Goal: Communication & Community: Answer question/provide support

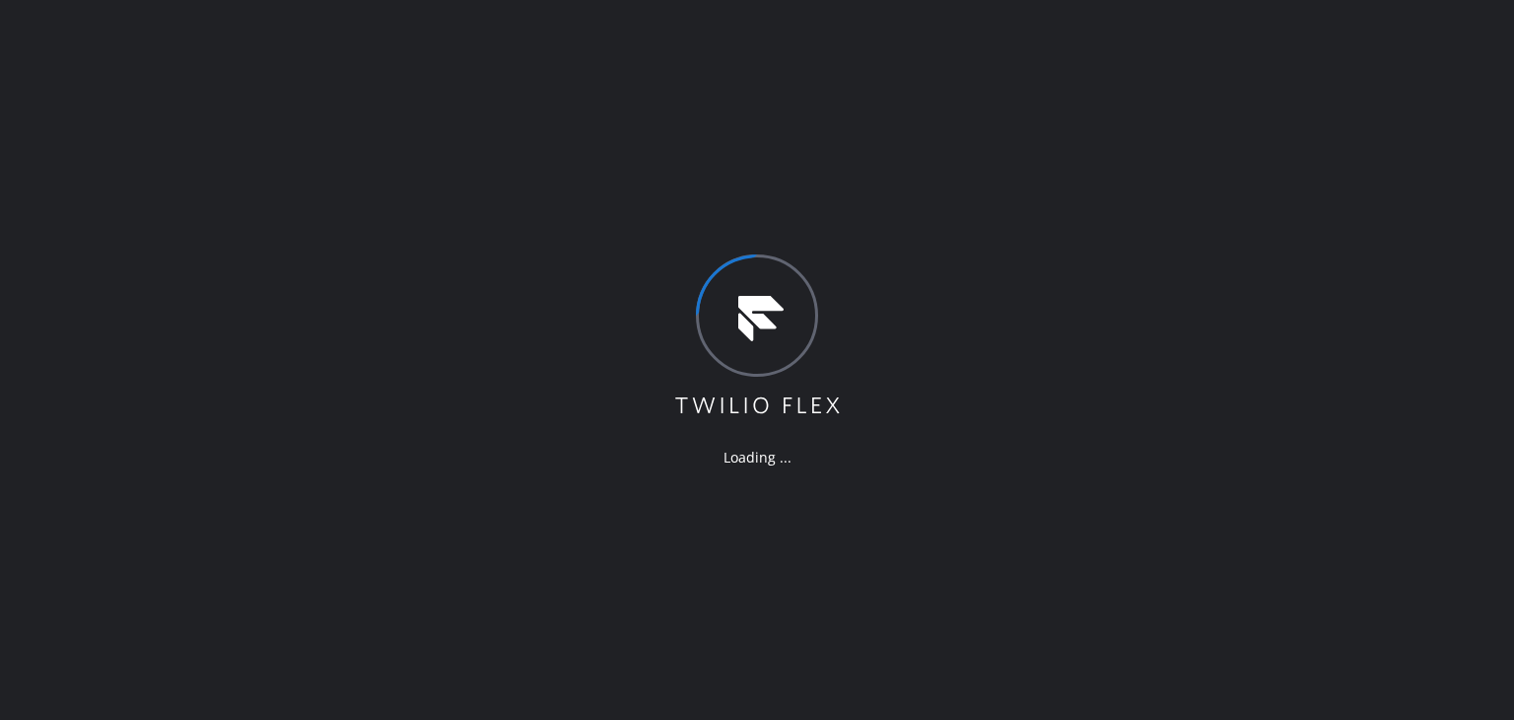
drag, startPoint x: 1050, startPoint y: 446, endPoint x: 822, endPoint y: 331, distance: 254.8
click at [1050, 446] on div "Loading ..." at bounding box center [757, 360] width 1514 height 720
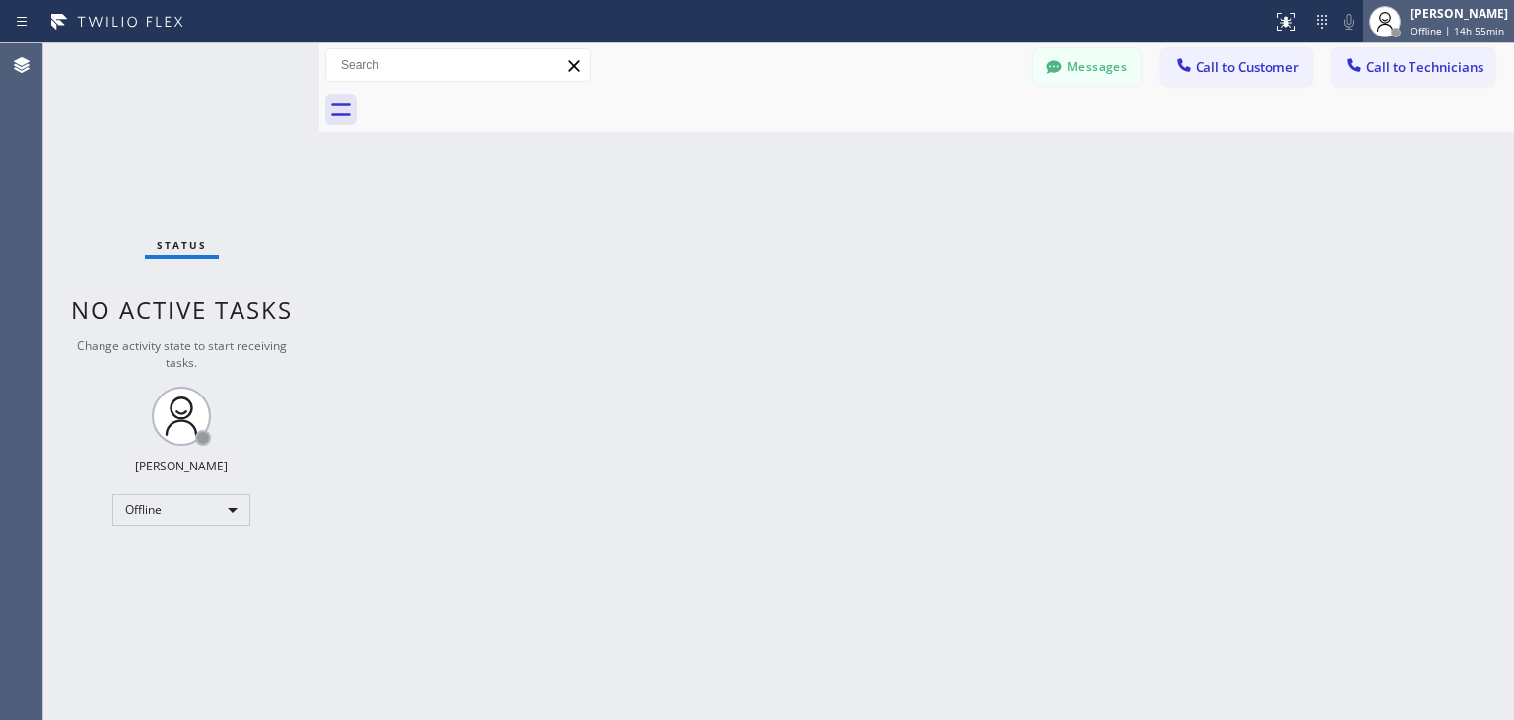
click at [1463, 39] on div "[PERSON_NAME] Offline | 14h 55min" at bounding box center [1438, 21] width 151 height 43
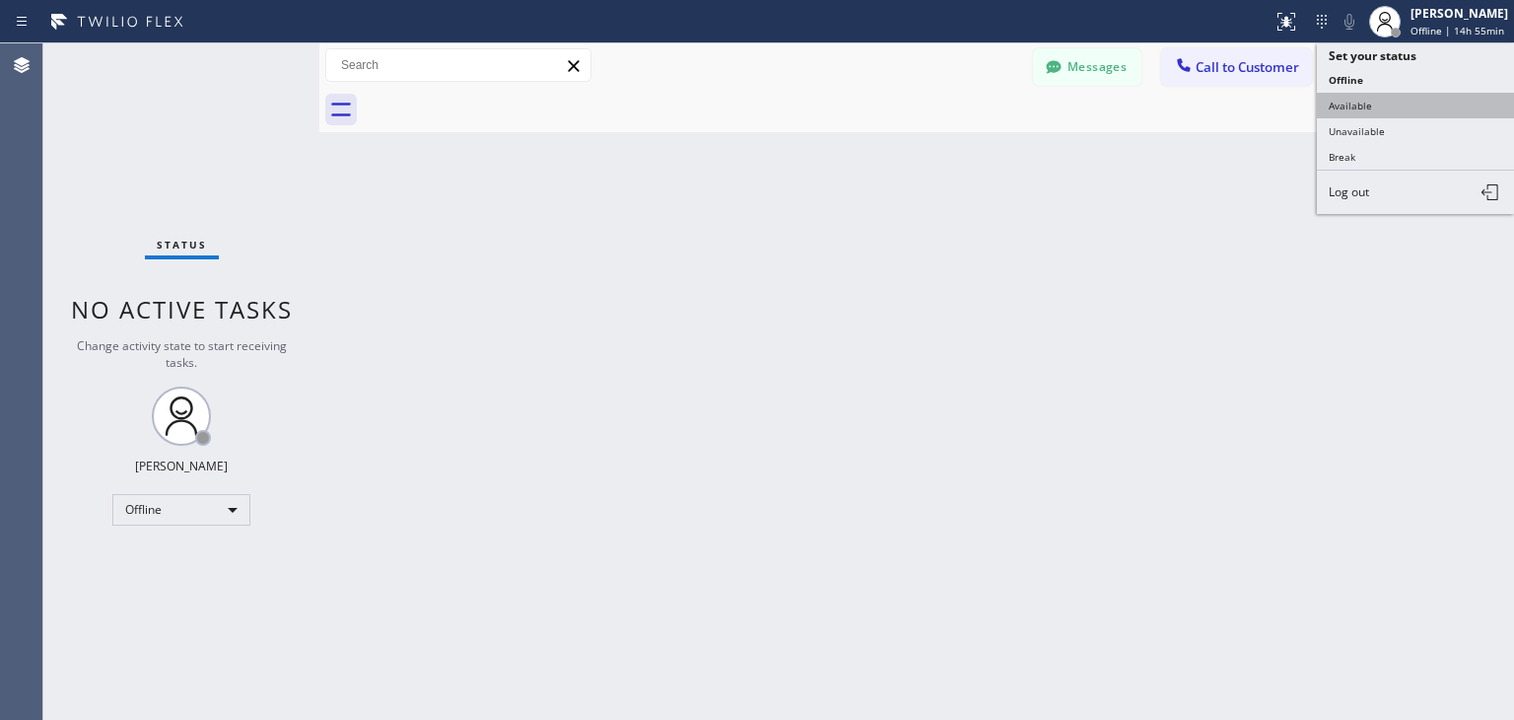
click at [1442, 96] on button "Available" at bounding box center [1415, 106] width 197 height 26
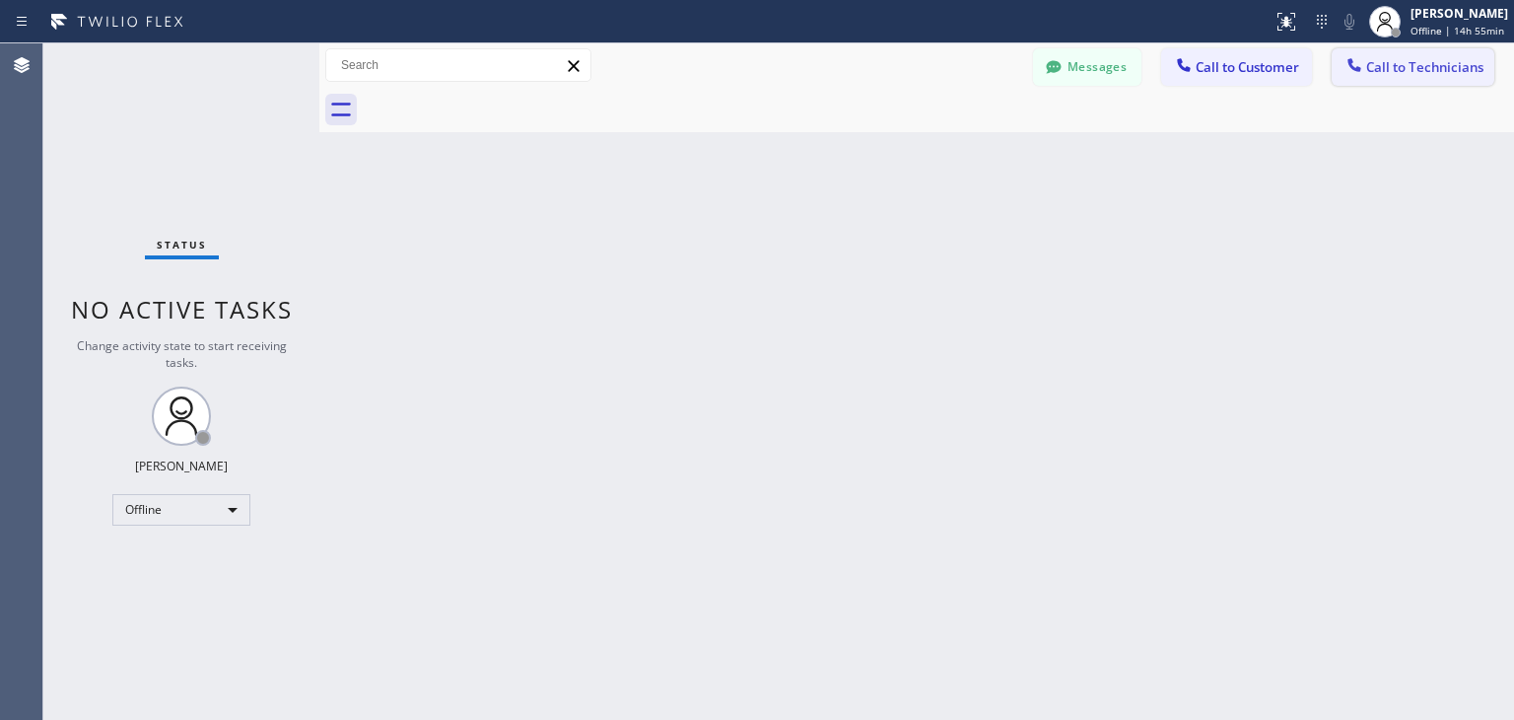
click at [1438, 60] on span "Call to Technicians" at bounding box center [1424, 67] width 117 height 18
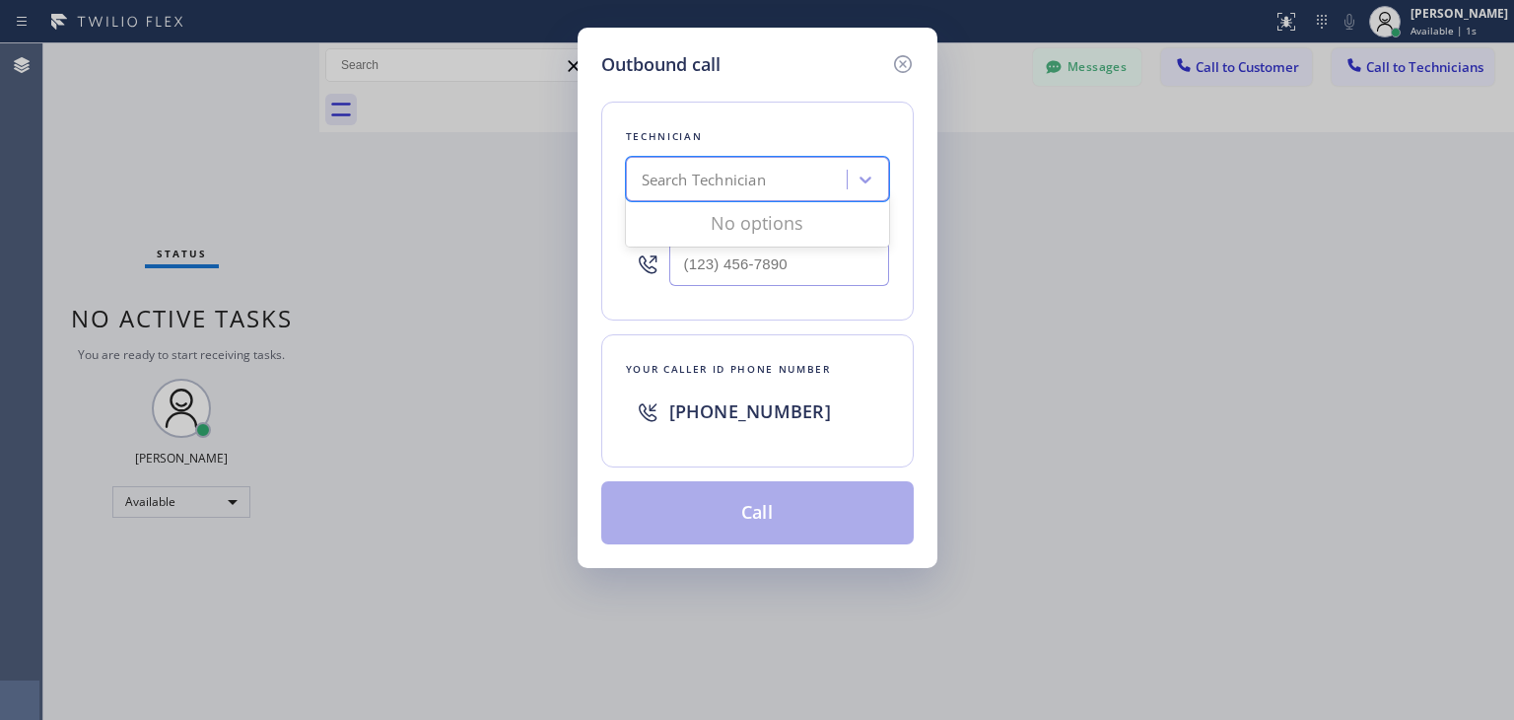
click at [719, 163] on div "Search Technician" at bounding box center [739, 180] width 215 height 34
type input "[PERSON_NAME]"
click at [754, 230] on div "[PERSON_NAME]" at bounding box center [757, 220] width 263 height 35
type input "[PHONE_NUMBER]"
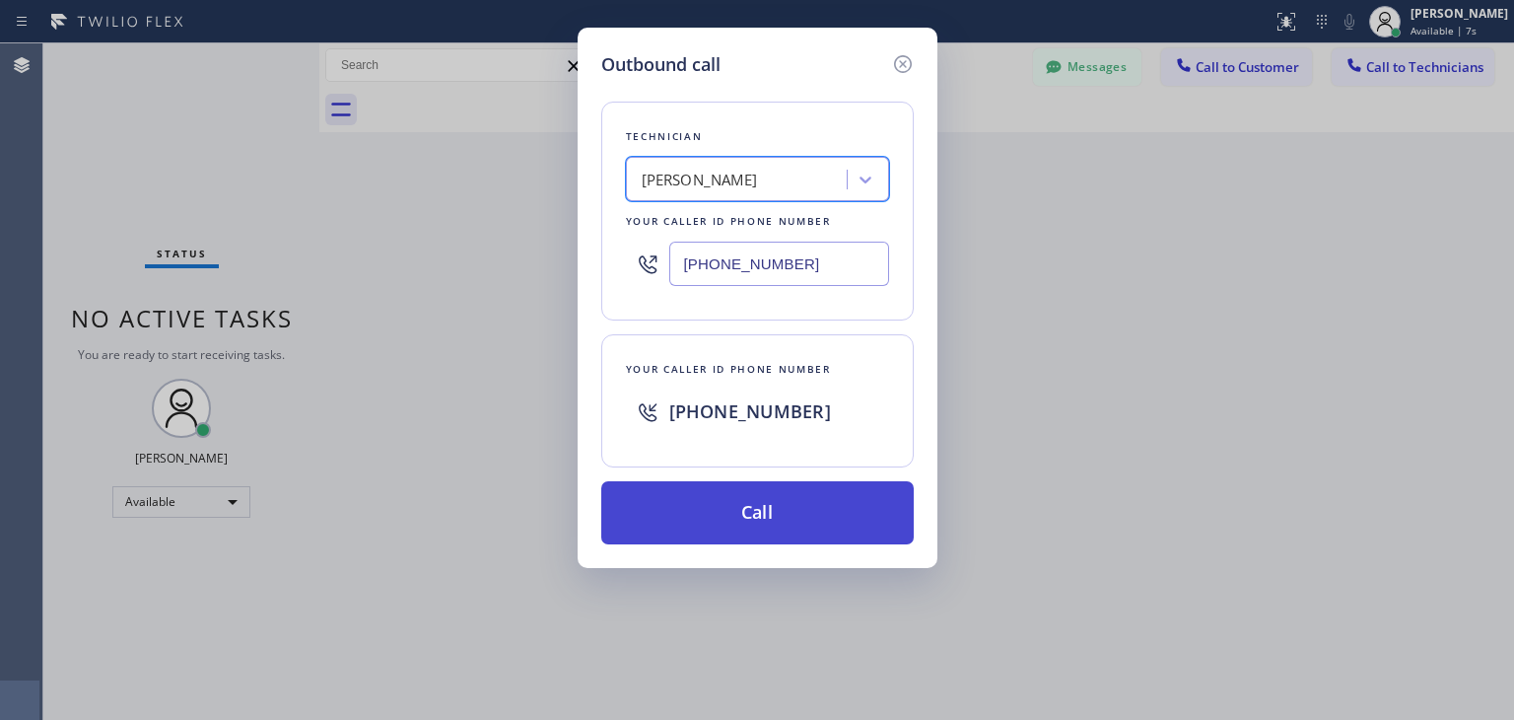
click at [782, 534] on button "Call" at bounding box center [757, 512] width 312 height 63
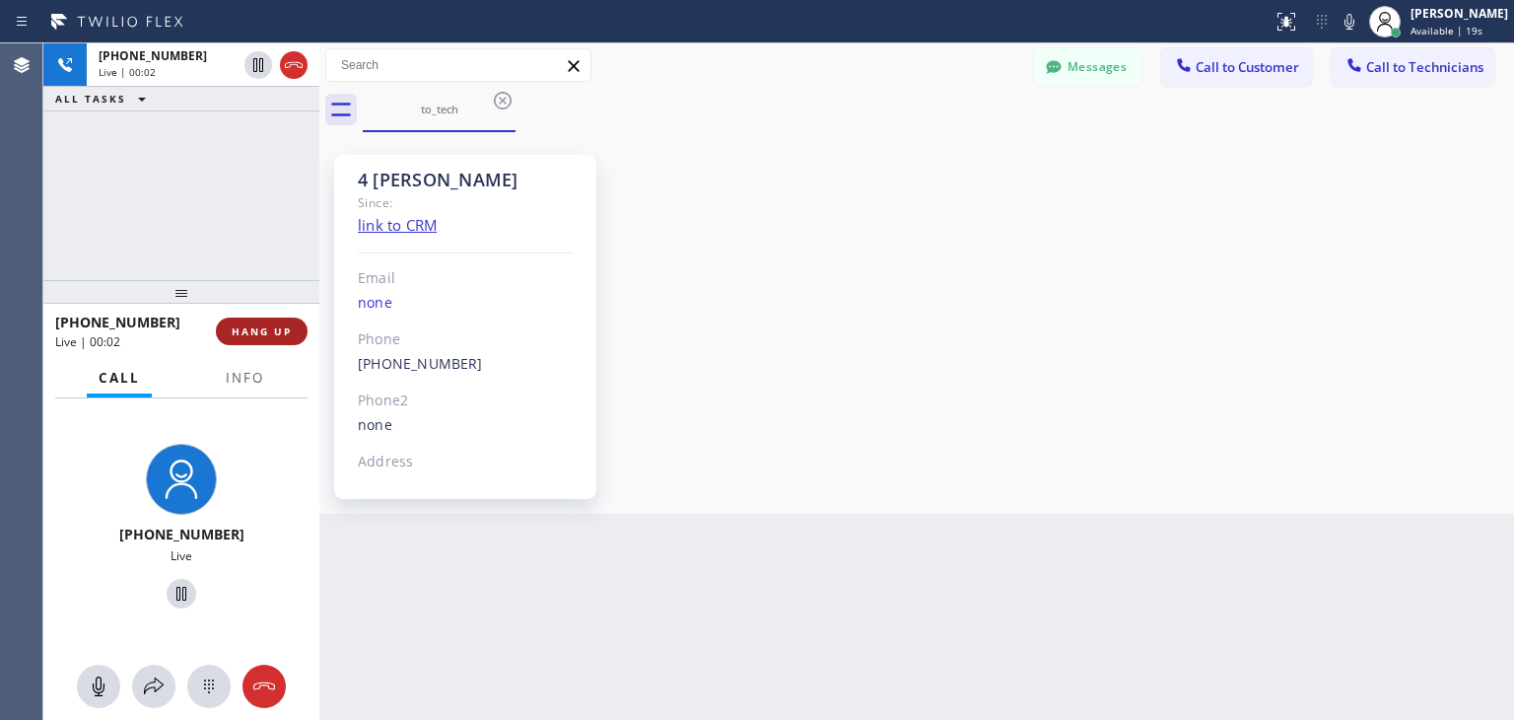
click at [244, 328] on span "HANG UP" at bounding box center [262, 331] width 60 height 14
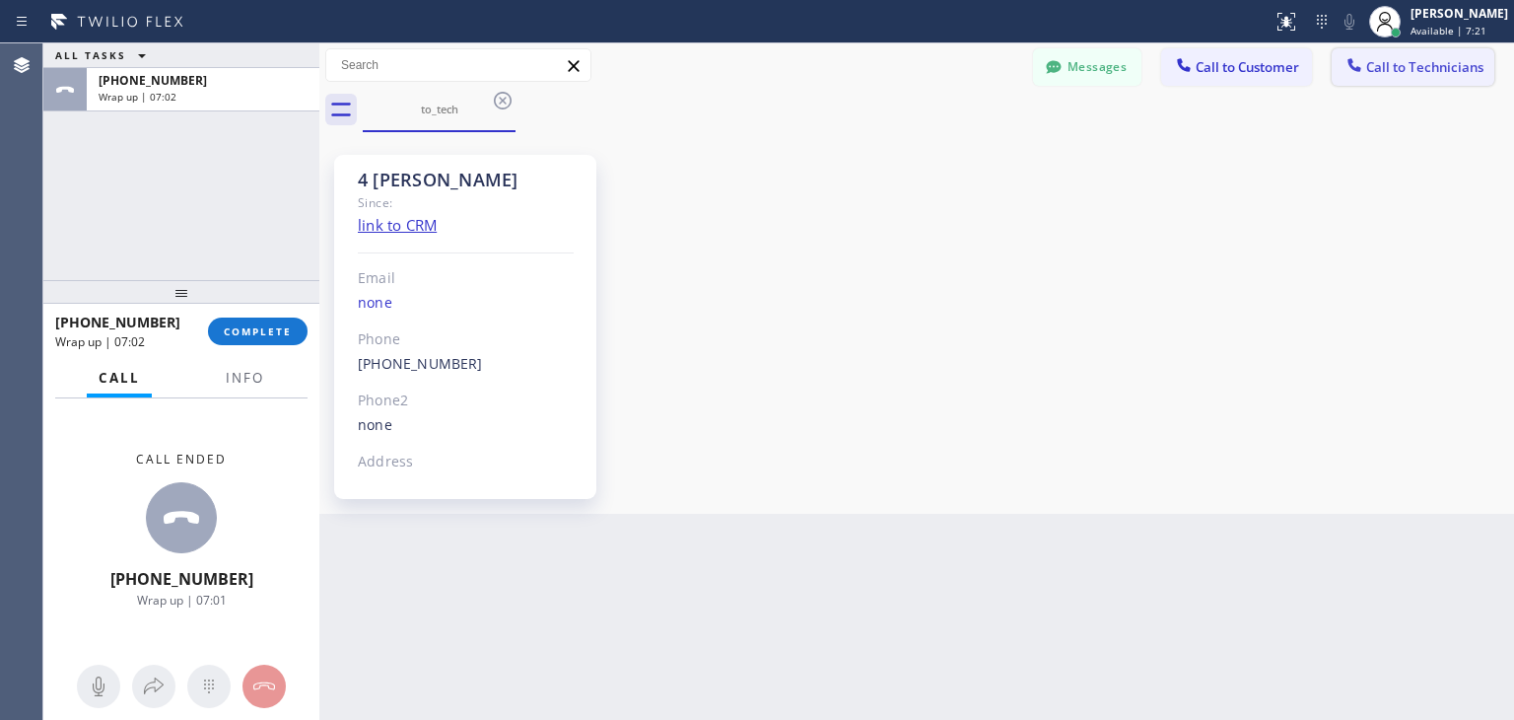
click at [1480, 58] on span "Call to Technicians" at bounding box center [1424, 67] width 117 height 18
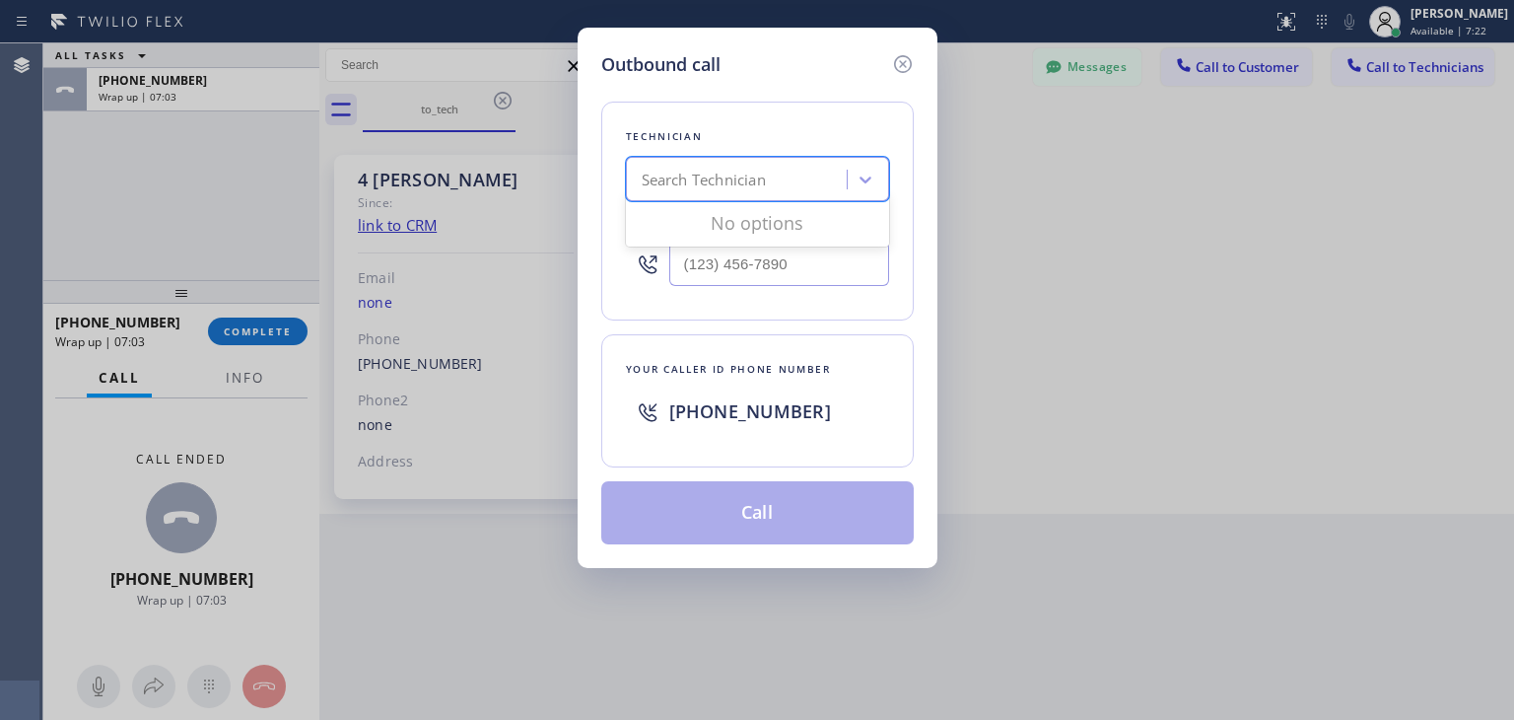
click at [722, 171] on div "Search Technician" at bounding box center [704, 180] width 124 height 23
type input "[PERSON_NAME]"
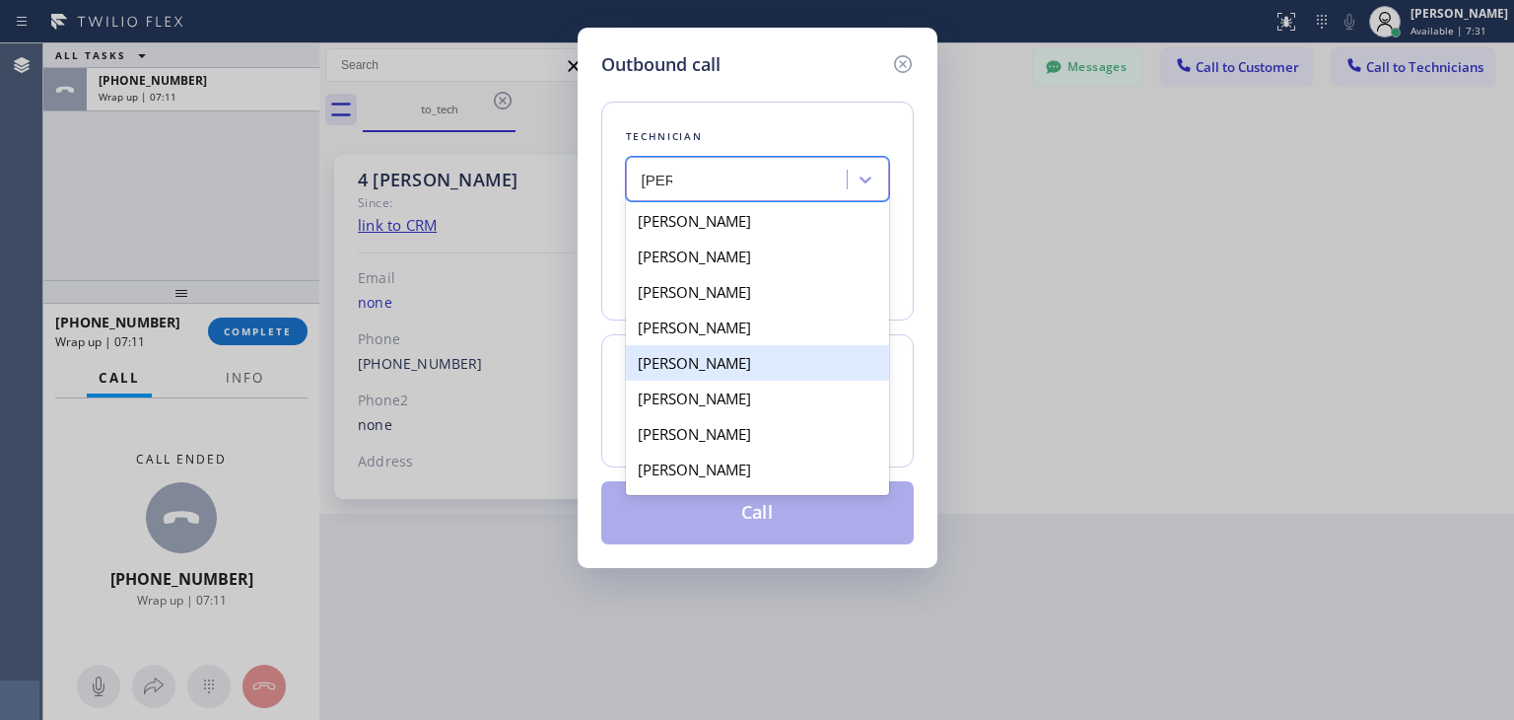
scroll to position [32, 0]
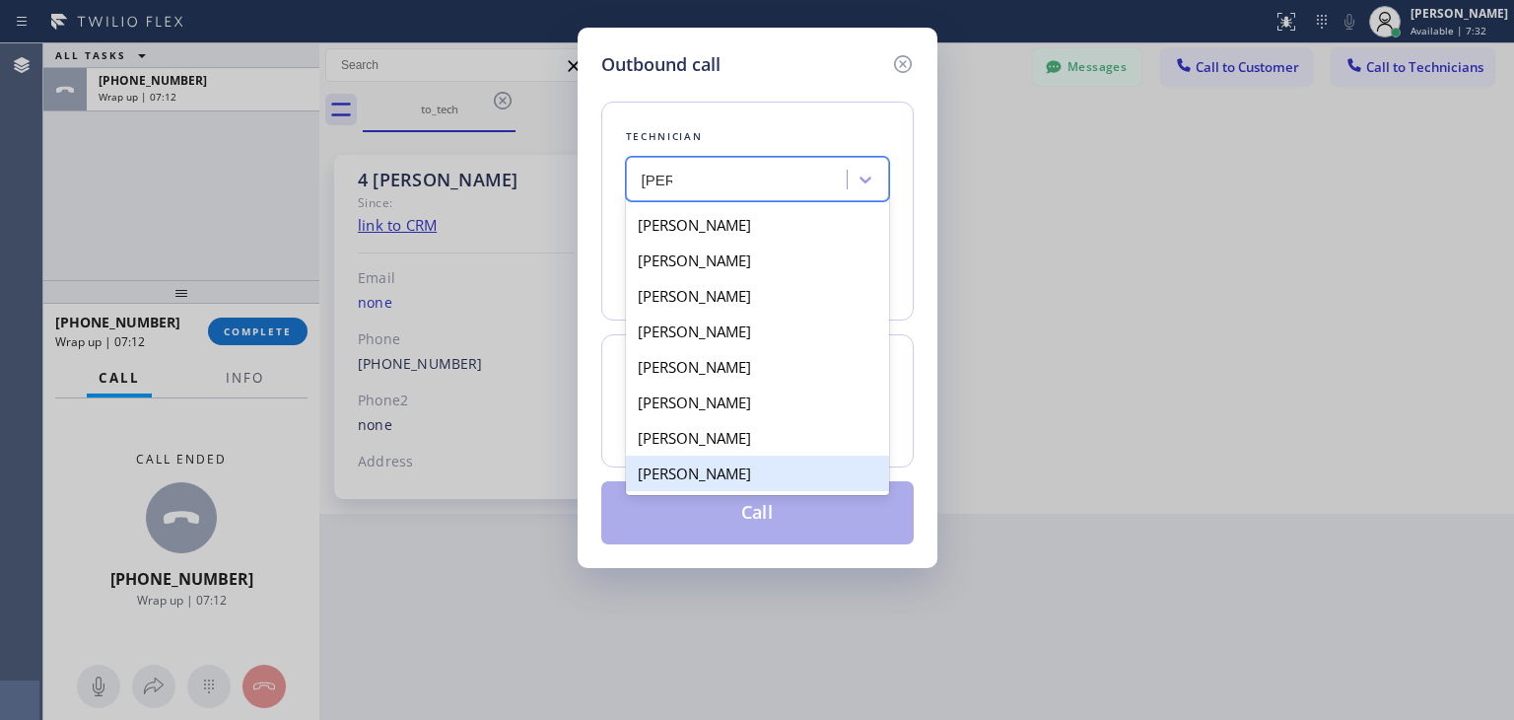
click at [792, 473] on div "[PERSON_NAME]" at bounding box center [757, 472] width 263 height 35
type input "[PHONE_NUMBER]"
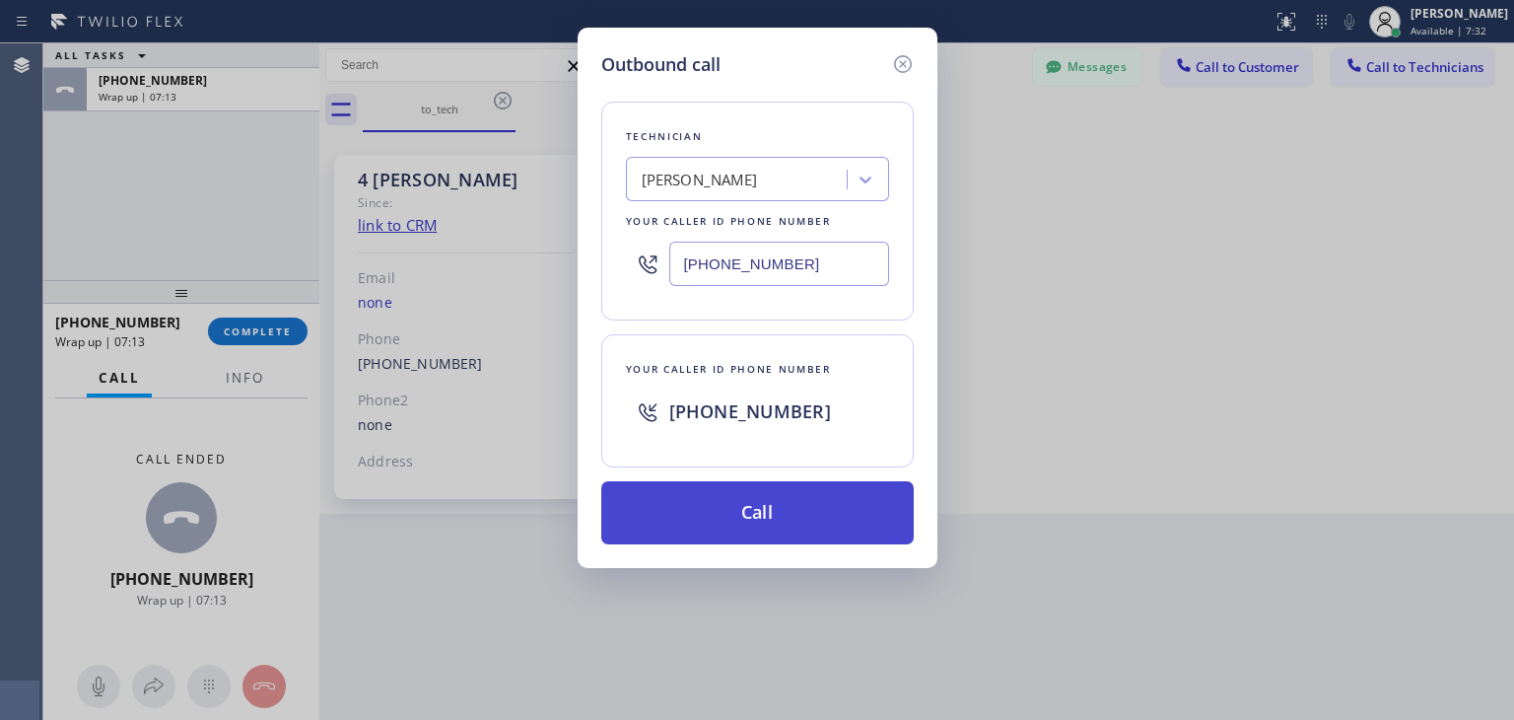
click at [789, 509] on button "Call" at bounding box center [757, 512] width 312 height 63
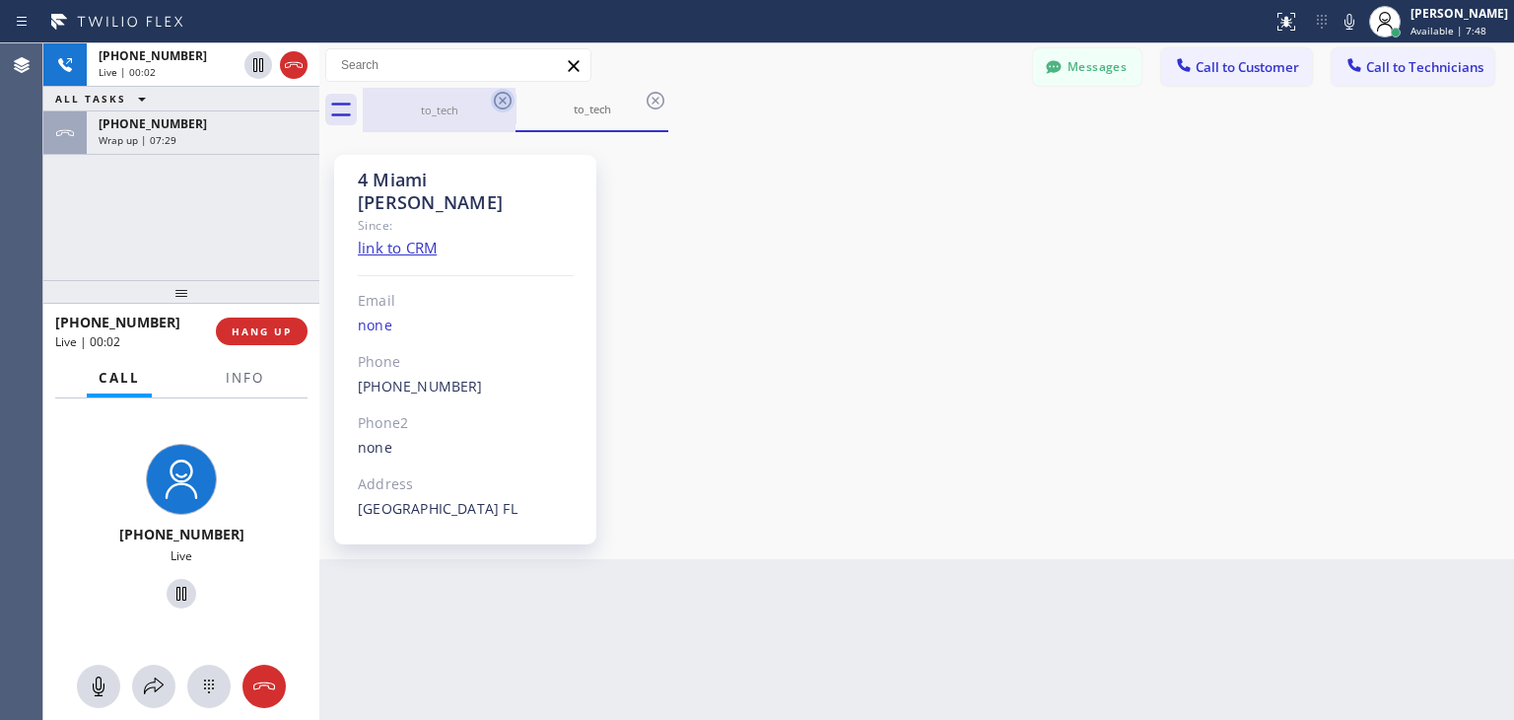
click at [504, 103] on icon at bounding box center [503, 101] width 24 height 24
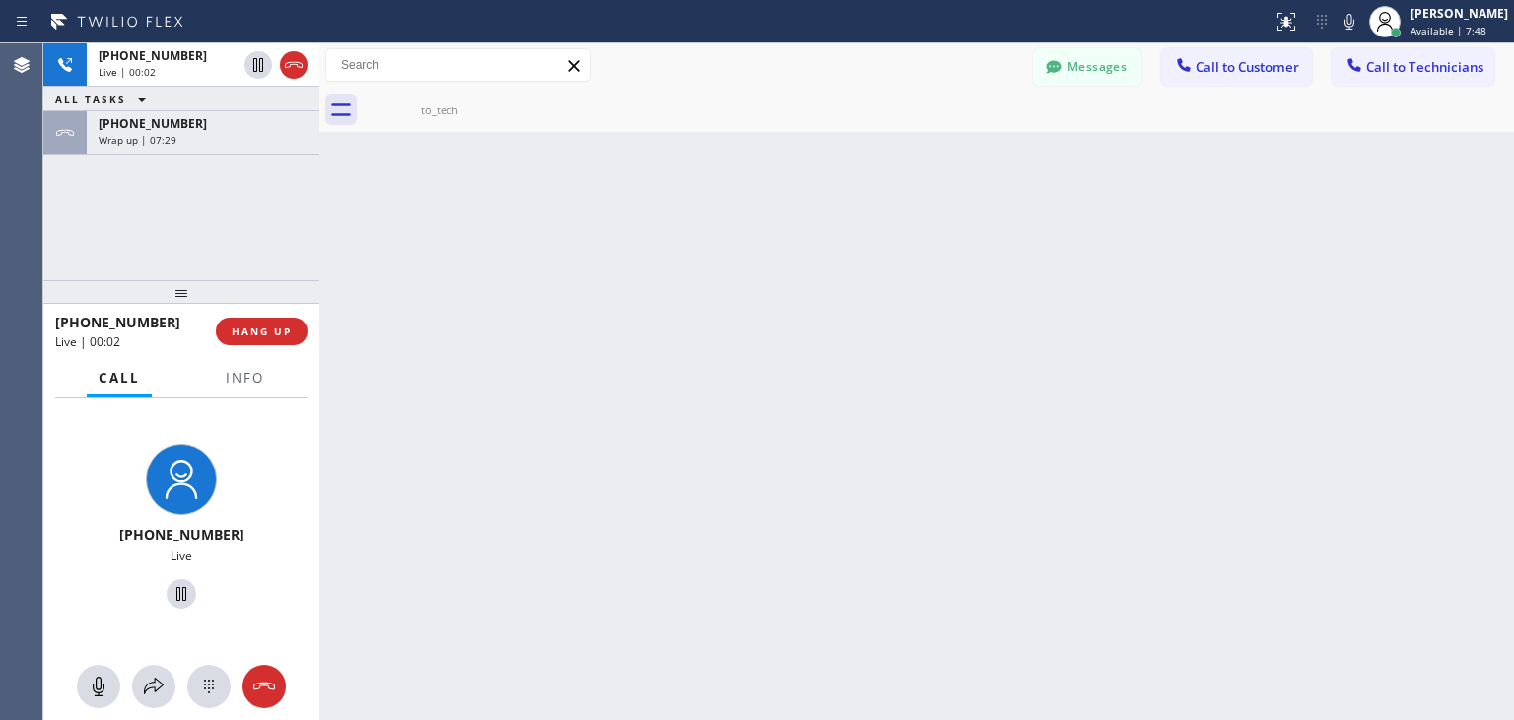
click at [0, 0] on icon at bounding box center [0, 0] width 0 height 0
click at [297, 147] on div "[PHONE_NUMBER] Wrap up | 07:30" at bounding box center [199, 132] width 225 height 43
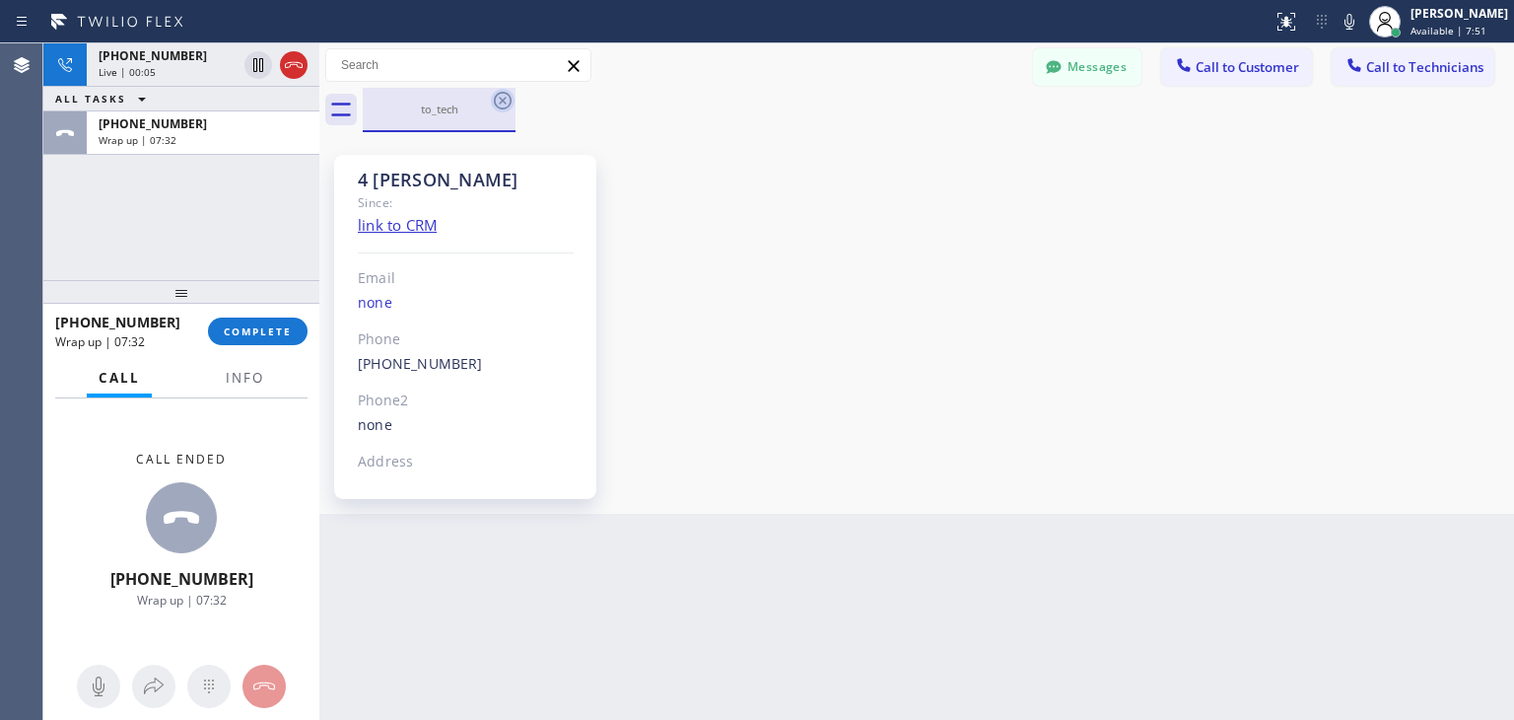
click at [497, 110] on icon at bounding box center [503, 101] width 24 height 24
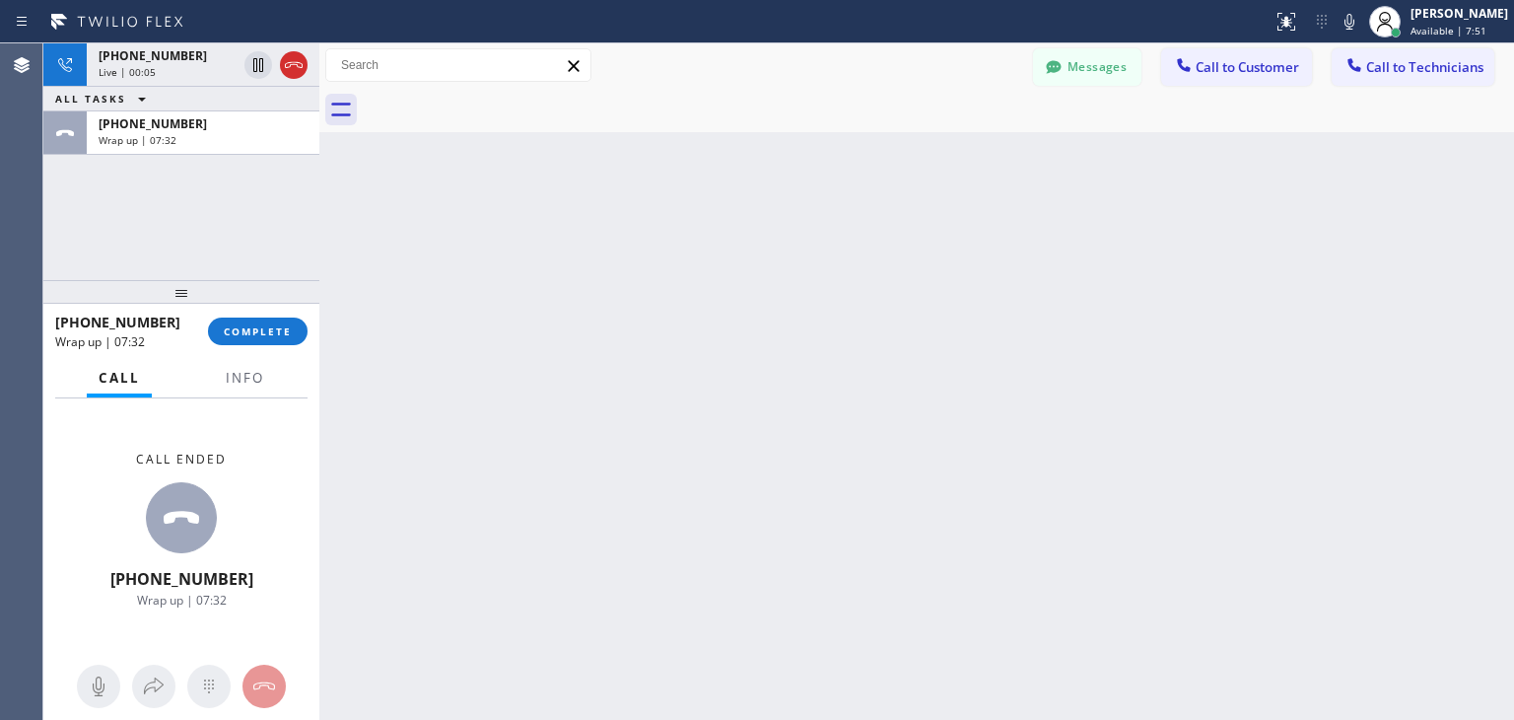
click at [497, 110] on div at bounding box center [938, 110] width 1151 height 44
click at [264, 340] on button "COMPLETE" at bounding box center [258, 331] width 100 height 28
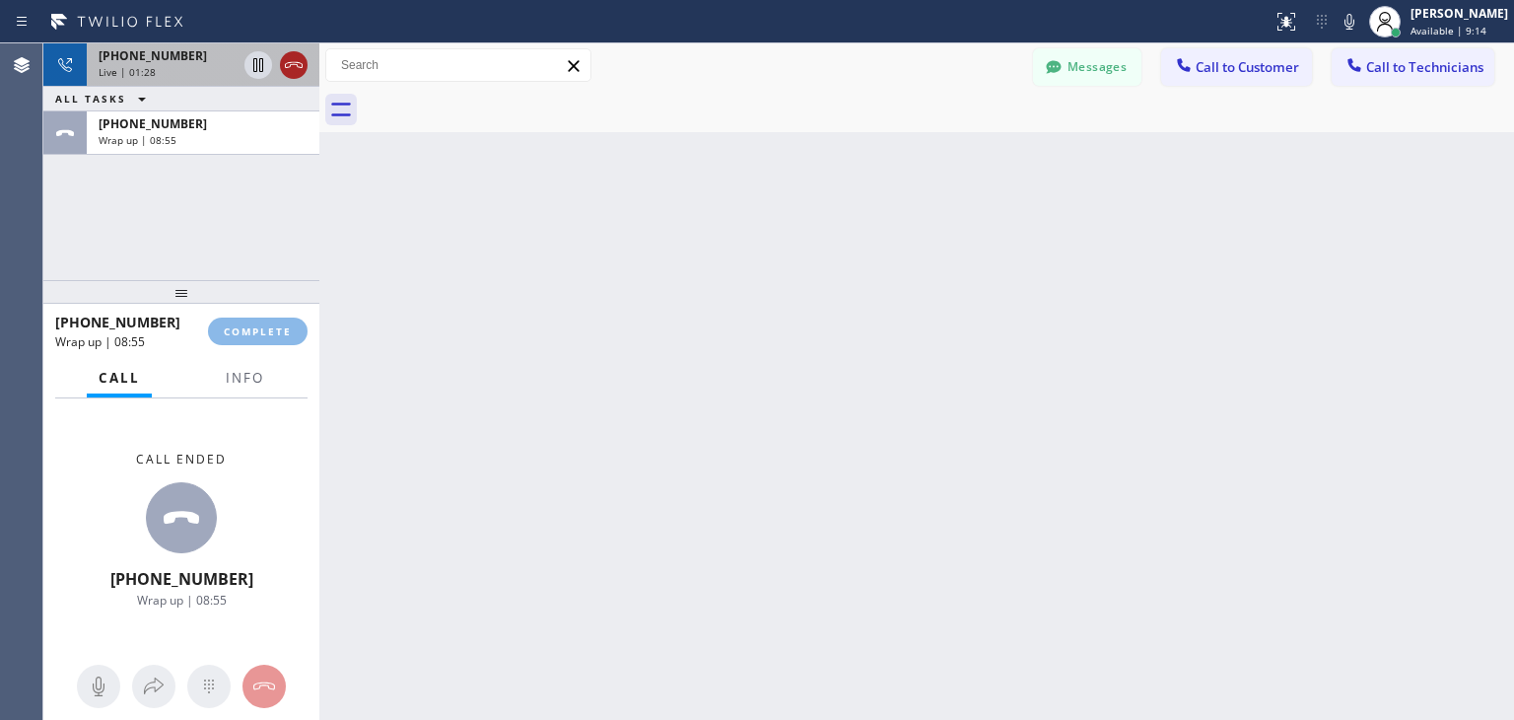
click at [300, 67] on icon at bounding box center [294, 65] width 18 height 6
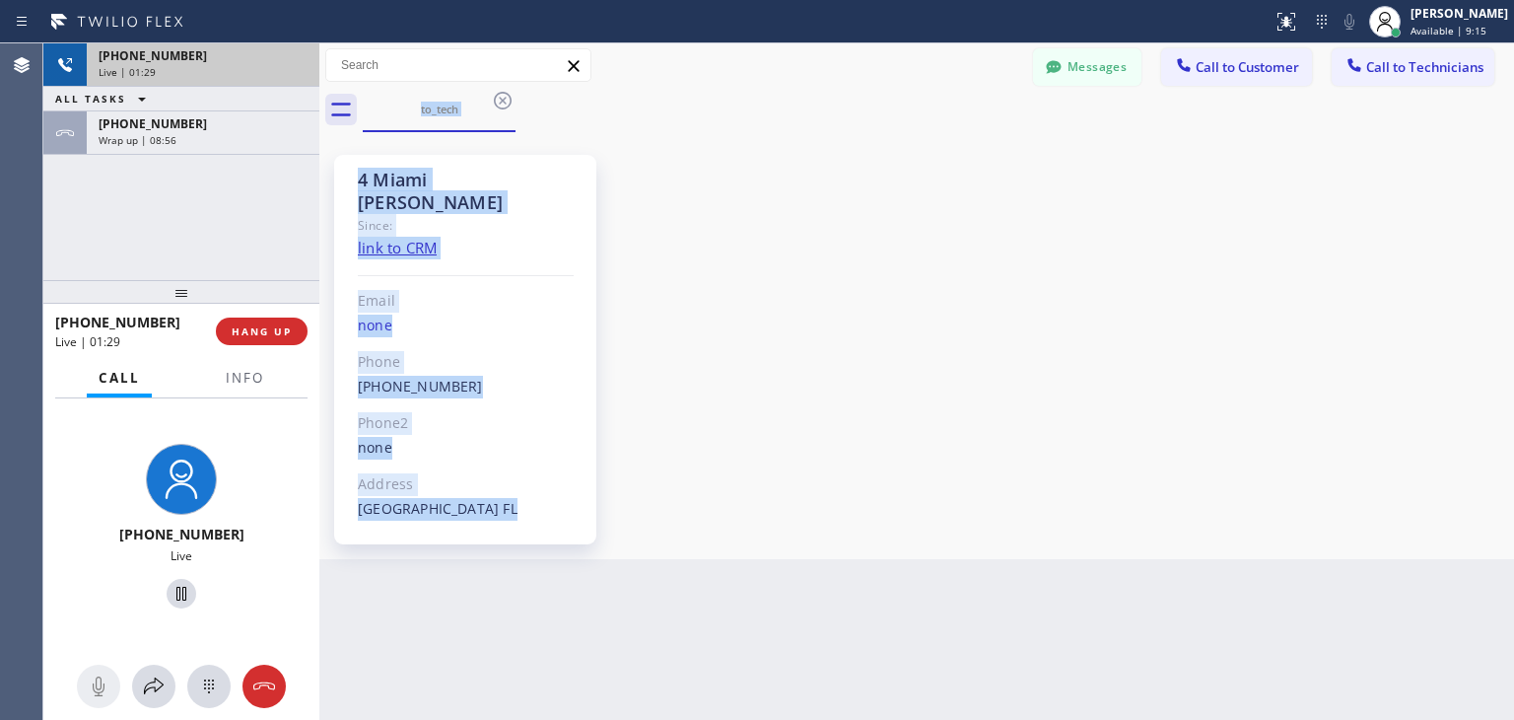
click at [300, 67] on div "Live | 01:29" at bounding box center [203, 72] width 209 height 14
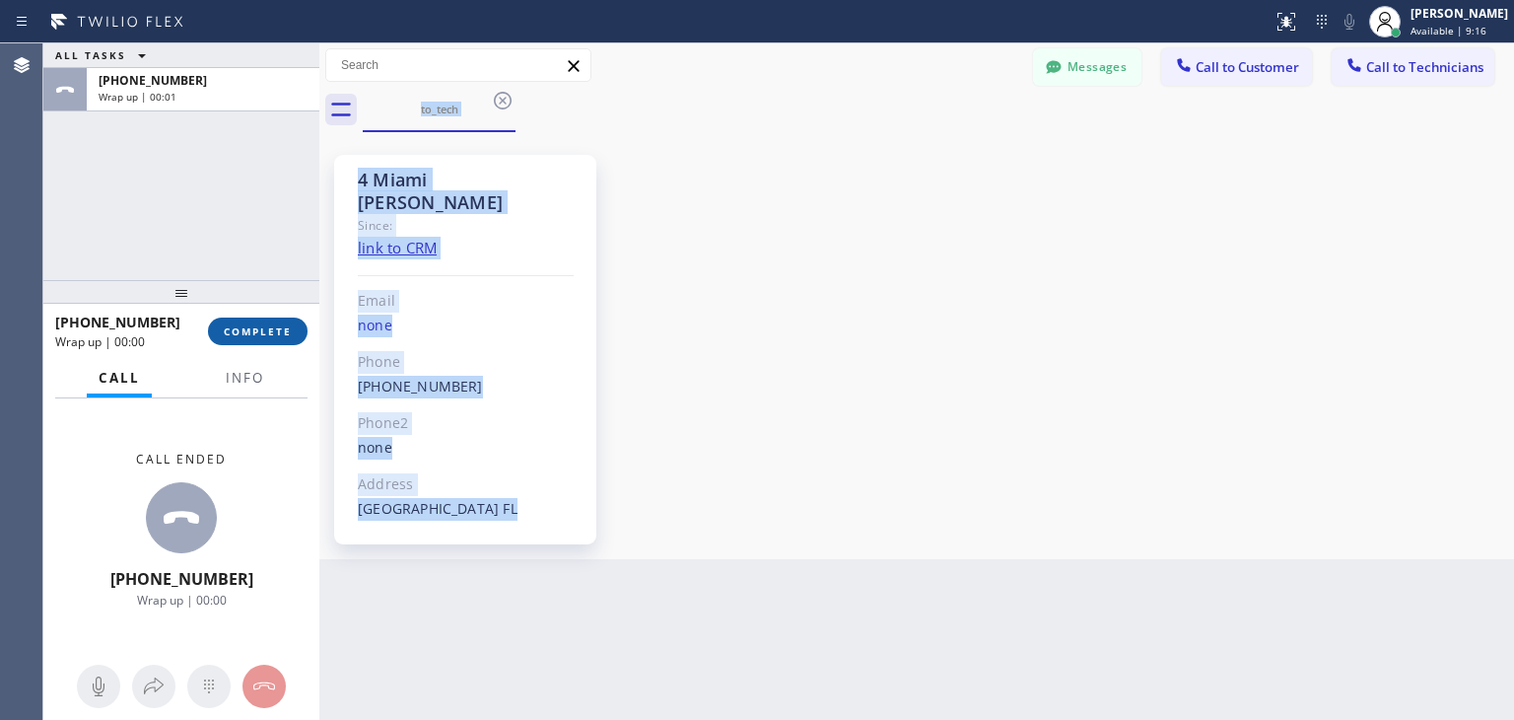
click at [286, 328] on span "COMPLETE" at bounding box center [258, 331] width 68 height 14
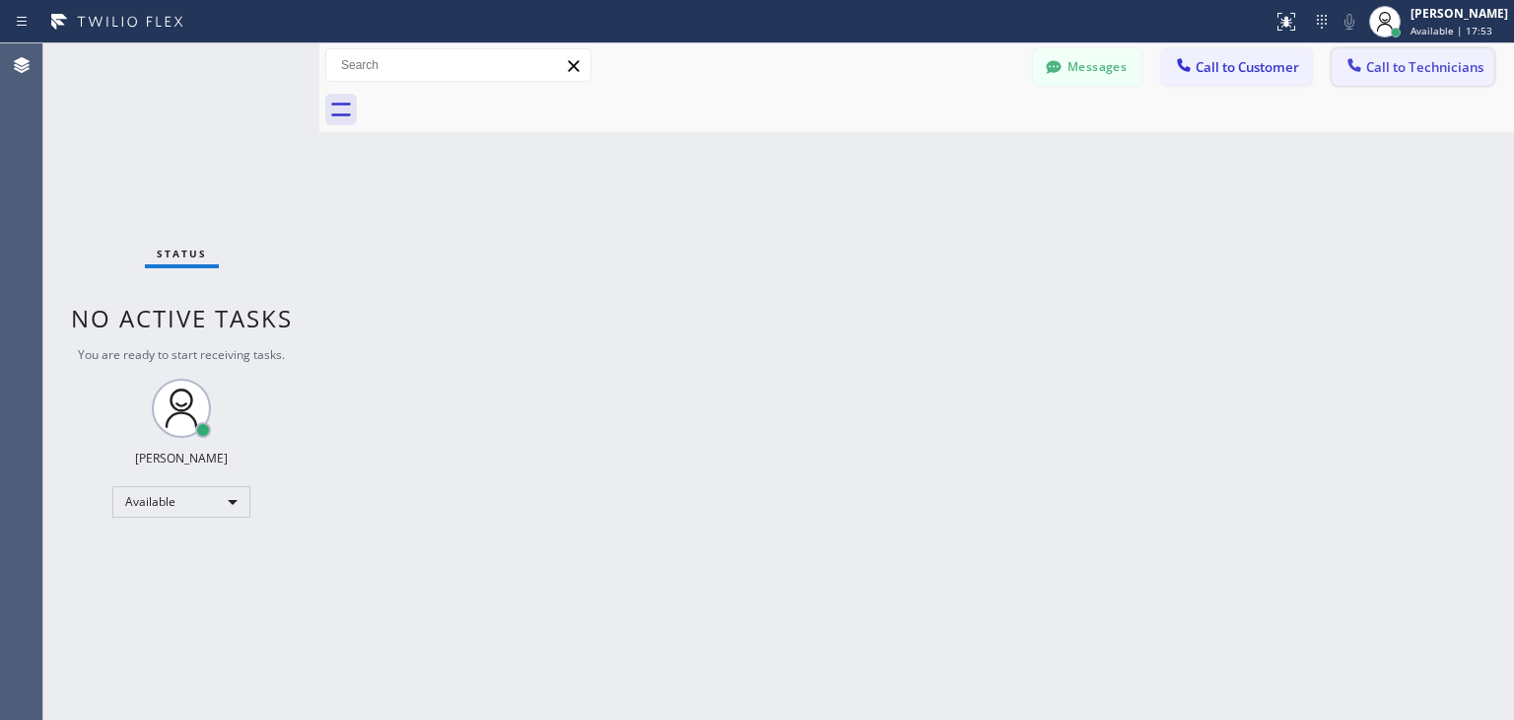
click at [1427, 72] on span "Call to Technicians" at bounding box center [1424, 67] width 117 height 18
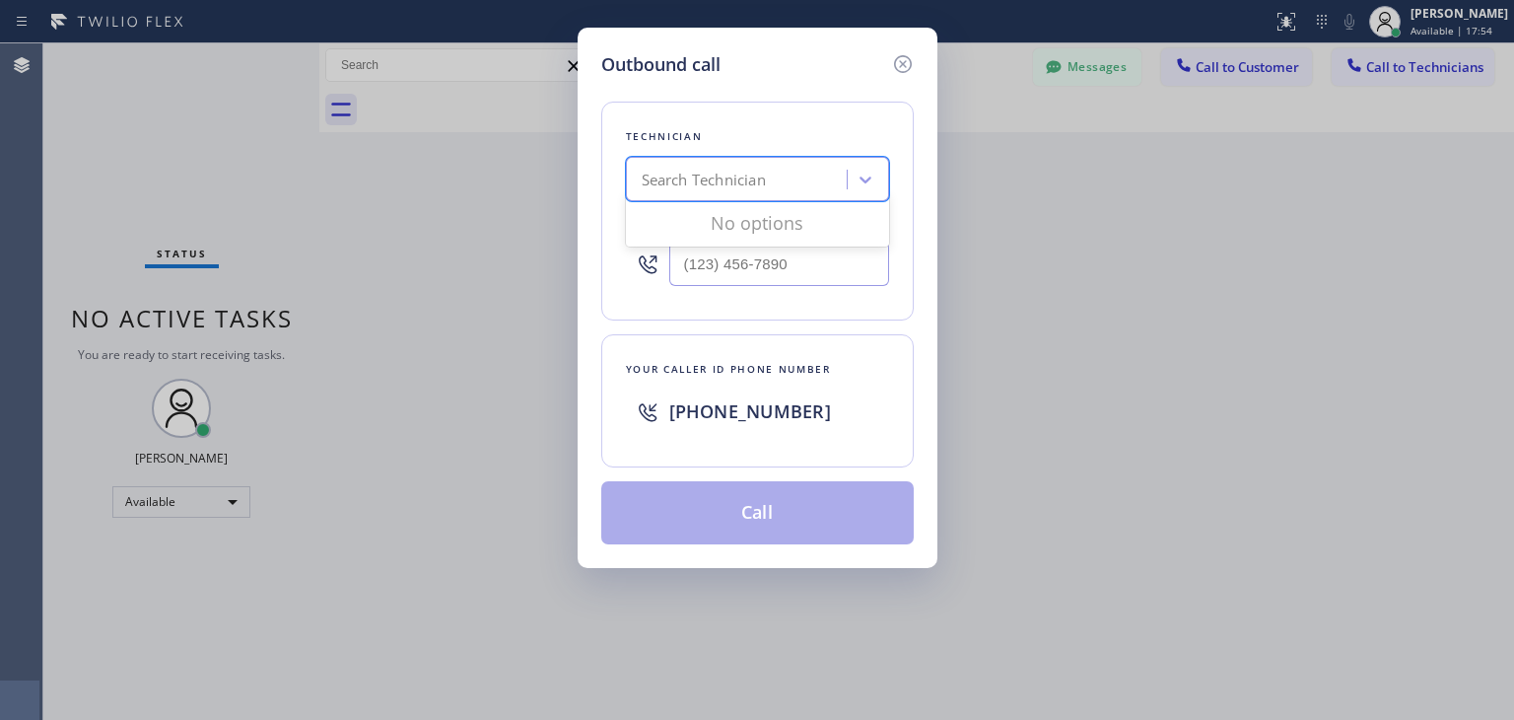
click at [805, 157] on div "Search Technician" at bounding box center [757, 179] width 263 height 44
type input "ы"
type input "о"
type input "[PERSON_NAME]"
click at [800, 236] on div "[PERSON_NAME]" at bounding box center [757, 220] width 263 height 35
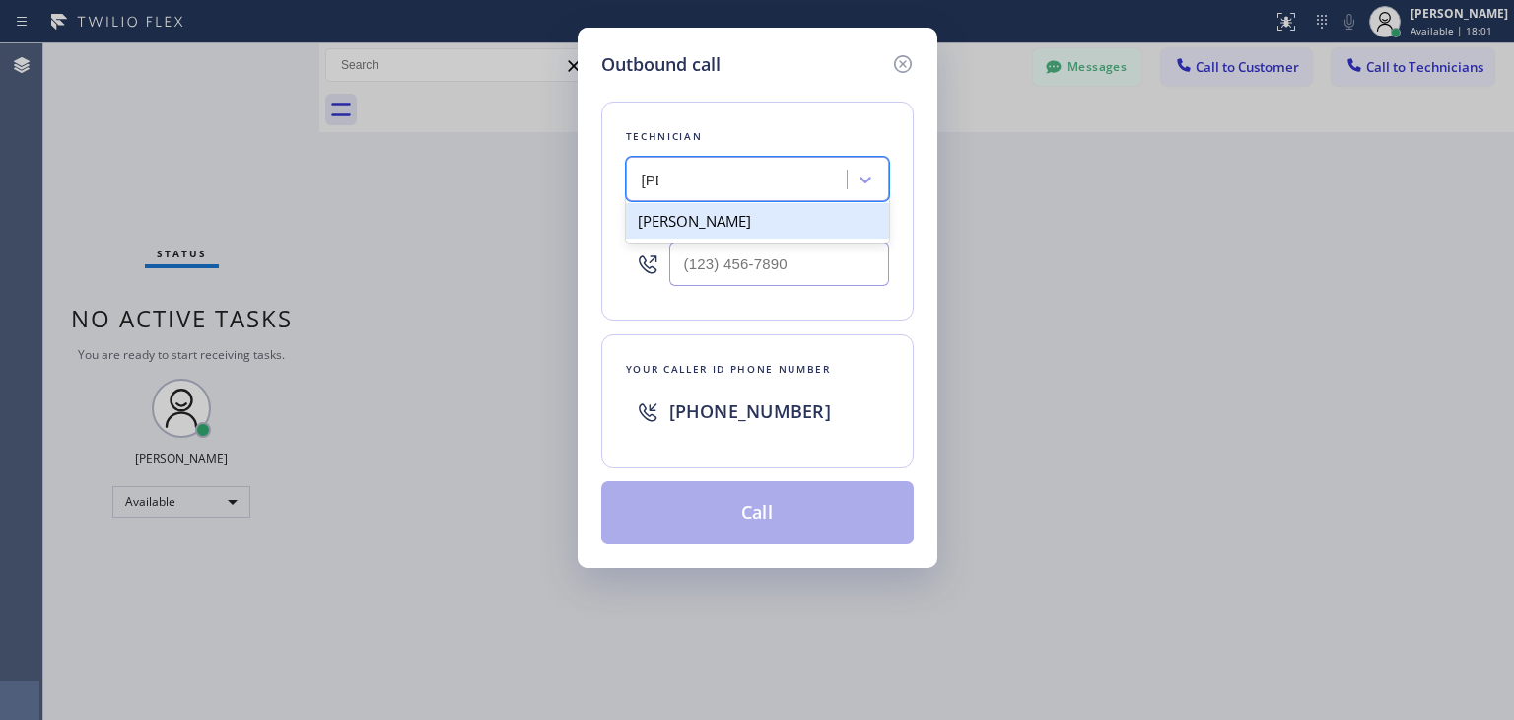
type input "[PHONE_NUMBER]"
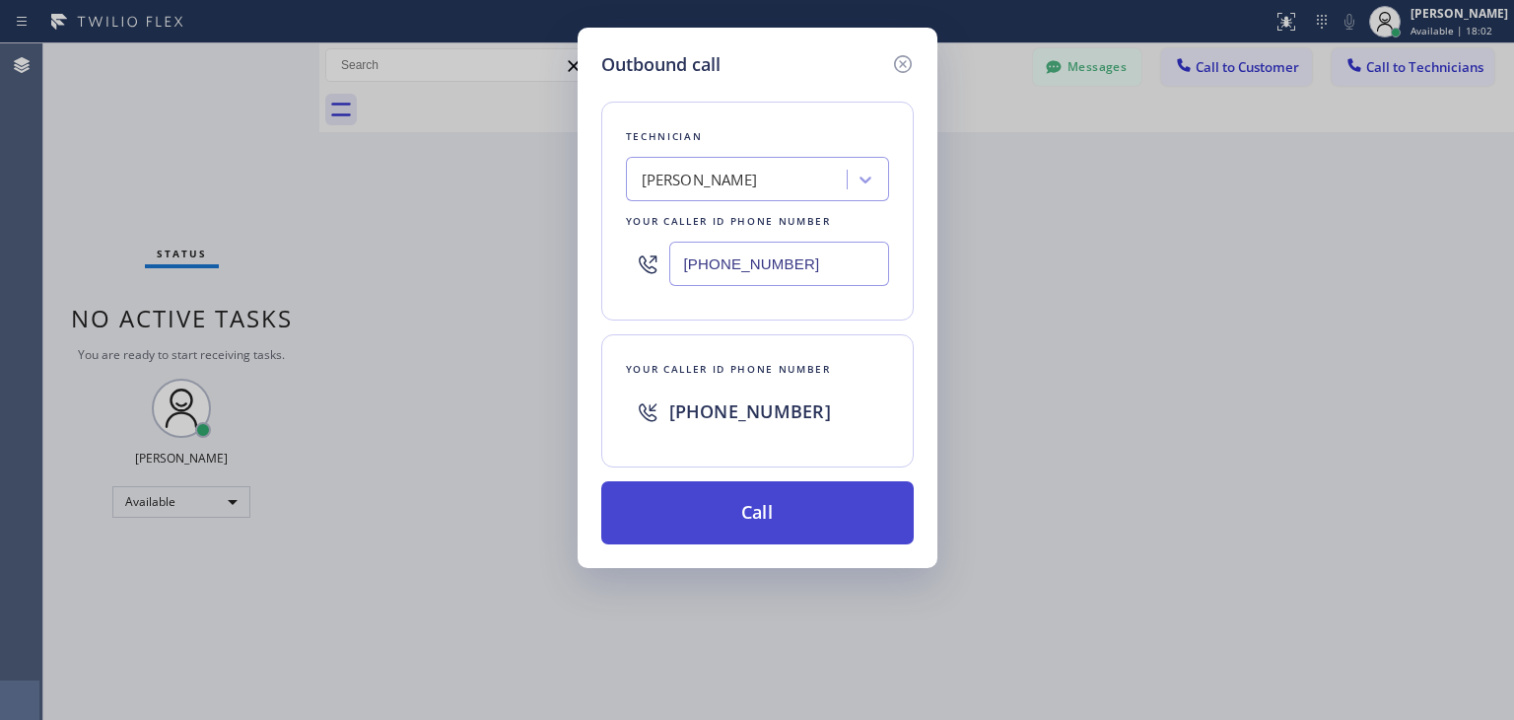
click at [814, 494] on button "Call" at bounding box center [757, 512] width 312 height 63
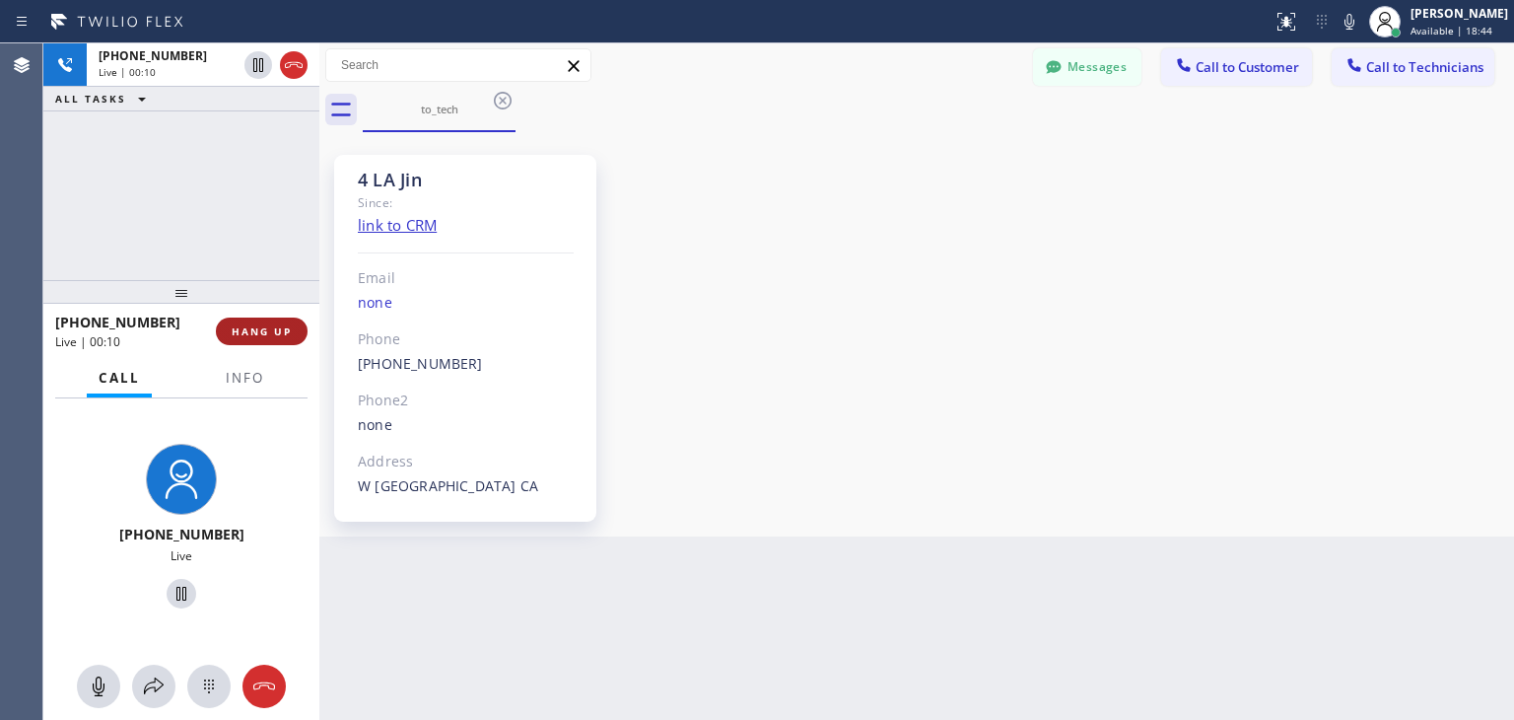
click at [287, 317] on button "HANG UP" at bounding box center [262, 331] width 92 height 28
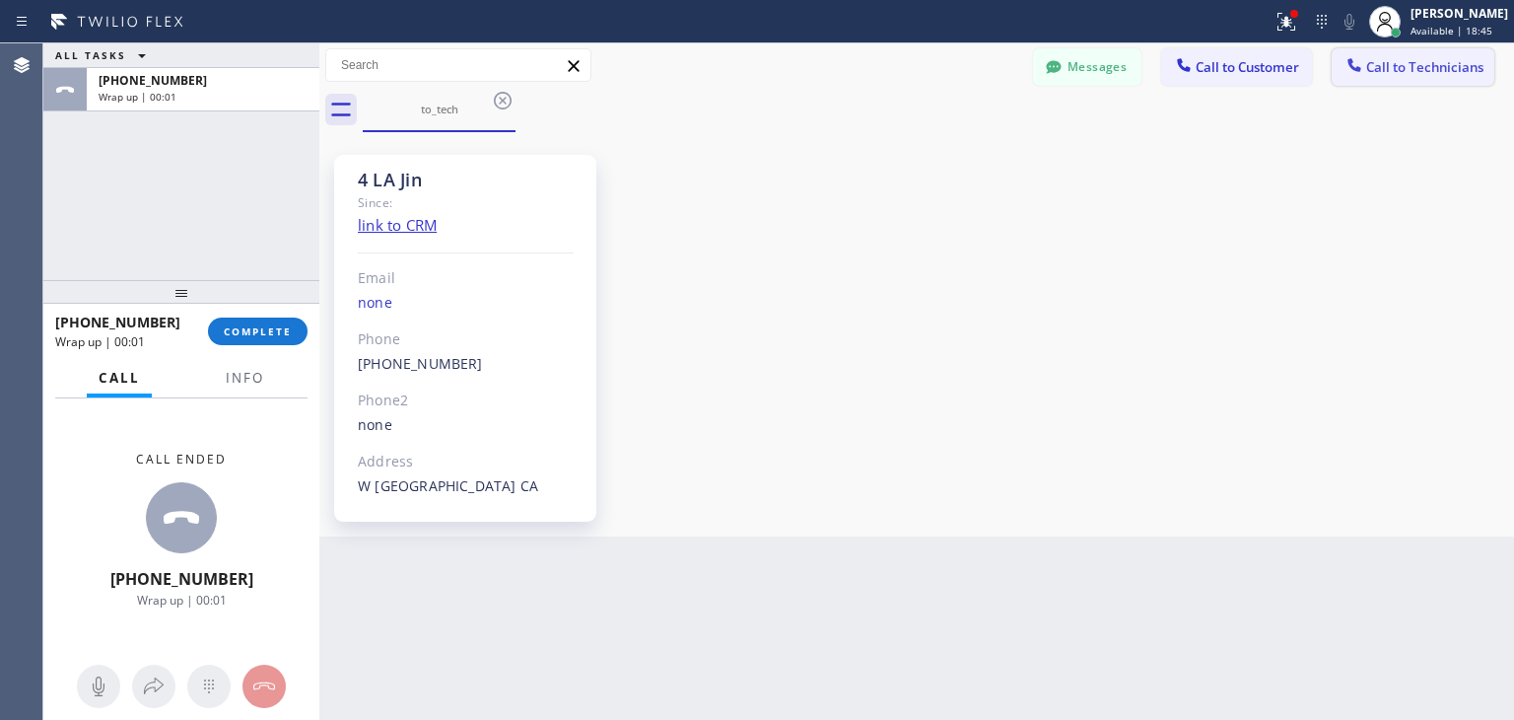
click at [1368, 73] on span "Call to Technicians" at bounding box center [1424, 67] width 117 height 18
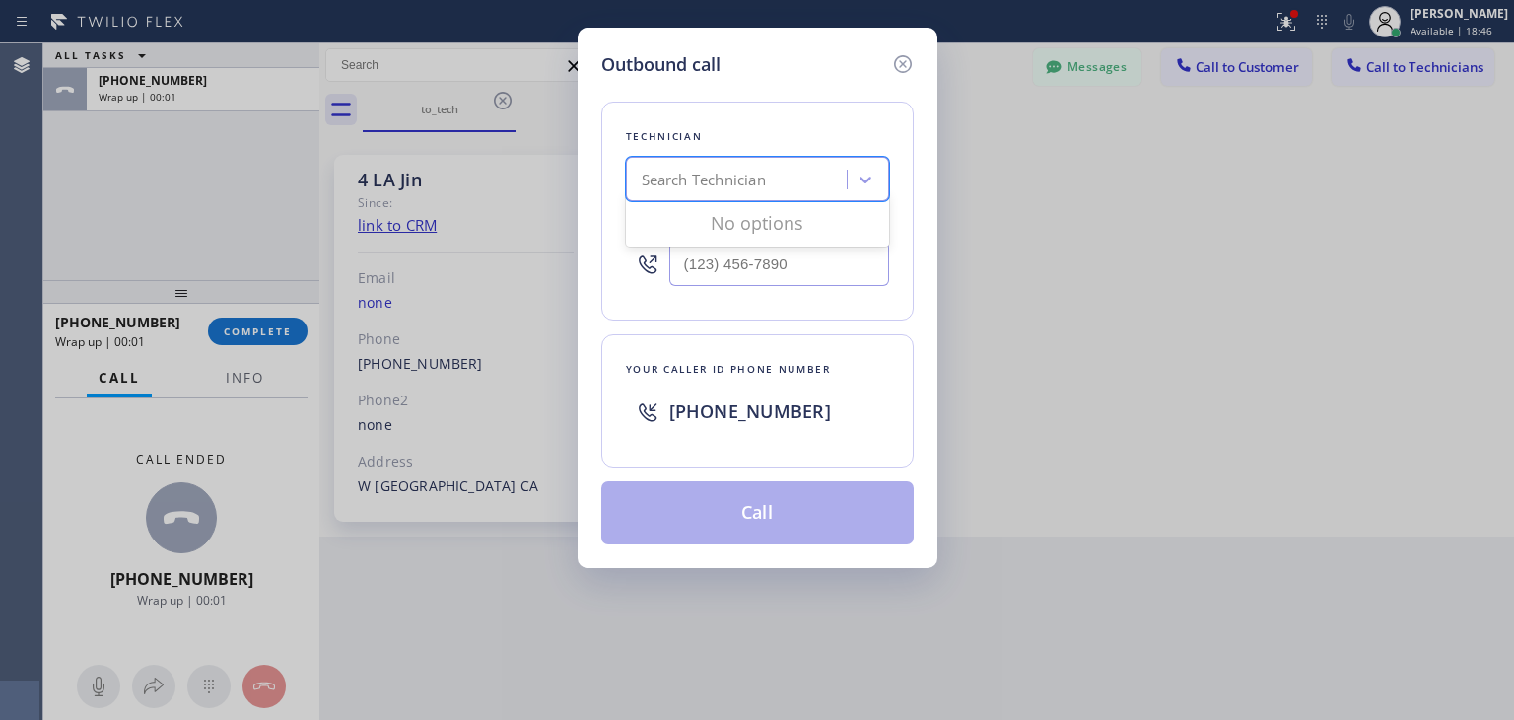
click at [737, 189] on div "Search Technician" at bounding box center [704, 180] width 124 height 23
type input "[PERSON_NAME]"
click at [763, 219] on div "[PERSON_NAME]" at bounding box center [757, 220] width 263 height 35
type input "[PHONE_NUMBER]"
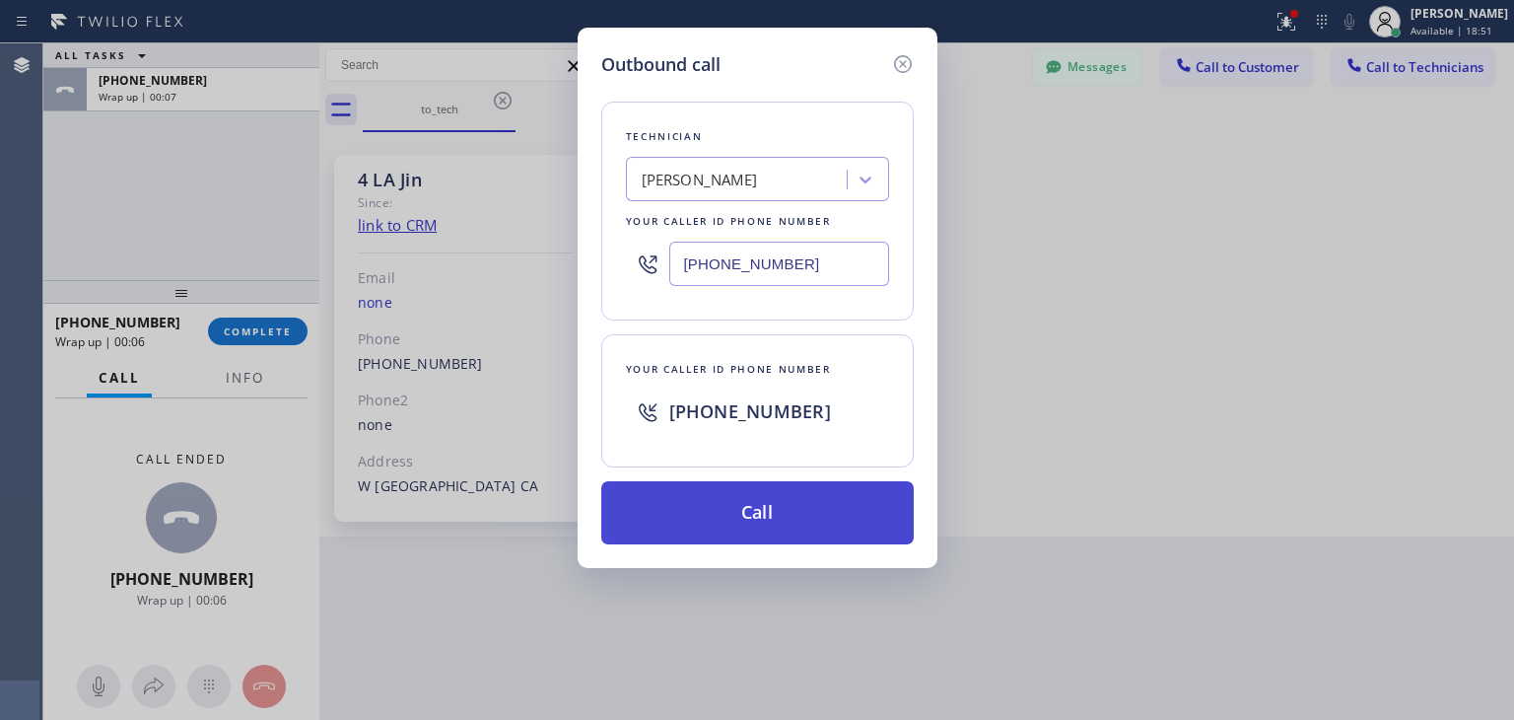
click at [729, 490] on button "Call" at bounding box center [757, 512] width 312 height 63
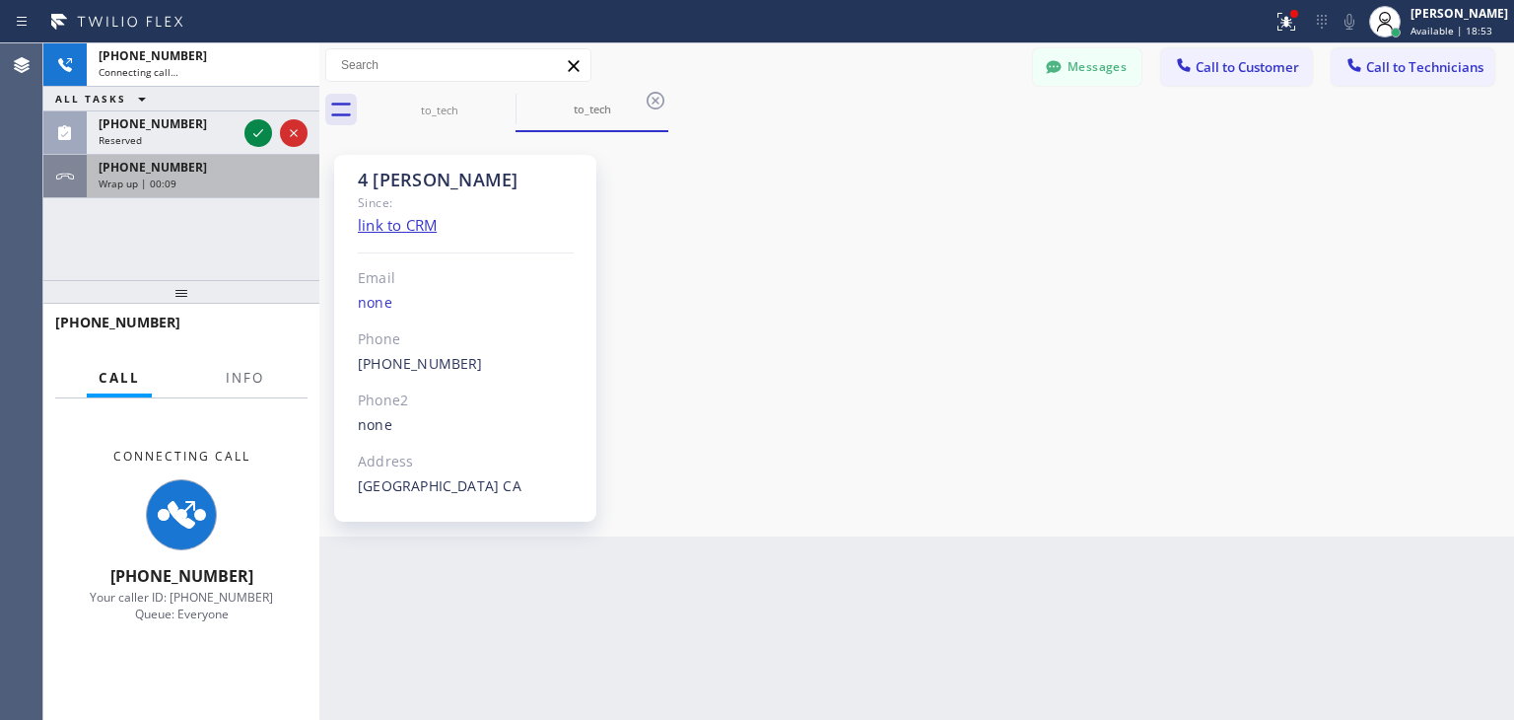
click at [138, 166] on span "[PHONE_NUMBER]" at bounding box center [153, 167] width 108 height 17
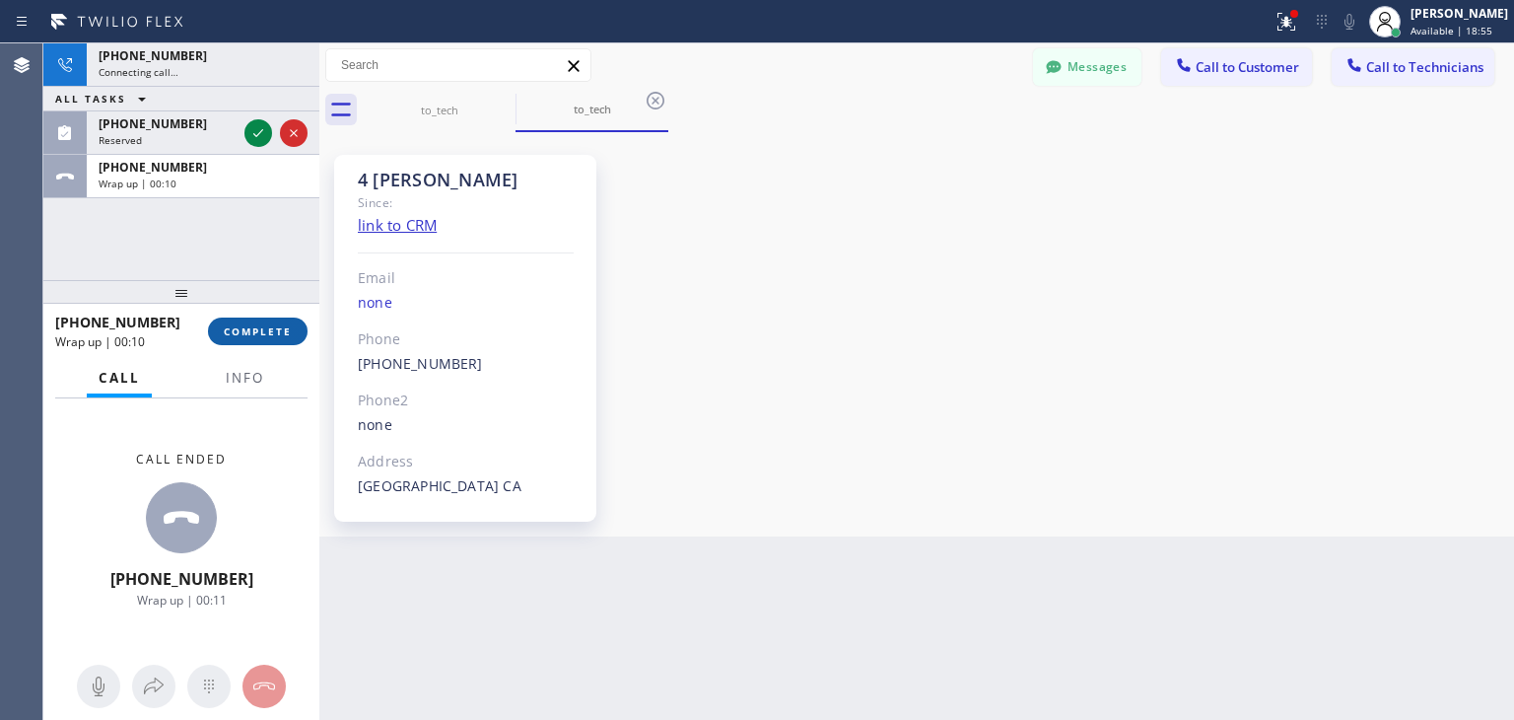
click at [281, 337] on span "COMPLETE" at bounding box center [258, 331] width 68 height 14
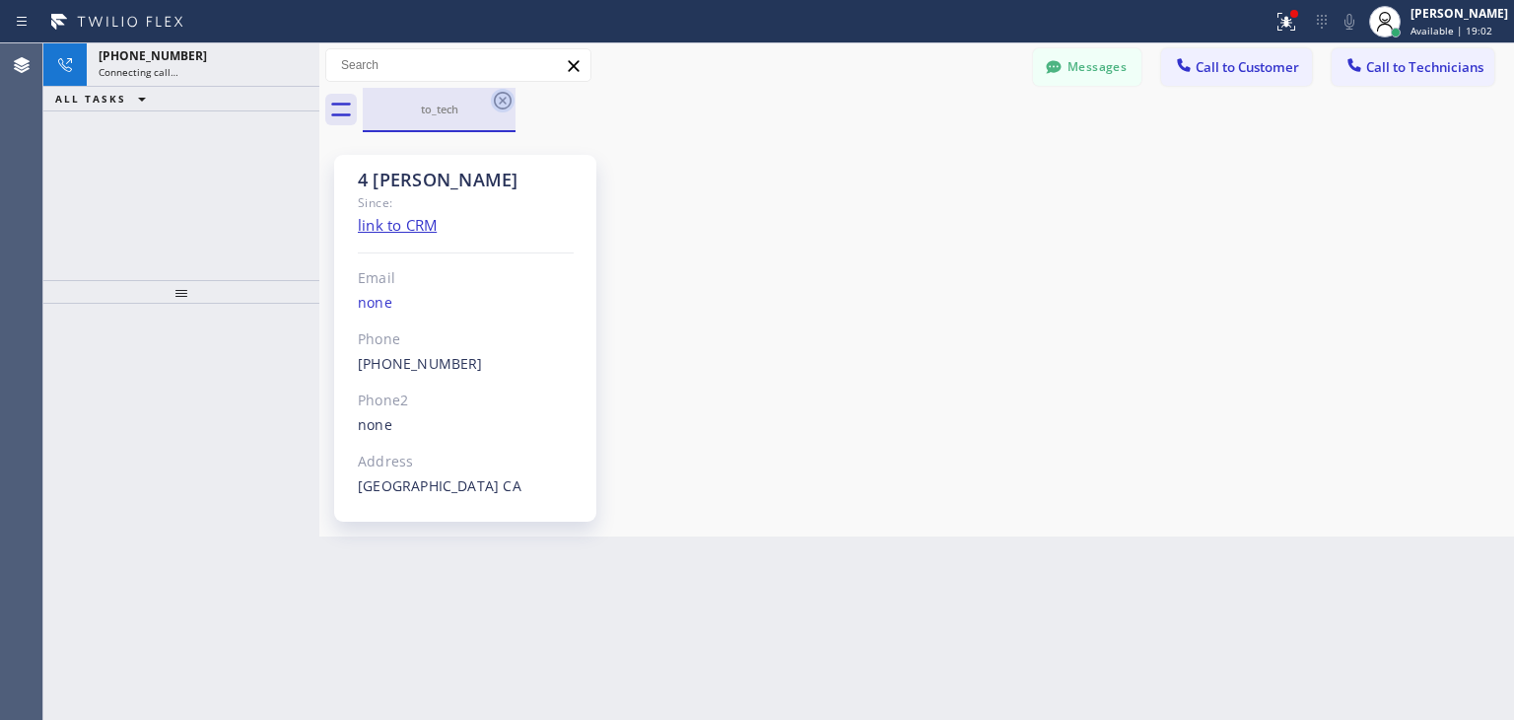
click at [512, 102] on icon at bounding box center [503, 101] width 24 height 24
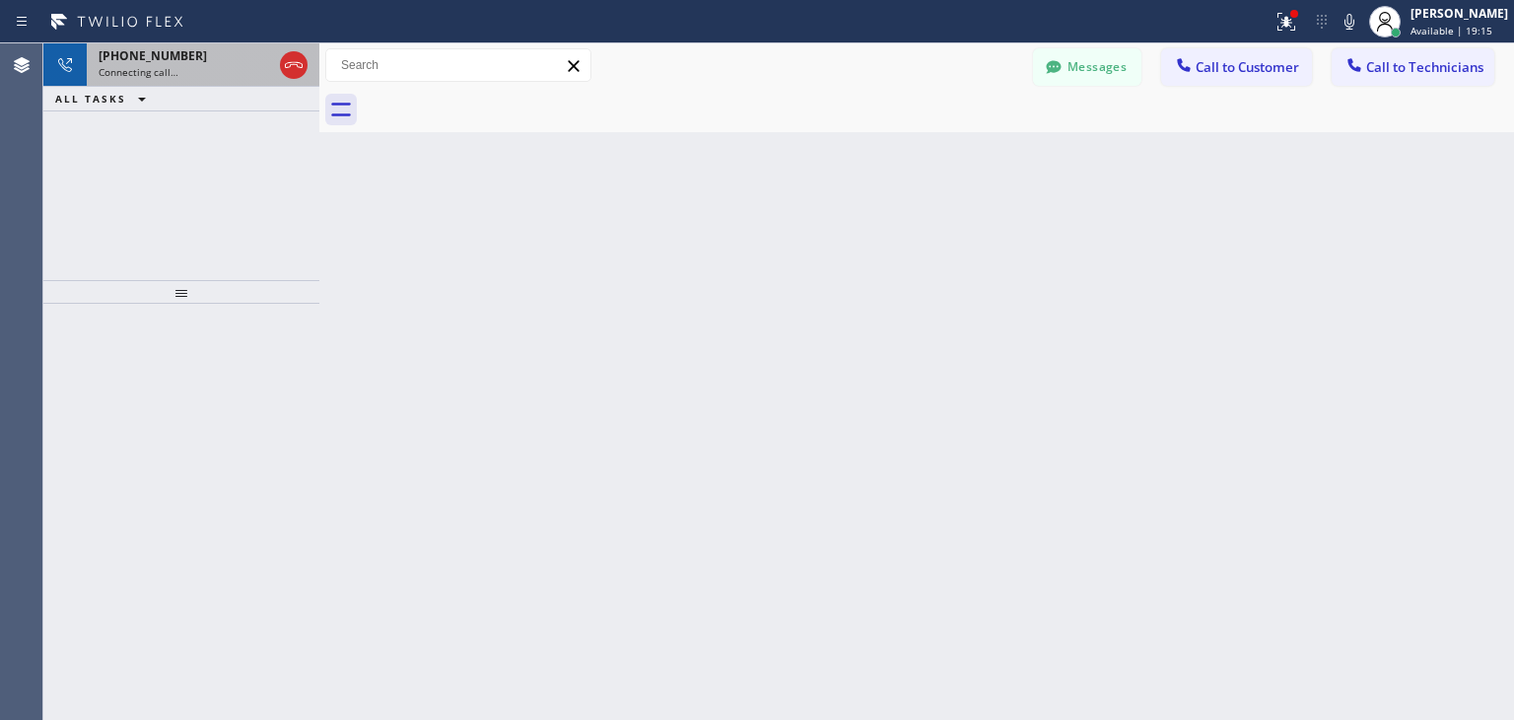
click at [241, 76] on div "Connecting call…" at bounding box center [185, 72] width 173 height 14
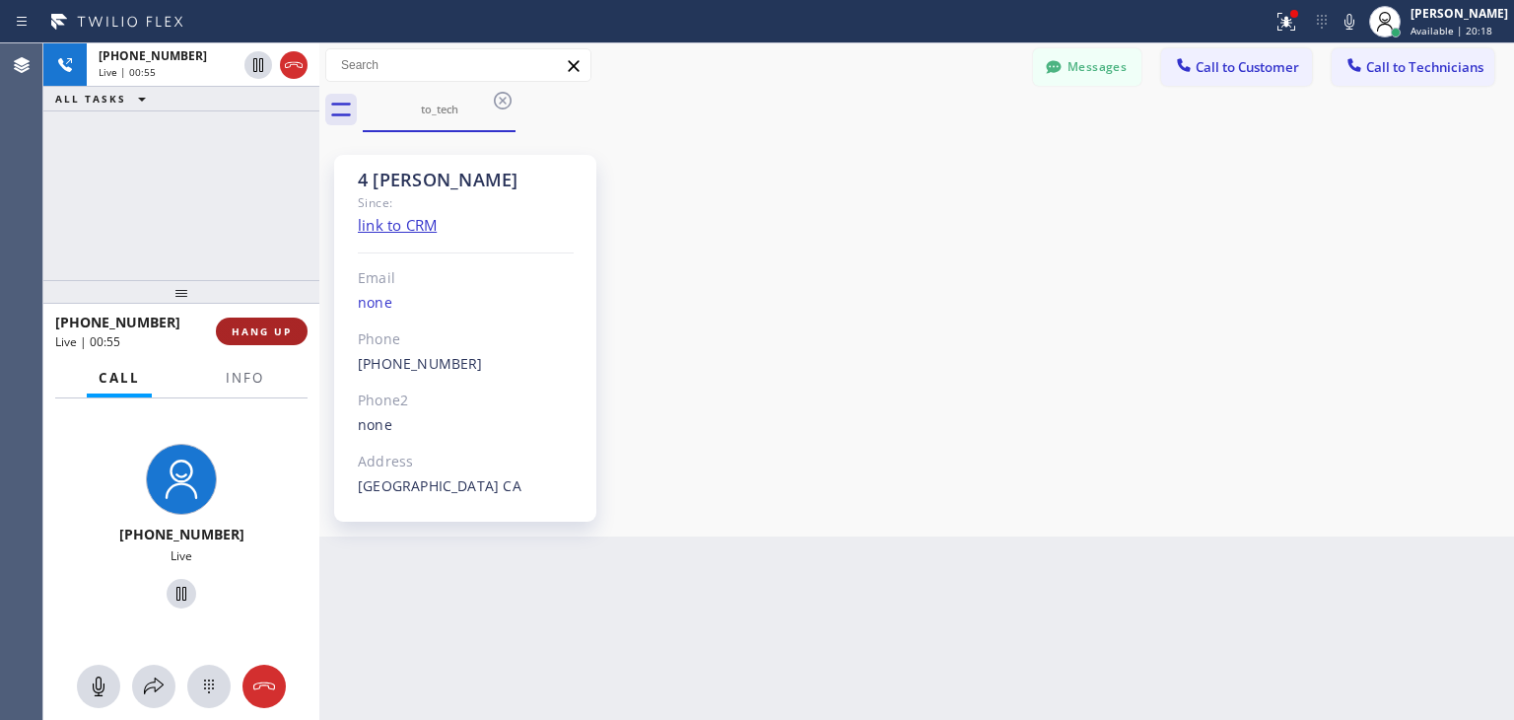
click at [288, 328] on span "HANG UP" at bounding box center [262, 331] width 60 height 14
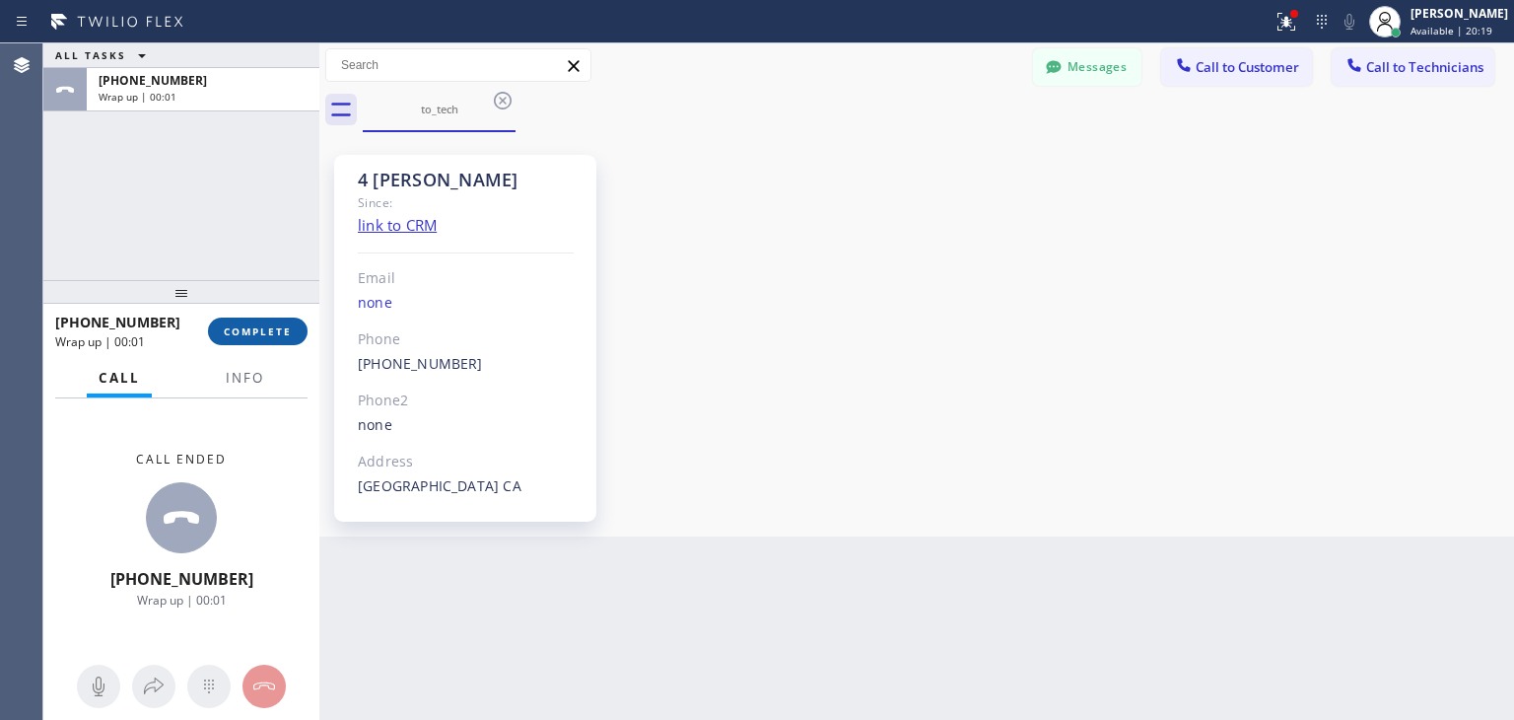
click at [288, 328] on span "COMPLETE" at bounding box center [258, 331] width 68 height 14
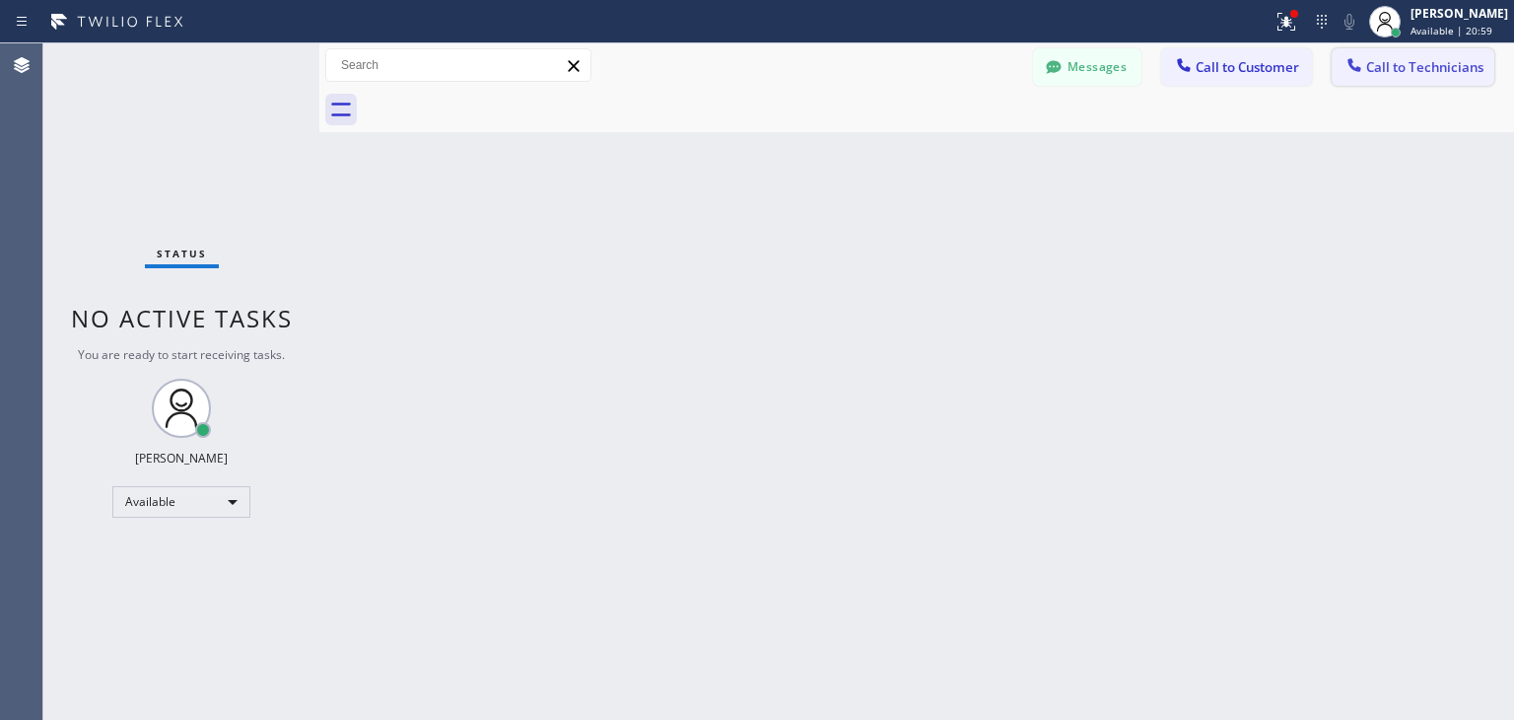
click at [1389, 71] on span "Call to Technicians" at bounding box center [1424, 67] width 117 height 18
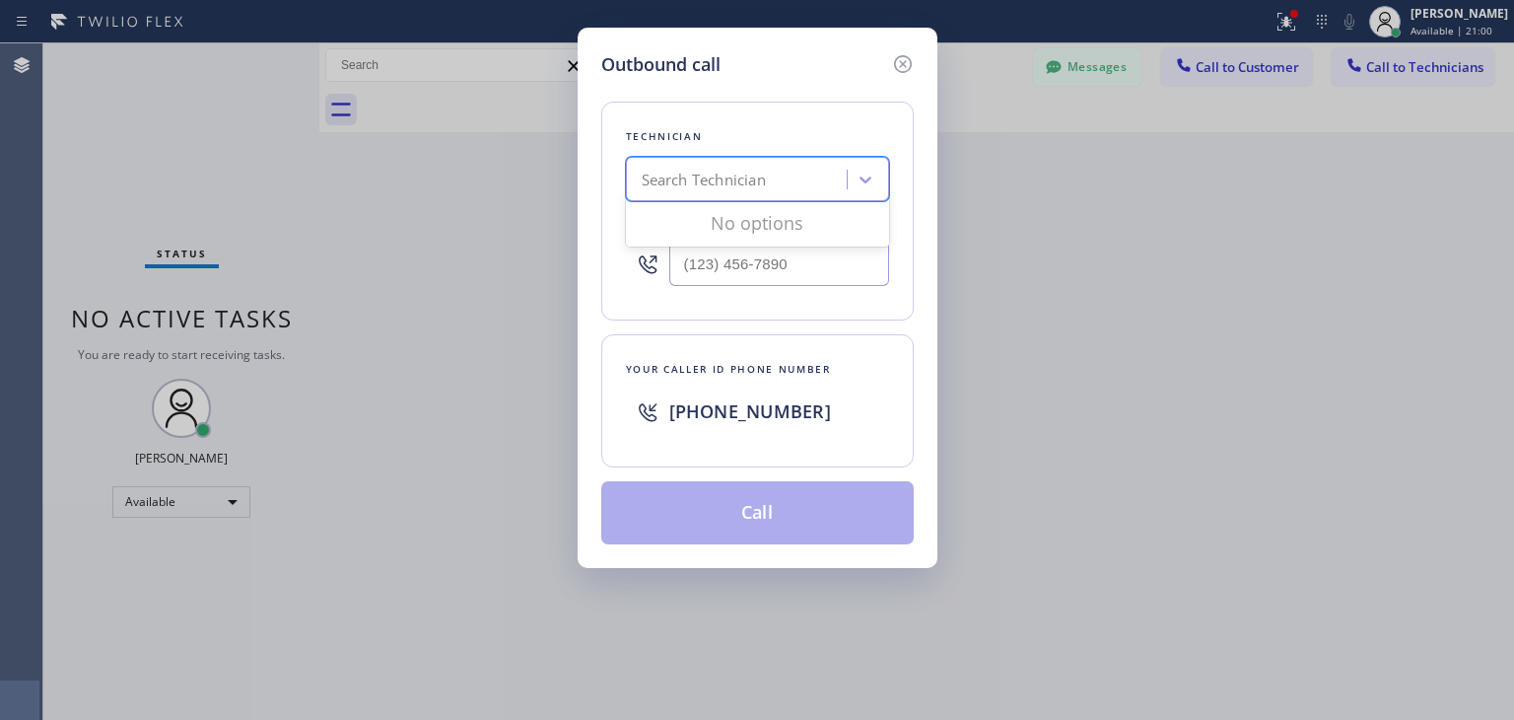
click at [785, 164] on div "Search Technician" at bounding box center [739, 180] width 215 height 34
type input "a"
type input "[PERSON_NAME]"
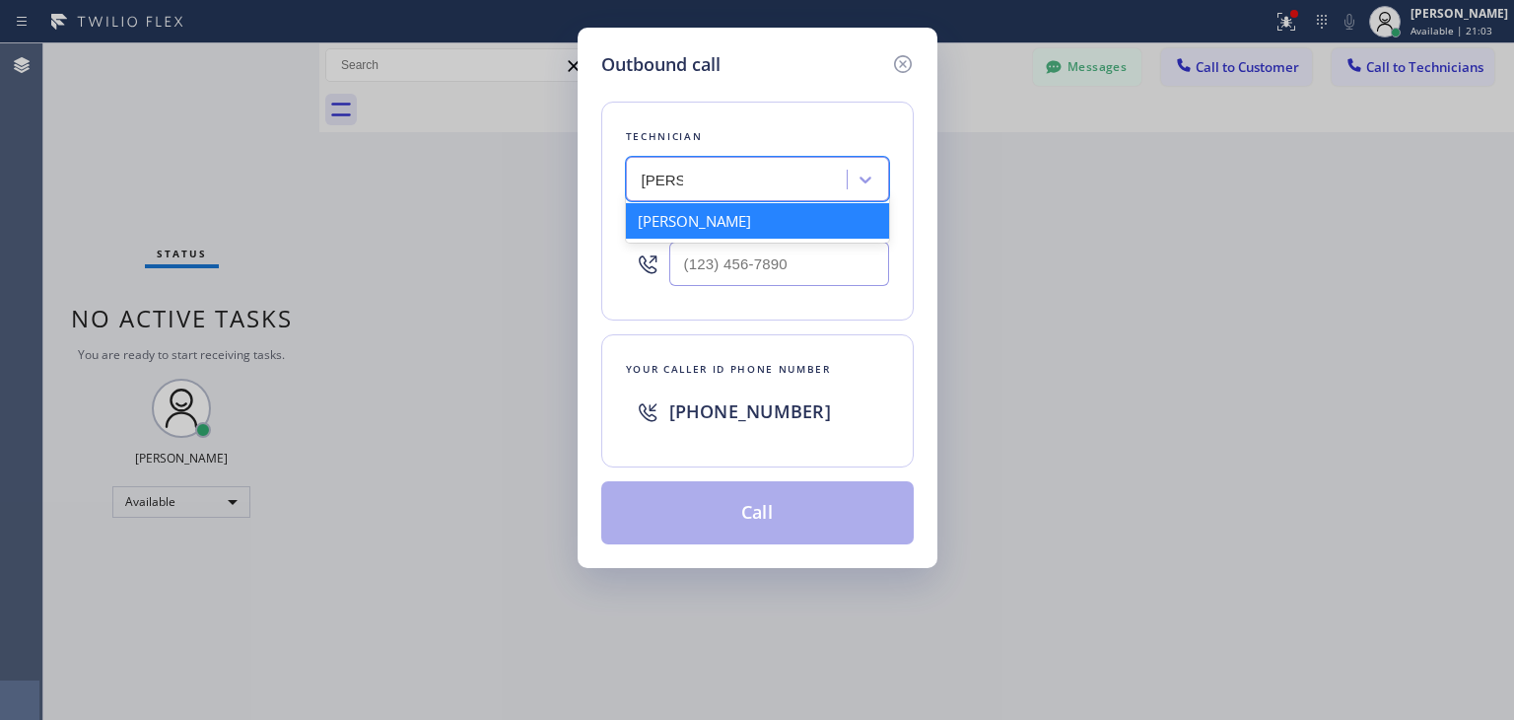
click at [849, 230] on div "[PERSON_NAME]" at bounding box center [757, 220] width 263 height 35
type input "[PHONE_NUMBER]"
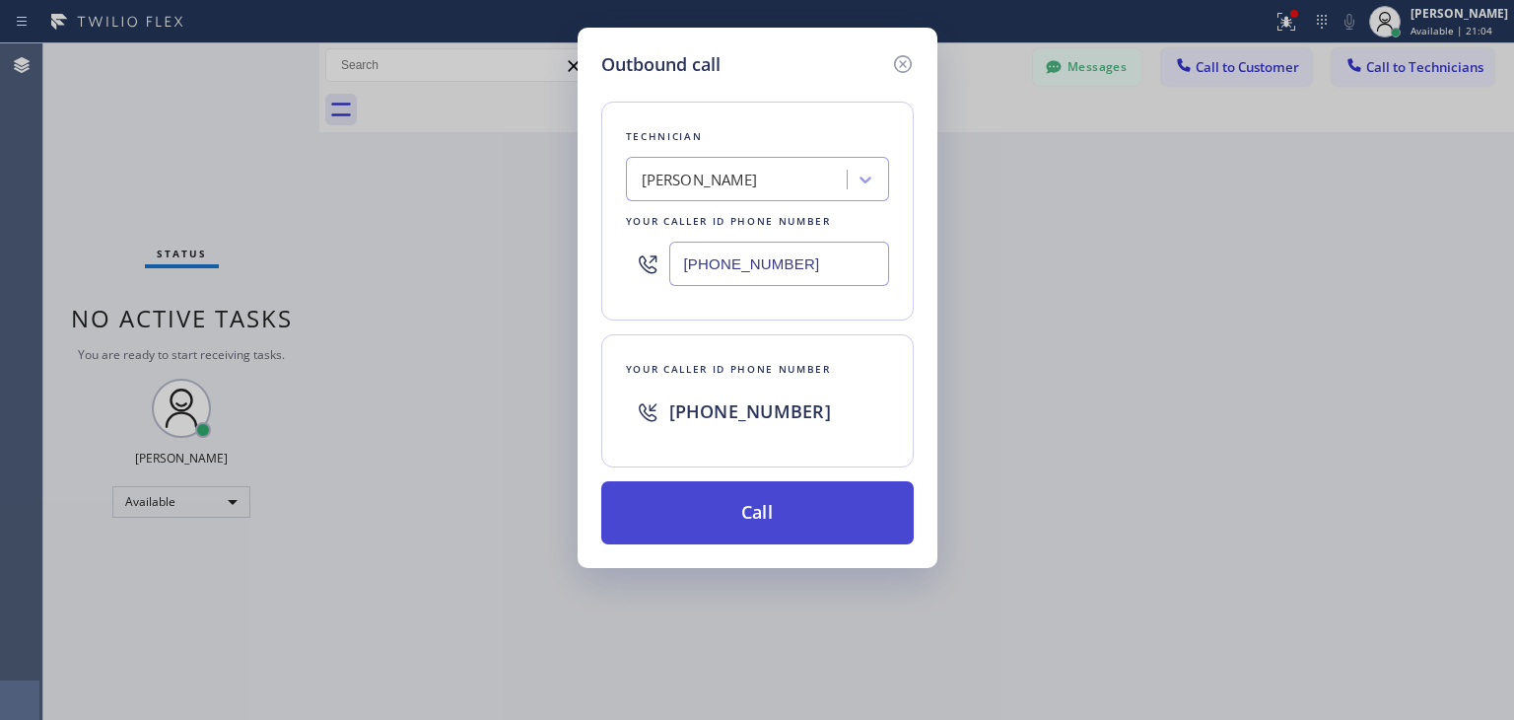
click at [812, 516] on button "Call" at bounding box center [757, 512] width 312 height 63
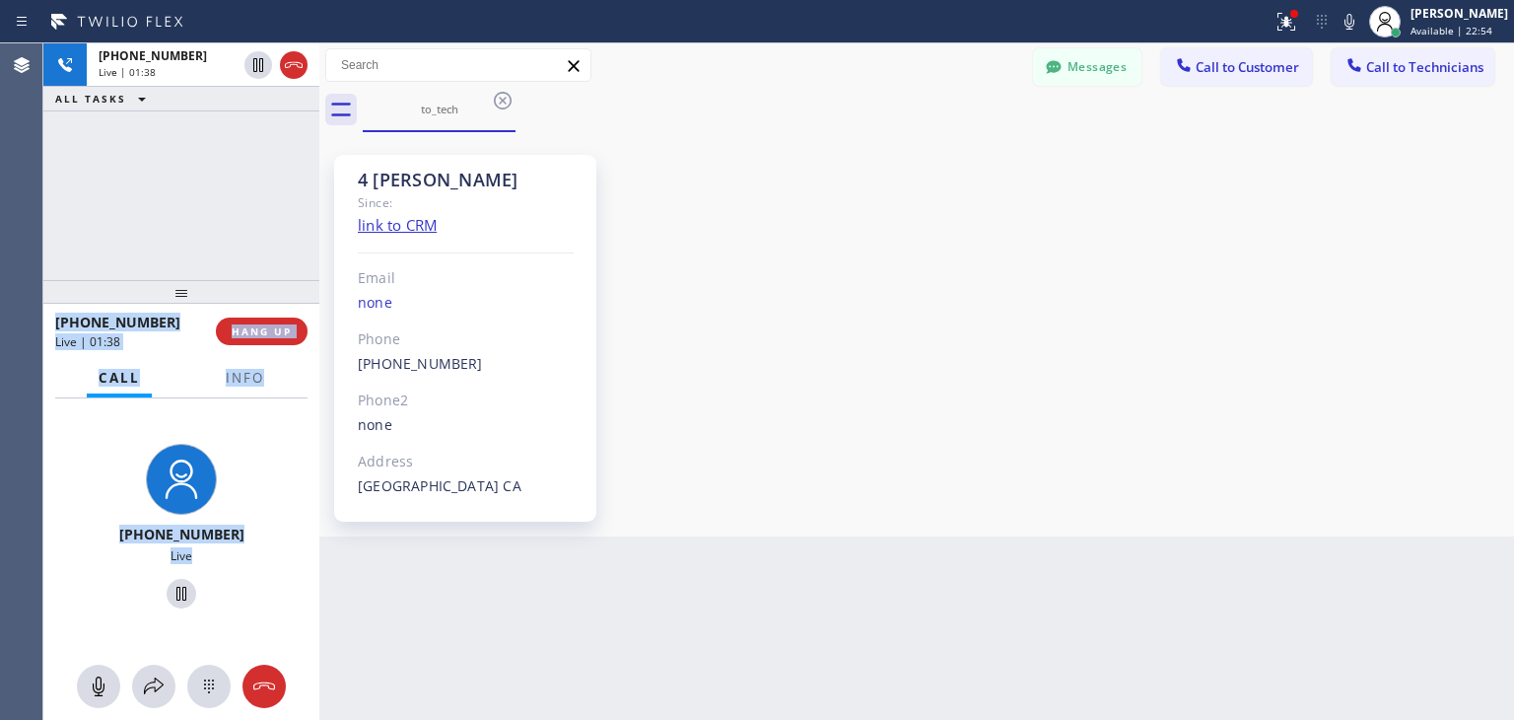
click at [320, 230] on div "[PHONE_NUMBER] Live | 01:38 ALL TASKS ALL TASKS ACTIVE TASKS TASKS IN WRAP UP […" at bounding box center [778, 381] width 1471 height 676
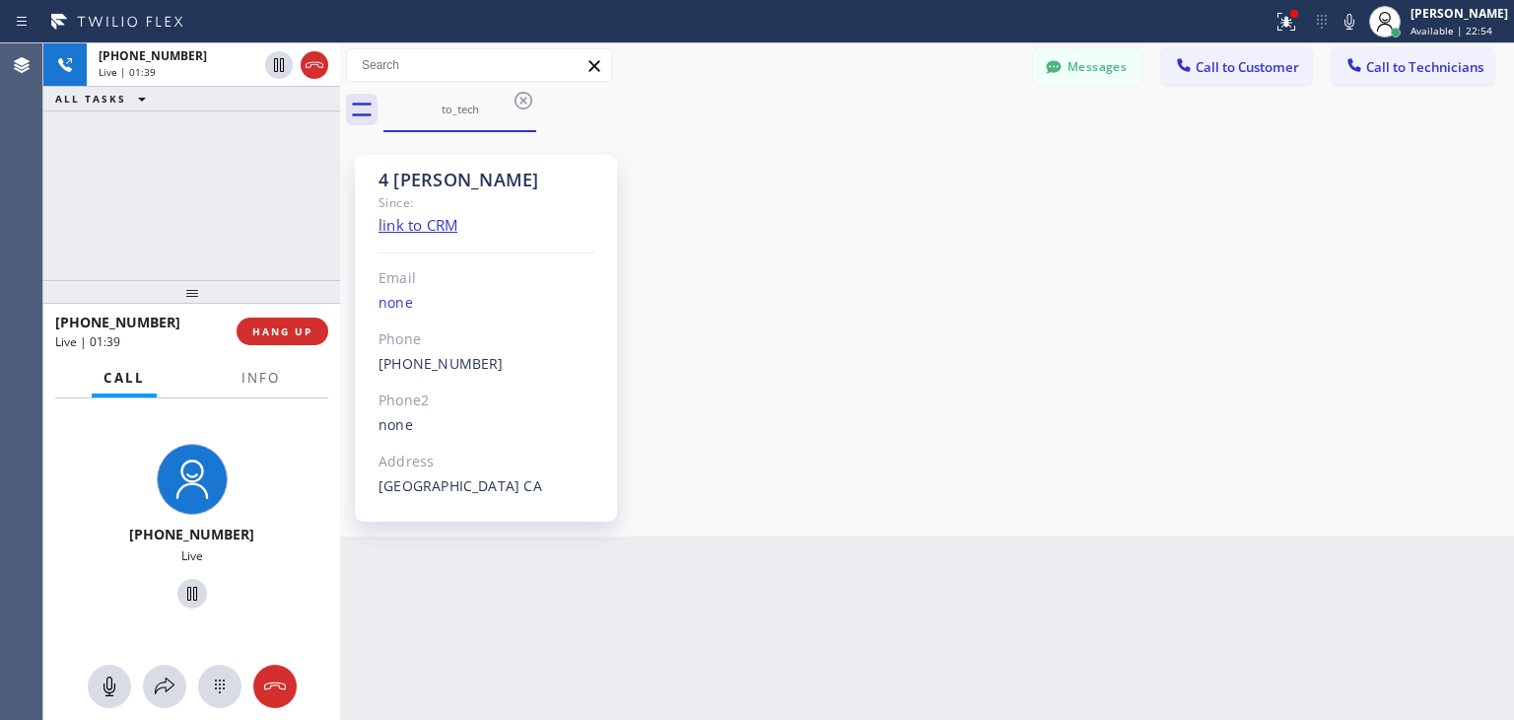
drag, startPoint x: 320, startPoint y: 230, endPoint x: 344, endPoint y: 228, distance: 23.7
click at [340, 228] on div at bounding box center [340, 381] width 0 height 676
click at [346, 277] on div at bounding box center [346, 381] width 0 height 676
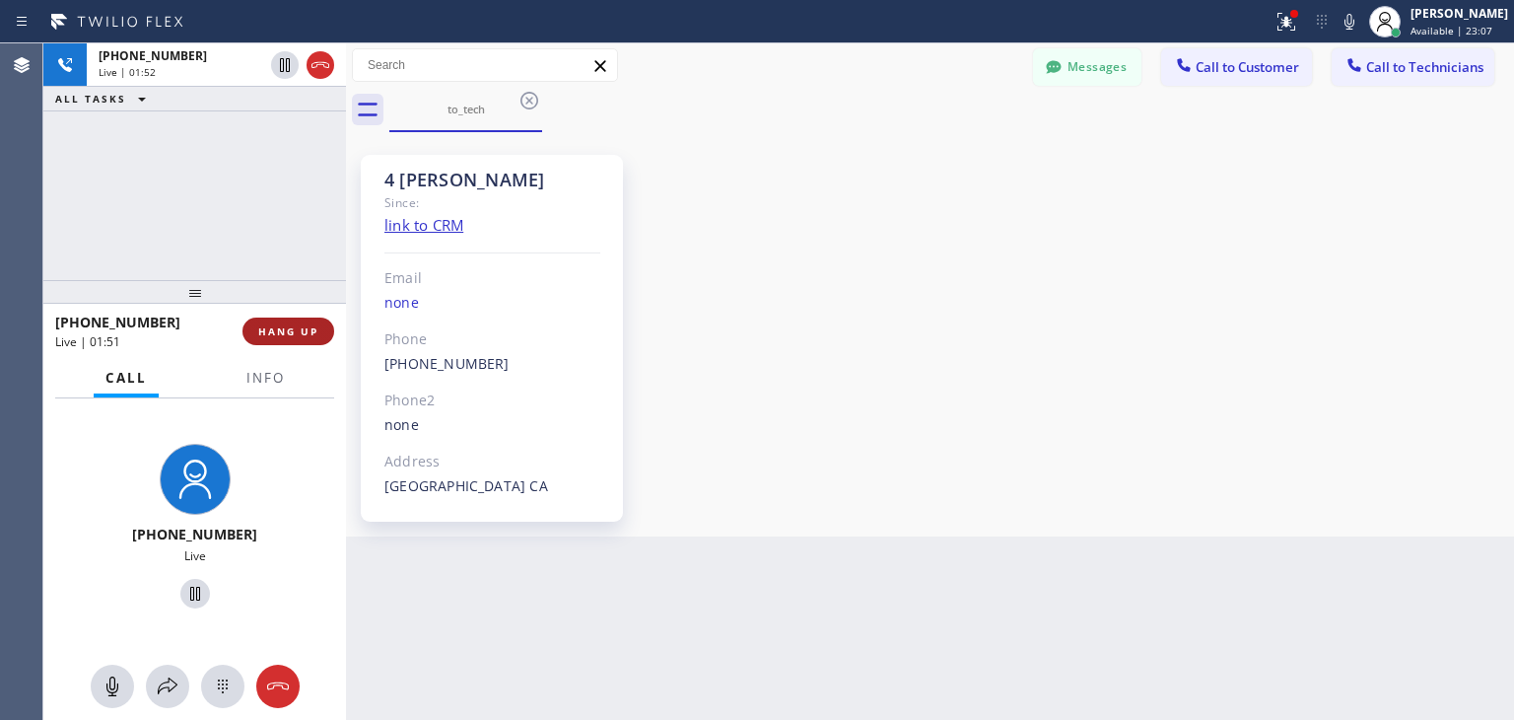
click at [305, 327] on span "HANG UP" at bounding box center [288, 331] width 60 height 14
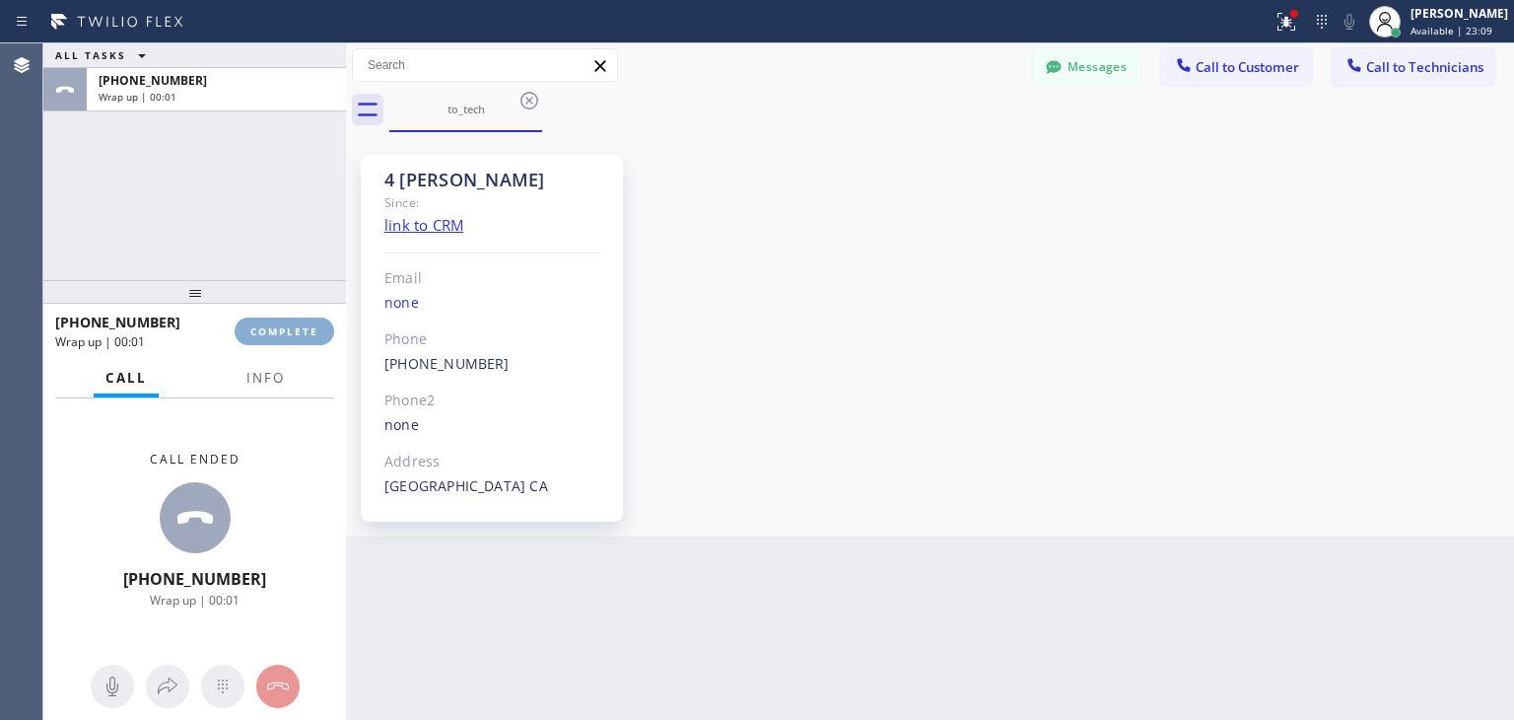
click at [305, 327] on span "COMPLETE" at bounding box center [284, 331] width 68 height 14
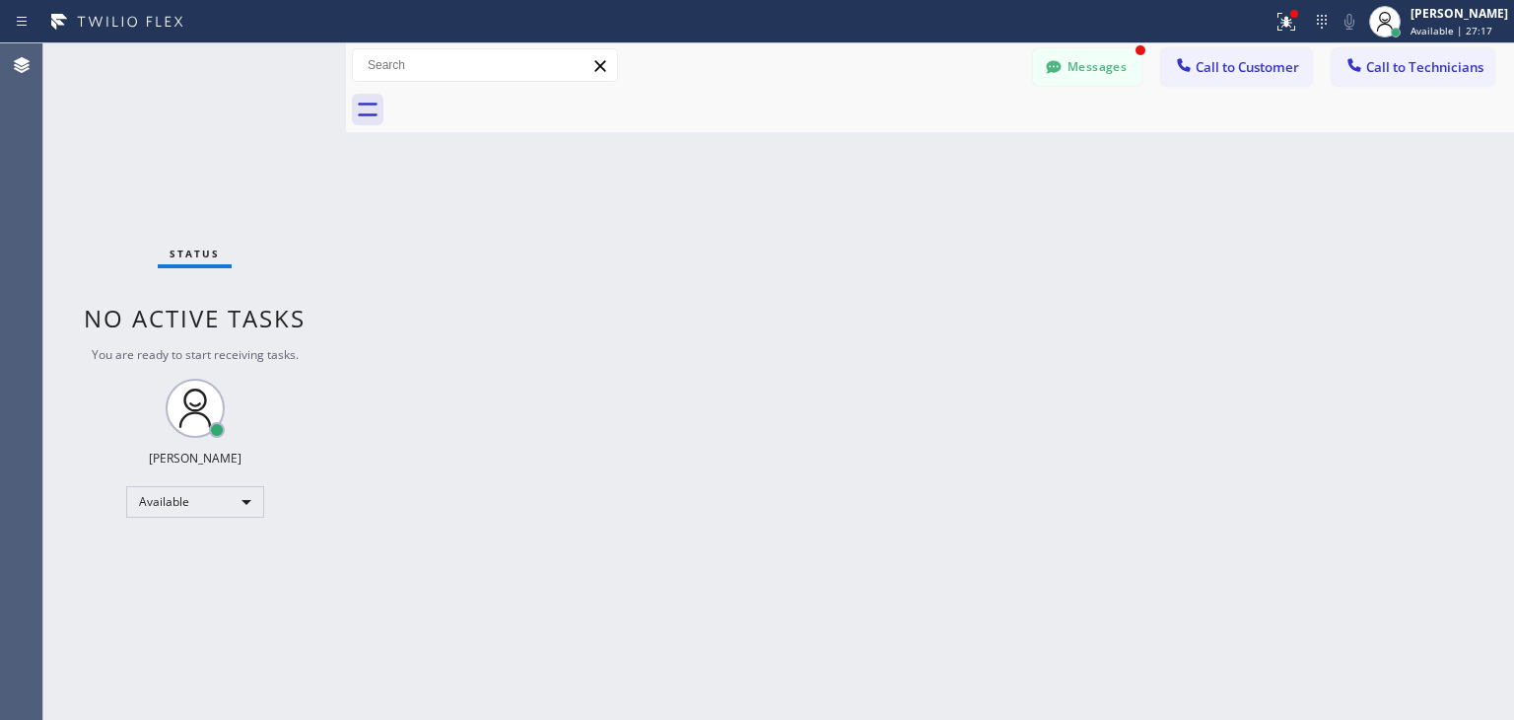
click at [1143, 60] on div "Messages" at bounding box center [1097, 65] width 128 height 34
click at [1131, 60] on button "Messages" at bounding box center [1087, 66] width 108 height 37
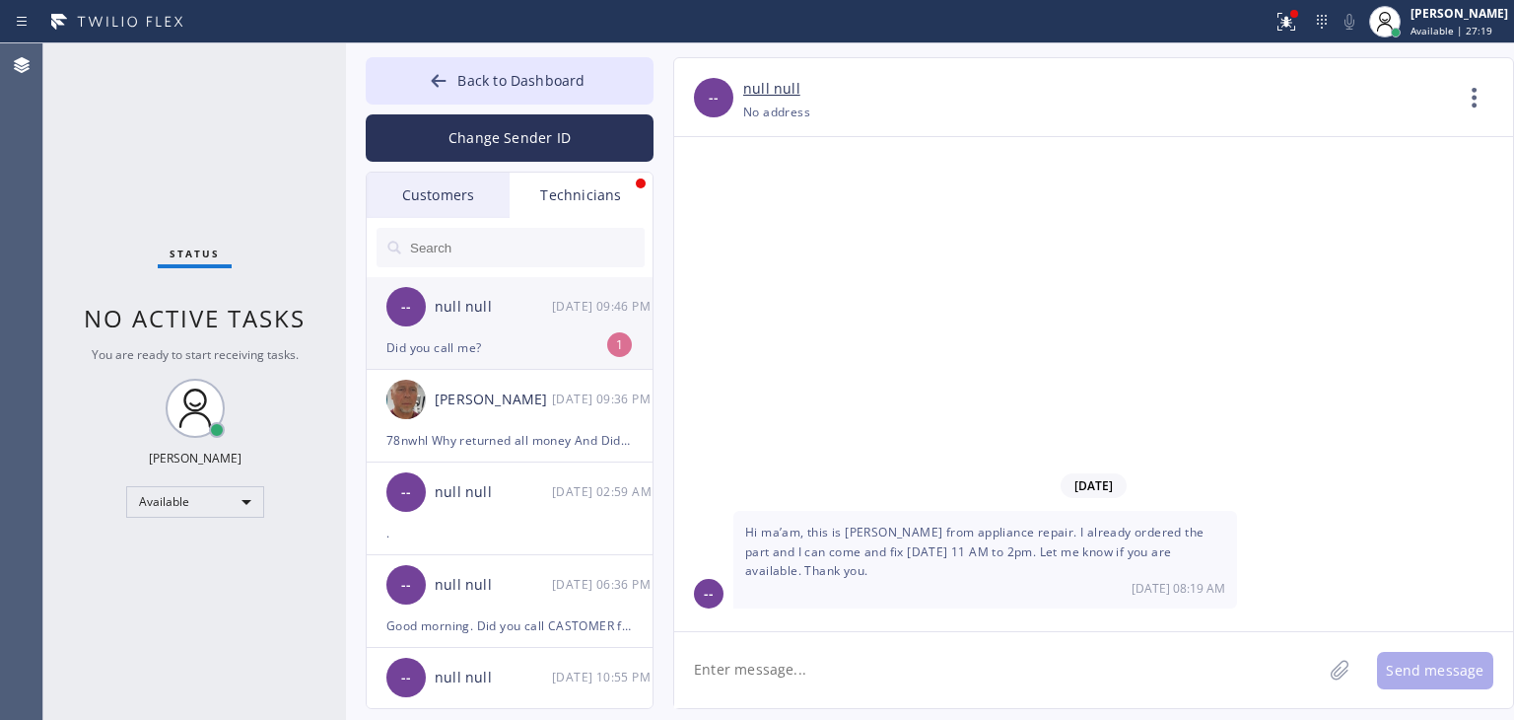
click at [585, 328] on div "-- null null [DATE] 09:46 PM" at bounding box center [511, 306] width 288 height 59
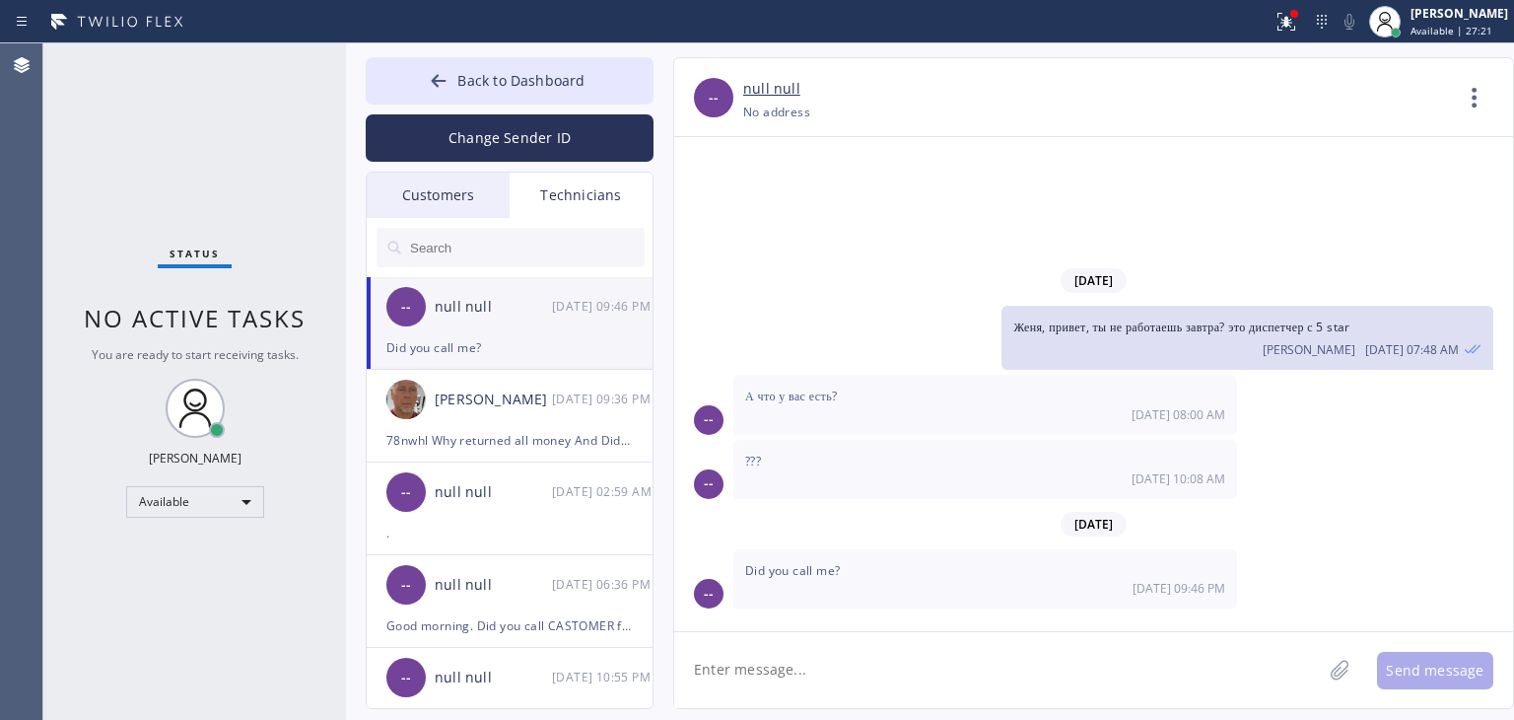
click at [986, 659] on textarea at bounding box center [998, 670] width 648 height 76
click at [596, 98] on button "Back to Dashboard" at bounding box center [510, 80] width 288 height 47
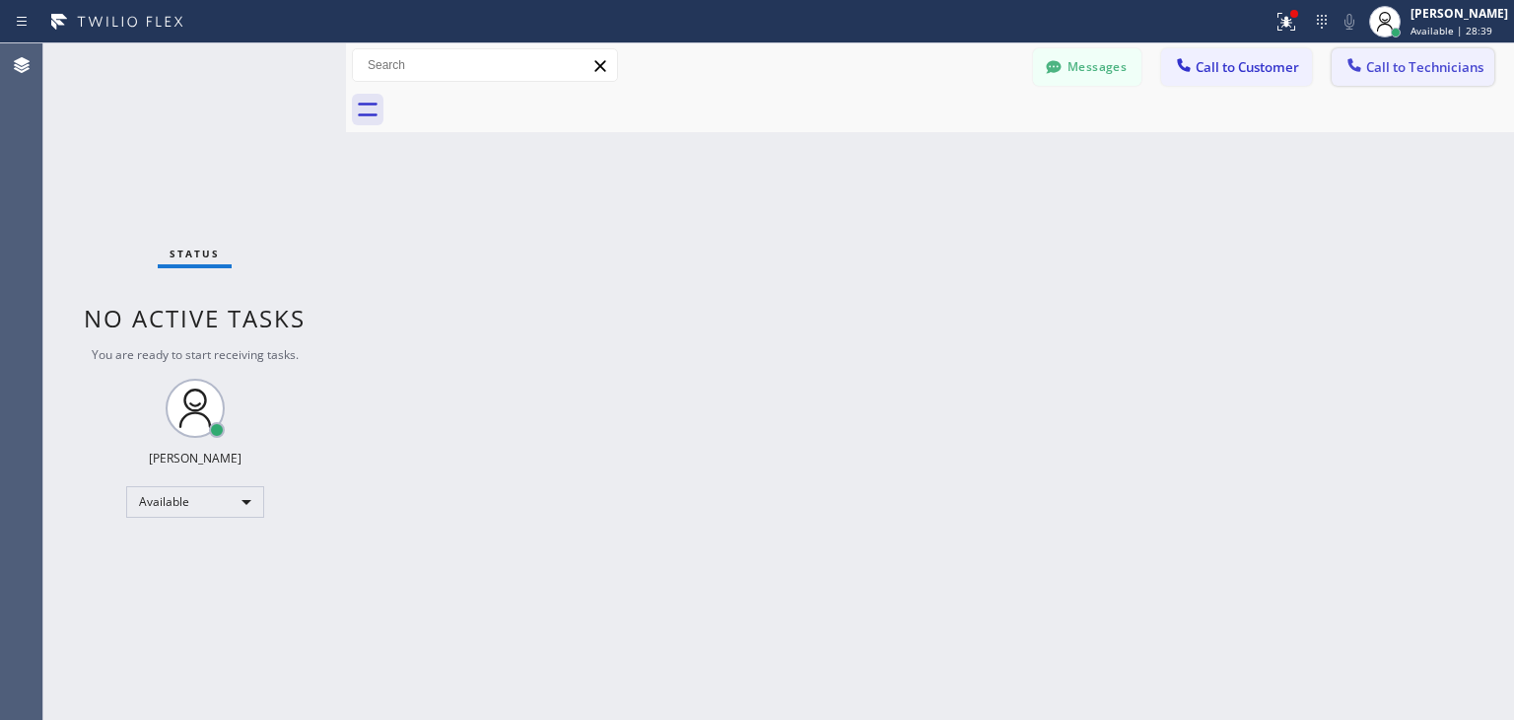
click at [1387, 74] on span "Call to Technicians" at bounding box center [1424, 67] width 117 height 18
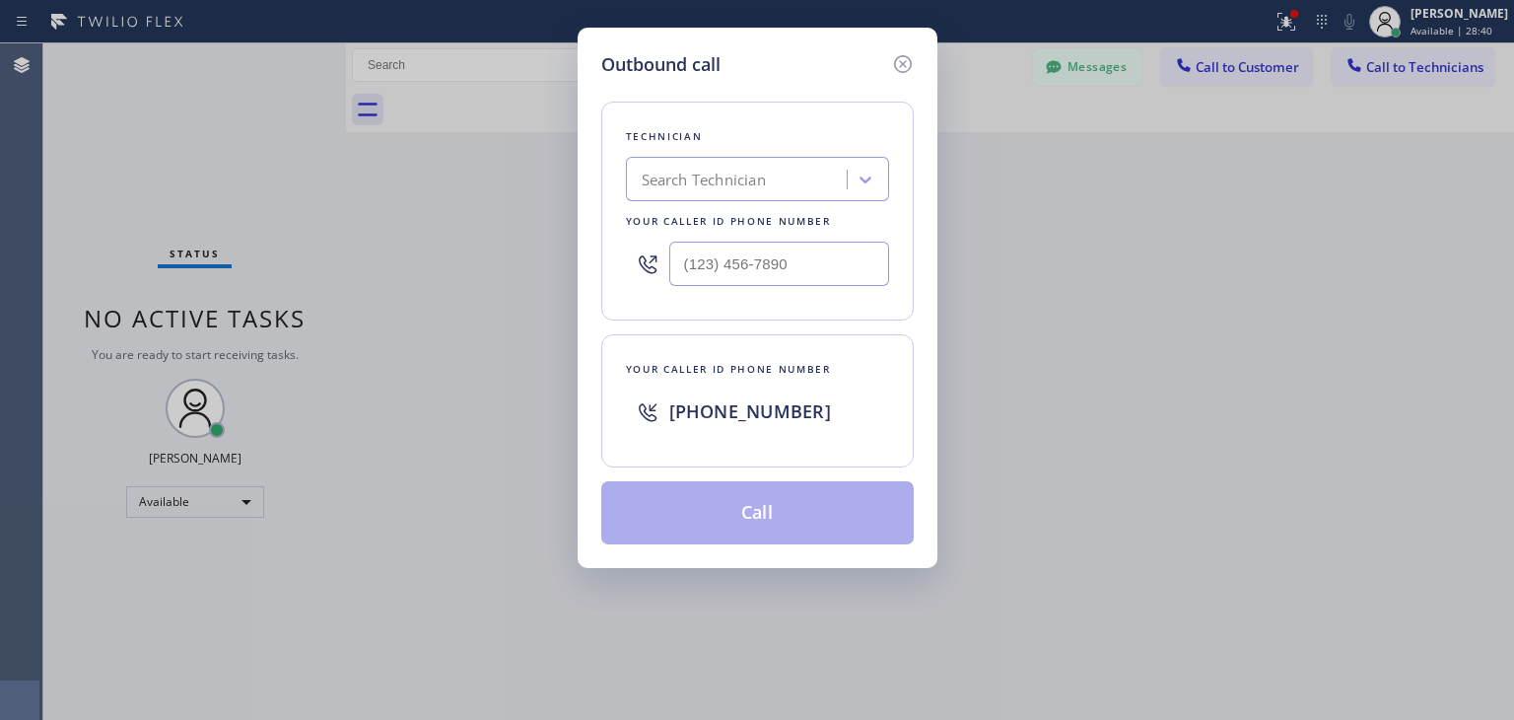
click at [684, 202] on div "Technician Search Technician Your caller id phone number" at bounding box center [757, 211] width 312 height 219
click at [719, 189] on div "Search Technician" at bounding box center [704, 180] width 124 height 23
type input "s"
type input "[PERSON_NAME]"
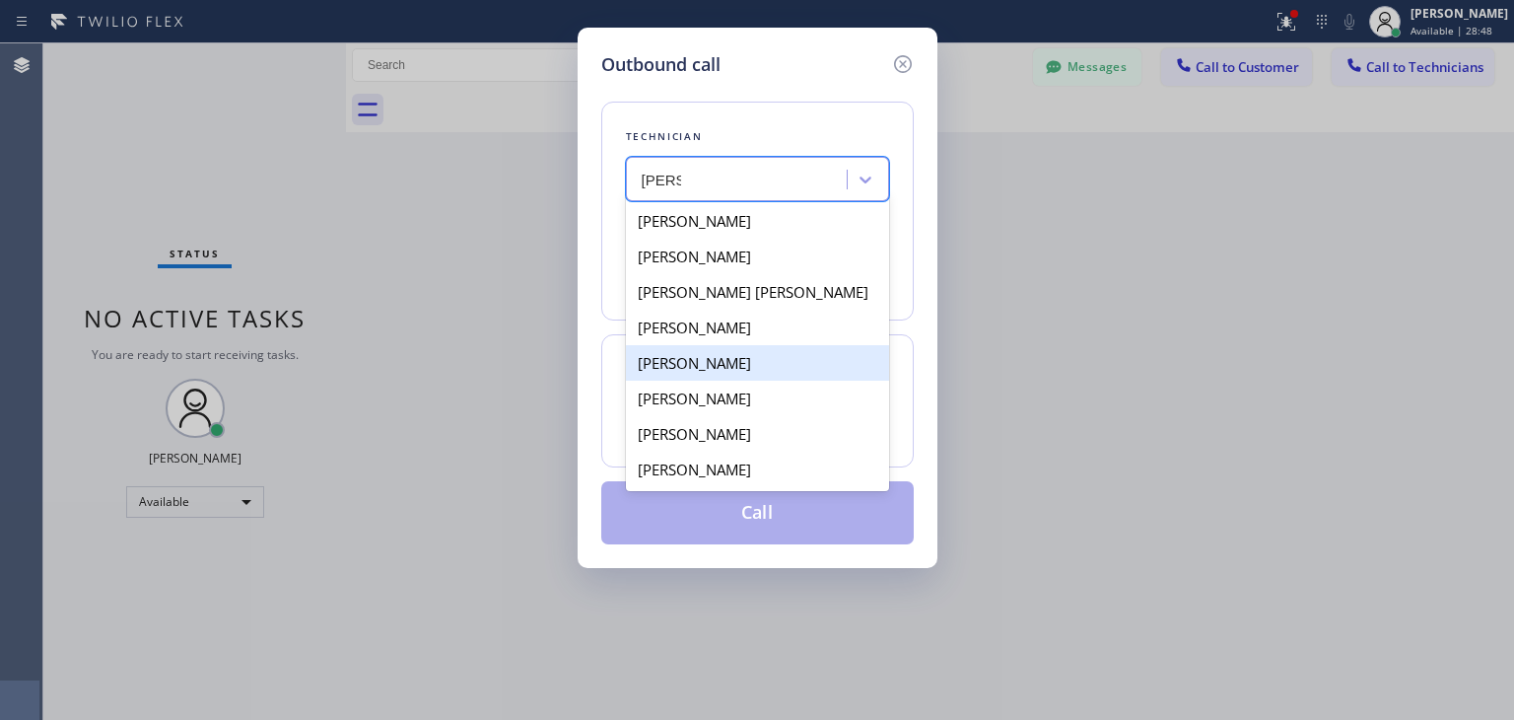
click at [831, 360] on div "[PERSON_NAME]" at bounding box center [757, 362] width 263 height 35
type input "[PHONE_NUMBER]"
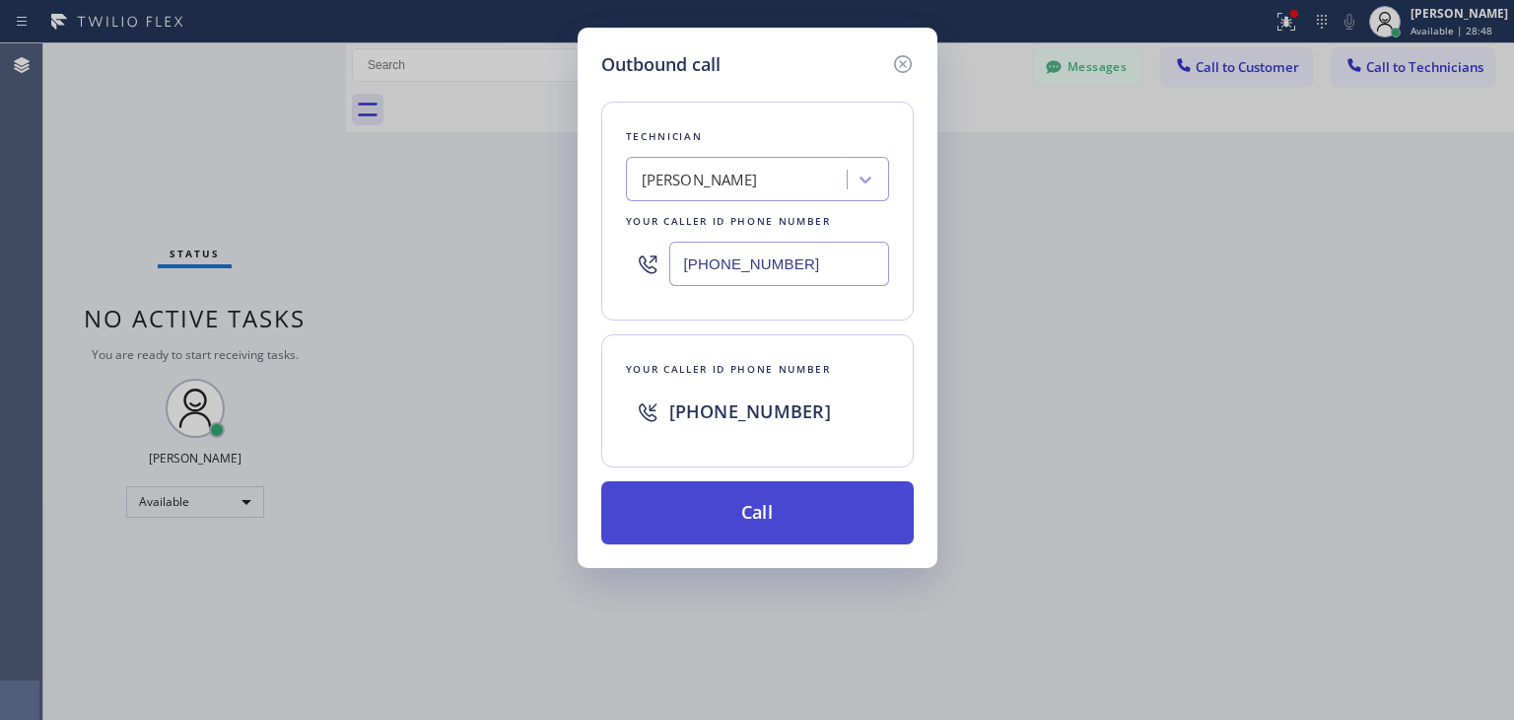
drag, startPoint x: 836, startPoint y: 543, endPoint x: 848, endPoint y: 531, distance: 16.7
click at [848, 531] on div "Outbound call Technician [PERSON_NAME] Your caller id phone number [PHONE_NUMBE…" at bounding box center [758, 298] width 360 height 540
click at [848, 531] on button "Call" at bounding box center [757, 512] width 312 height 63
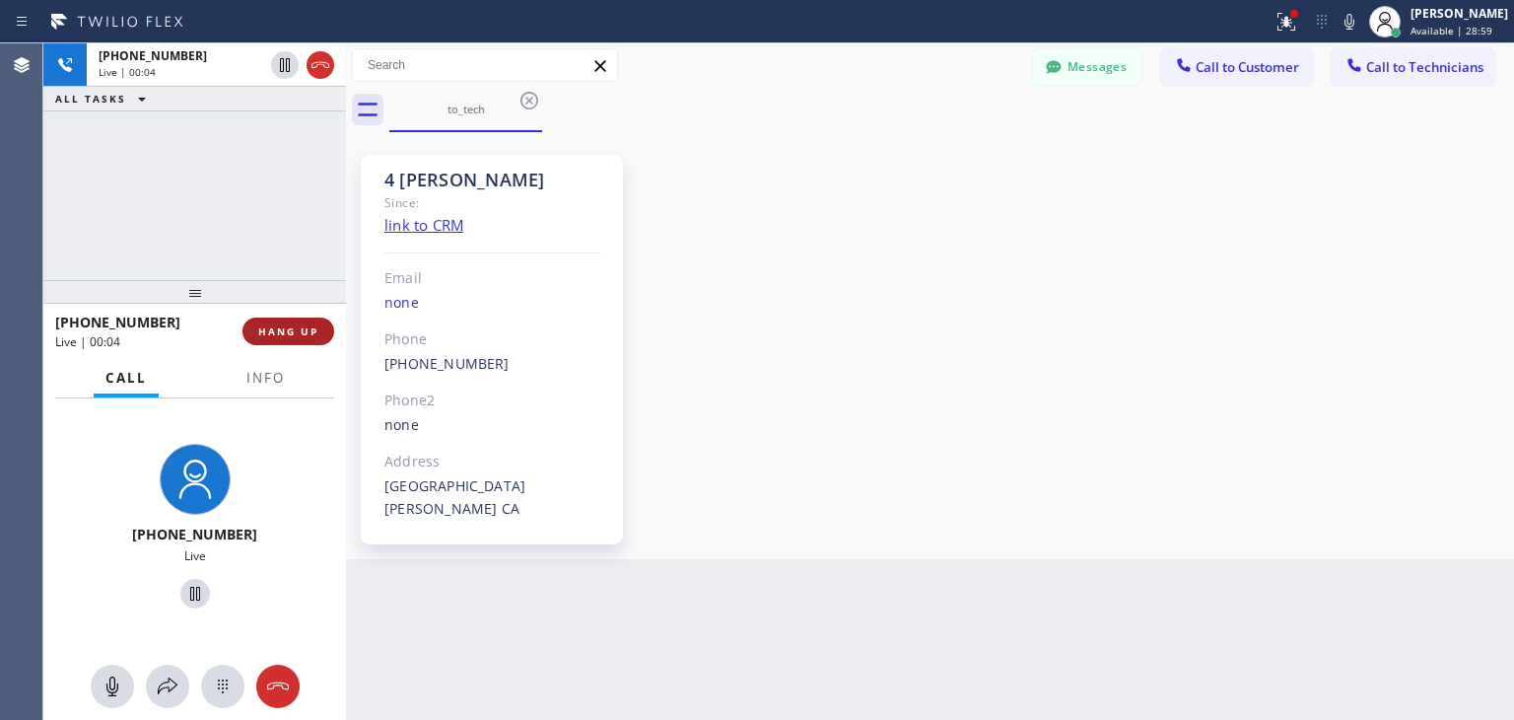
drag, startPoint x: 334, startPoint y: 312, endPoint x: 318, endPoint y: 319, distance: 17.2
click at [318, 319] on div "[PHONE_NUMBER] Live | 00:04 HANG UP" at bounding box center [194, 331] width 303 height 55
click at [318, 319] on button "HANG UP" at bounding box center [288, 331] width 92 height 28
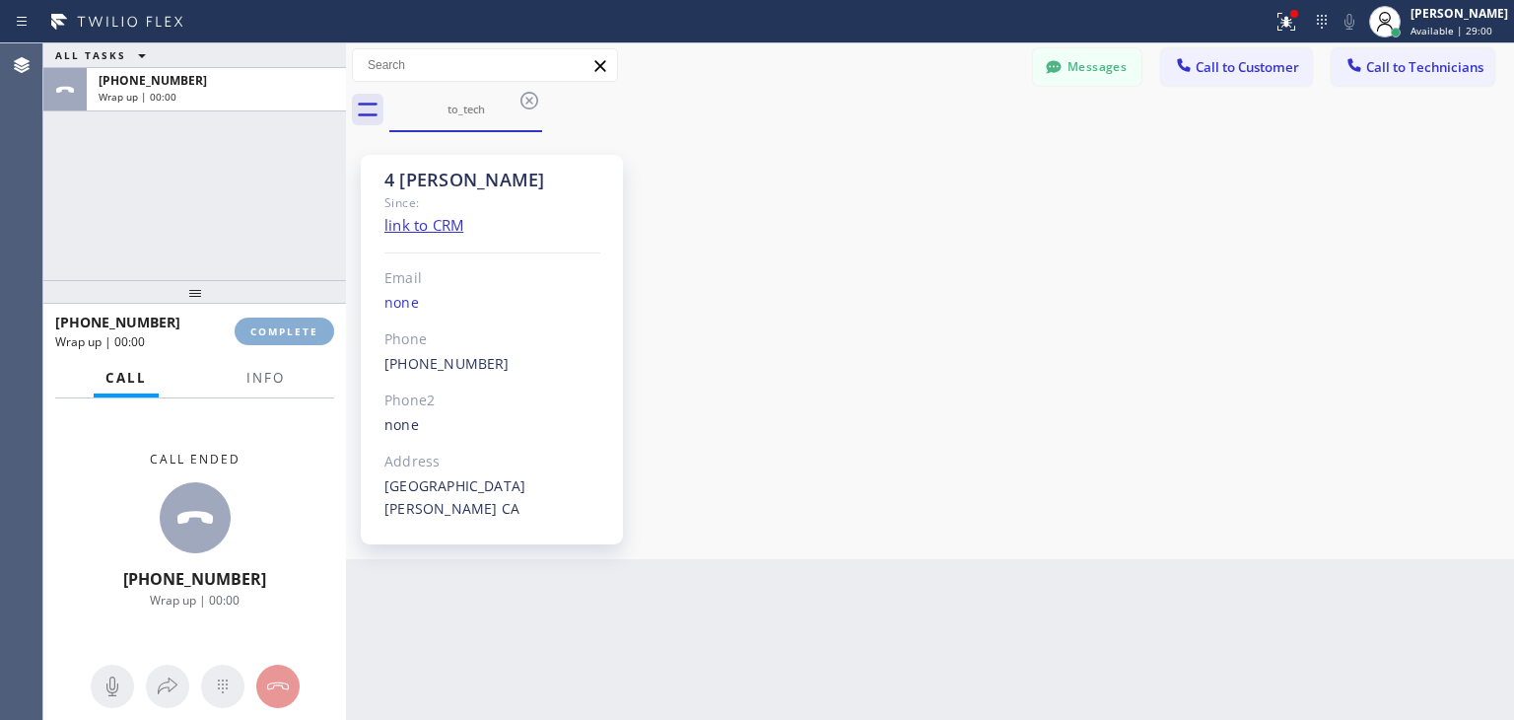
click at [318, 319] on button "COMPLETE" at bounding box center [285, 331] width 100 height 28
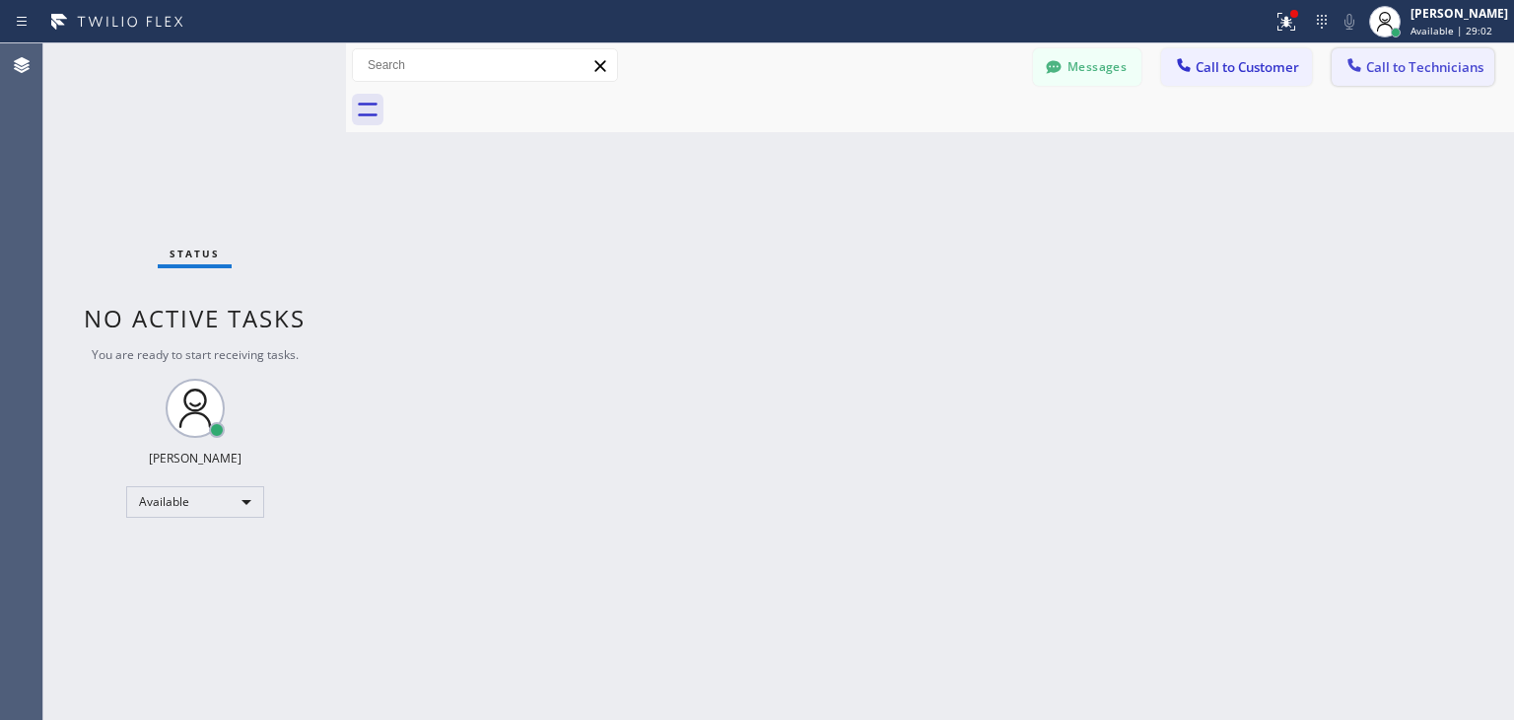
click at [1398, 65] on span "Call to Technicians" at bounding box center [1424, 67] width 117 height 18
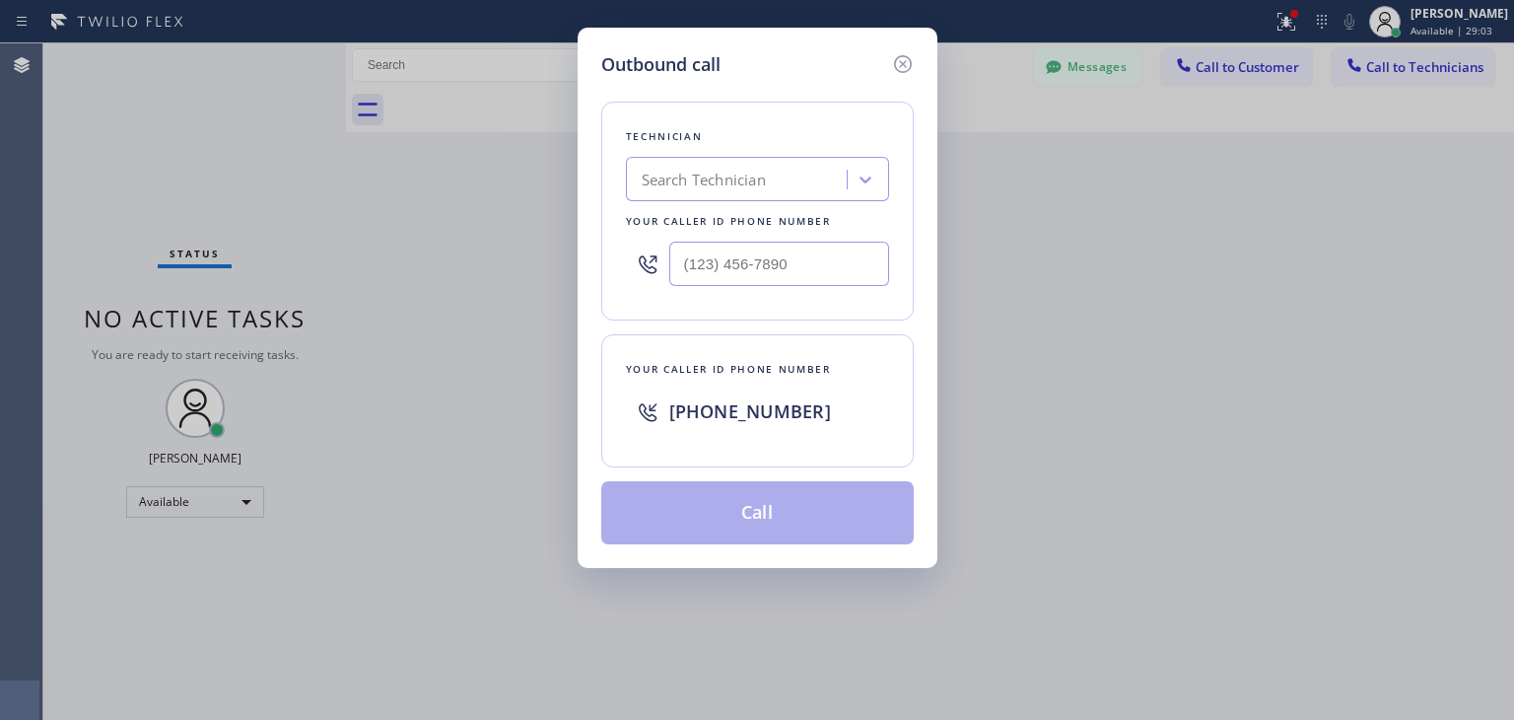
click at [807, 158] on div "Search Technician" at bounding box center [757, 179] width 263 height 44
type input "[PERSON_NAME]"
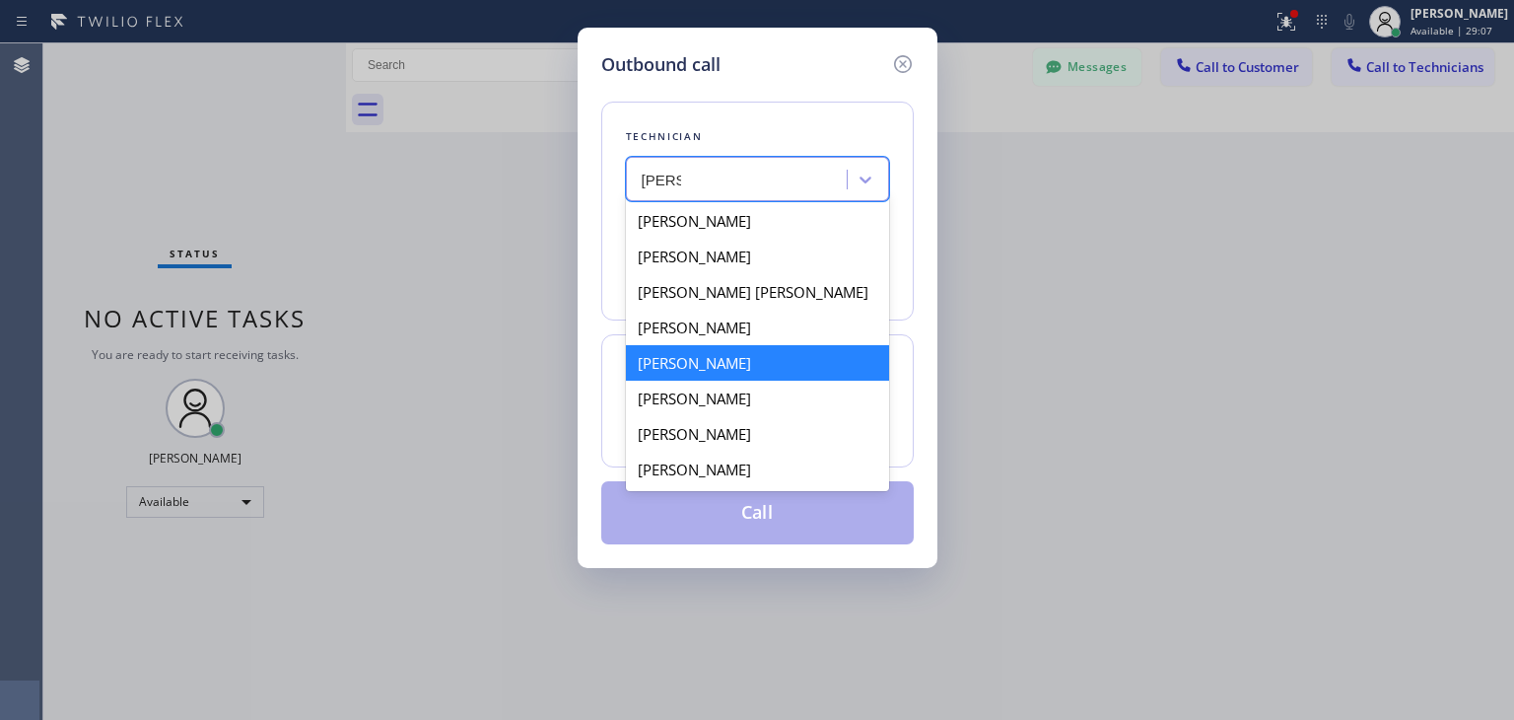
click at [816, 365] on div "[PERSON_NAME]" at bounding box center [757, 362] width 263 height 35
type input "[PHONE_NUMBER]"
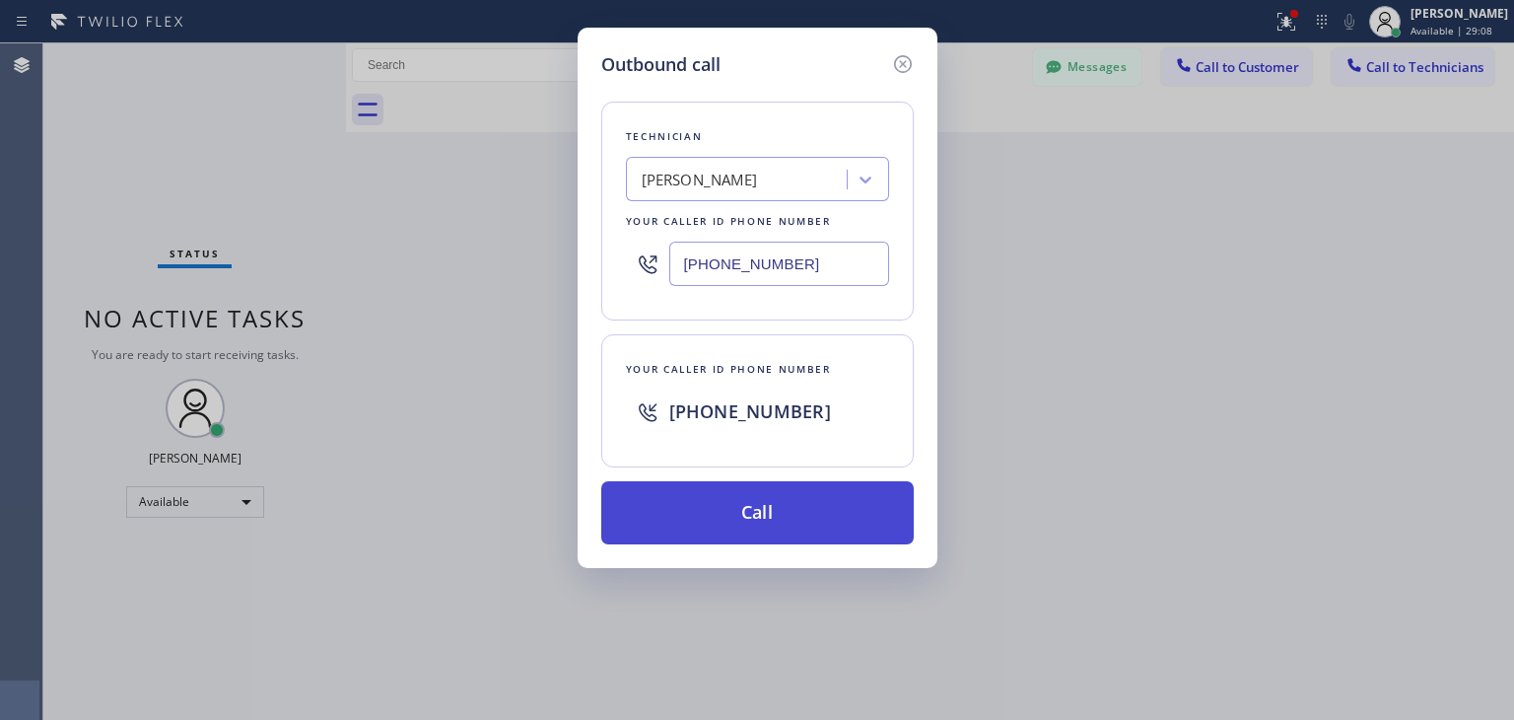
click at [792, 525] on button "Call" at bounding box center [757, 512] width 312 height 63
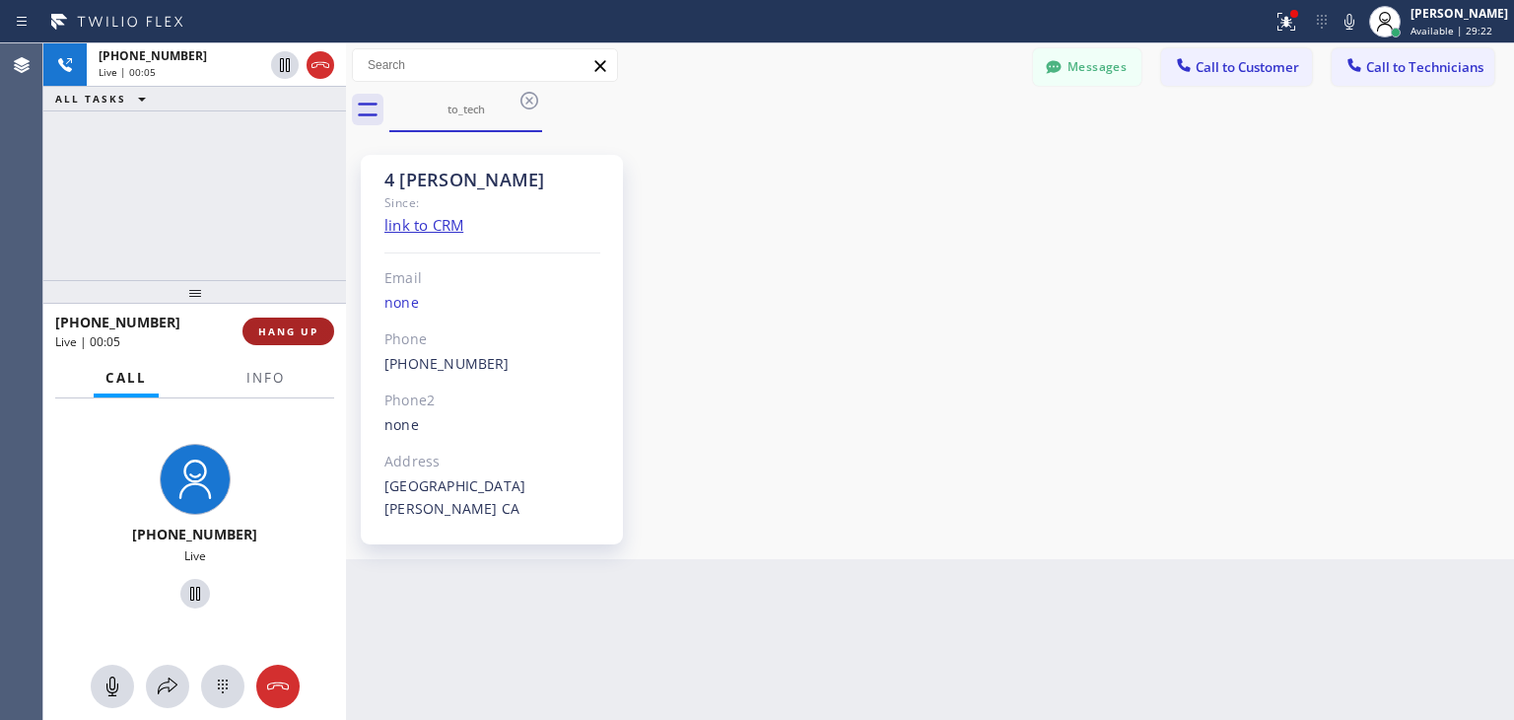
click at [288, 334] on span "HANG UP" at bounding box center [288, 331] width 60 height 14
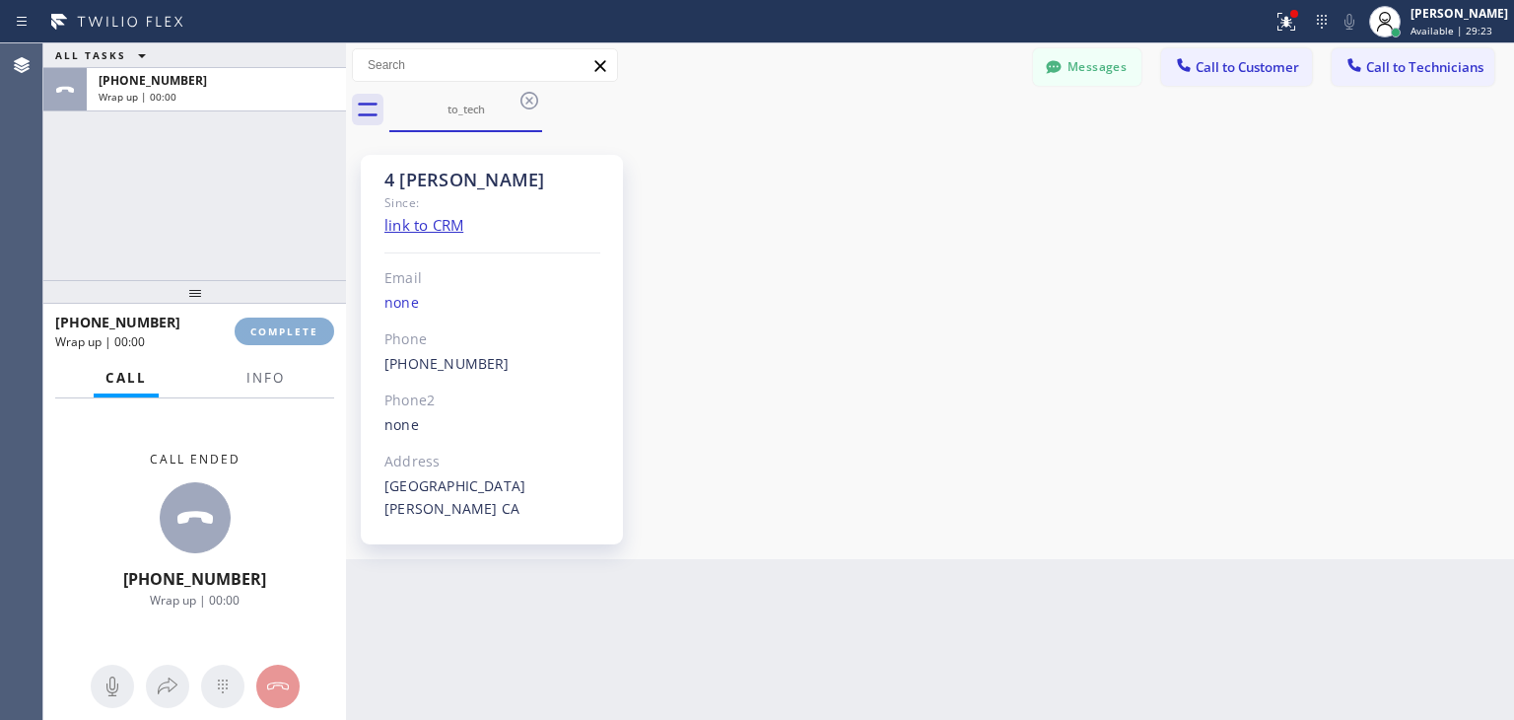
click at [288, 334] on span "COMPLETE" at bounding box center [284, 331] width 68 height 14
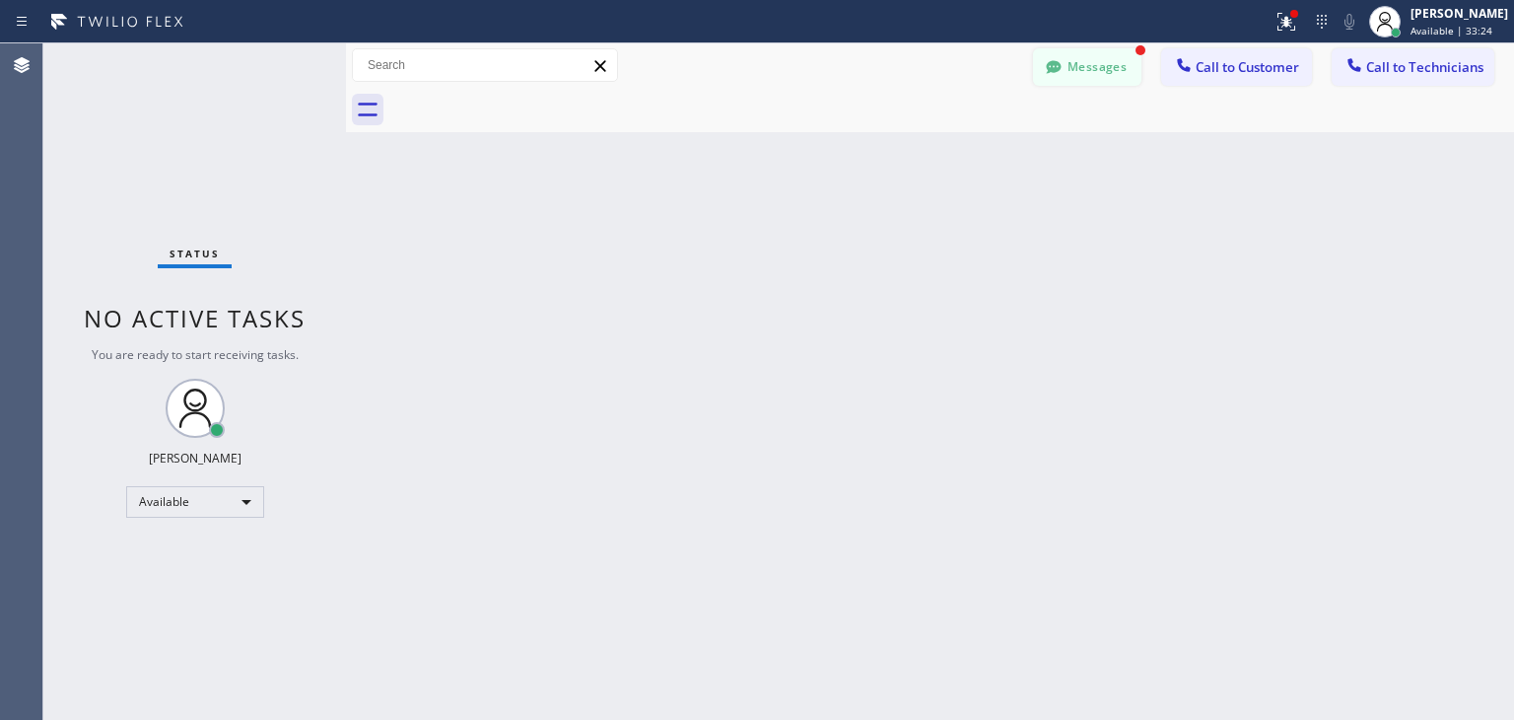
click at [1080, 69] on button "Messages" at bounding box center [1087, 66] width 108 height 37
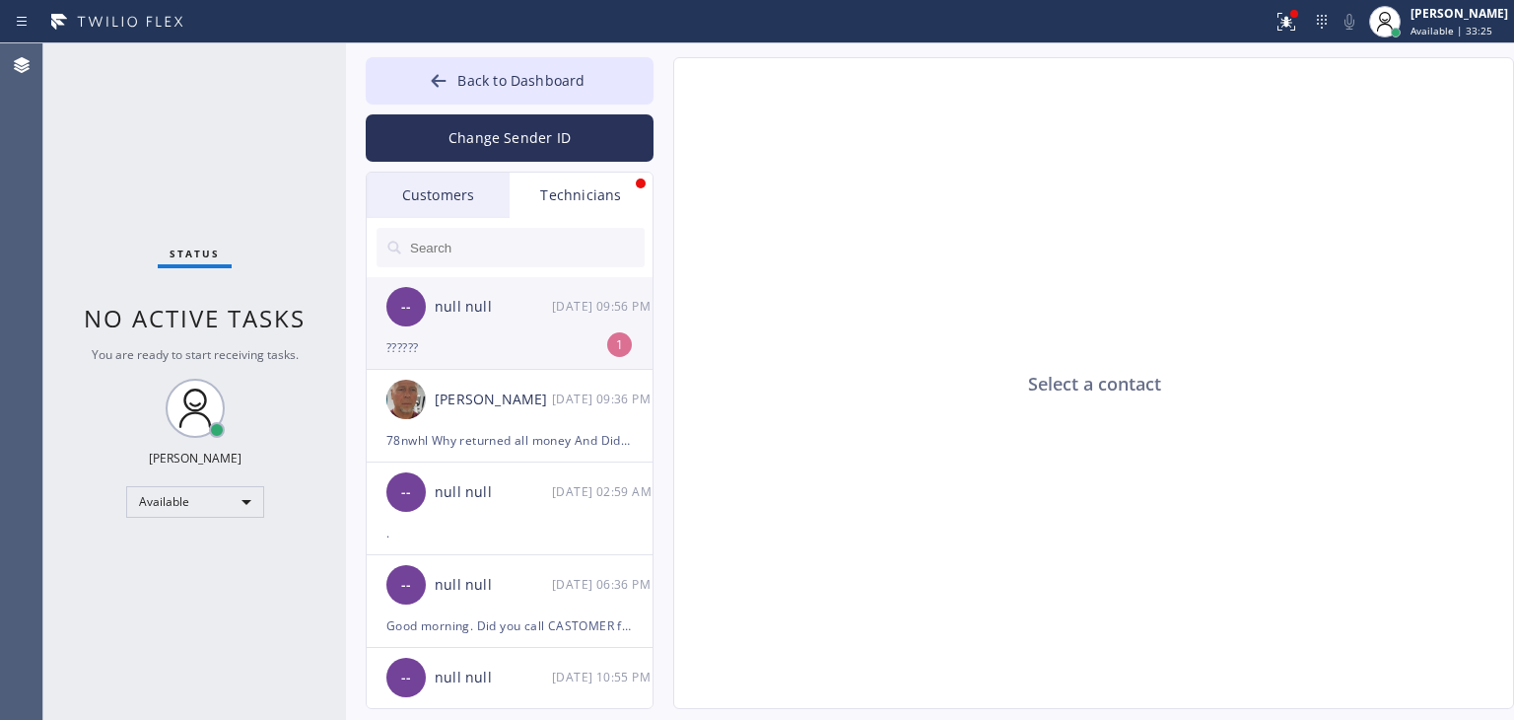
click at [588, 283] on div "-- null null [DATE] 09:56 PM" at bounding box center [511, 306] width 288 height 59
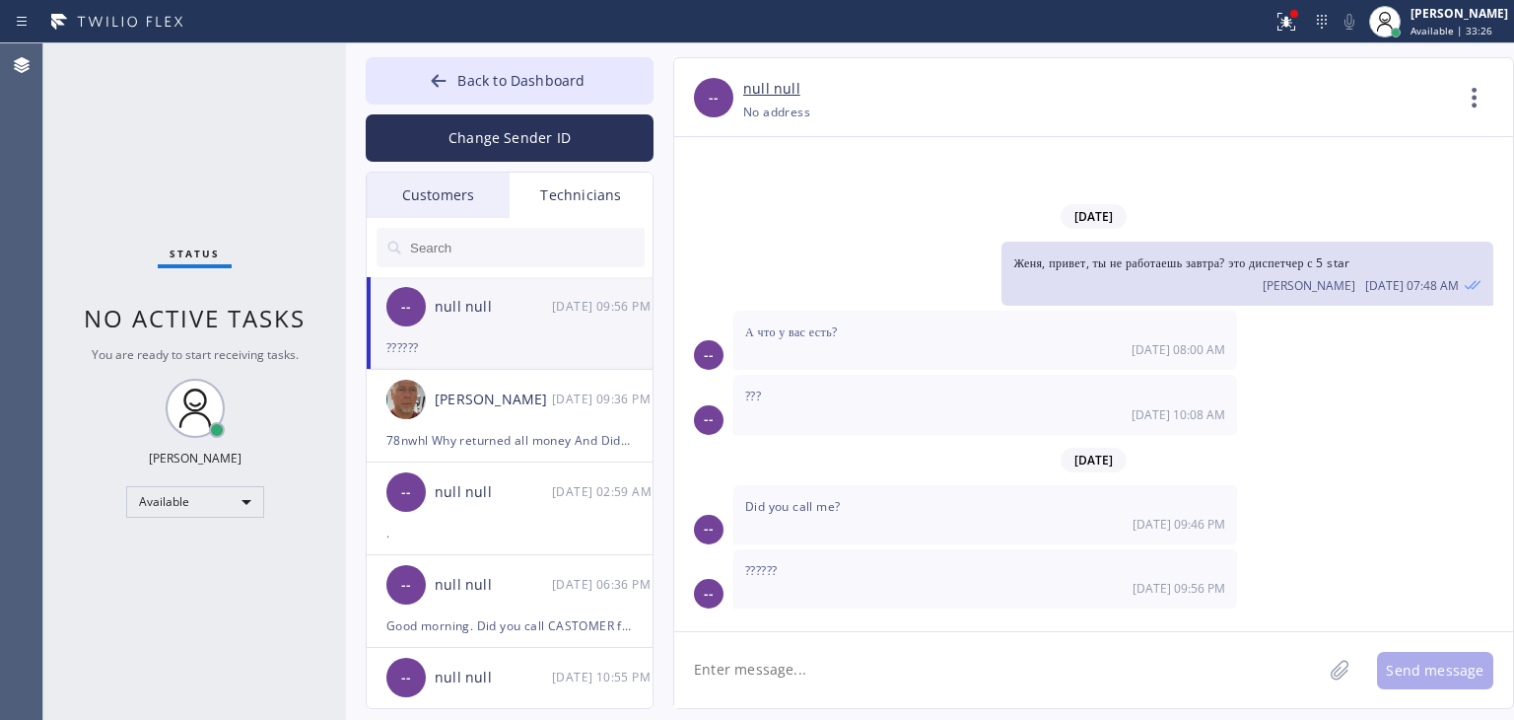
click at [958, 640] on textarea at bounding box center [998, 670] width 648 height 76
type textarea "Hihi, yes but not relevant anymore, sorry"
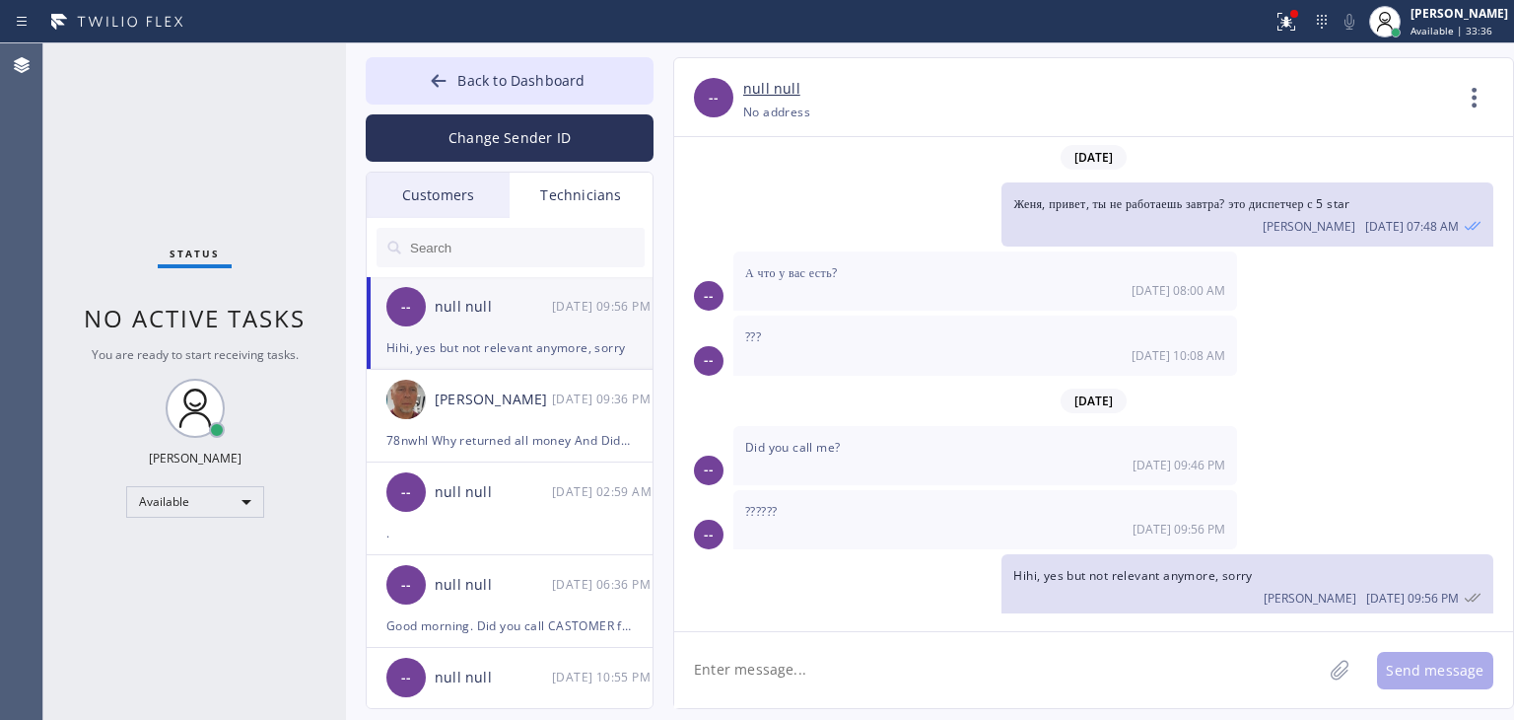
scroll to position [2, 0]
click at [573, 75] on span "Back to Dashboard" at bounding box center [520, 80] width 127 height 19
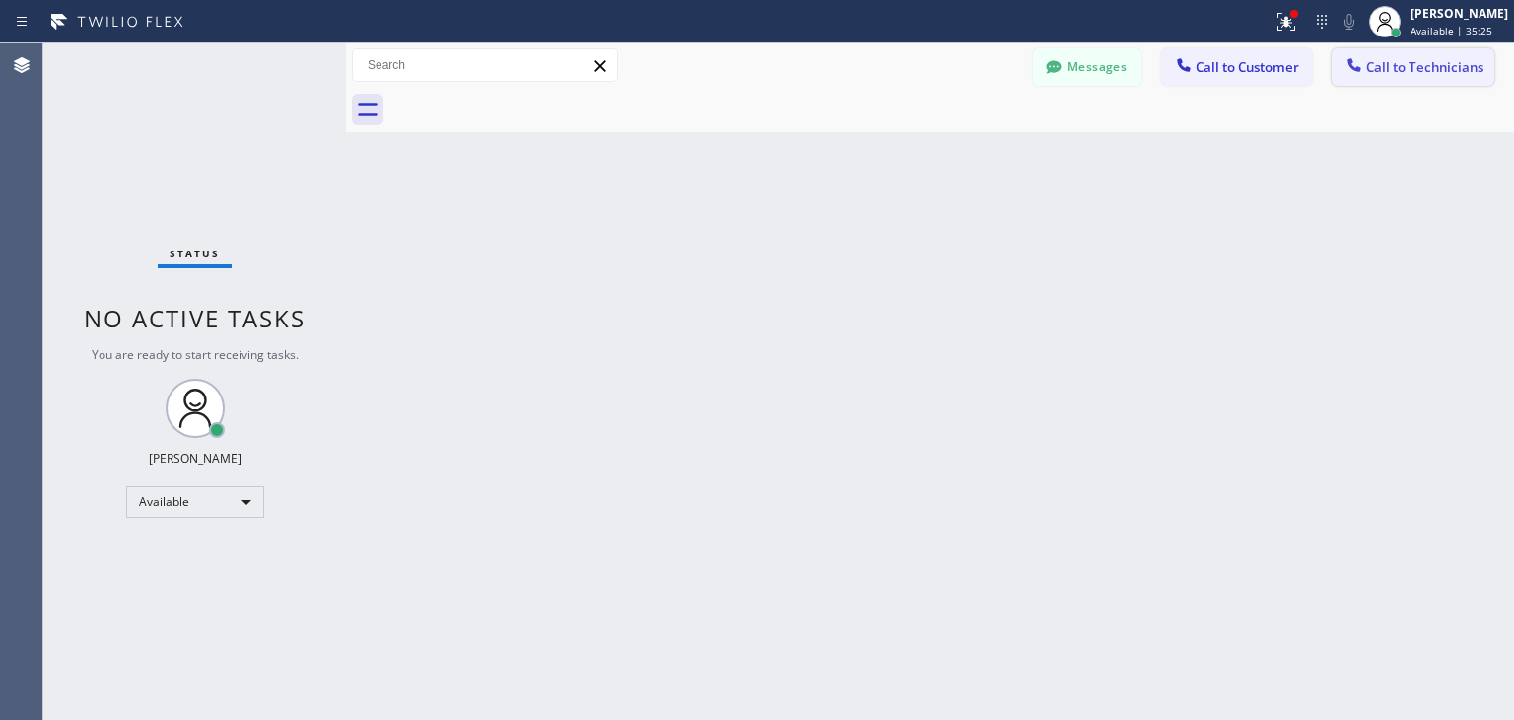
click at [1466, 79] on button "Call to Technicians" at bounding box center [1413, 66] width 163 height 37
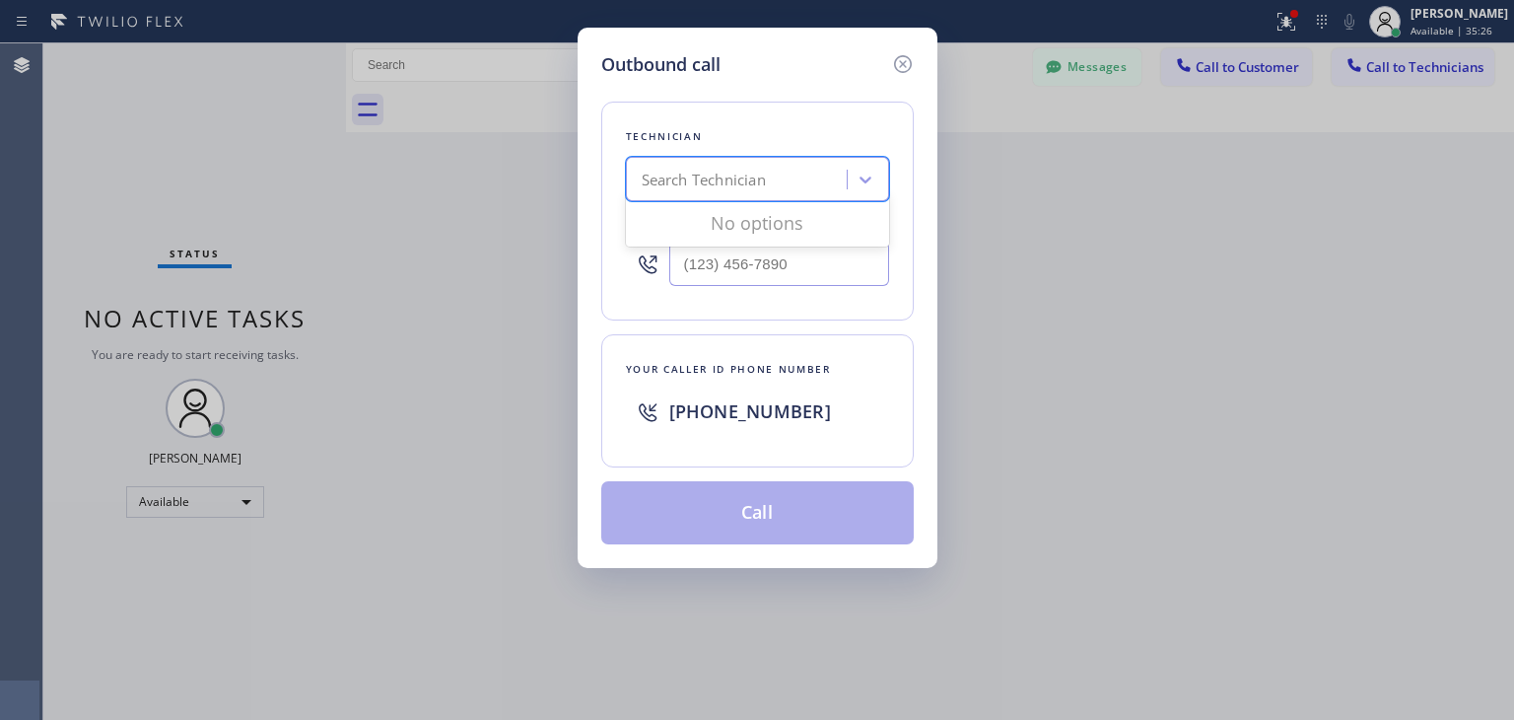
click at [781, 194] on div "Search Technician" at bounding box center [739, 180] width 215 height 34
type input "ibragim"
click at [792, 230] on div "[PERSON_NAME]" at bounding box center [757, 220] width 263 height 35
type input "[PHONE_NUMBER]"
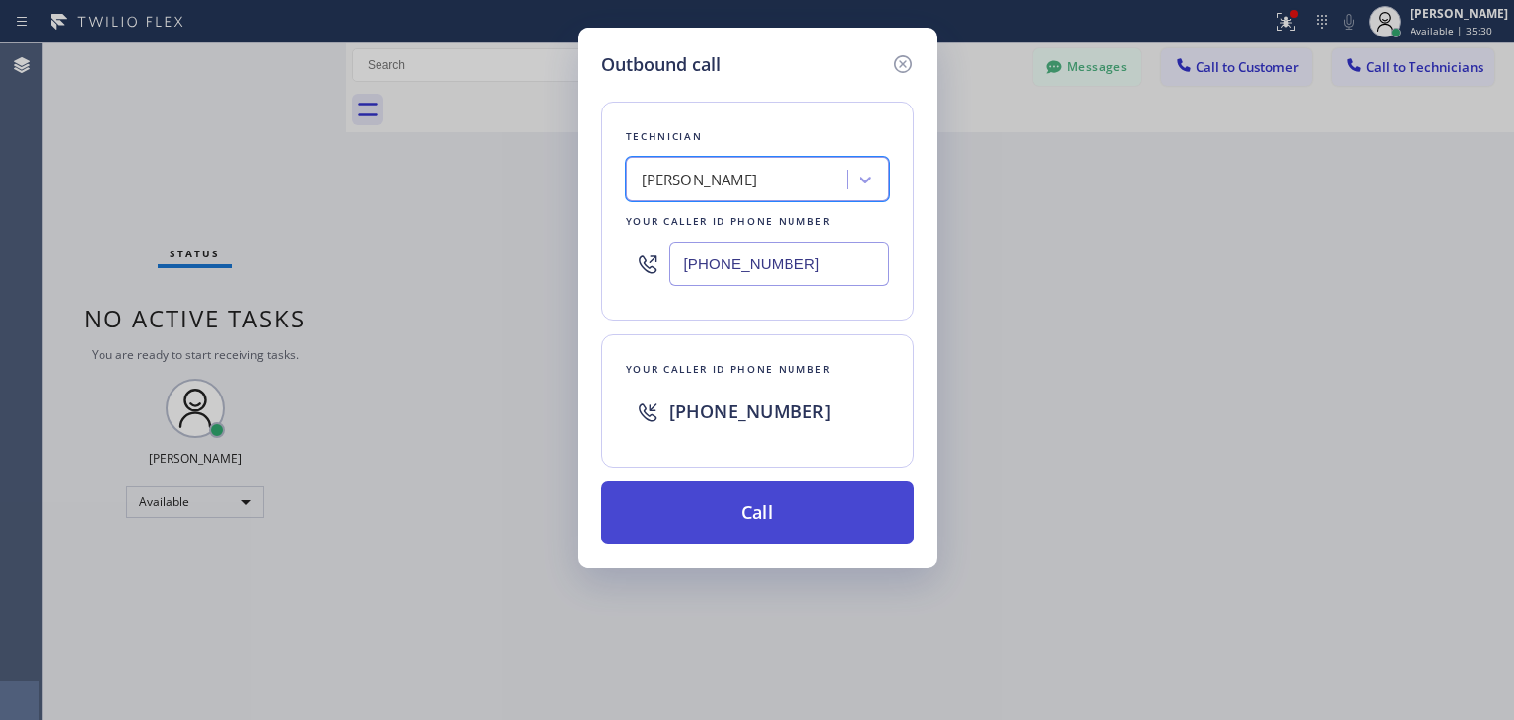
click at [770, 509] on button "Call" at bounding box center [757, 512] width 312 height 63
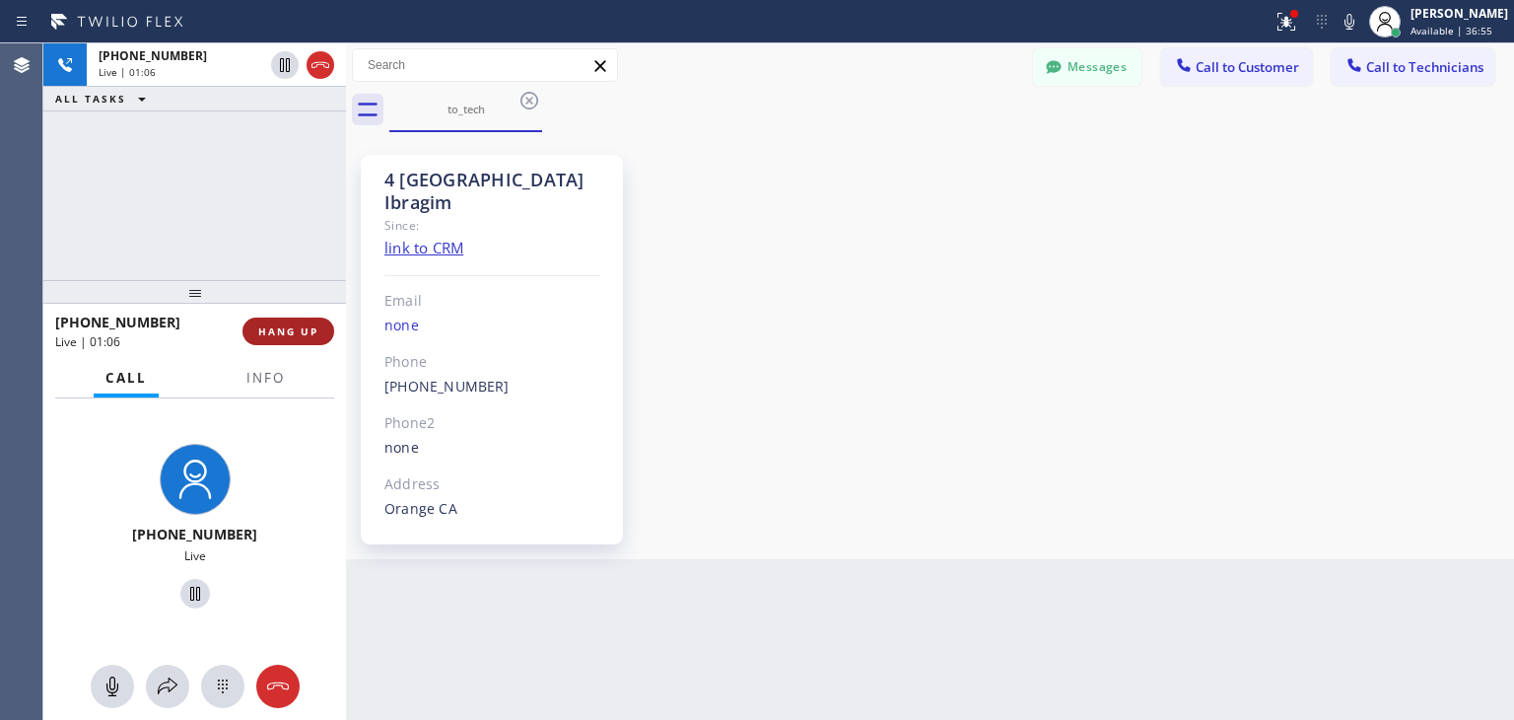
click at [289, 324] on span "HANG UP" at bounding box center [288, 331] width 60 height 14
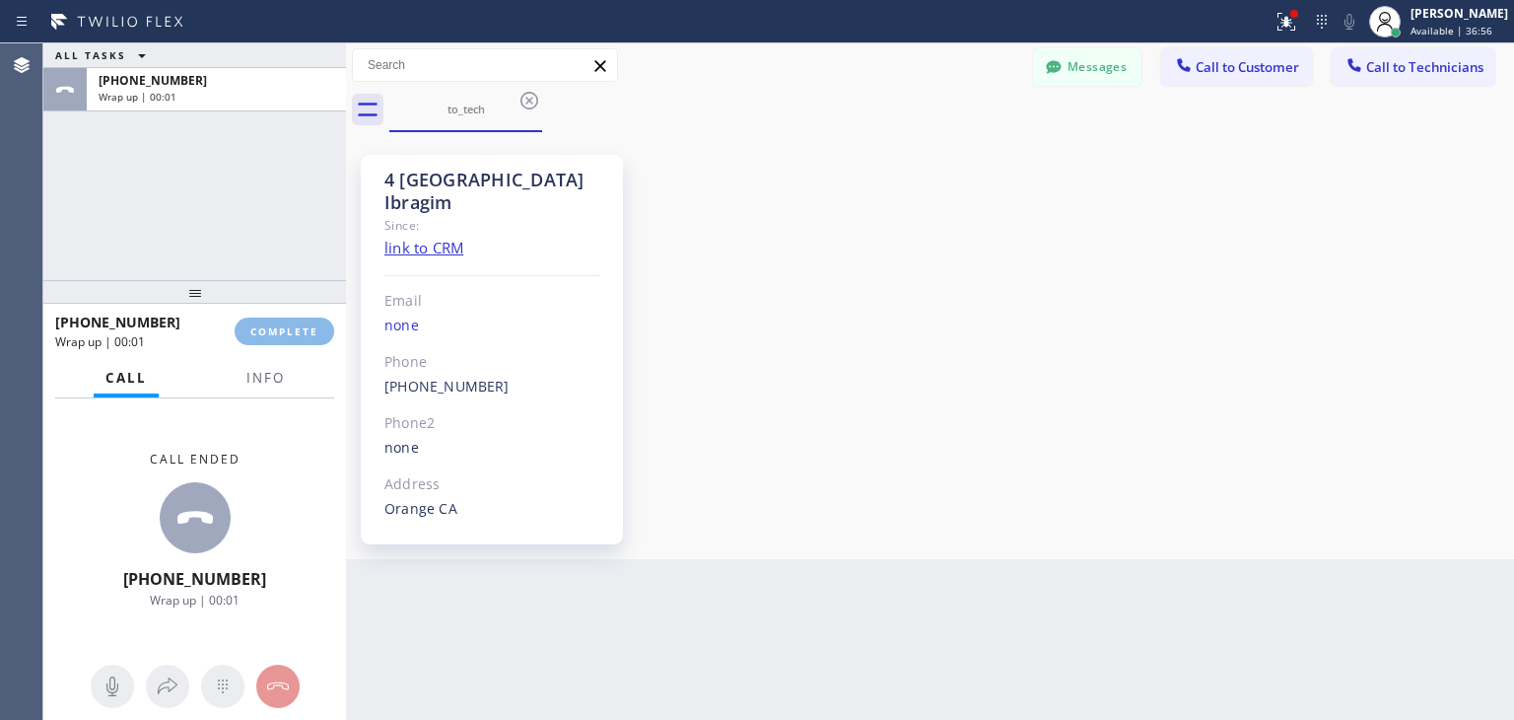
click at [1093, 719] on html "Status report Issues detected These issues could affect your workflow. Please c…" at bounding box center [757, 360] width 1514 height 720
click at [1065, 57] on div at bounding box center [1054, 69] width 24 height 24
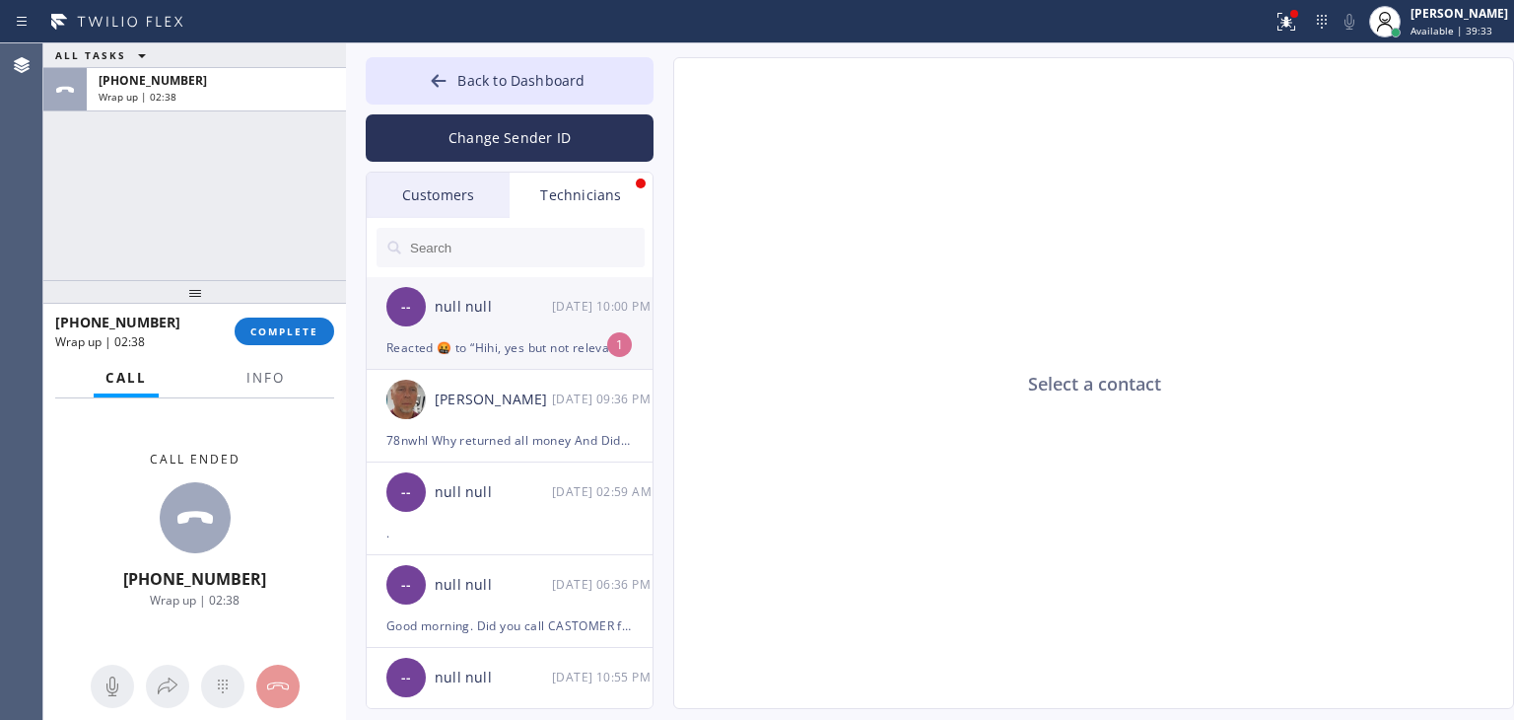
click at [434, 306] on div "-- null null [DATE] 10:00 PM" at bounding box center [511, 306] width 288 height 59
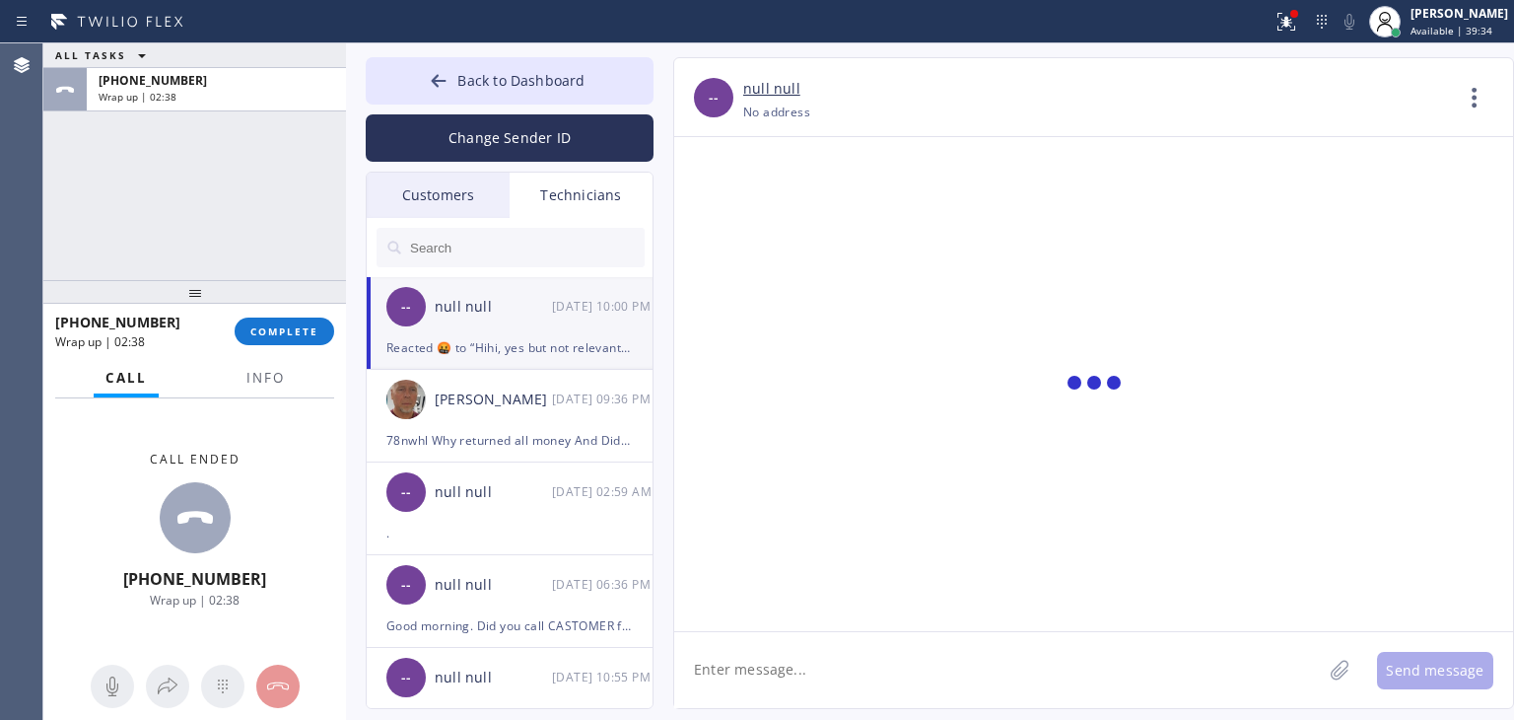
scroll to position [65, 0]
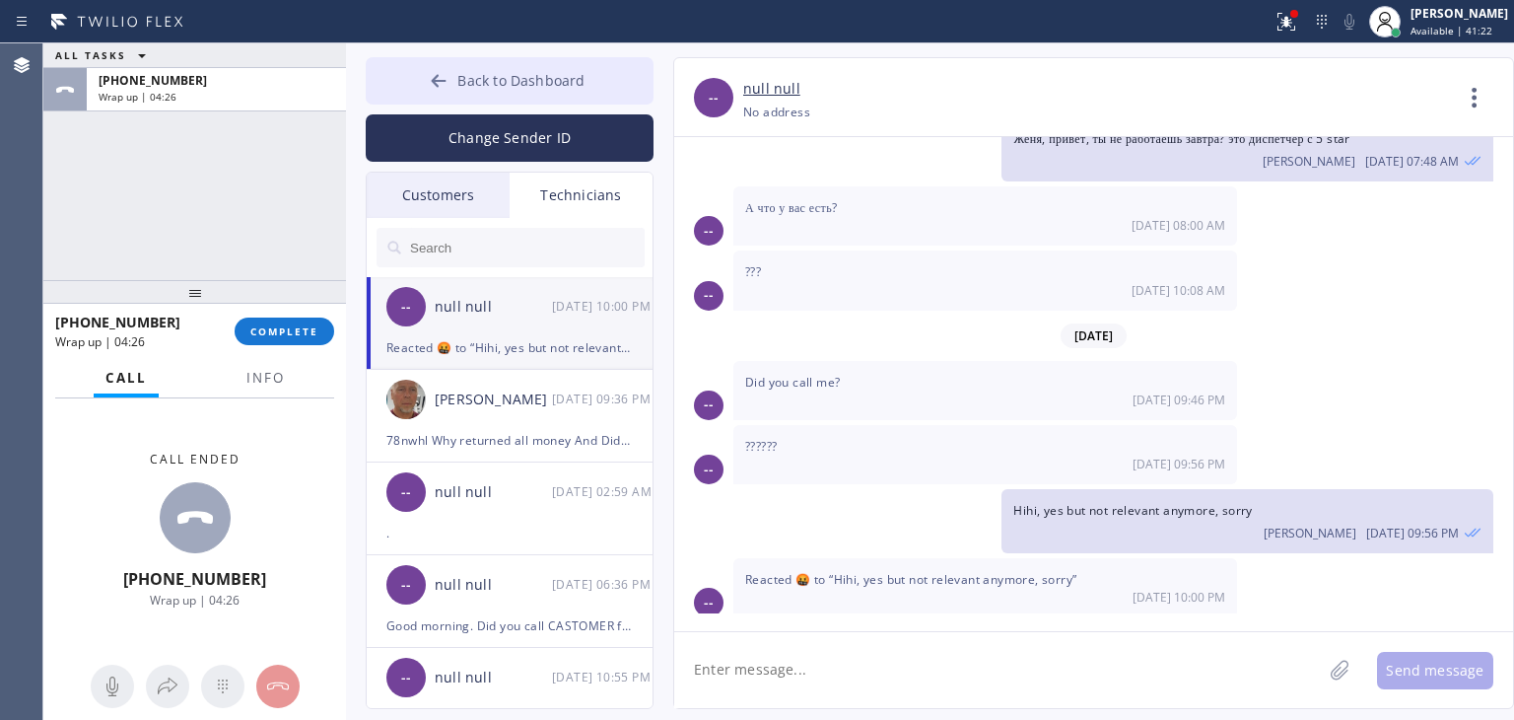
click at [542, 66] on button "Back to Dashboard" at bounding box center [510, 80] width 288 height 47
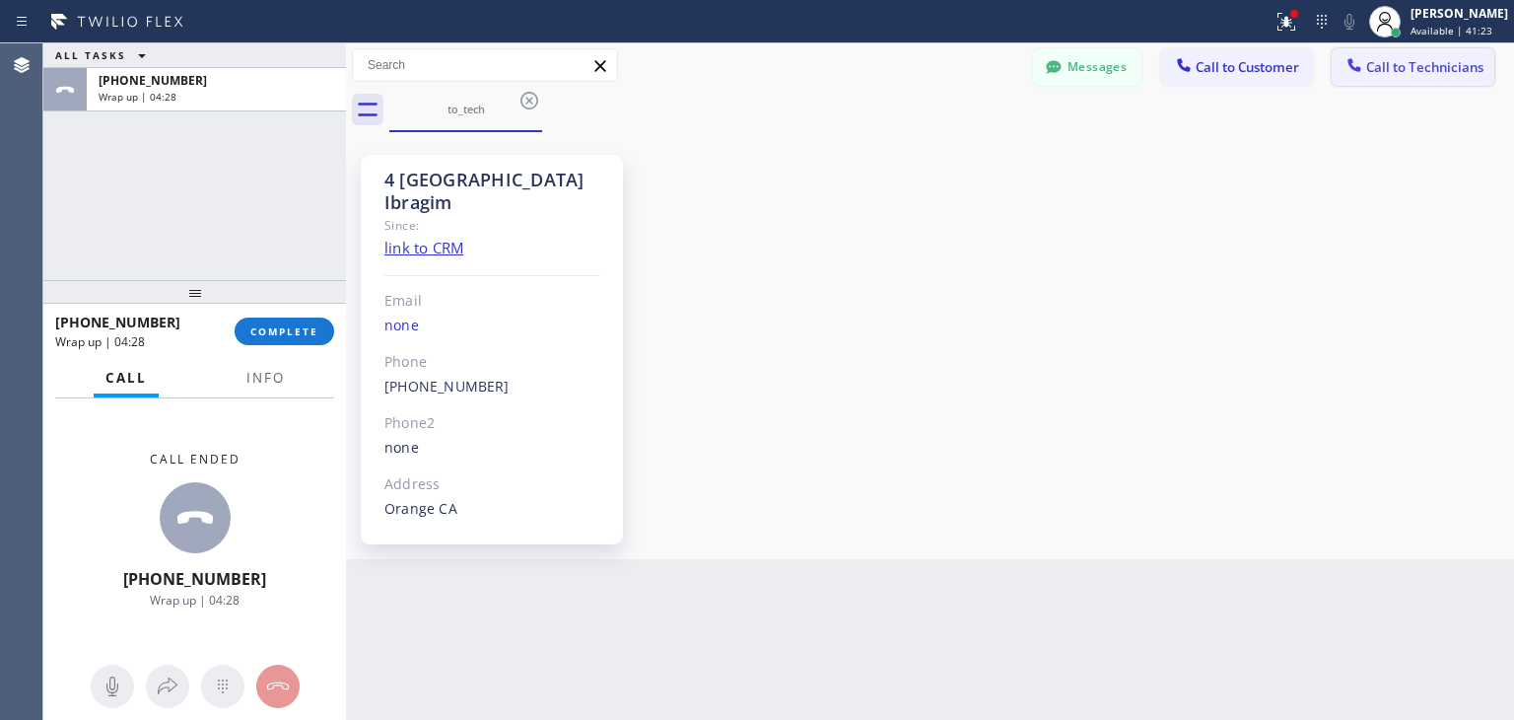
click at [1440, 62] on span "Call to Technicians" at bounding box center [1424, 67] width 117 height 18
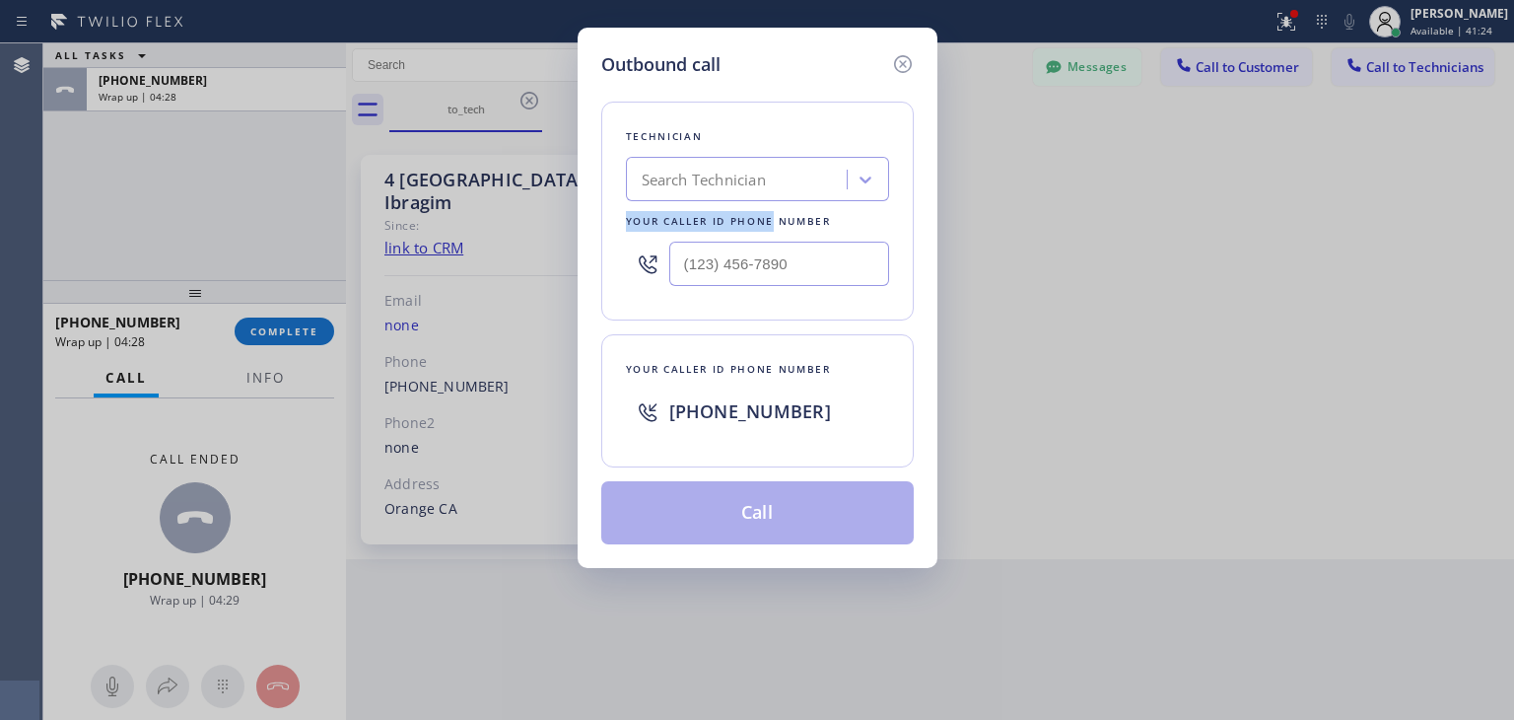
drag, startPoint x: 773, startPoint y: 218, endPoint x: 787, endPoint y: 196, distance: 25.7
click at [787, 196] on div "Technician Search Technician Your caller id phone number" at bounding box center [757, 211] width 312 height 219
click at [787, 196] on div "Search Technician" at bounding box center [757, 179] width 263 height 44
type input "[PERSON_NAME]"
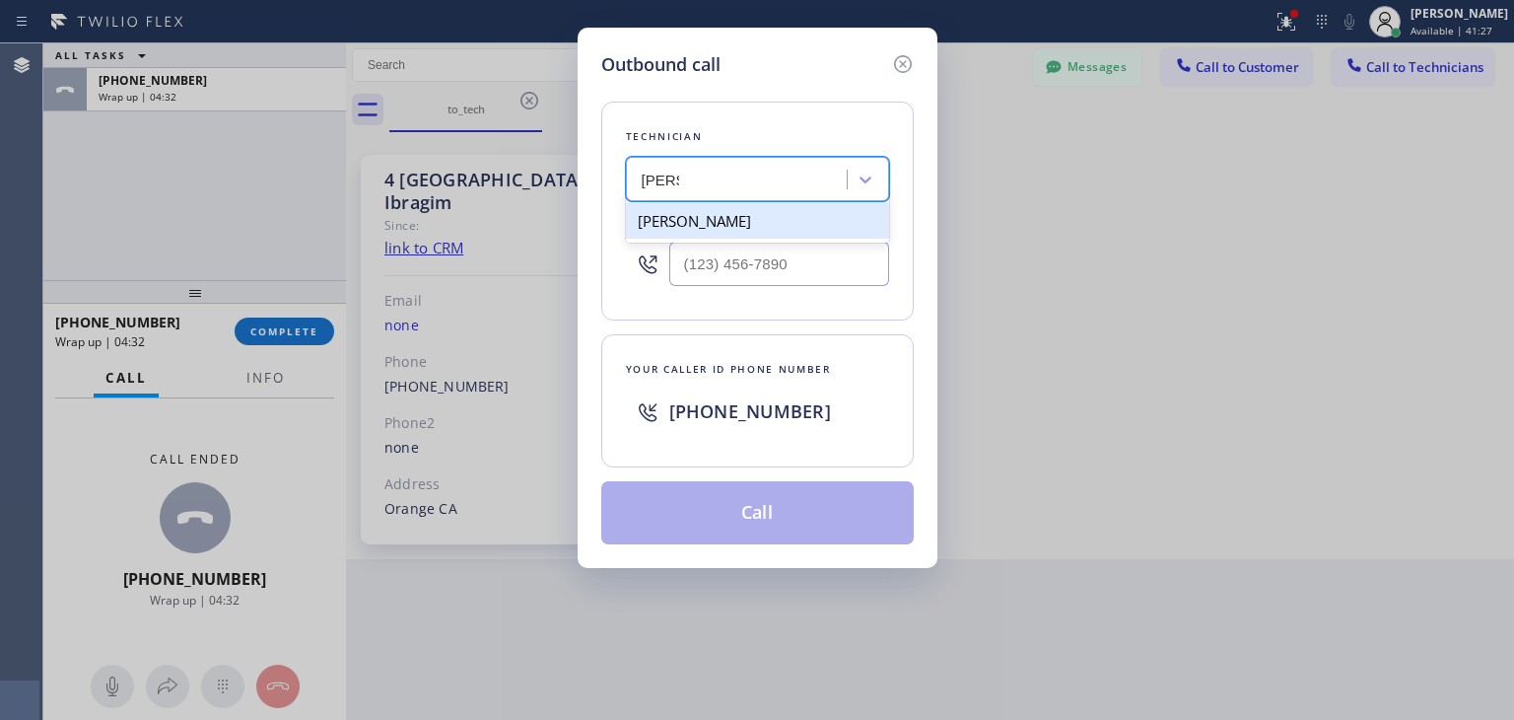
click at [790, 230] on div "[PERSON_NAME]" at bounding box center [757, 220] width 263 height 35
type input "[PHONE_NUMBER]"
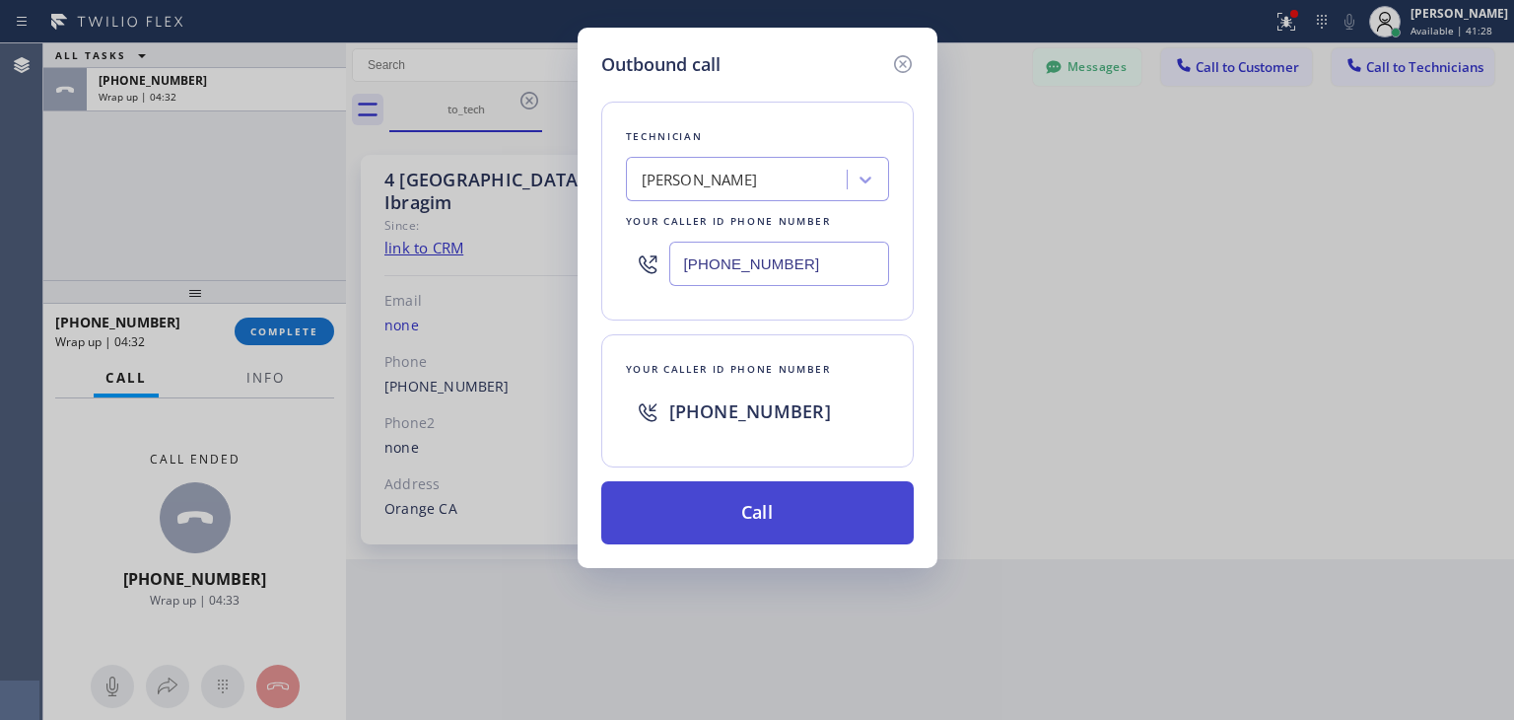
click at [783, 530] on button "Call" at bounding box center [757, 512] width 312 height 63
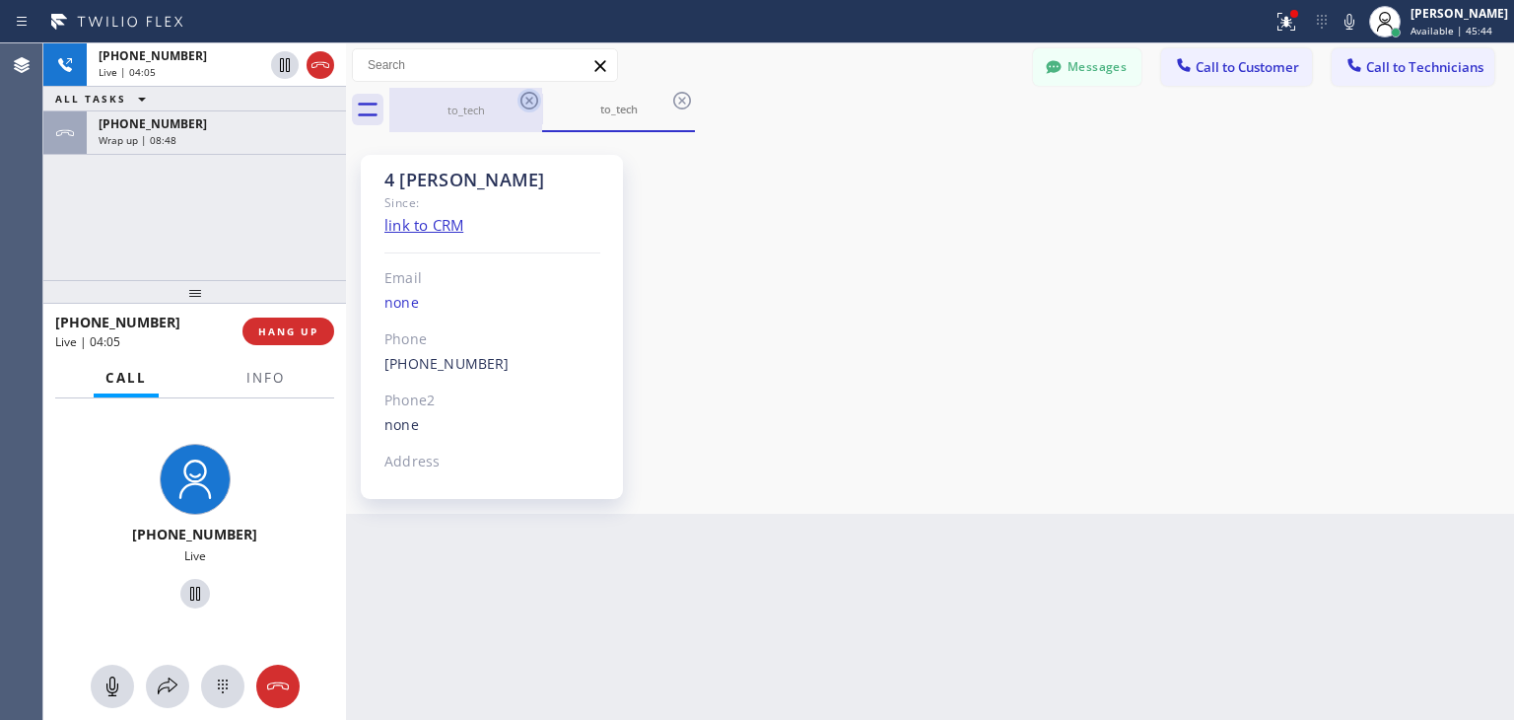
click at [519, 107] on icon at bounding box center [529, 101] width 24 height 24
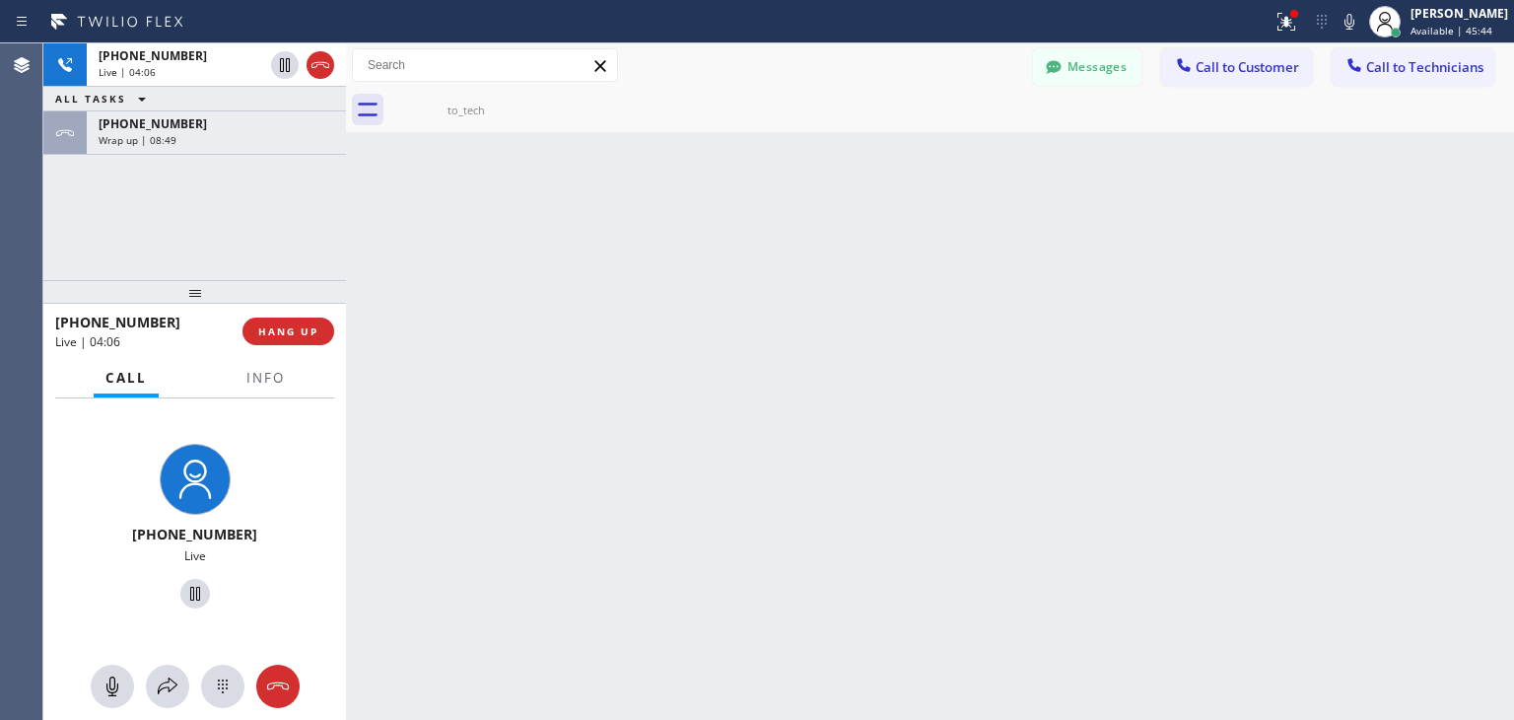
click at [0, 0] on icon at bounding box center [0, 0] width 0 height 0
drag, startPoint x: 519, startPoint y: 107, endPoint x: 1084, endPoint y: 691, distance: 812.1
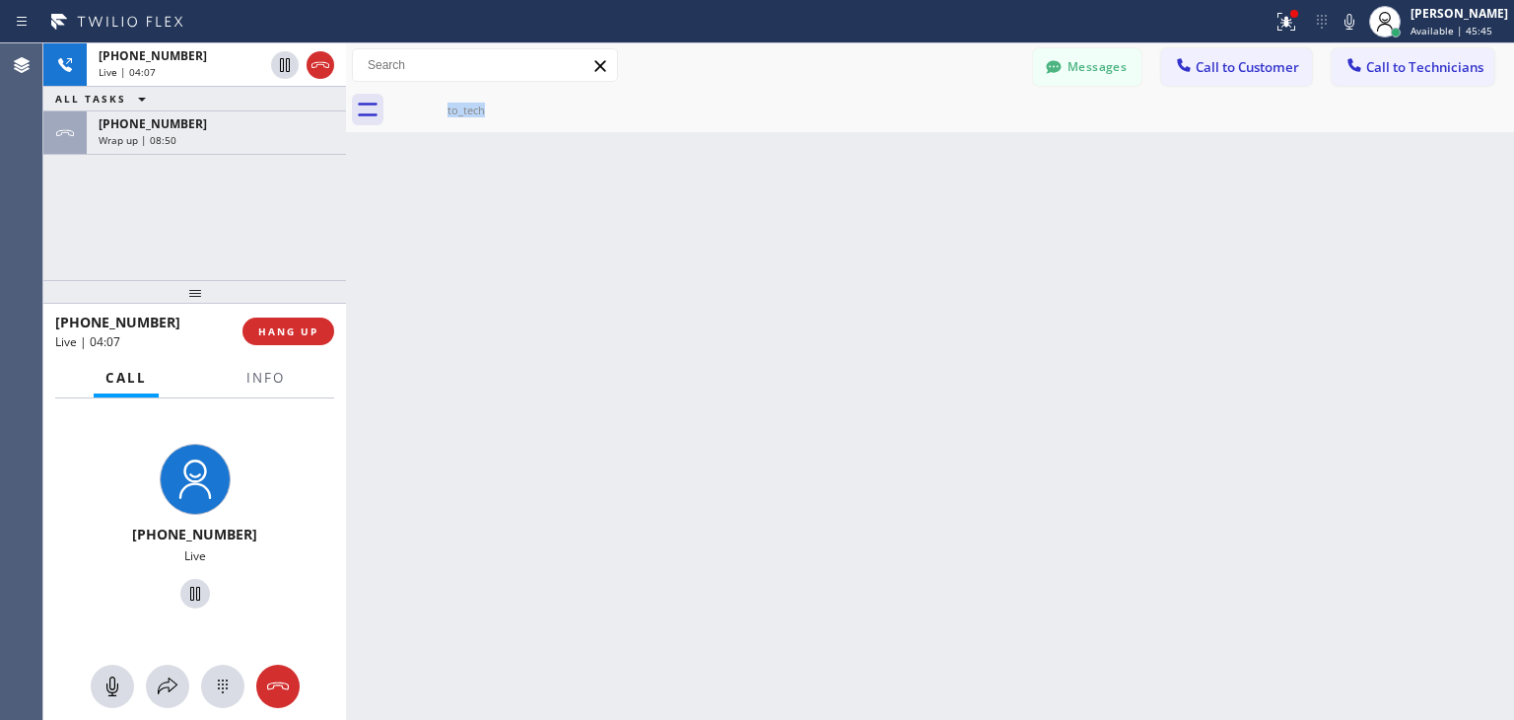
click at [1084, 691] on div "Back to Dashboard Change Sender ID Customers Technicians HP [PERSON_NAME] [DATE…" at bounding box center [930, 381] width 1168 height 676
click at [296, 335] on span "HANG UP" at bounding box center [288, 331] width 60 height 14
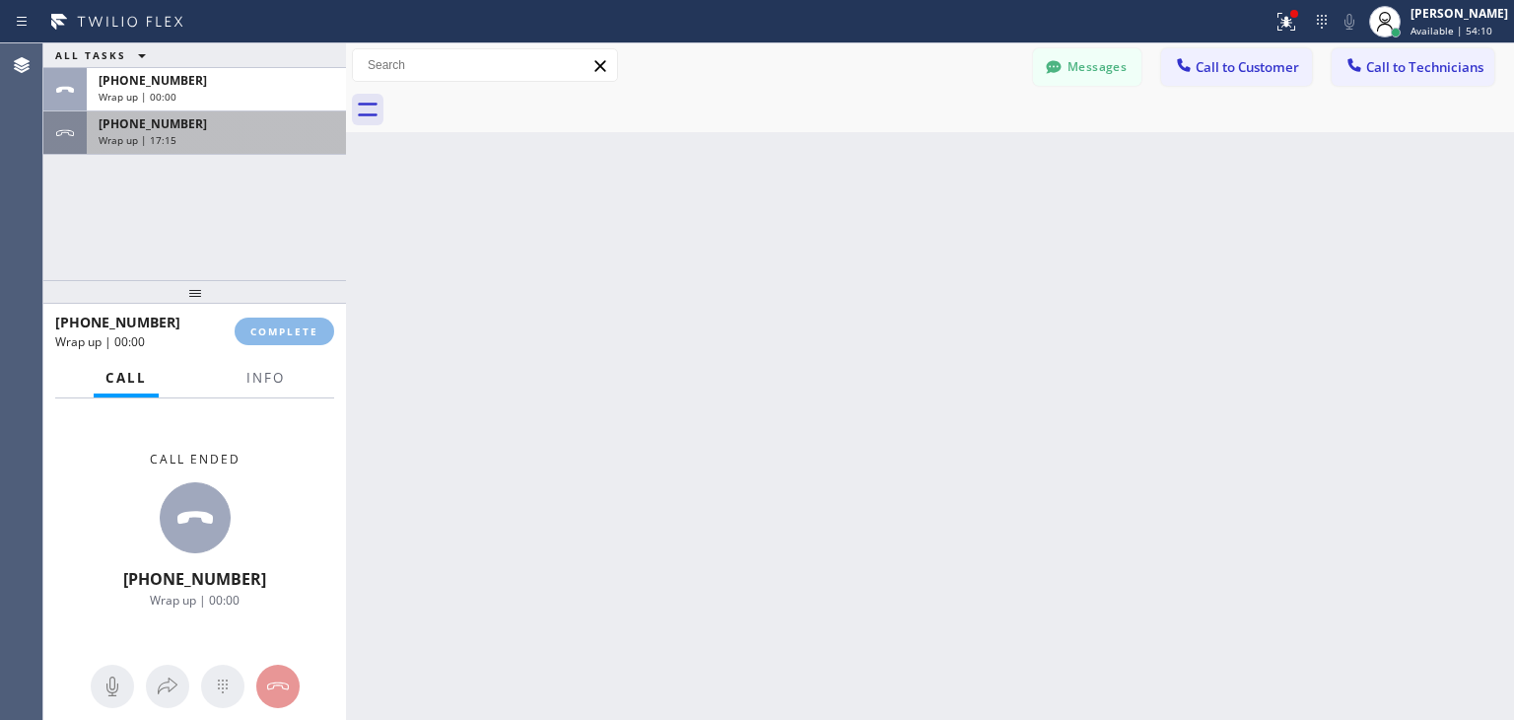
click at [290, 148] on div "ALL TASKS ALL TASKS ACTIVE TASKS TASKS IN WRAP UP [PHONE_NUMBER] Wrap up | 00:0…" at bounding box center [194, 381] width 303 height 676
click at [290, 148] on div "[PHONE_NUMBER] Wrap up | 17:15" at bounding box center [212, 132] width 251 height 43
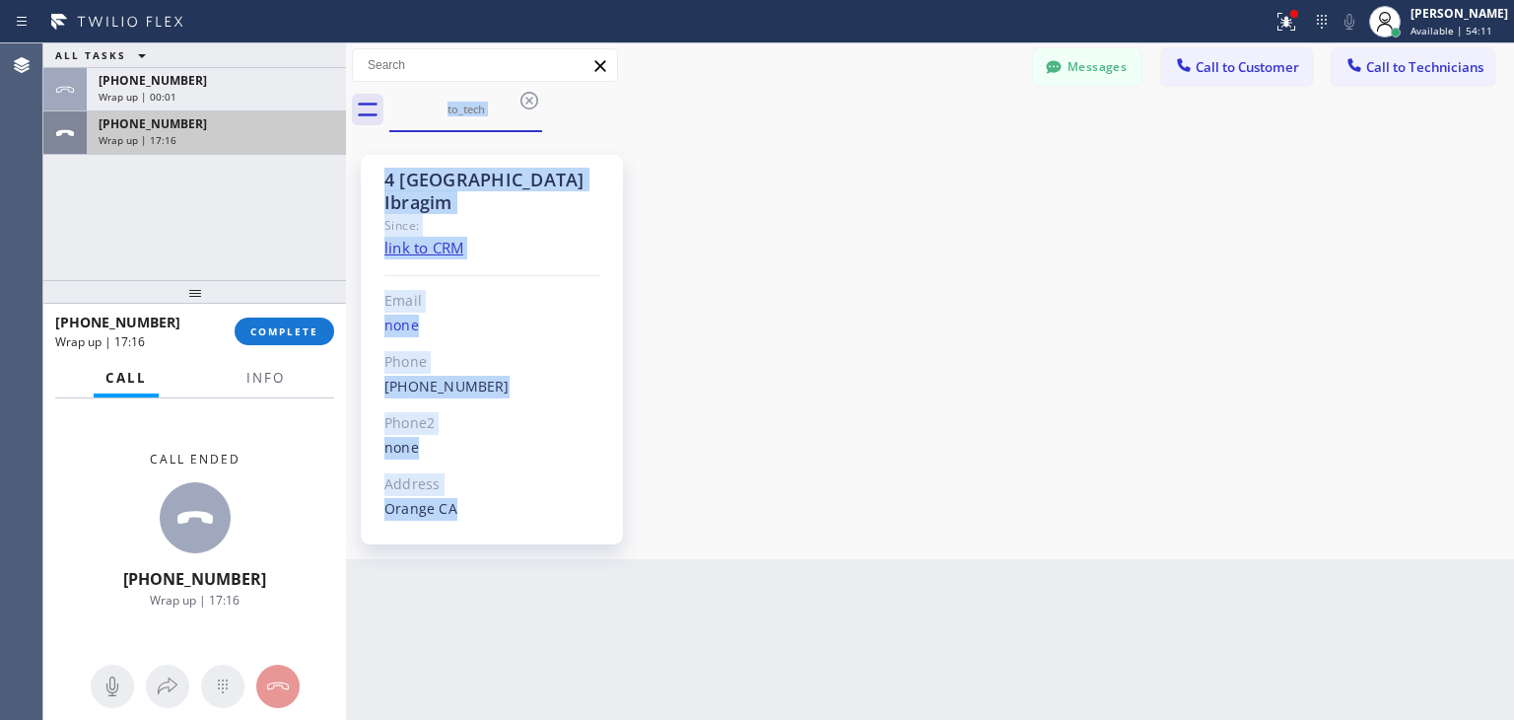
click at [290, 148] on div "[PHONE_NUMBER] Wrap up | 17:16" at bounding box center [212, 132] width 251 height 43
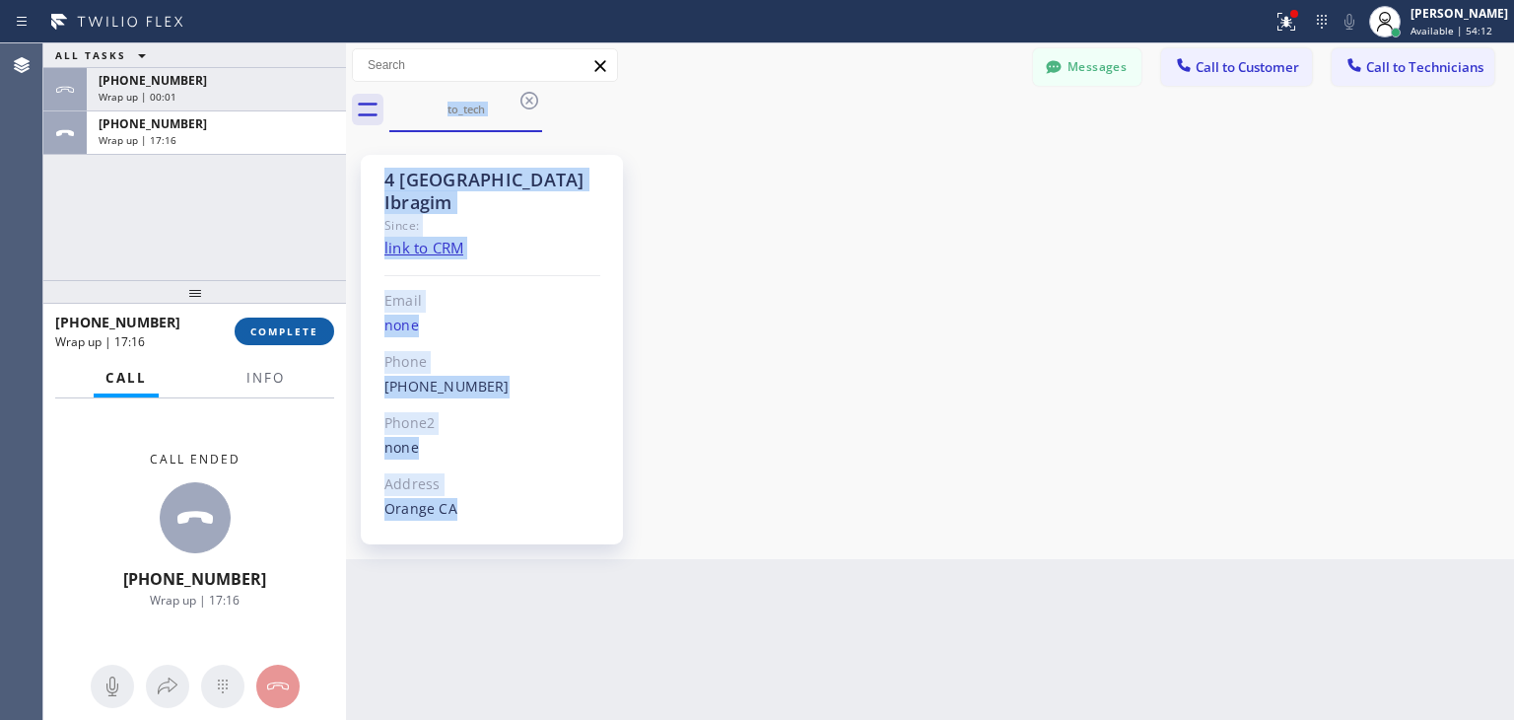
click at [304, 336] on span "COMPLETE" at bounding box center [284, 331] width 68 height 14
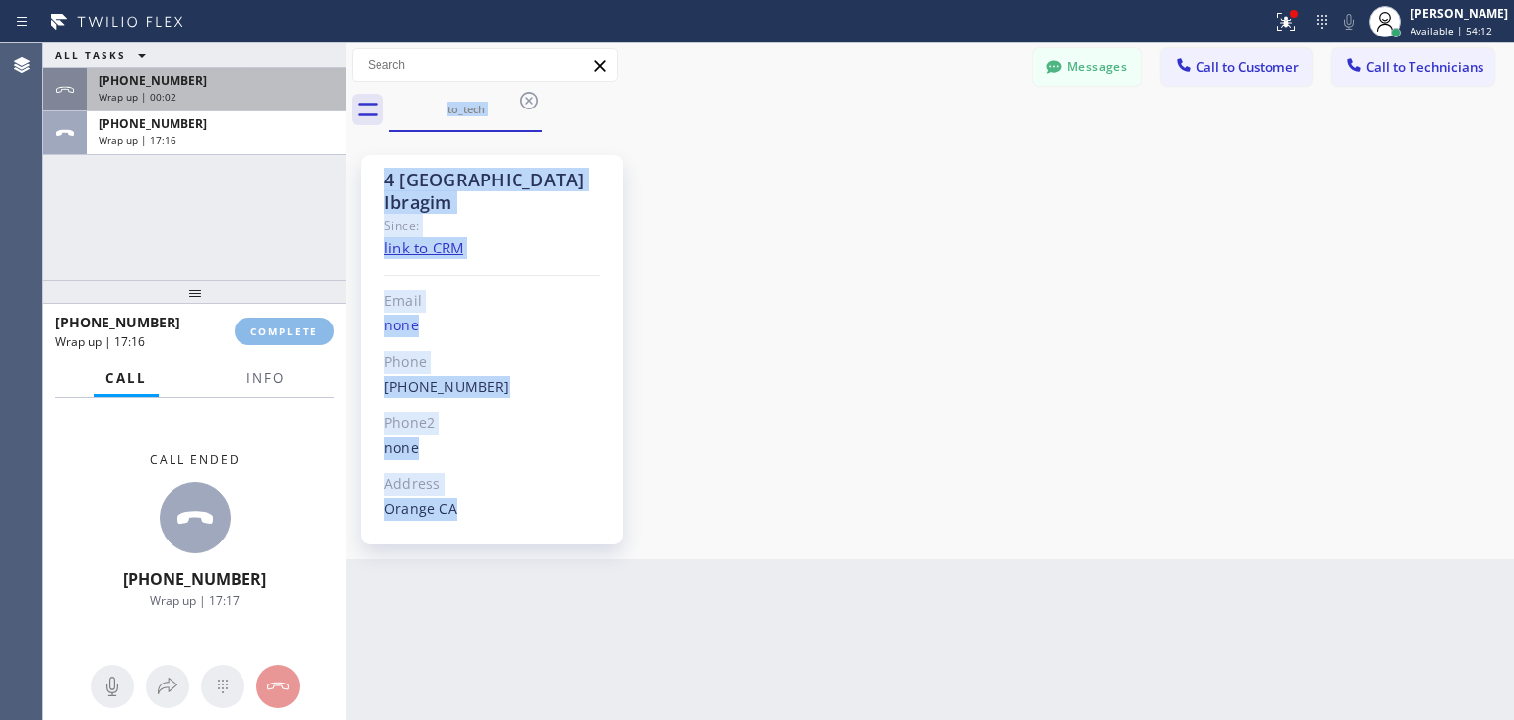
click at [265, 69] on div "[PHONE_NUMBER] Wrap up | 00:02" at bounding box center [212, 89] width 251 height 43
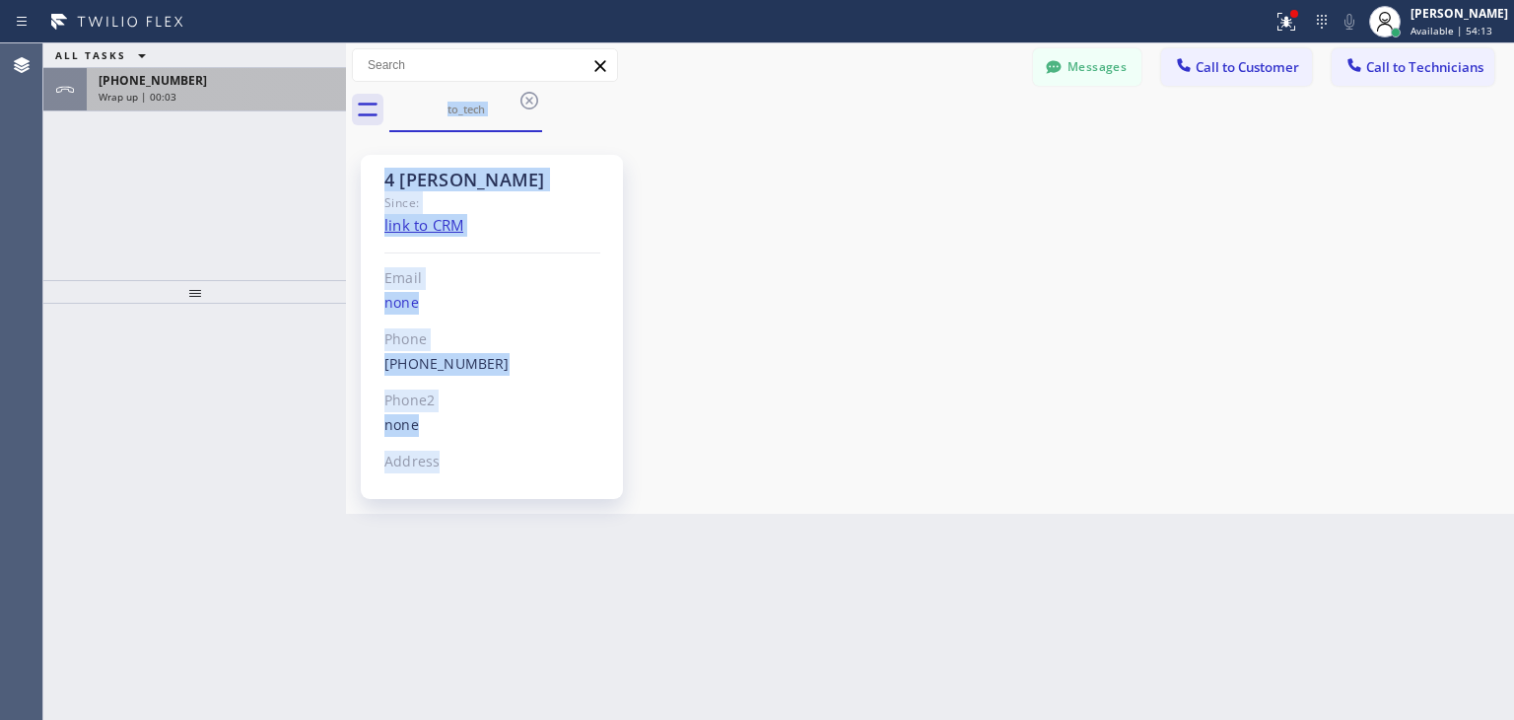
click at [260, 104] on div "[PHONE_NUMBER] Wrap up | 00:03" at bounding box center [212, 89] width 251 height 43
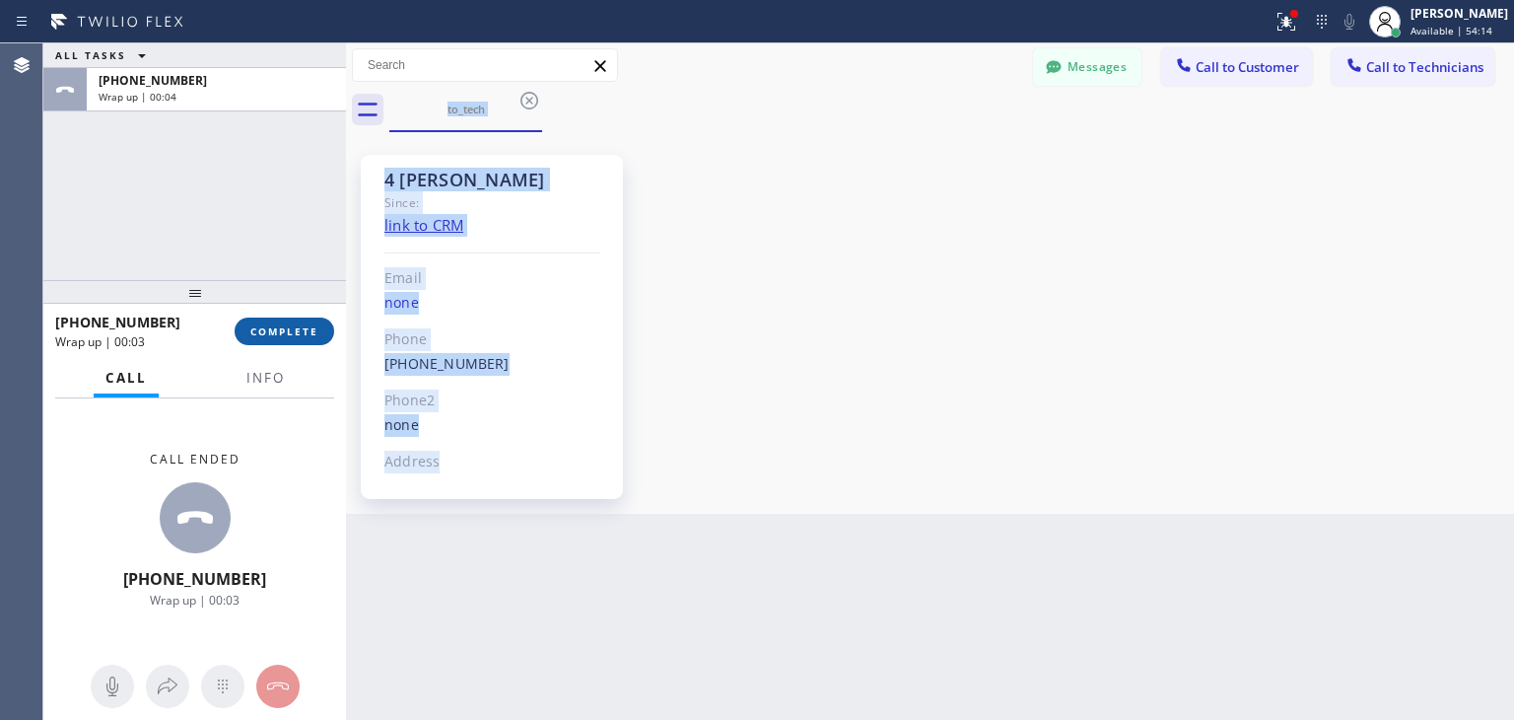
click at [274, 320] on button "COMPLETE" at bounding box center [285, 331] width 100 height 28
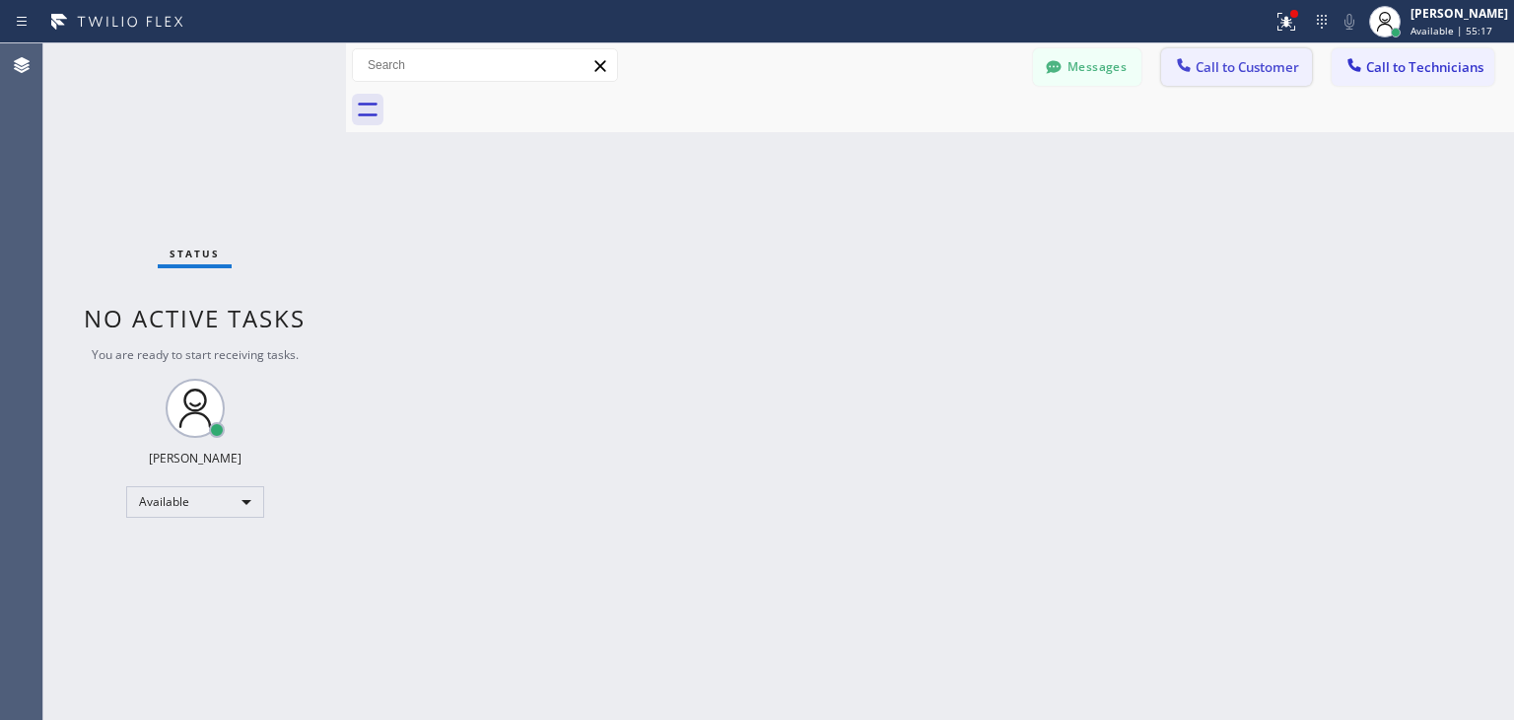
drag, startPoint x: 1480, startPoint y: 78, endPoint x: 1242, endPoint y: 60, distance: 239.2
click at [1242, 60] on div "Messages Call to Customer Call to Technicians Outbound call Location Torrance C…" at bounding box center [1273, 65] width 481 height 34
click at [1242, 60] on span "Call to Customer" at bounding box center [1247, 67] width 103 height 18
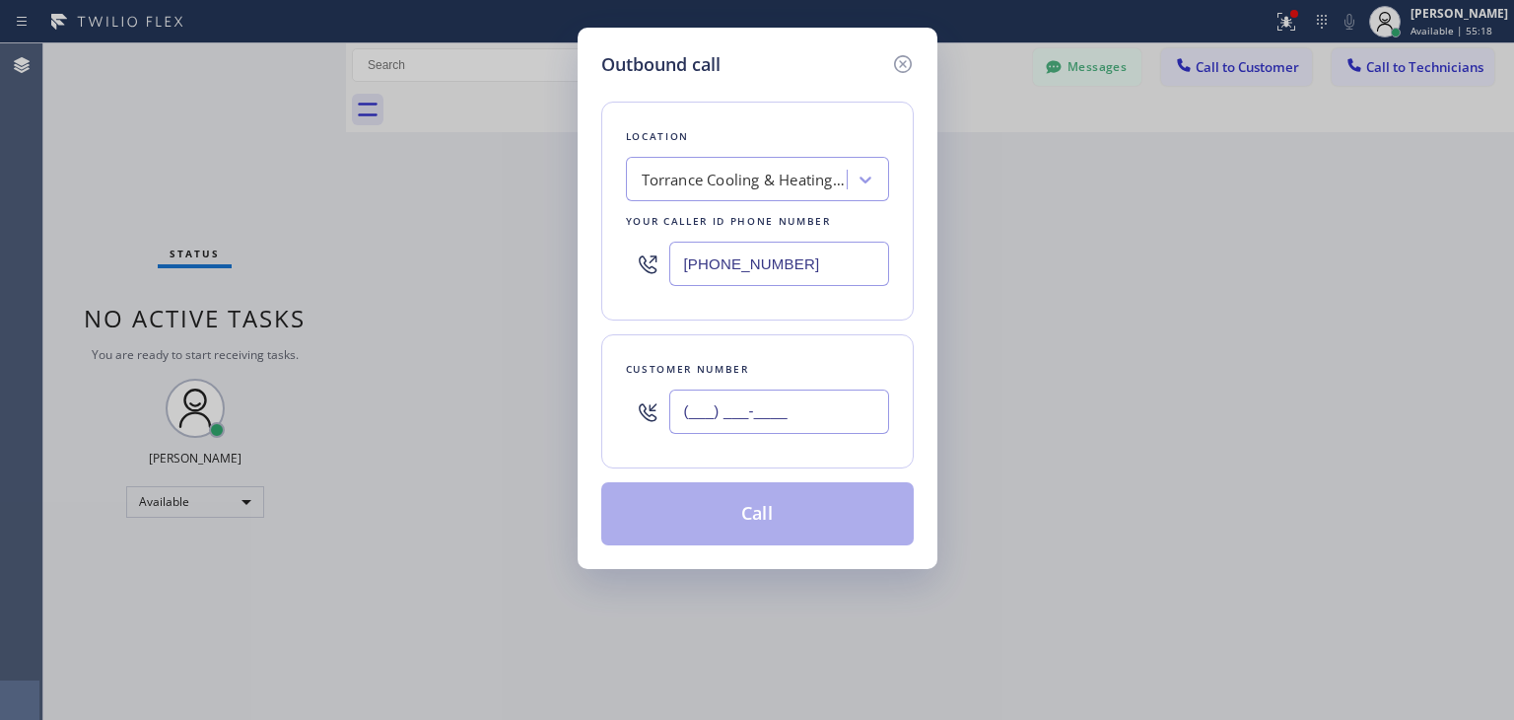
click at [750, 397] on input "(___) ___-____" at bounding box center [779, 411] width 220 height 44
paste input "408) 393-3932"
type input "[PHONE_NUMBER]"
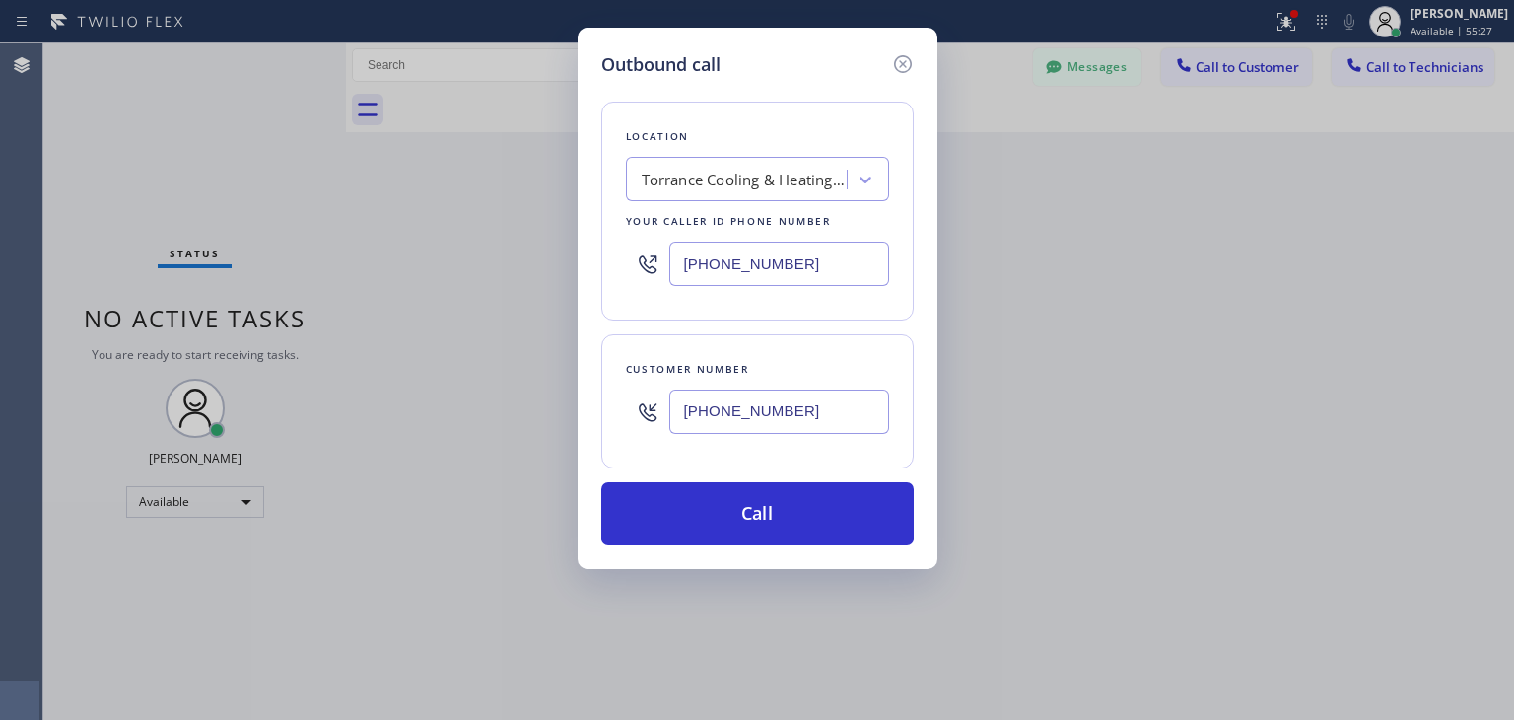
click at [741, 203] on div "Location Torrance Cooling & Heating Repair Your caller id phone number [PHONE_N…" at bounding box center [757, 211] width 312 height 219
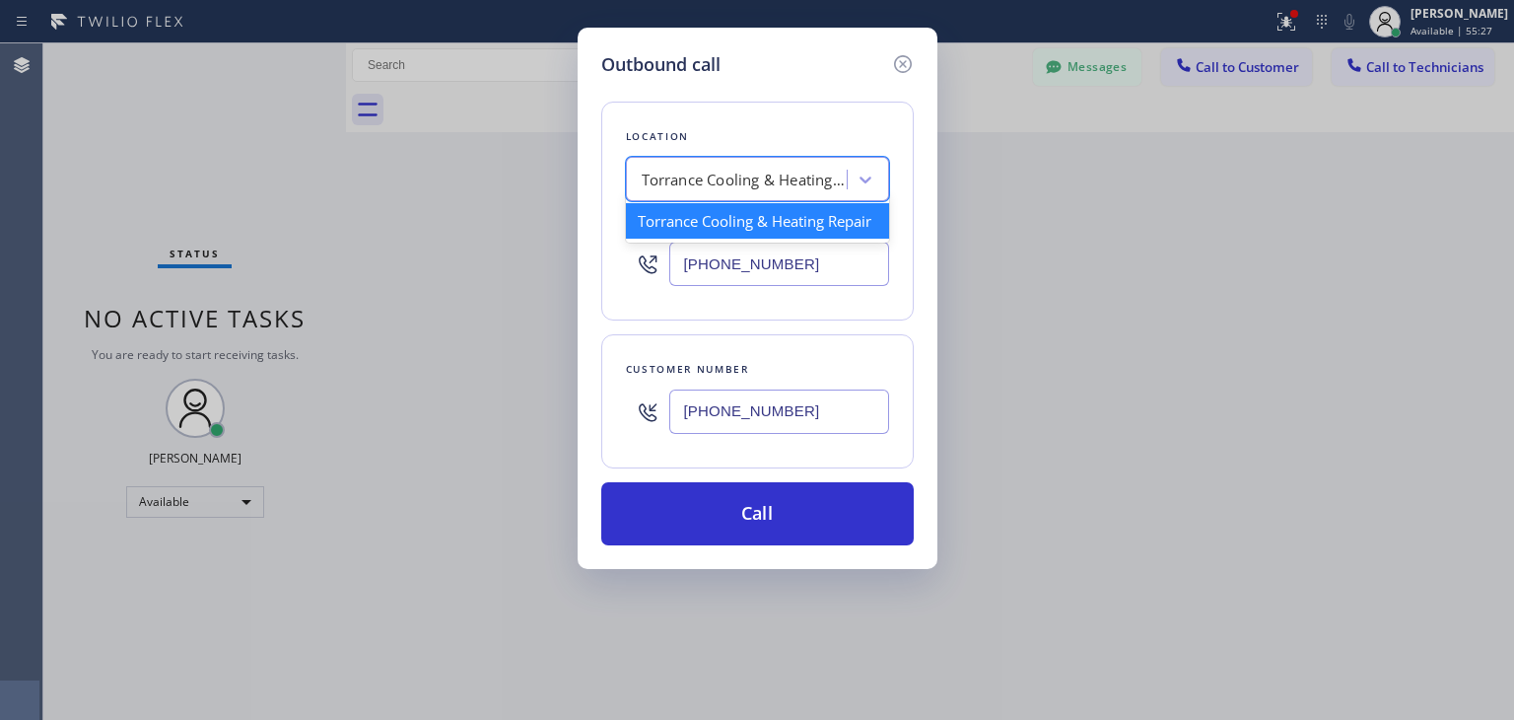
paste input "Thermador Repair Group [GEOGRAPHIC_DATA]"
type input "Thermador Repair Group [GEOGRAPHIC_DATA]"
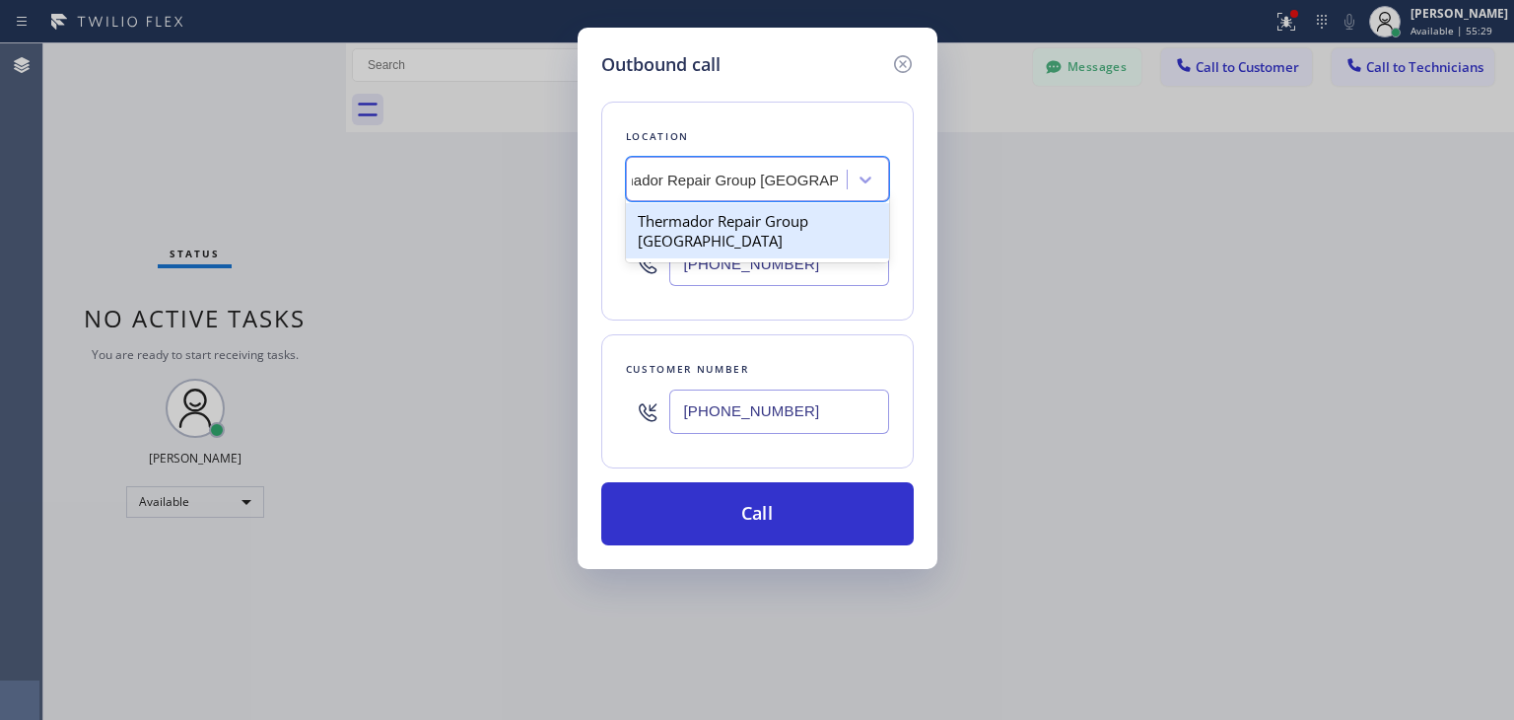
click at [794, 209] on div "Thermador Repair Group [GEOGRAPHIC_DATA]" at bounding box center [757, 230] width 263 height 55
type input "[PHONE_NUMBER]"
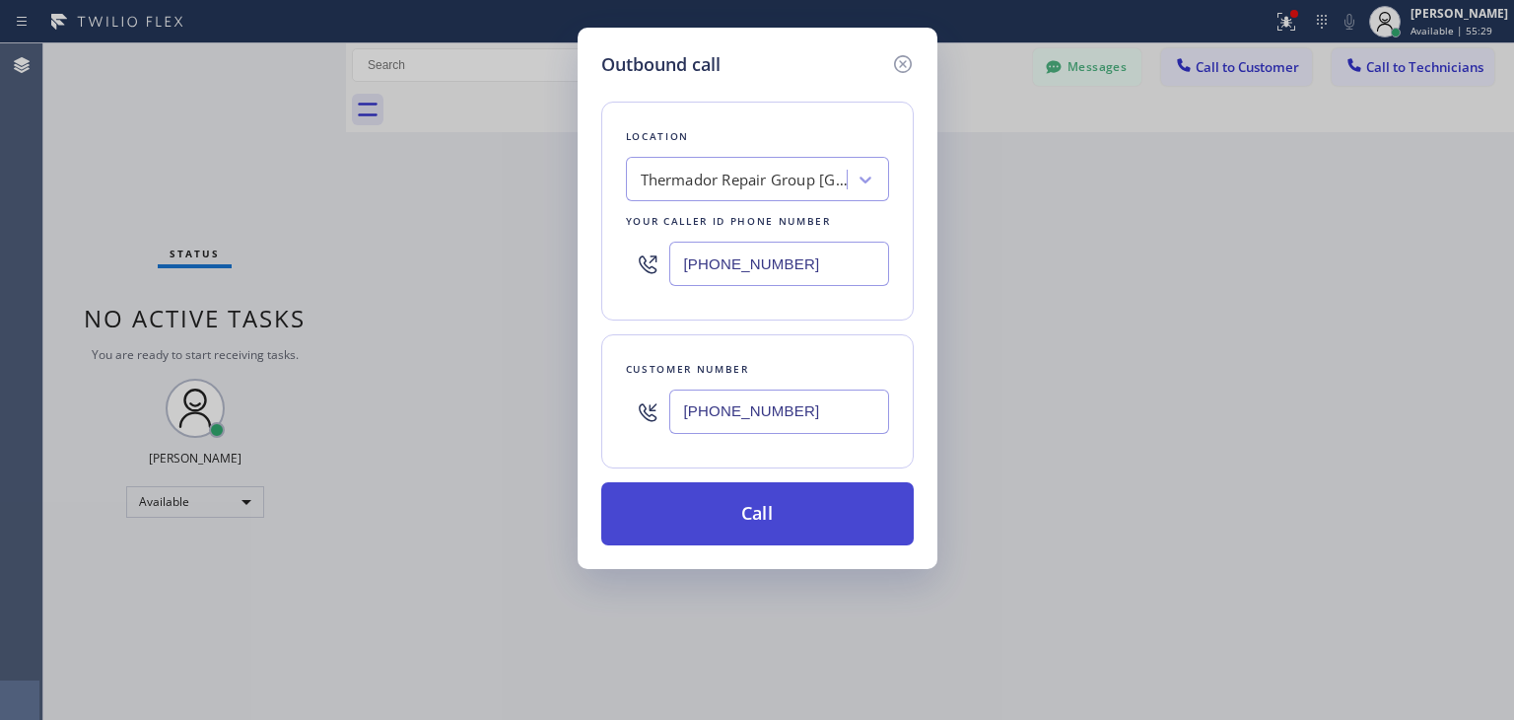
click at [808, 493] on button "Call" at bounding box center [757, 513] width 312 height 63
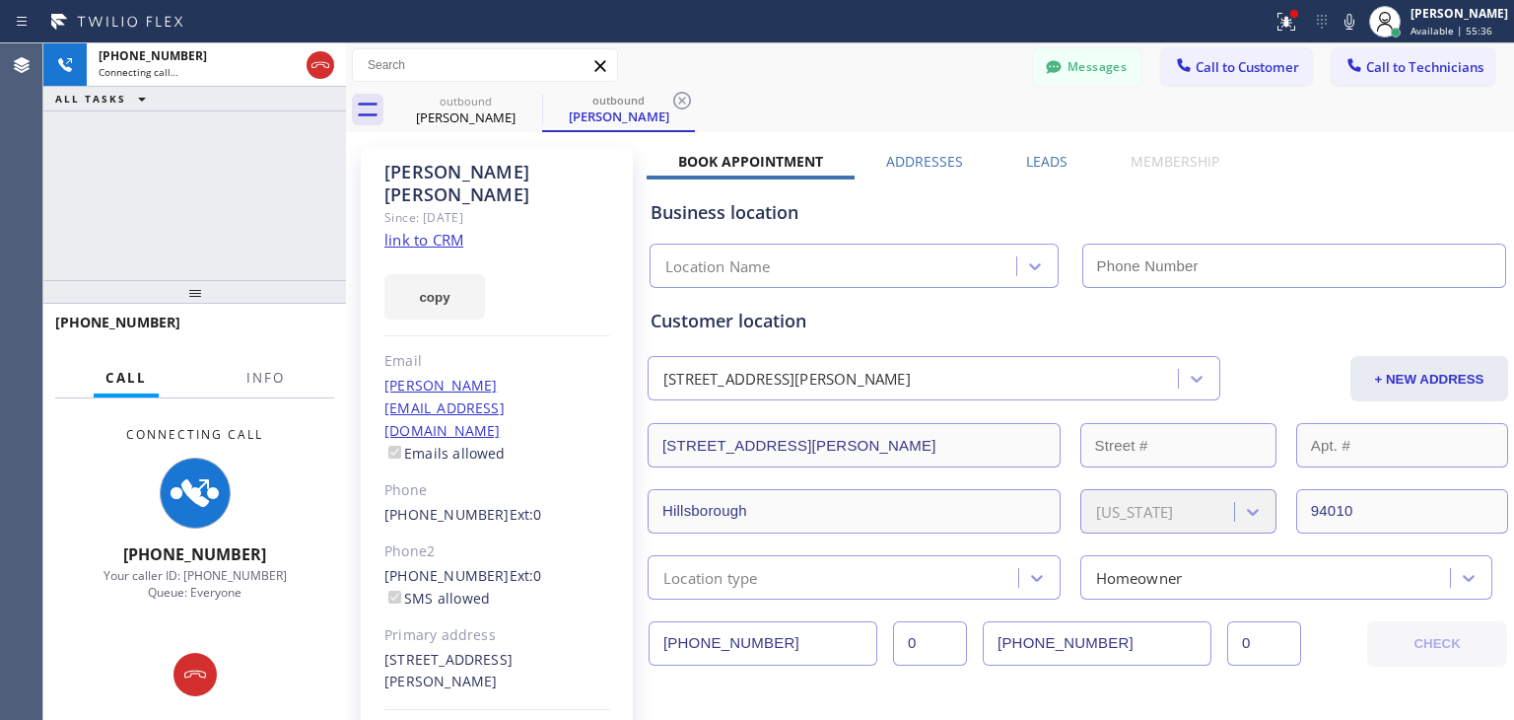
type input "[PHONE_NUMBER]"
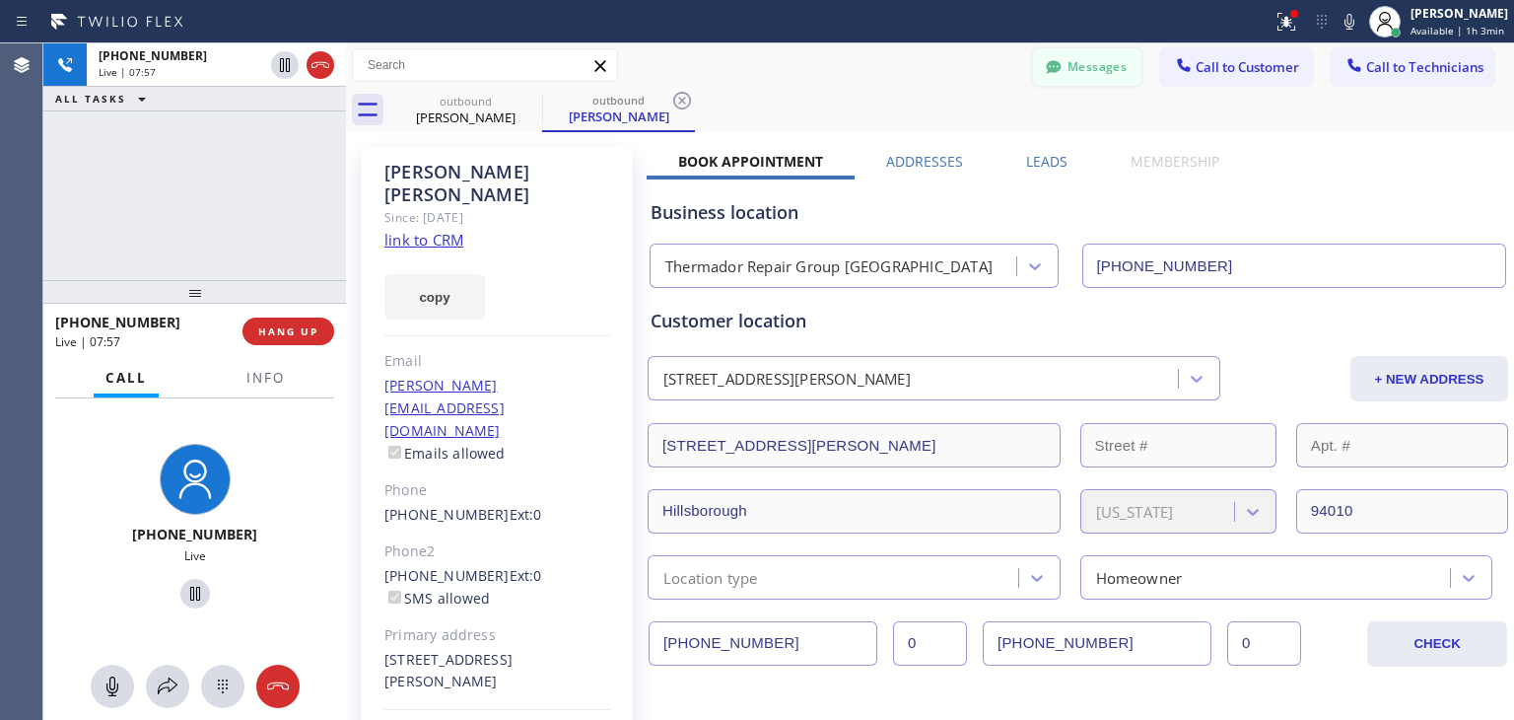
click at [1071, 71] on button "Messages" at bounding box center [1087, 66] width 108 height 37
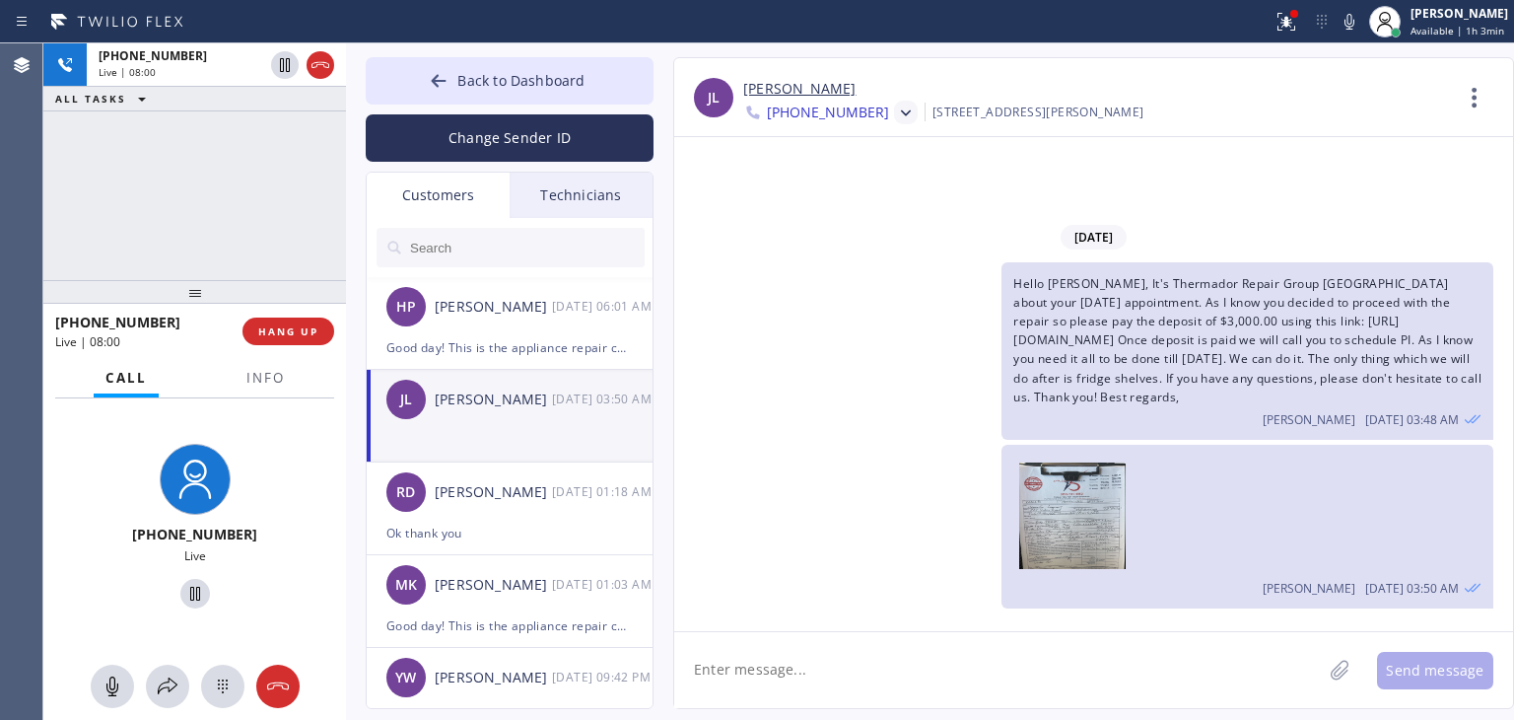
click at [896, 109] on icon at bounding box center [906, 113] width 20 height 20
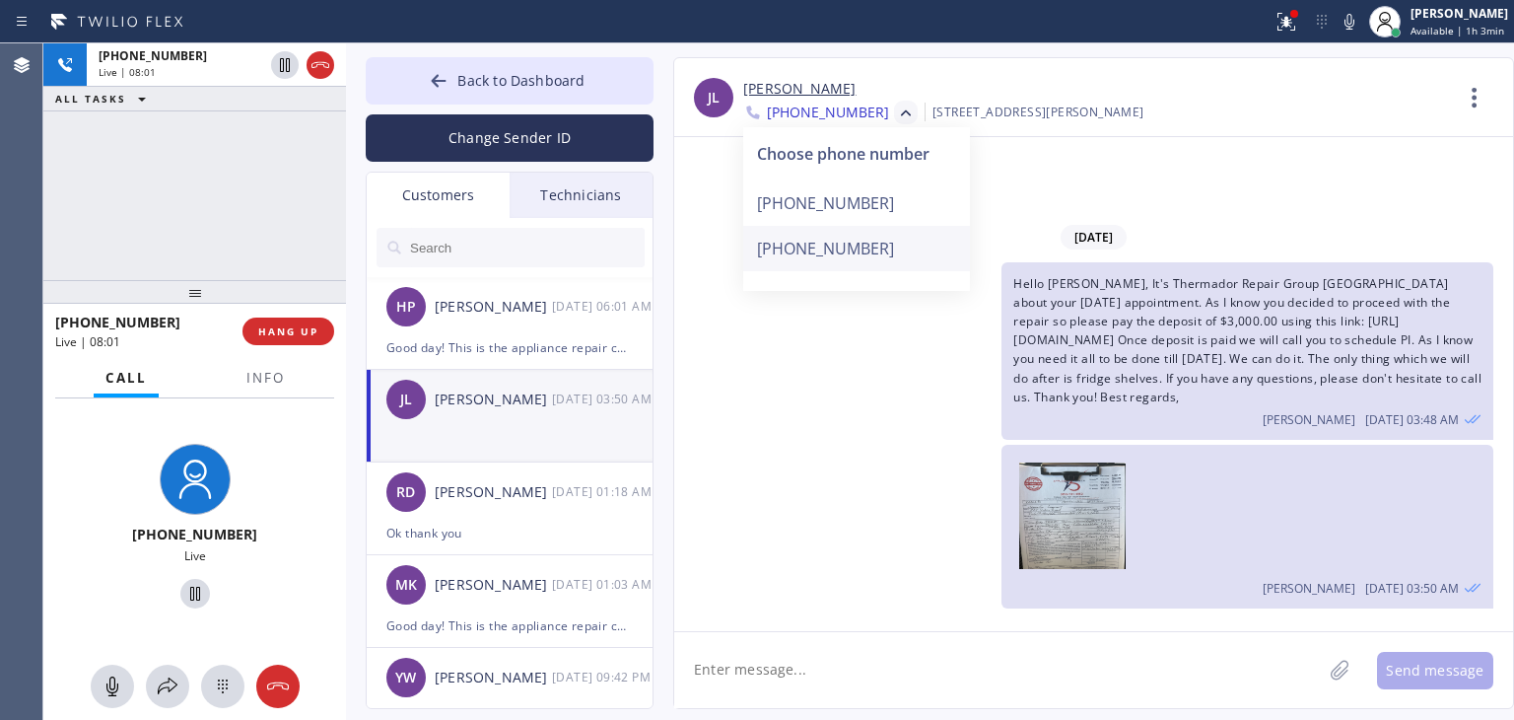
click at [867, 244] on div "[PHONE_NUMBER]" at bounding box center [856, 248] width 227 height 45
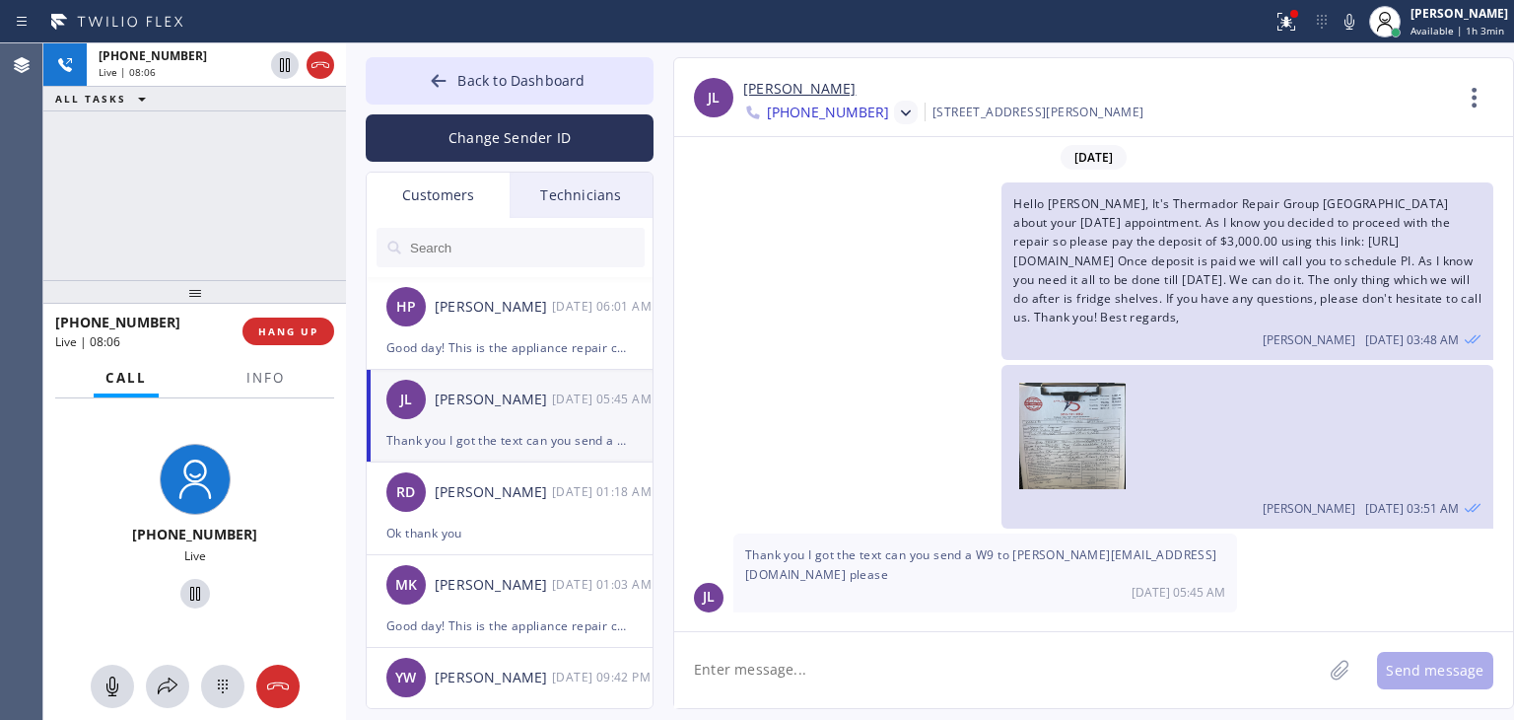
click at [571, 425] on div "[PERSON_NAME] [DATE] 05:45 AM" at bounding box center [511, 399] width 288 height 59
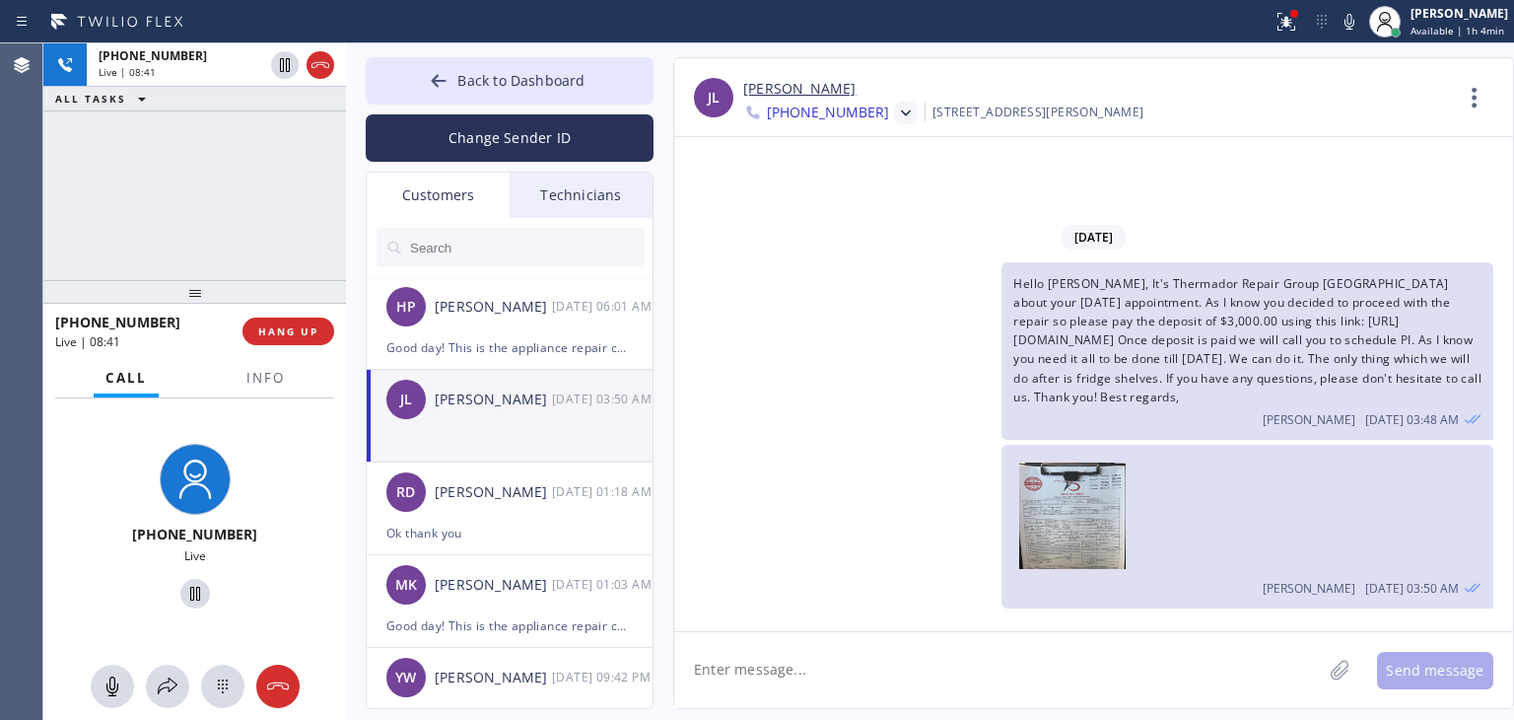
click at [896, 108] on icon at bounding box center [906, 113] width 20 height 20
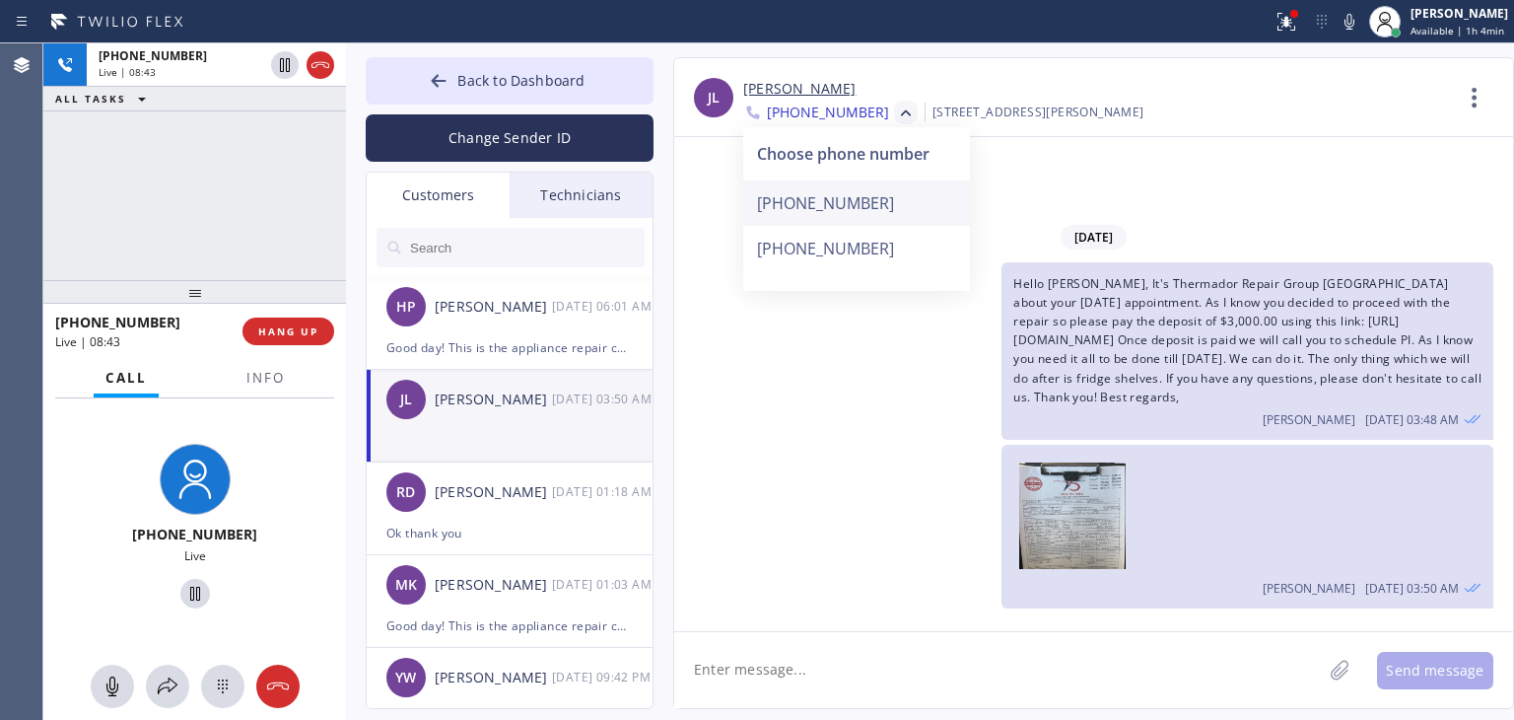
click at [852, 204] on div "[PHONE_NUMBER]" at bounding box center [856, 202] width 227 height 45
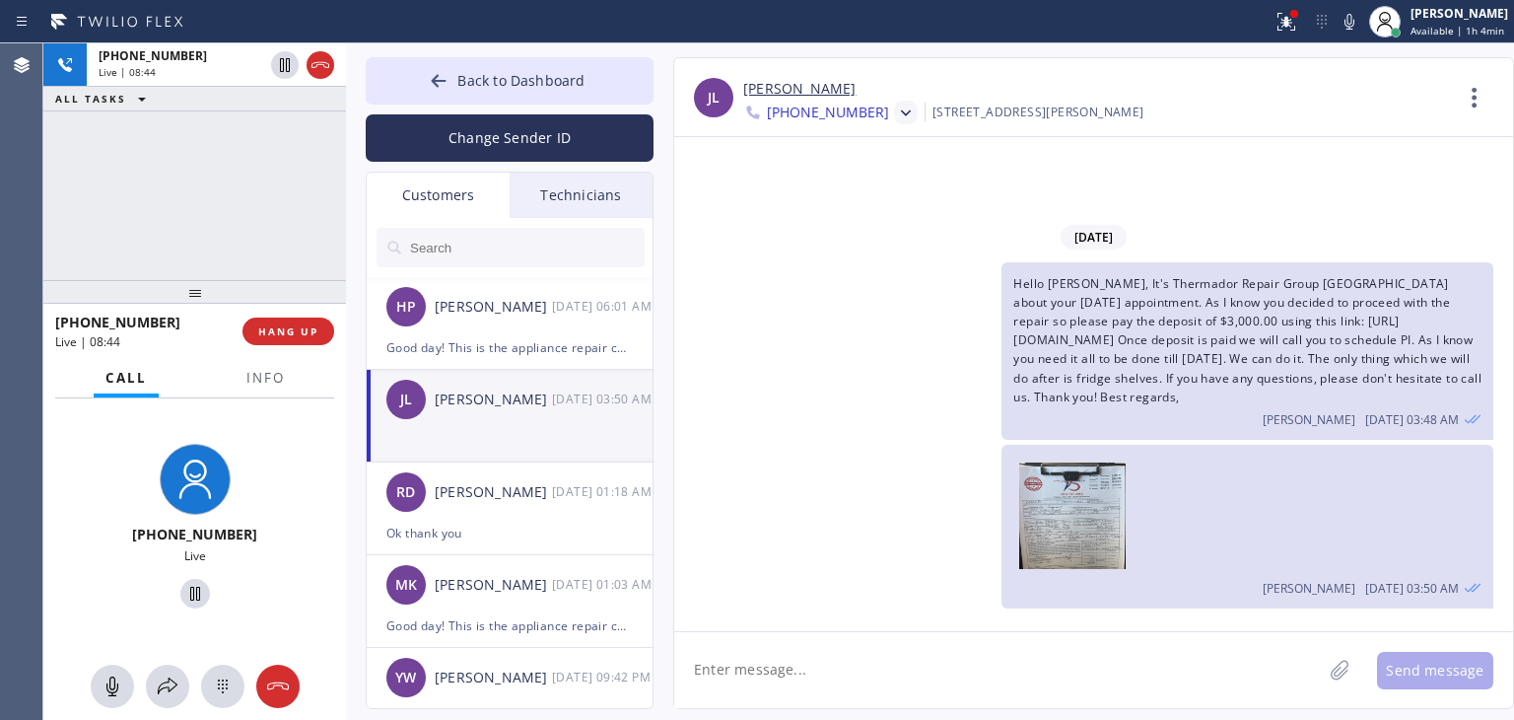
click at [896, 117] on icon at bounding box center [906, 113] width 20 height 20
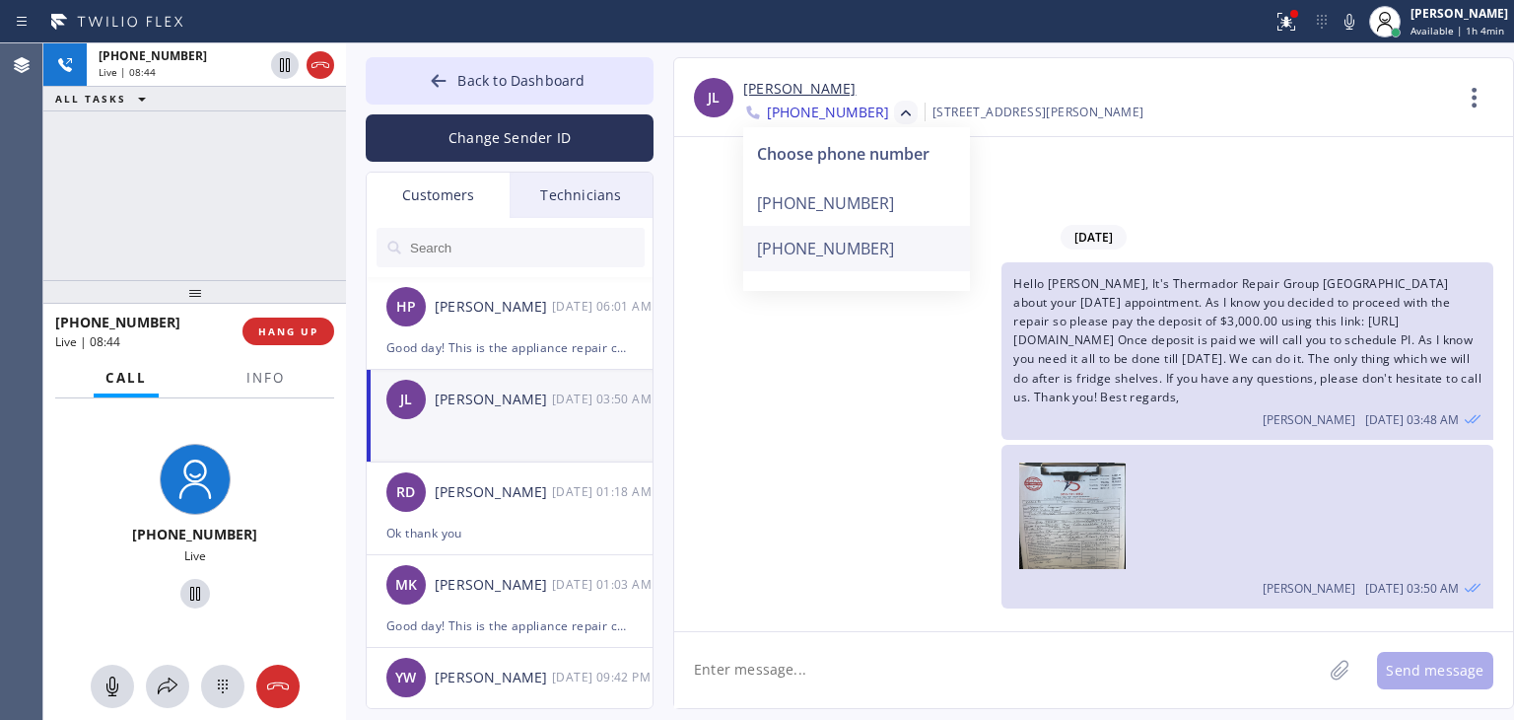
click at [872, 244] on div "[PHONE_NUMBER]" at bounding box center [856, 248] width 227 height 45
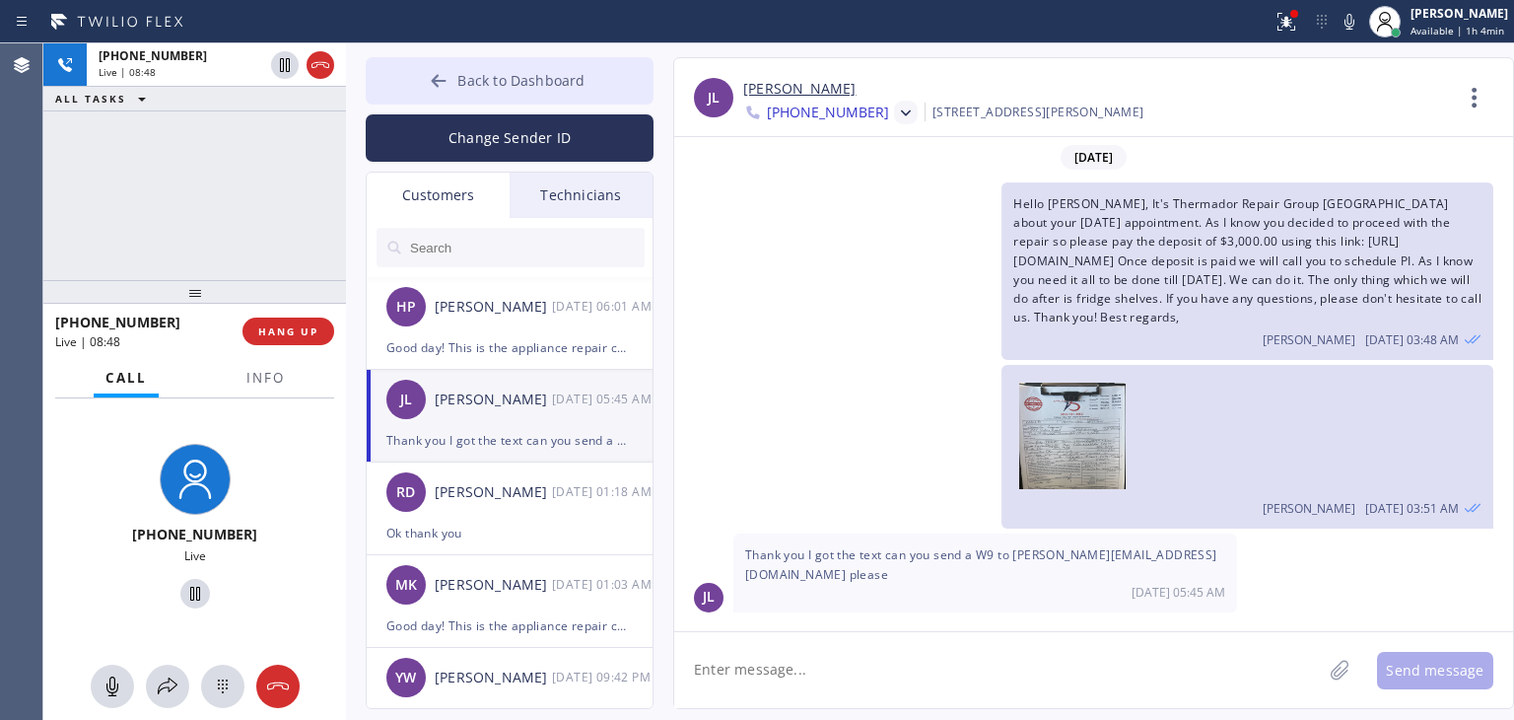
click at [573, 71] on span "Back to Dashboard" at bounding box center [520, 80] width 127 height 19
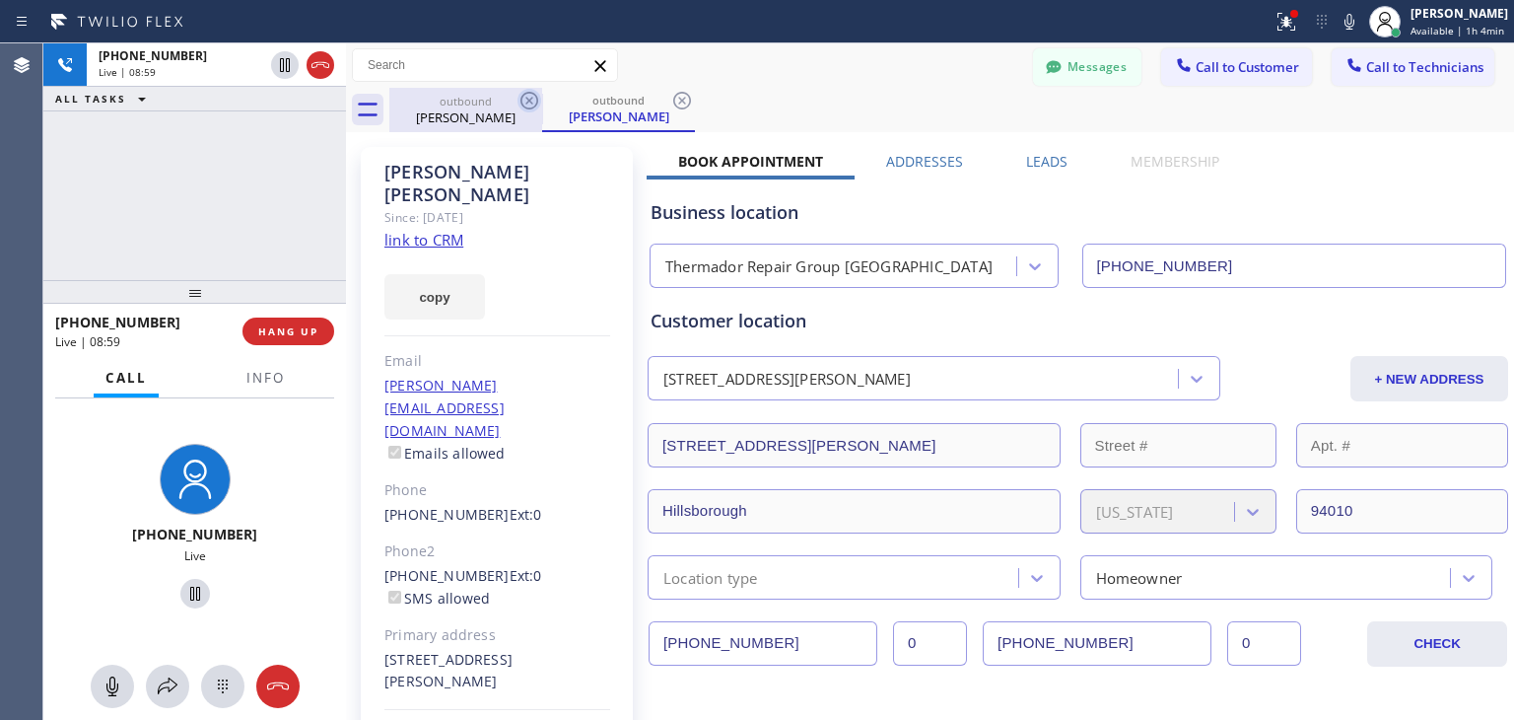
click at [526, 103] on icon at bounding box center [529, 101] width 18 height 18
click at [542, 103] on div "outbound [PERSON_NAME]" at bounding box center [618, 110] width 153 height 44
click at [526, 103] on icon at bounding box center [529, 101] width 18 height 18
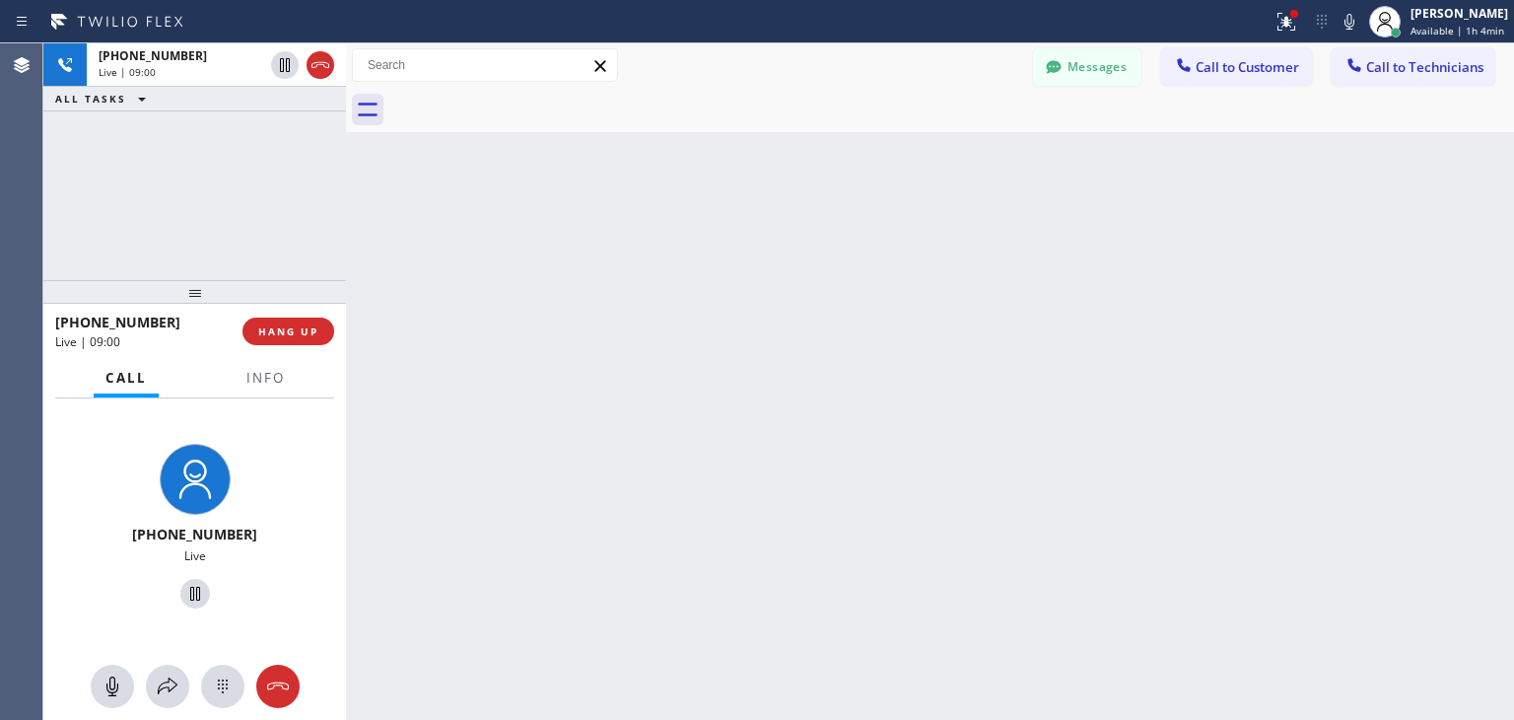
click at [526, 103] on div at bounding box center [951, 110] width 1125 height 44
click at [844, 364] on div "Back to Dashboard Change Sender ID Customers Technicians HP [PERSON_NAME] [DATE…" at bounding box center [930, 381] width 1168 height 676
click at [288, 324] on span "HANG UP" at bounding box center [288, 331] width 60 height 14
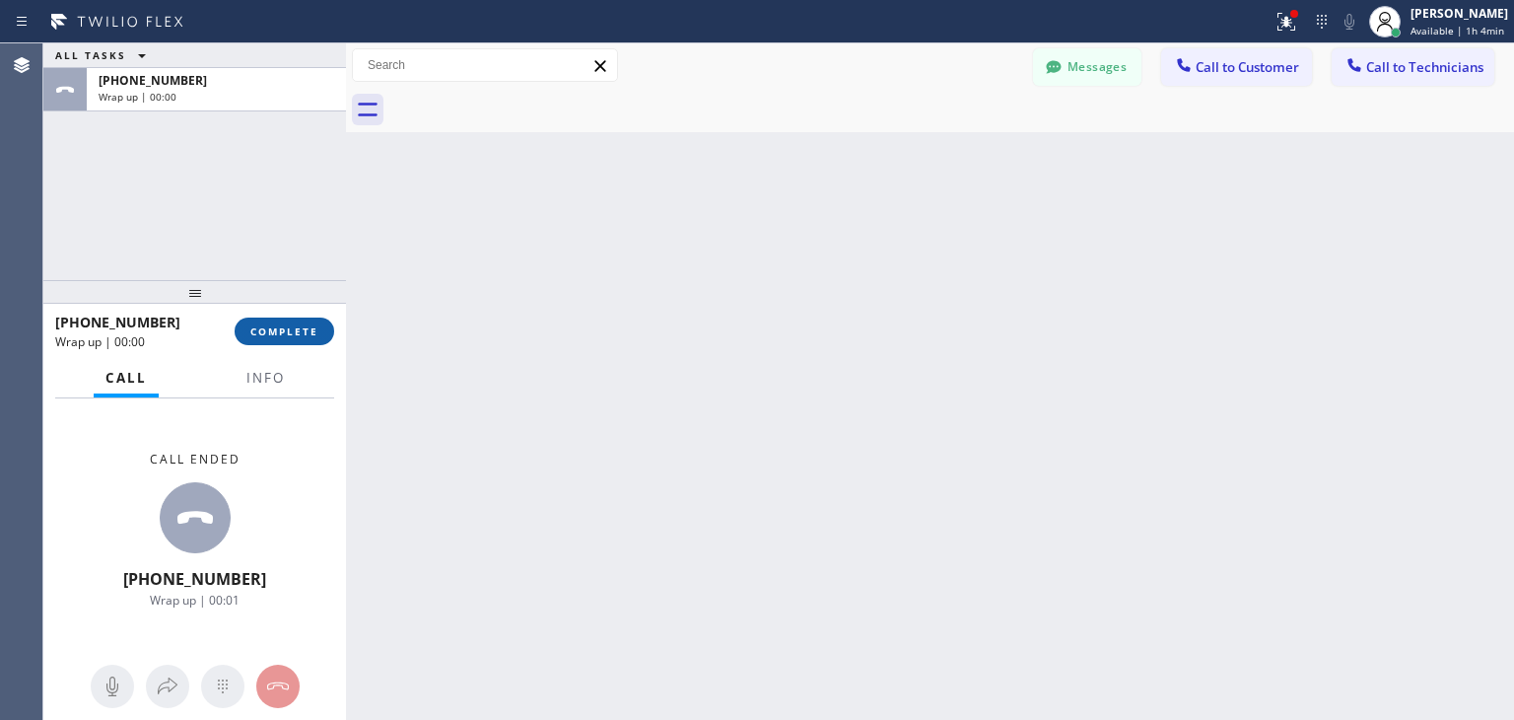
click at [288, 324] on span "COMPLETE" at bounding box center [284, 331] width 68 height 14
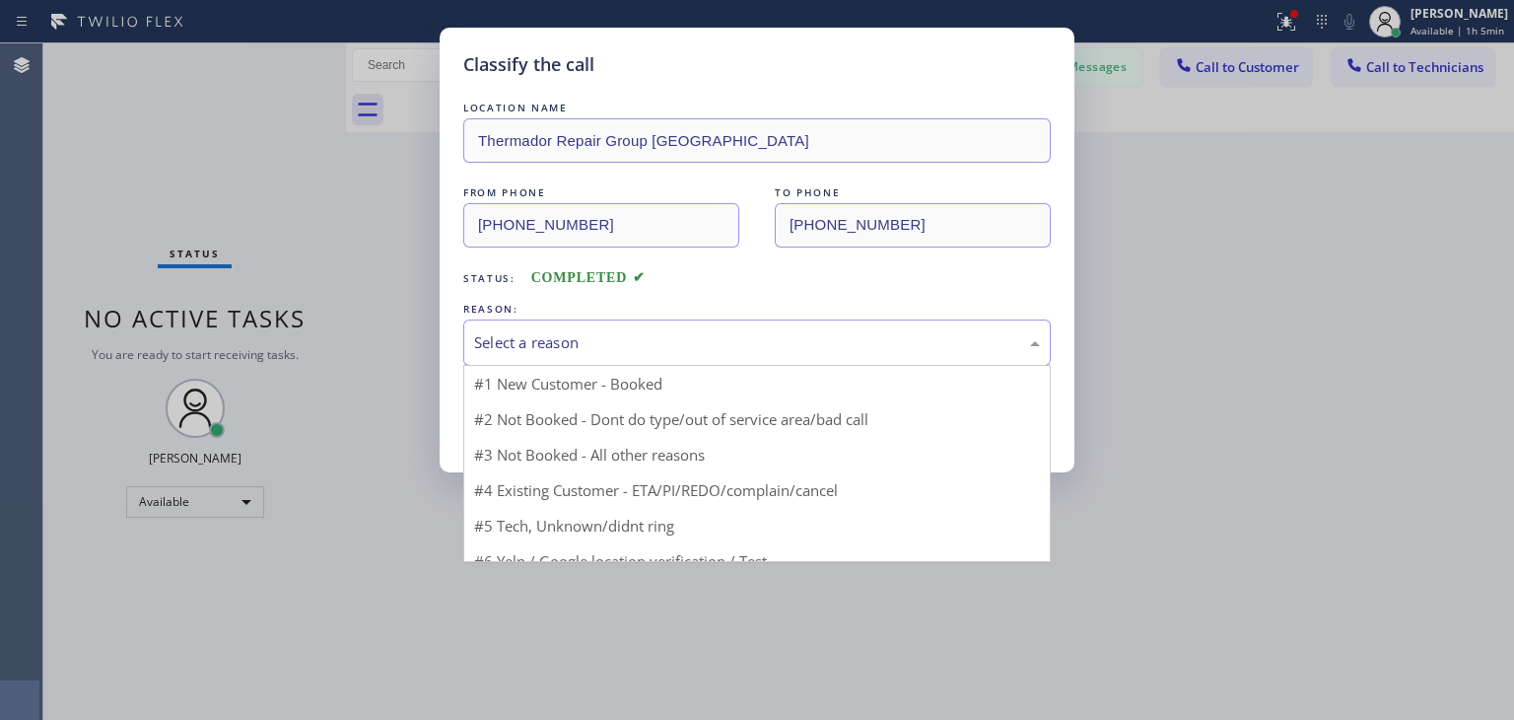
click at [840, 322] on div "Select a reason" at bounding box center [756, 342] width 587 height 46
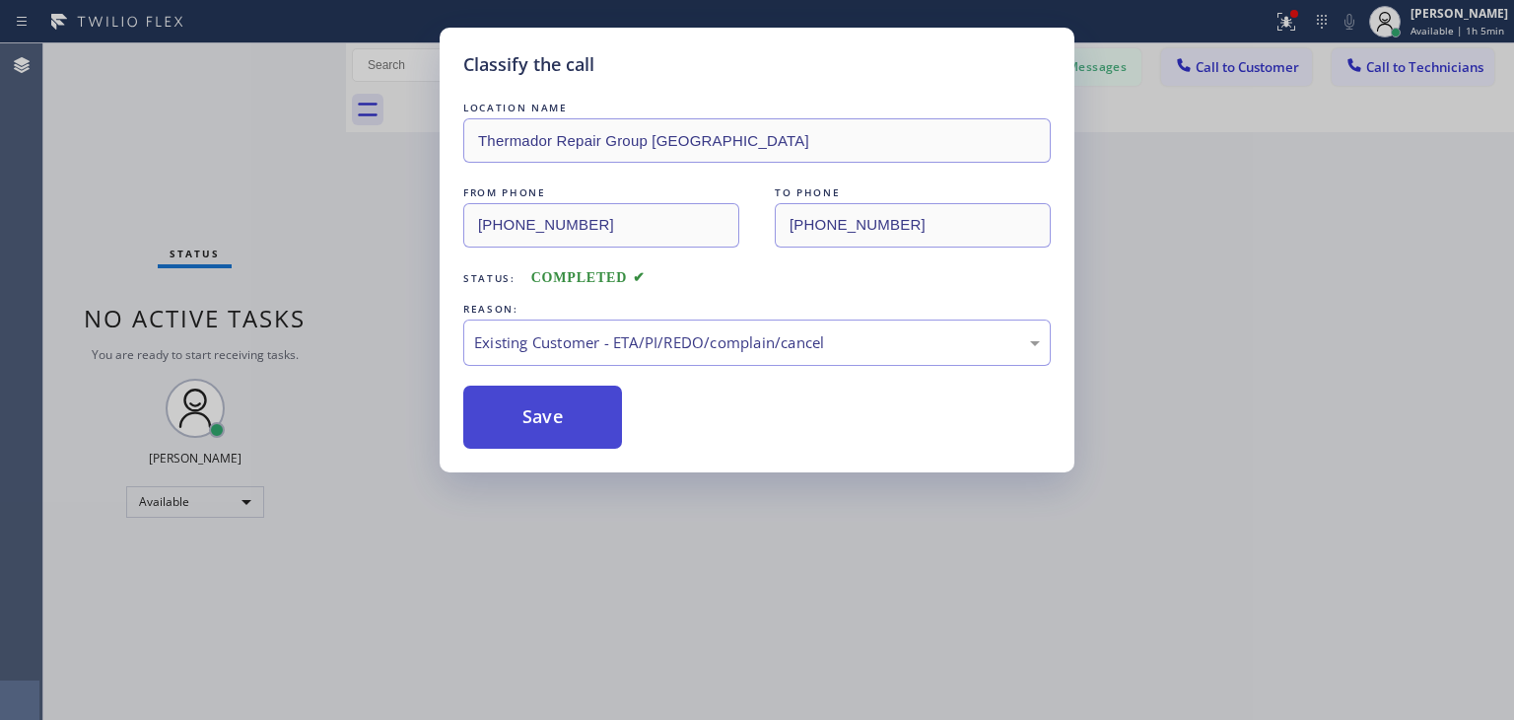
click at [609, 428] on button "Save" at bounding box center [542, 416] width 159 height 63
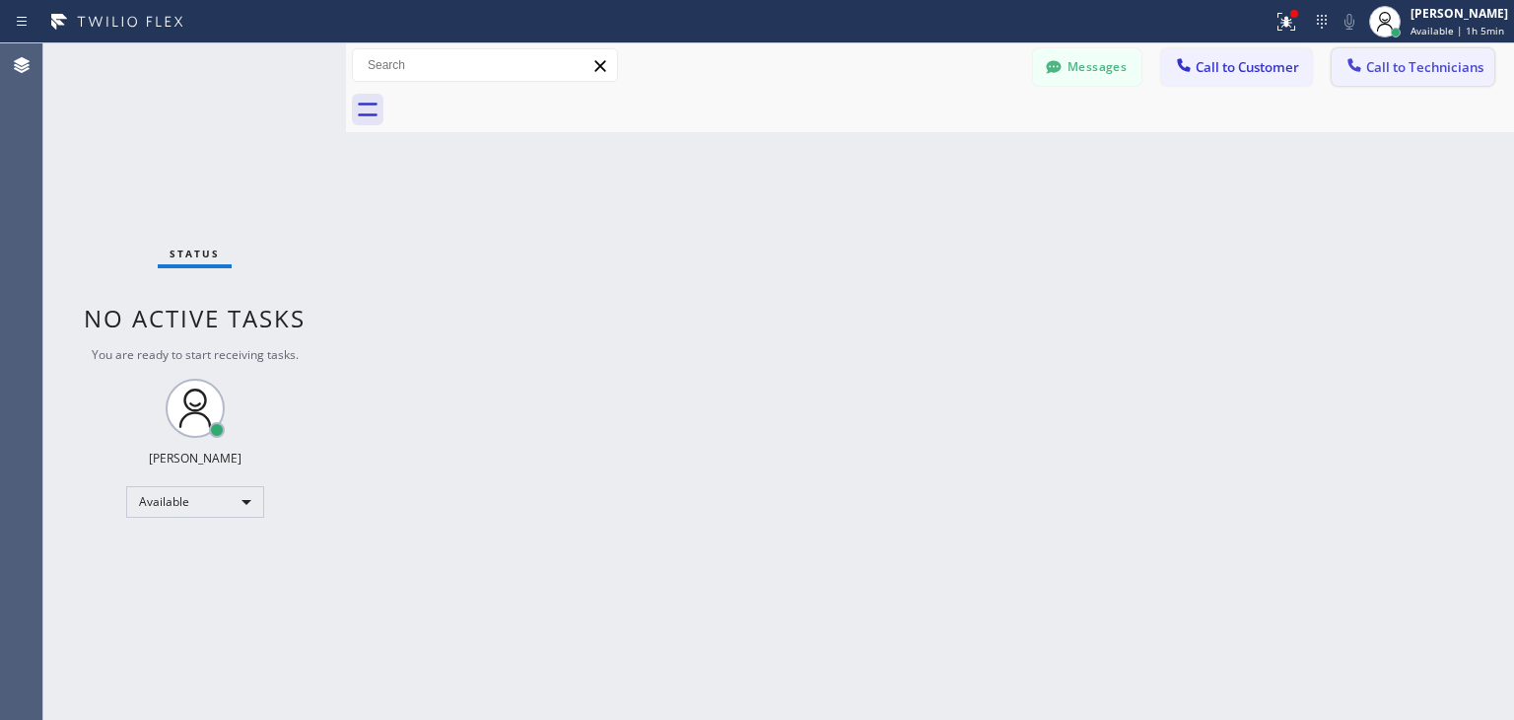
drag, startPoint x: 1323, startPoint y: 57, endPoint x: 1371, endPoint y: 55, distance: 48.3
click at [1371, 55] on div "Messages Call to Customer Call to Technicians Outbound call Location Thermador …" at bounding box center [1273, 65] width 481 height 34
click at [1371, 55] on button "Call to Technicians" at bounding box center [1413, 66] width 163 height 37
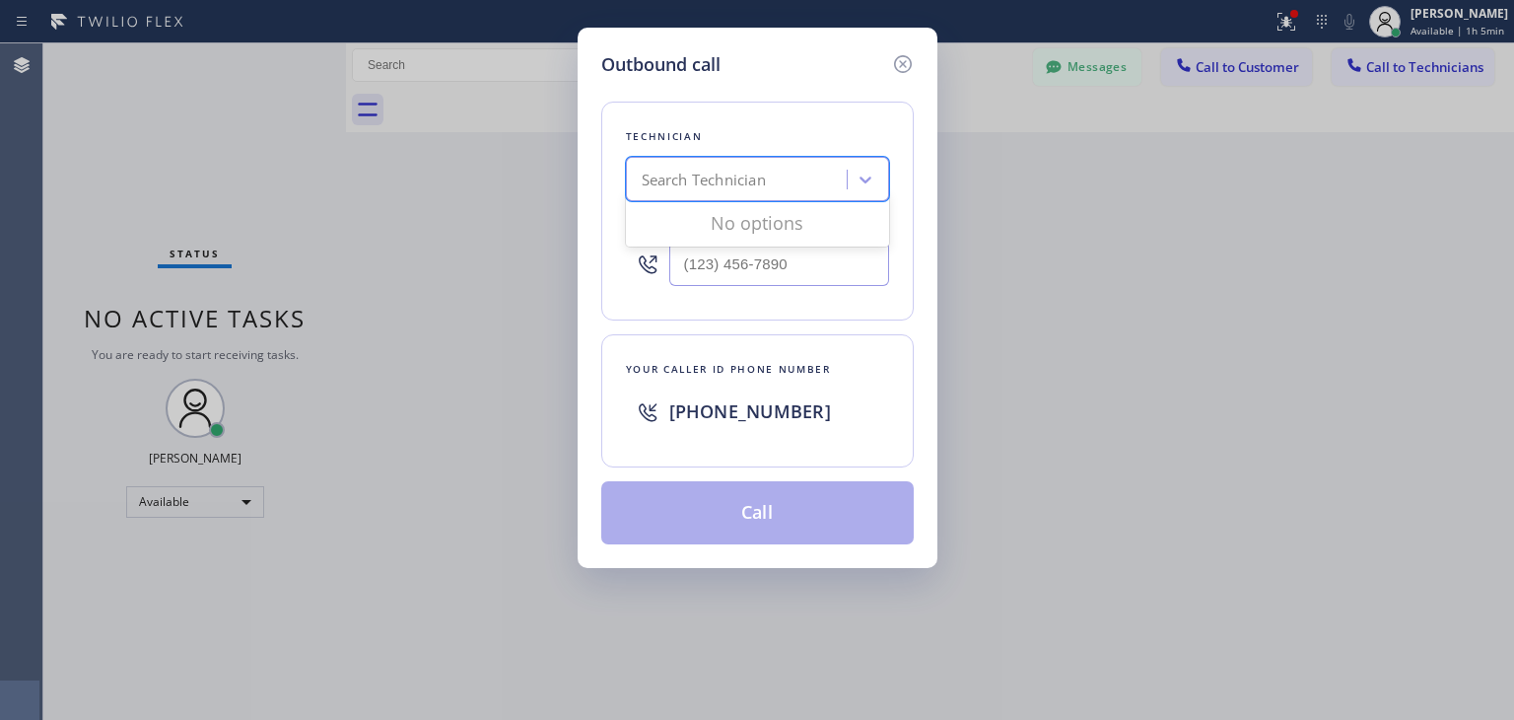
click at [819, 159] on div "Search Technician" at bounding box center [757, 179] width 263 height 44
type input "[PERSON_NAME]"
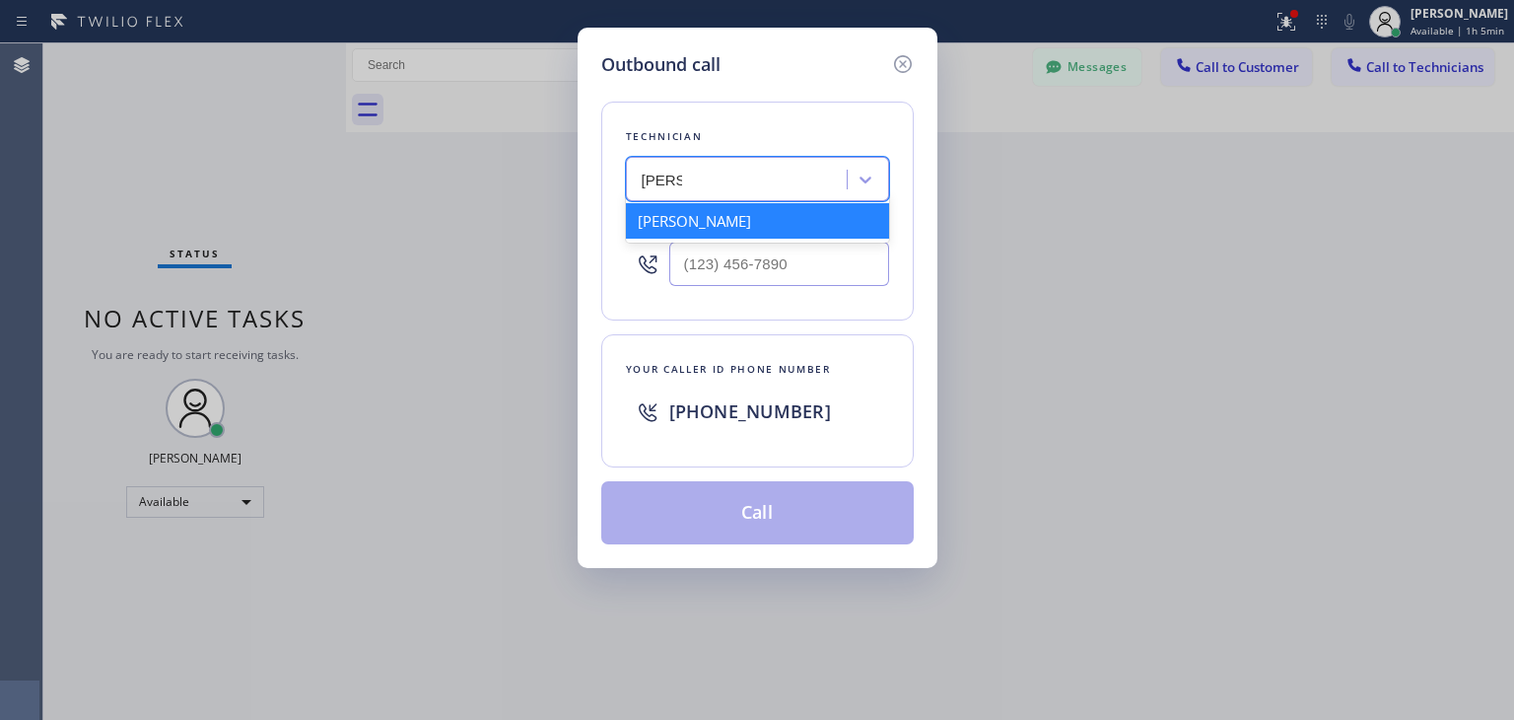
click at [765, 214] on div "[PERSON_NAME]" at bounding box center [757, 220] width 263 height 35
type input "[PHONE_NUMBER]"
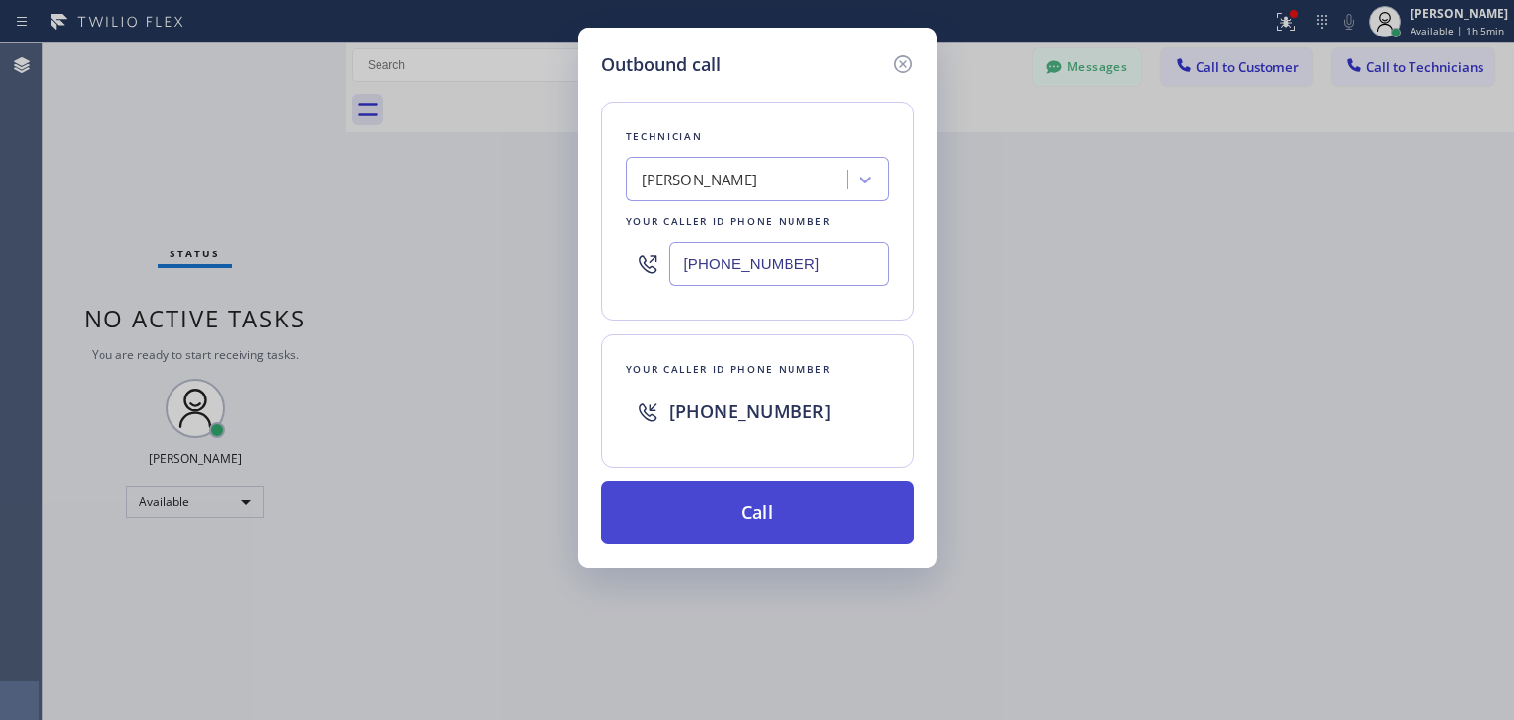
click at [705, 496] on button "Call" at bounding box center [757, 512] width 312 height 63
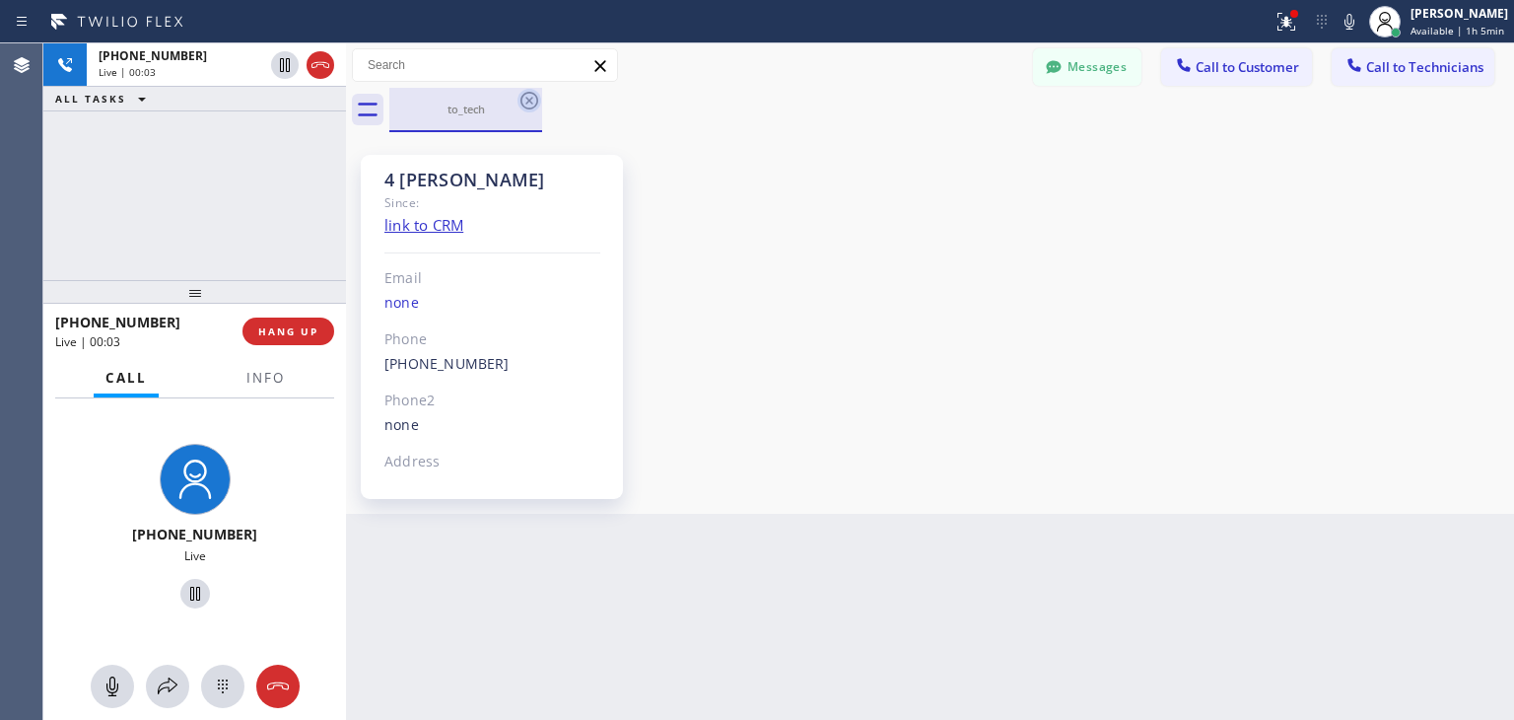
click at [527, 96] on icon at bounding box center [529, 101] width 24 height 24
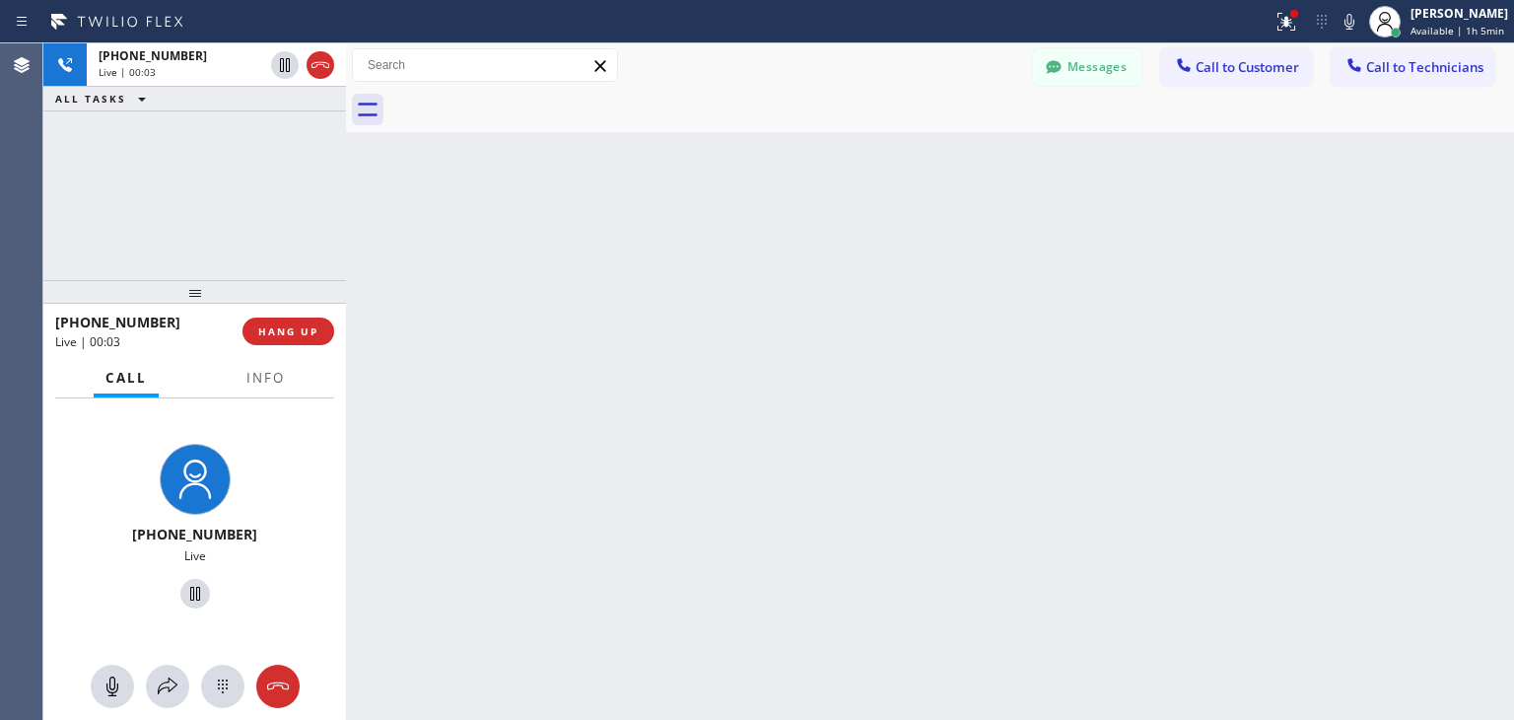
click at [527, 96] on div at bounding box center [951, 110] width 1125 height 44
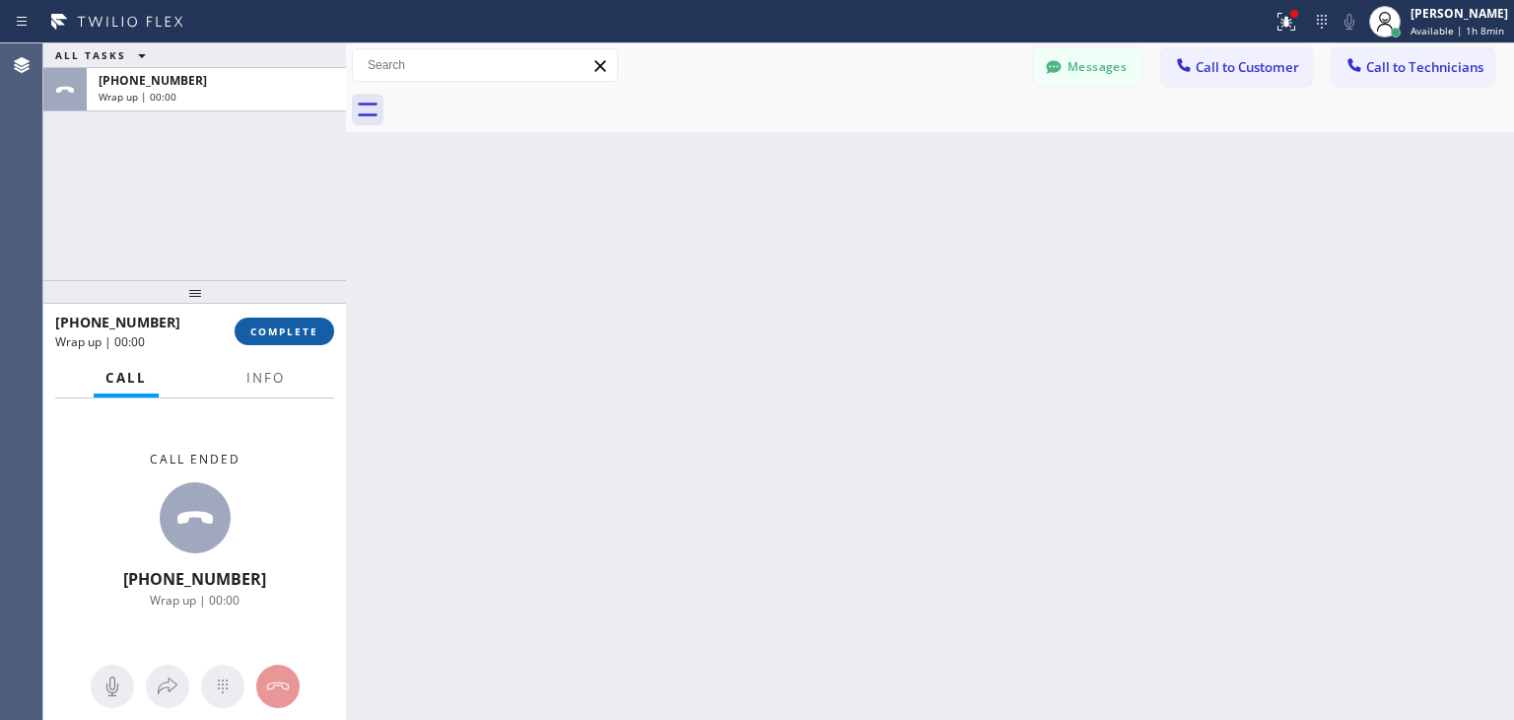
click at [284, 323] on button "COMPLETE" at bounding box center [285, 331] width 100 height 28
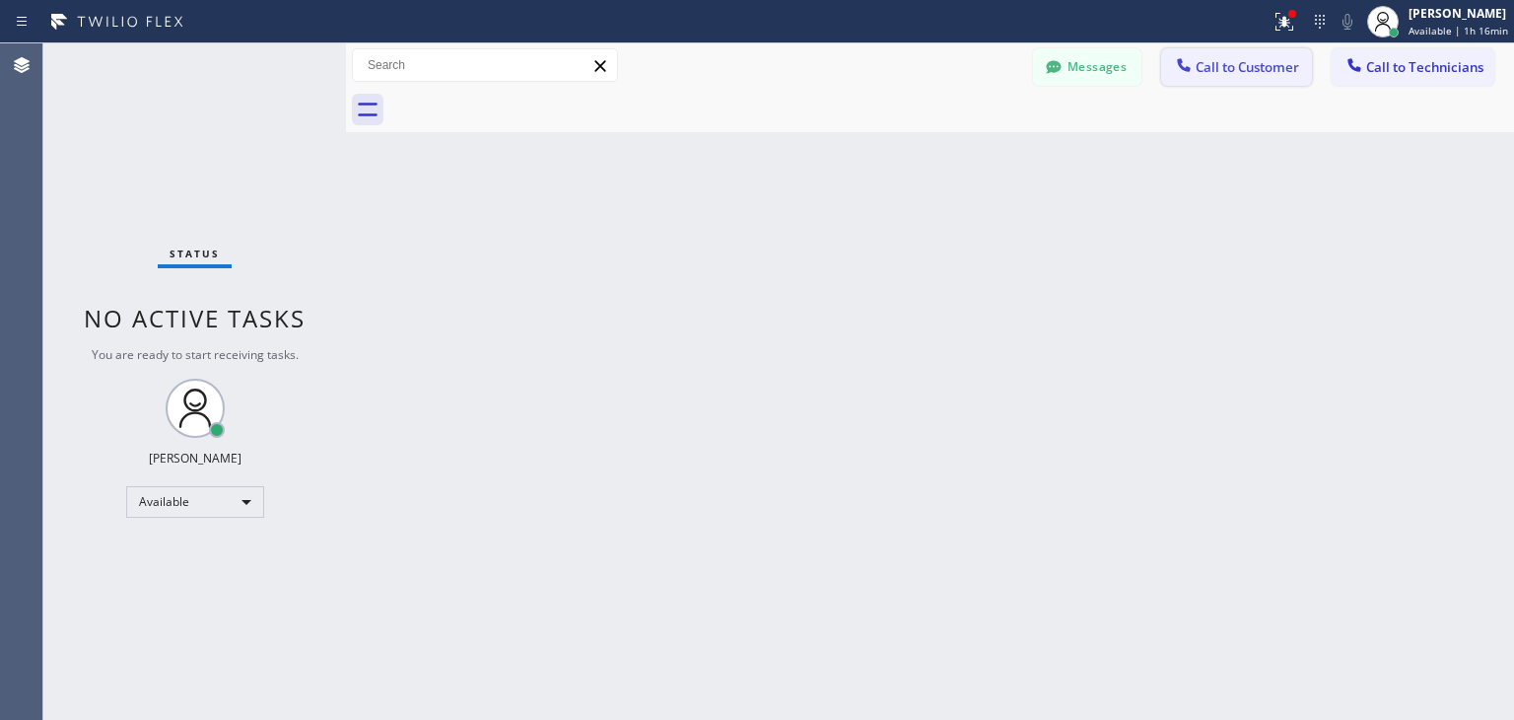
click at [1262, 62] on span "Call to Customer" at bounding box center [1247, 67] width 103 height 18
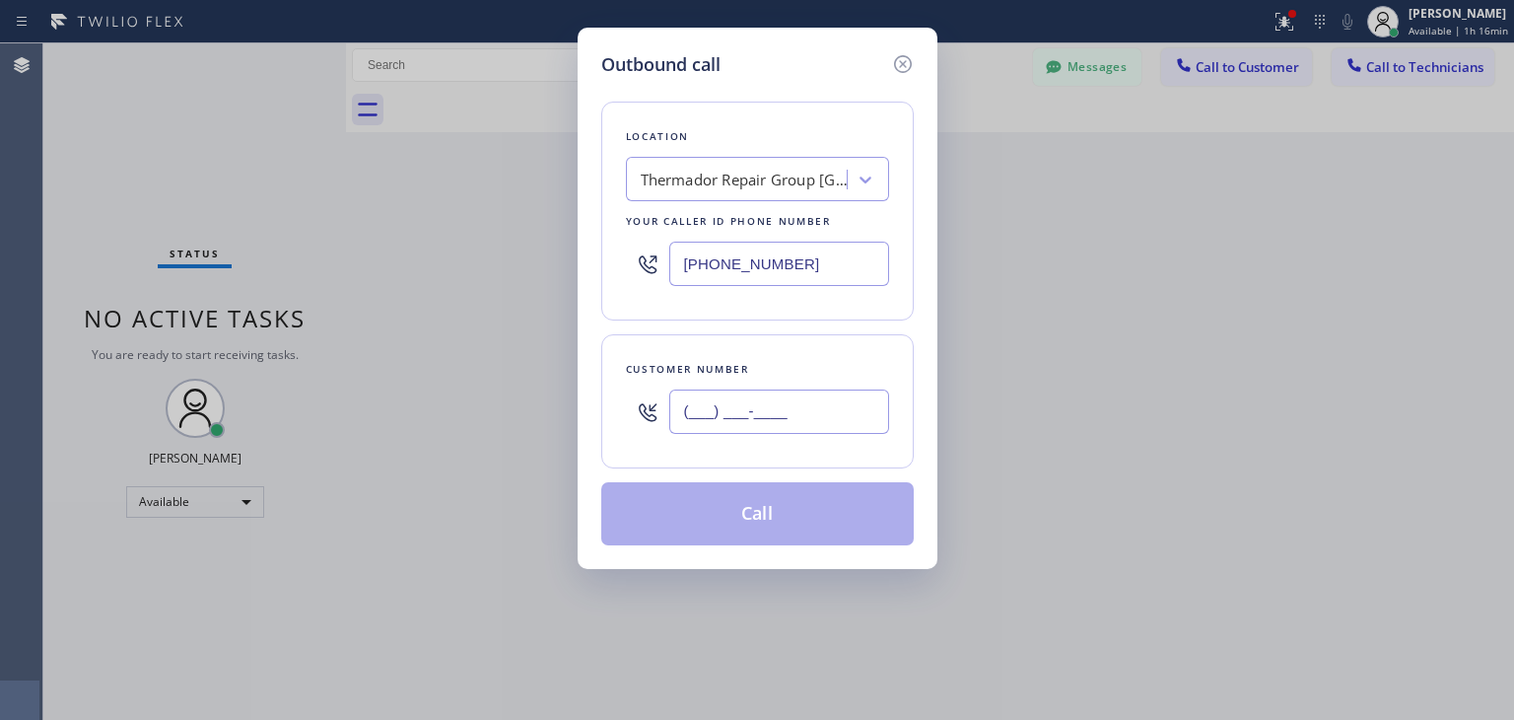
paste input "408) 896-8551"
click at [708, 415] on input "[PHONE_NUMBER]" at bounding box center [779, 411] width 220 height 44
type input "[PHONE_NUMBER]"
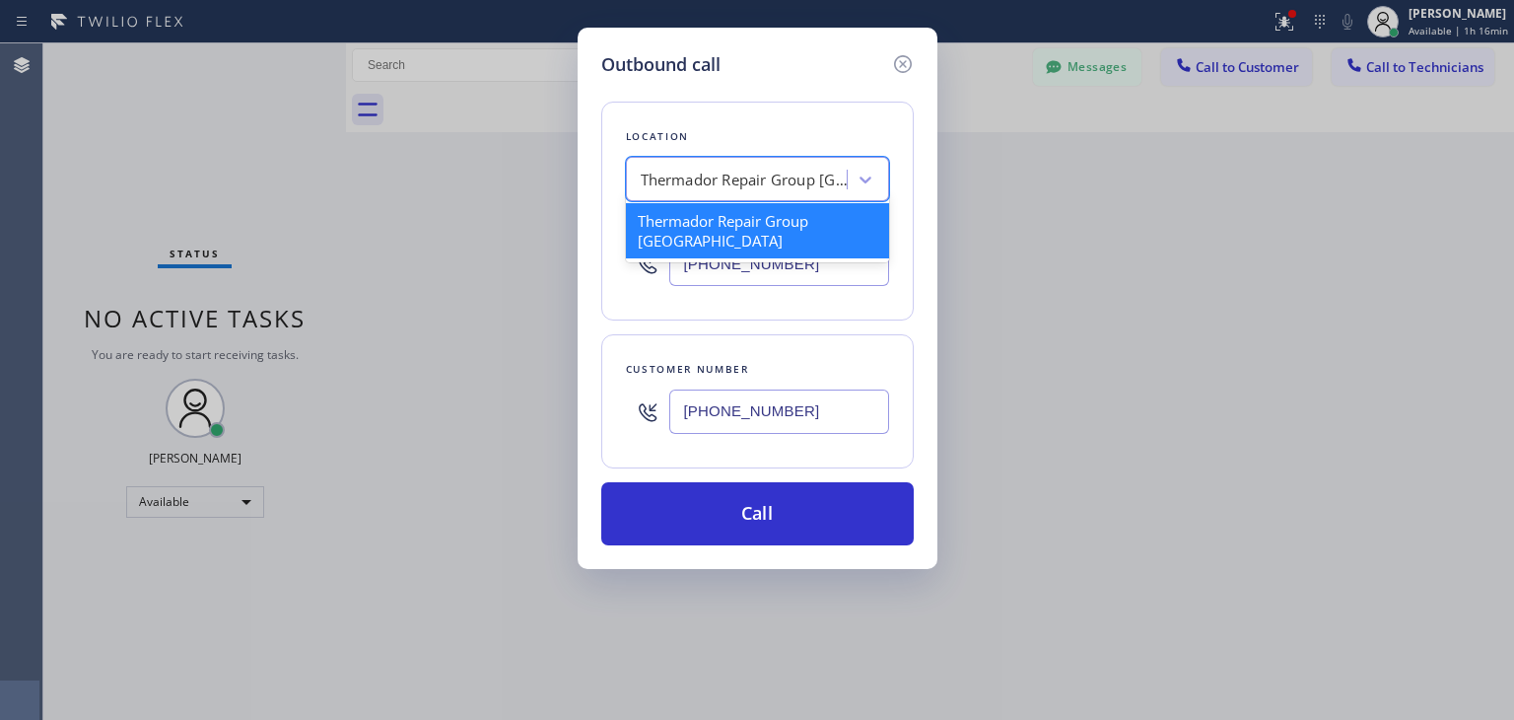
paste input "Wolf Appliance Repair Expert"
type input "Wolf Appliance Repair Expert"
click at [816, 194] on div "Thermador Repair Group Menlo Park Wolf Appliance Repair Expert" at bounding box center [757, 179] width 263 height 44
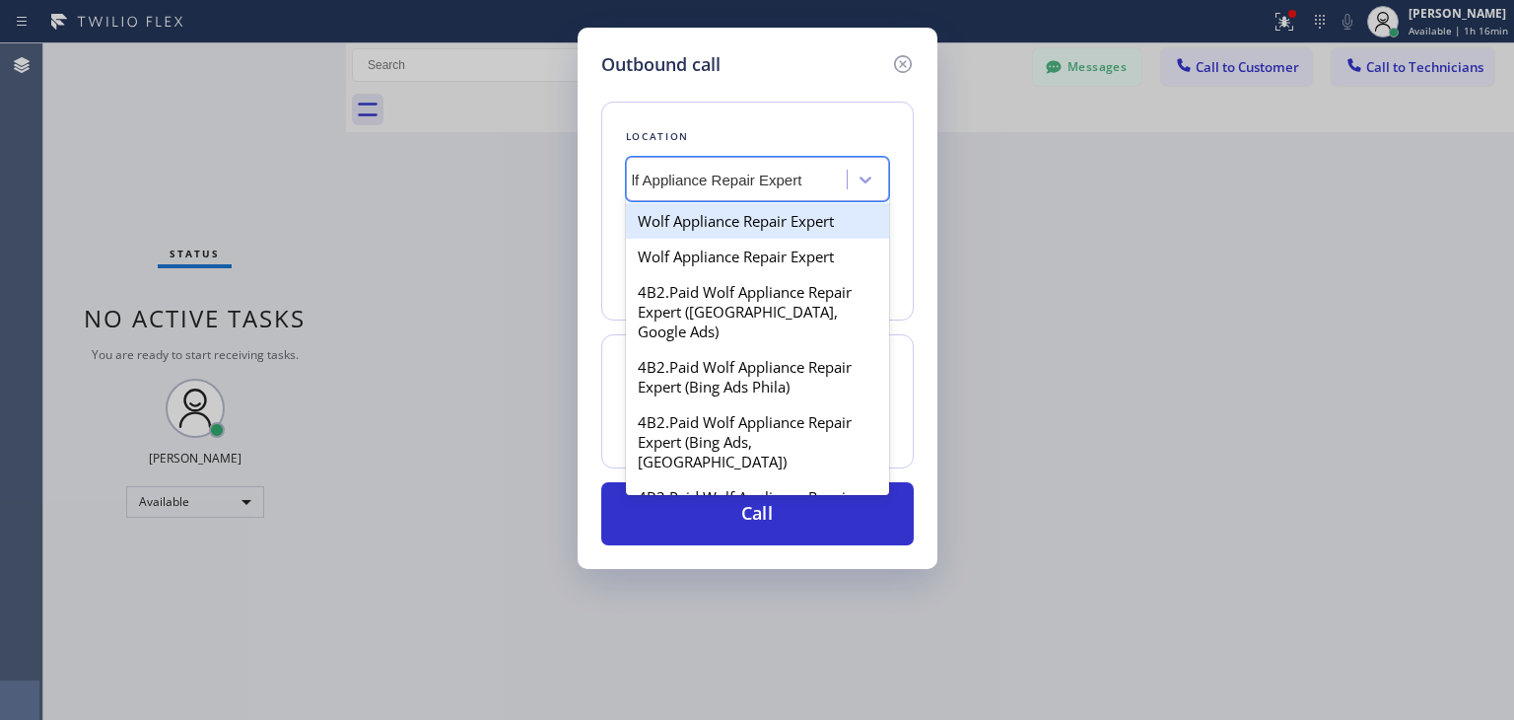
scroll to position [0, 31]
click at [820, 226] on div "Wolf Appliance Repair Expert" at bounding box center [757, 220] width 263 height 35
type input "[PHONE_NUMBER]"
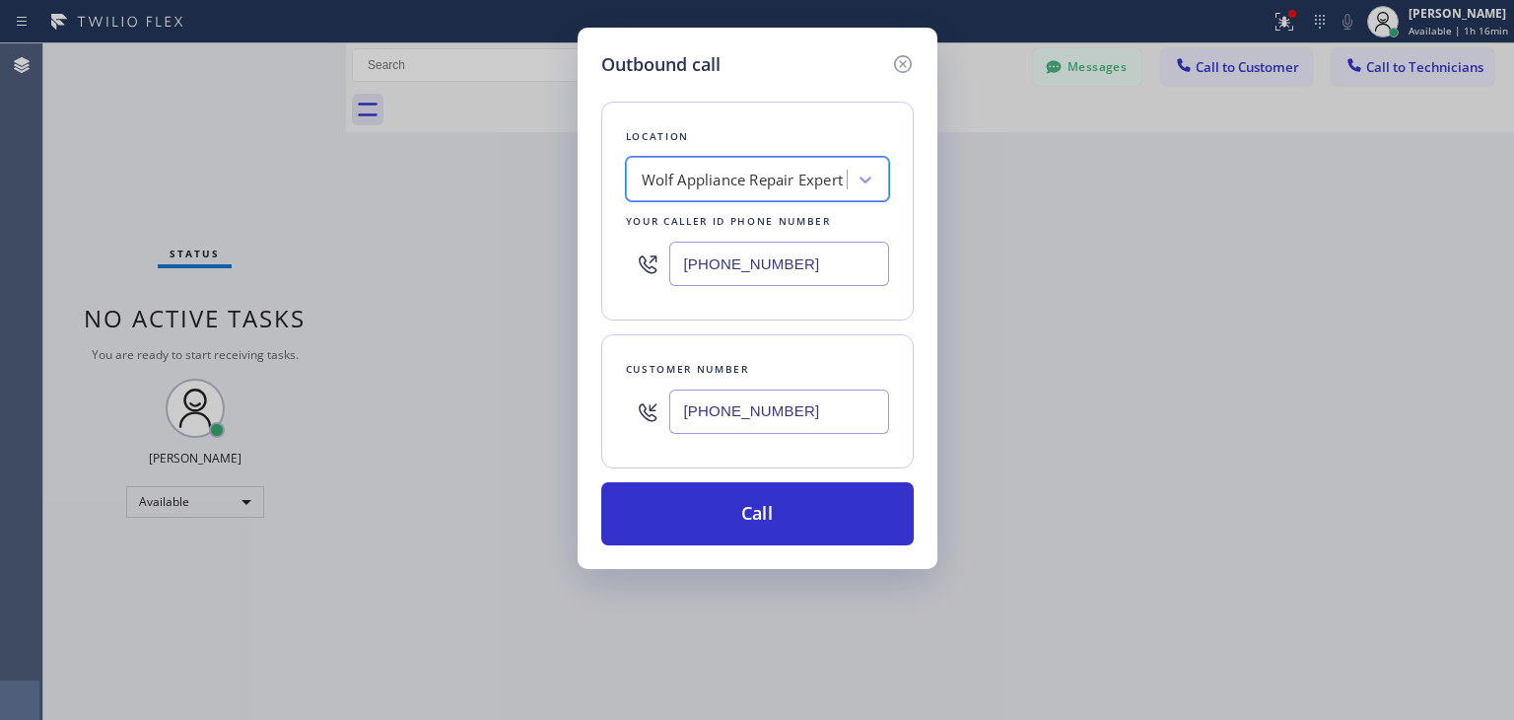
scroll to position [0, 0]
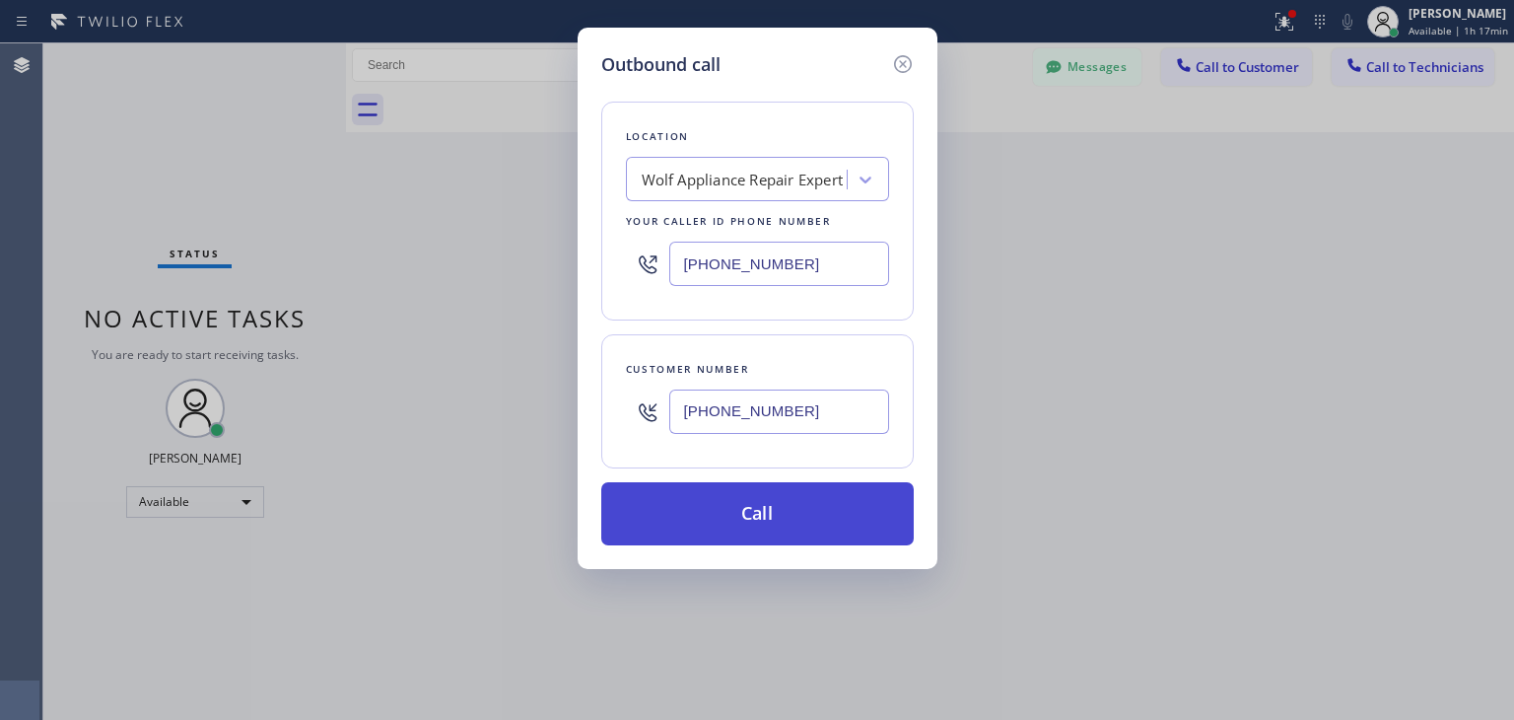
click at [815, 489] on button "Call" at bounding box center [757, 513] width 312 height 63
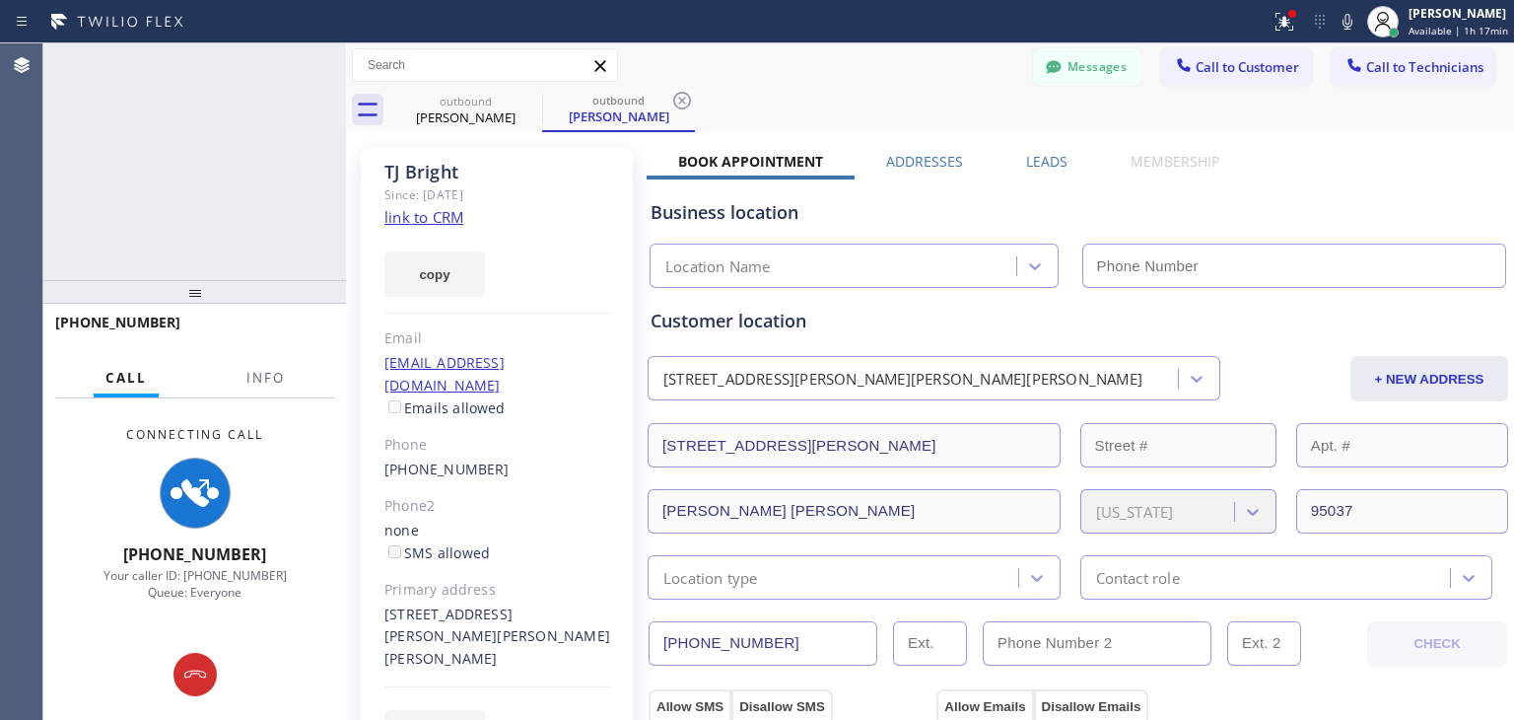
type input "[PHONE_NUMBER]"
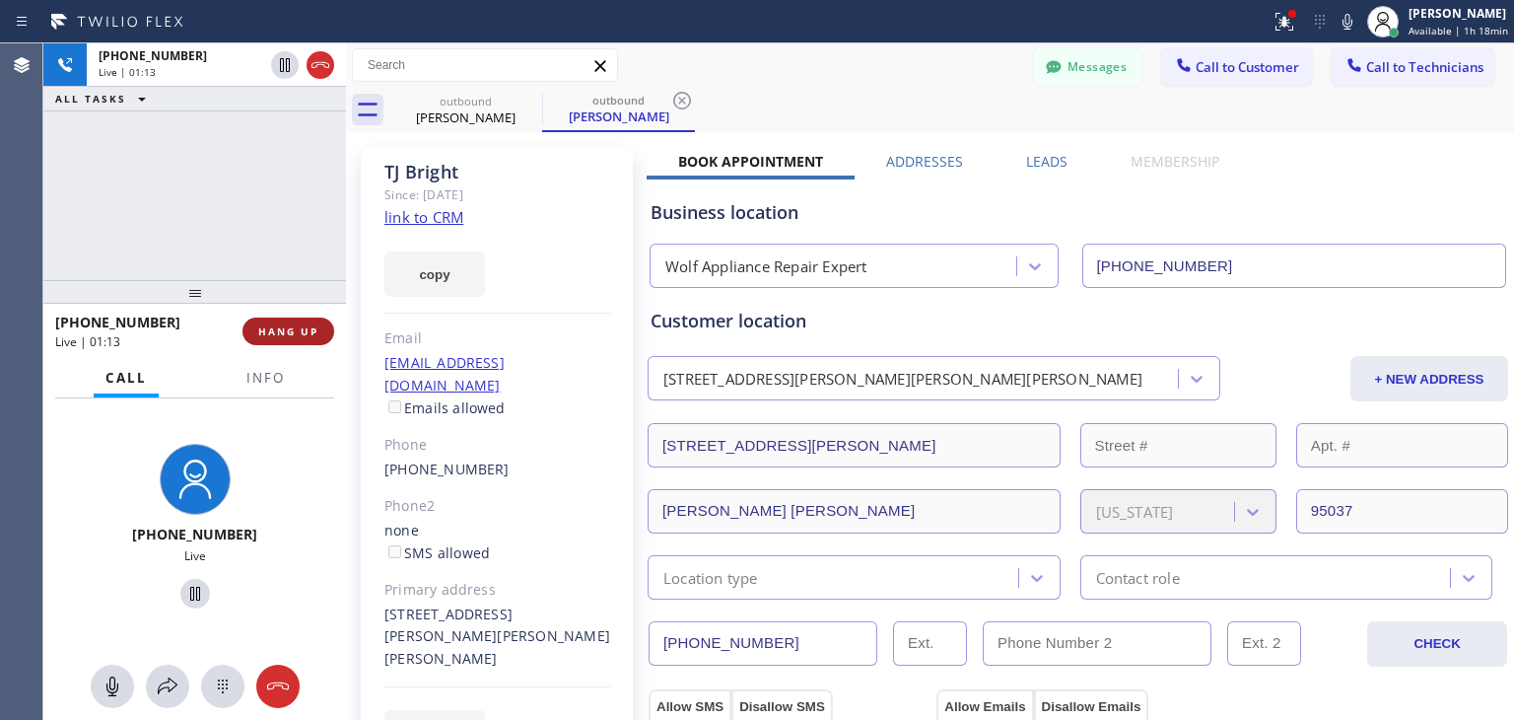
click at [263, 332] on span "HANG UP" at bounding box center [288, 331] width 60 height 14
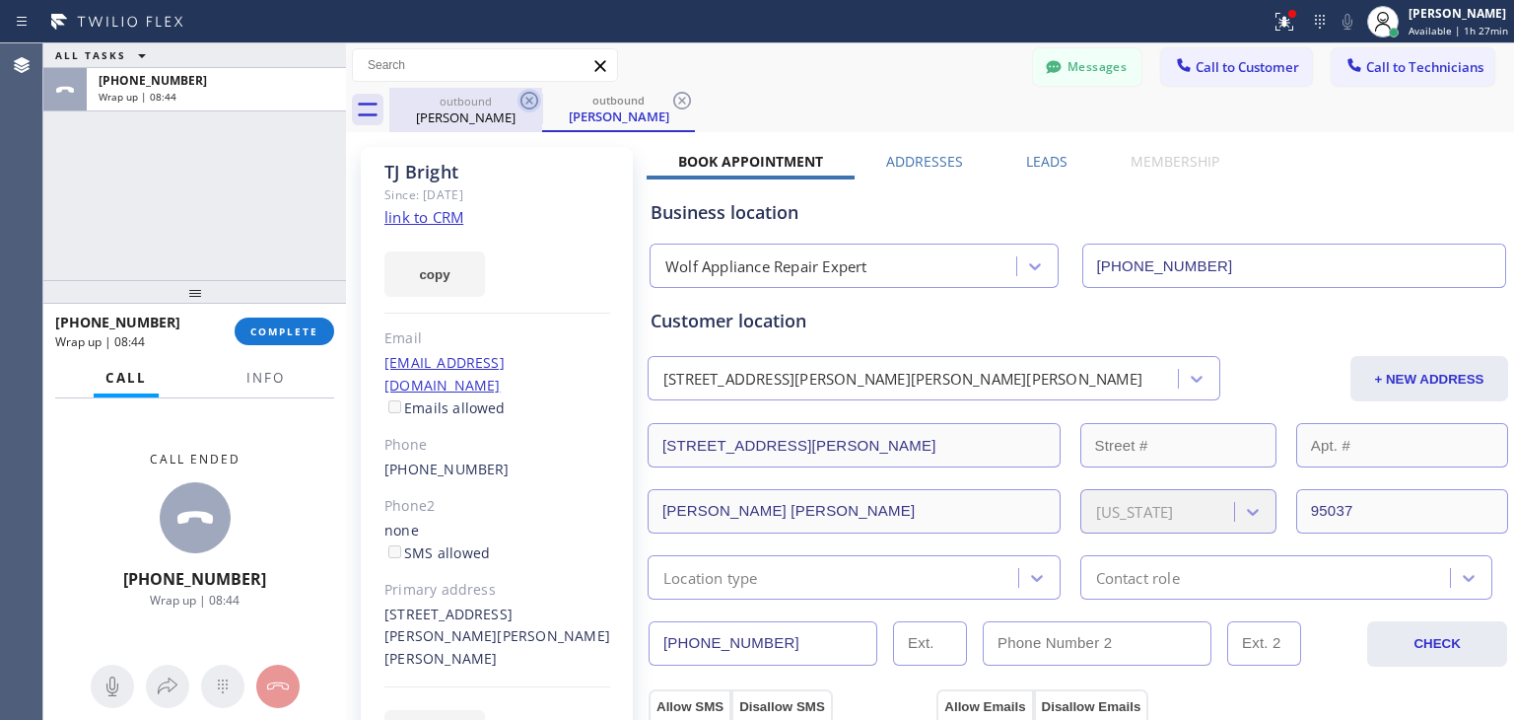
click at [528, 101] on icon at bounding box center [529, 101] width 18 height 18
click at [673, 101] on icon at bounding box center [682, 101] width 18 height 18
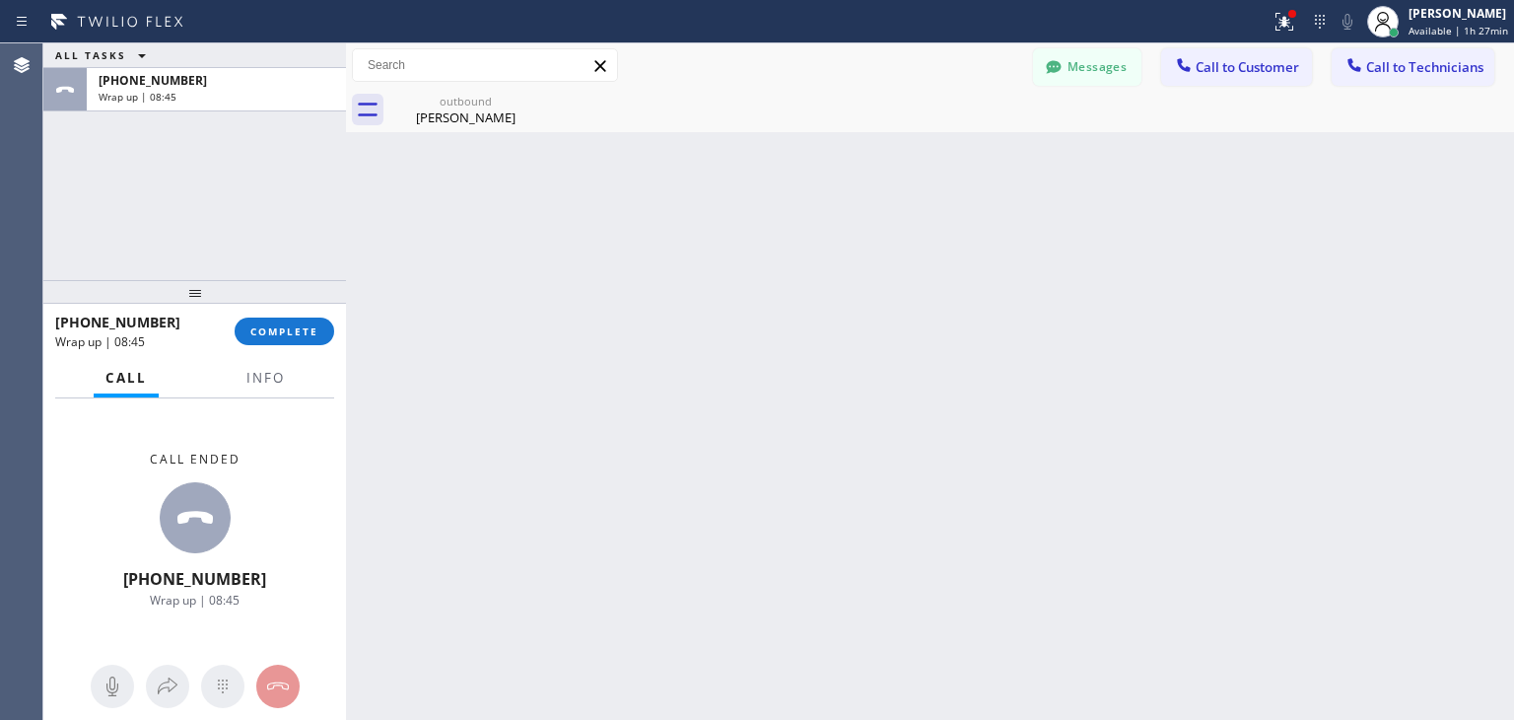
click at [0, 0] on icon at bounding box center [0, 0] width 0 height 0
click at [1066, 68] on button "Messages" at bounding box center [1087, 66] width 108 height 37
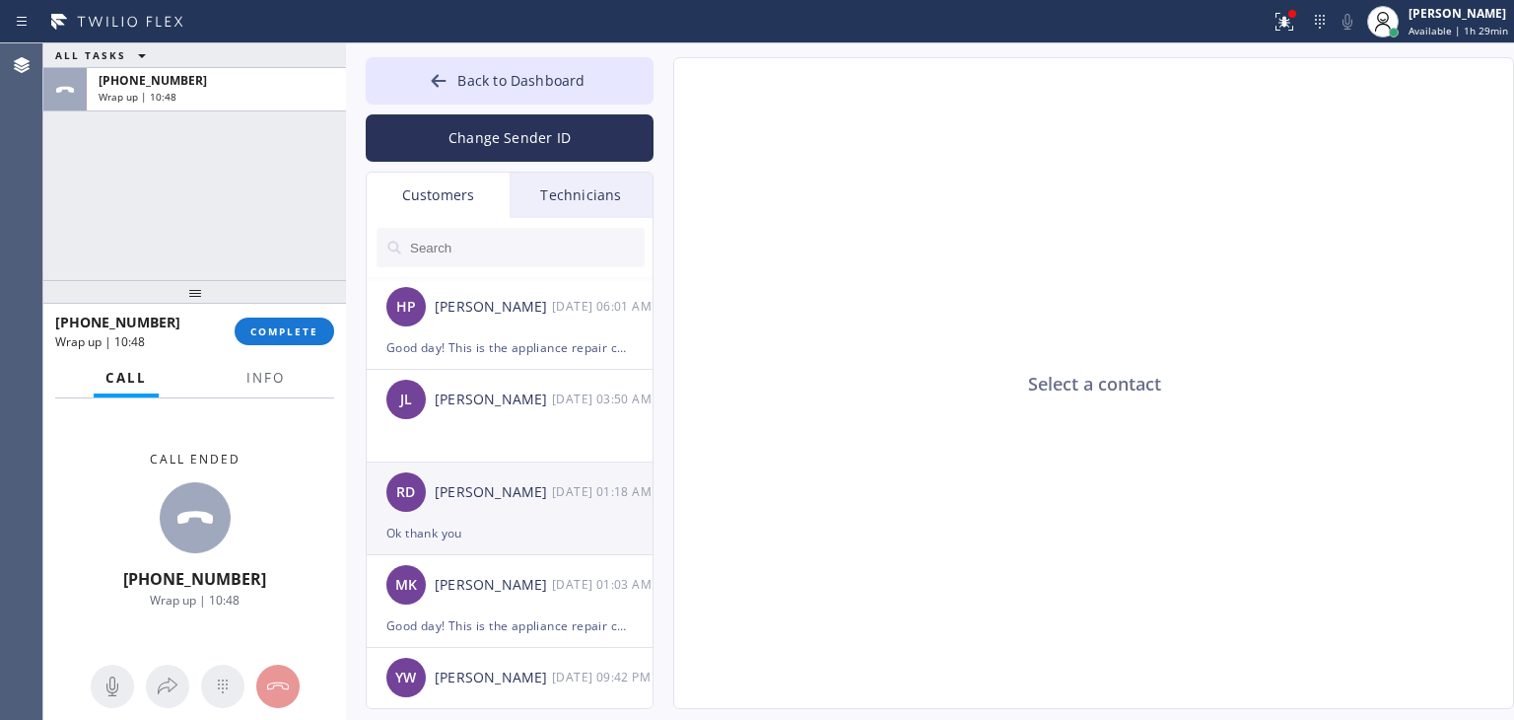
click at [489, 519] on div "RD [PERSON_NAME] [DATE] 01:18 AM" at bounding box center [511, 491] width 288 height 59
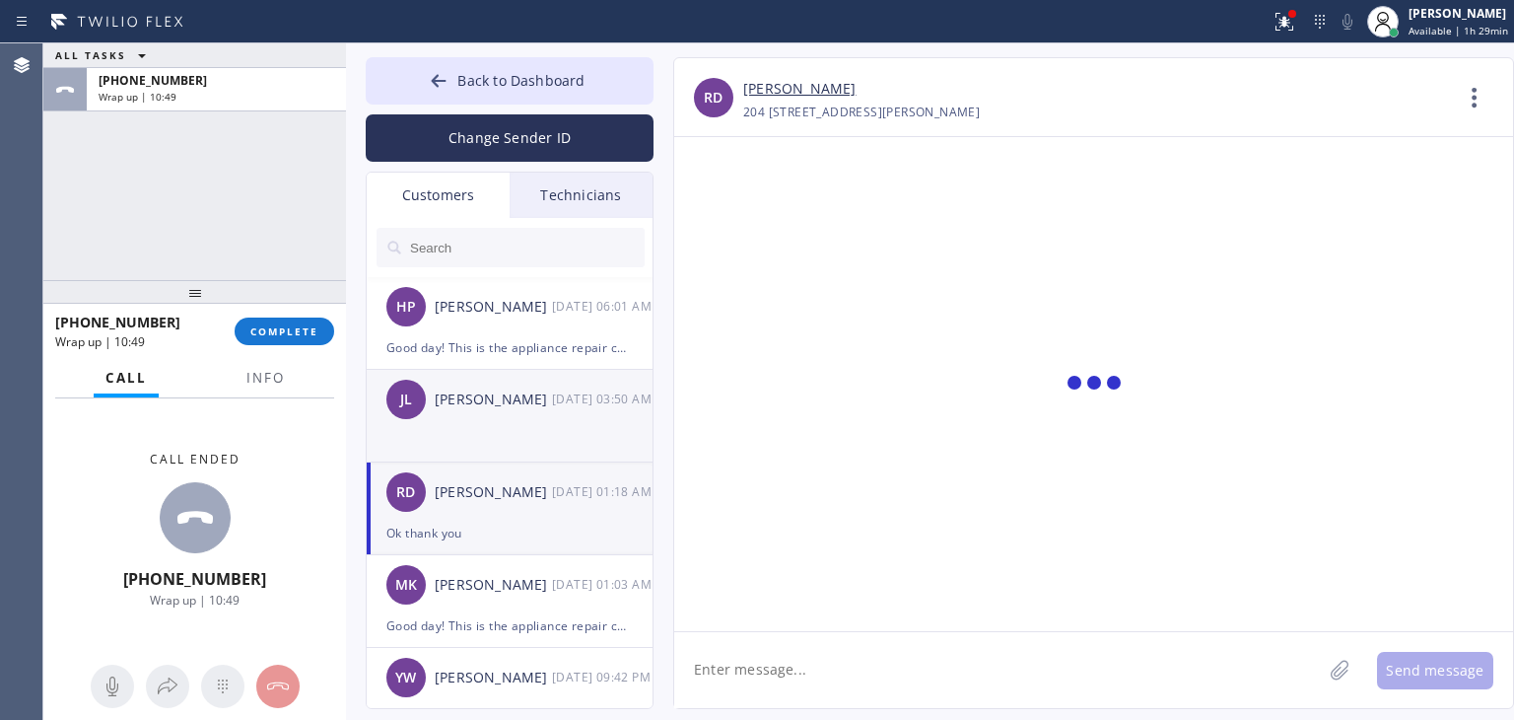
click at [542, 462] on li "[PERSON_NAME] [DATE] 03:50 AM" at bounding box center [511, 508] width 288 height 93
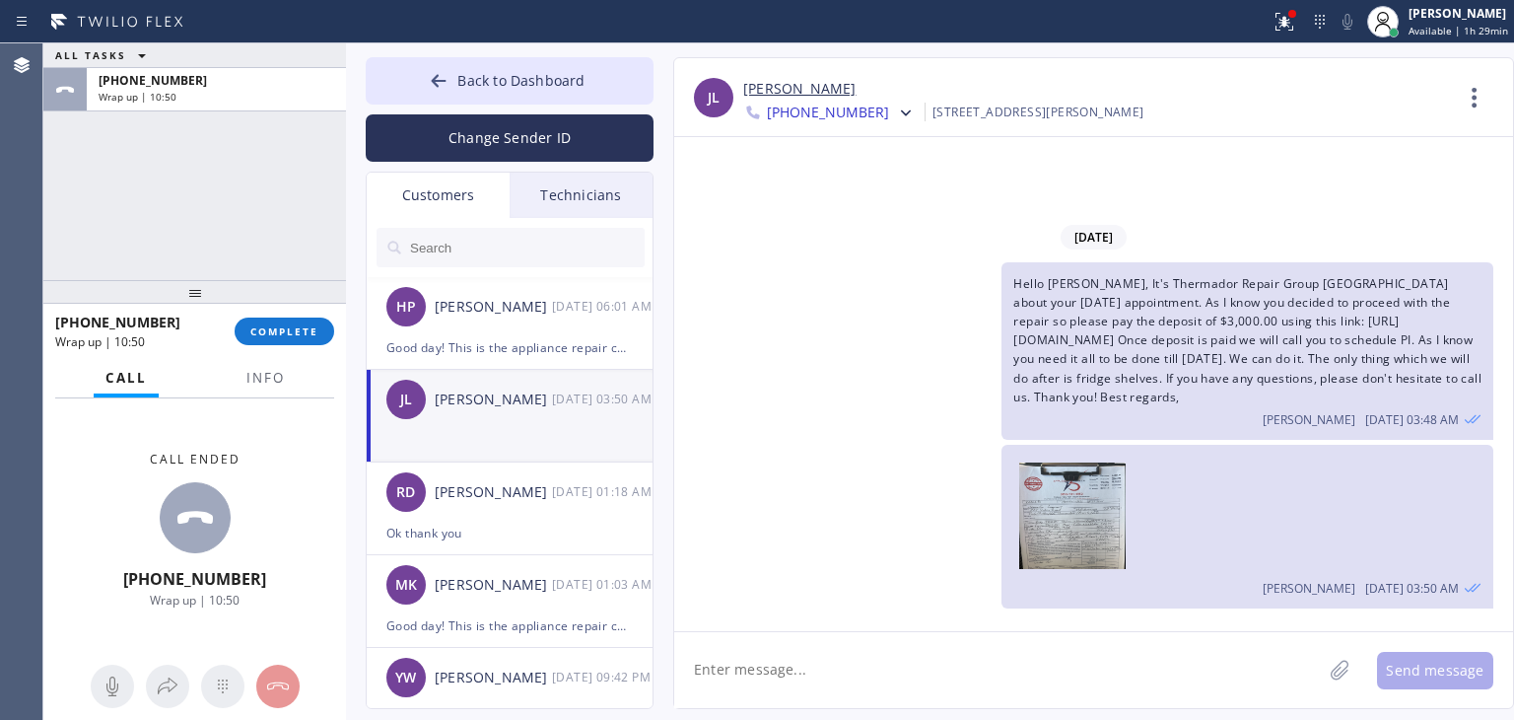
click at [938, 655] on textarea at bounding box center [998, 670] width 648 height 76
paste textarea "[EMAIL_ADDRESS][DOMAIN_NAME]"
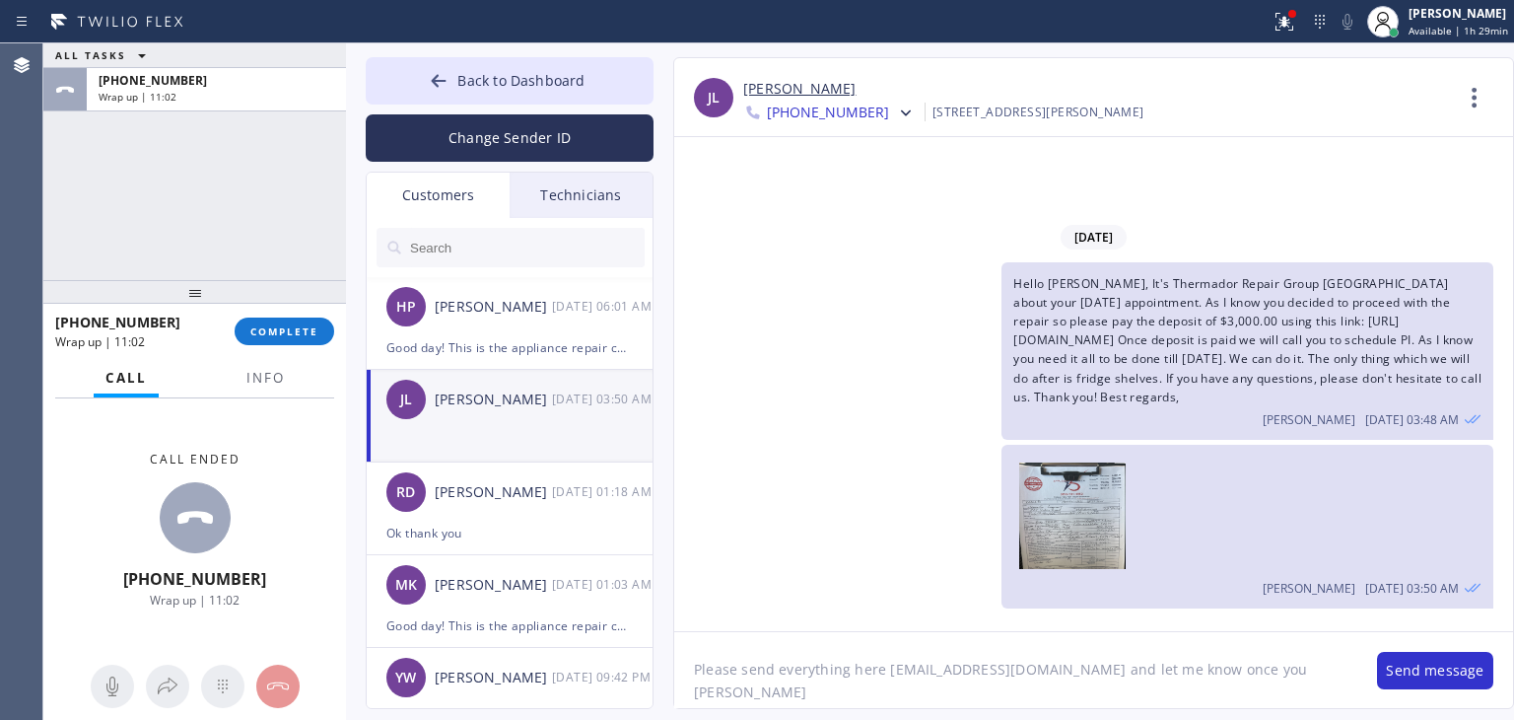
type textarea "Please send everything here [EMAIL_ADDRESS][DOMAIN_NAME] and let me know once y…"
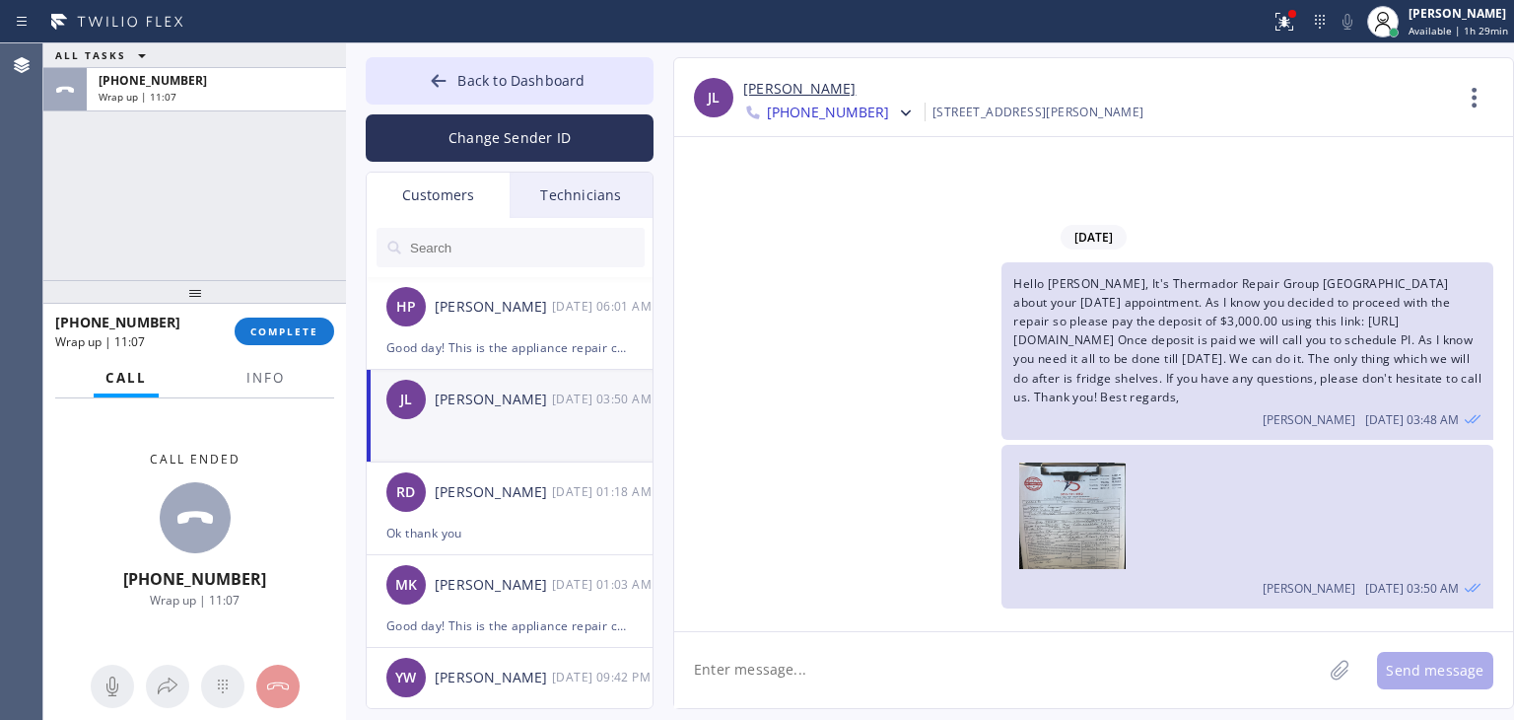
click at [889, 119] on div at bounding box center [903, 115] width 29 height 24
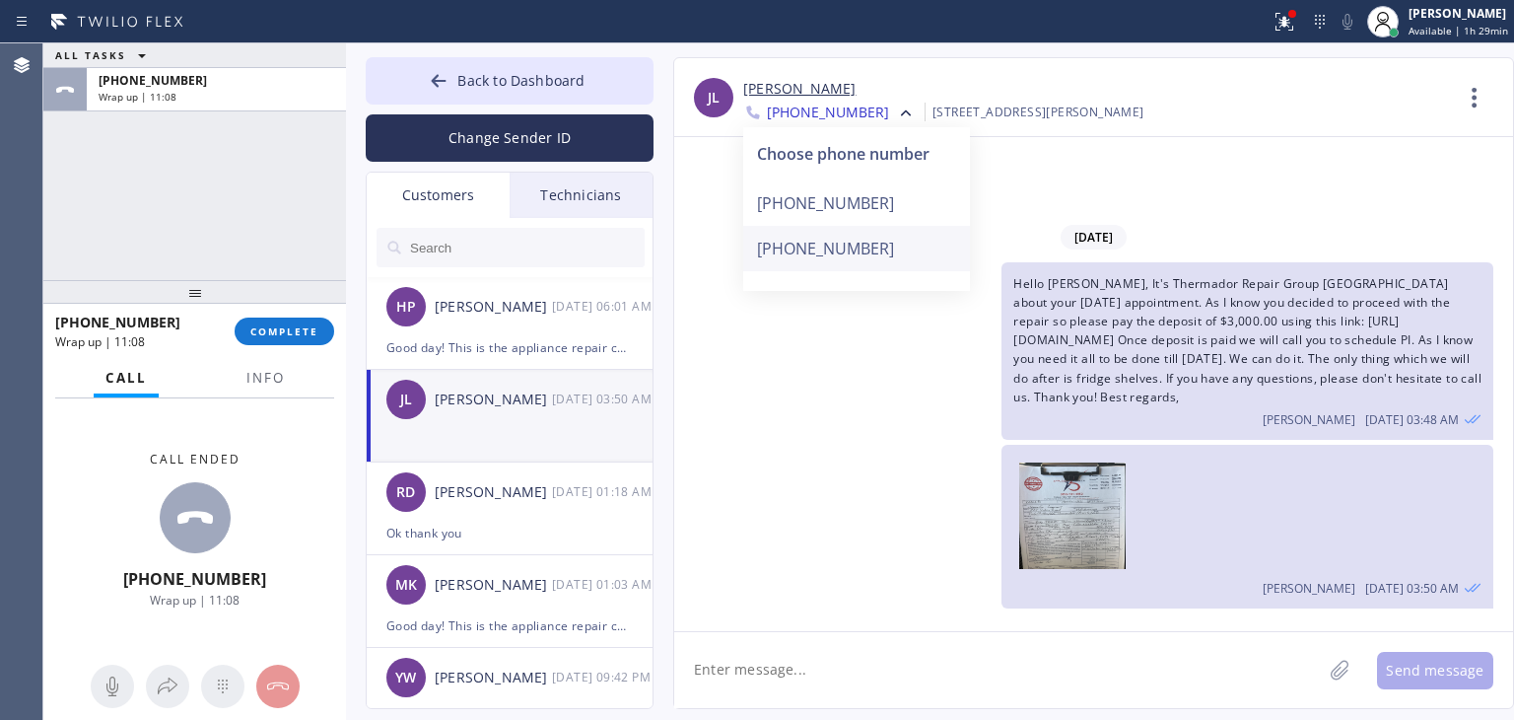
click at [883, 234] on div "[PHONE_NUMBER]" at bounding box center [856, 248] width 227 height 45
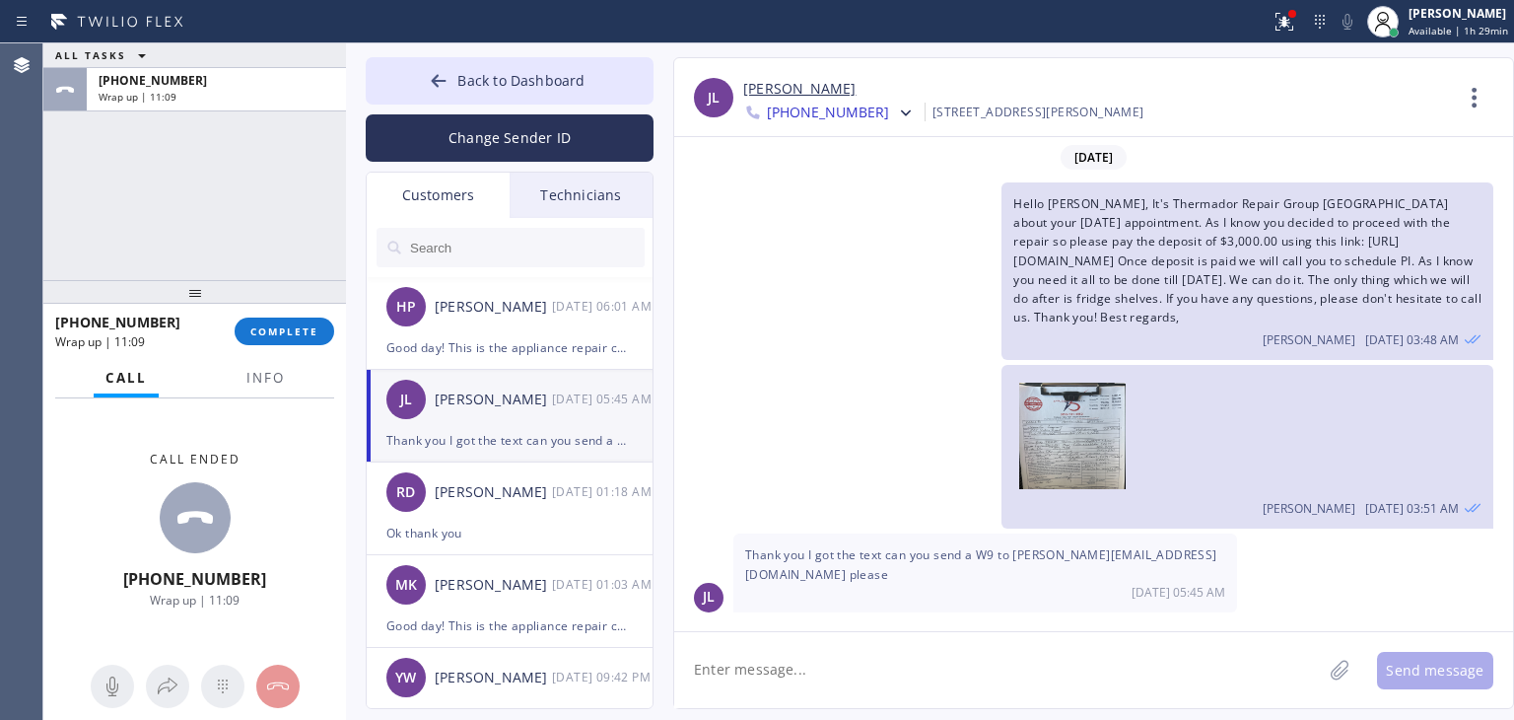
paste textarea "Please send everything here [EMAIL_ADDRESS][DOMAIN_NAME] and let me know once y…"
type textarea "Please send everything here [EMAIL_ADDRESS][DOMAIN_NAME] and let me know once y…"
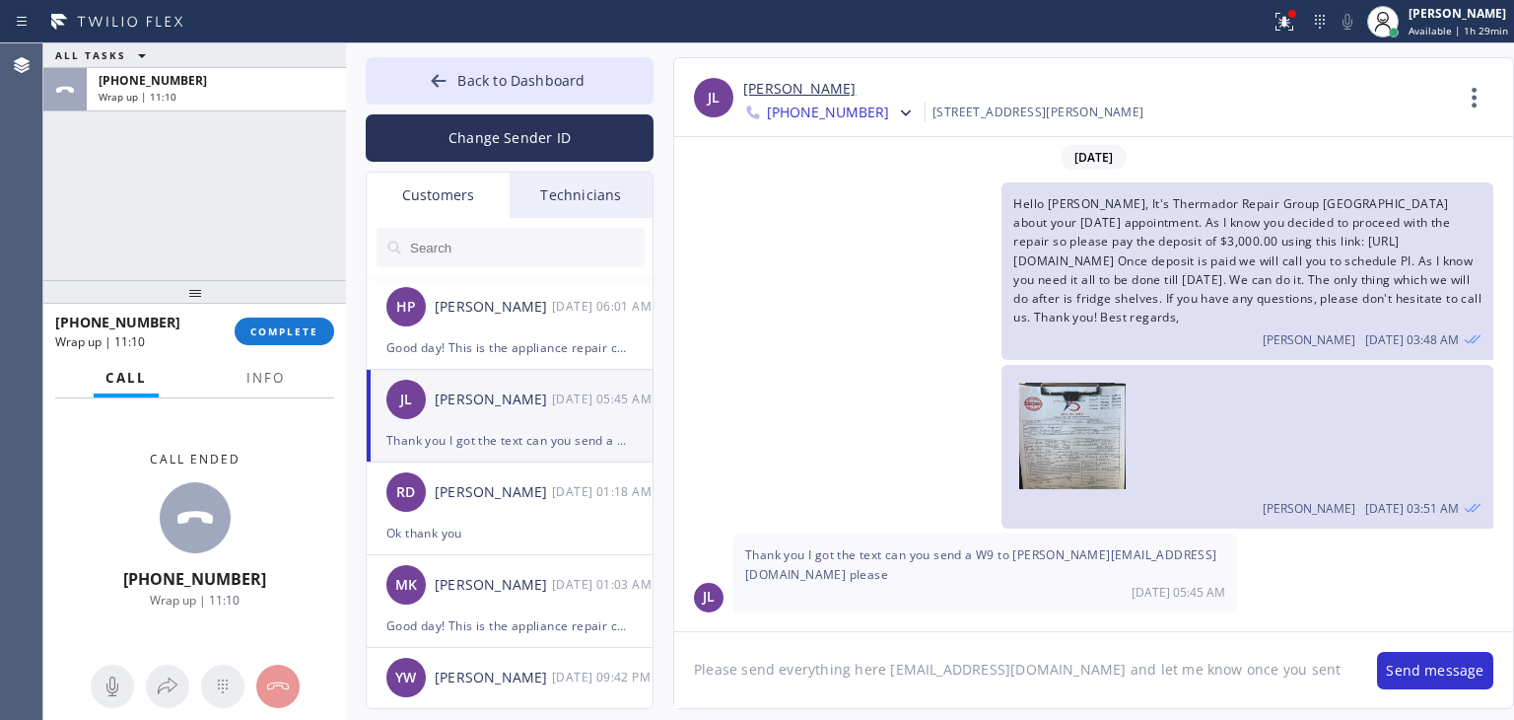
click at [977, 661] on textarea "Please send everything here [EMAIL_ADDRESS][DOMAIN_NAME] and let me know once y…" at bounding box center [1015, 670] width 683 height 76
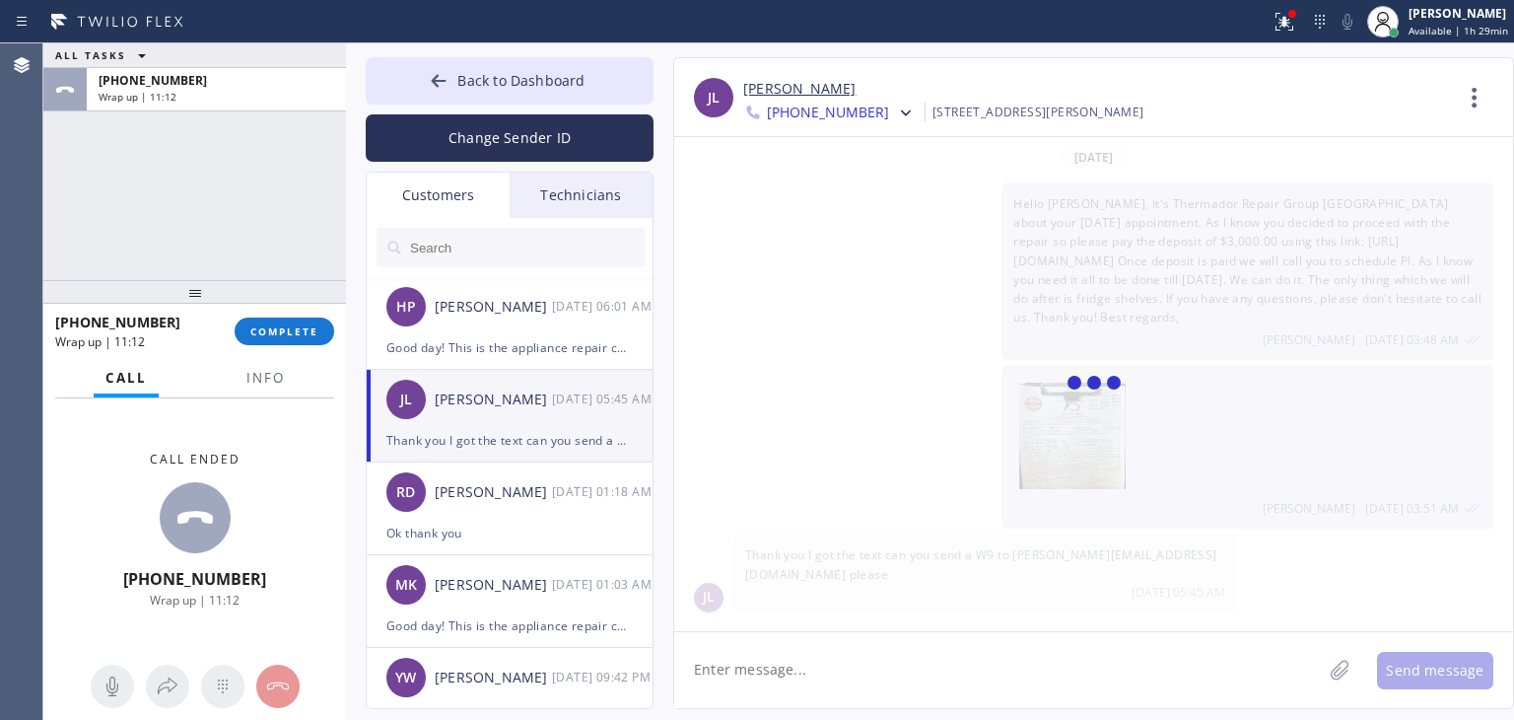
scroll to position [87, 0]
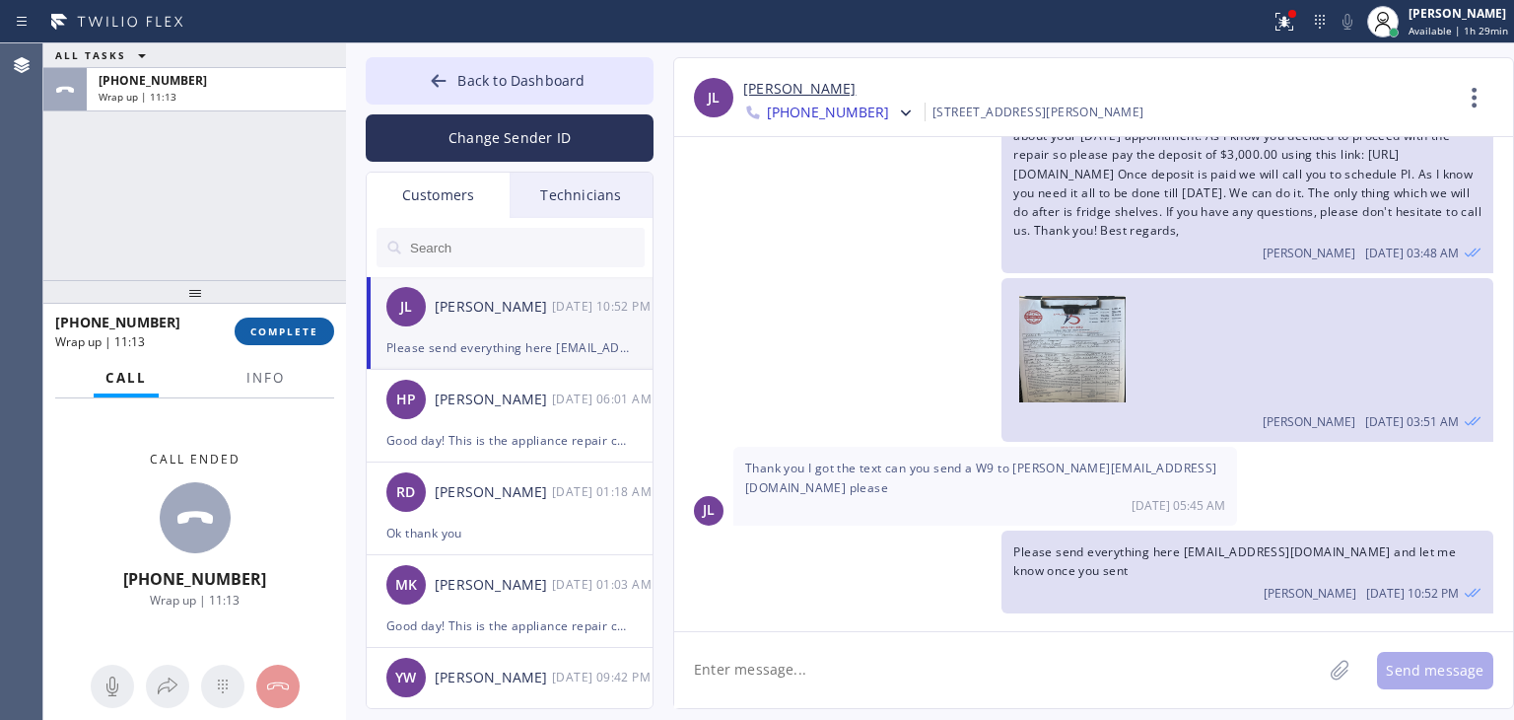
click at [273, 324] on span "COMPLETE" at bounding box center [284, 331] width 68 height 14
click at [548, 93] on button "Back to Dashboard" at bounding box center [510, 80] width 288 height 47
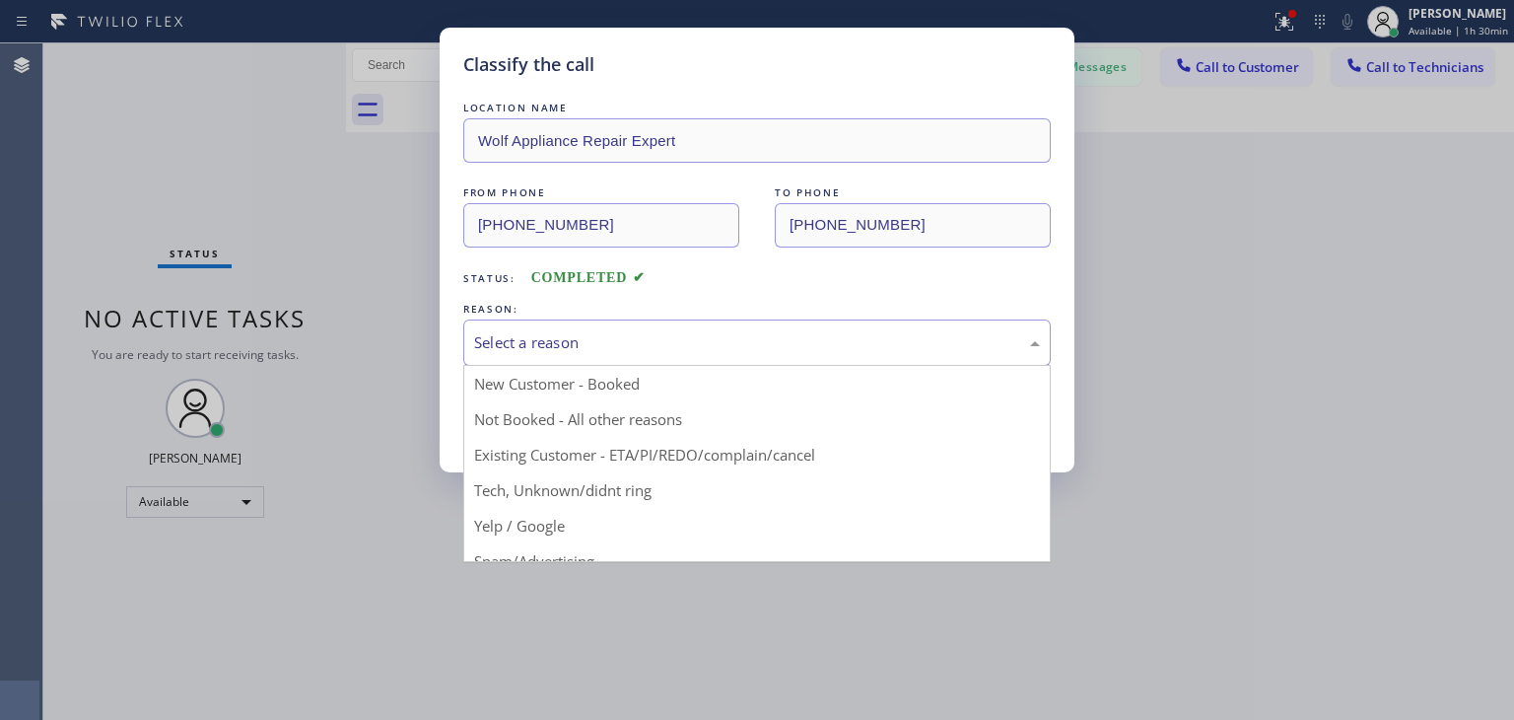
click at [843, 319] on div "Select a reason" at bounding box center [756, 342] width 587 height 46
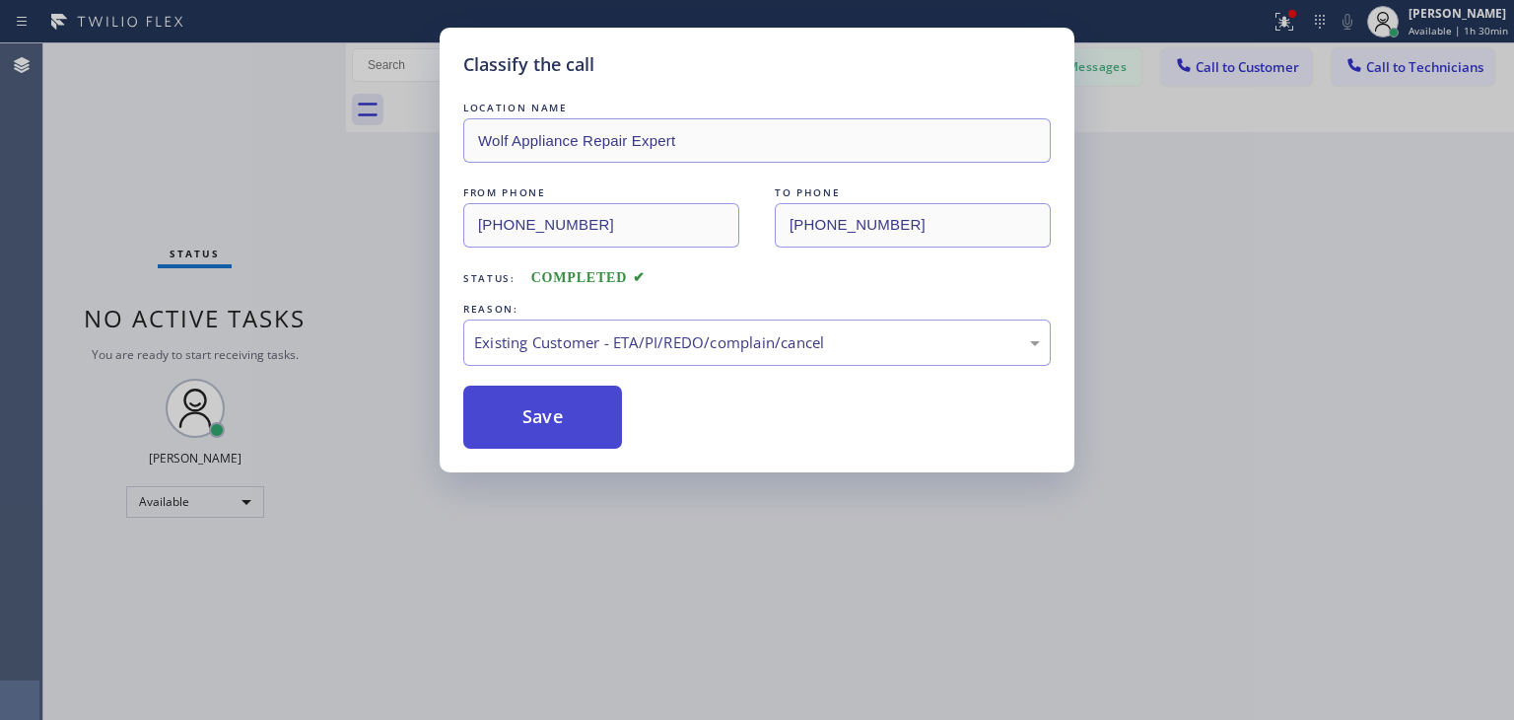
click at [523, 387] on button "Save" at bounding box center [542, 416] width 159 height 63
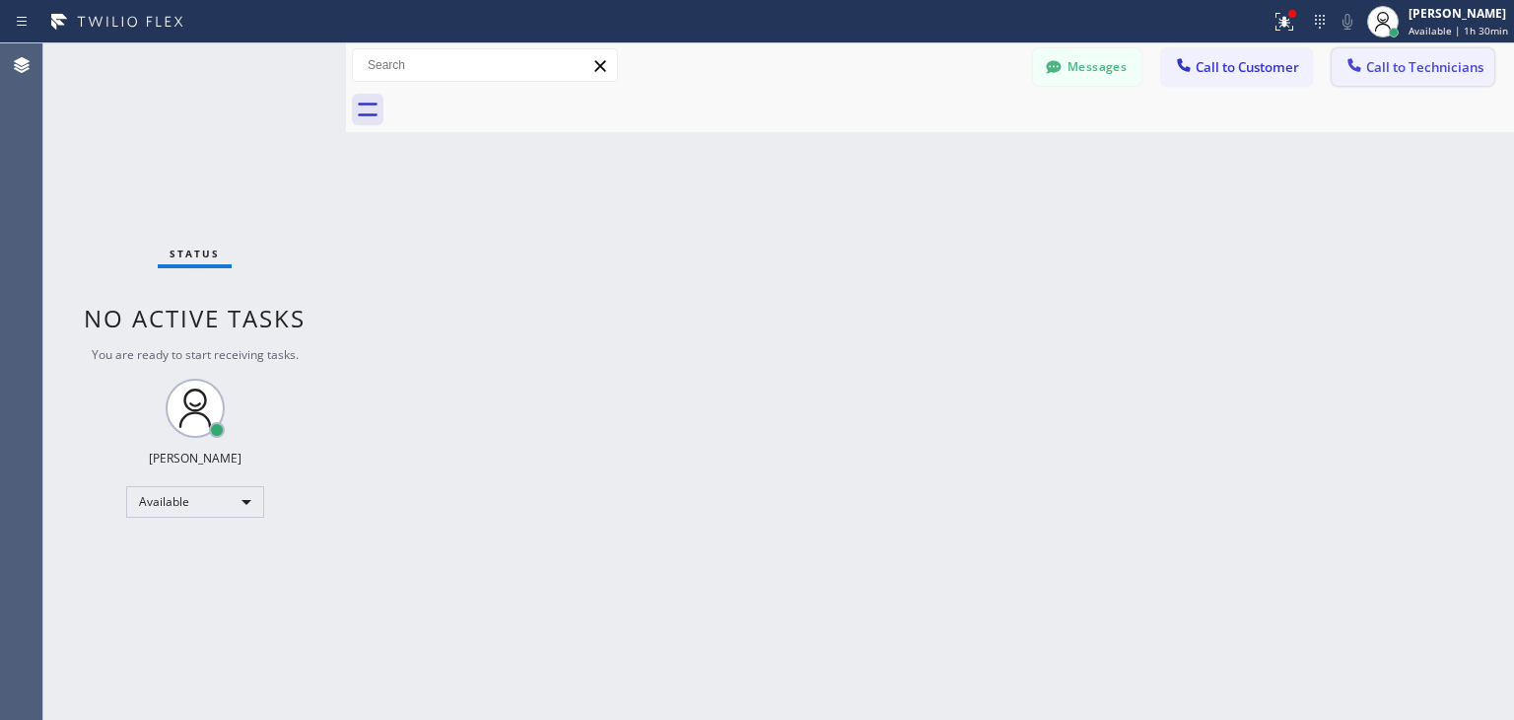
click at [1337, 67] on button "Call to Technicians" at bounding box center [1413, 66] width 163 height 37
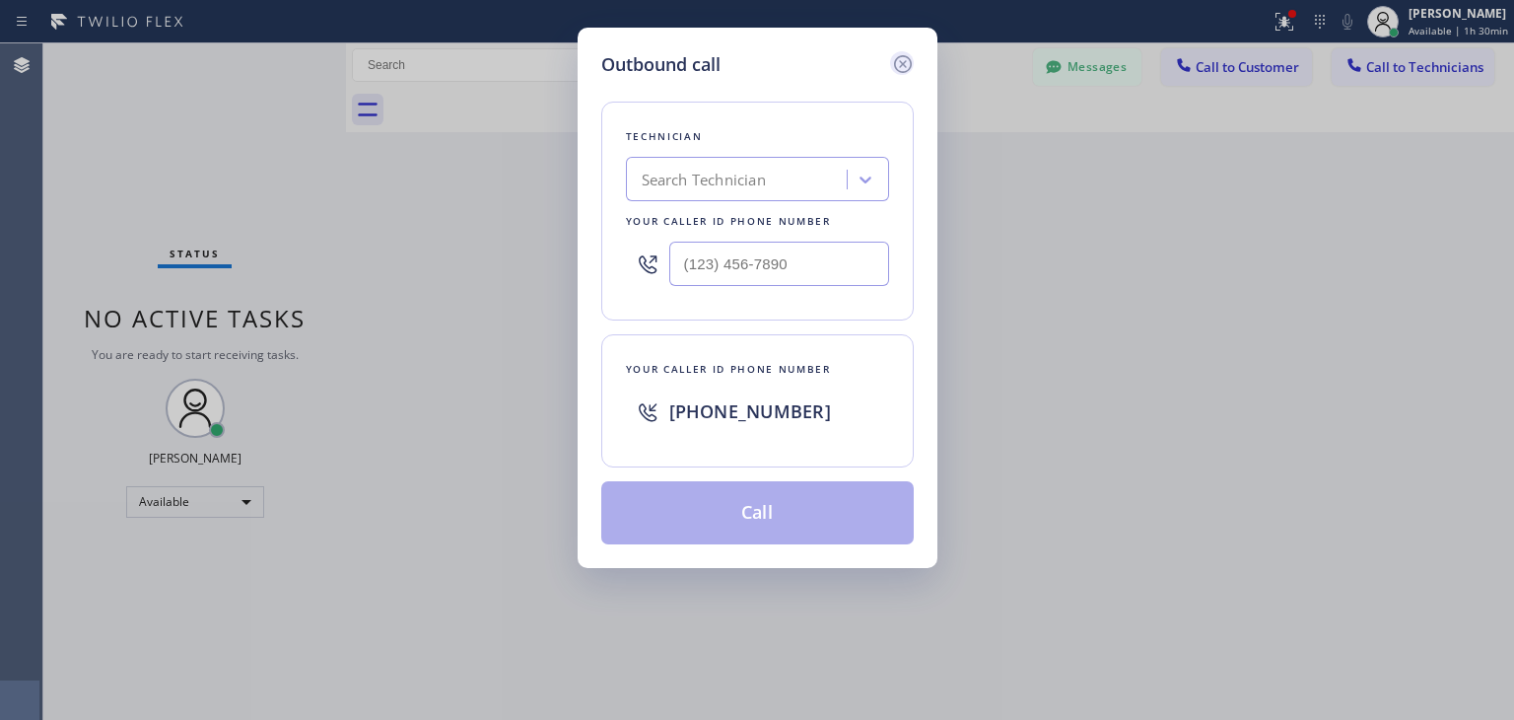
click at [899, 53] on icon at bounding box center [903, 64] width 24 height 24
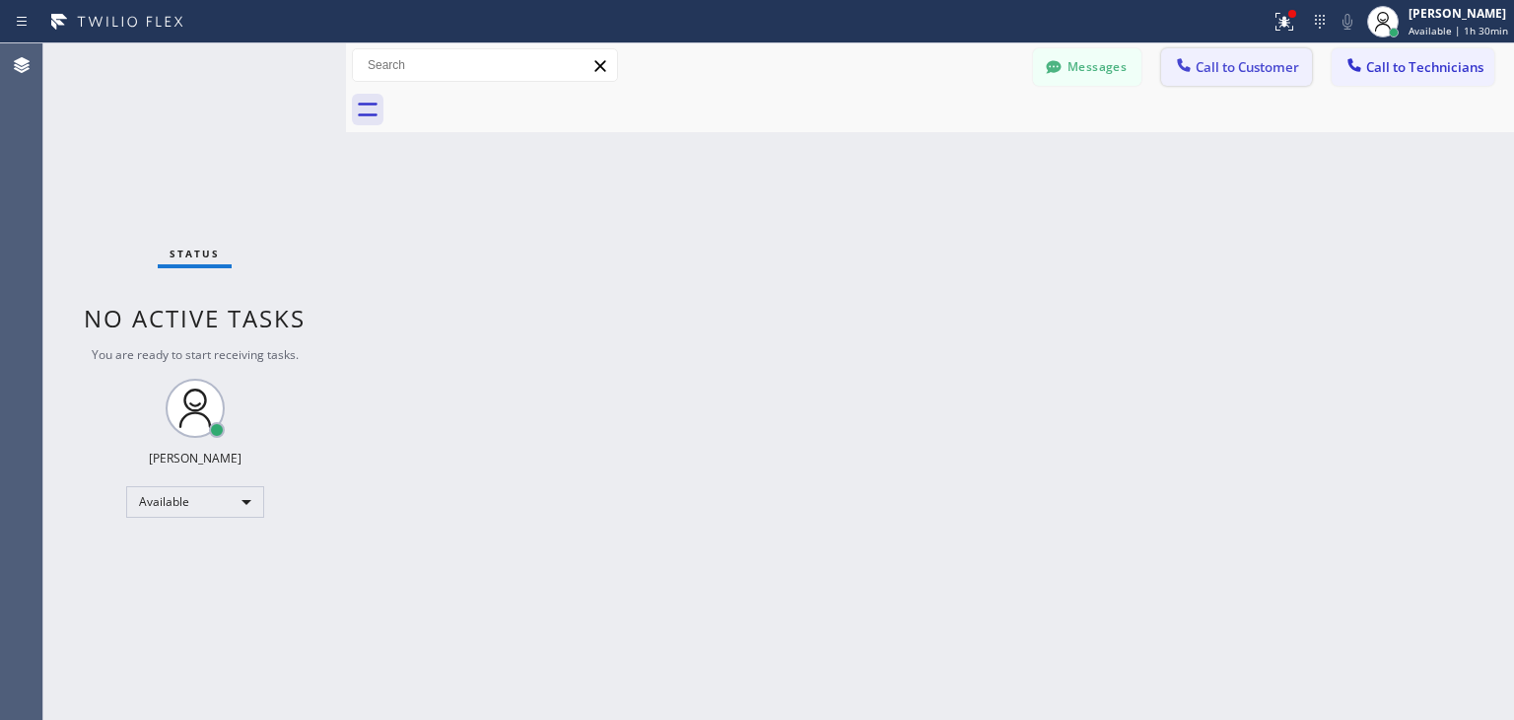
click at [1289, 56] on button "Call to Customer" at bounding box center [1236, 66] width 151 height 37
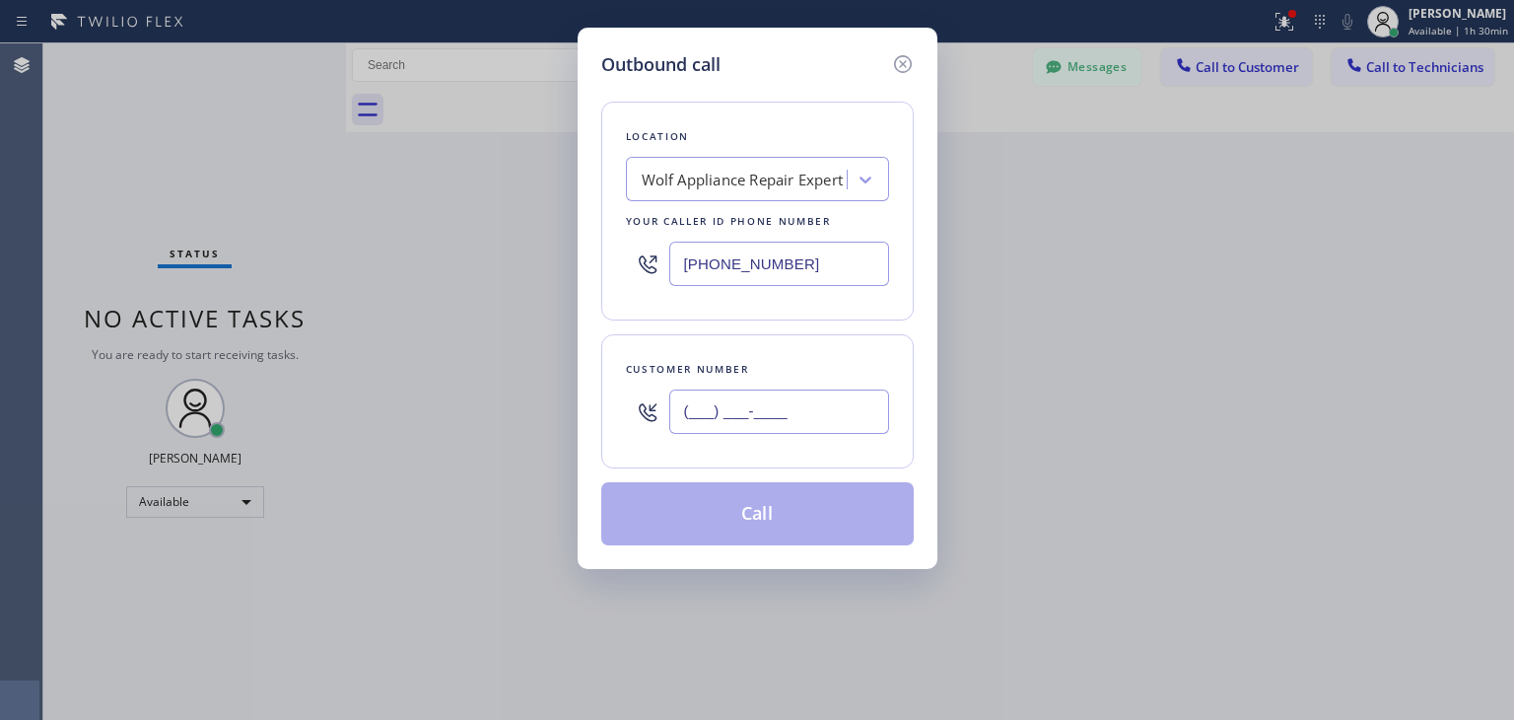
paste input "650) 365-9797"
click at [840, 415] on input "(___) ___-____" at bounding box center [779, 411] width 220 height 44
type input "[PHONE_NUMBER]"
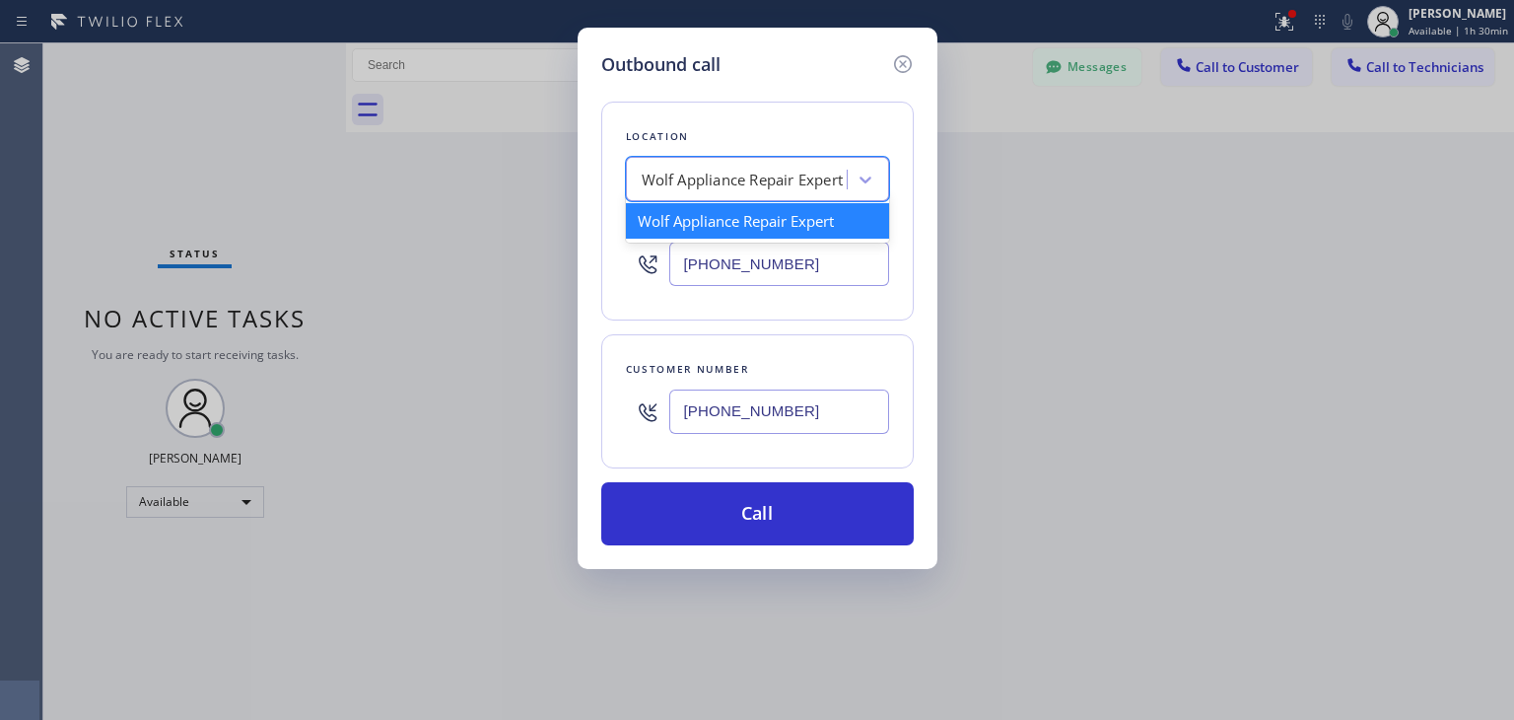
paste input "Thermador Repair Group"
type input "Thermador Repair Group"
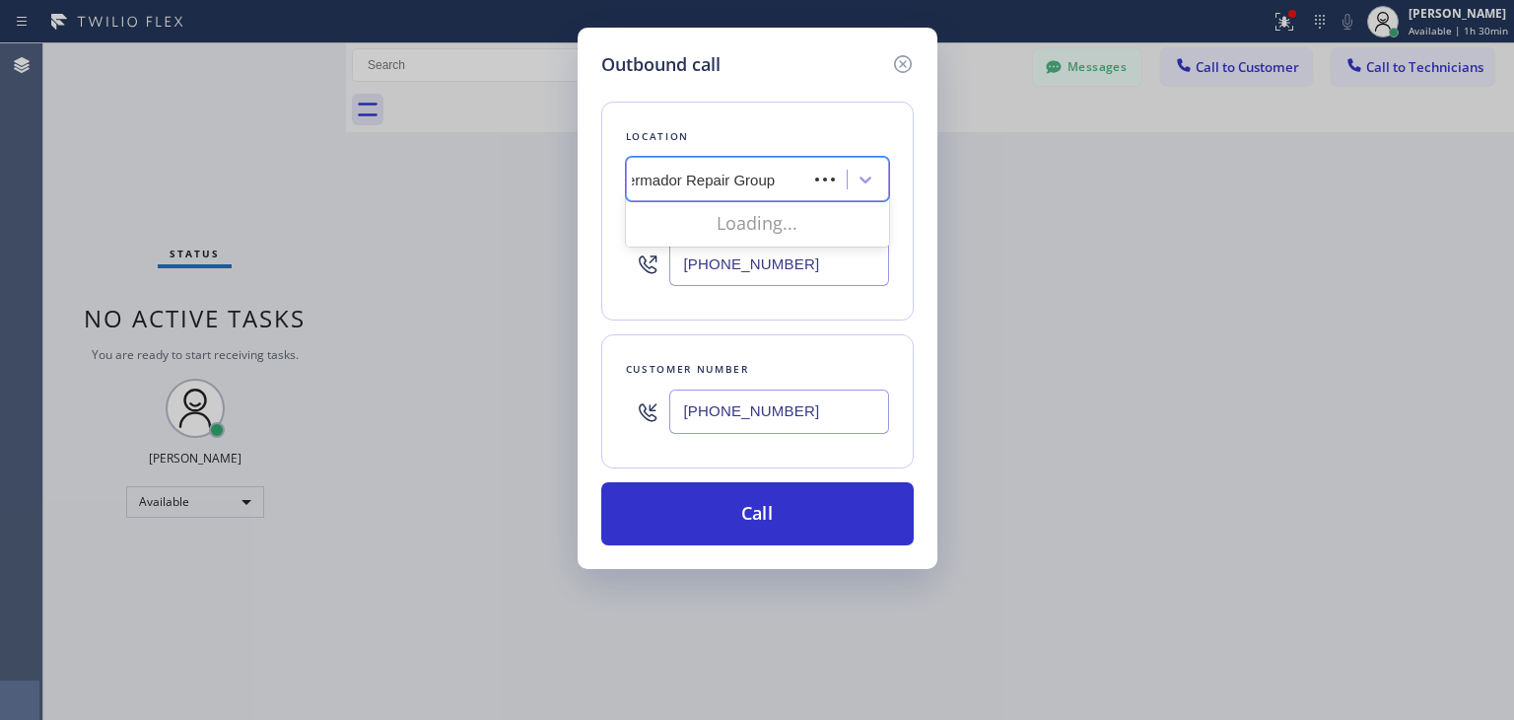
scroll to position [0, 4]
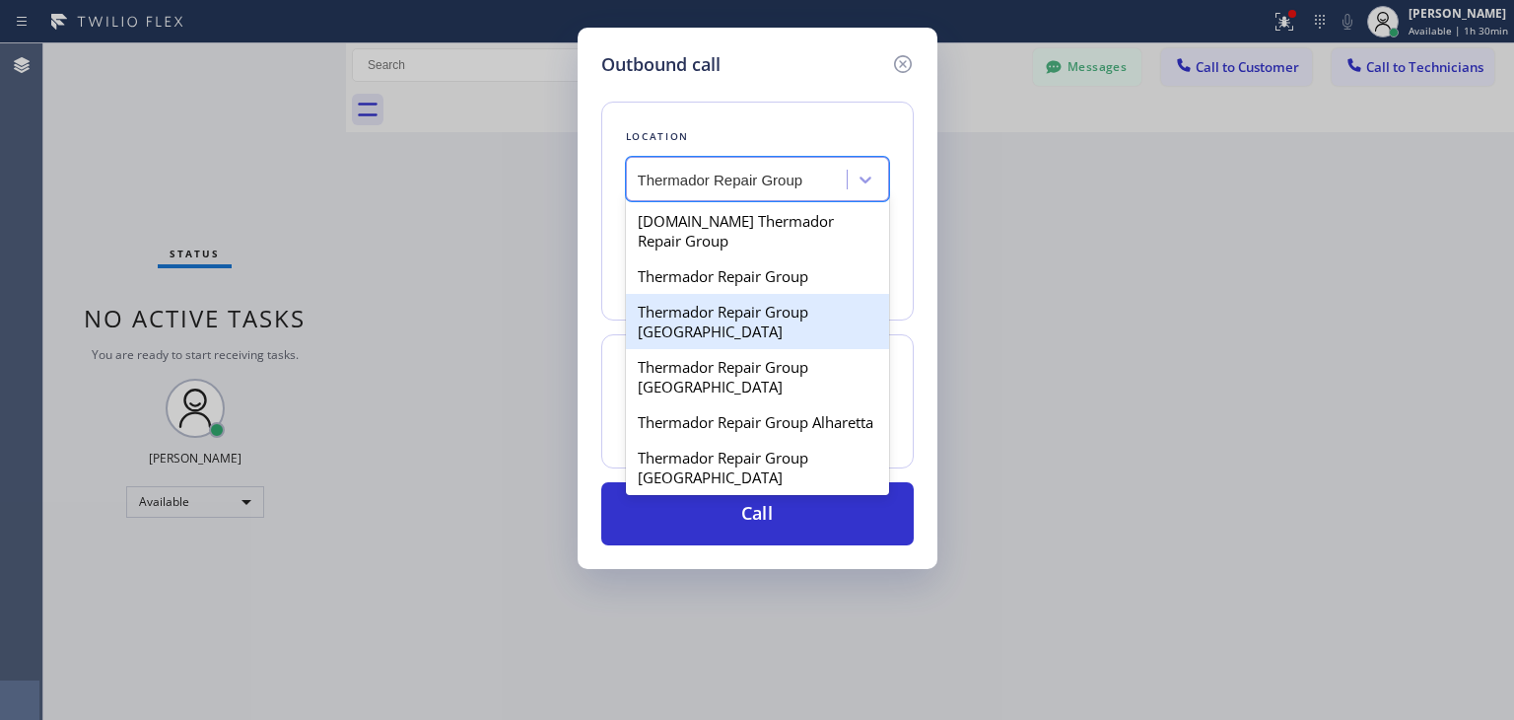
drag, startPoint x: 803, startPoint y: 305, endPoint x: 811, endPoint y: 296, distance: 11.9
click at [811, 296] on div "Thermador Repair Group [GEOGRAPHIC_DATA]" at bounding box center [757, 321] width 263 height 55
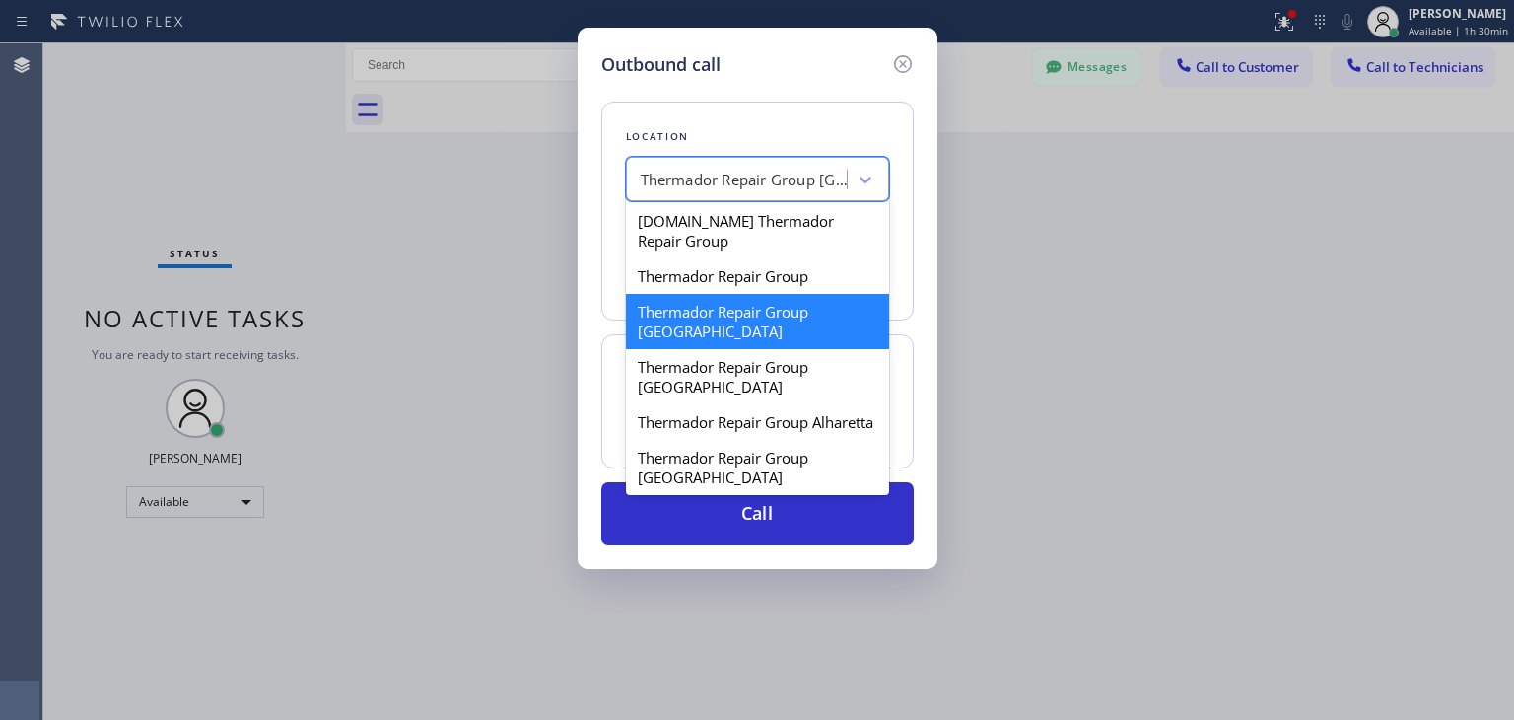
click at [777, 183] on div "Thermador Repair Group [GEOGRAPHIC_DATA]" at bounding box center [744, 180] width 207 height 23
click at [813, 288] on div "Thermador Repair Group" at bounding box center [757, 275] width 263 height 35
type input "[PHONE_NUMBER]"
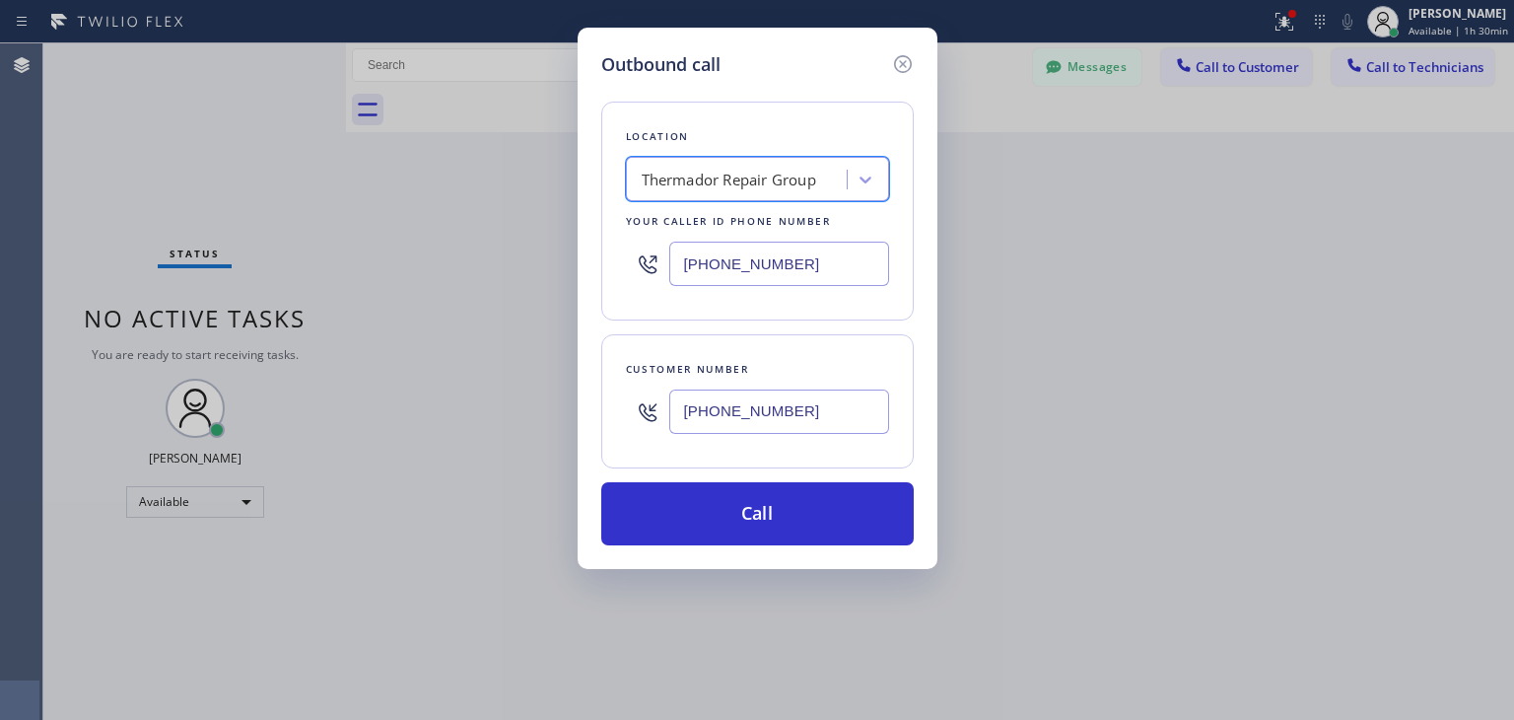
scroll to position [0, 0]
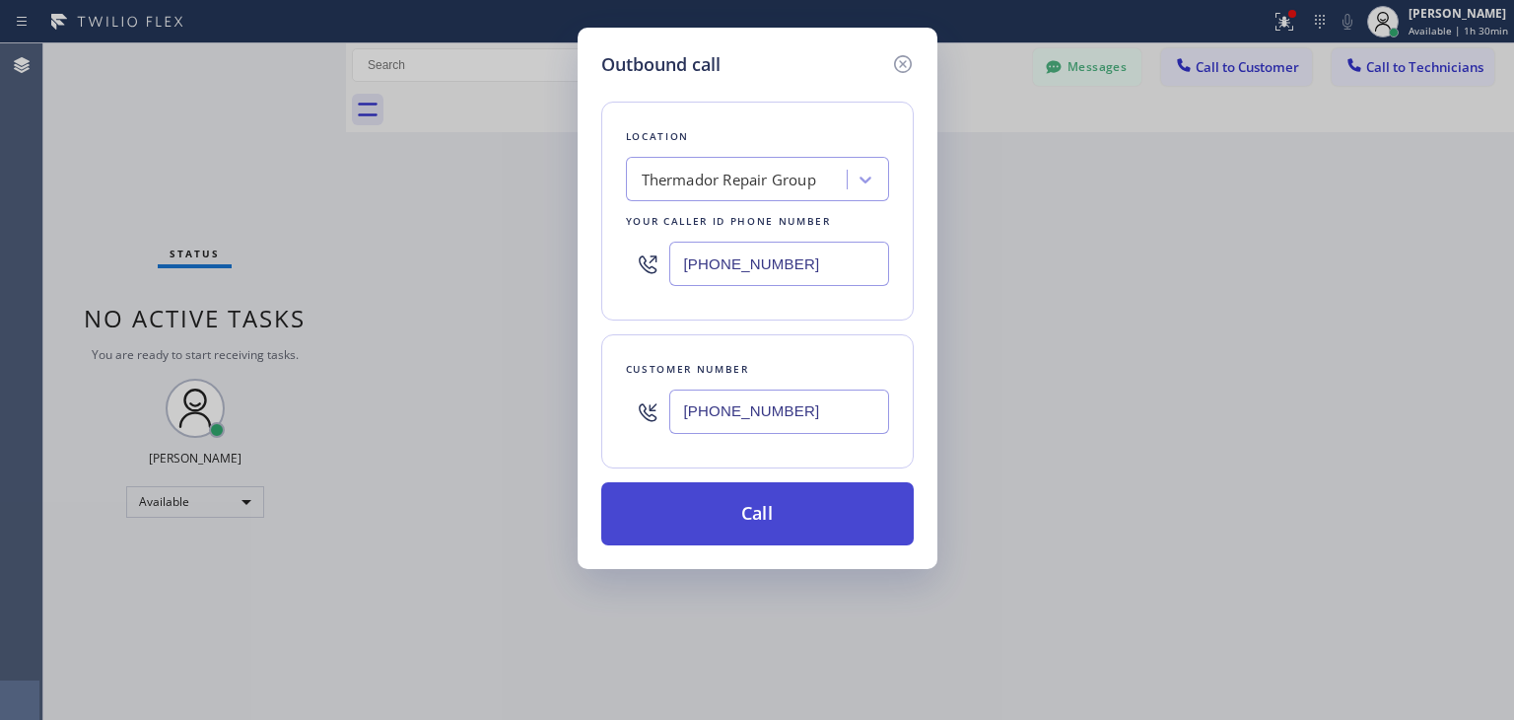
click at [806, 482] on button "Call" at bounding box center [757, 513] width 312 height 63
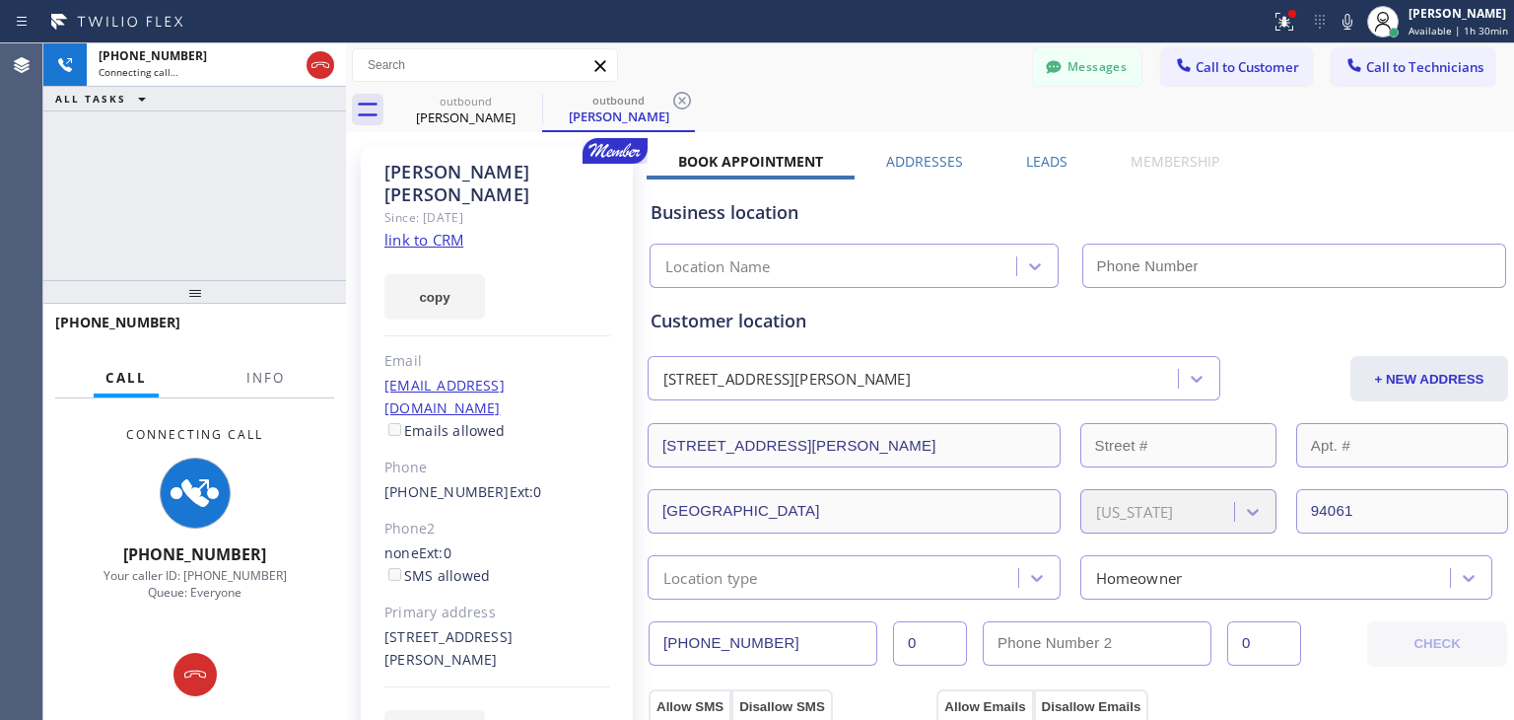
type input "[PHONE_NUMBER]"
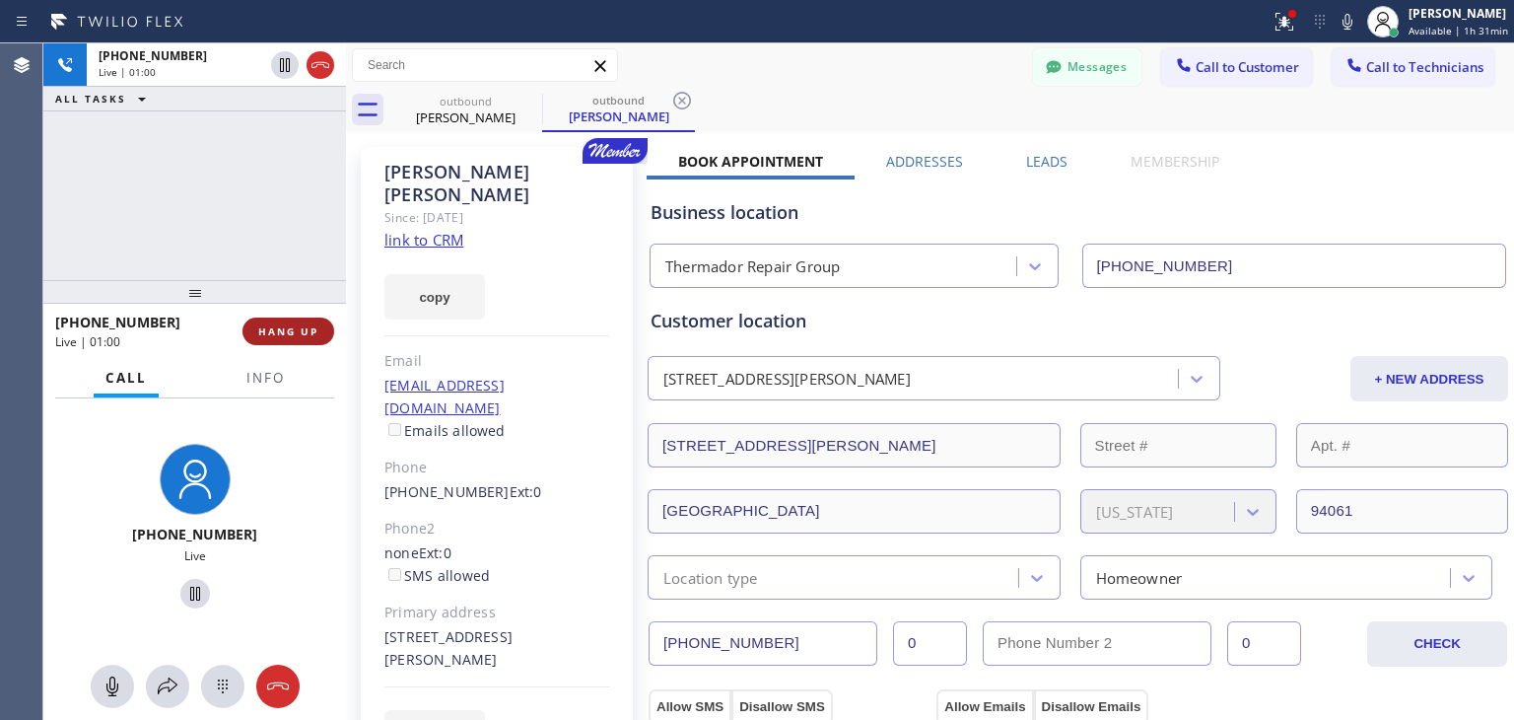
click at [287, 334] on span "HANG UP" at bounding box center [288, 331] width 60 height 14
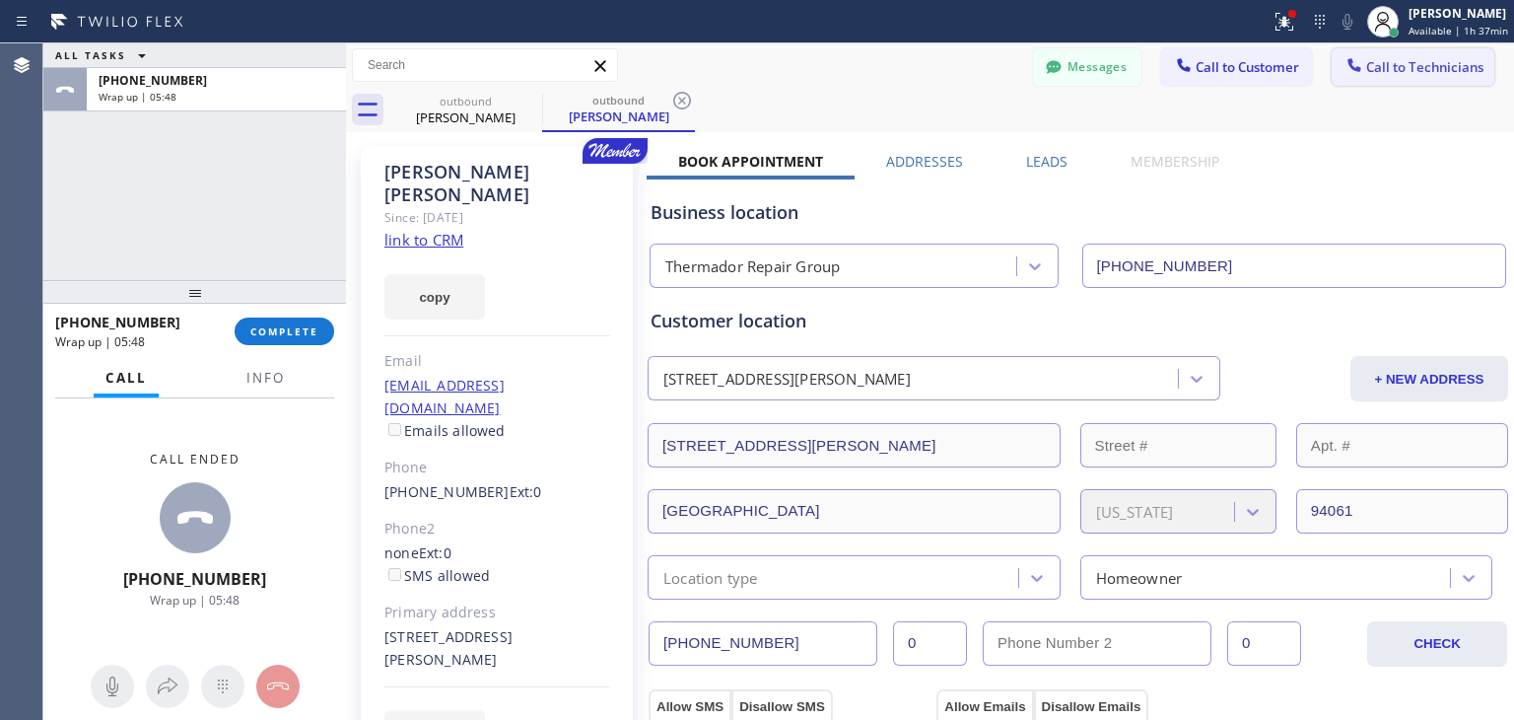
click at [1451, 76] on button "Call to Technicians" at bounding box center [1413, 66] width 163 height 37
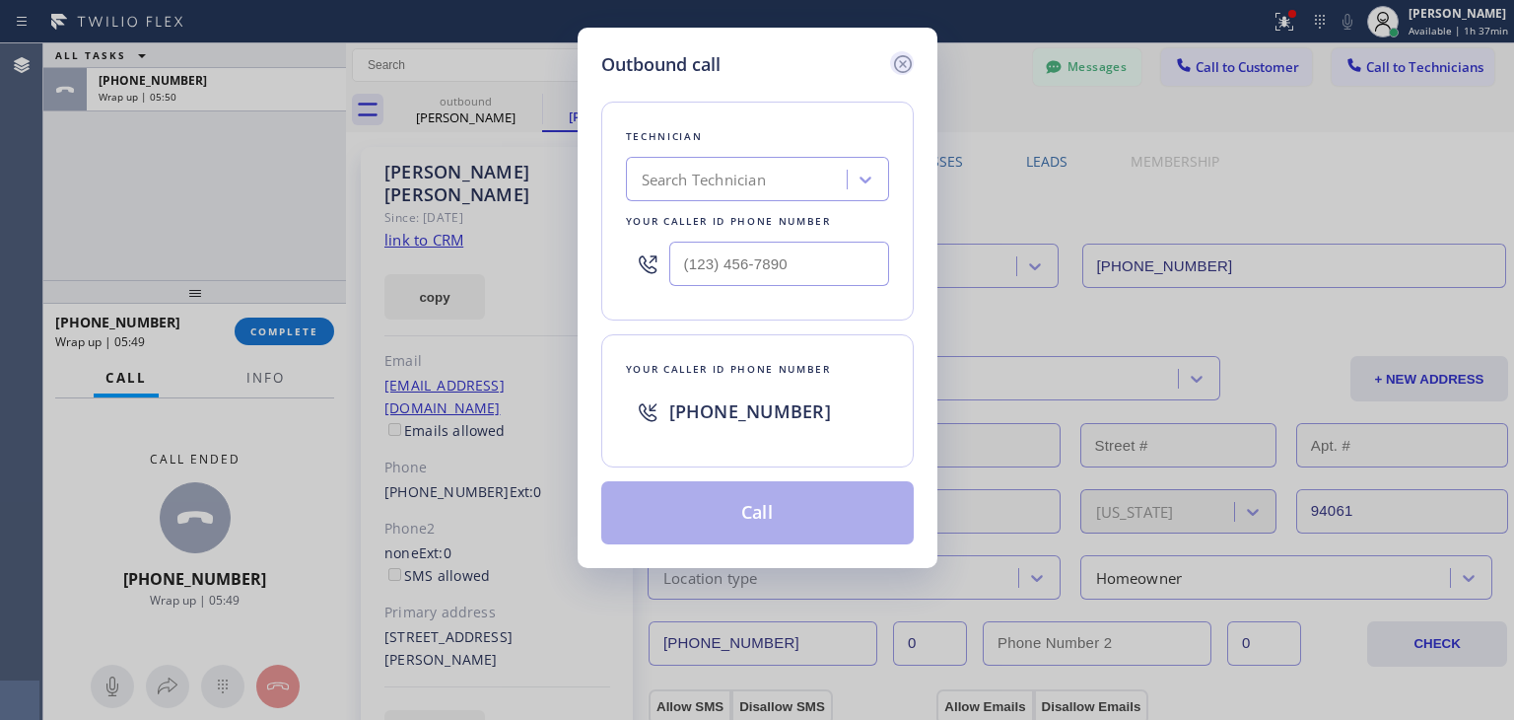
click at [903, 72] on icon at bounding box center [902, 64] width 18 height 18
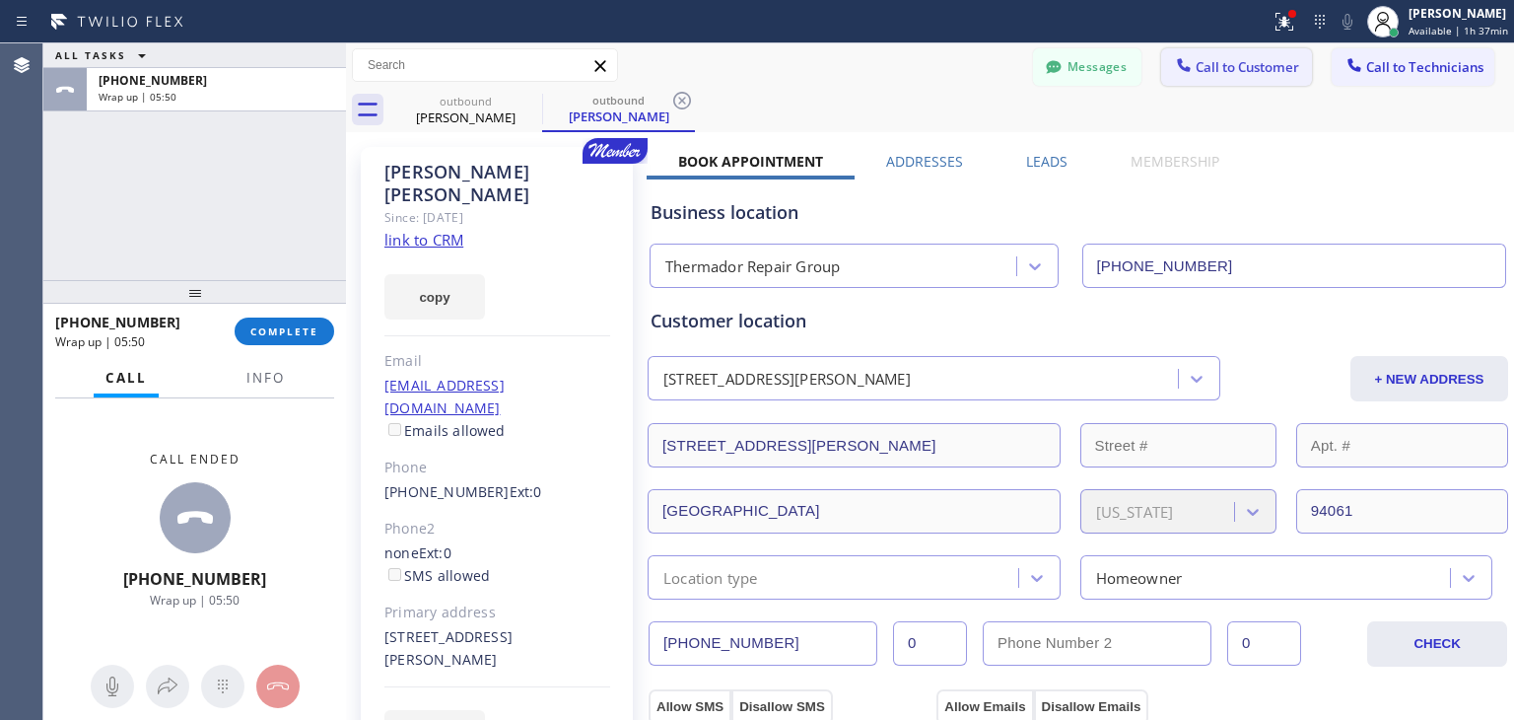
click at [1223, 78] on button "Call to Customer" at bounding box center [1236, 66] width 151 height 37
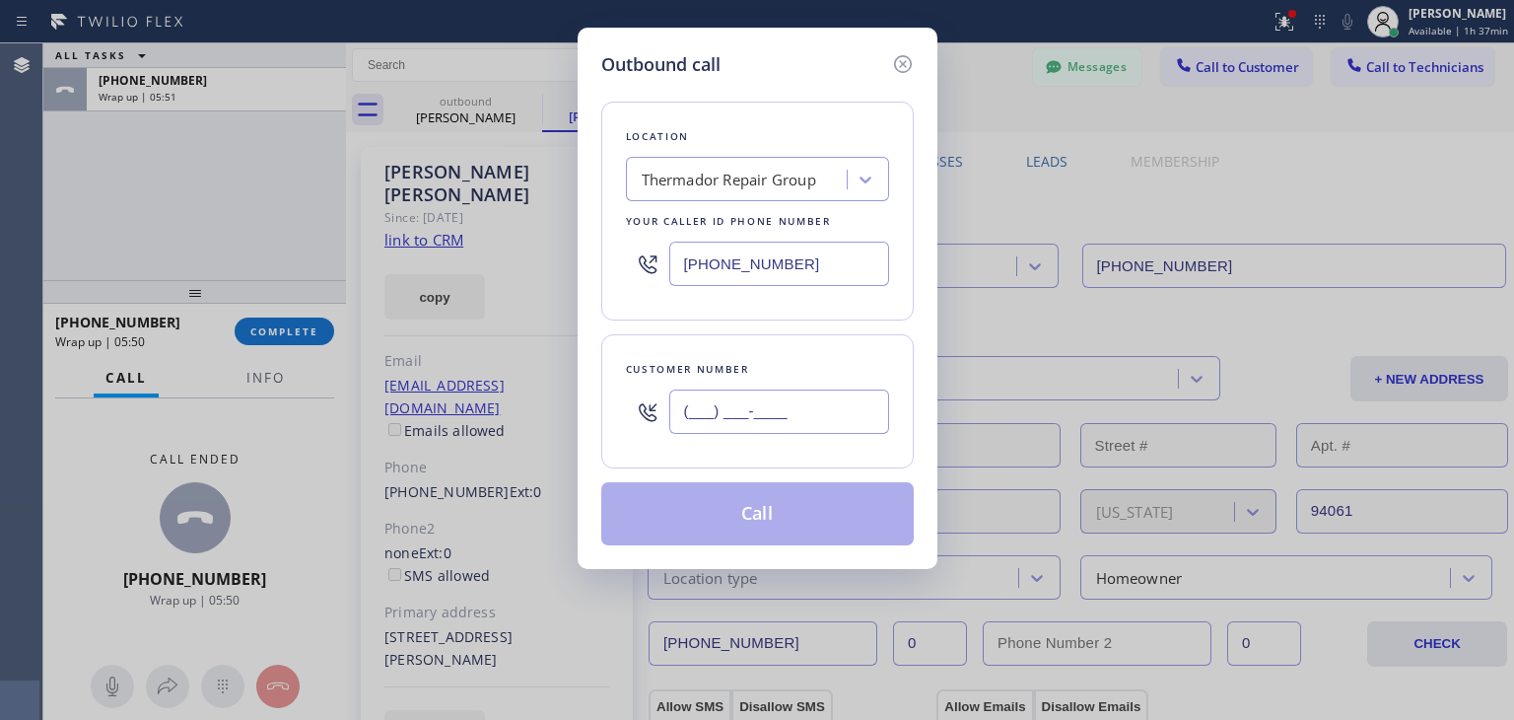
paste input "650) 695-7537"
click at [839, 415] on input "[PHONE_NUMBER]" at bounding box center [779, 411] width 220 height 44
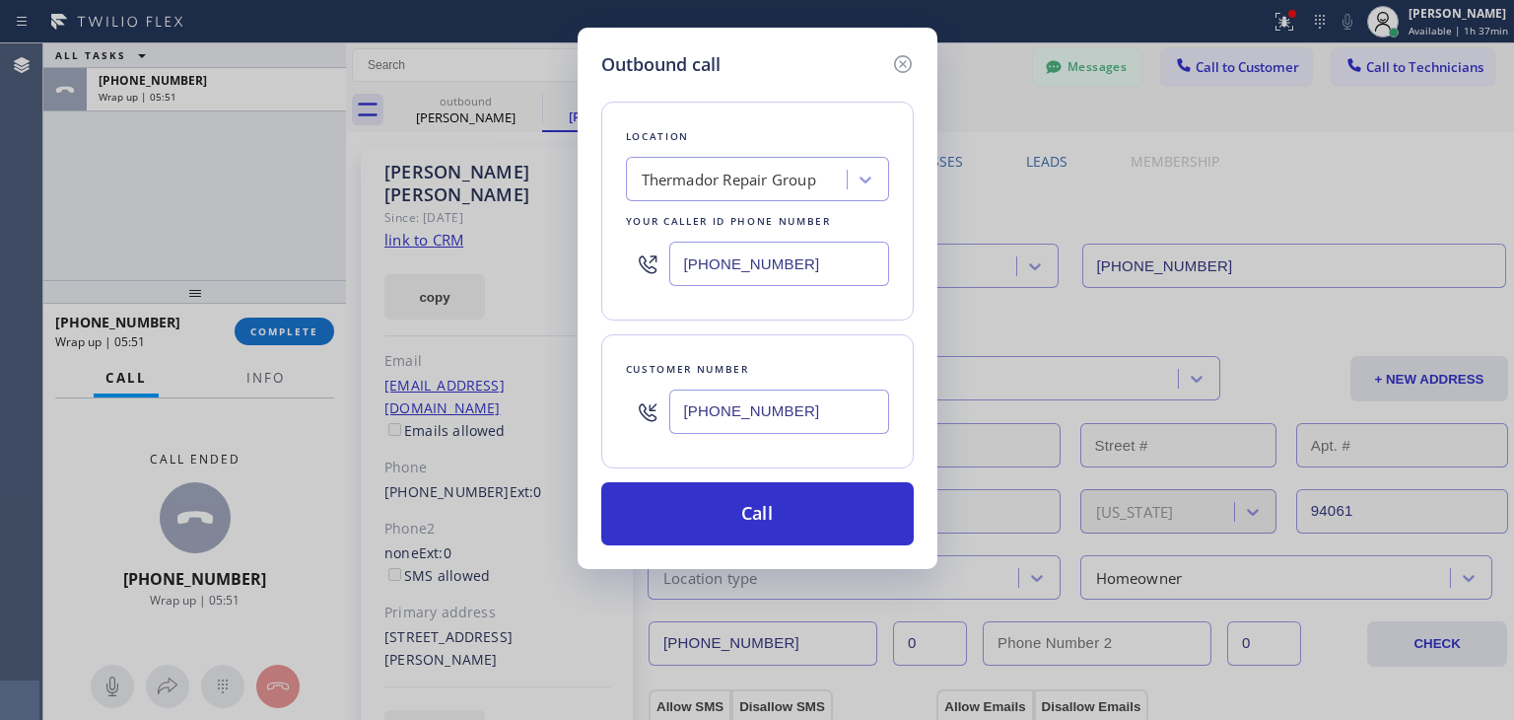
type input "[PHONE_NUMBER]"
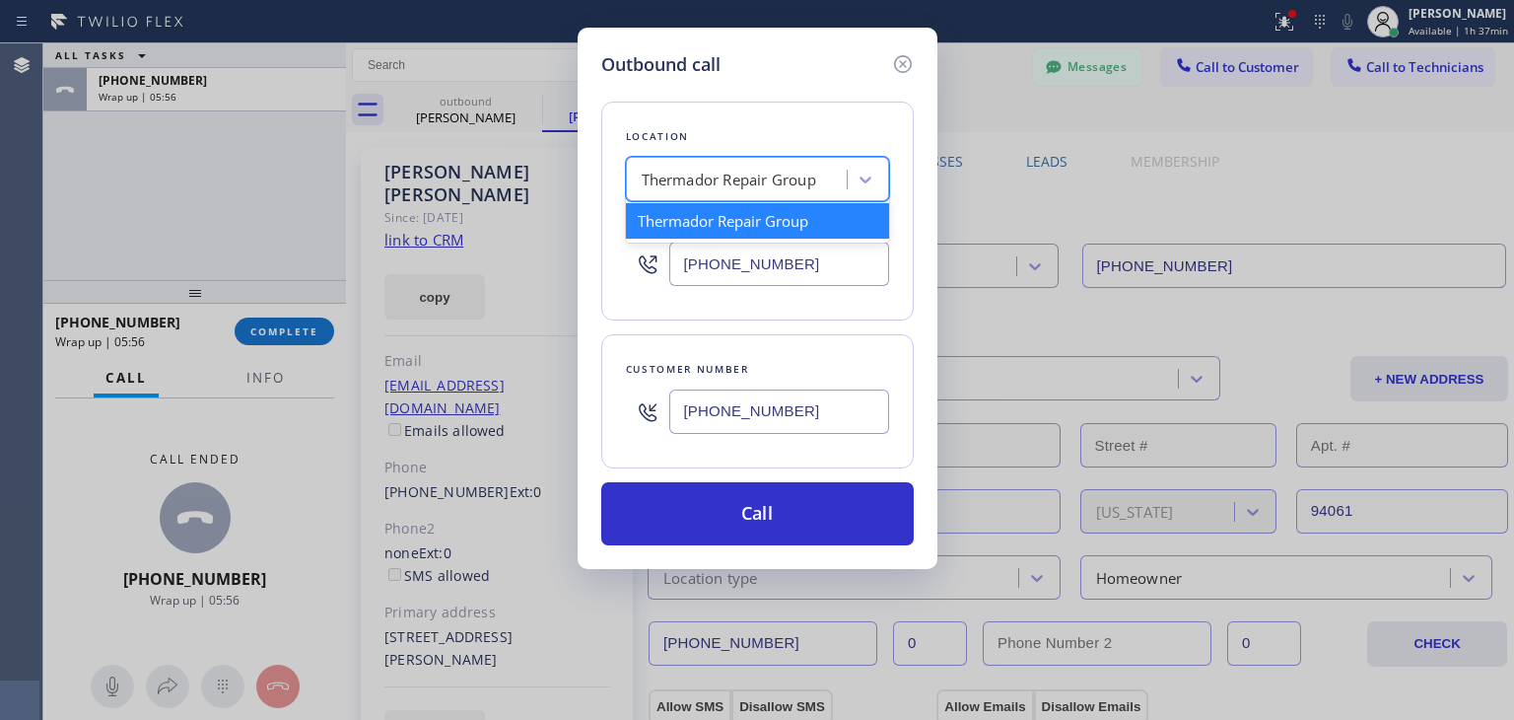
paste input "Excellent Repair HVAC Services"
type input "Excellent Repair HVAC Services"
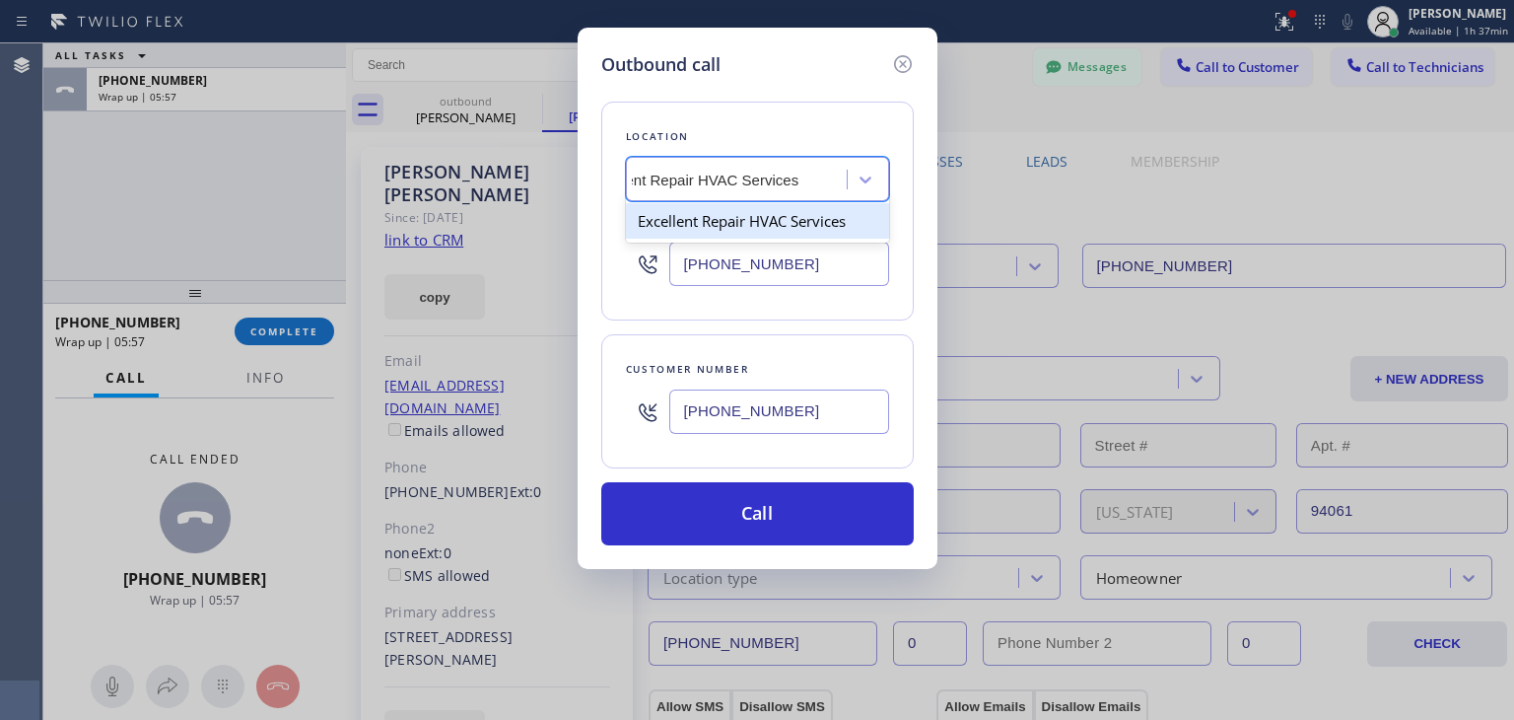
click at [796, 227] on div "Excellent Repair HVAC Services" at bounding box center [757, 220] width 263 height 35
type input "[PHONE_NUMBER]"
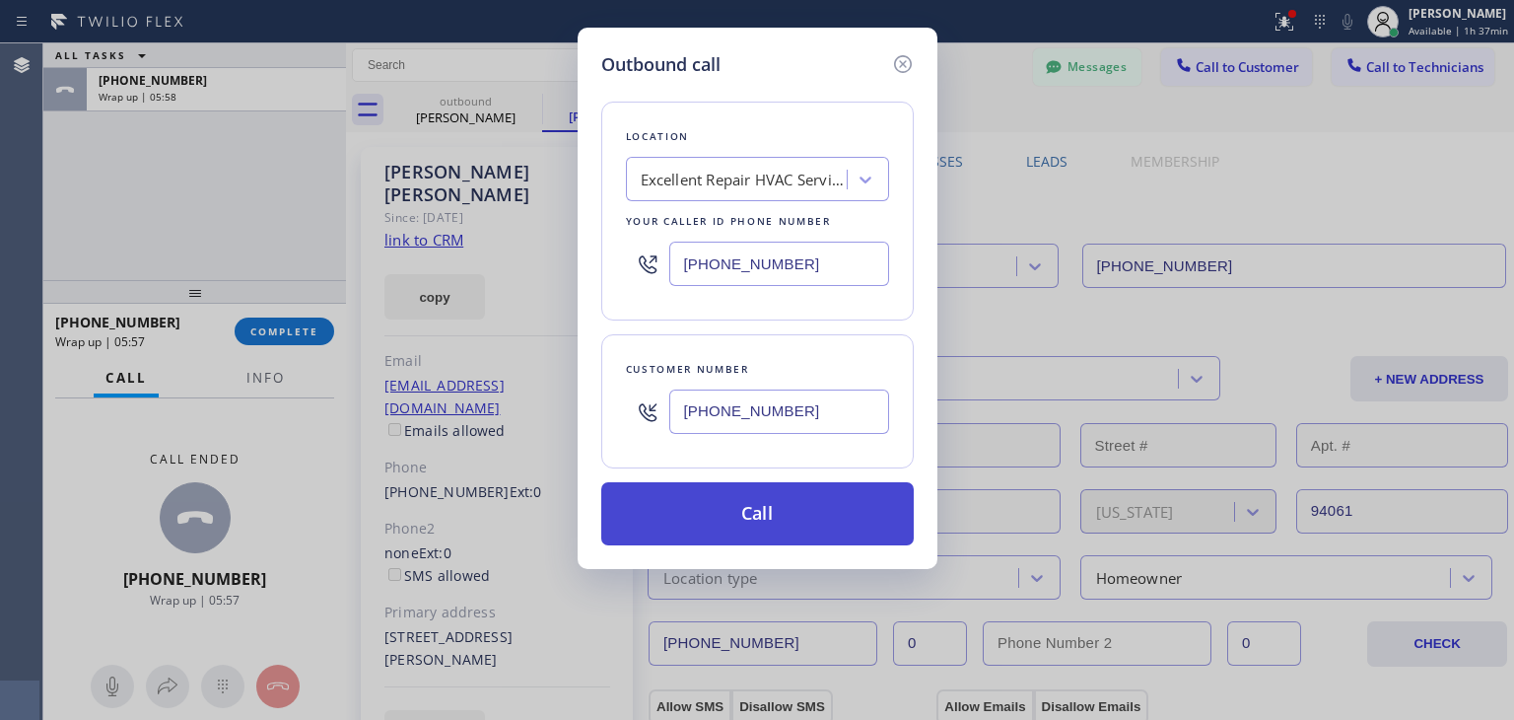
click at [793, 486] on button "Call" at bounding box center [757, 513] width 312 height 63
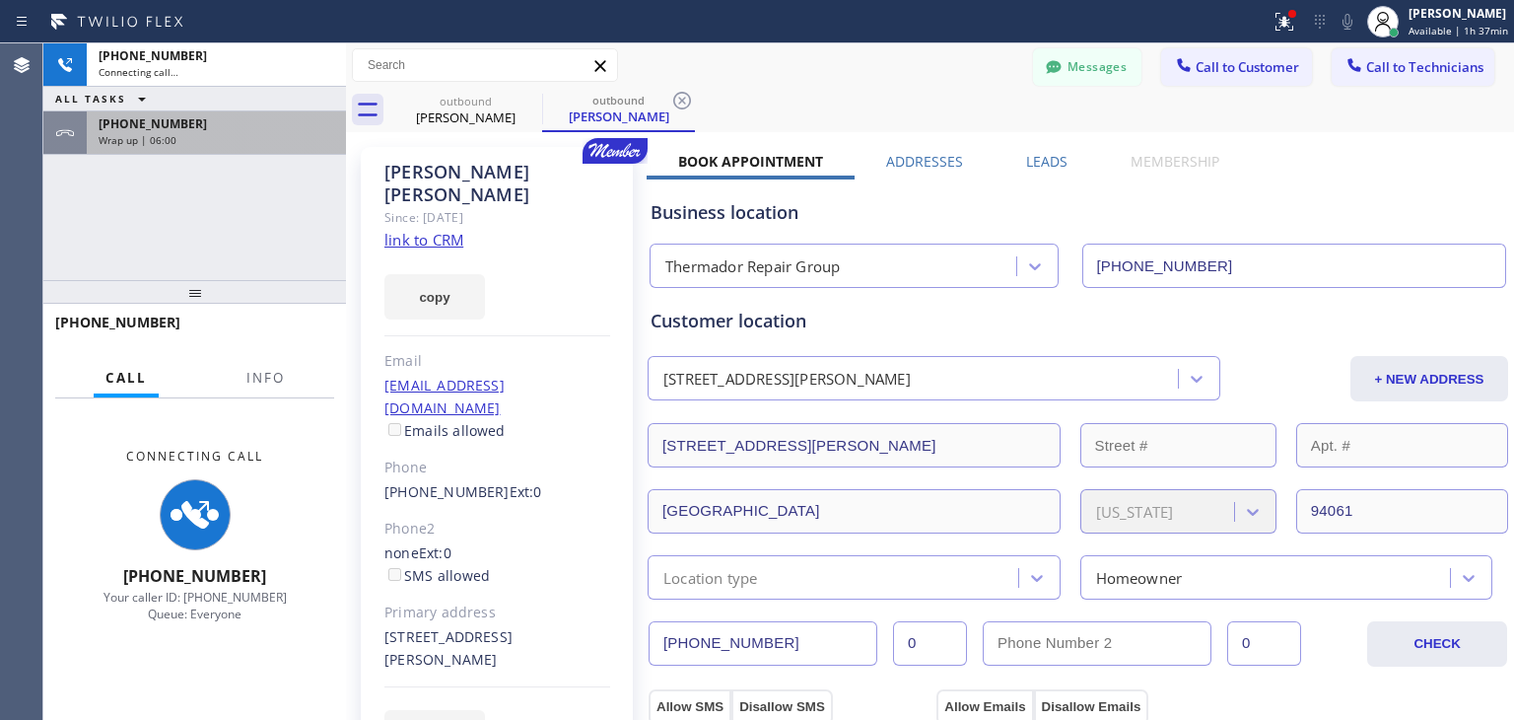
click at [264, 133] on div "Wrap up | 06:00" at bounding box center [217, 140] width 236 height 14
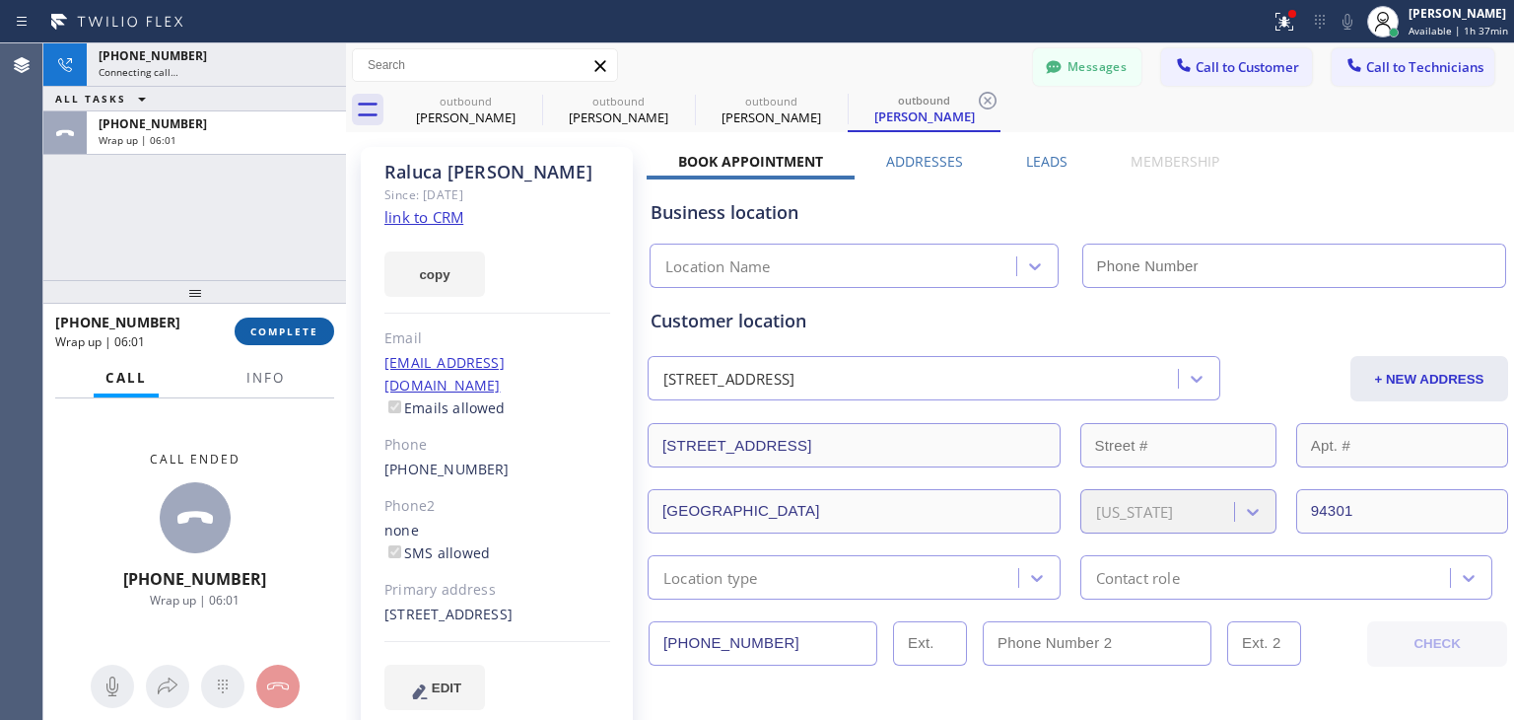
click at [295, 332] on span "COMPLETE" at bounding box center [284, 331] width 68 height 14
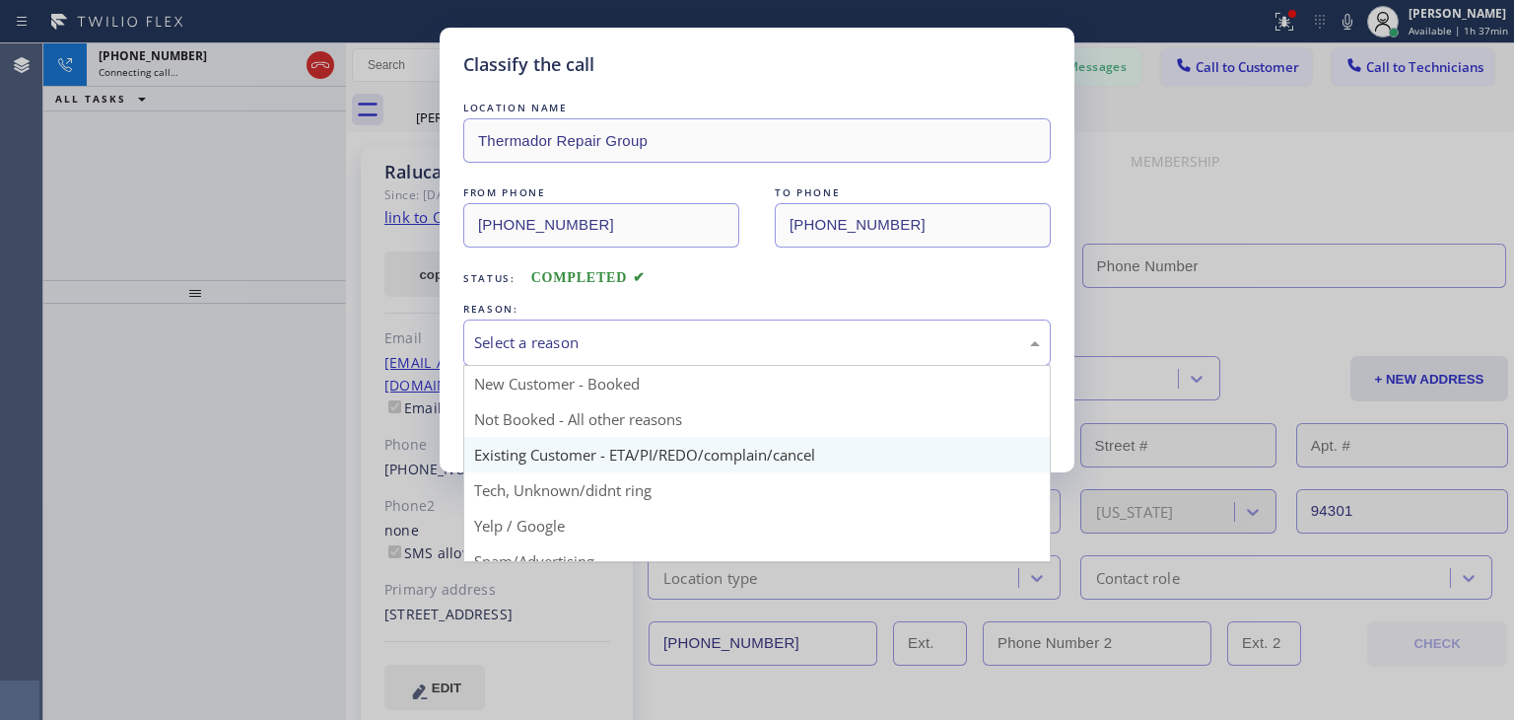
drag, startPoint x: 796, startPoint y: 347, endPoint x: 787, endPoint y: 439, distance: 92.2
click at [787, 366] on div "Select a reason New Customer - Booked Not Booked - All other reasons Existing C…" at bounding box center [756, 342] width 587 height 46
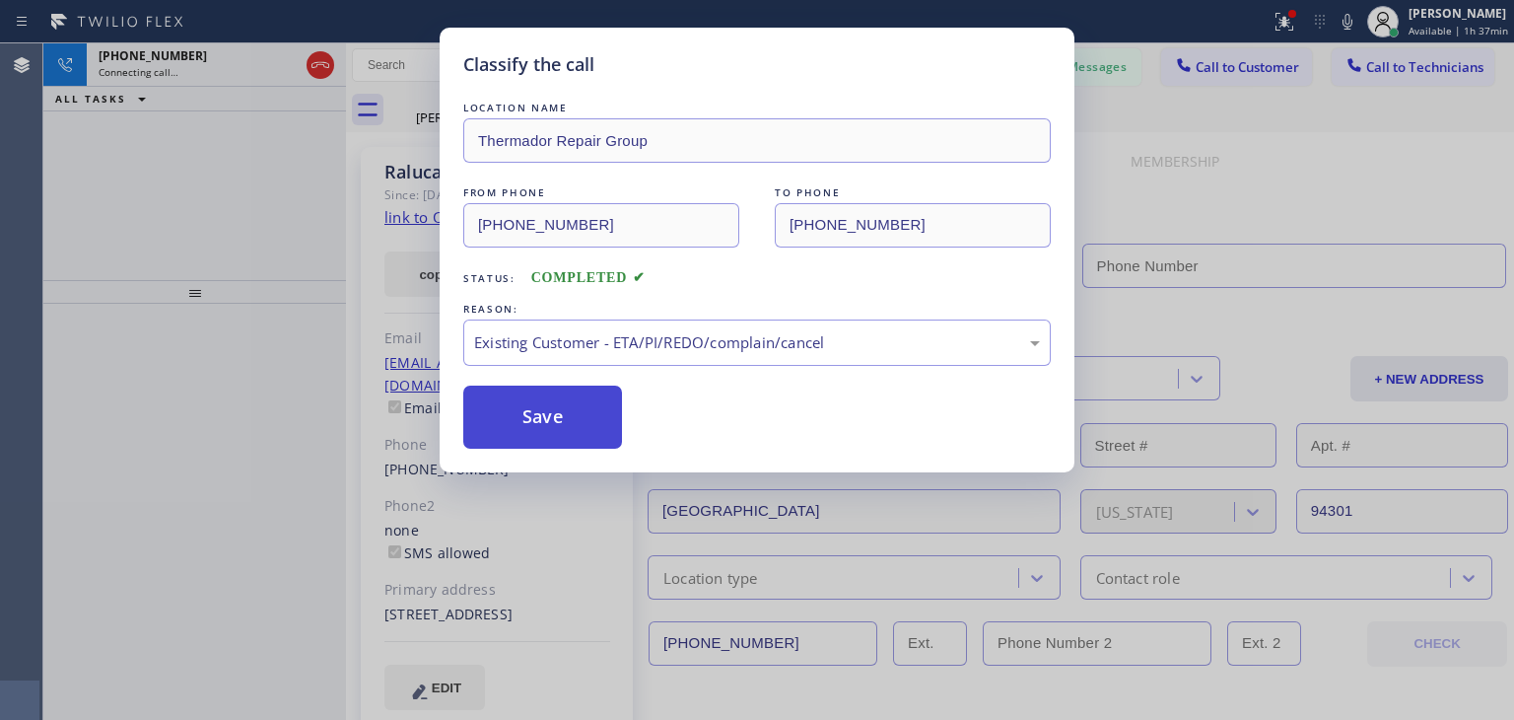
click at [573, 403] on button "Save" at bounding box center [542, 416] width 159 height 63
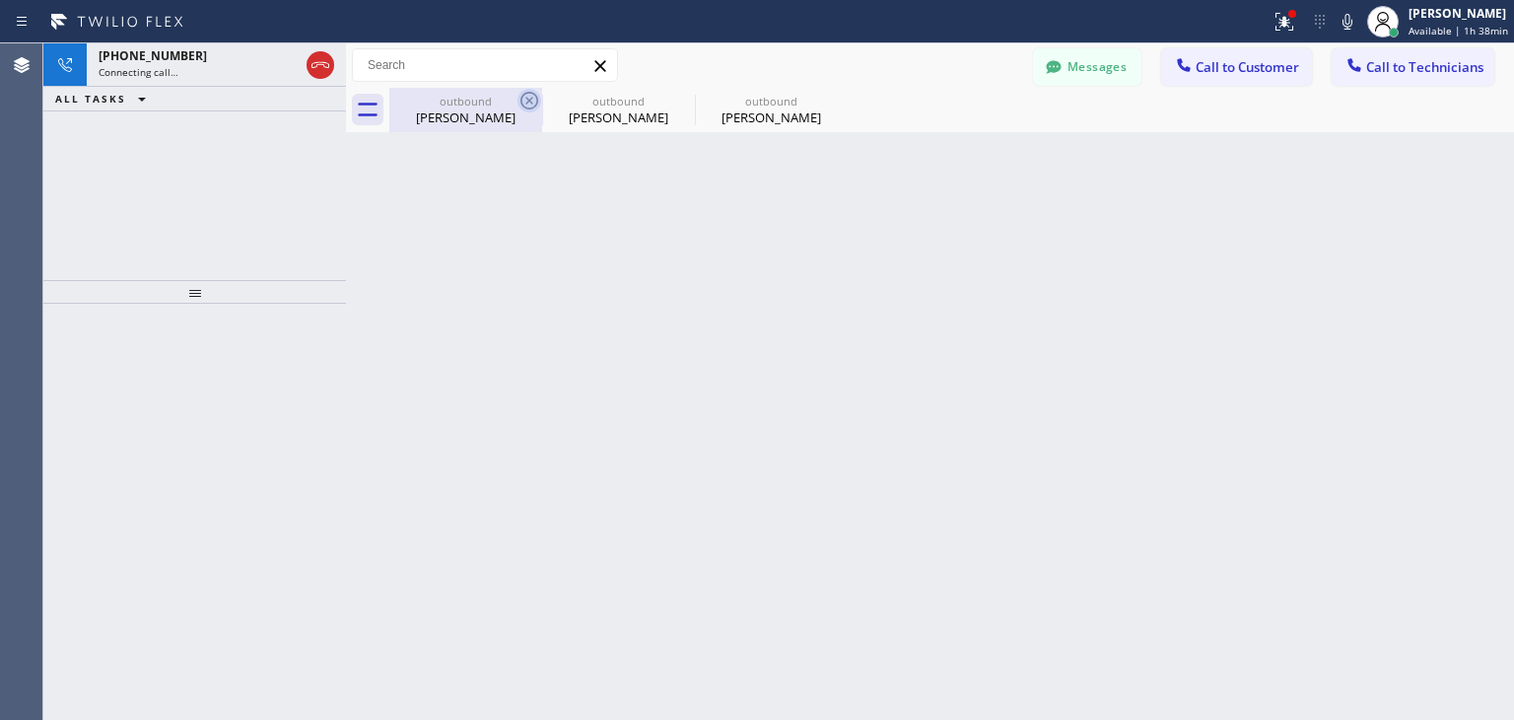
click at [526, 99] on icon at bounding box center [529, 101] width 18 height 18
click at [0, 0] on icon at bounding box center [0, 0] width 0 height 0
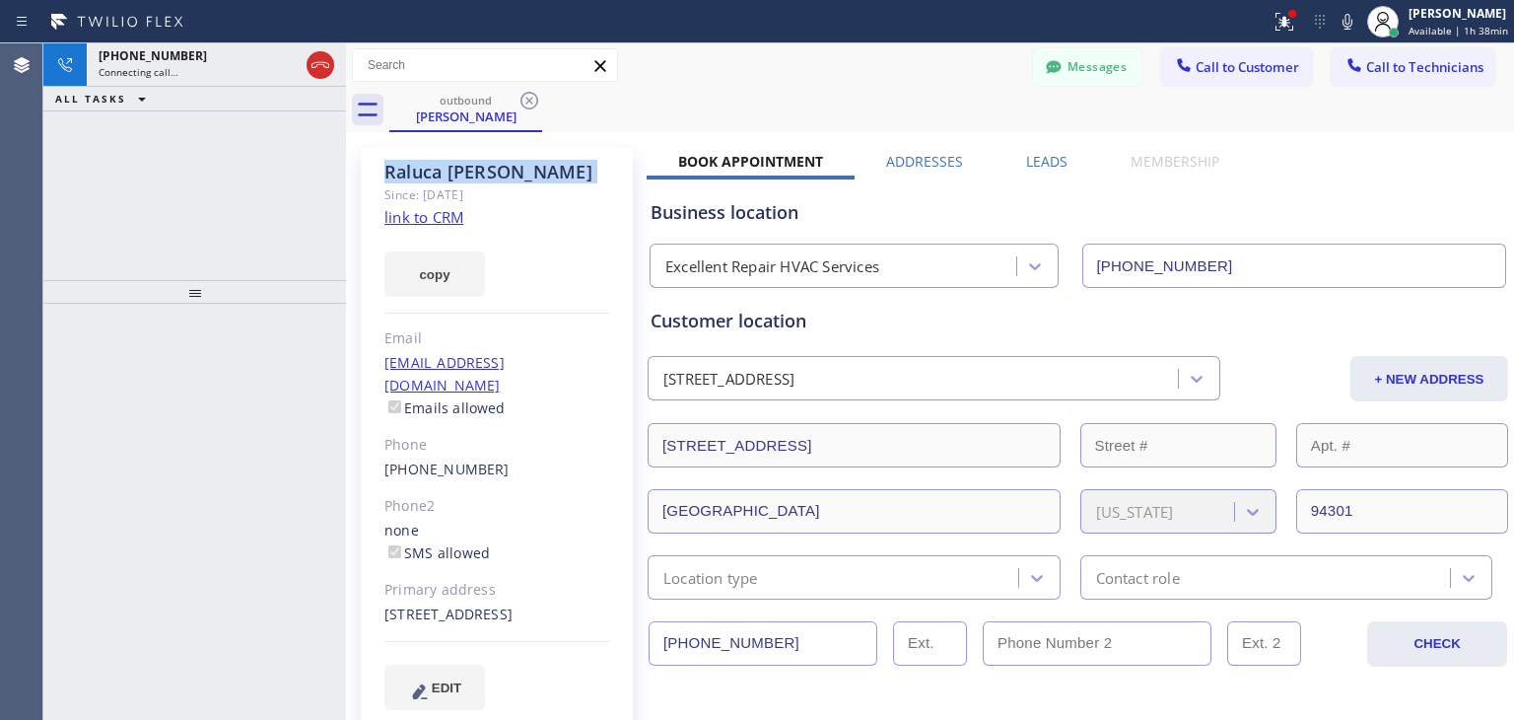
click at [526, 99] on icon at bounding box center [529, 101] width 18 height 18
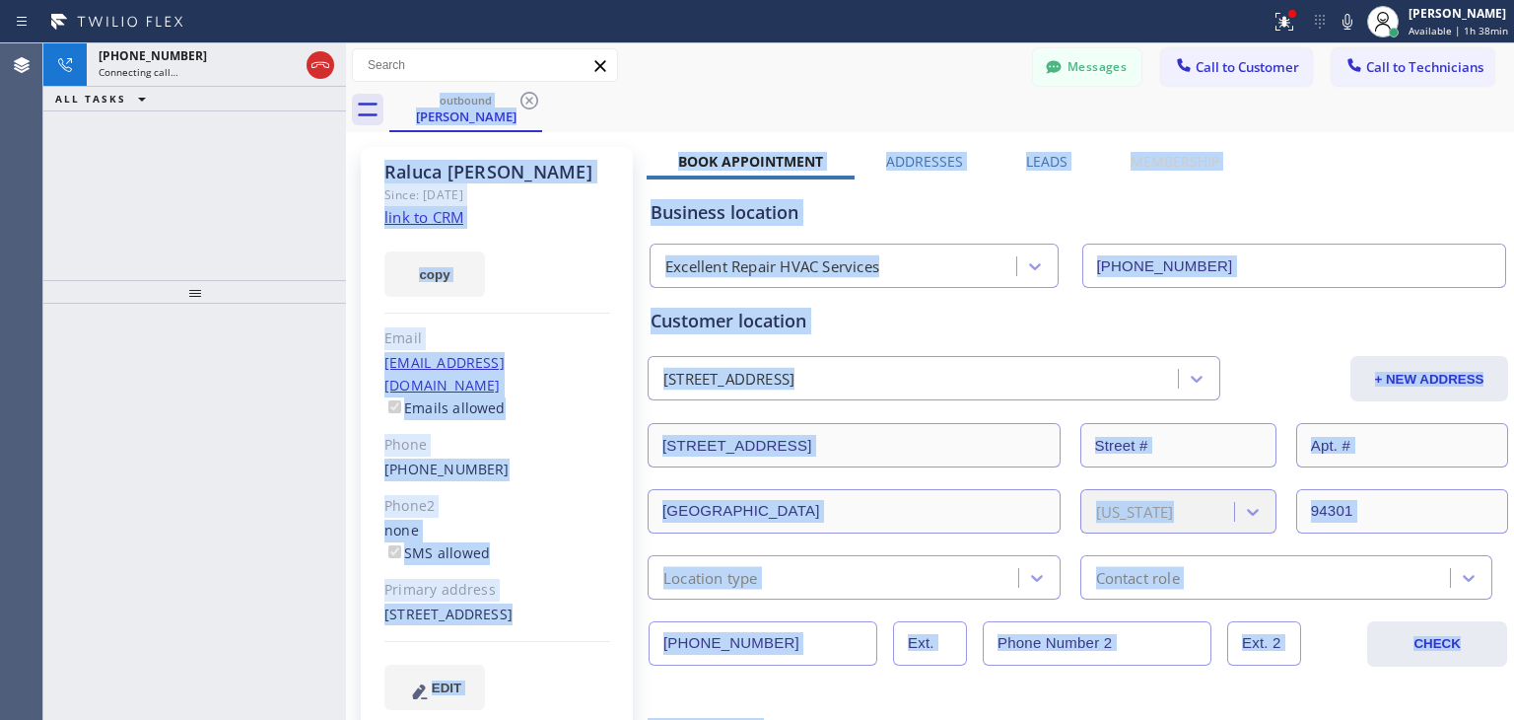
click at [526, 99] on div "outbound [PERSON_NAME]" at bounding box center [951, 110] width 1125 height 44
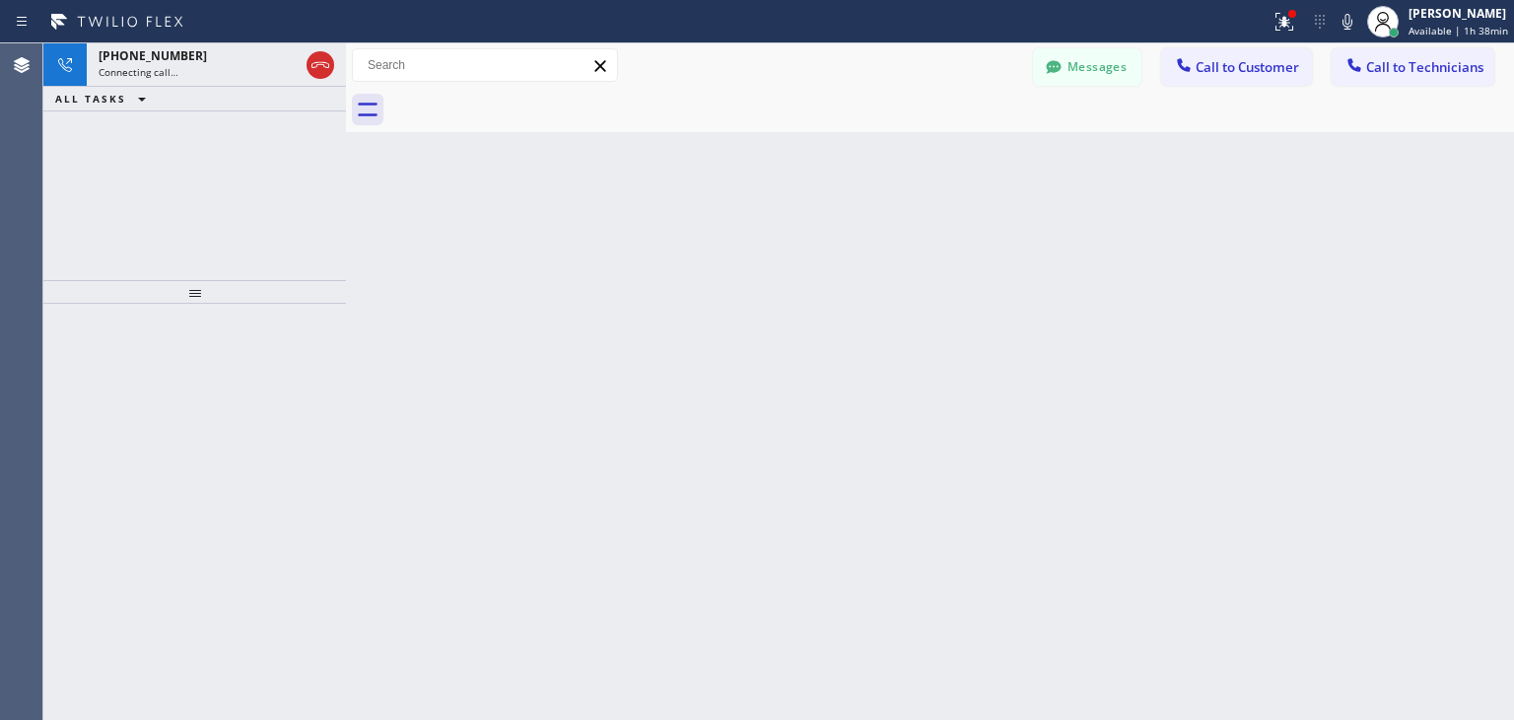
drag, startPoint x: 526, startPoint y: 99, endPoint x: 1096, endPoint y: 765, distance: 876.7
click at [1096, 719] on html "Status report Issues detected These issues could affect your workflow. Please c…" at bounding box center [757, 360] width 1514 height 720
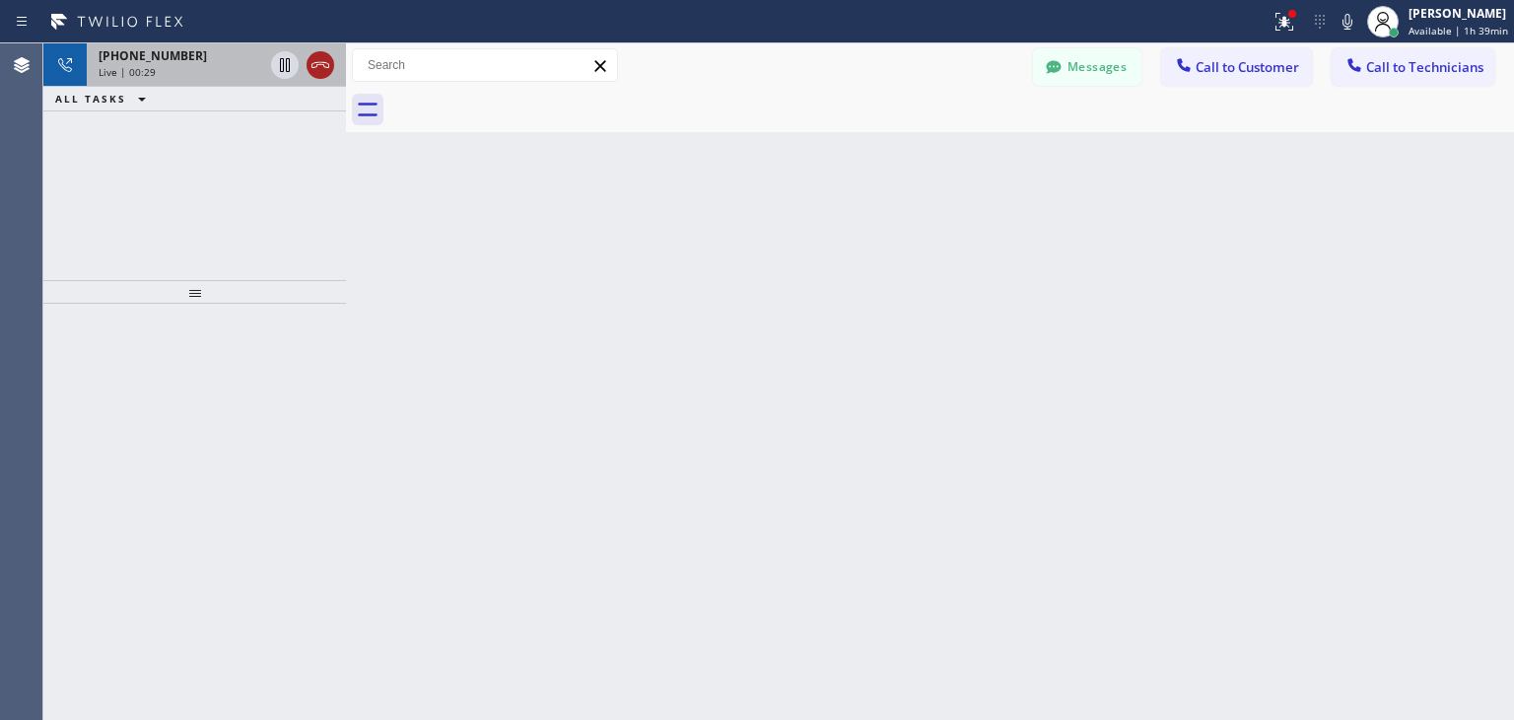
click at [312, 62] on icon at bounding box center [321, 65] width 24 height 24
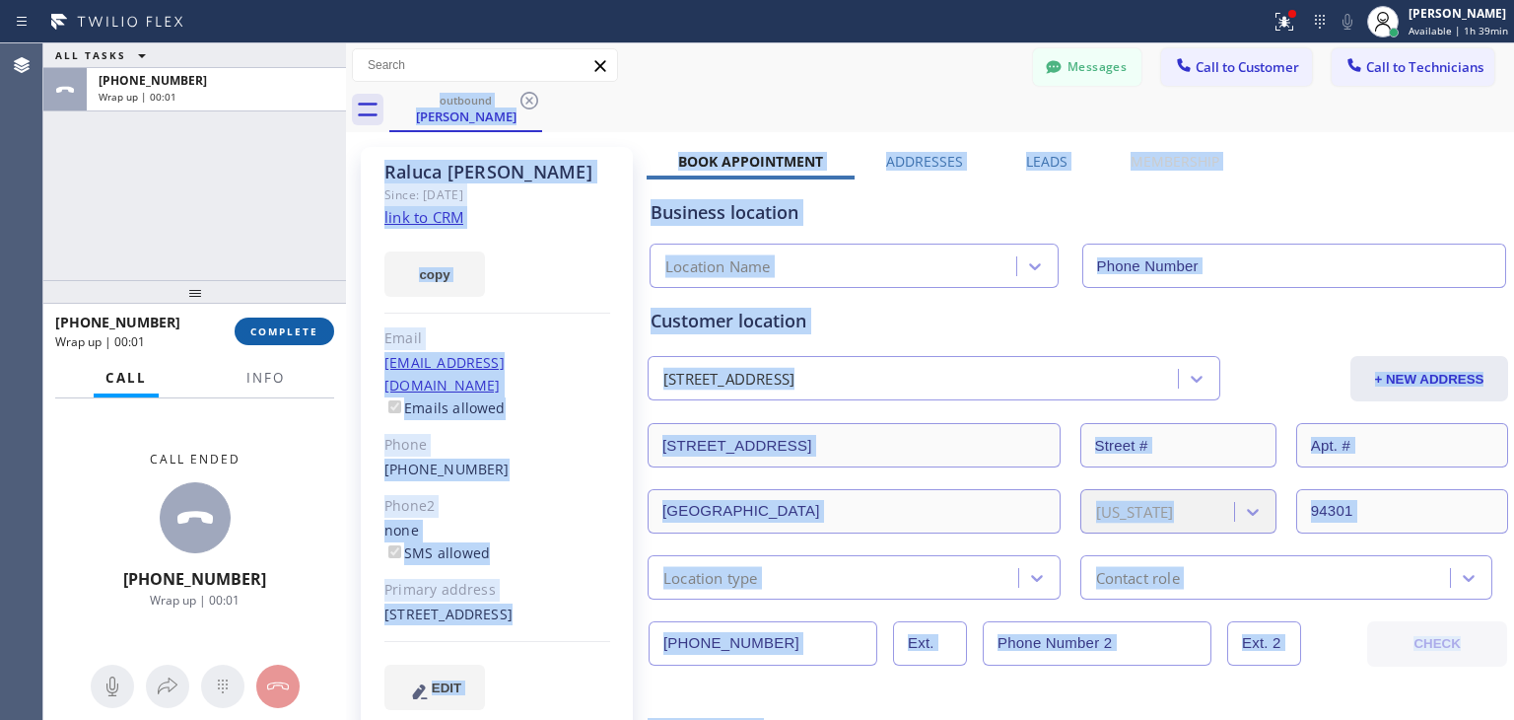
click at [291, 332] on span "COMPLETE" at bounding box center [284, 331] width 68 height 14
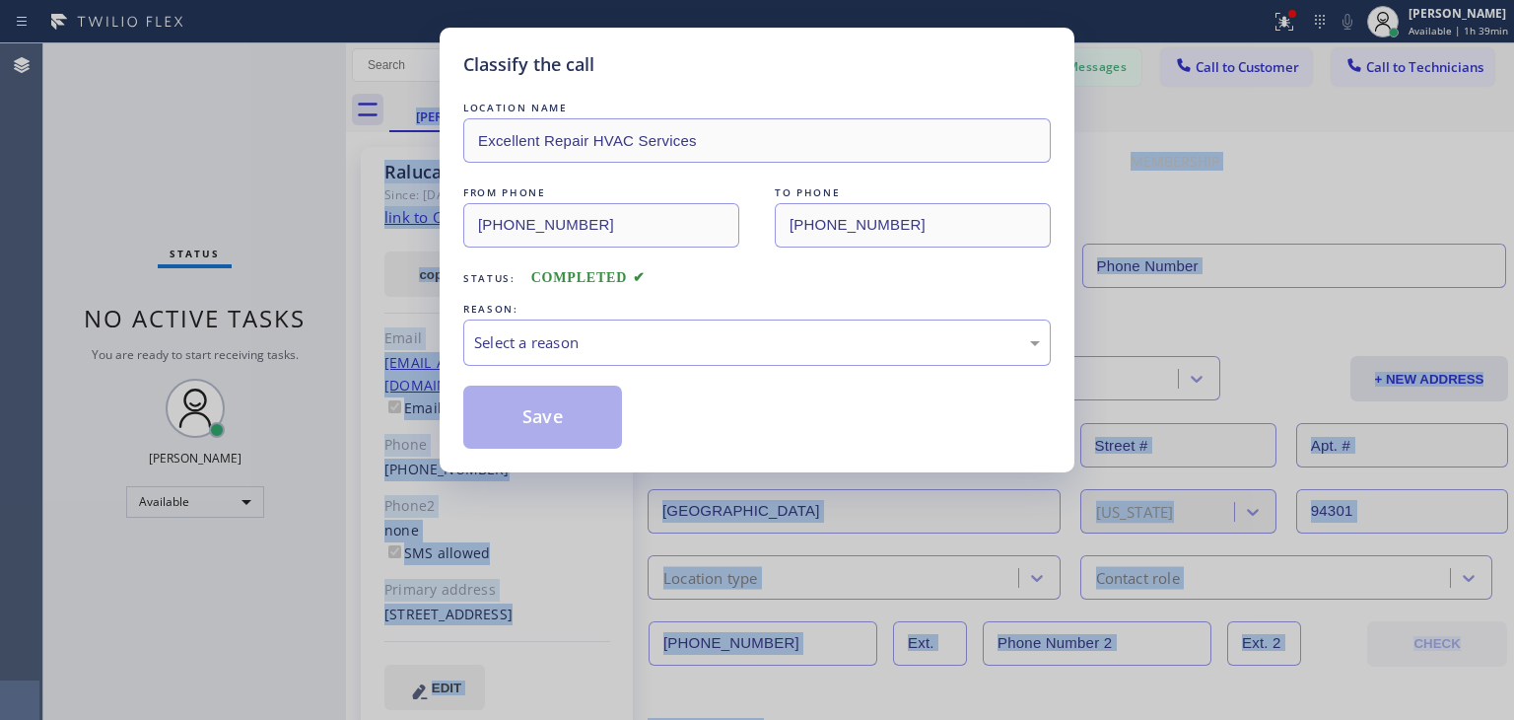
type input "[PHONE_NUMBER]"
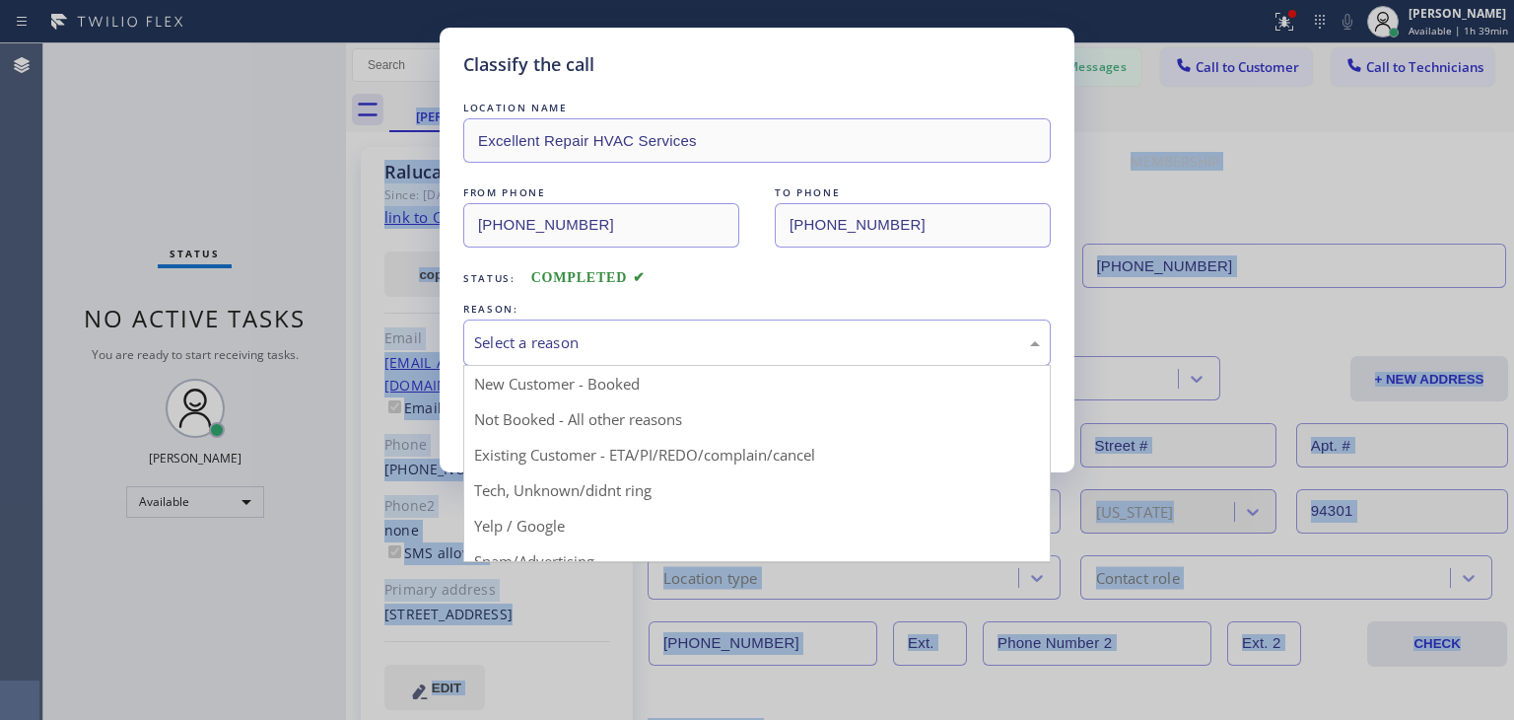
click at [658, 328] on div "Select a reason" at bounding box center [756, 342] width 587 height 46
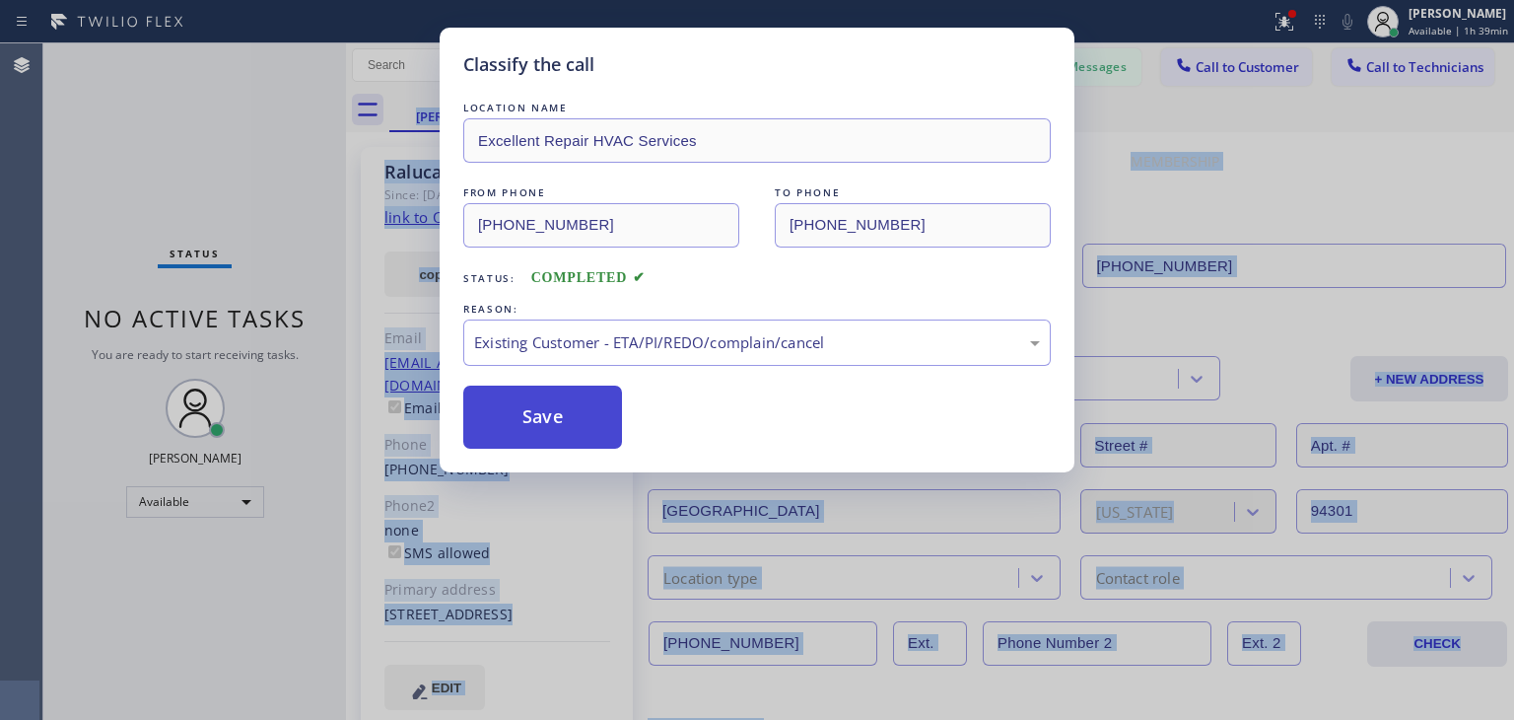
click at [551, 431] on button "Save" at bounding box center [542, 416] width 159 height 63
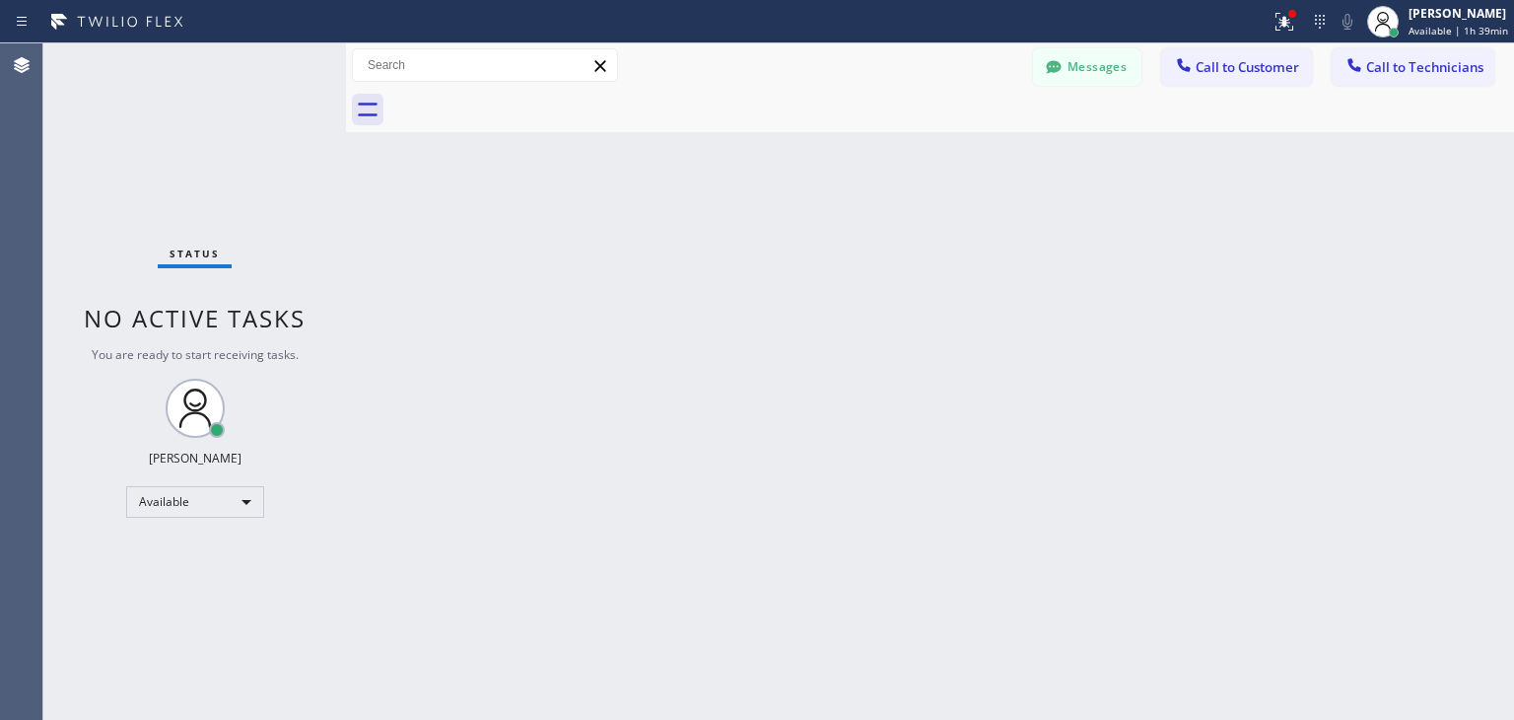
click at [1234, 47] on div "Messages Call to Customer Call to Technicians Outbound call Location Excellent …" at bounding box center [930, 65] width 1168 height 44
click at [1233, 49] on div "Messages Call to Customer Call to Technicians Outbound call Location Excellent …" at bounding box center [930, 65] width 1168 height 44
click at [1233, 49] on button "Call to Customer" at bounding box center [1236, 66] width 151 height 37
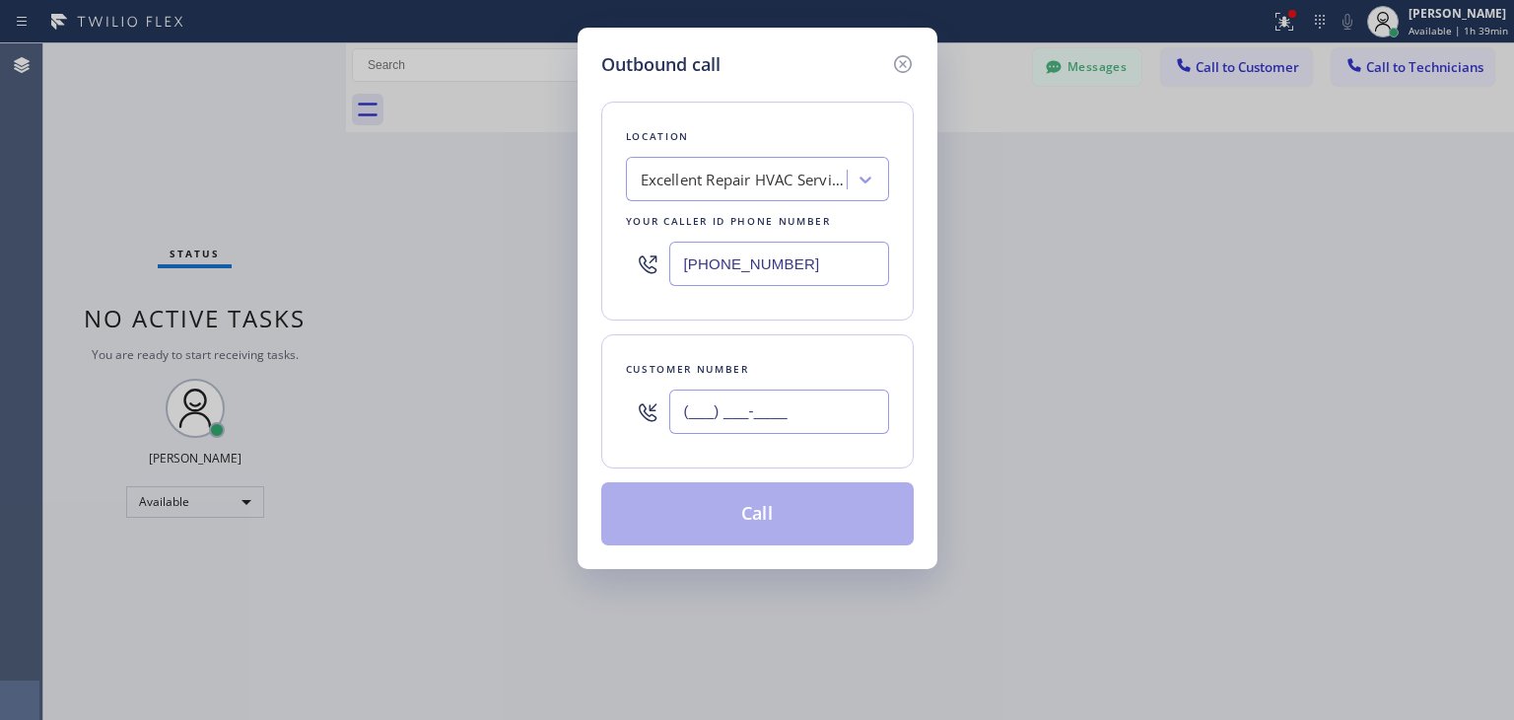
paste input "831) 419-1602"
click at [800, 390] on input "[PHONE_NUMBER]" at bounding box center [779, 411] width 220 height 44
type input "[PHONE_NUMBER]"
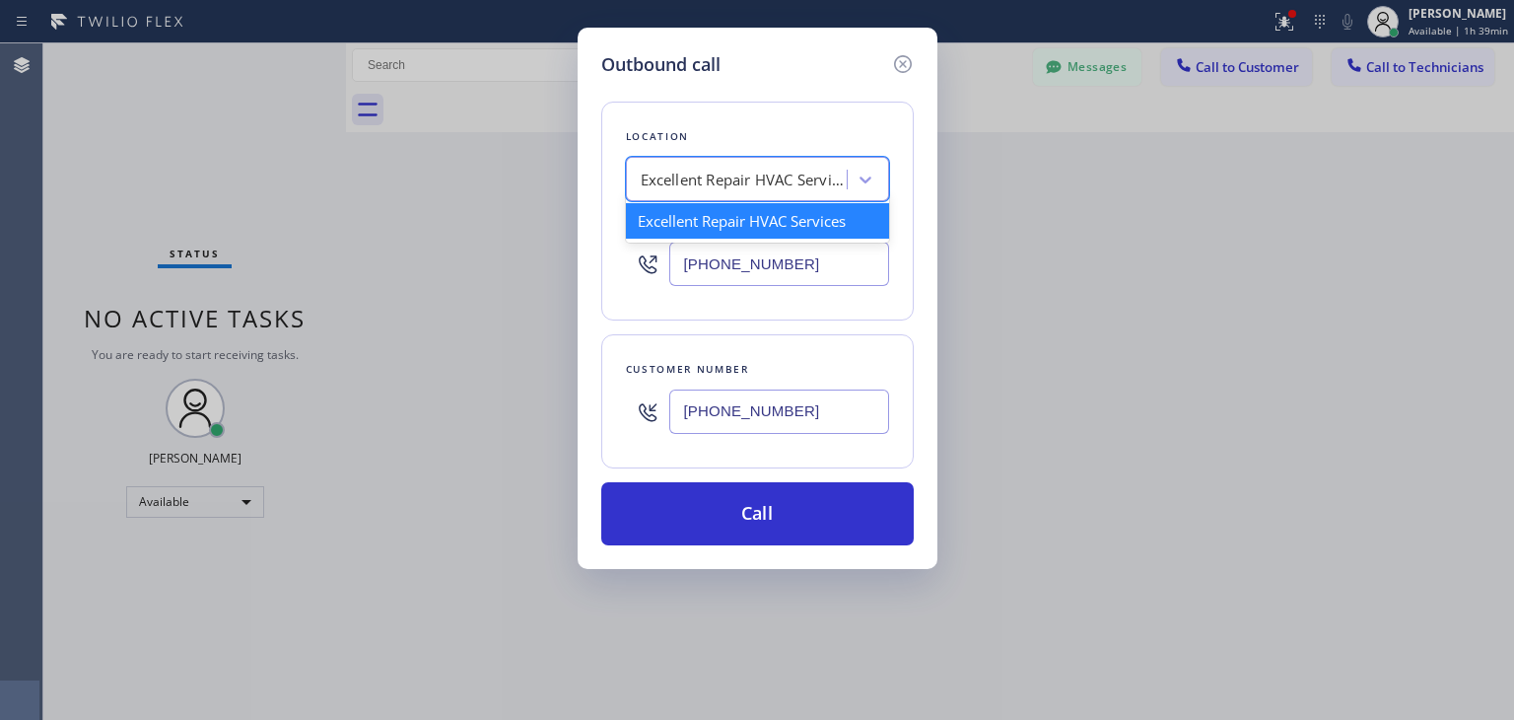
paste input "Viking Repair Pro [GEOGRAPHIC_DATA][PERSON_NAME]"
type input "Viking Repair Pro [GEOGRAPHIC_DATA][PERSON_NAME]"
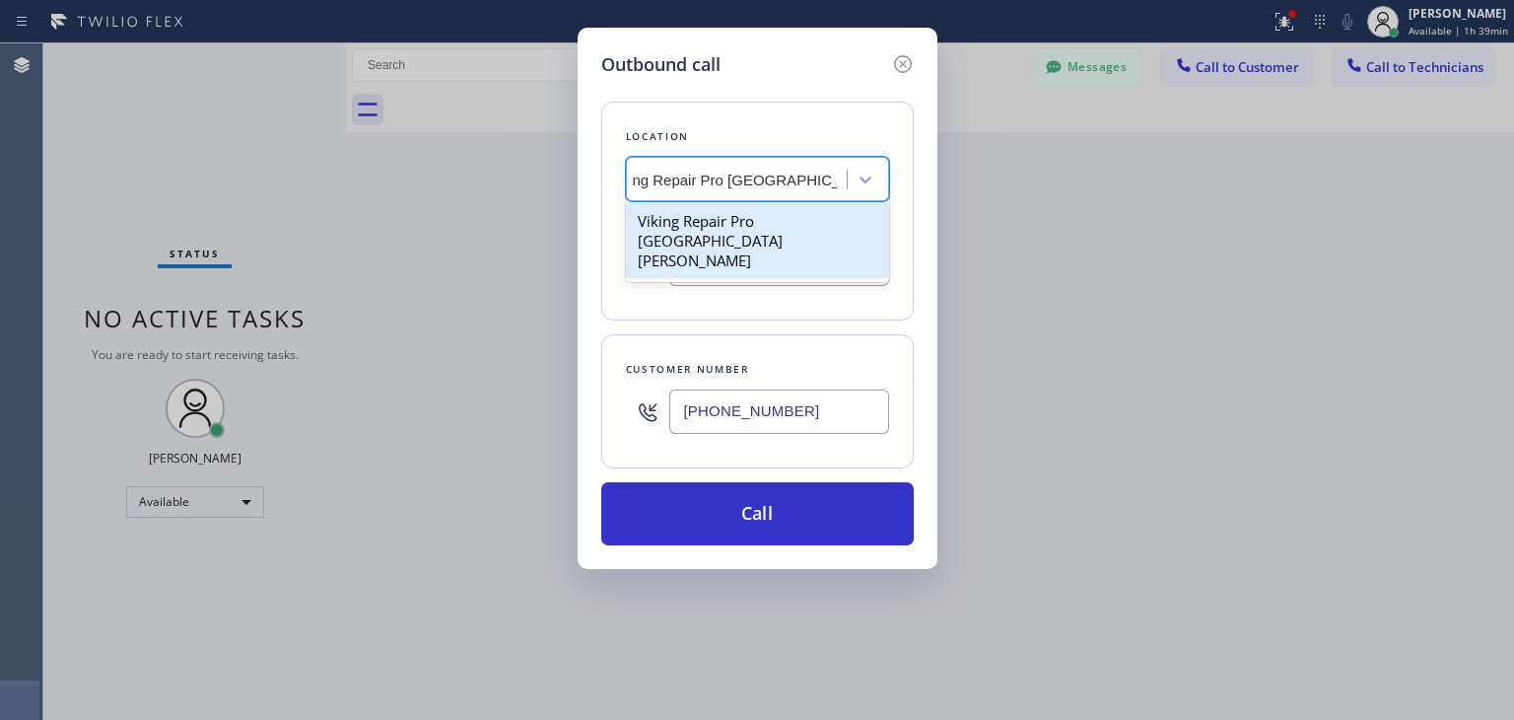
scroll to position [0, 32]
click at [788, 214] on div "Viking Repair Pro [GEOGRAPHIC_DATA][PERSON_NAME]" at bounding box center [757, 240] width 263 height 75
type input "[PHONE_NUMBER]"
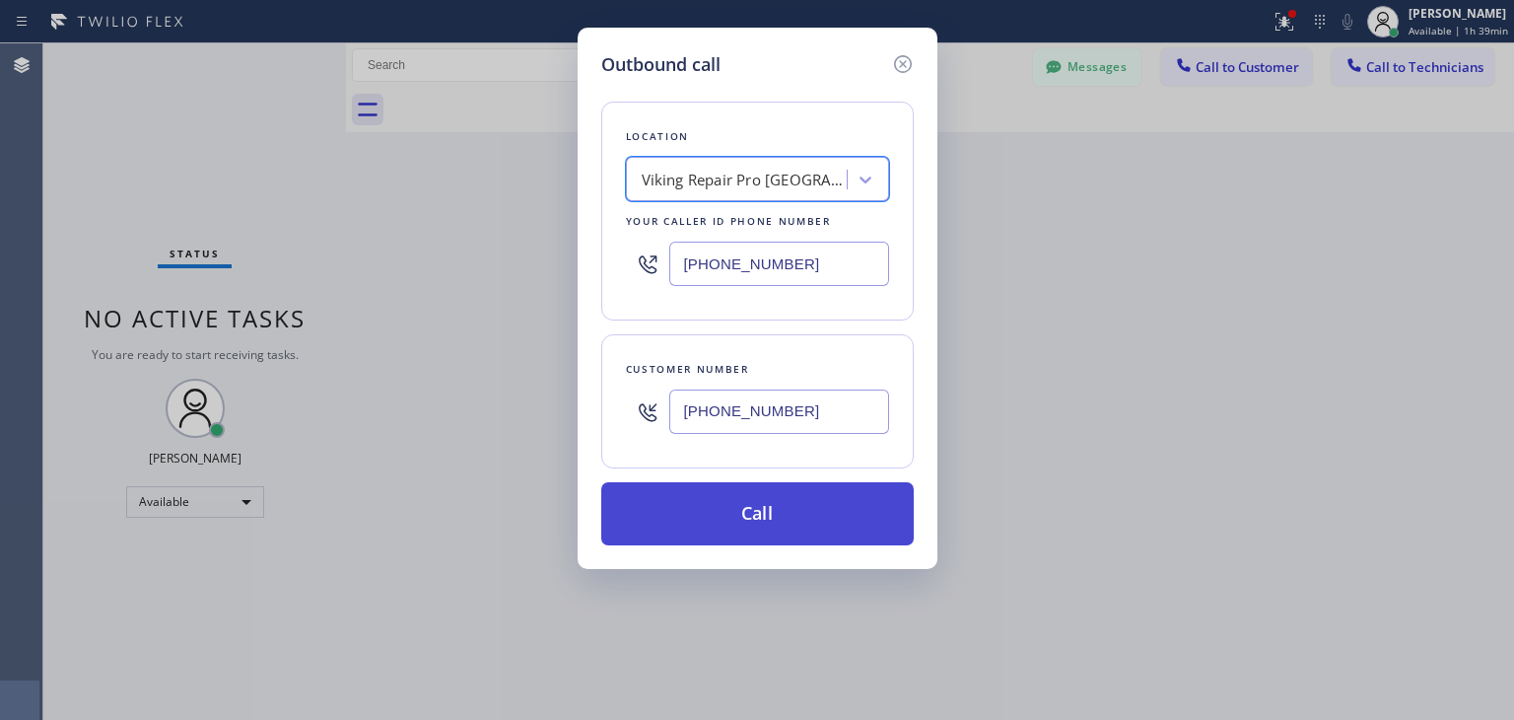
click at [773, 491] on button "Call" at bounding box center [757, 513] width 312 height 63
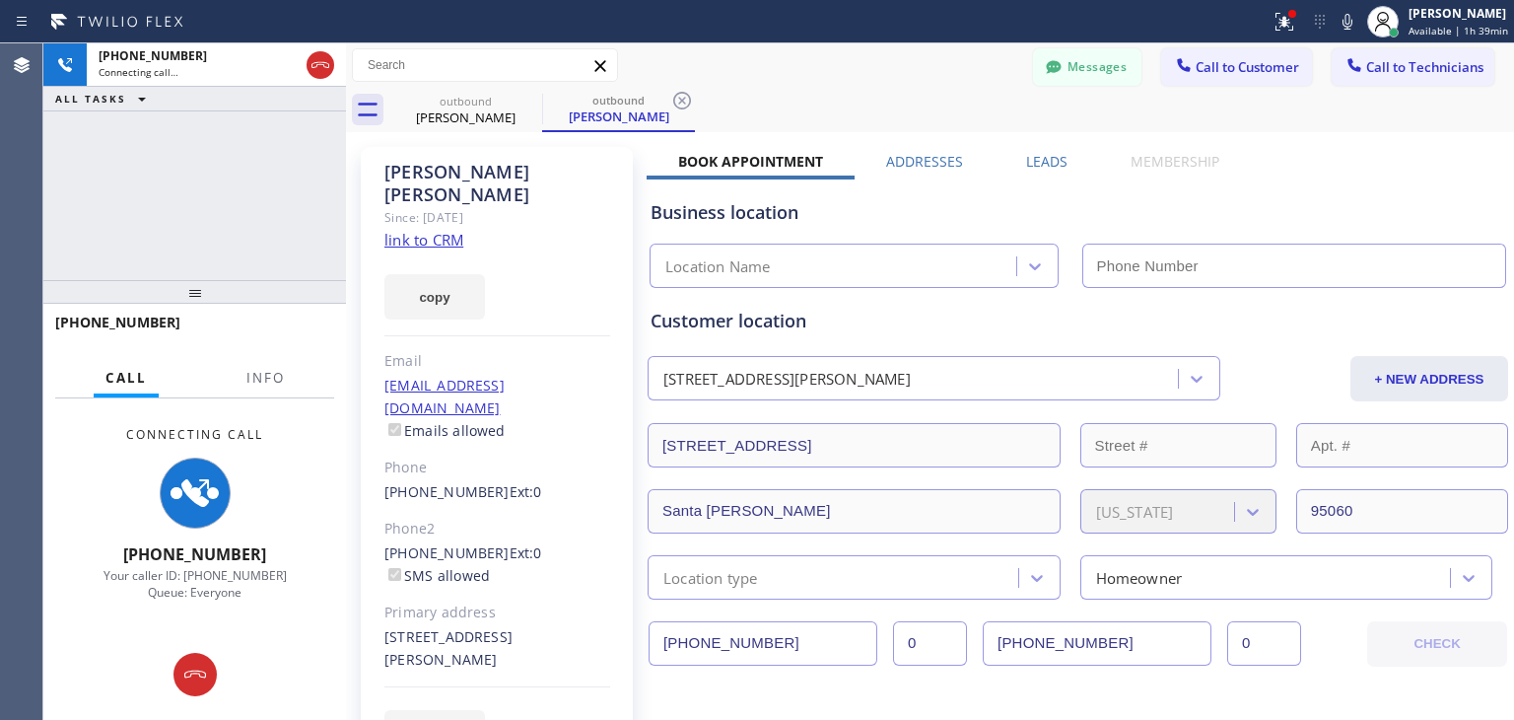
type input "[PHONE_NUMBER]"
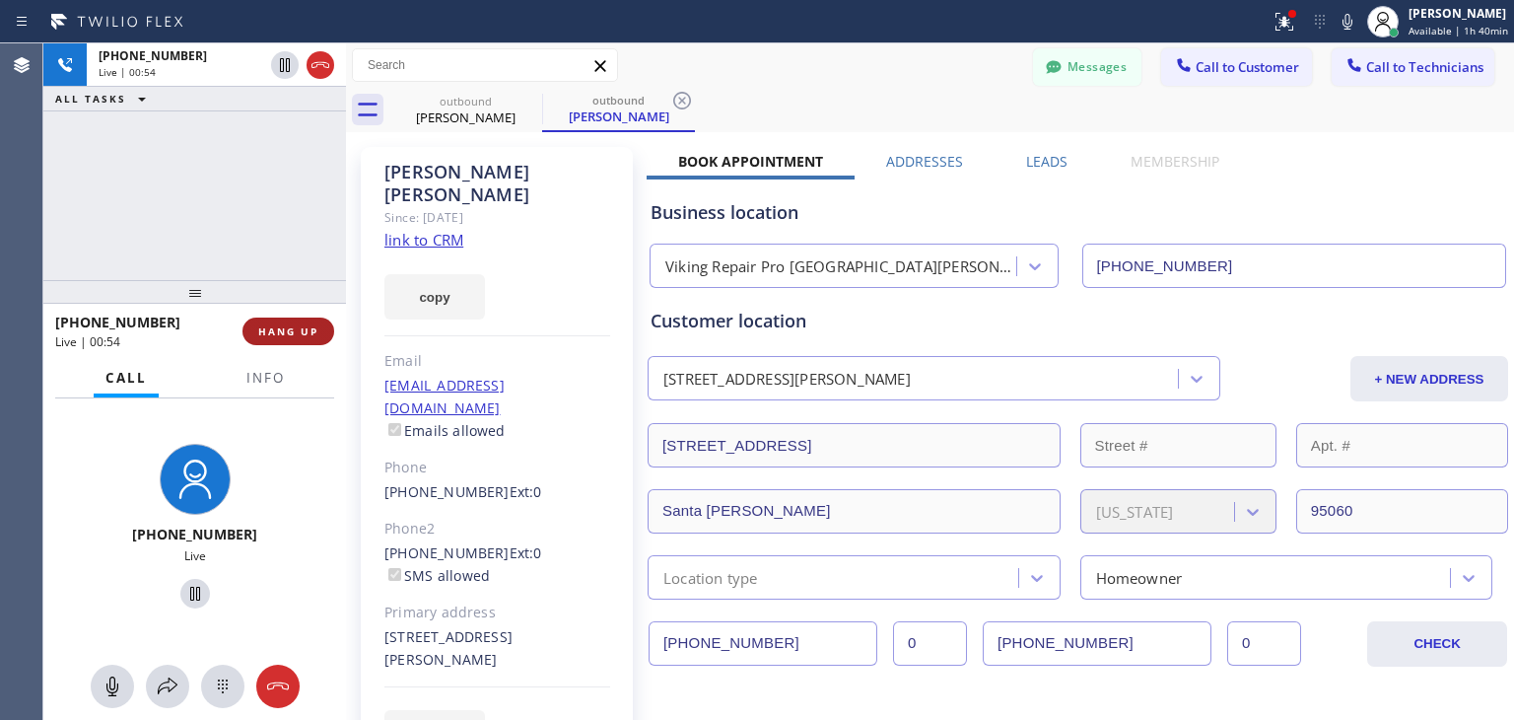
click at [302, 324] on span "HANG UP" at bounding box center [288, 331] width 60 height 14
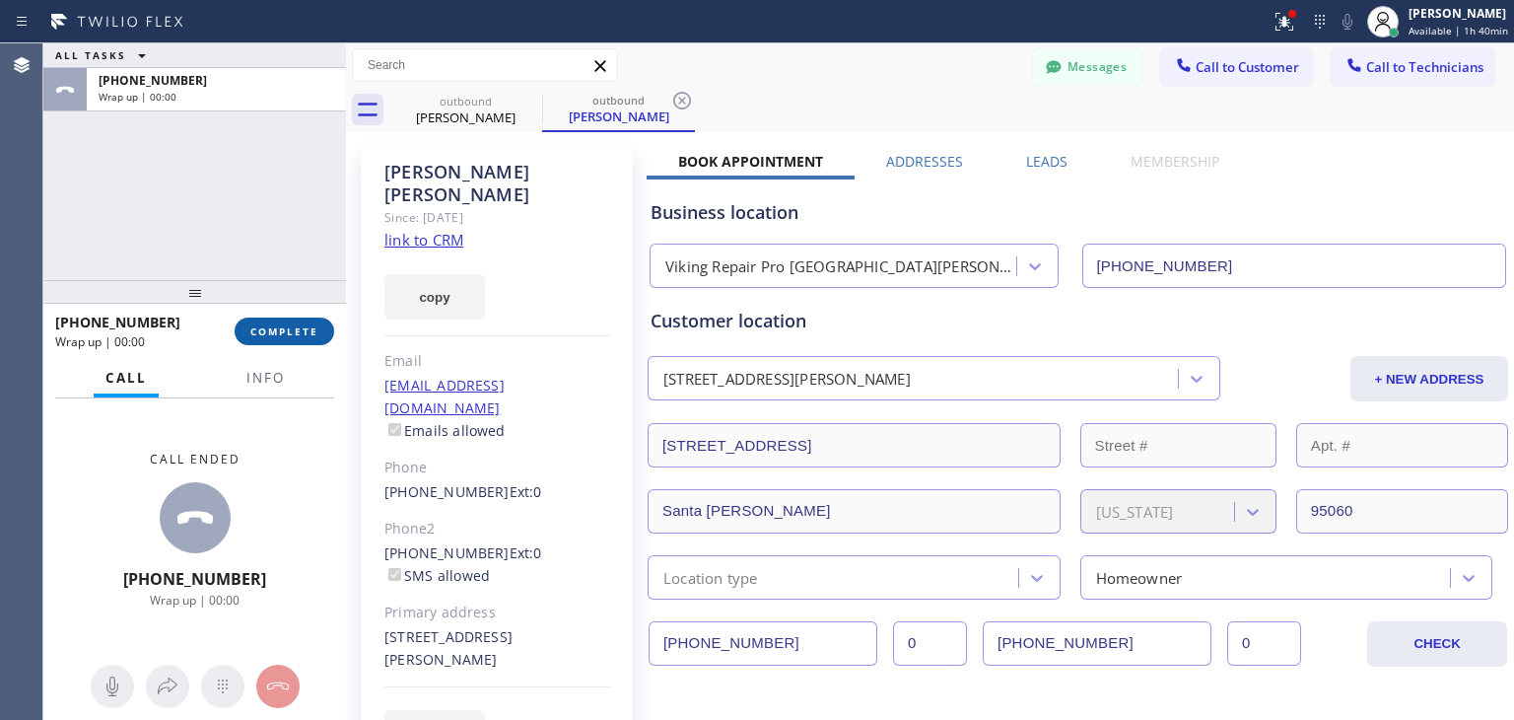
click at [302, 324] on span "COMPLETE" at bounding box center [284, 331] width 68 height 14
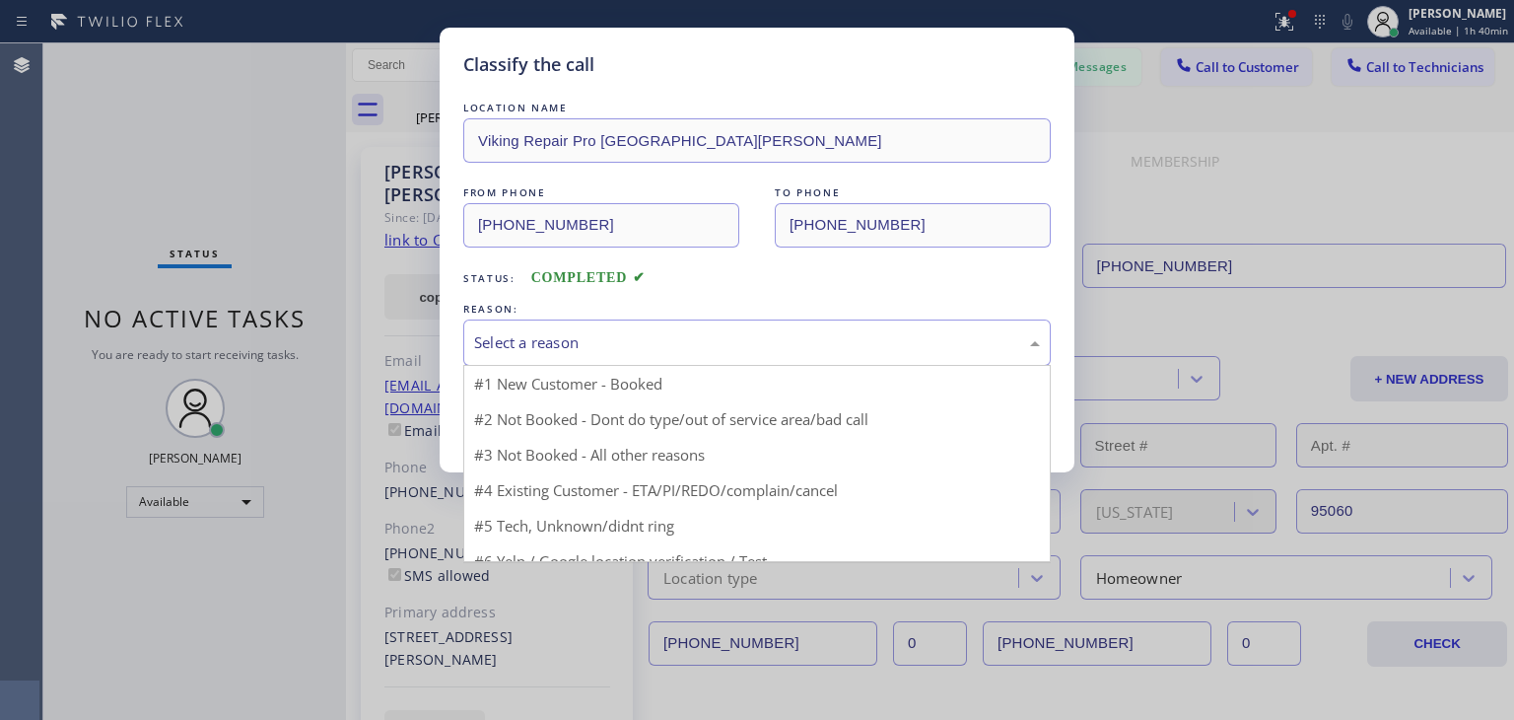
click at [599, 331] on div "Select a reason" at bounding box center [757, 342] width 566 height 23
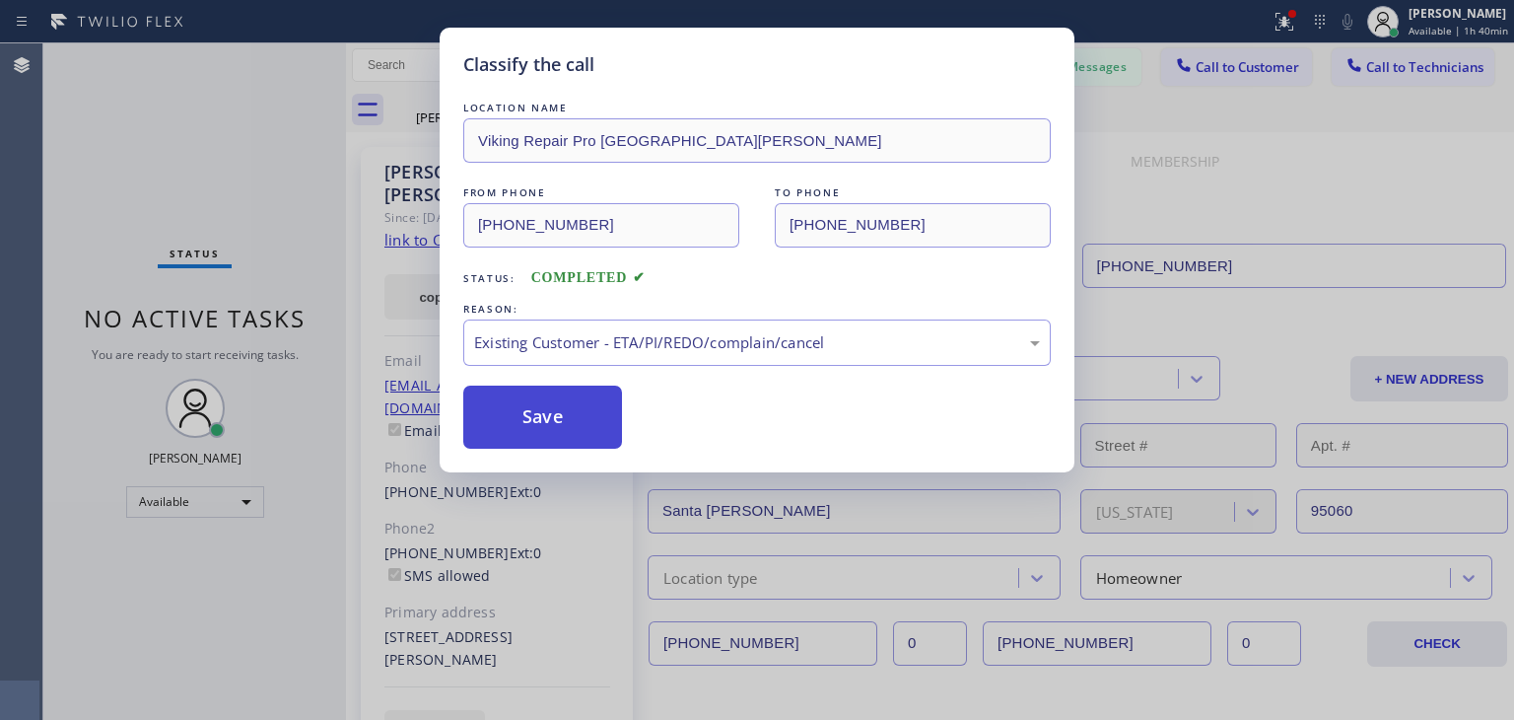
drag, startPoint x: 642, startPoint y: 455, endPoint x: 520, endPoint y: 407, distance: 130.5
click at [520, 407] on button "Save" at bounding box center [542, 416] width 159 height 63
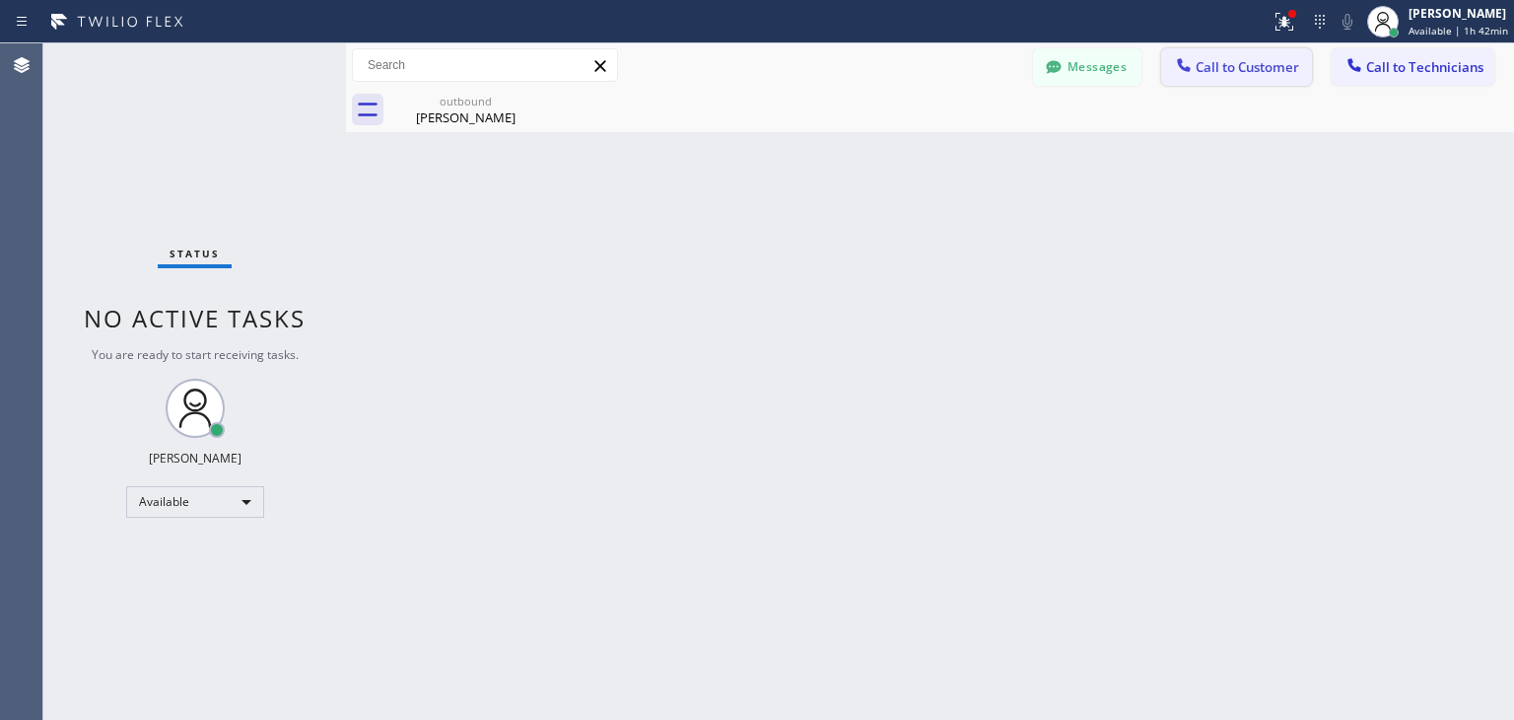
drag, startPoint x: 1220, startPoint y: 89, endPoint x: 1232, endPoint y: 81, distance: 14.2
click at [1232, 81] on div "Messages Call to Customer Call to Technicians Outbound call Location Viking Rep…" at bounding box center [930, 87] width 1168 height 89
click at [1232, 81] on button "Call to Customer" at bounding box center [1236, 66] width 151 height 37
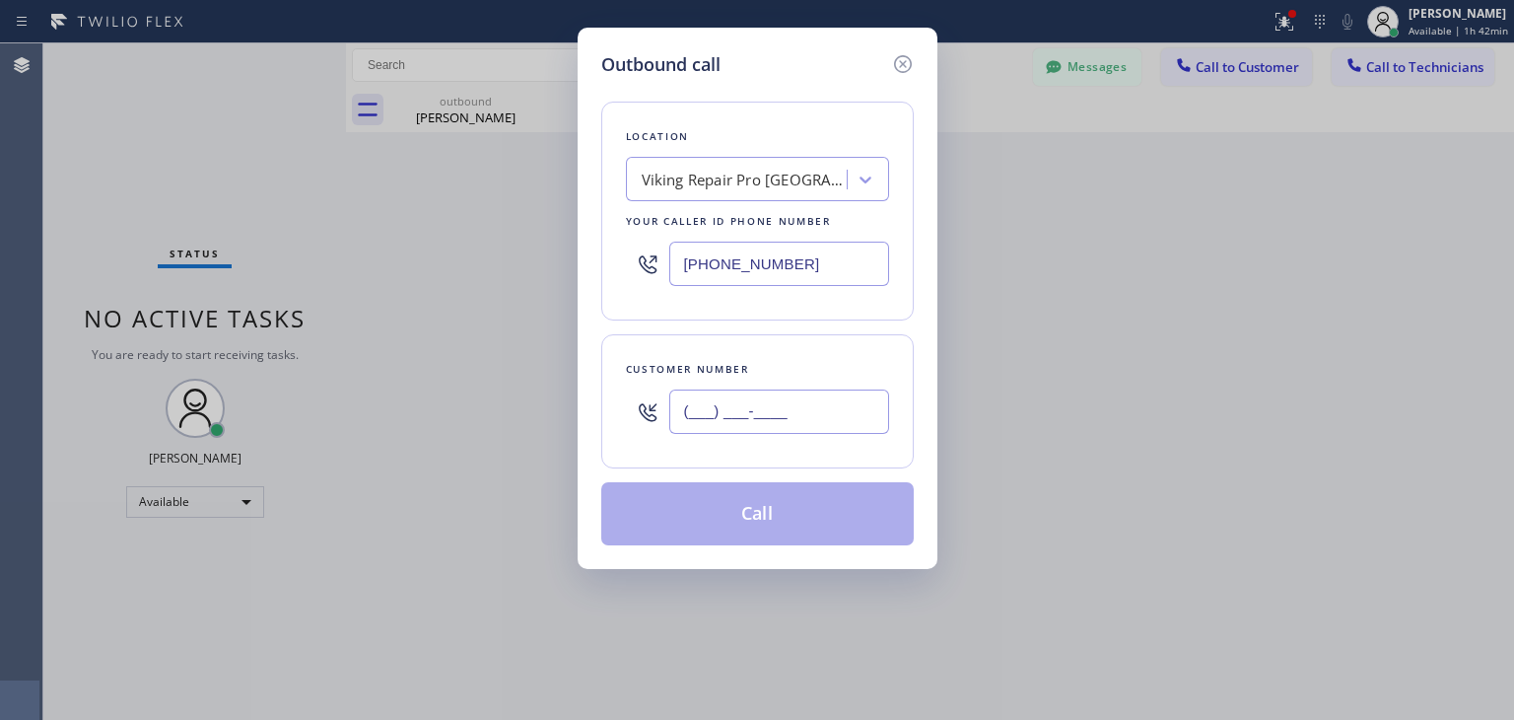
click at [871, 426] on input "(___) ___-____" at bounding box center [779, 411] width 220 height 44
paste input "415) 944-0439"
type input "[PHONE_NUMBER]"
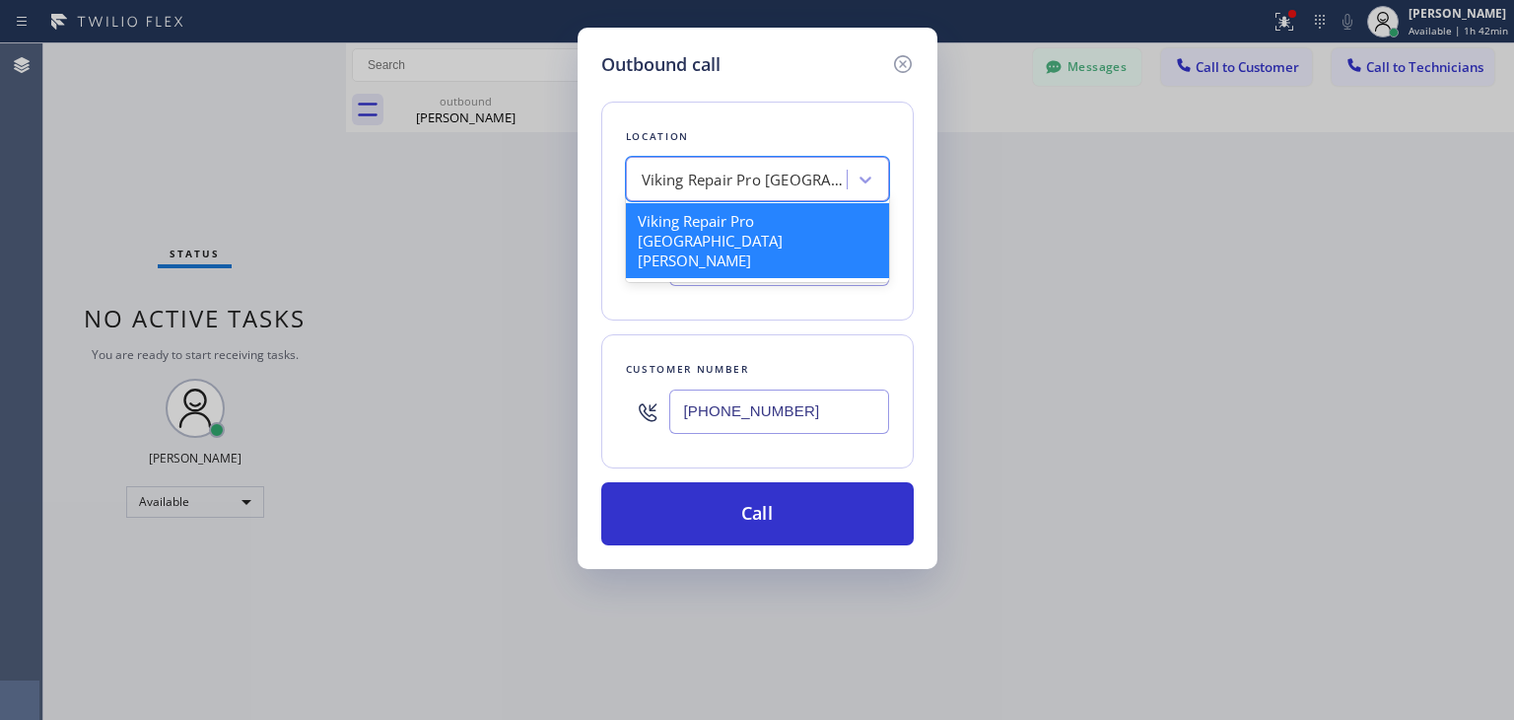
paste input "Viking Repair Service"
type input "Viking Repair Service"
click at [782, 163] on div "Viking Repair Pro Santa [PERSON_NAME] Viking Repair Service" at bounding box center [739, 180] width 215 height 34
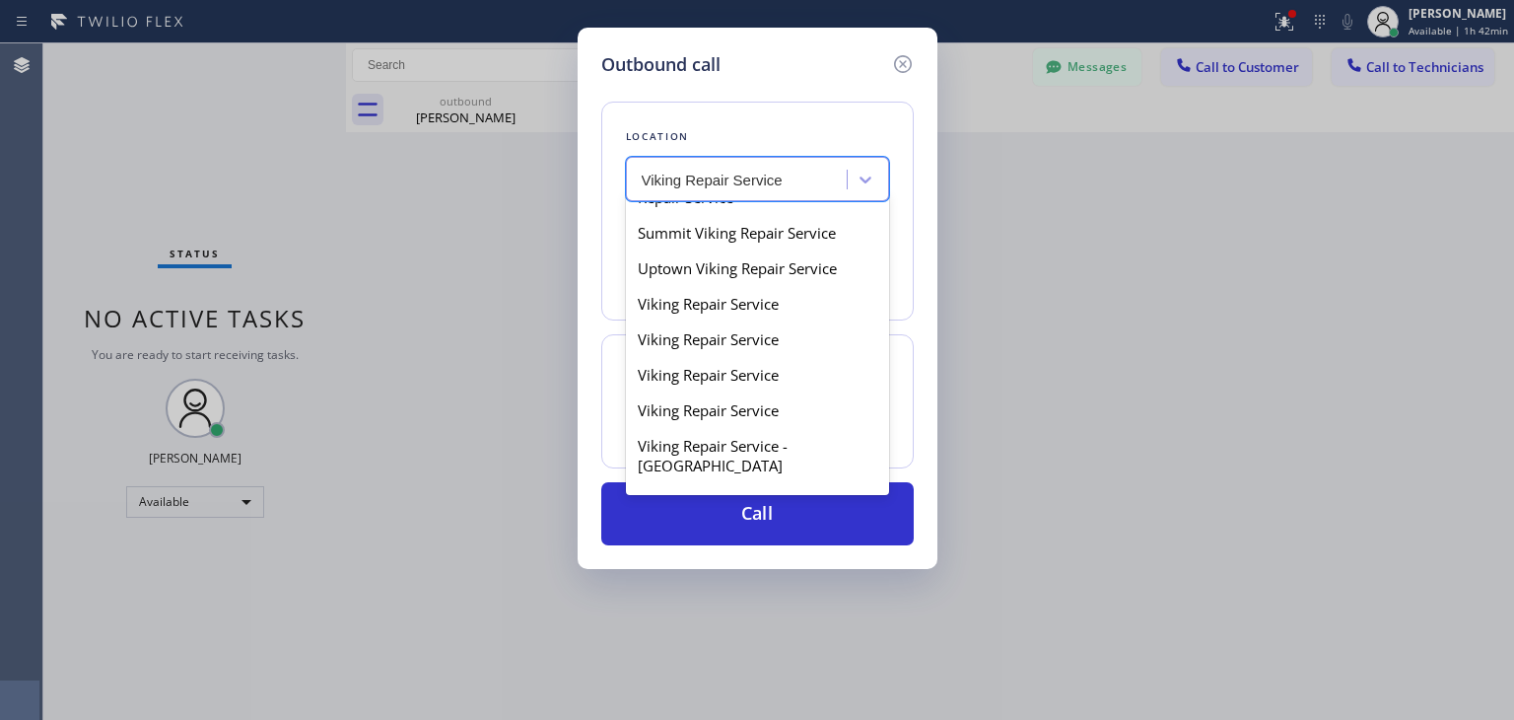
scroll to position [296, 0]
click at [797, 321] on div "Viking Repair Service" at bounding box center [757, 303] width 263 height 35
type input "[PHONE_NUMBER]"
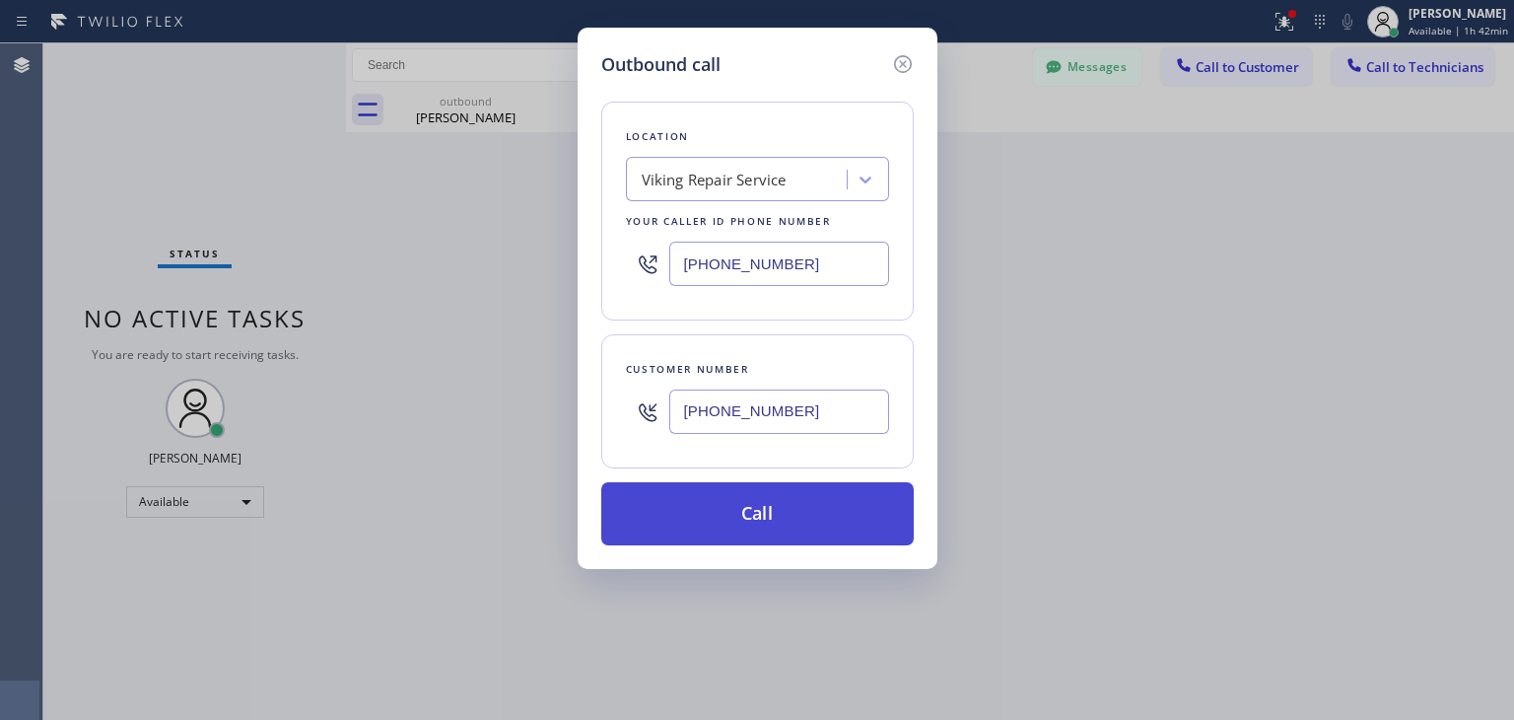
click at [802, 499] on button "Call" at bounding box center [757, 513] width 312 height 63
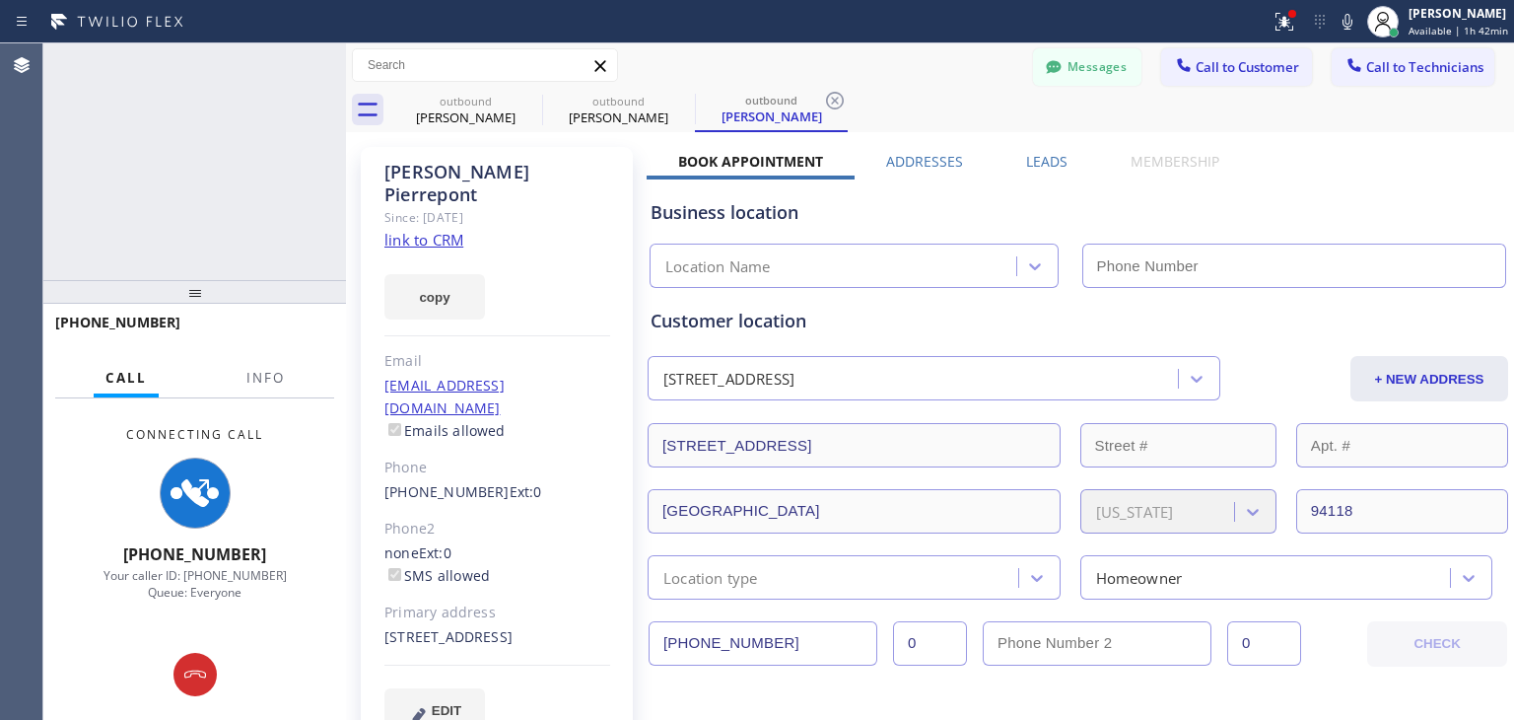
type input "[PHONE_NUMBER]"
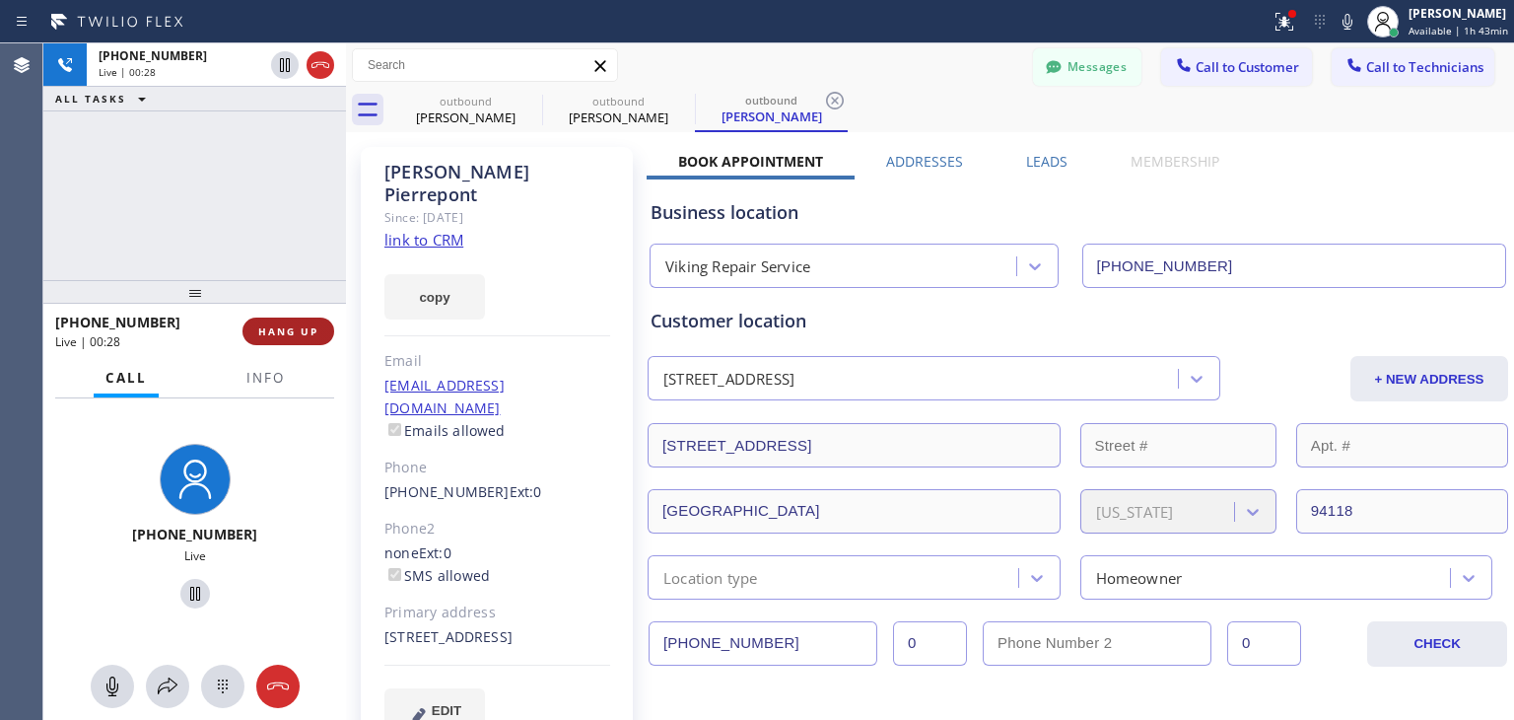
click at [296, 336] on span "HANG UP" at bounding box center [288, 331] width 60 height 14
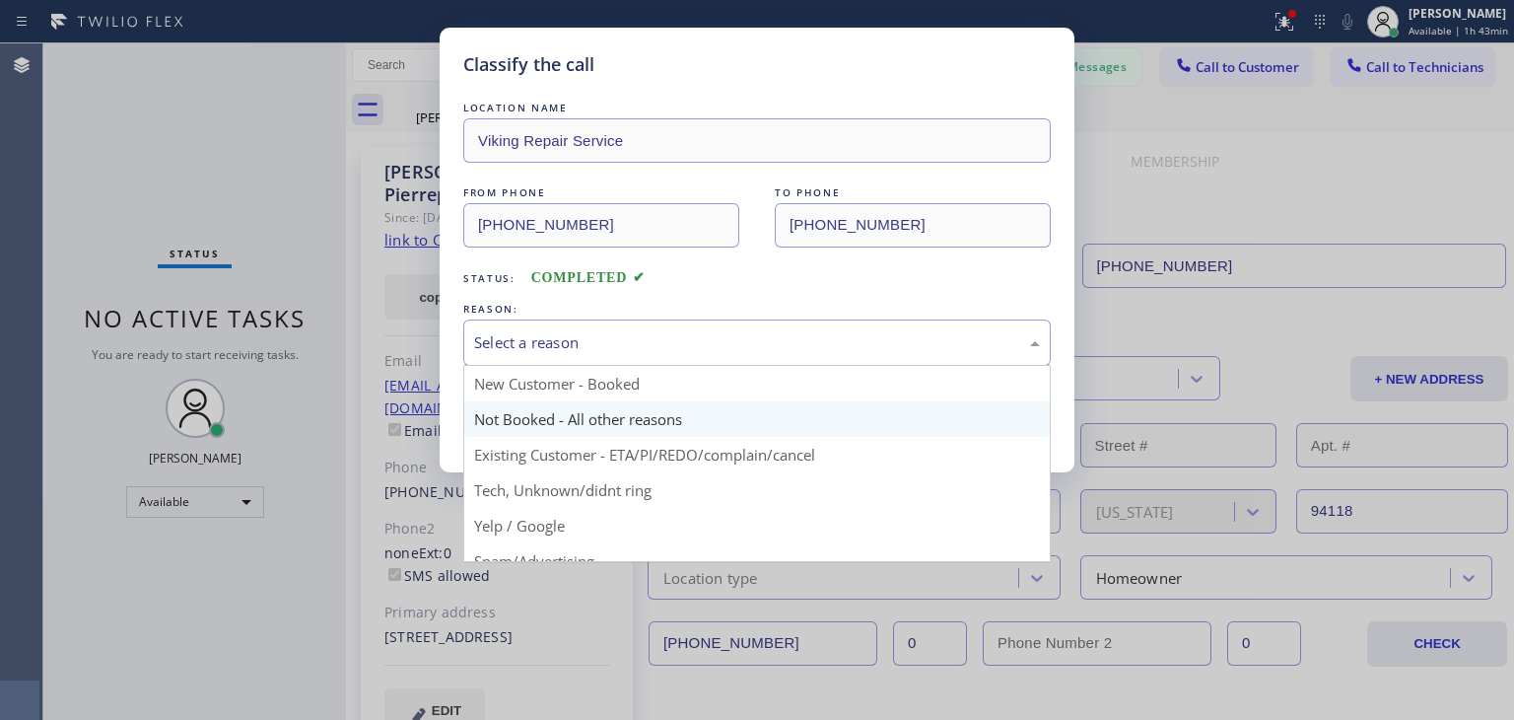
drag, startPoint x: 662, startPoint y: 336, endPoint x: 715, endPoint y: 422, distance: 100.4
click at [715, 366] on div "Select a reason New Customer - Booked Not Booked - All other reasons Existing C…" at bounding box center [756, 342] width 587 height 46
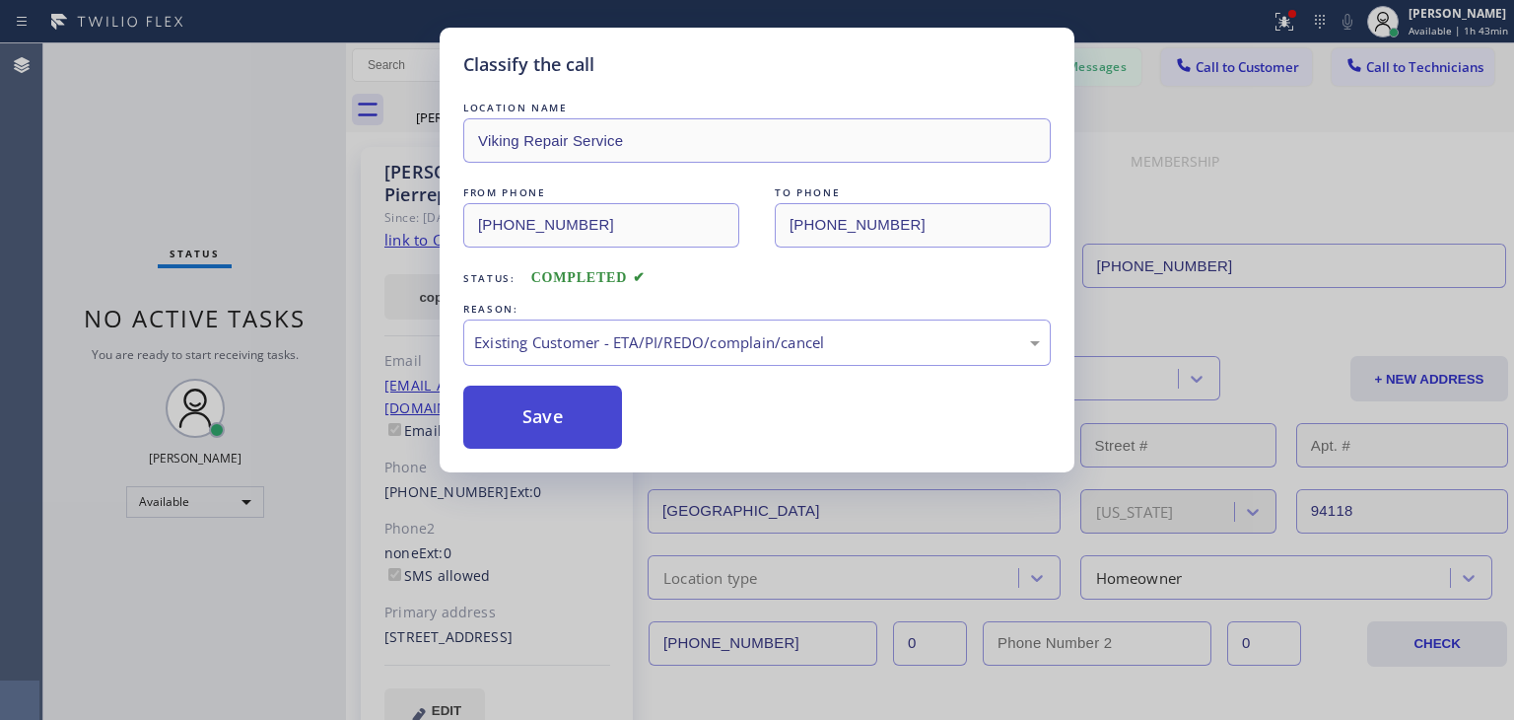
click at [606, 434] on button "Save" at bounding box center [542, 416] width 159 height 63
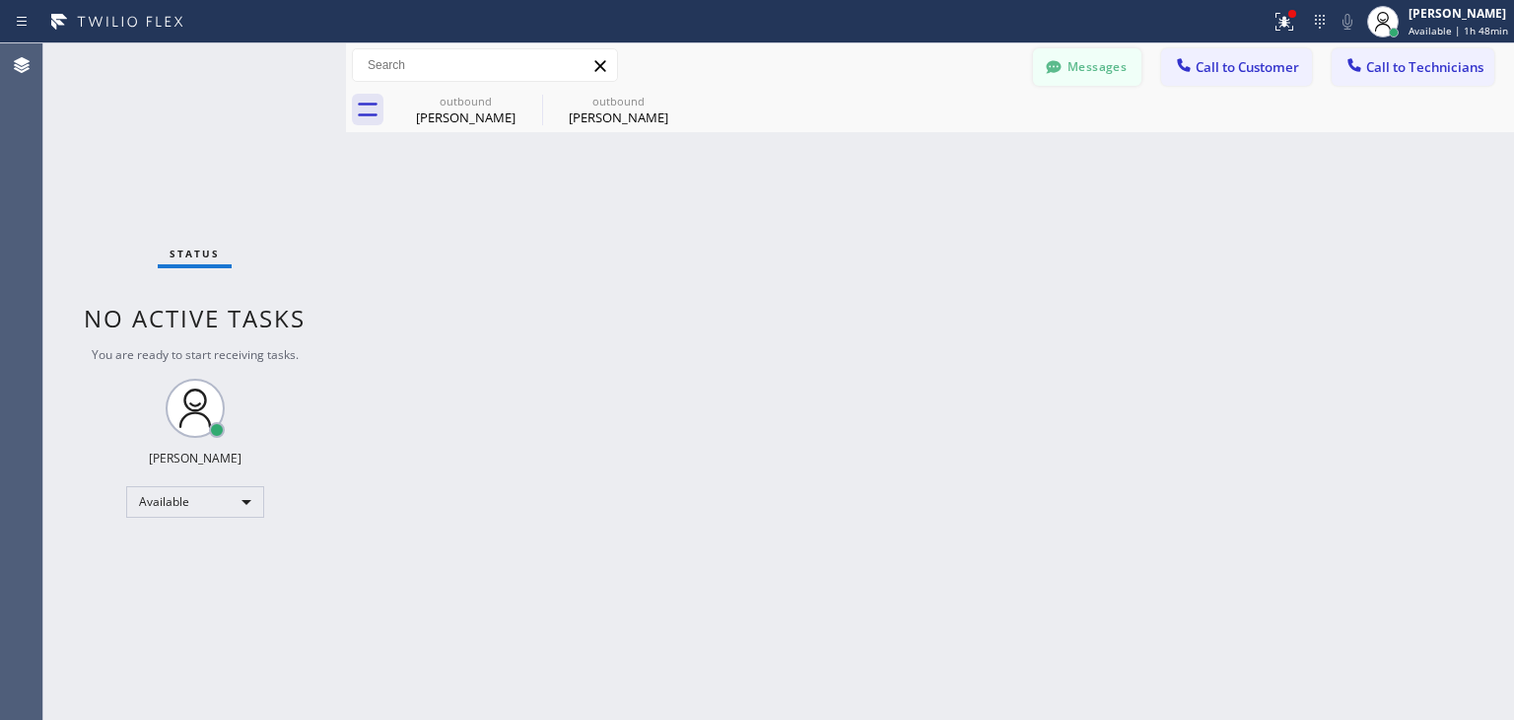
click at [1069, 56] on button "Messages" at bounding box center [1087, 66] width 108 height 37
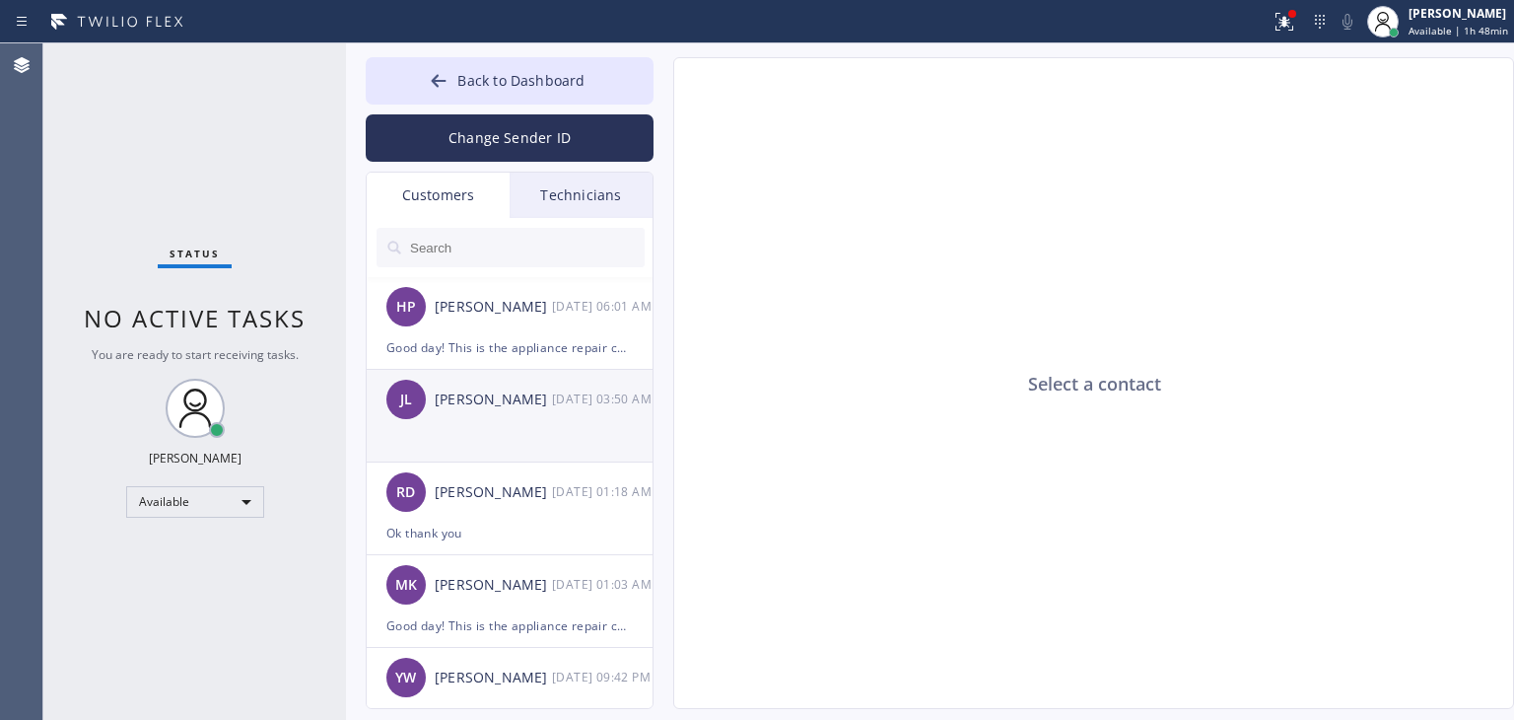
click at [546, 462] on li "[PERSON_NAME] [DATE] 03:50 AM" at bounding box center [511, 508] width 288 height 93
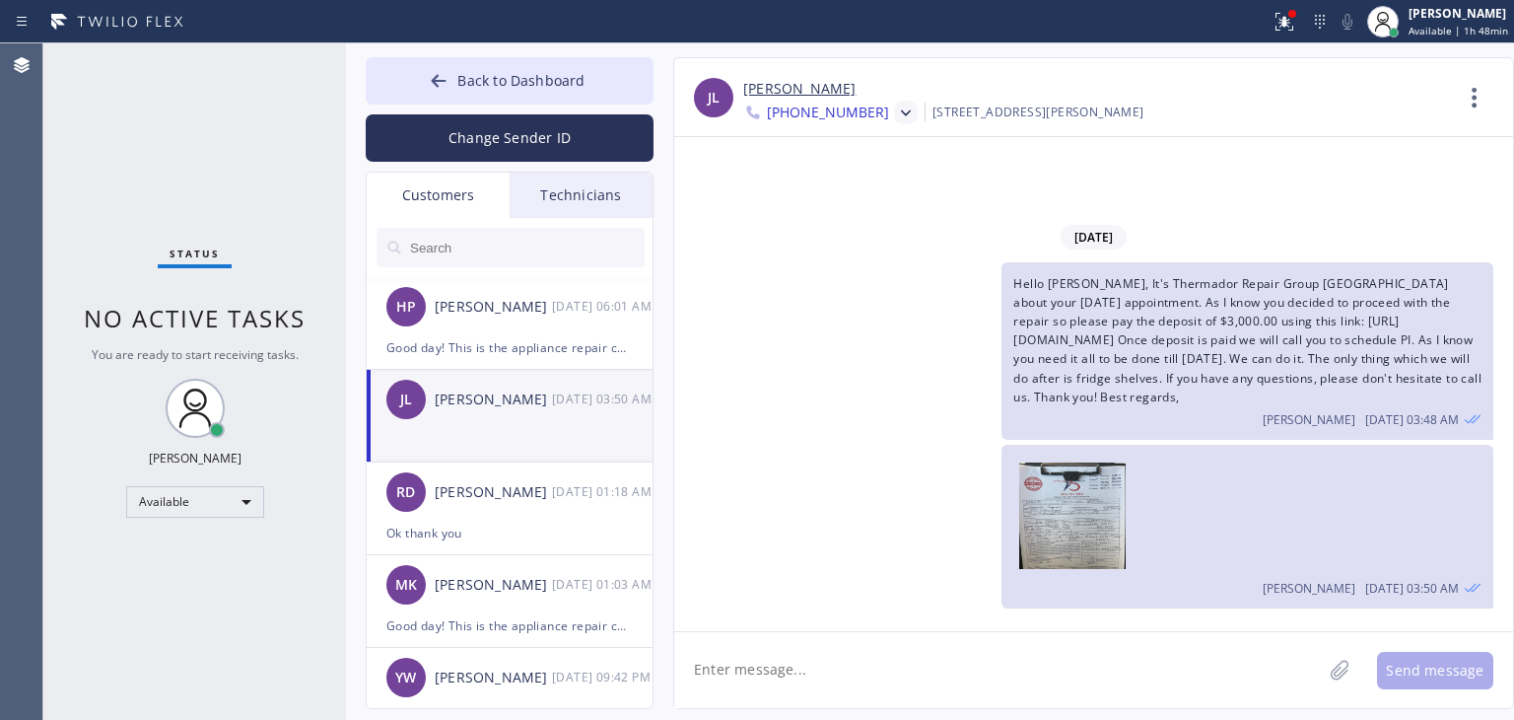
click at [896, 119] on icon at bounding box center [906, 113] width 20 height 20
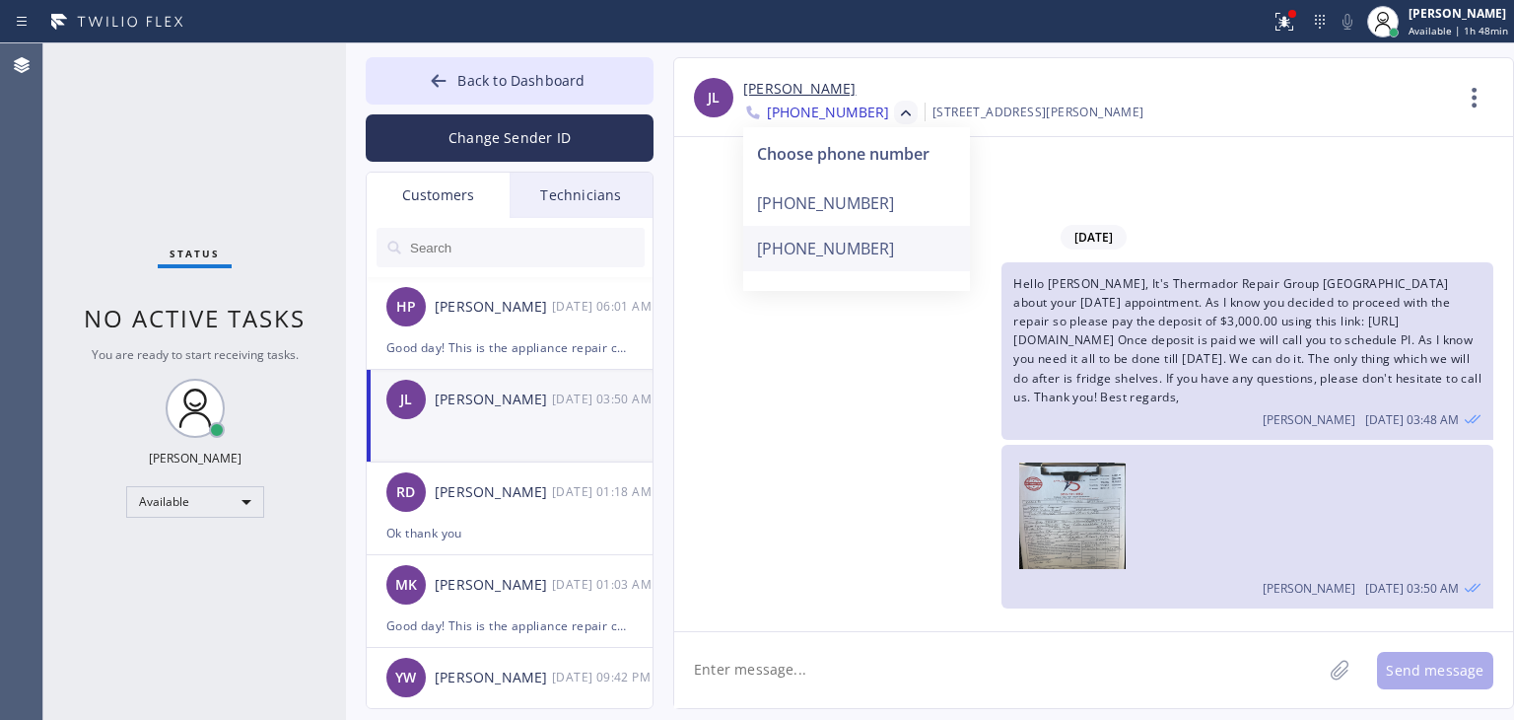
click at [889, 246] on div "[PHONE_NUMBER]" at bounding box center [856, 248] width 227 height 45
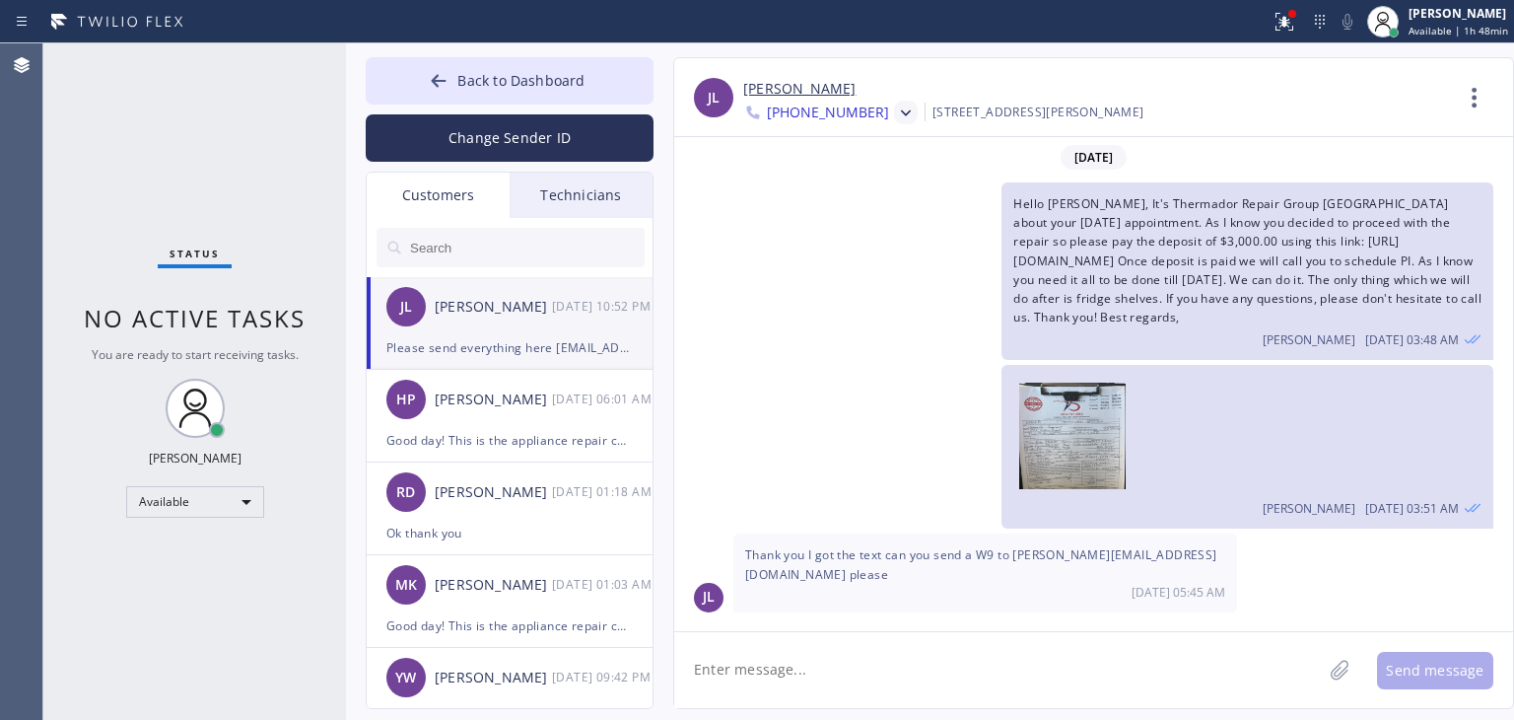
scroll to position [87, 0]
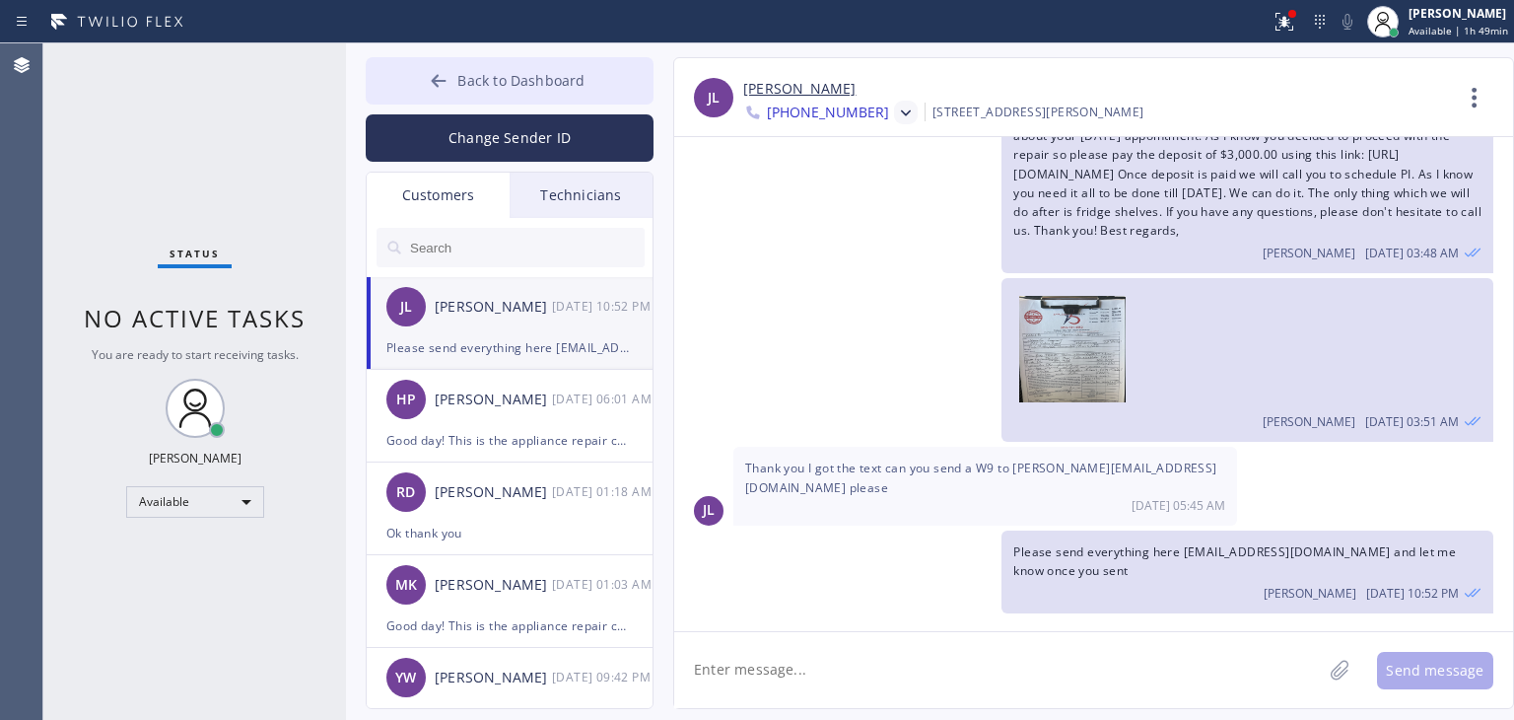
click at [581, 66] on button "Back to Dashboard" at bounding box center [510, 80] width 288 height 47
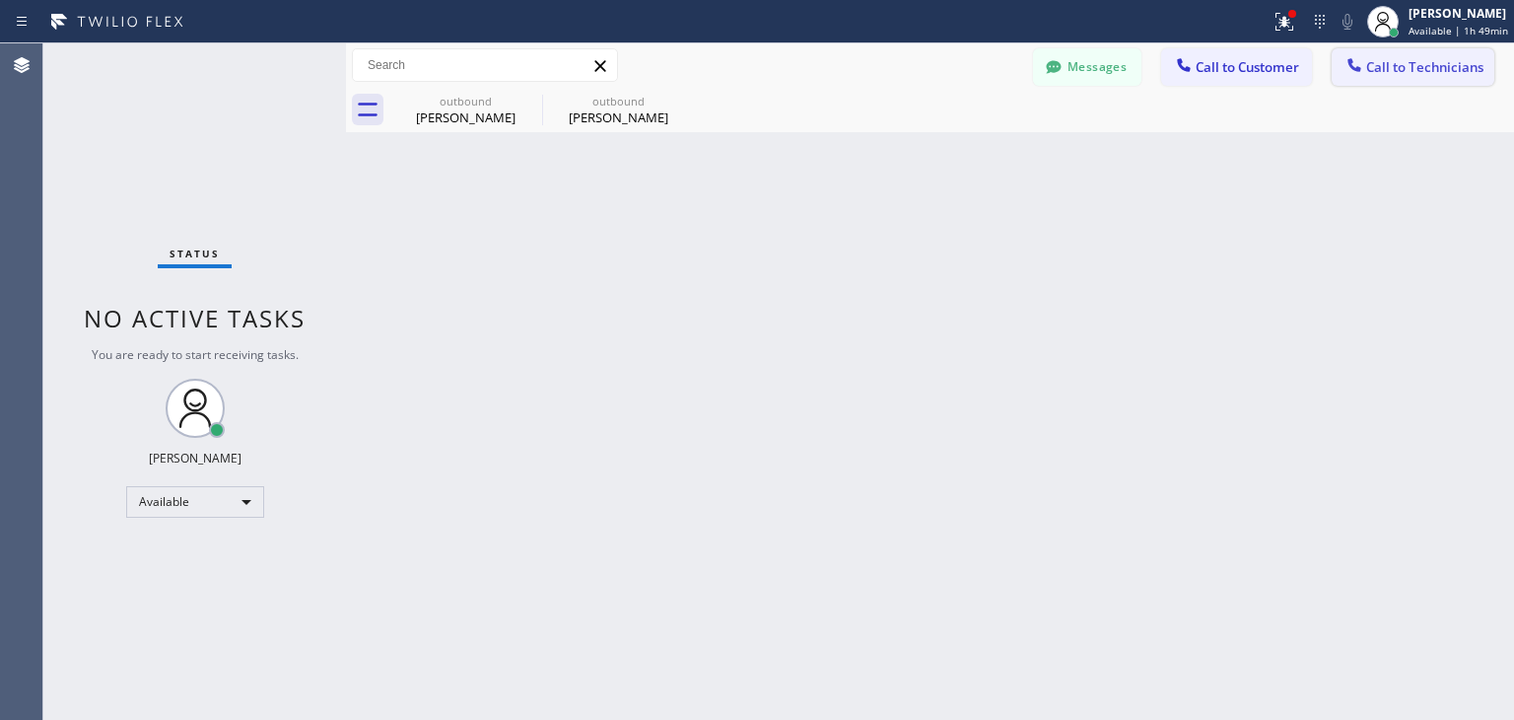
click at [1400, 55] on button "Call to Technicians" at bounding box center [1413, 66] width 163 height 37
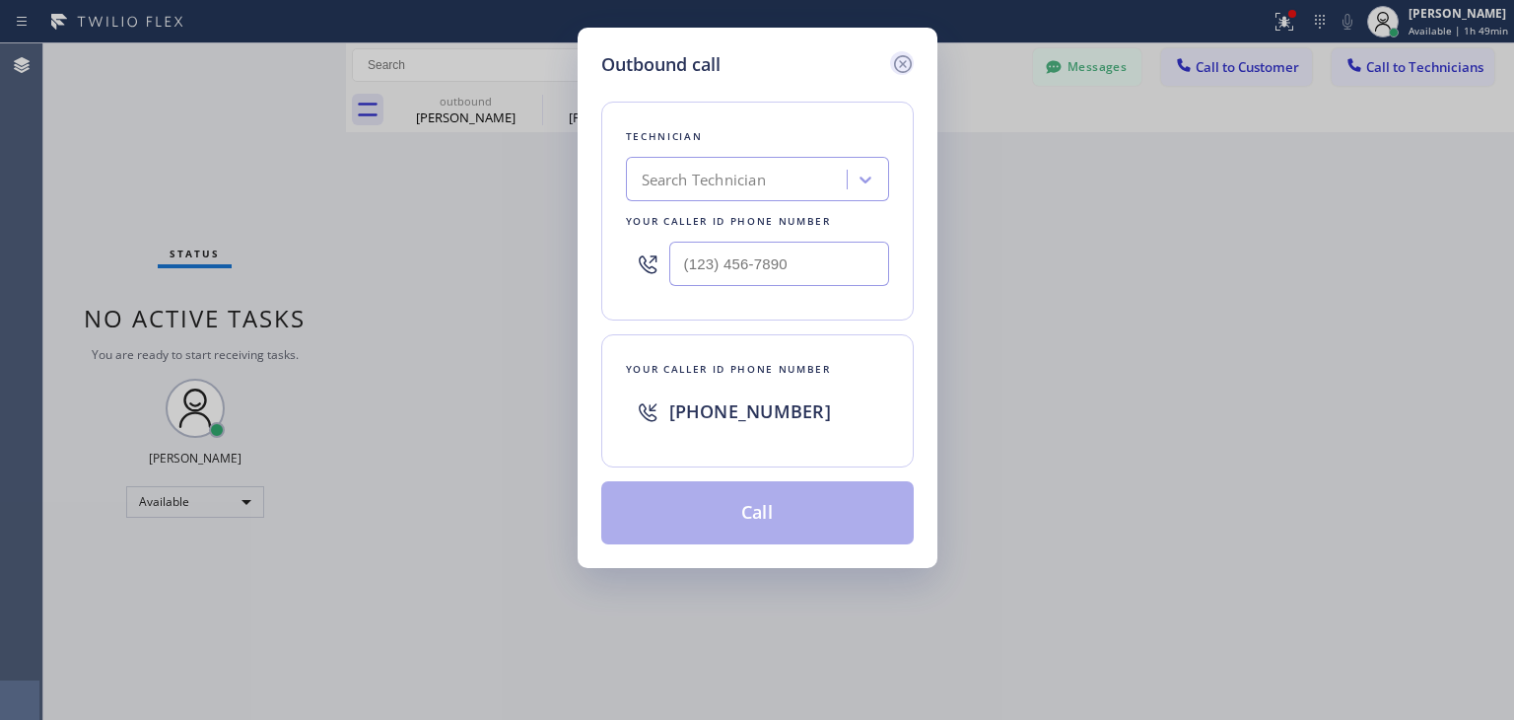
click at [904, 67] on icon at bounding box center [903, 64] width 24 height 24
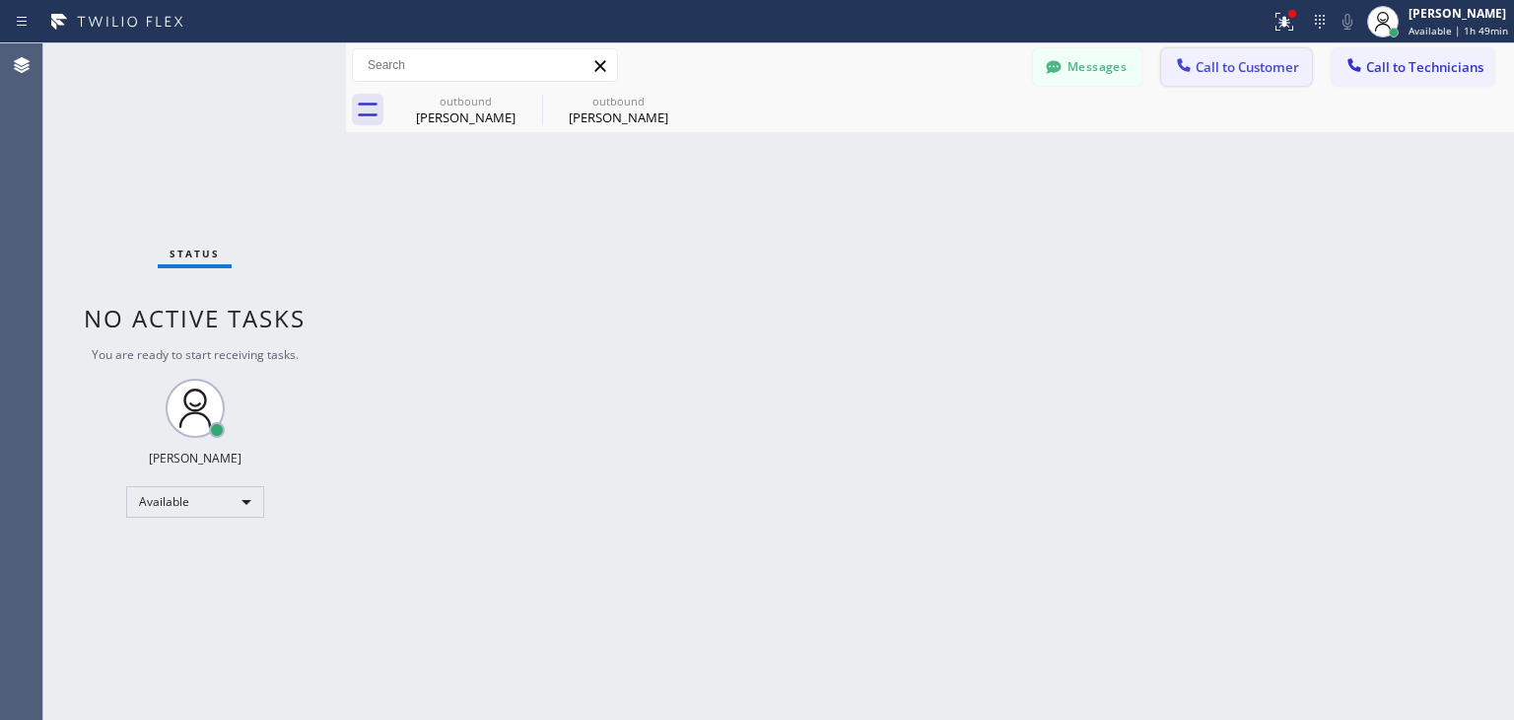
click at [1289, 68] on span "Call to Customer" at bounding box center [1247, 67] width 103 height 18
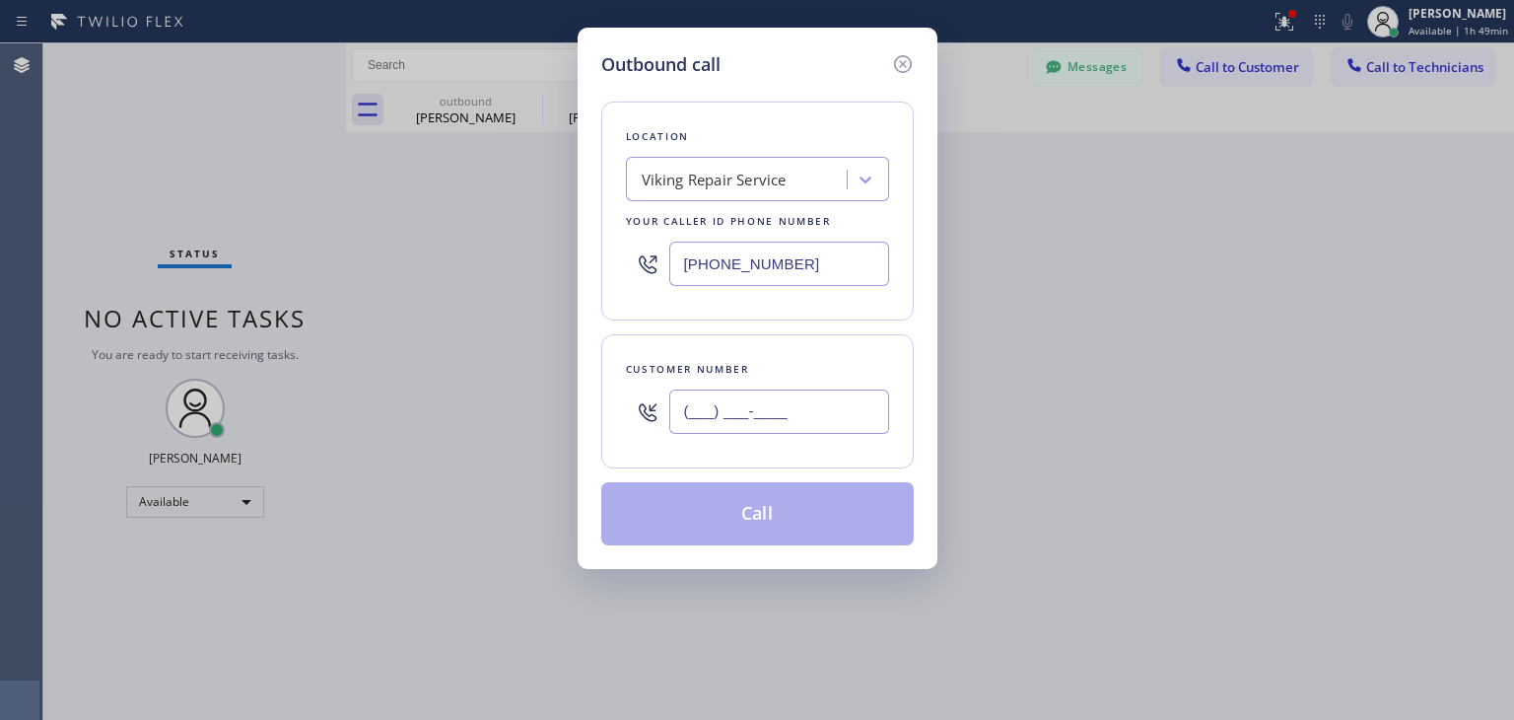
paste input "408) 504-1761"
click at [798, 398] on input "[PHONE_NUMBER]" at bounding box center [779, 411] width 220 height 44
type input "[PHONE_NUMBER]"
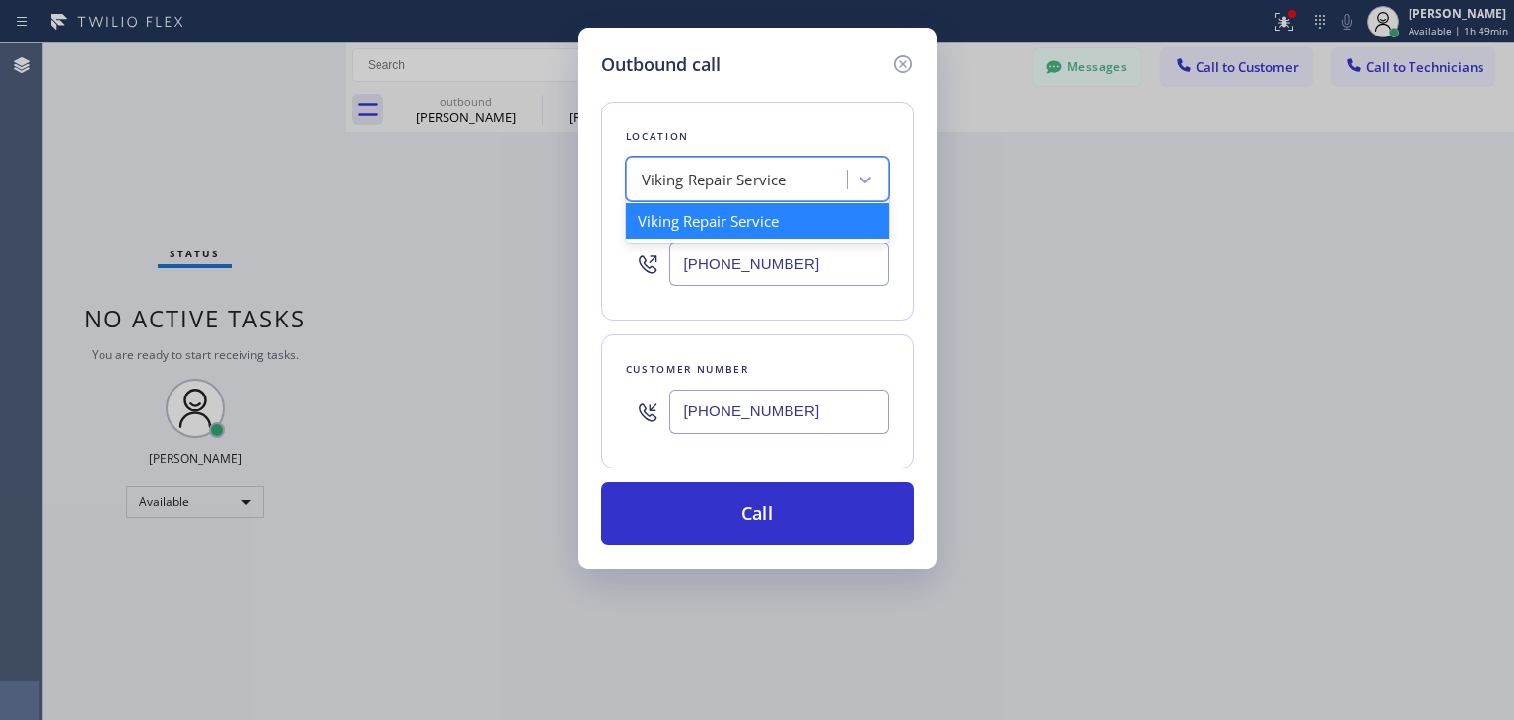
paste input "Sub Zero Appliance Repair (Google Ads, SJ)"
type input "Sub Zero Appliance Repair (Google Ads, SJ)"
click at [736, 167] on div "Viking Repair Service Sub Zero Appliance Repair (Google Ads, SJ)" at bounding box center [739, 180] width 215 height 34
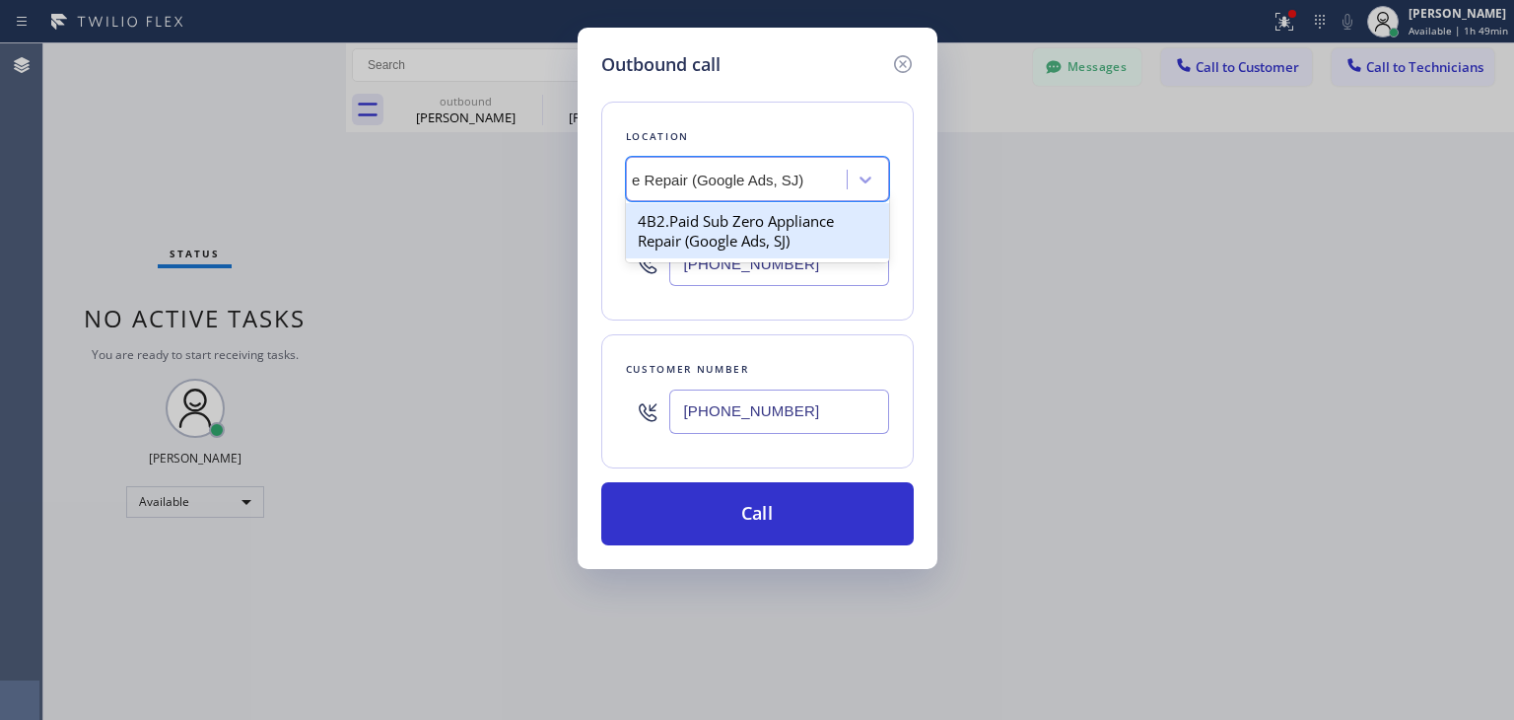
click at [761, 217] on div "4B2.Paid Sub Zero Appliance Repair (Google Ads, SJ)" at bounding box center [757, 230] width 263 height 55
type input "[PHONE_NUMBER]"
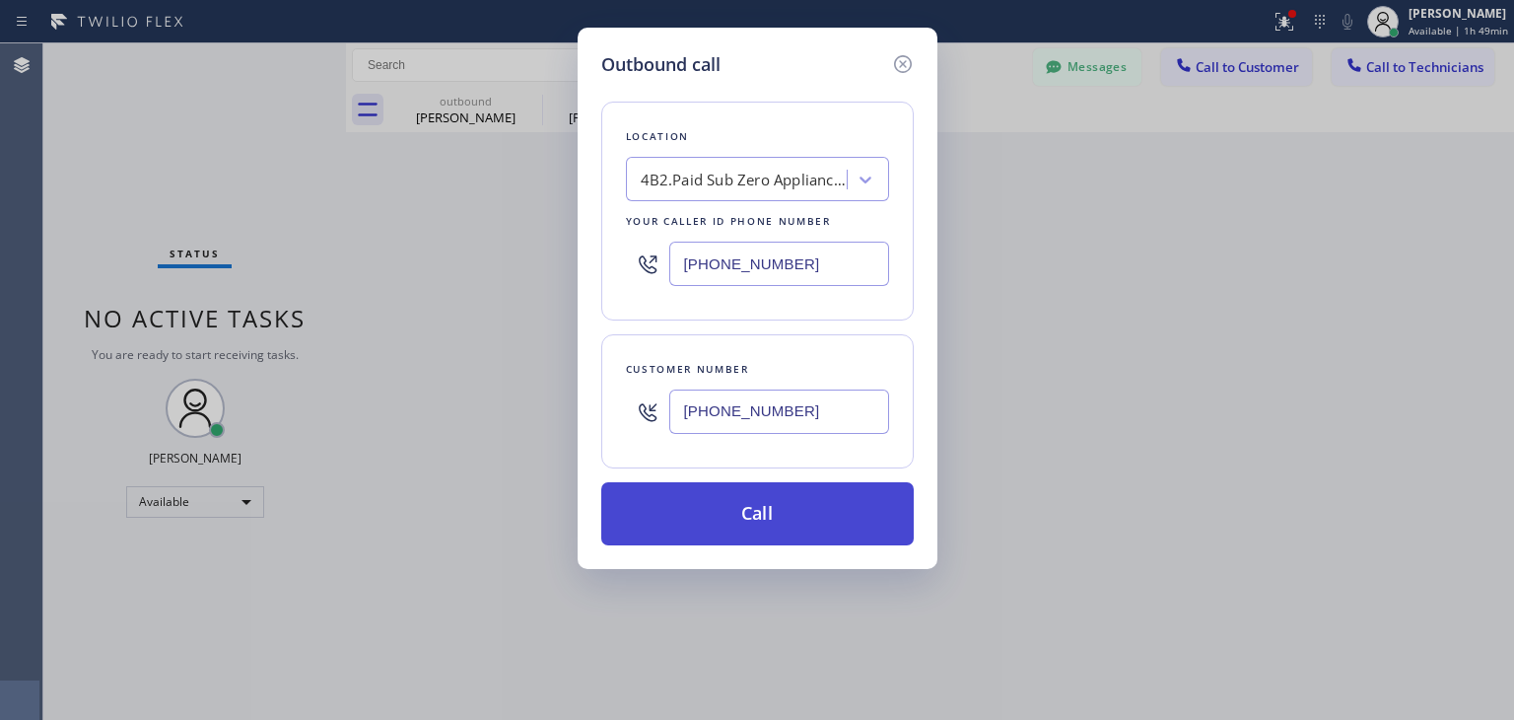
click at [800, 529] on button "Call" at bounding box center [757, 513] width 312 height 63
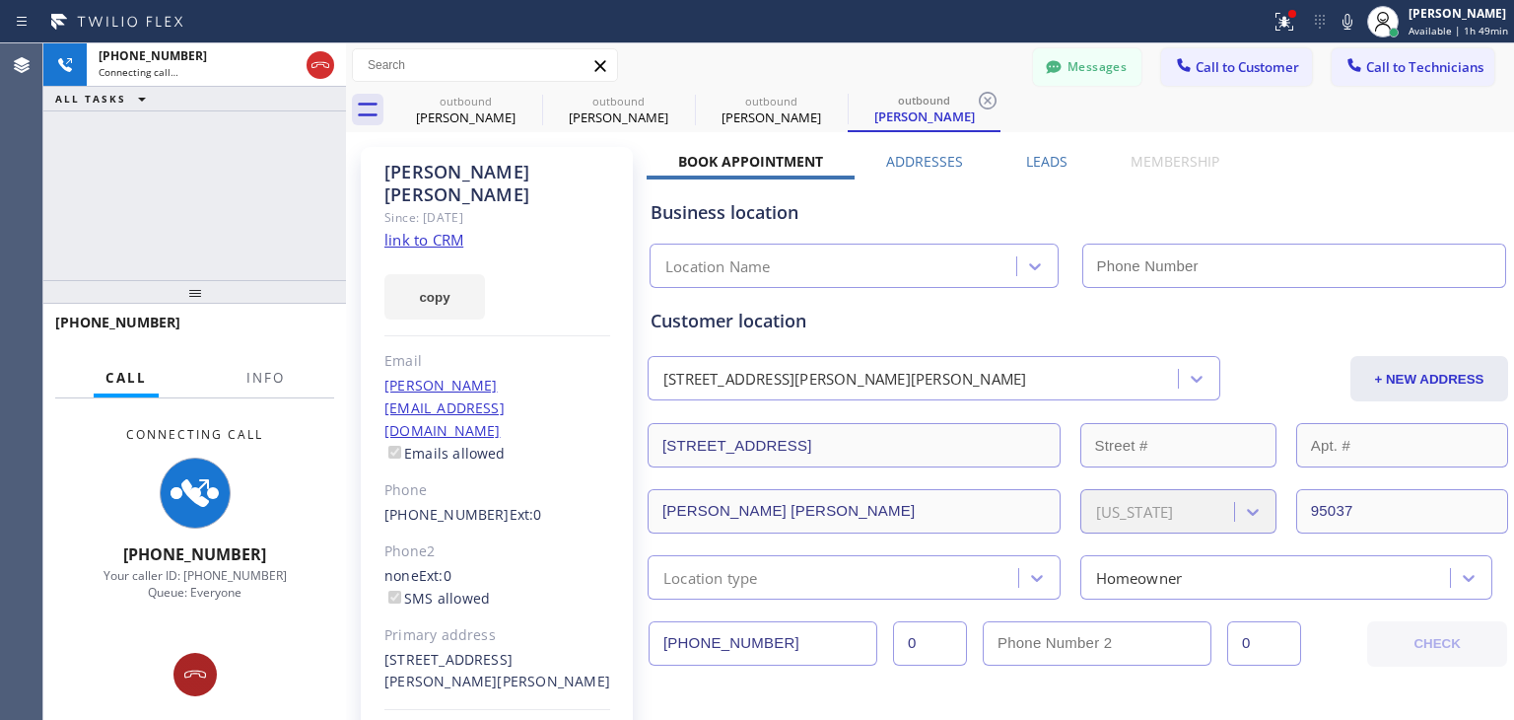
click at [199, 687] on button at bounding box center [194, 674] width 43 height 43
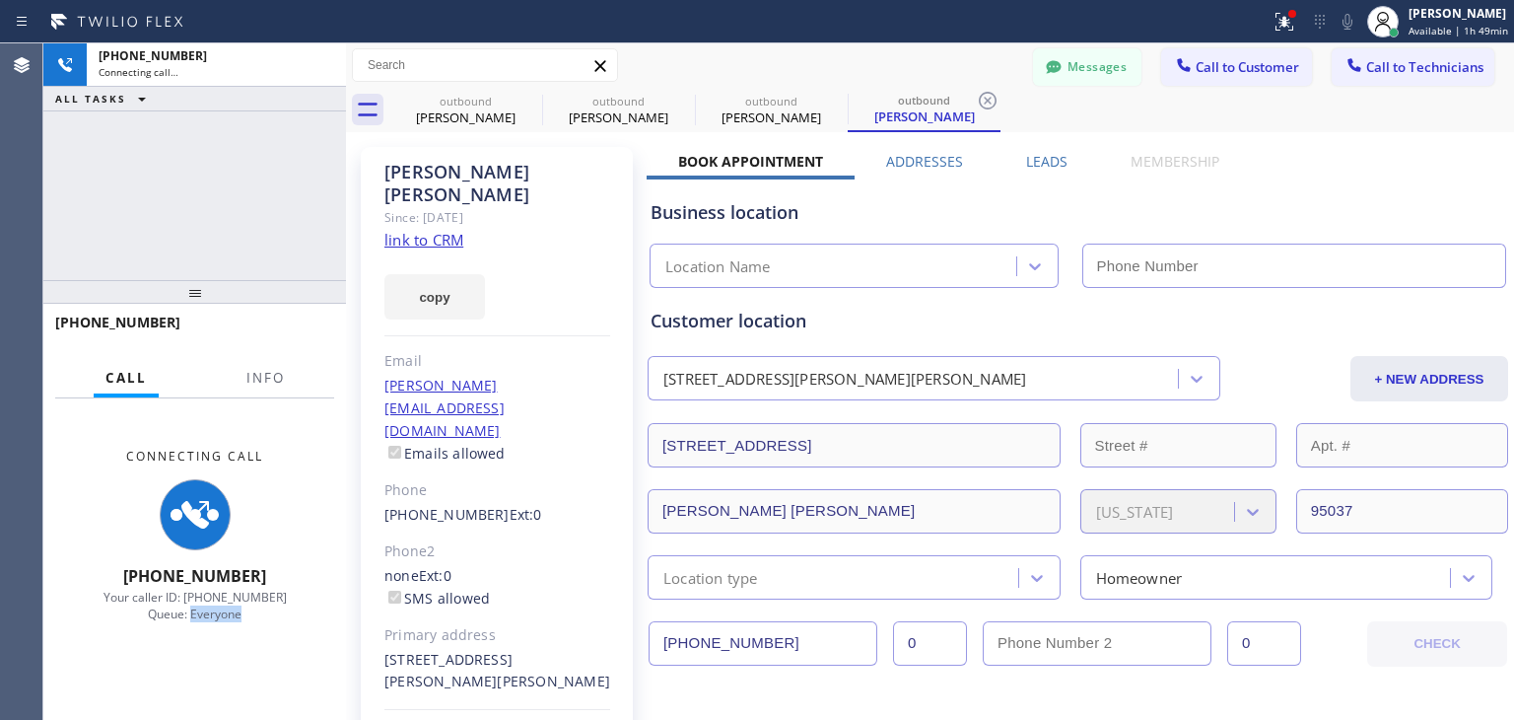
click at [199, 687] on div "Connecting Call [PHONE_NUMBER] Your caller ID: [PHONE_NUMBER] Queue: Everyone" at bounding box center [194, 558] width 303 height 321
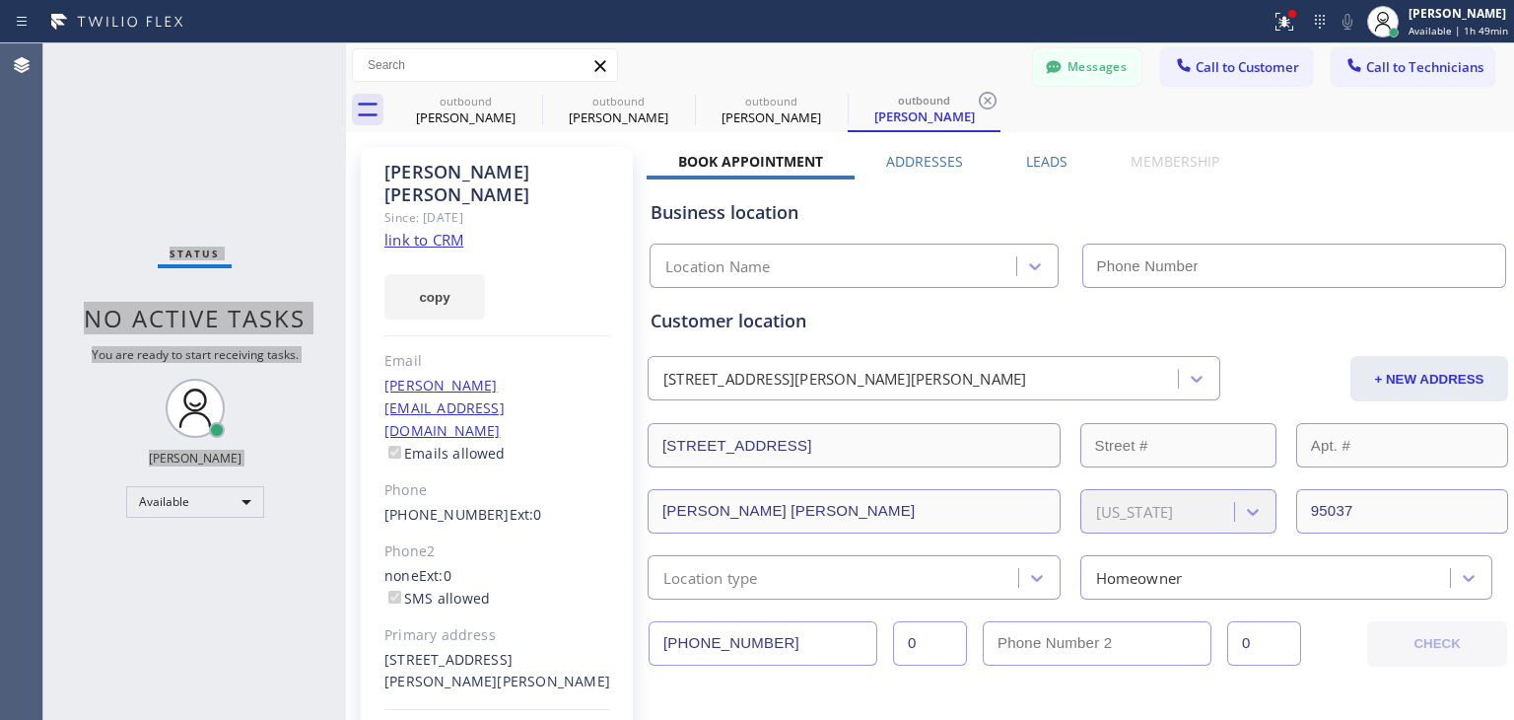
type input "[PHONE_NUMBER]"
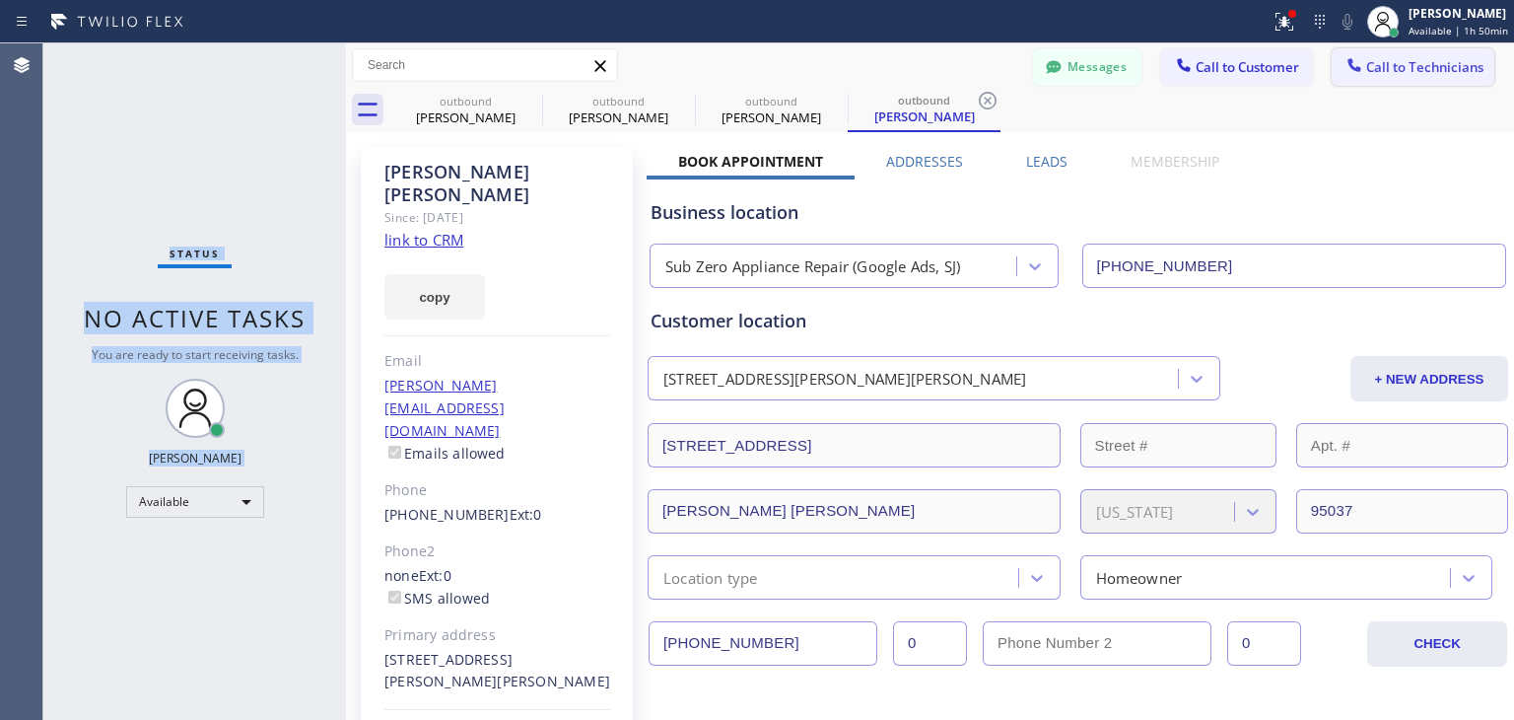
click at [1411, 58] on span "Call to Technicians" at bounding box center [1424, 67] width 117 height 18
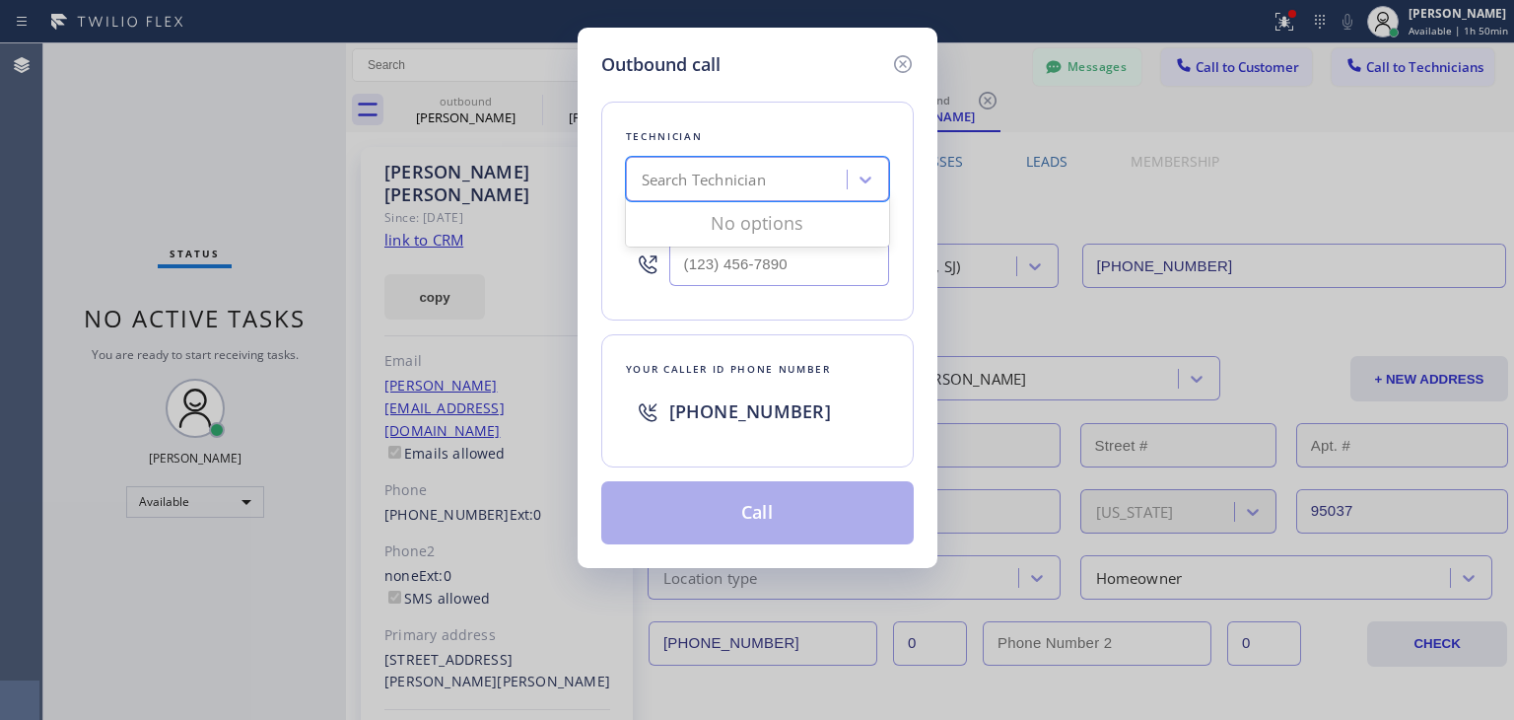
click at [773, 181] on div "Search Technician" at bounding box center [739, 180] width 215 height 34
type input "[PERSON_NAME]"
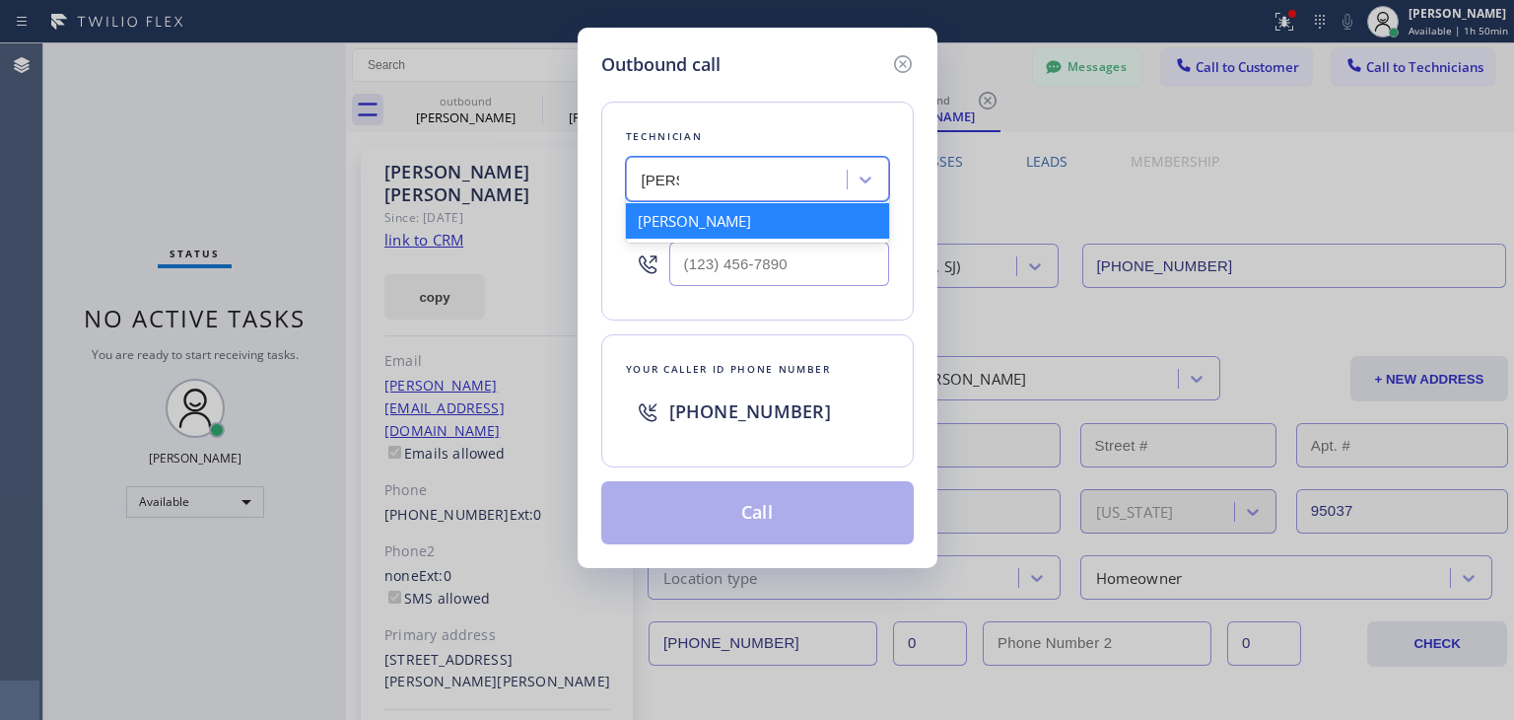
click at [769, 215] on div "[PERSON_NAME]" at bounding box center [757, 220] width 263 height 35
type input "[PHONE_NUMBER]"
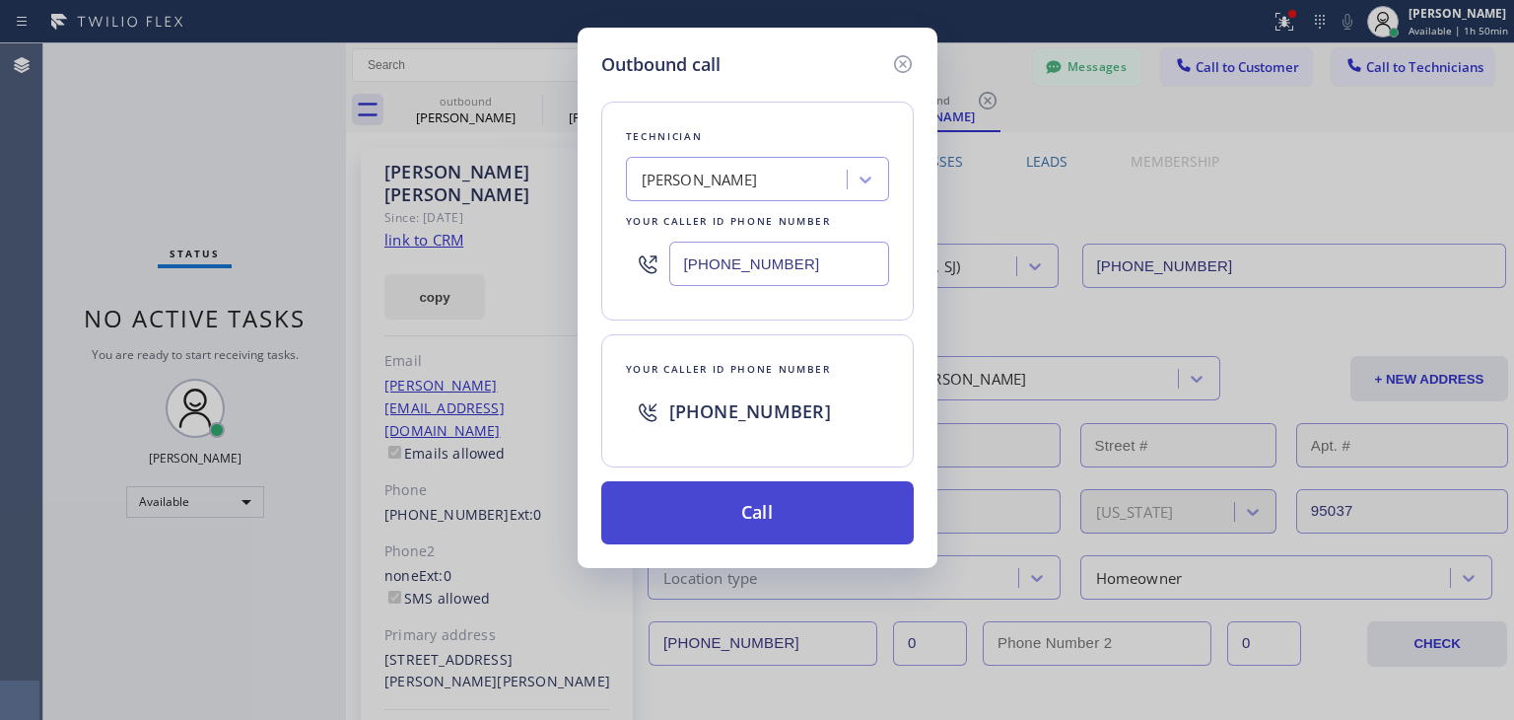
click at [737, 503] on button "Call" at bounding box center [757, 512] width 312 height 63
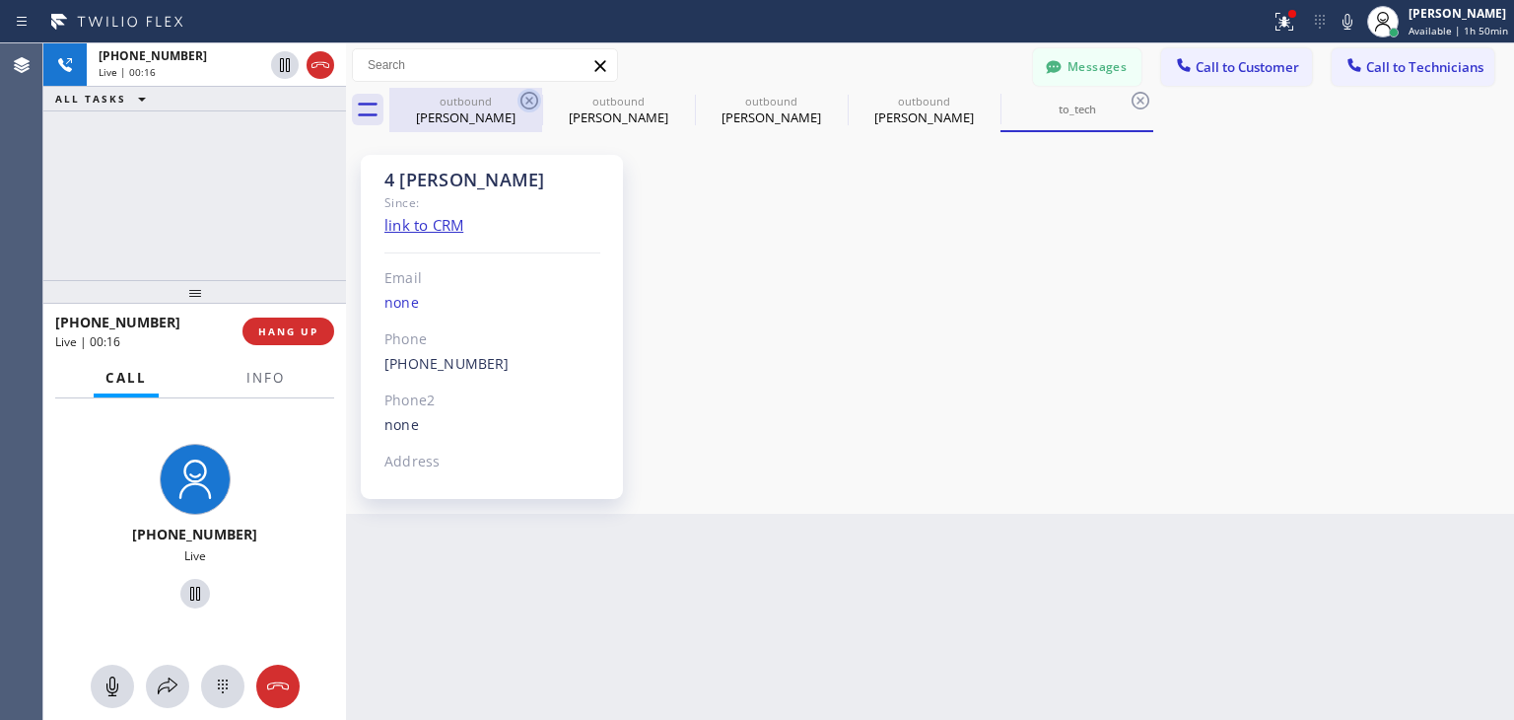
click at [532, 107] on icon at bounding box center [529, 101] width 18 height 18
click at [0, 0] on icon at bounding box center [0, 0] width 0 height 0
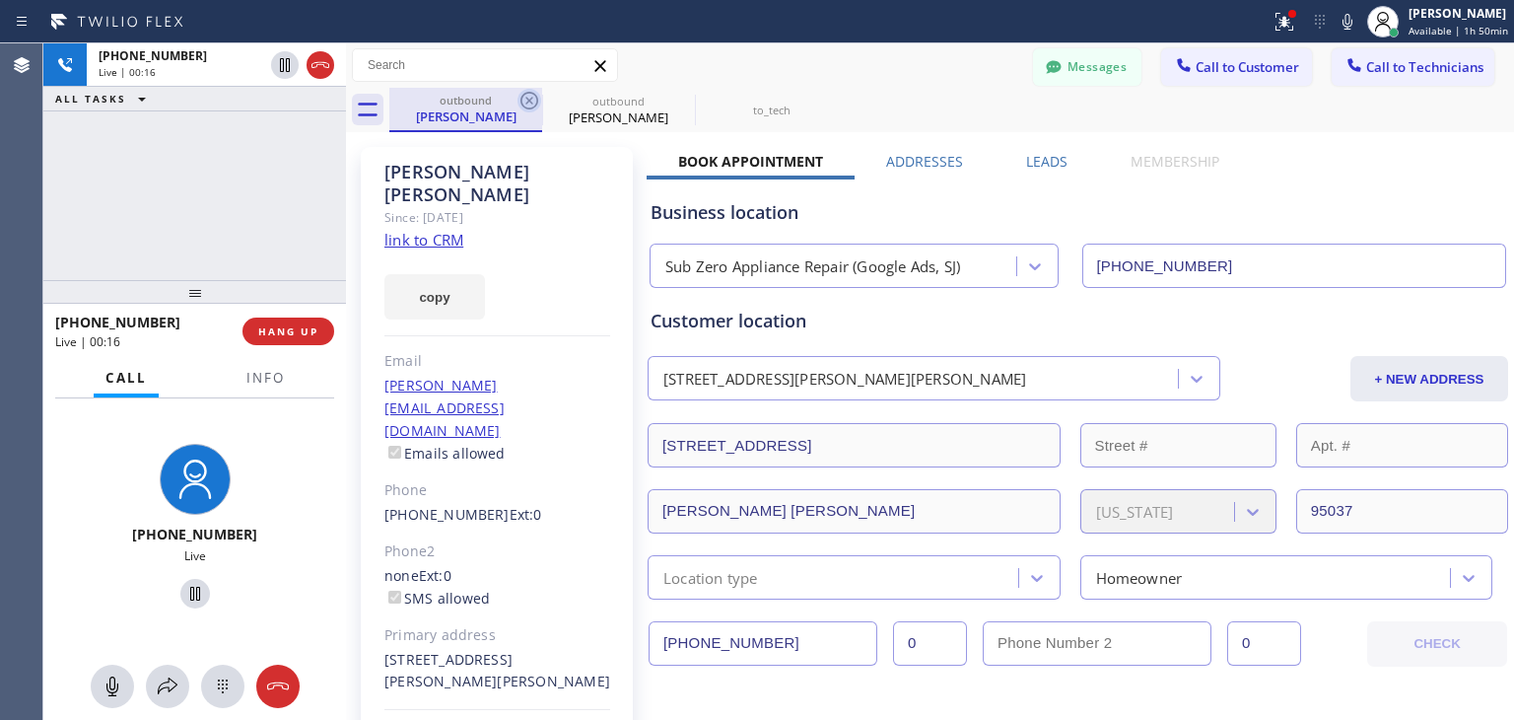
click at [532, 107] on icon at bounding box center [529, 101] width 18 height 18
click at [0, 0] on icon at bounding box center [0, 0] width 0 height 0
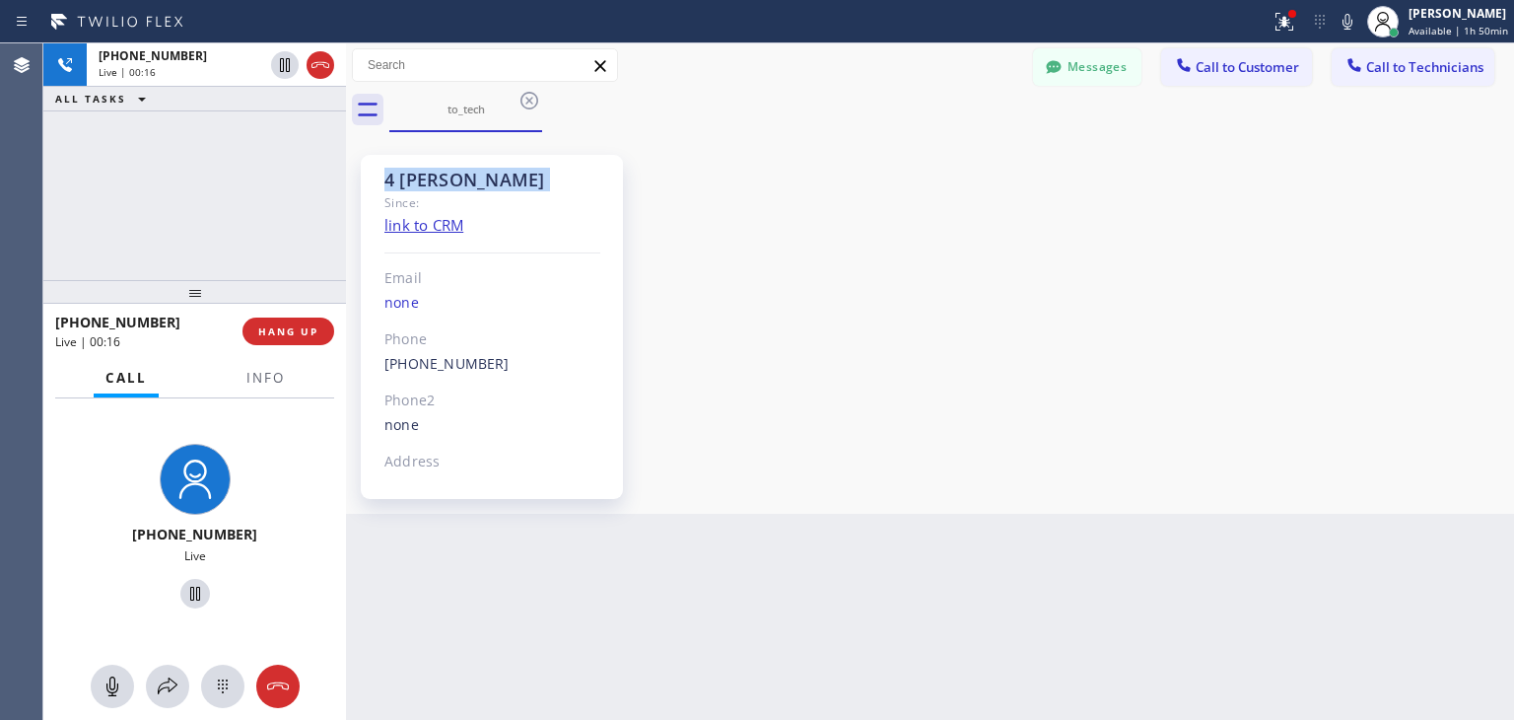
click at [532, 107] on icon at bounding box center [529, 101] width 18 height 18
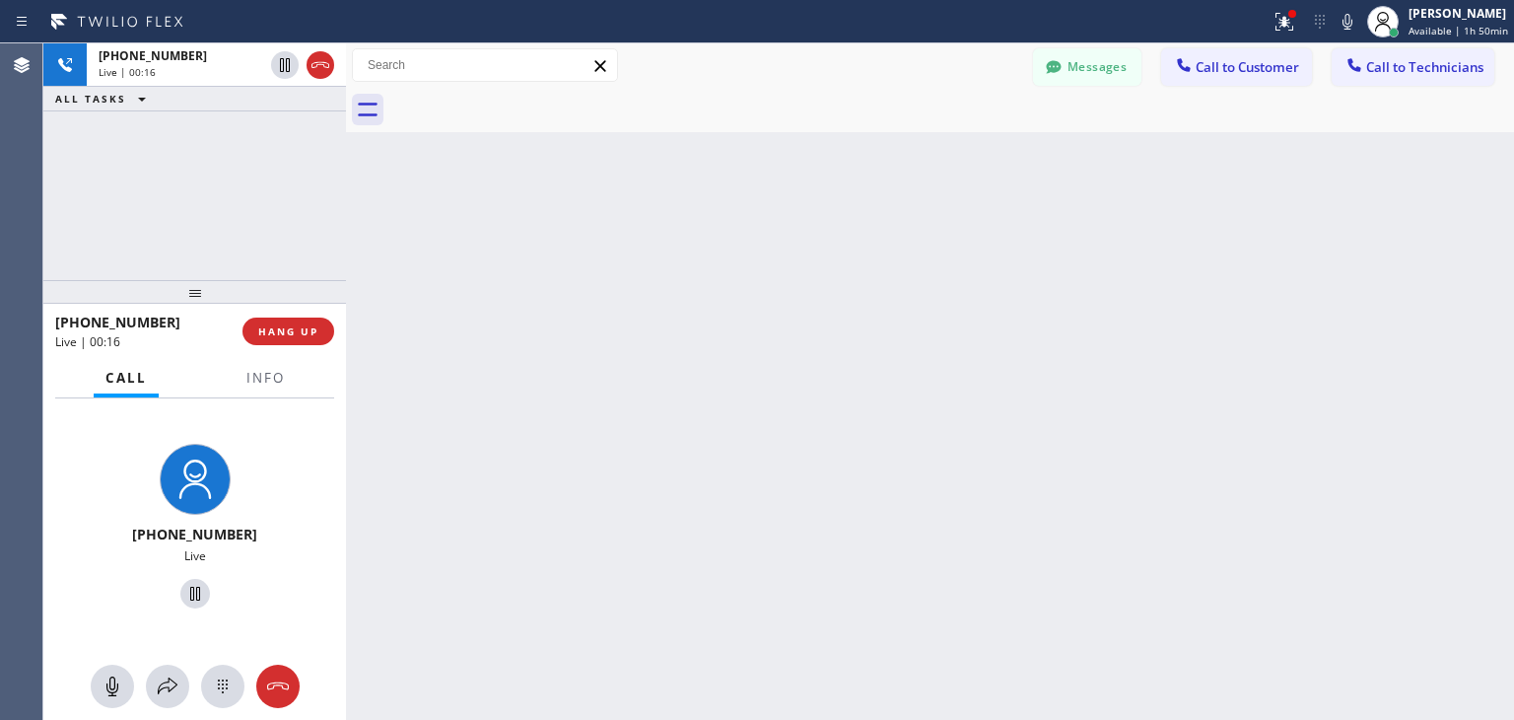
click at [532, 107] on div at bounding box center [951, 110] width 1125 height 44
click at [276, 330] on span "HANG UP" at bounding box center [288, 331] width 60 height 14
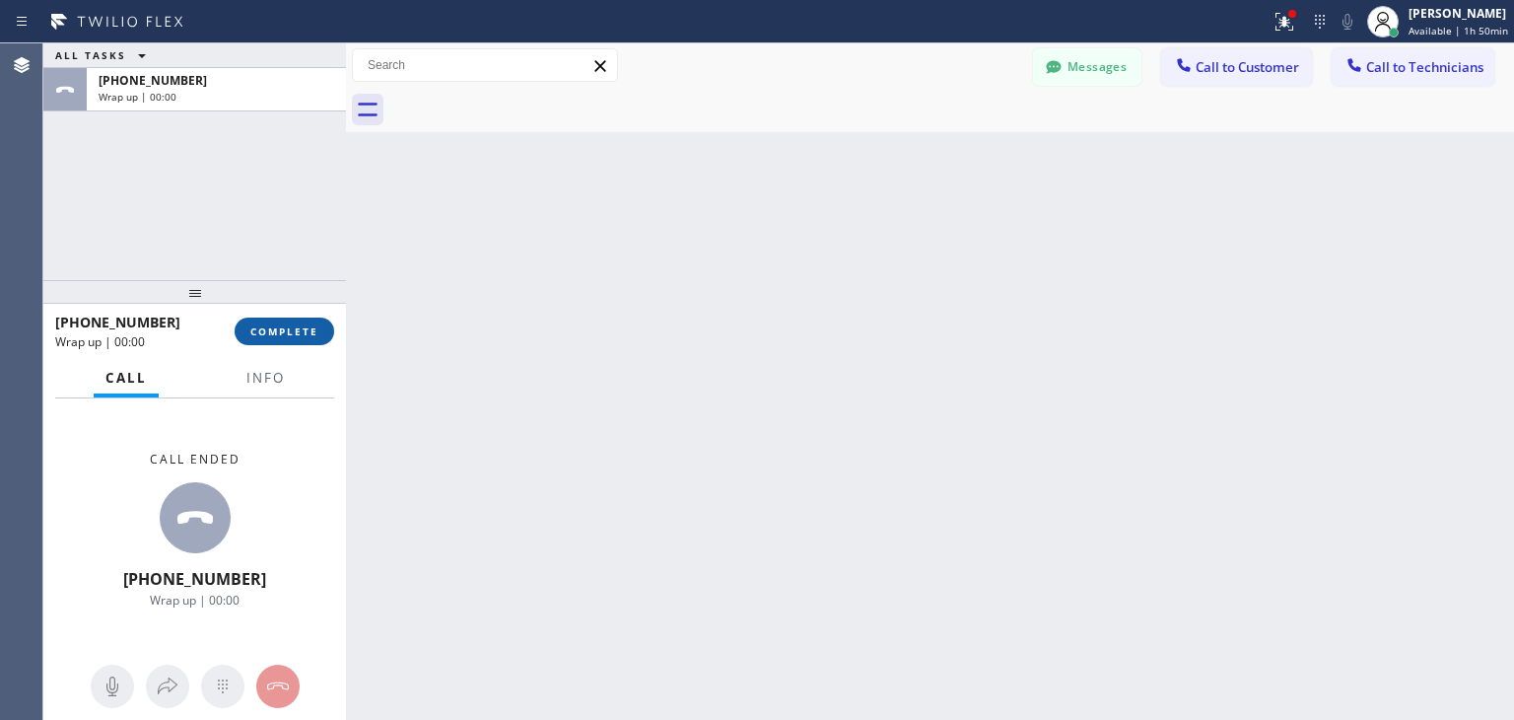
click at [276, 330] on span "COMPLETE" at bounding box center [284, 331] width 68 height 14
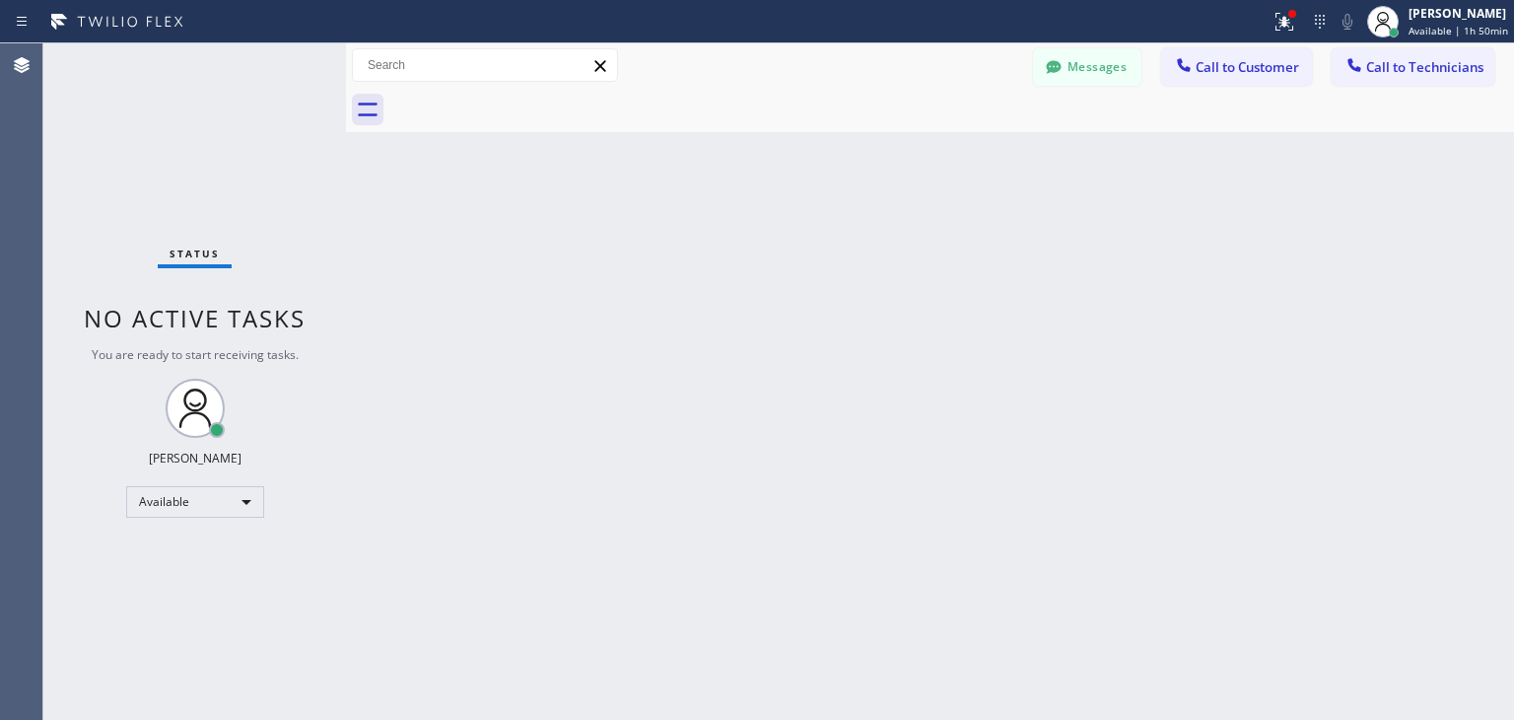
drag, startPoint x: 1246, startPoint y: 54, endPoint x: 637, endPoint y: 403, distance: 702.0
click at [637, 403] on div "Back to Dashboard Change Sender ID Customers Technicians HP [PERSON_NAME] [DATE…" at bounding box center [930, 381] width 1168 height 676
click at [1230, 69] on span "Call to Customer" at bounding box center [1247, 67] width 103 height 18
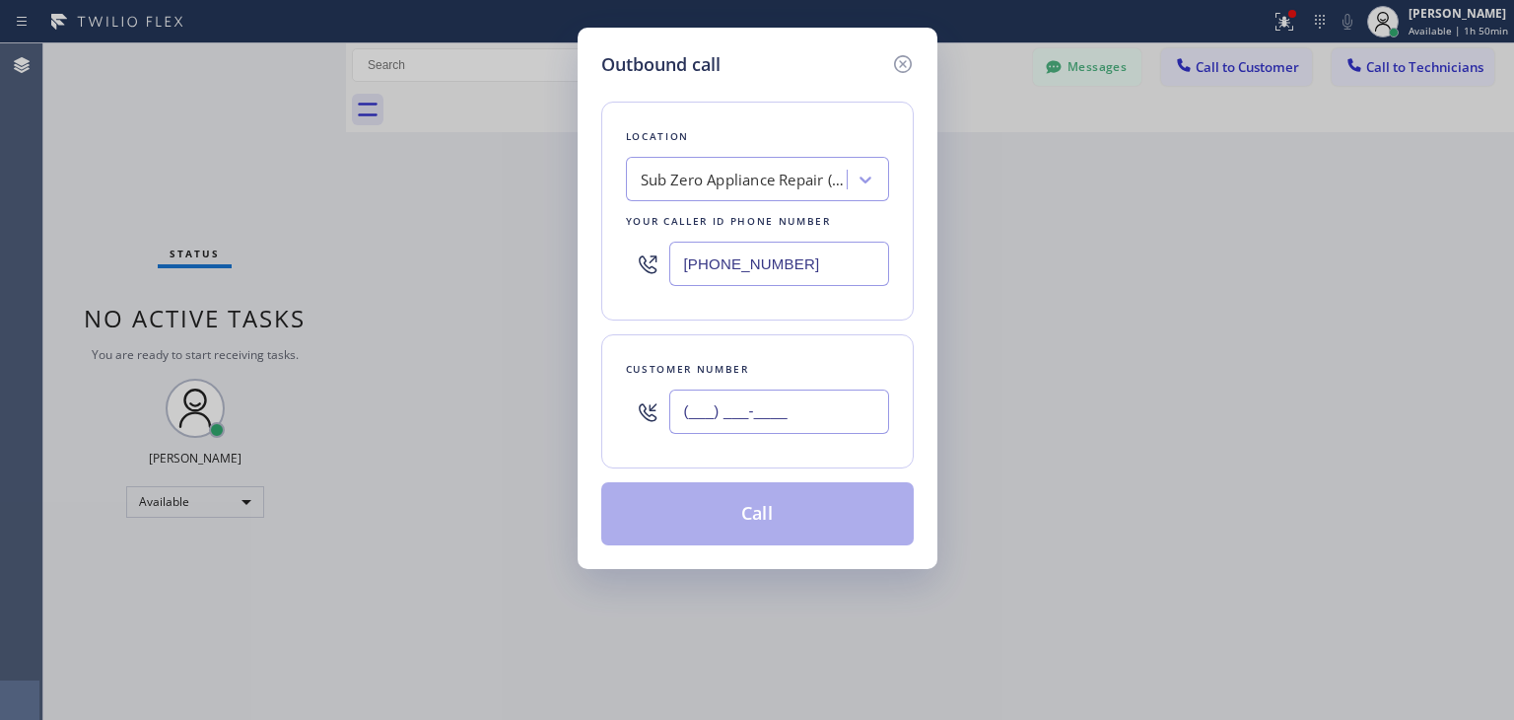
paste input "408) 504-1761"
click at [761, 416] on input "[PHONE_NUMBER]" at bounding box center [779, 411] width 220 height 44
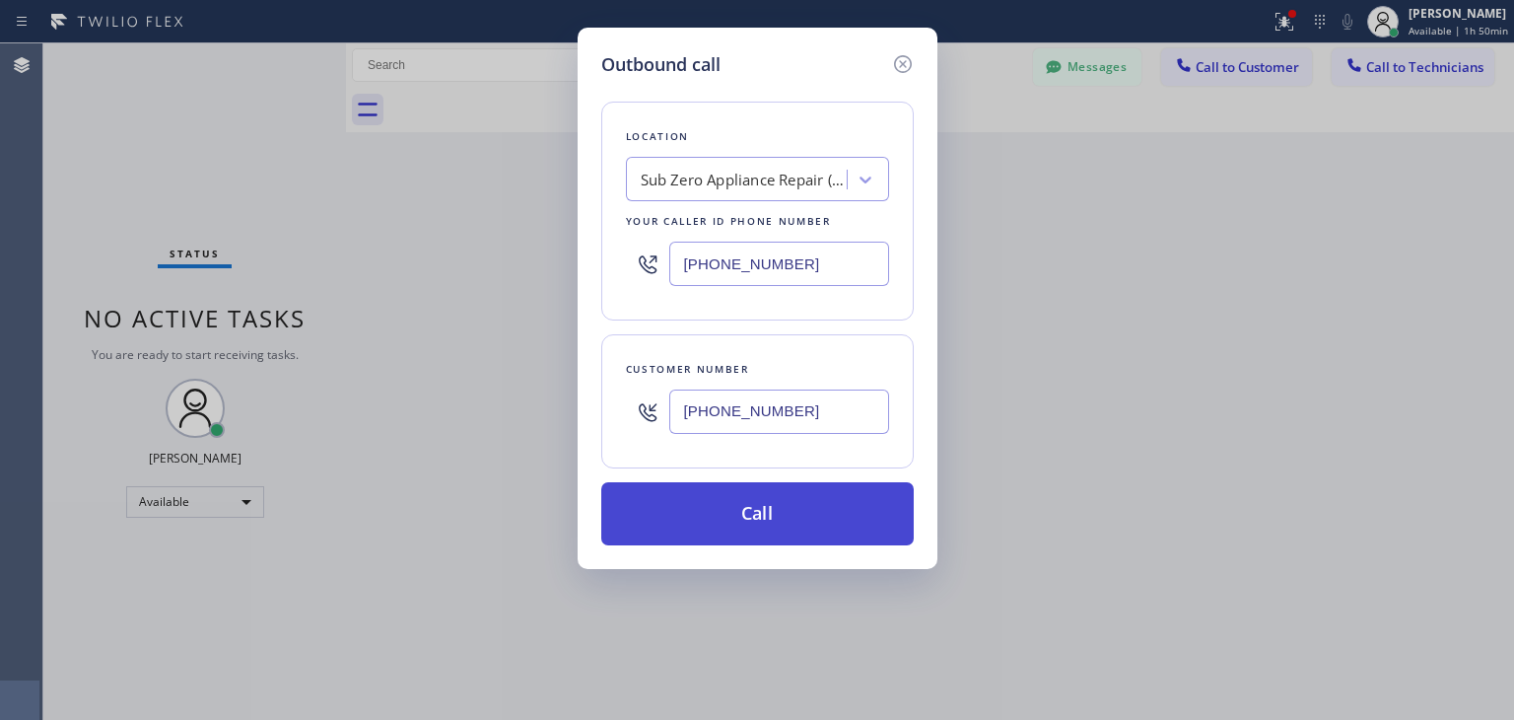
type input "[PHONE_NUMBER]"
click at [746, 524] on button "Call" at bounding box center [757, 513] width 312 height 63
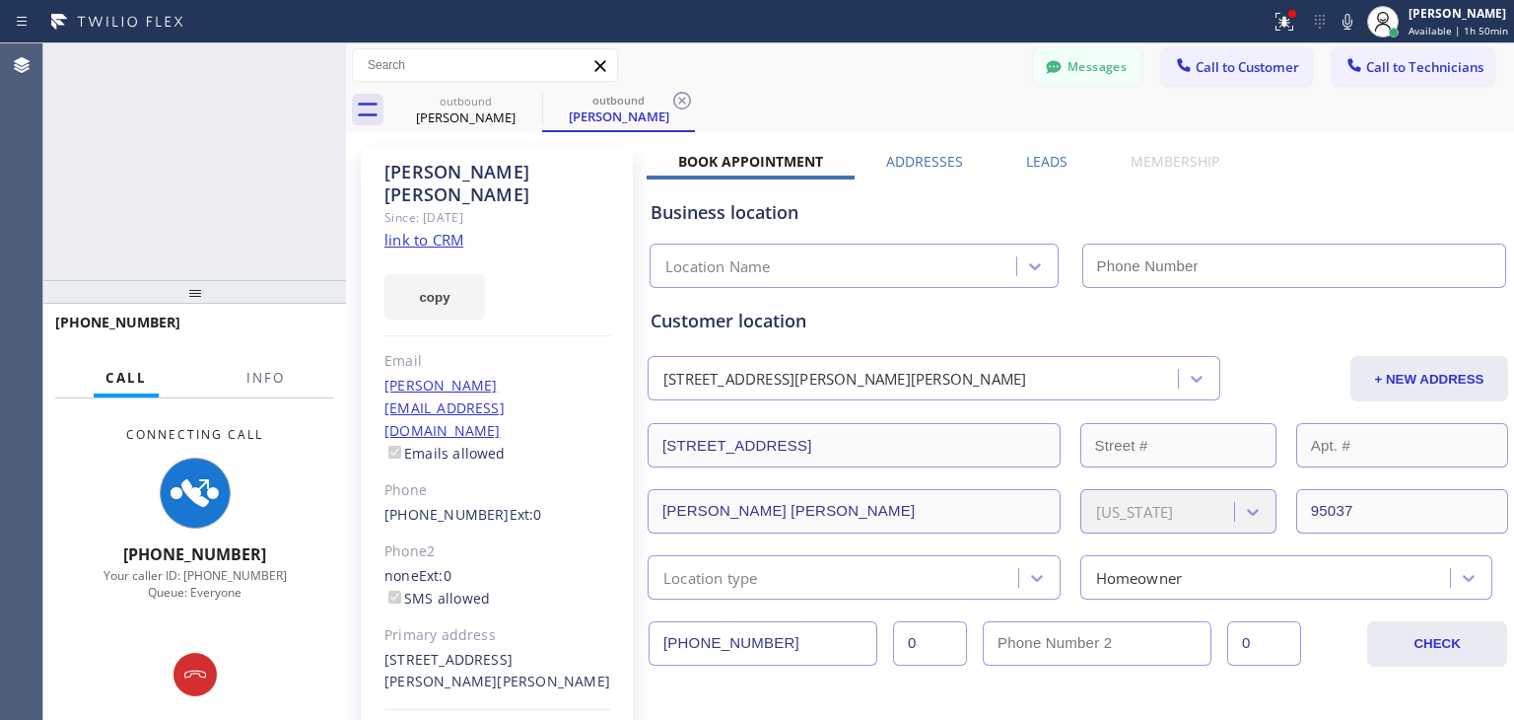
type input "[PHONE_NUMBER]"
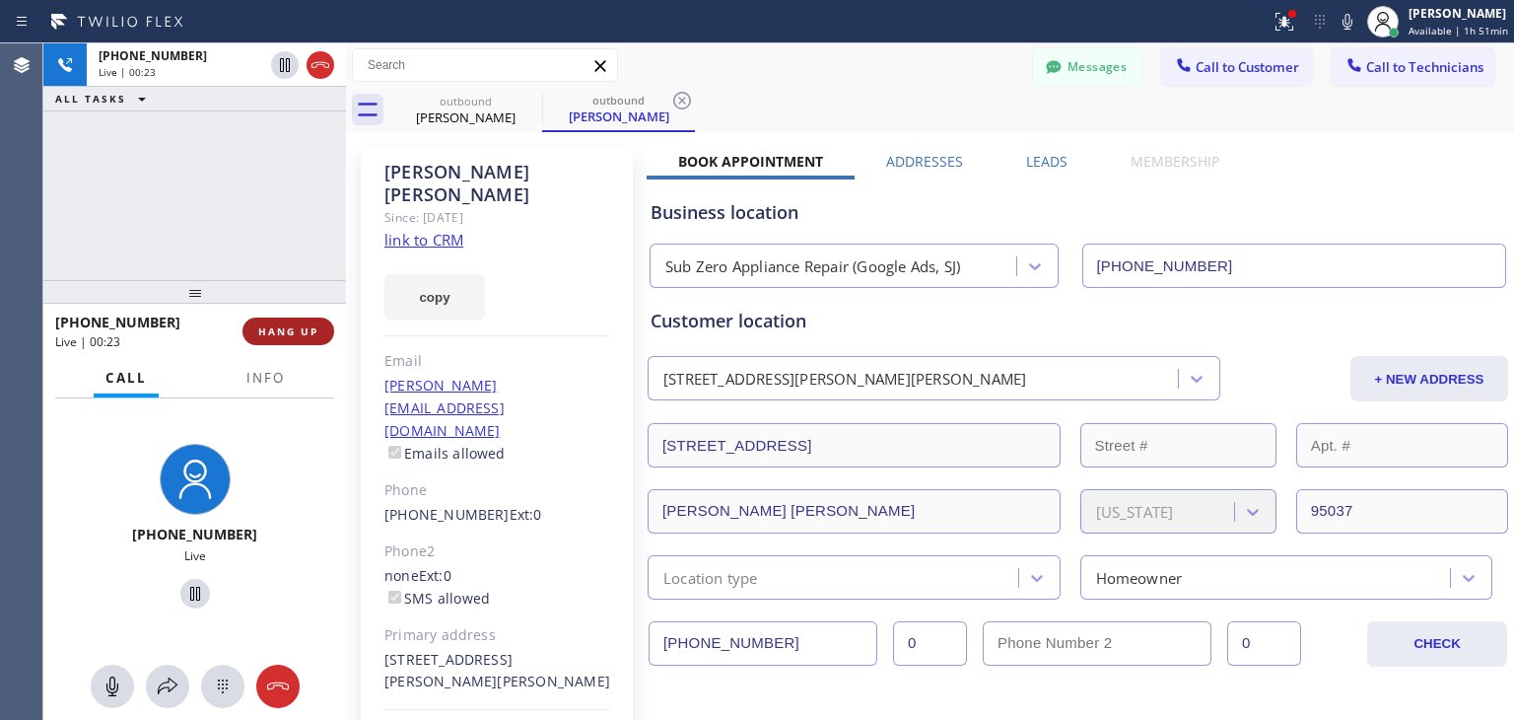
drag, startPoint x: 299, startPoint y: 352, endPoint x: 308, endPoint y: 335, distance: 19.0
click at [308, 335] on div "[PHONE_NUMBER] Live | 00:23 HANG UP" at bounding box center [194, 331] width 279 height 51
click at [308, 335] on span "HANG UP" at bounding box center [288, 331] width 60 height 14
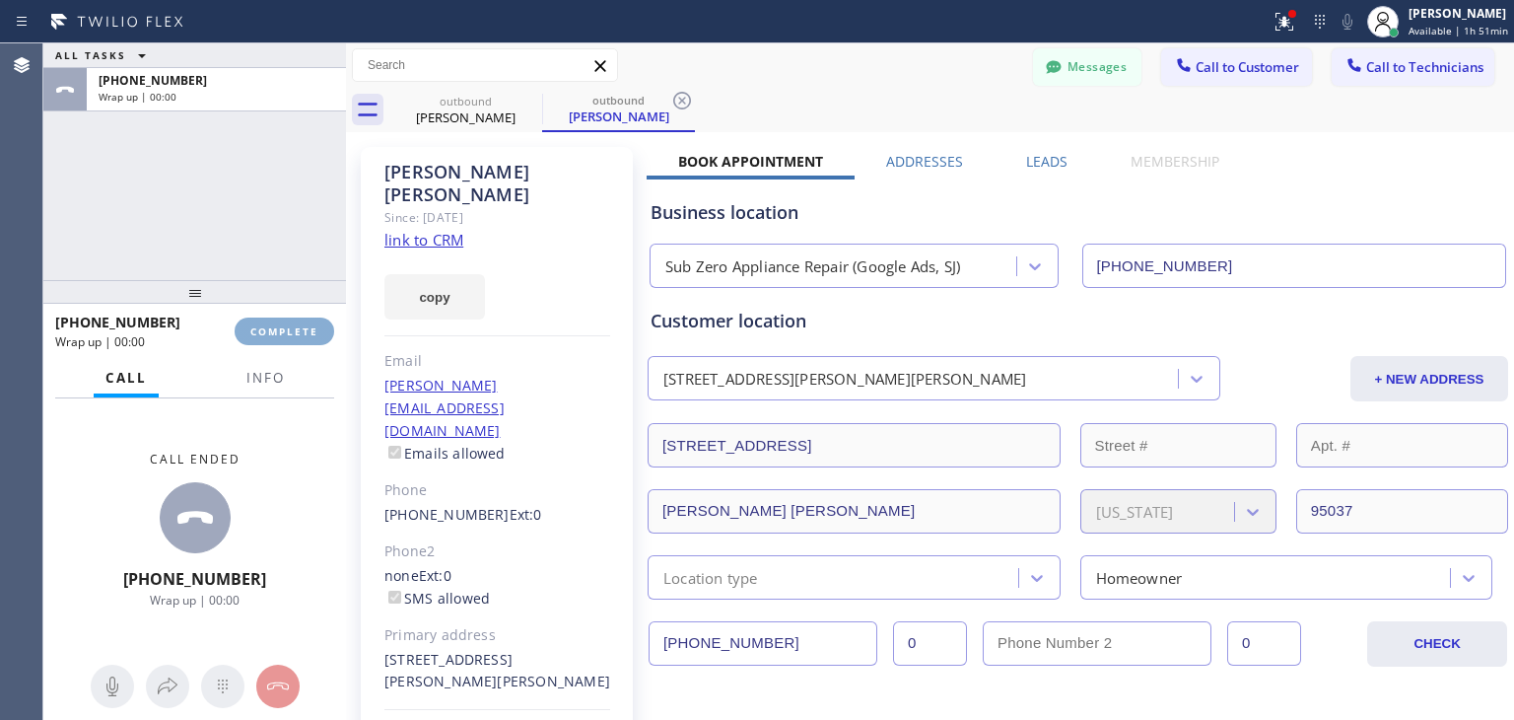
click at [308, 335] on span "COMPLETE" at bounding box center [284, 331] width 68 height 14
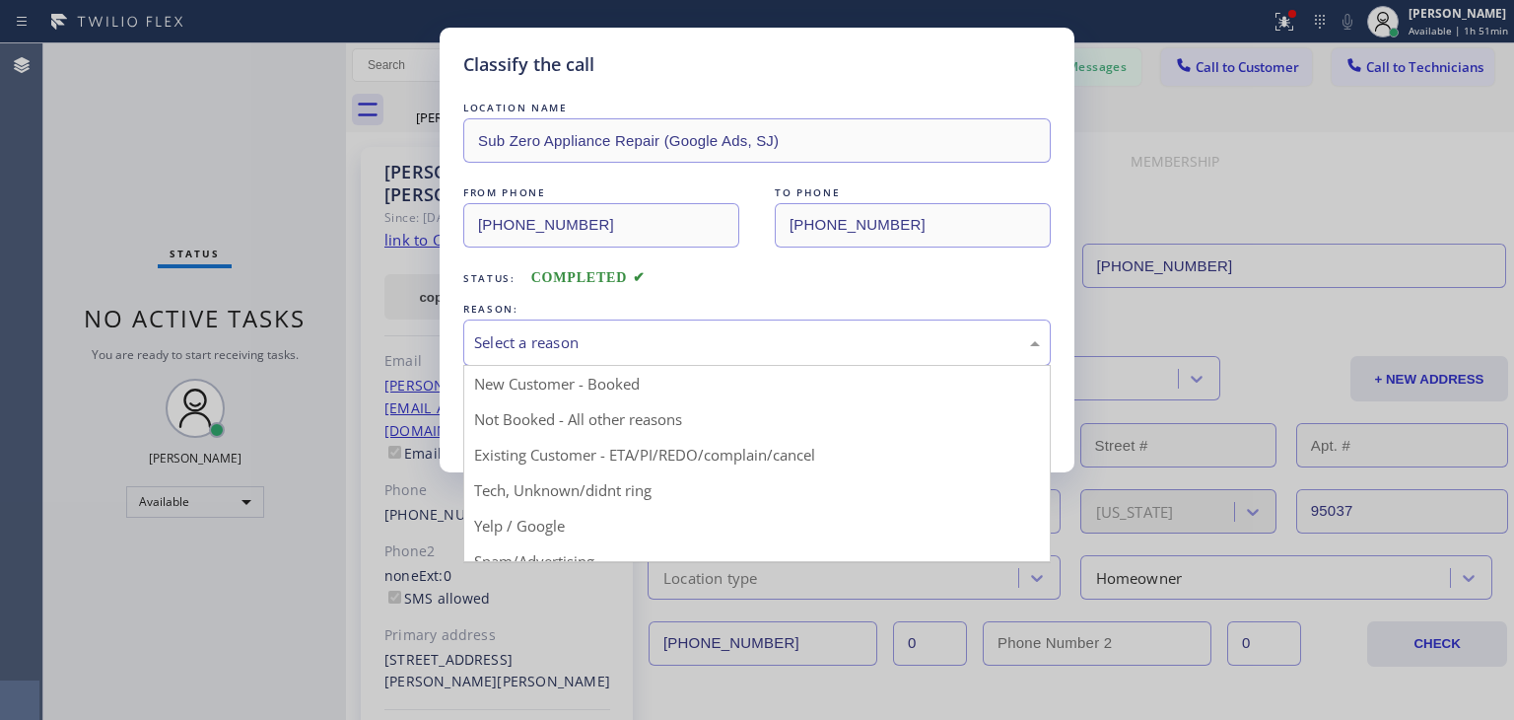
click at [864, 336] on div "Select a reason" at bounding box center [757, 342] width 566 height 23
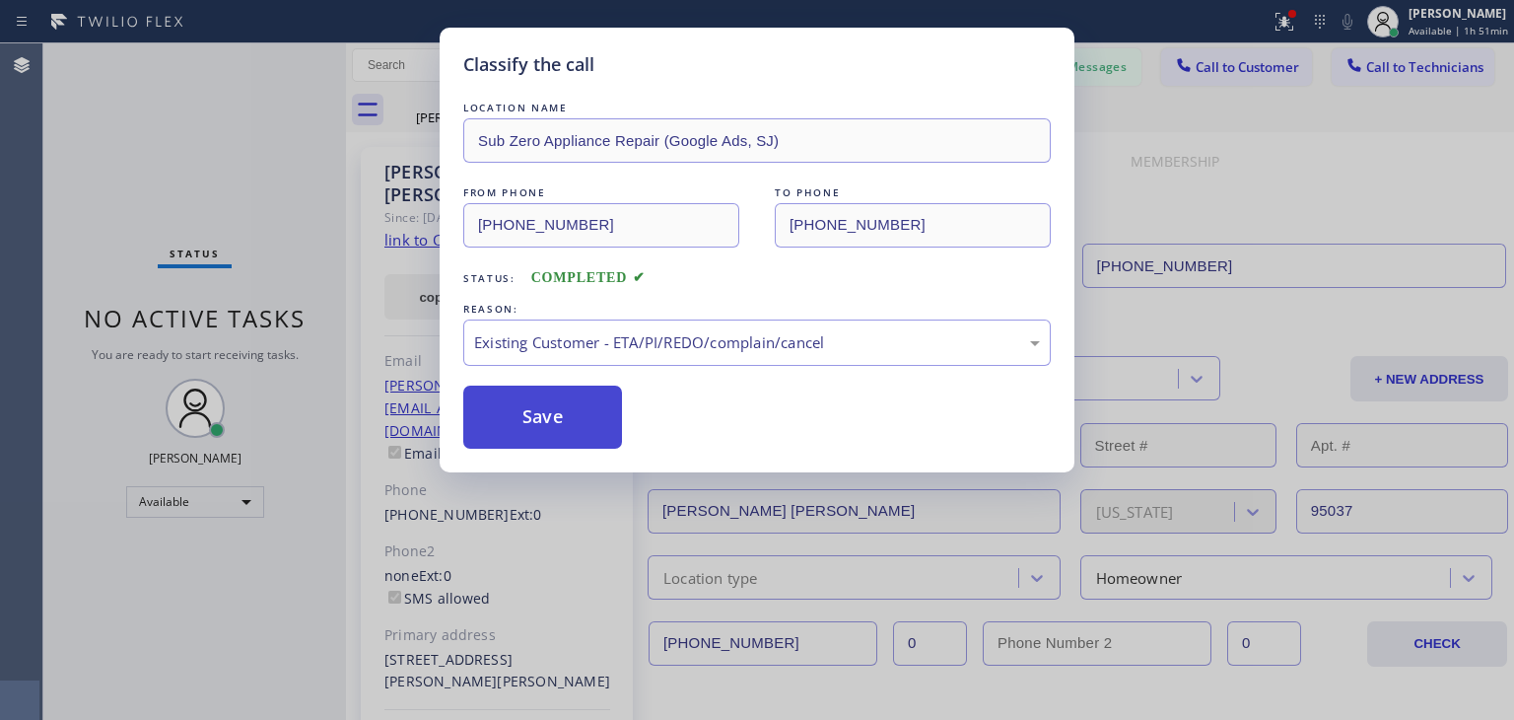
drag, startPoint x: 768, startPoint y: 438, endPoint x: 548, endPoint y: 411, distance: 221.4
click at [548, 411] on button "Save" at bounding box center [542, 416] width 159 height 63
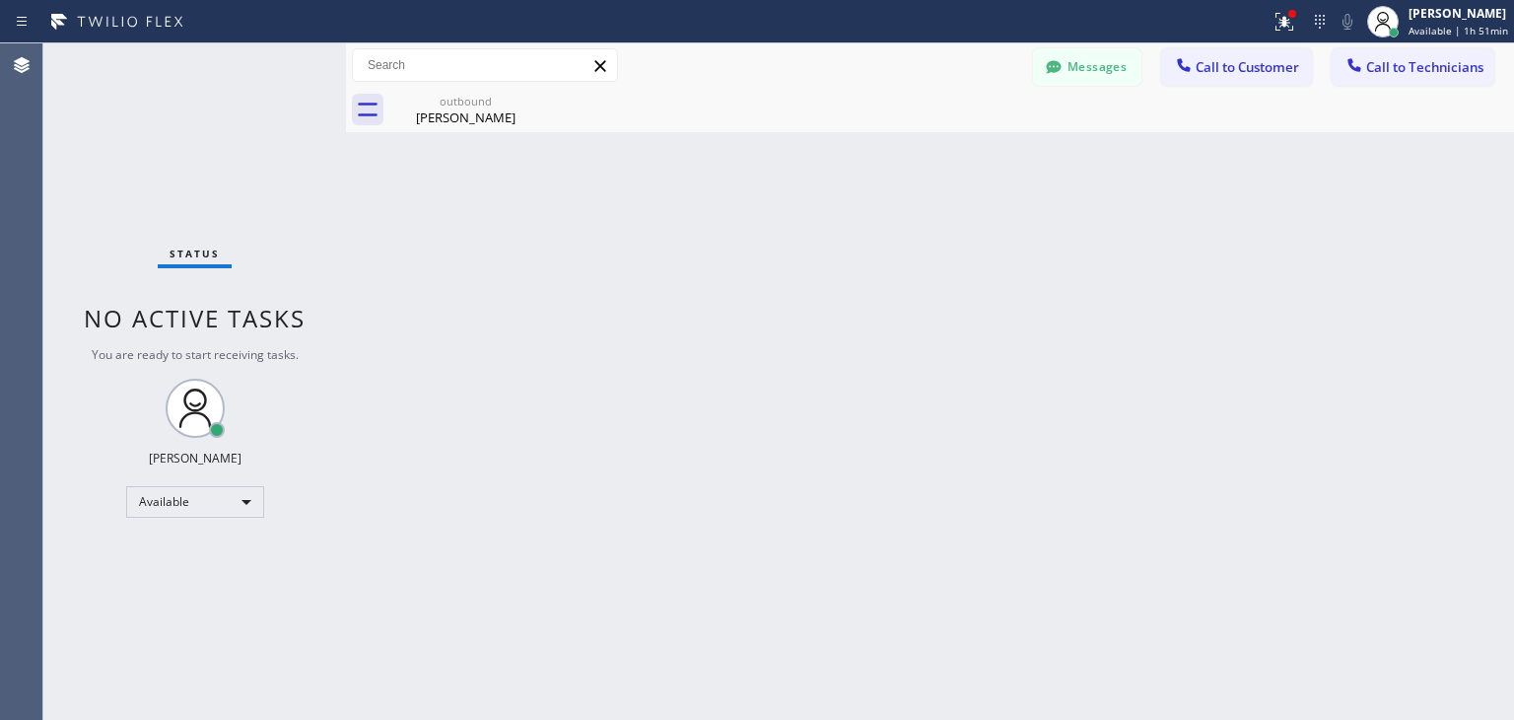
click at [1289, 58] on div "Classify the call LOCATION NAME Thermador Repair Group Menlo Park FROM PHONE [P…" at bounding box center [778, 381] width 1471 height 676
click at [1277, 62] on span "Call to Customer" at bounding box center [1247, 67] width 103 height 18
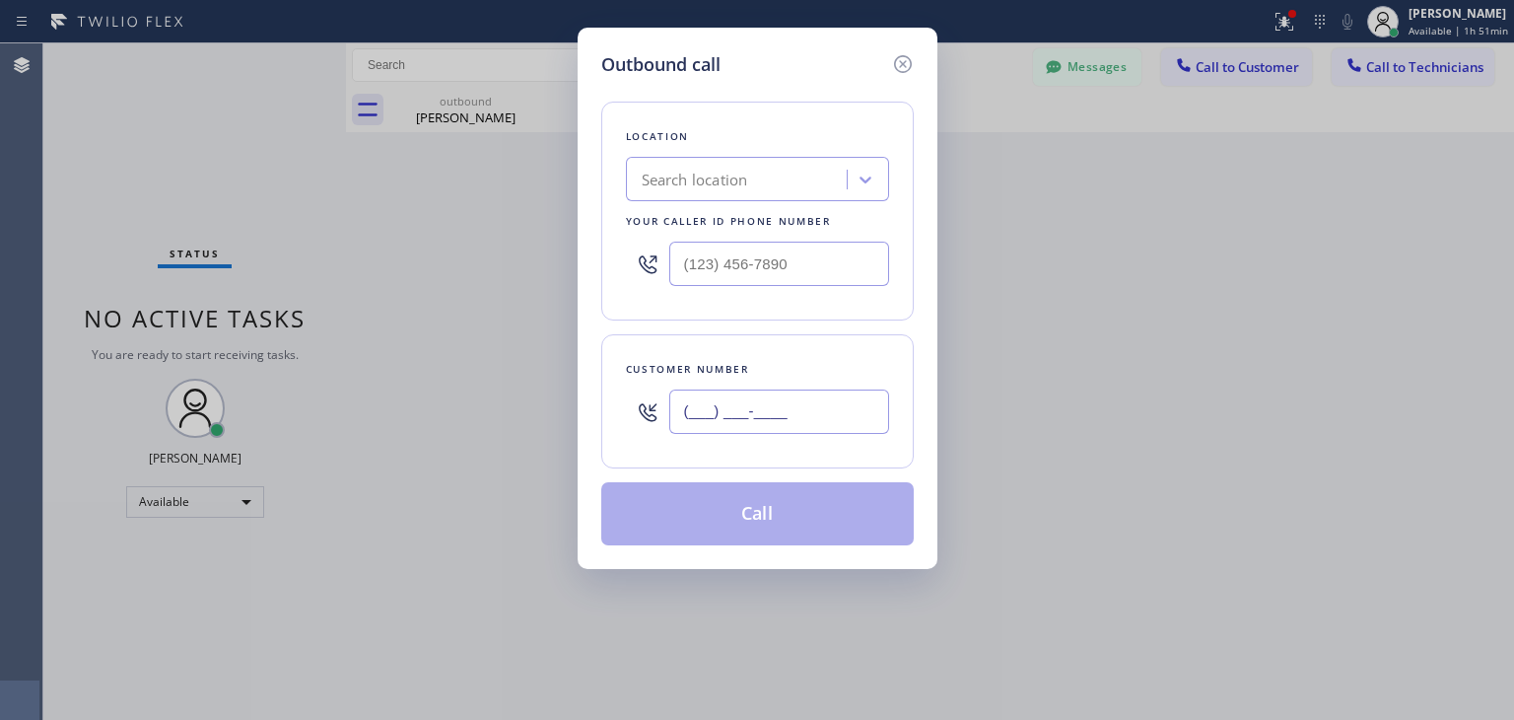
paste input "408) 218-3319"
click at [829, 398] on input "[PHONE_NUMBER]" at bounding box center [779, 411] width 220 height 44
type input "[PHONE_NUMBER]"
drag, startPoint x: 794, startPoint y: 218, endPoint x: 796, endPoint y: 178, distance: 39.5
click at [796, 178] on div "Location Search location Your caller id phone number" at bounding box center [757, 211] width 312 height 219
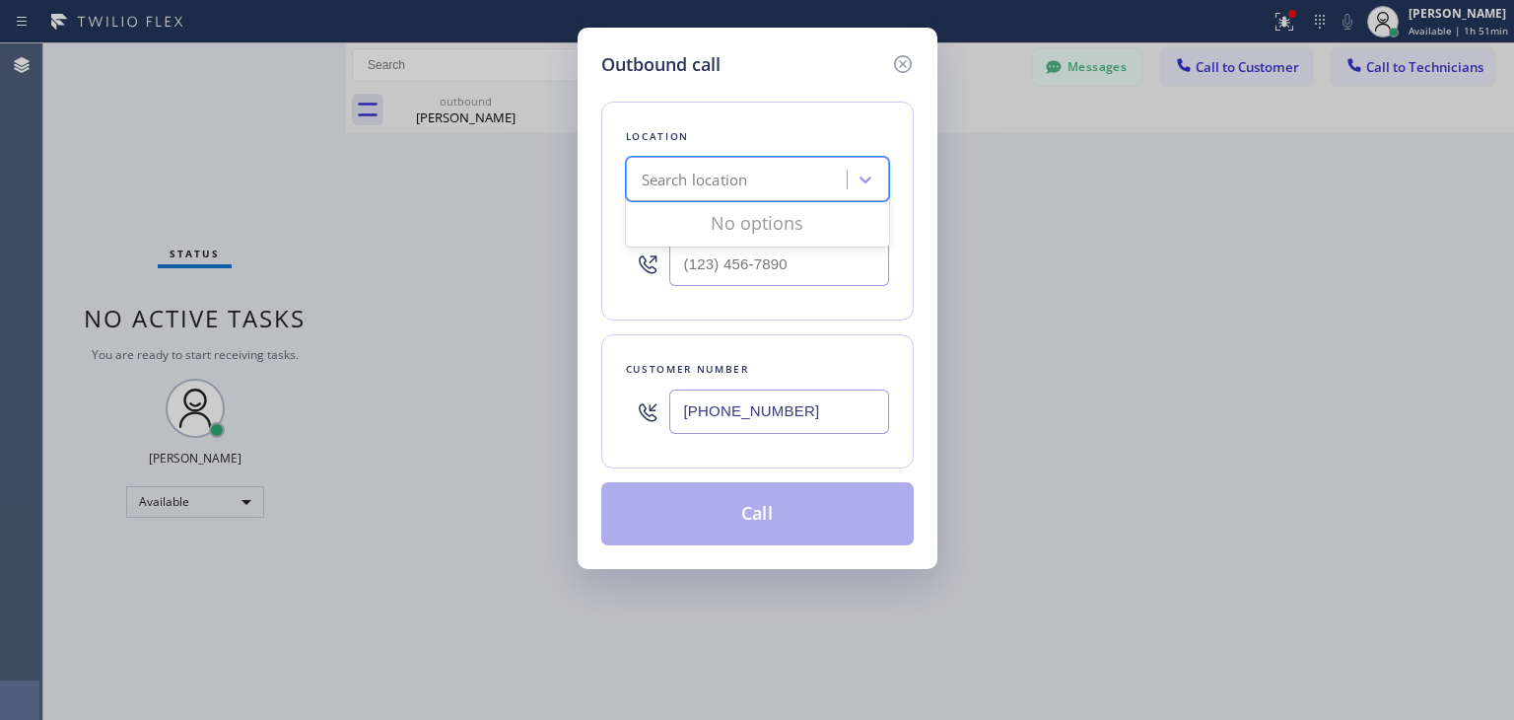
paste input "5 Star Appliance Repair Emails"
type input "5 Star Appliance Repair Emails"
click at [796, 178] on div "Search location 5 Star Appliance Repair Emails" at bounding box center [739, 180] width 215 height 34
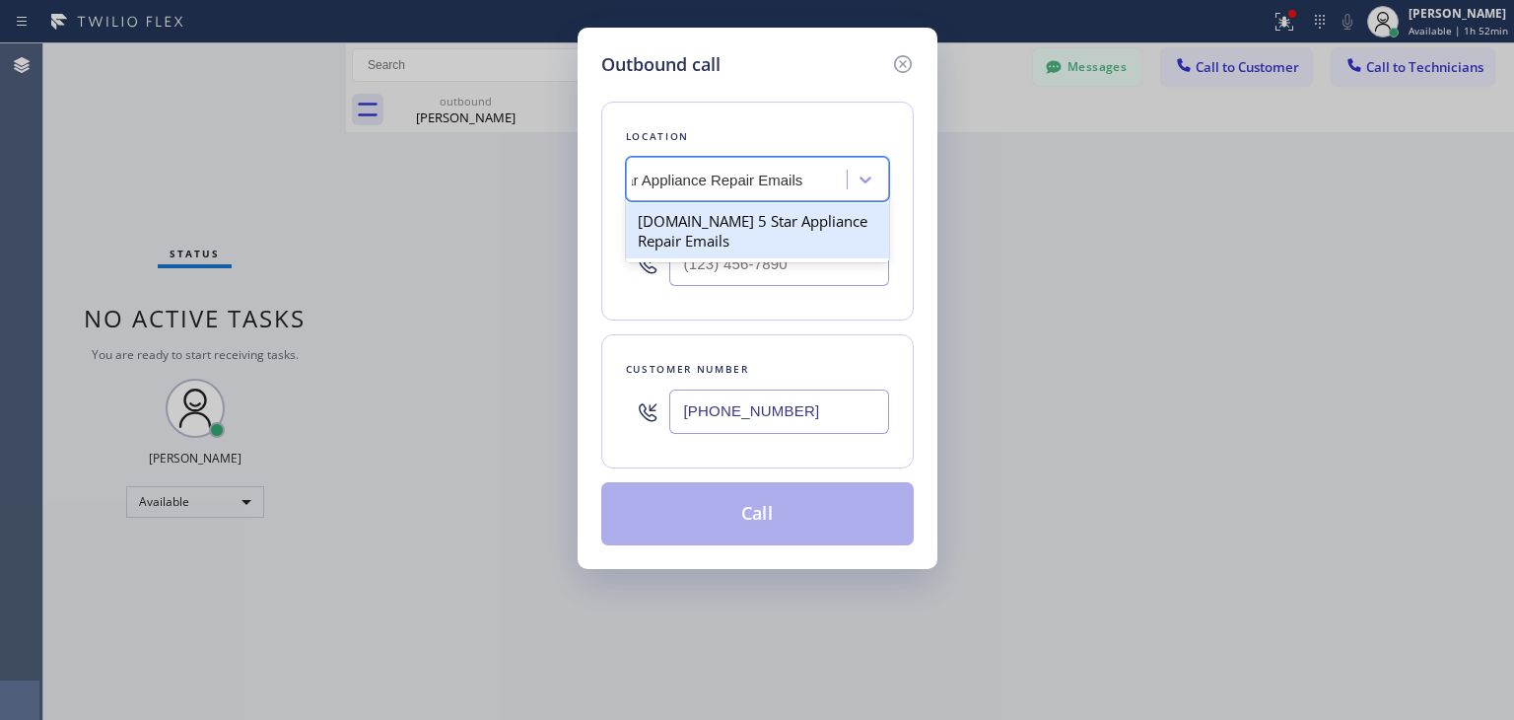
click at [787, 207] on div "[DOMAIN_NAME] 5 Star Appliance Repair Emails" at bounding box center [757, 230] width 263 height 55
type input "[PHONE_NUMBER]"
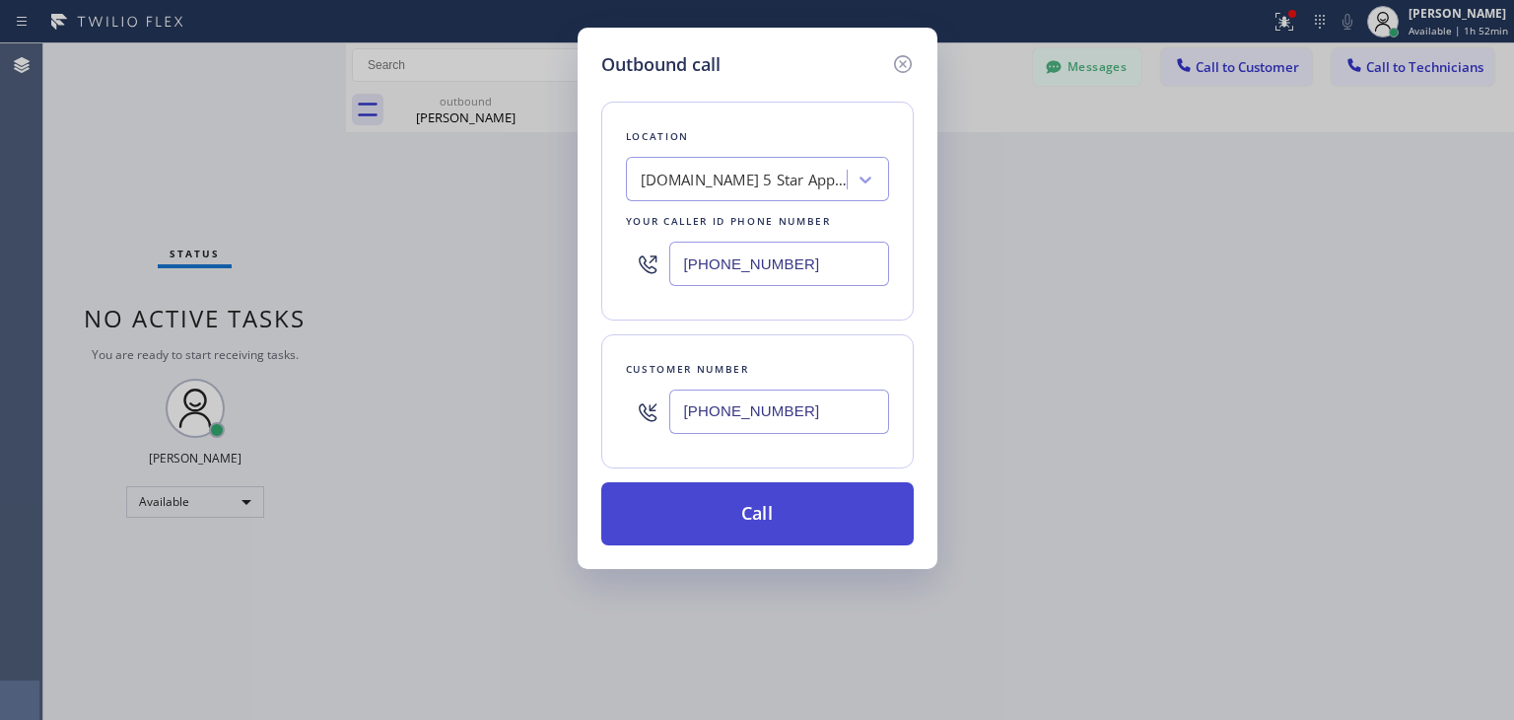
click at [802, 525] on button "Call" at bounding box center [757, 513] width 312 height 63
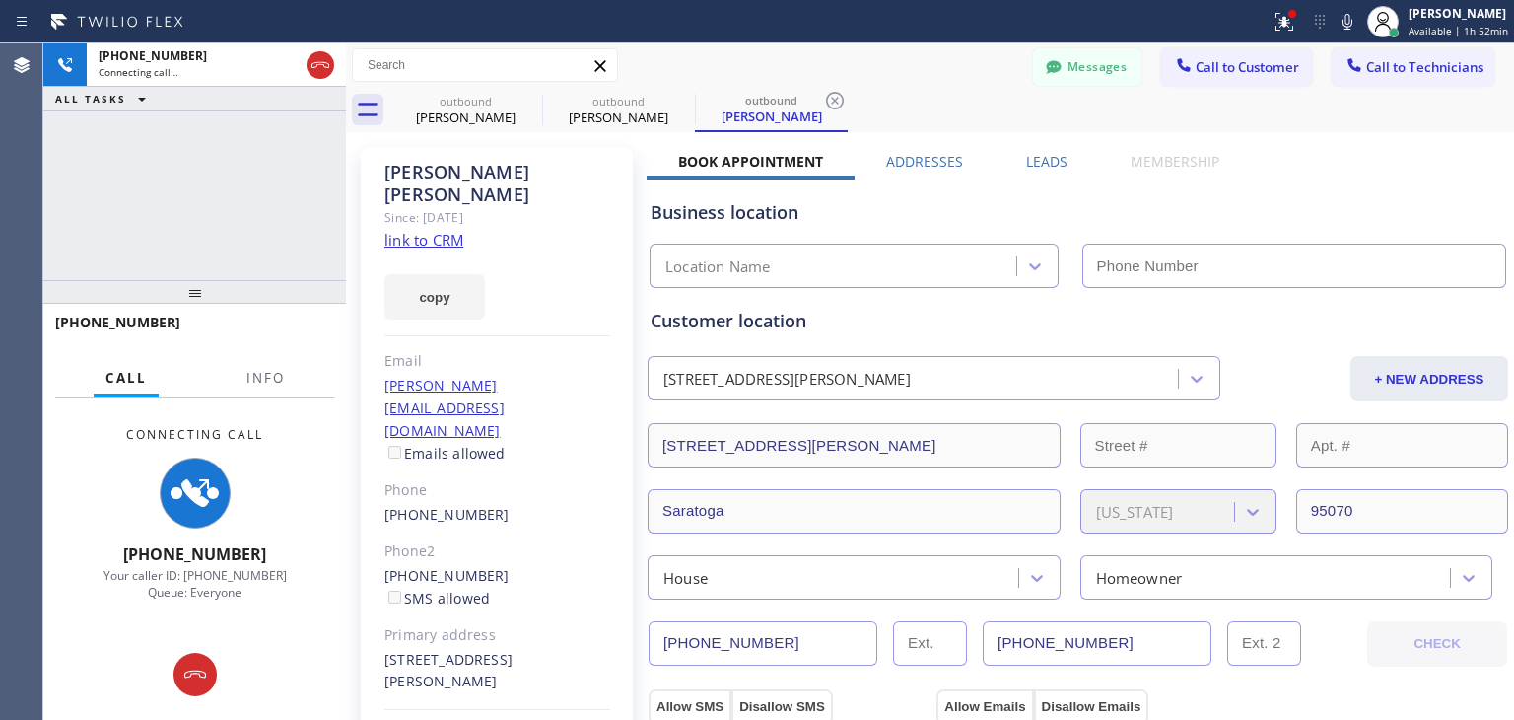
type input "[PHONE_NUMBER]"
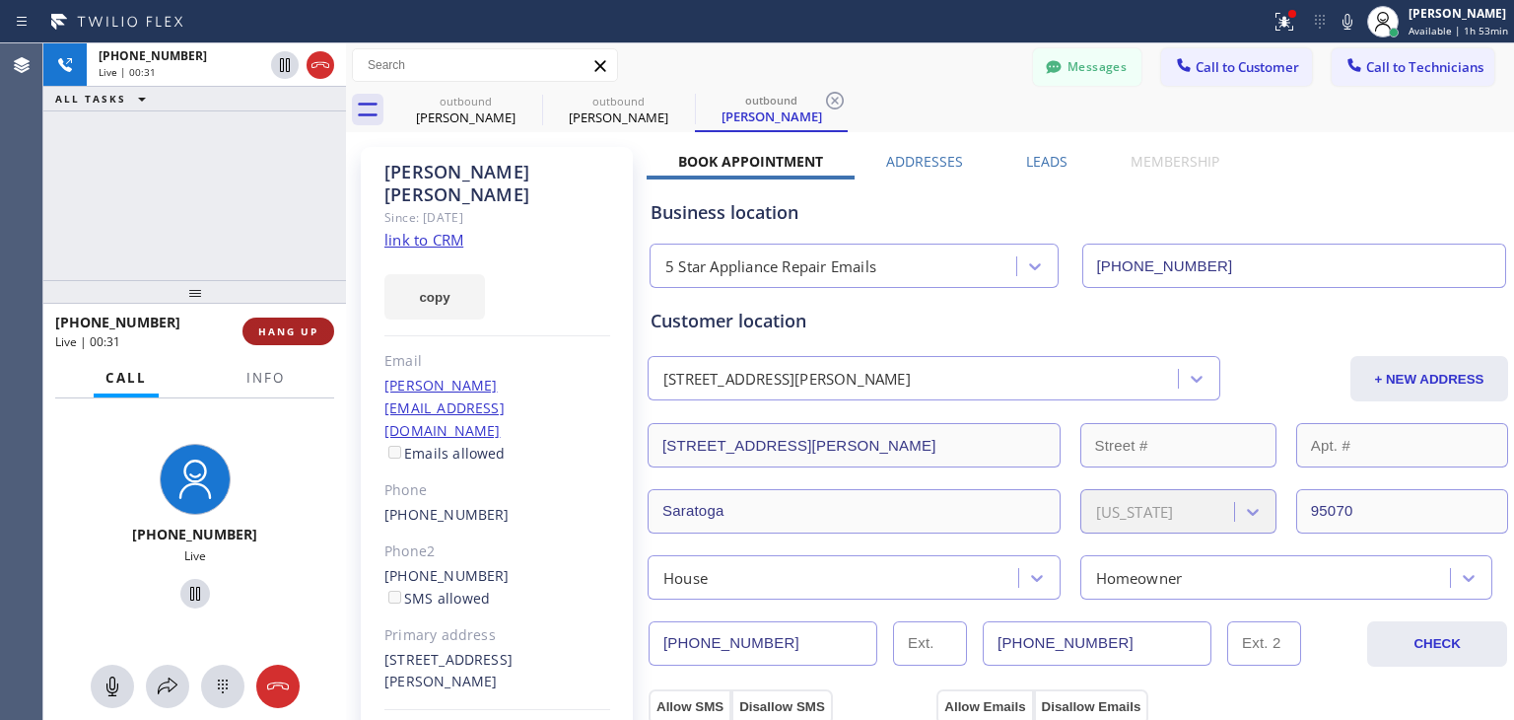
click at [272, 327] on span "HANG UP" at bounding box center [288, 331] width 60 height 14
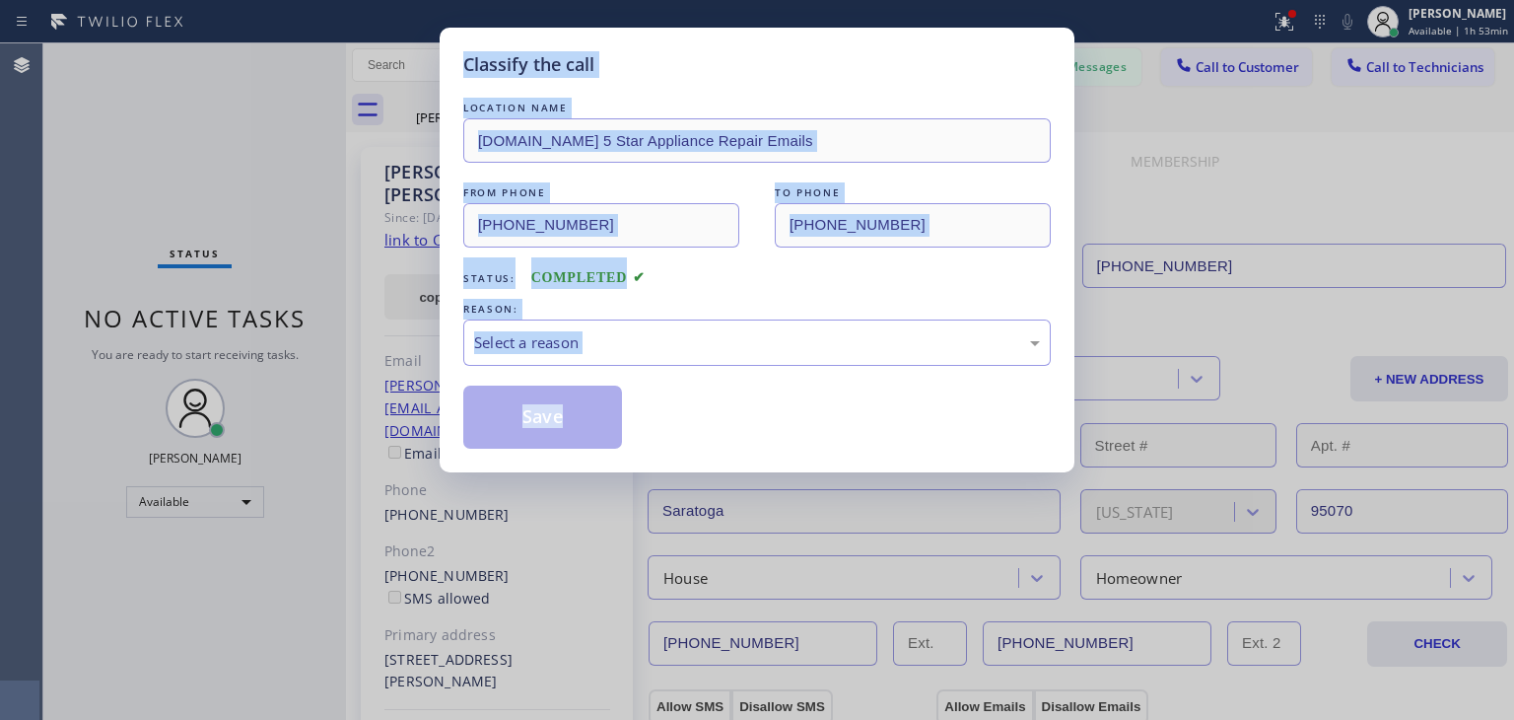
click at [272, 327] on div "Classify the call LOCATION NAME [DOMAIN_NAME] 5 Star Appliance Repair Emails FR…" at bounding box center [757, 360] width 1514 height 720
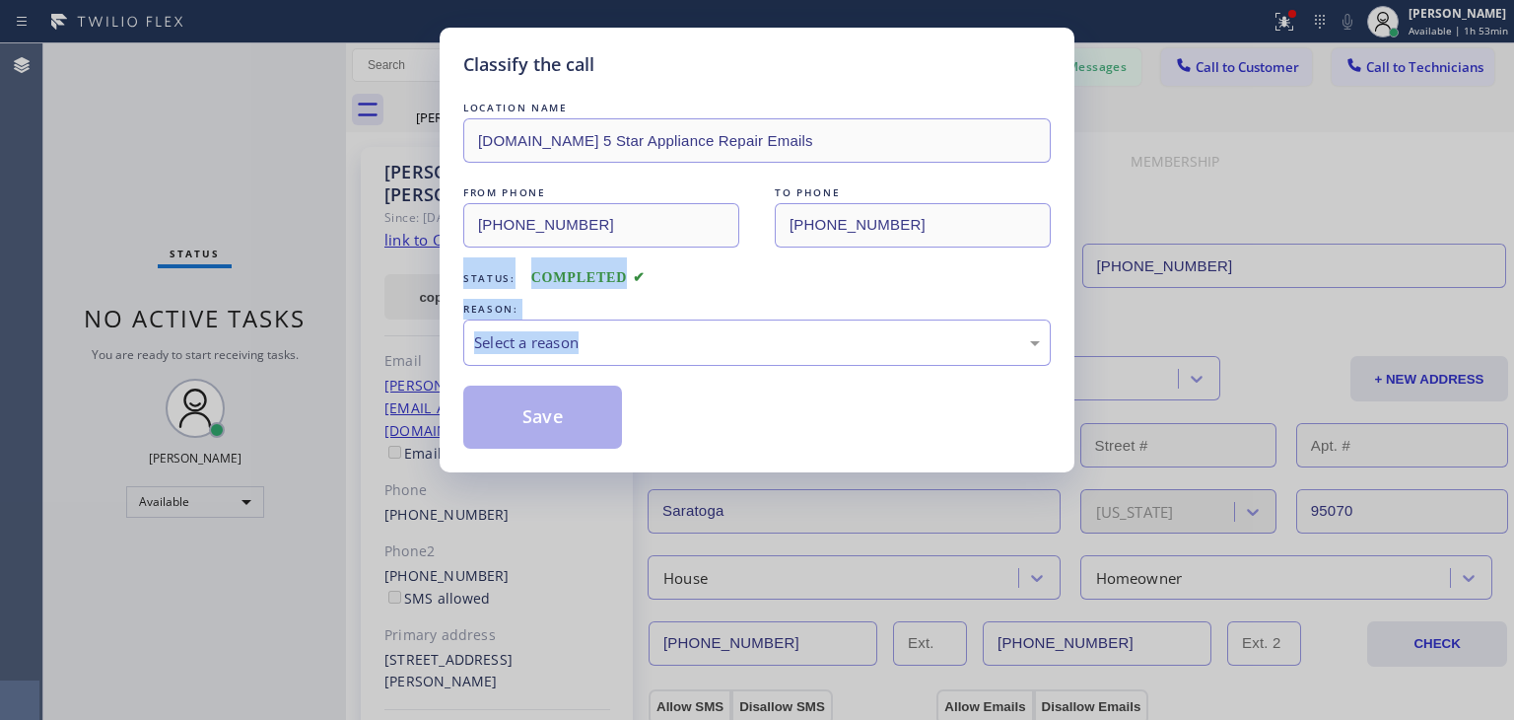
drag, startPoint x: 272, startPoint y: 327, endPoint x: 604, endPoint y: 273, distance: 336.6
click at [604, 273] on div "Classify the call LOCATION NAME [DOMAIN_NAME] 5 Star Appliance Repair Emails FR…" at bounding box center [757, 360] width 1514 height 720
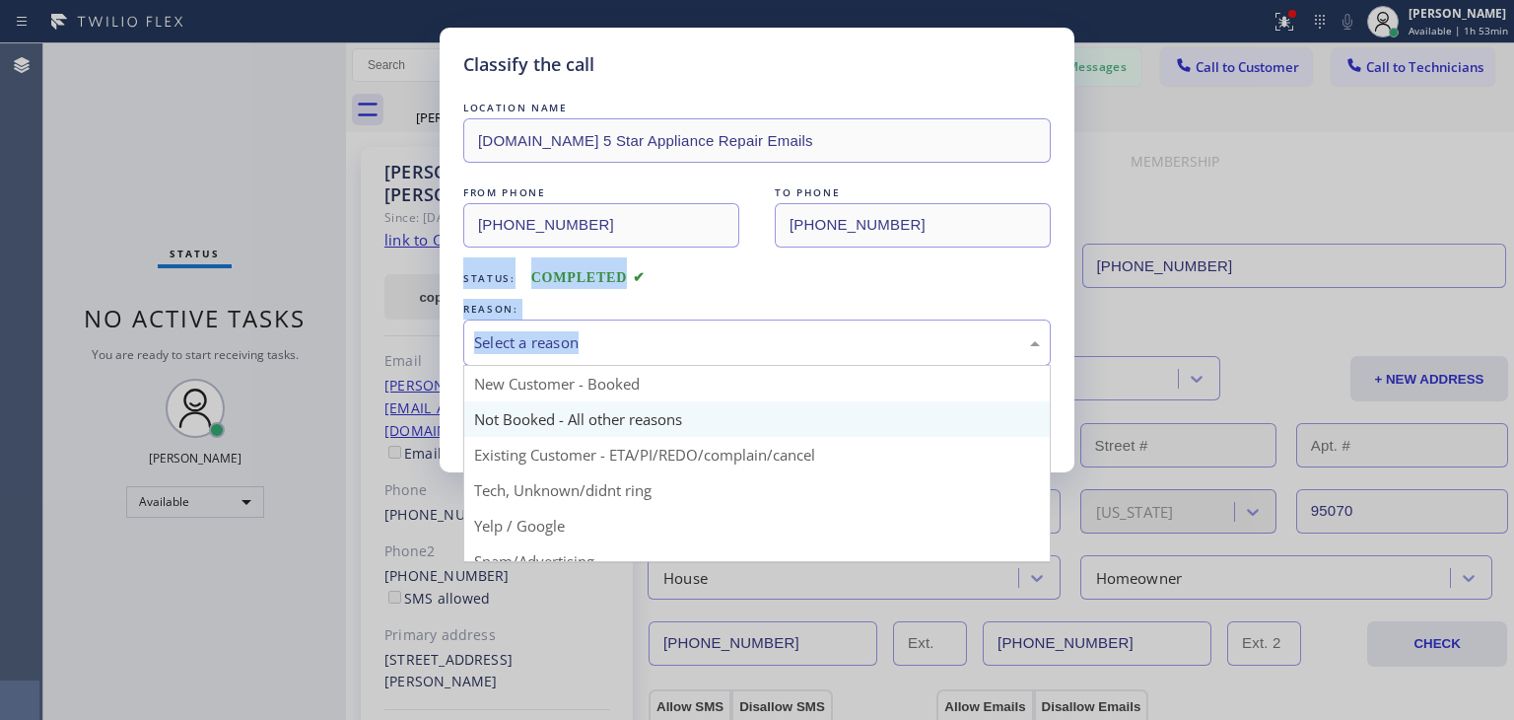
drag, startPoint x: 643, startPoint y: 336, endPoint x: 630, endPoint y: 431, distance: 95.5
click at [630, 366] on div "Select a reason New Customer - Booked Not Booked - All other reasons Existing C…" at bounding box center [756, 342] width 587 height 46
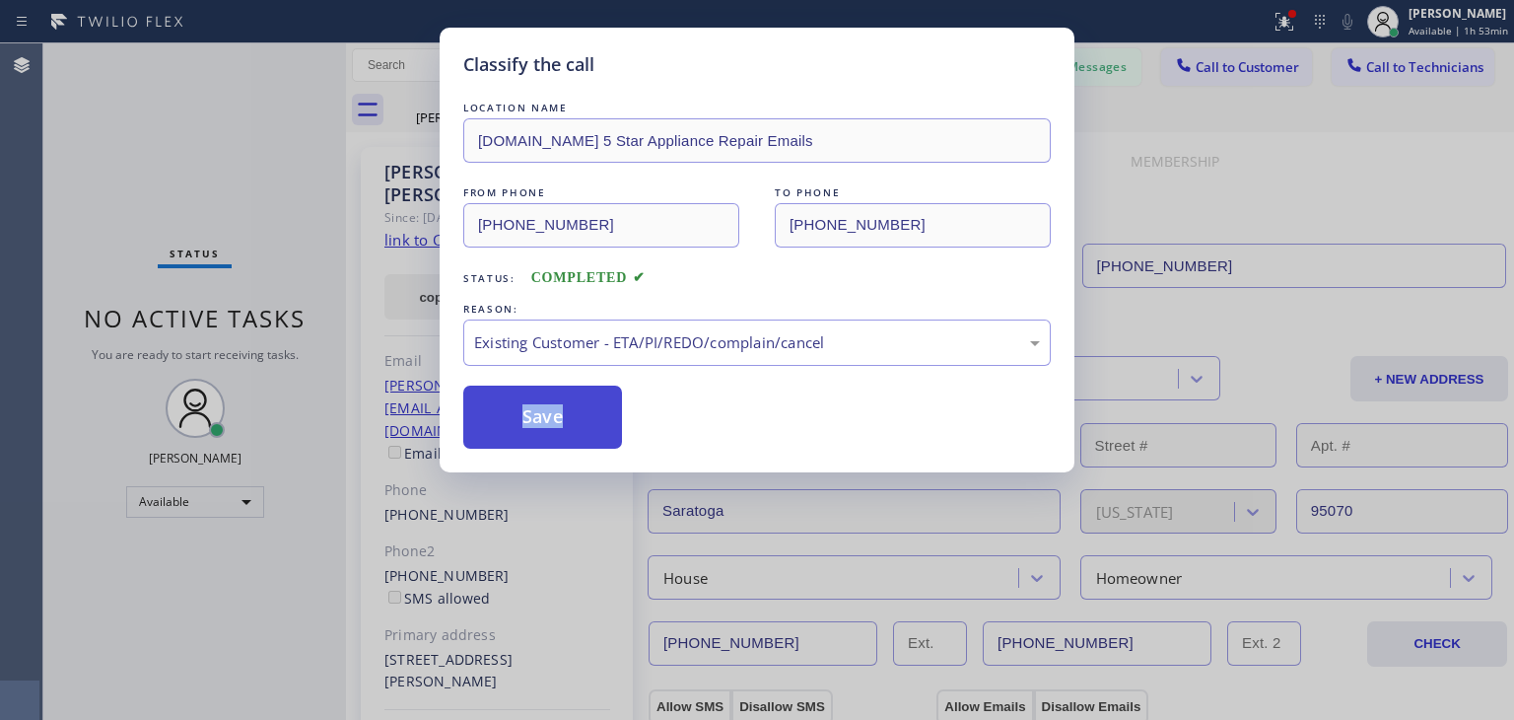
drag, startPoint x: 629, startPoint y: 439, endPoint x: 519, endPoint y: 416, distance: 111.7
click at [519, 416] on button "Save" at bounding box center [542, 416] width 159 height 63
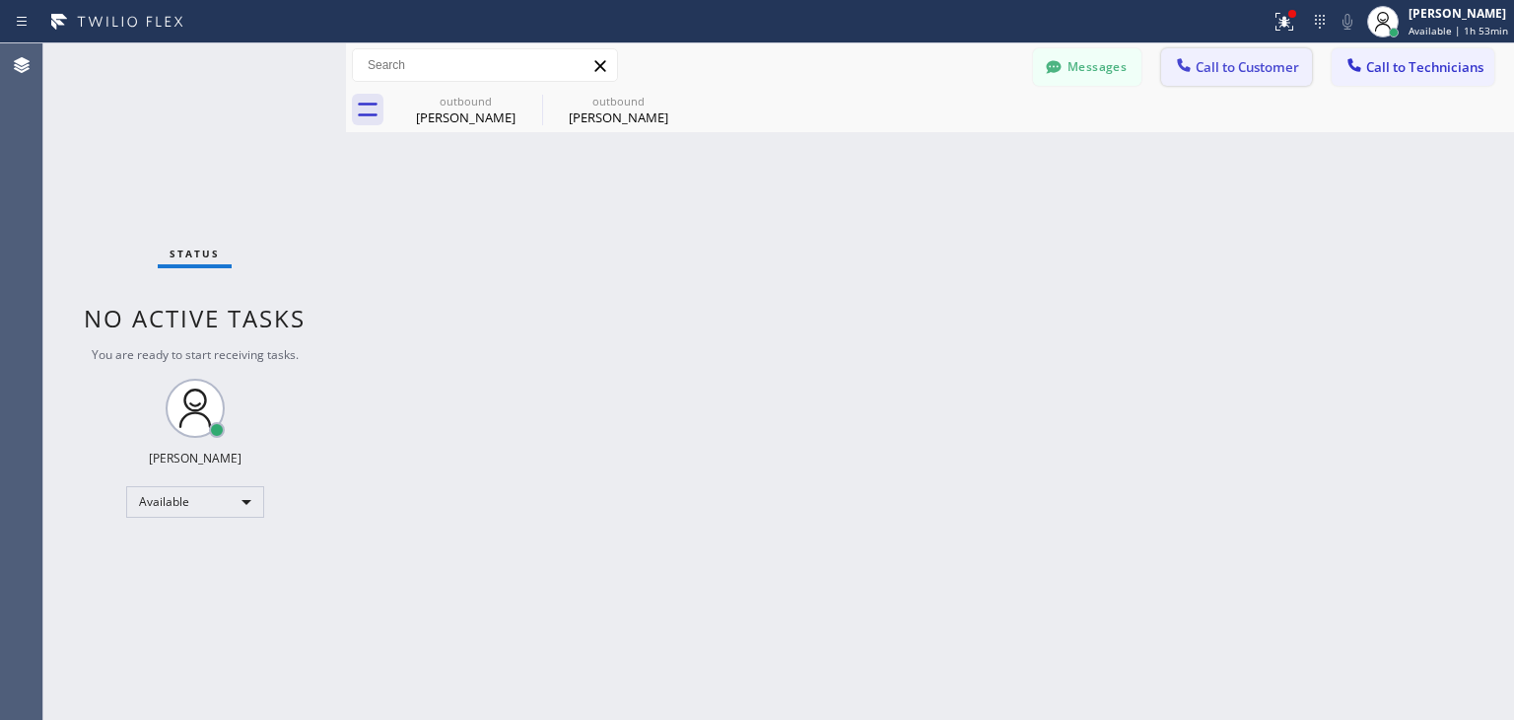
click at [1256, 60] on span "Call to Customer" at bounding box center [1247, 67] width 103 height 18
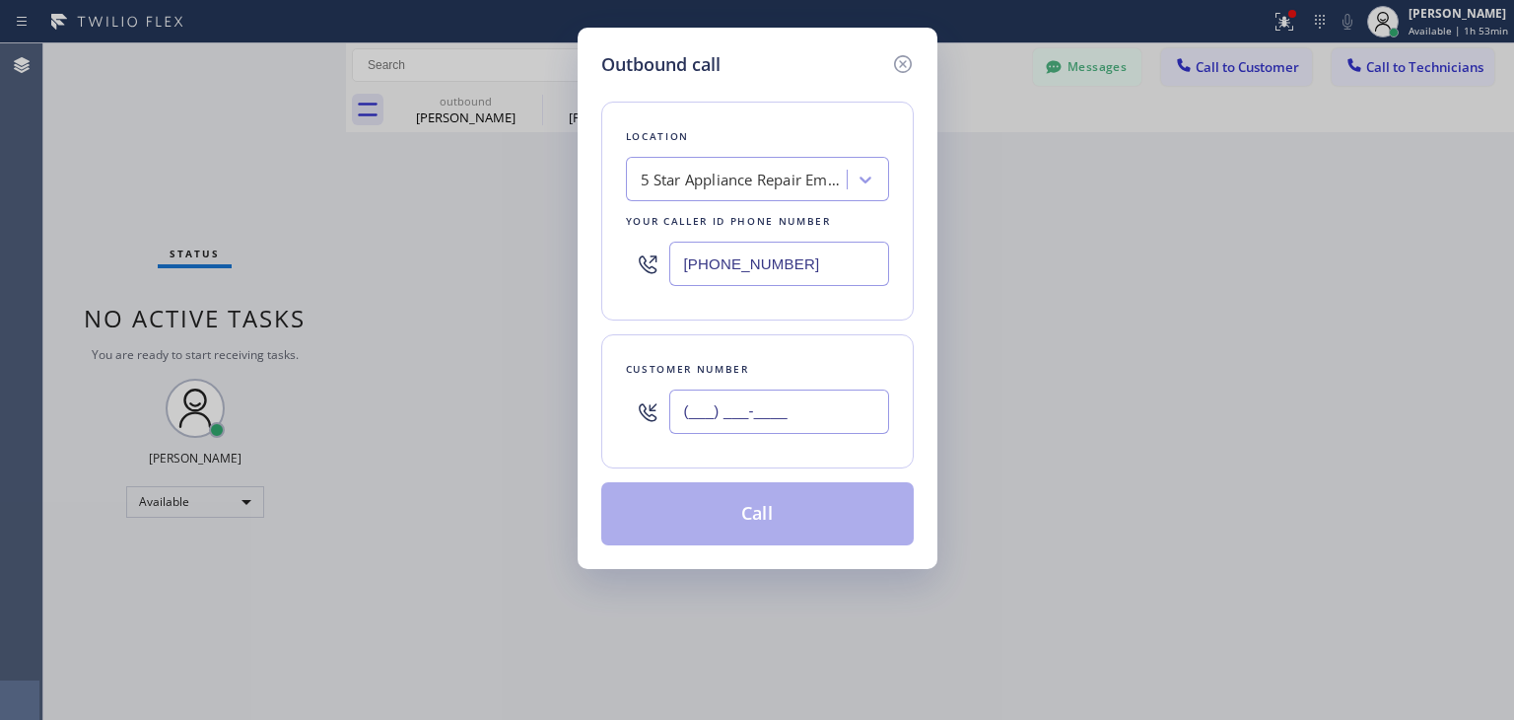
click at [763, 394] on input "(___) ___-____" at bounding box center [779, 411] width 220 height 44
paste input "408) 371-7441"
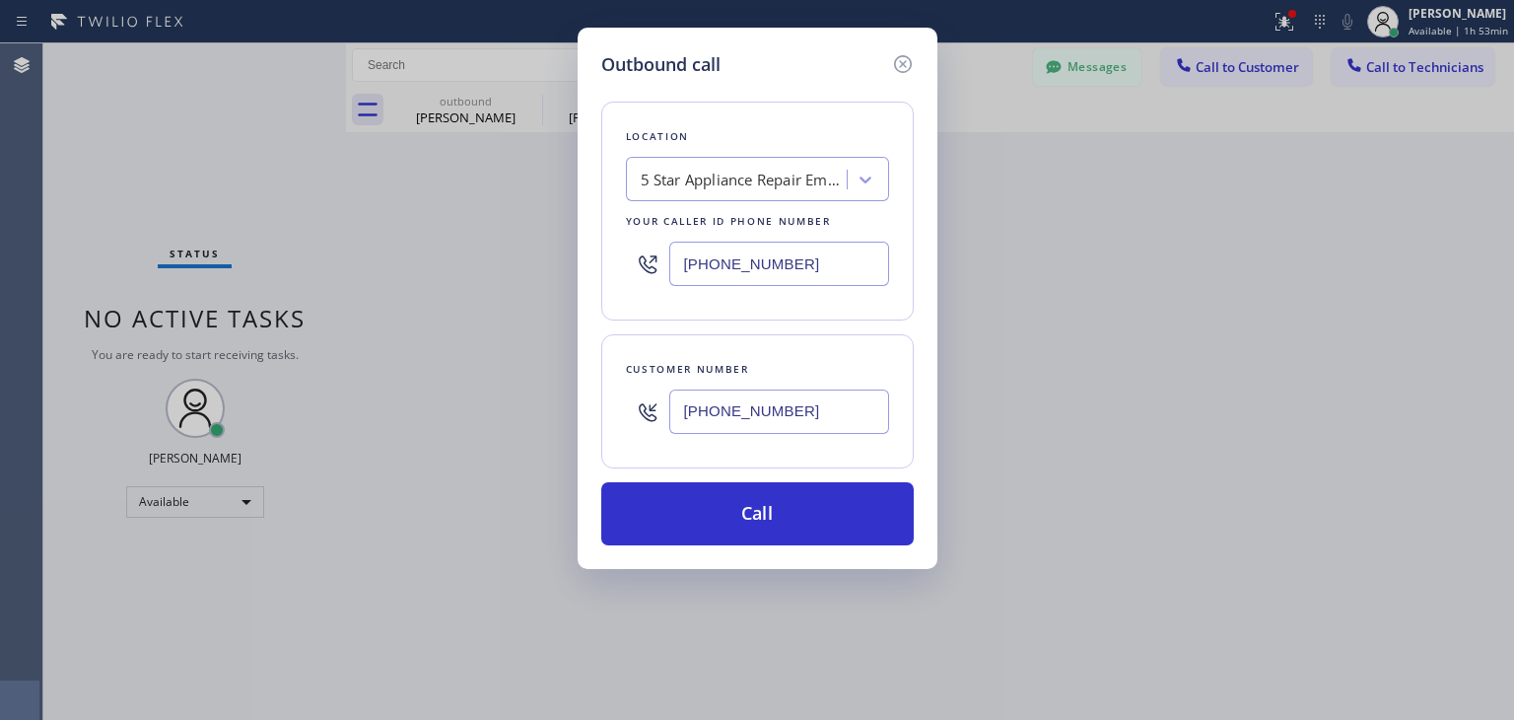
type input "[PHONE_NUMBER]"
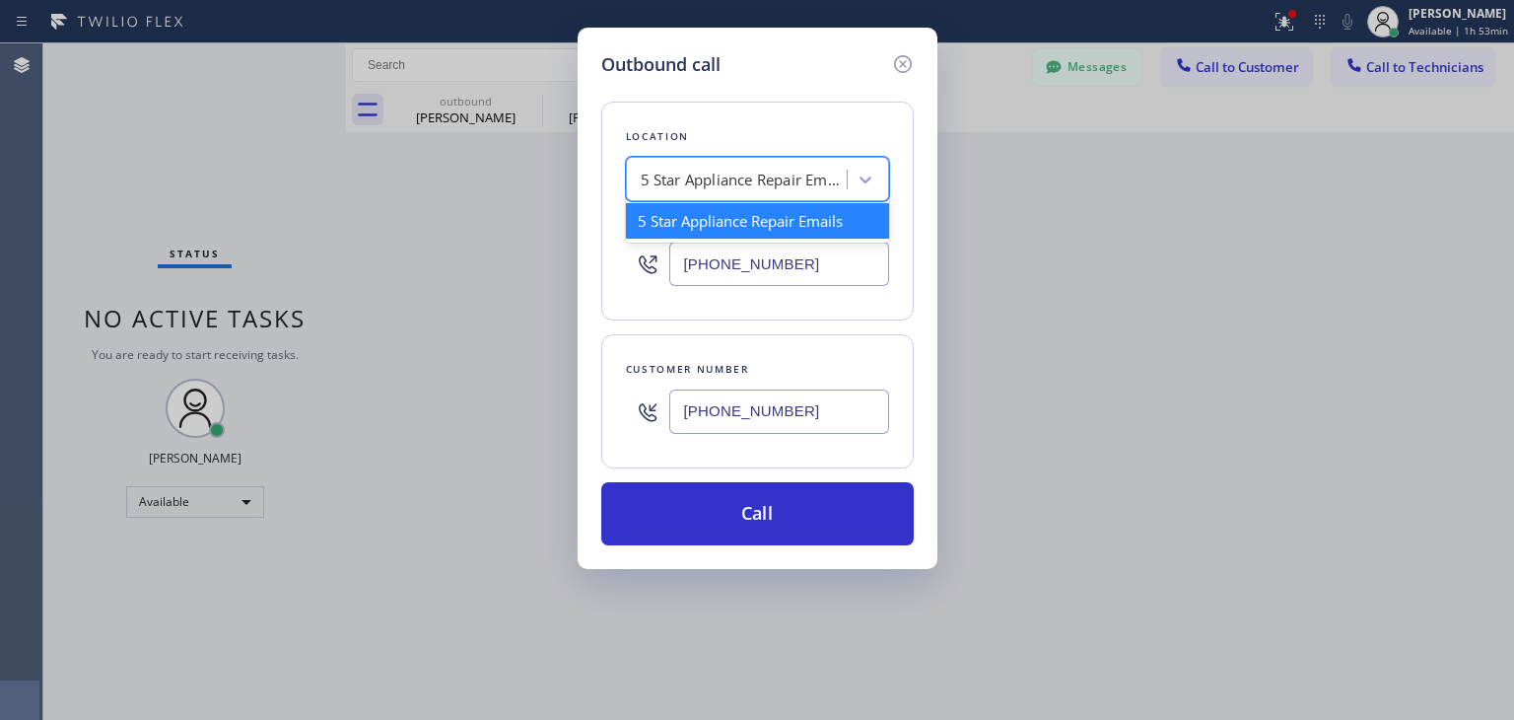
click at [809, 194] on div "5 Star Appliance Repair Emails" at bounding box center [739, 180] width 215 height 34
paste input "GE Monogram Repair Expert [PERSON_NAME]"
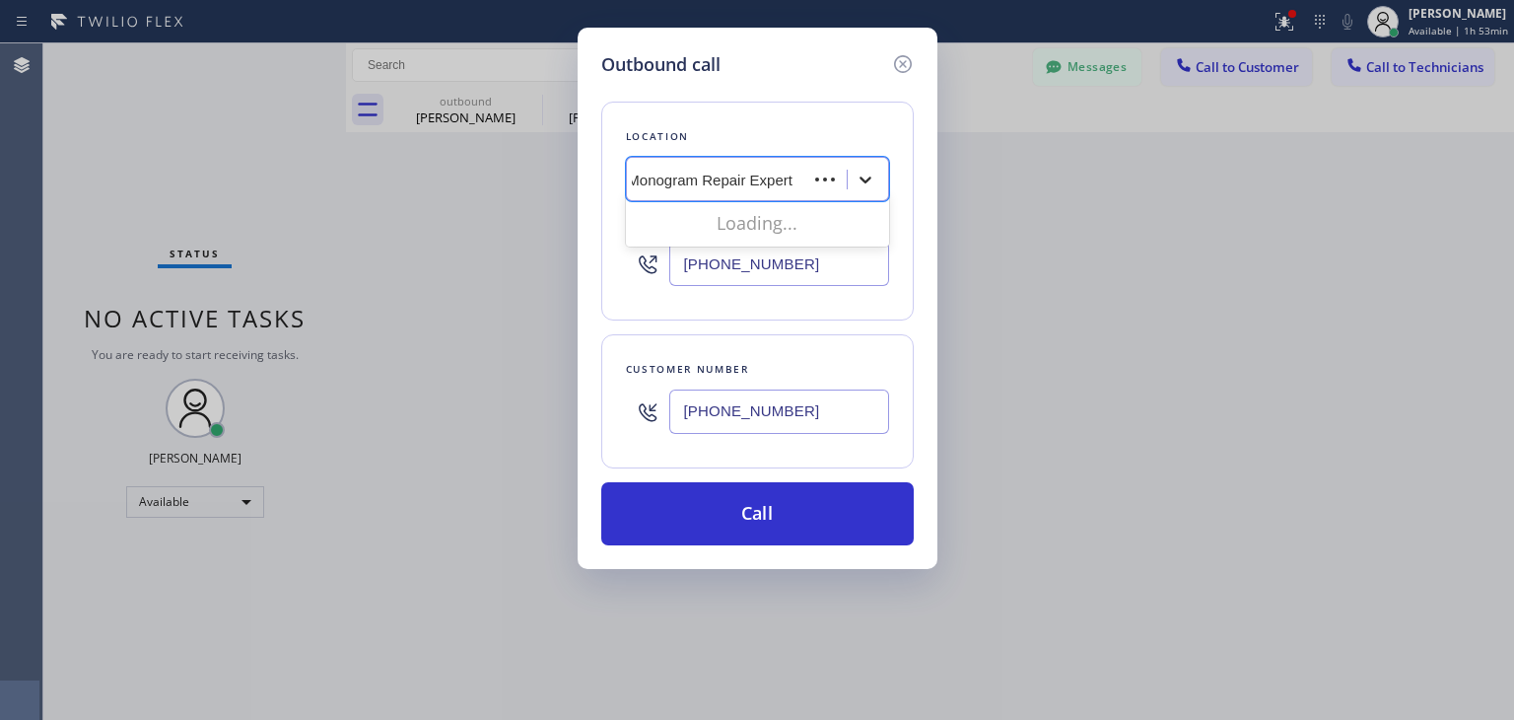
type input "GE Monogram Repair Expert"
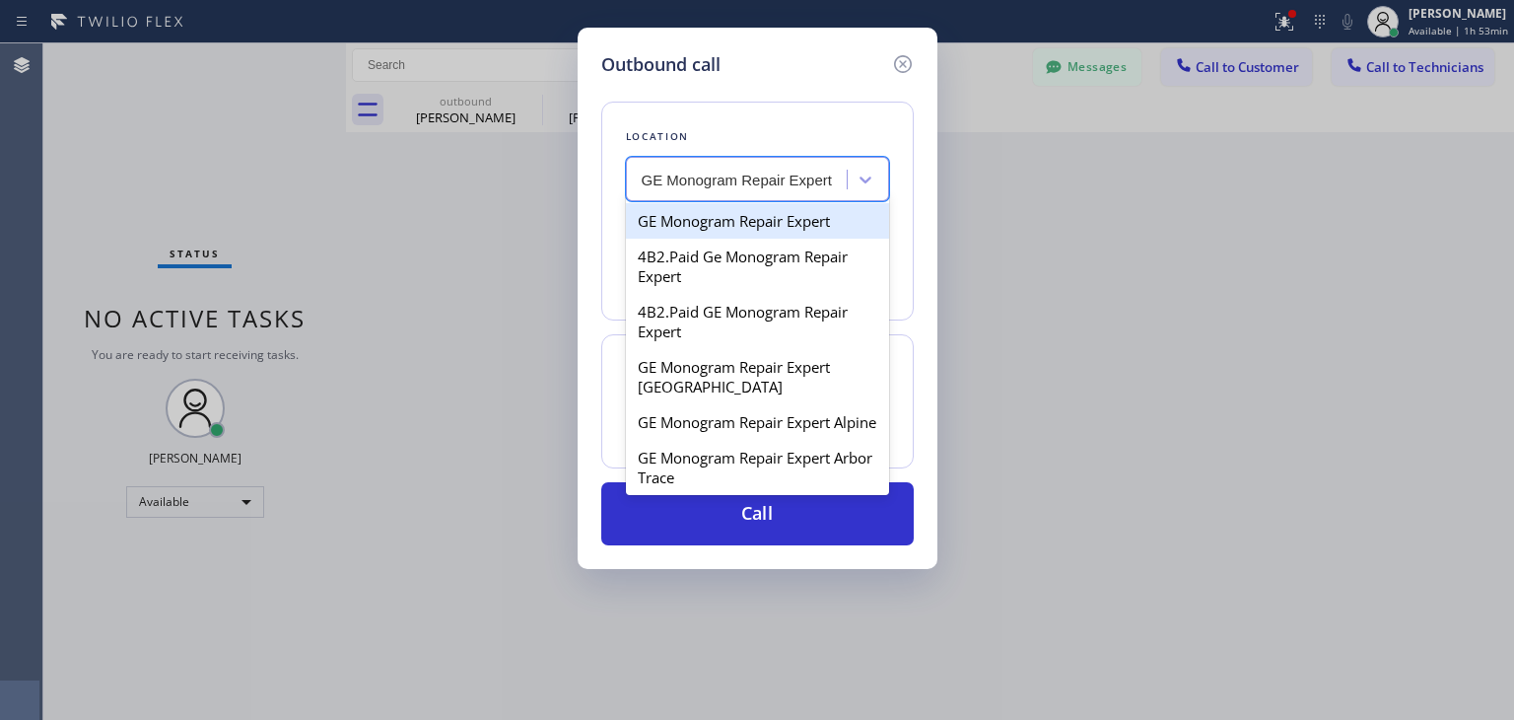
click at [803, 218] on div "GE Monogram Repair Expert" at bounding box center [757, 220] width 263 height 35
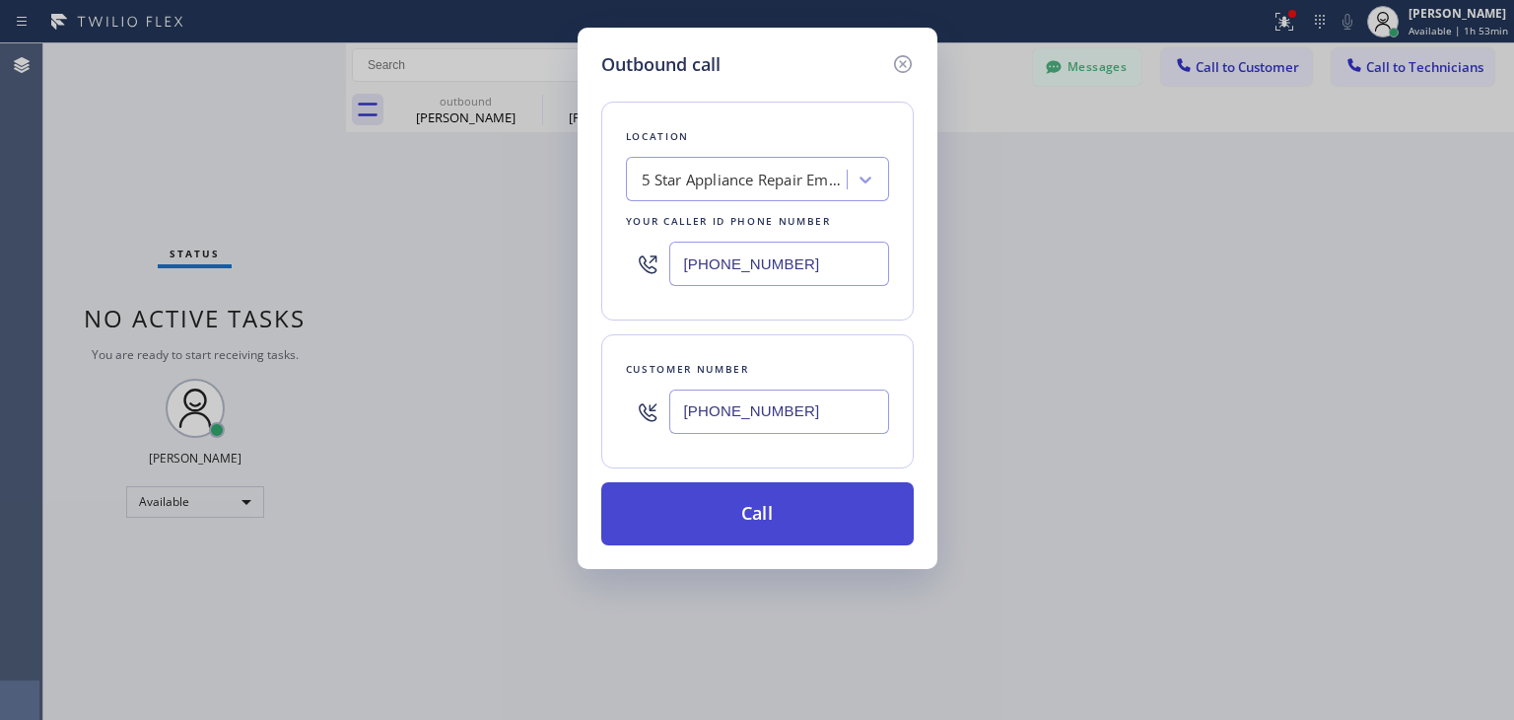
click at [805, 516] on button "Call" at bounding box center [757, 513] width 312 height 63
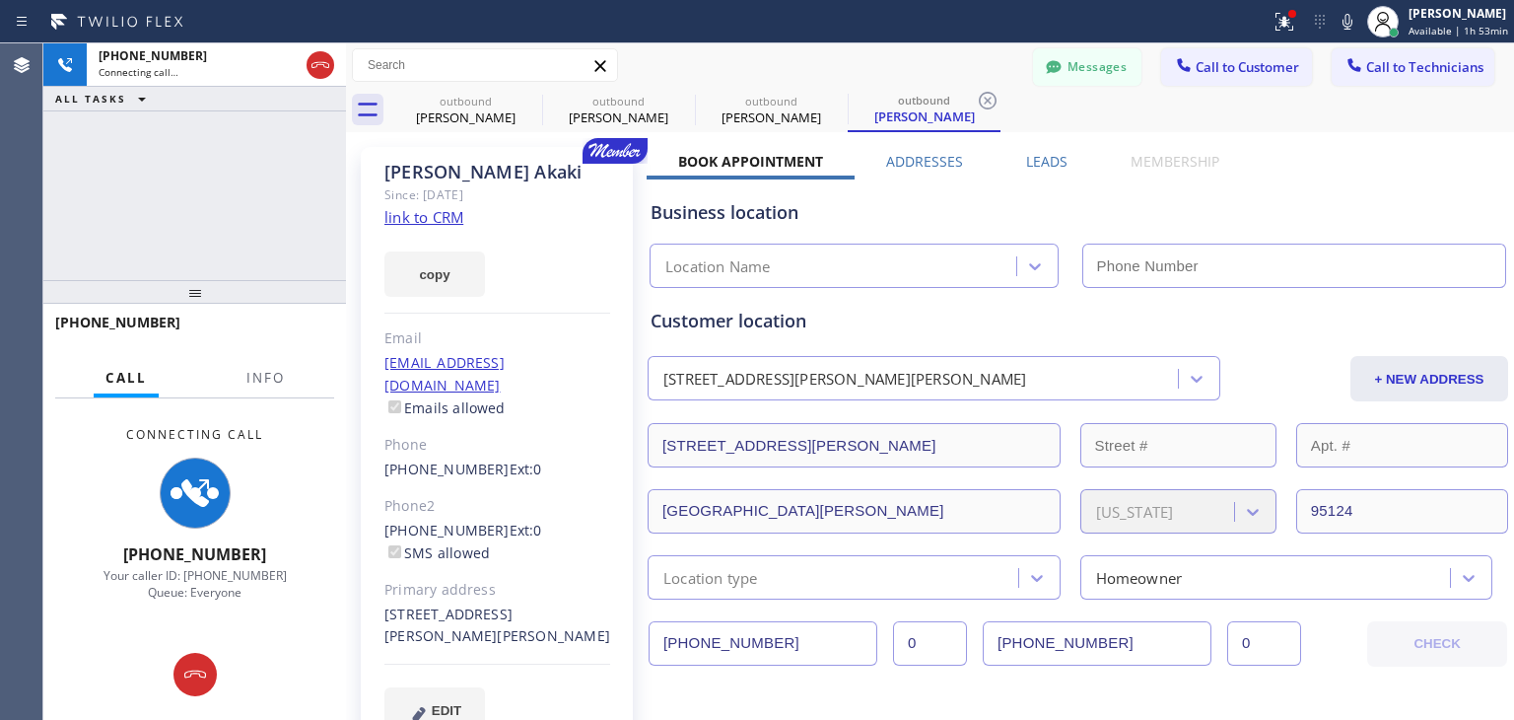
type input "[PHONE_NUMBER]"
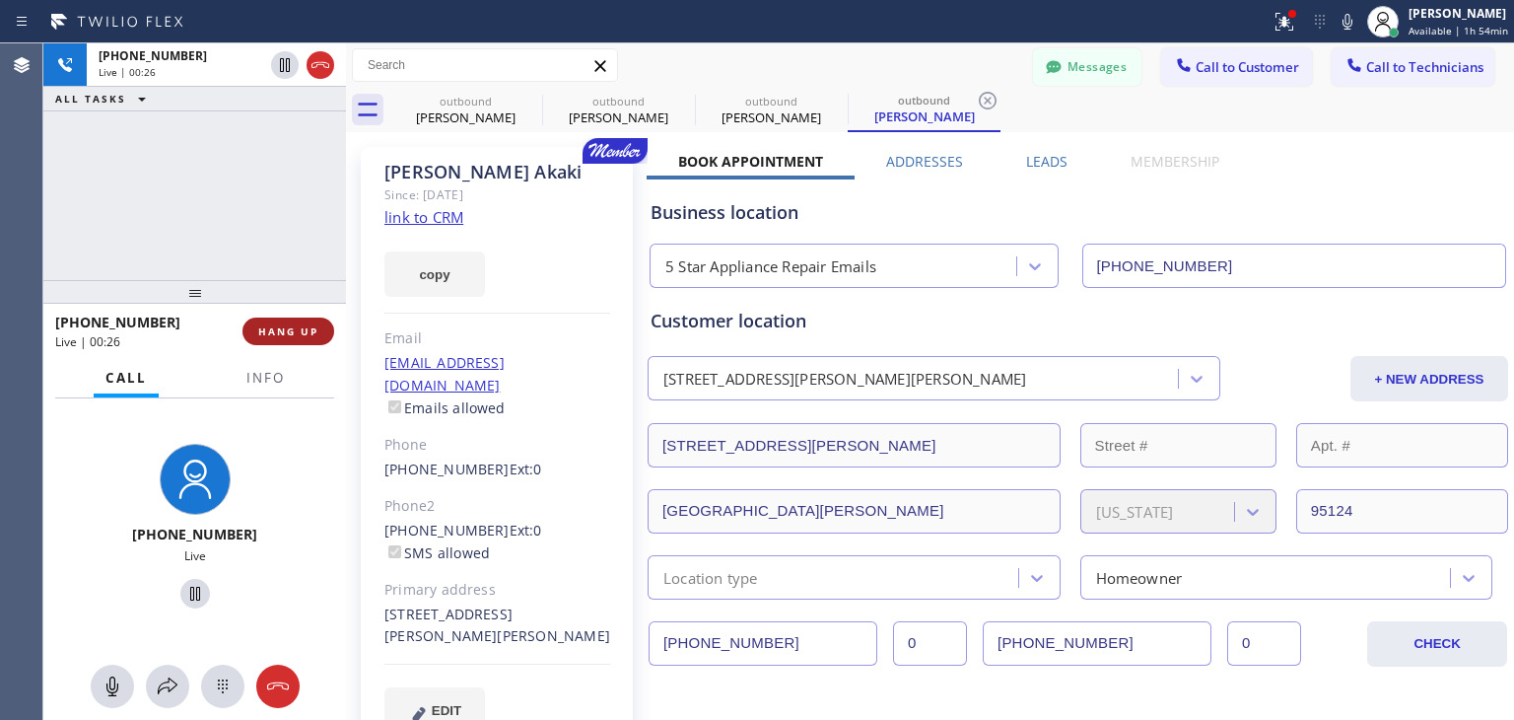
click at [266, 327] on span "HANG UP" at bounding box center [288, 331] width 60 height 14
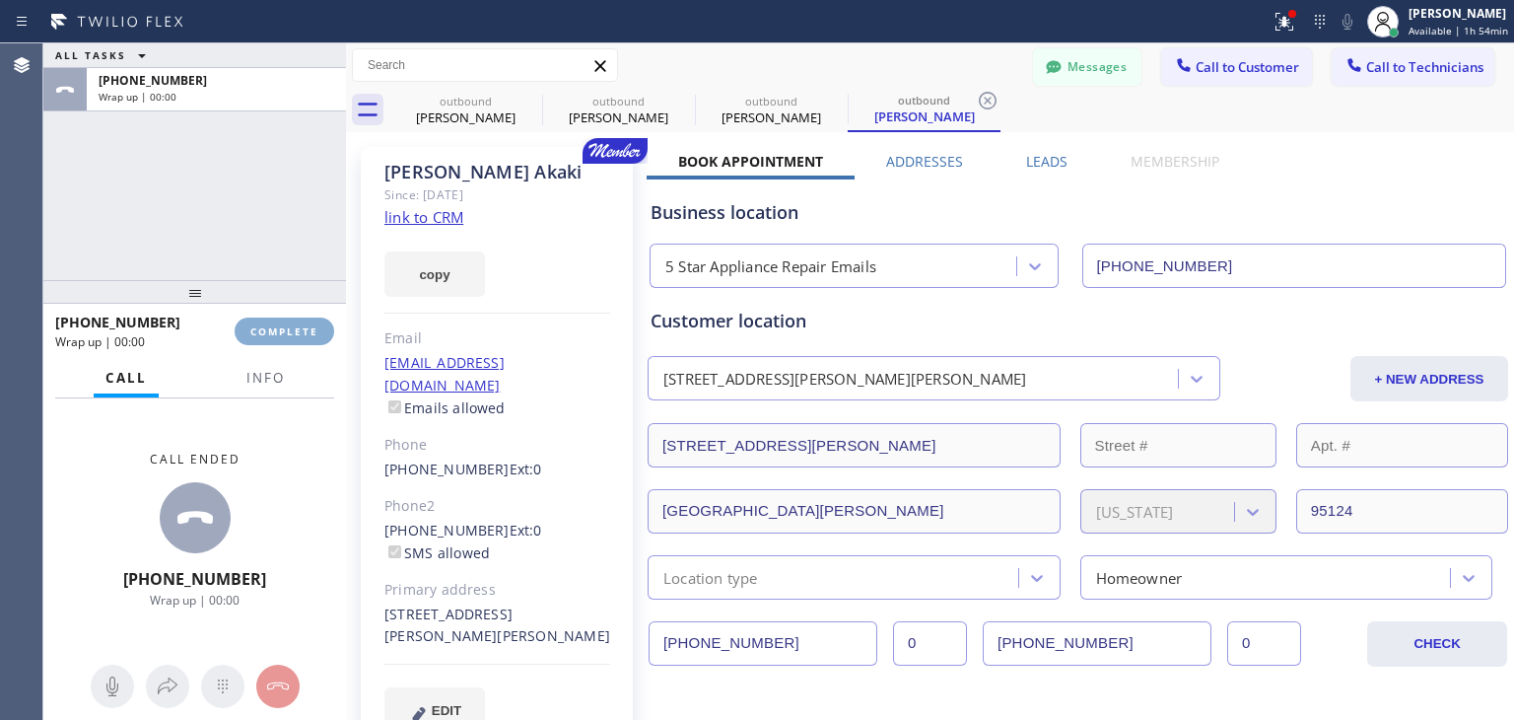
click at [266, 327] on span "COMPLETE" at bounding box center [284, 331] width 68 height 14
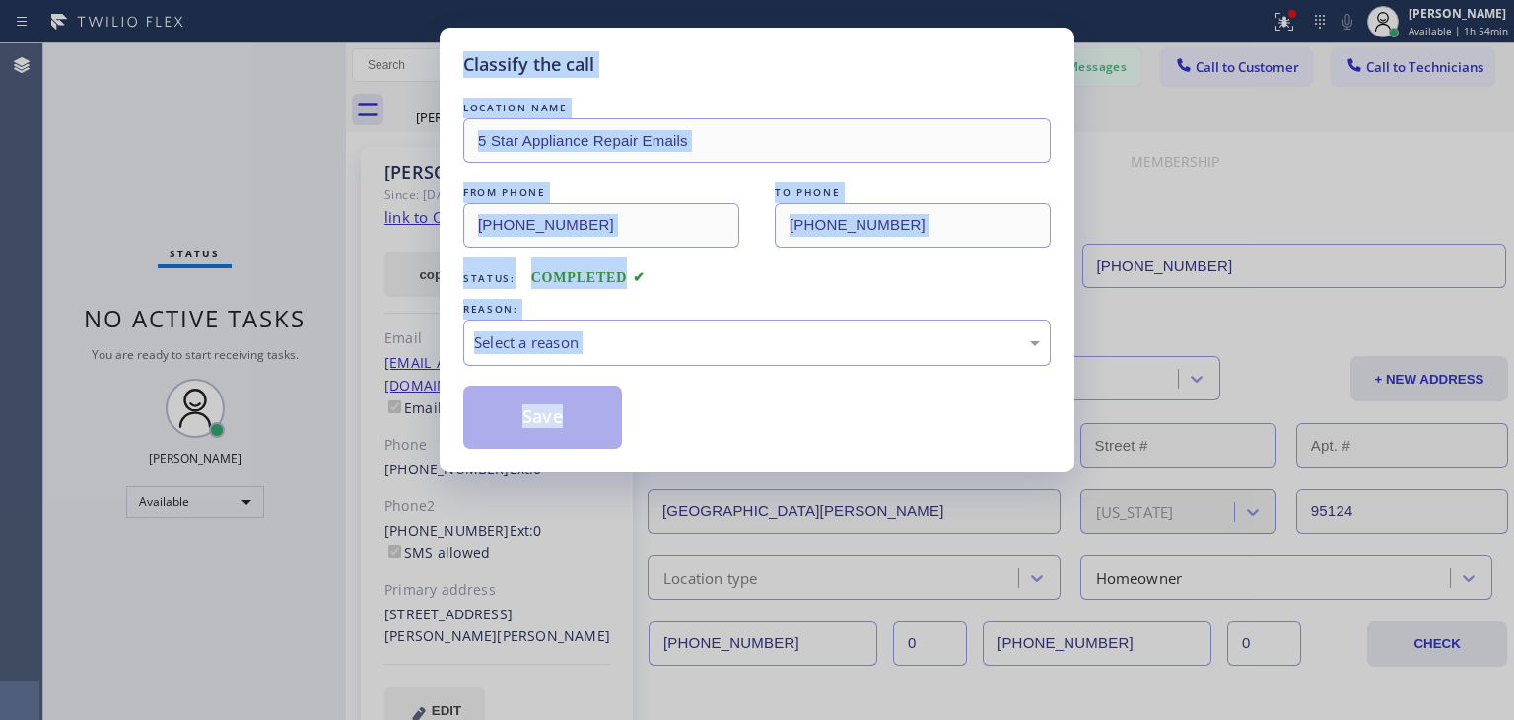
click at [266, 327] on div "Classify the call LOCATION NAME 5 Star Appliance Repair Emails FROM PHONE [PHON…" at bounding box center [757, 360] width 1514 height 720
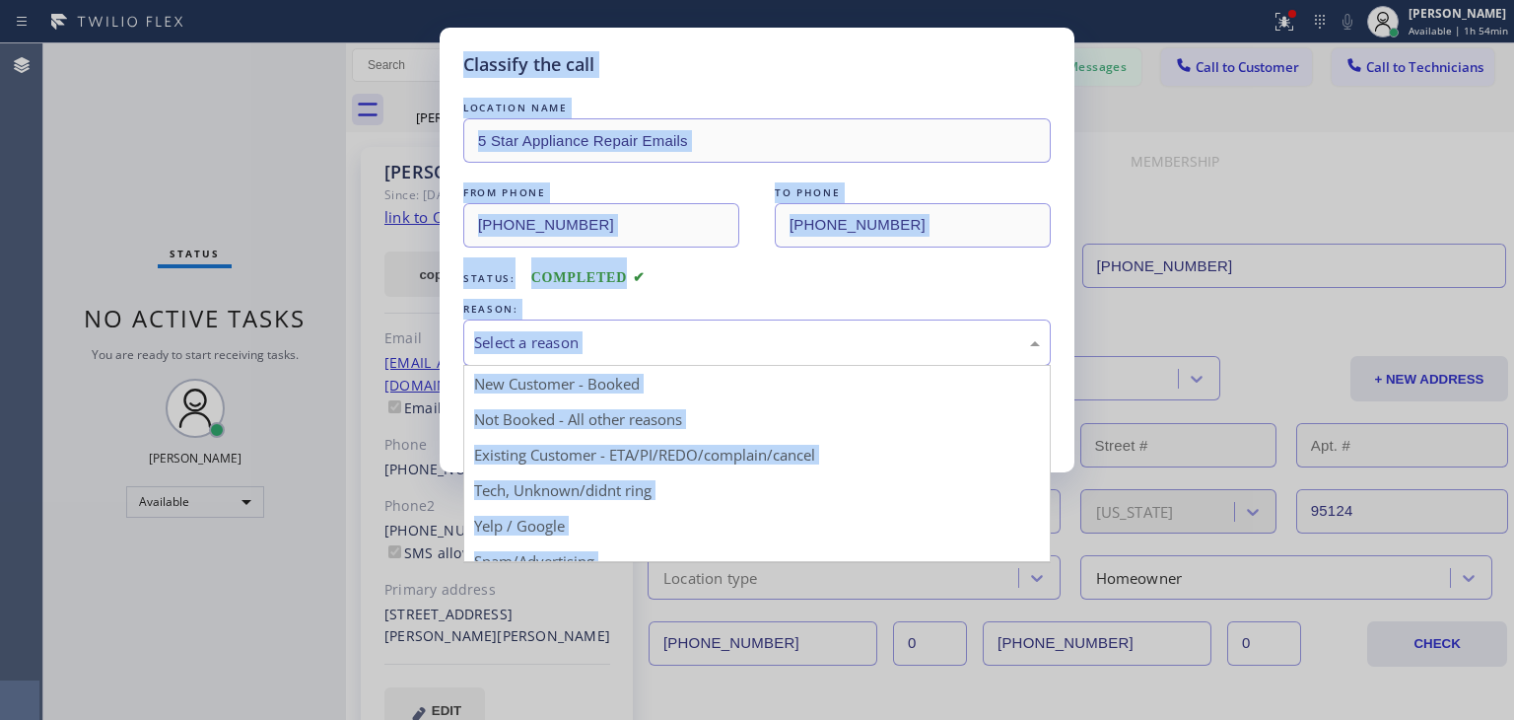
click at [740, 323] on div "Select a reason" at bounding box center [756, 342] width 587 height 46
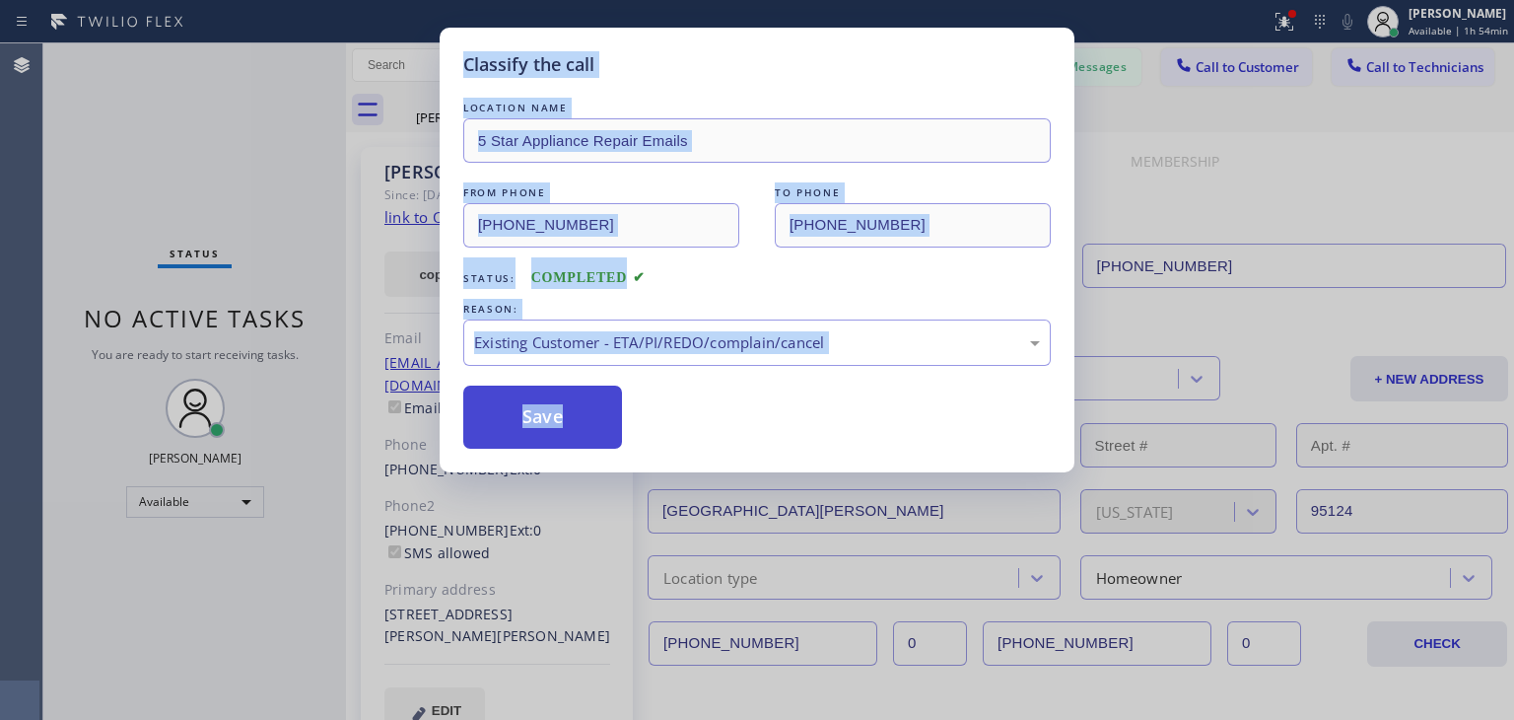
click at [576, 418] on button "Save" at bounding box center [542, 416] width 159 height 63
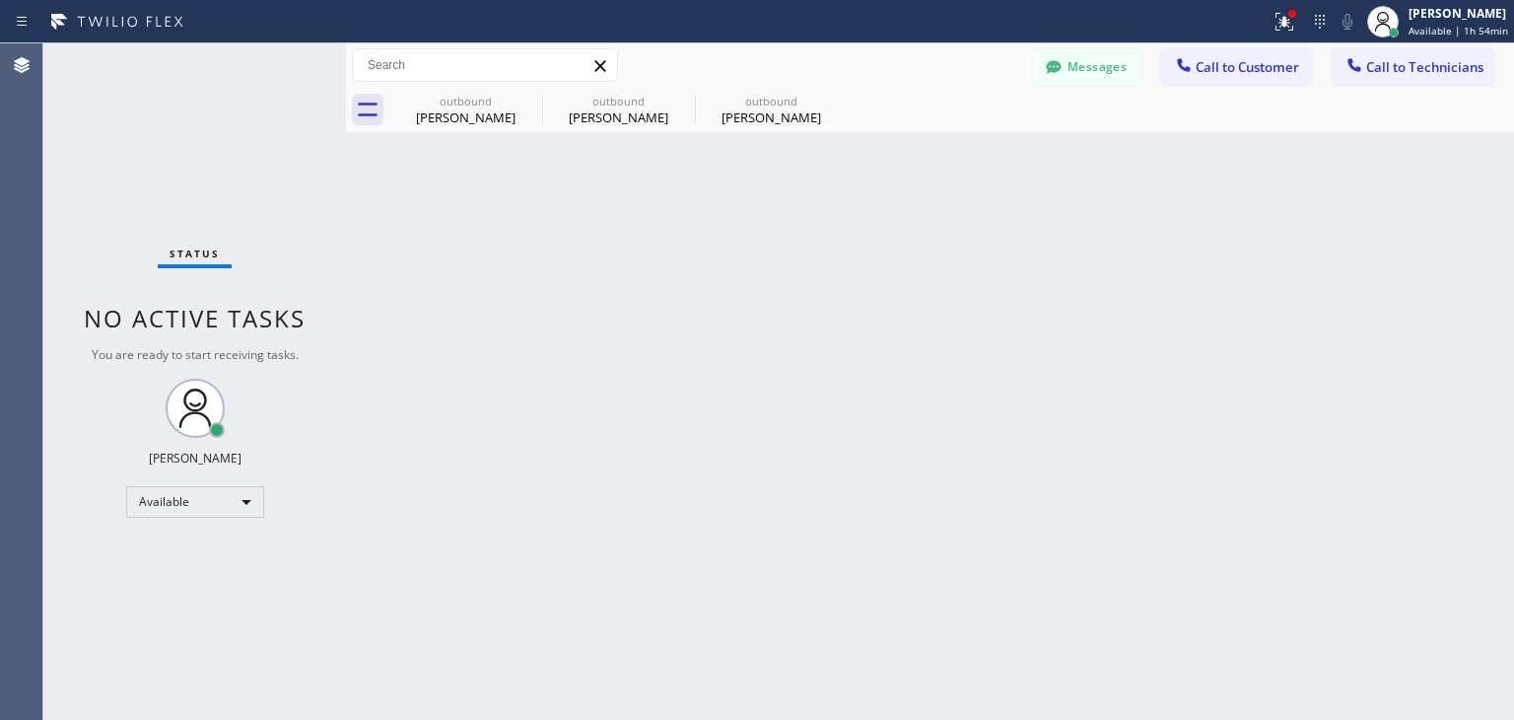
click at [1243, 74] on span "Call to Customer" at bounding box center [1247, 67] width 103 height 18
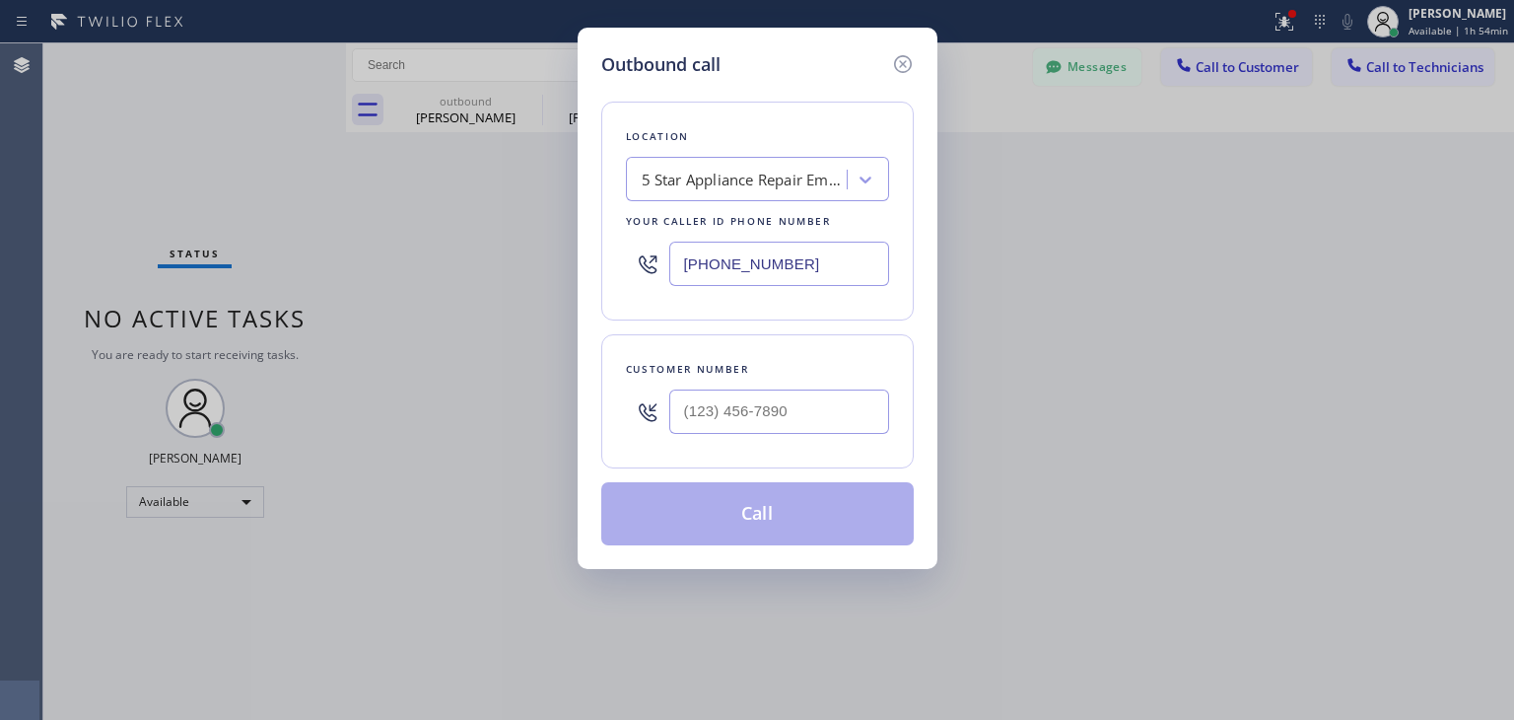
drag, startPoint x: 775, startPoint y: 439, endPoint x: 818, endPoint y: 406, distance: 54.2
click at [818, 406] on div at bounding box center [779, 411] width 220 height 64
paste input "text"
click at [818, 406] on input "(___) ___-____" at bounding box center [779, 411] width 220 height 44
click at [807, 413] on input "(___) ___-____" at bounding box center [779, 411] width 220 height 44
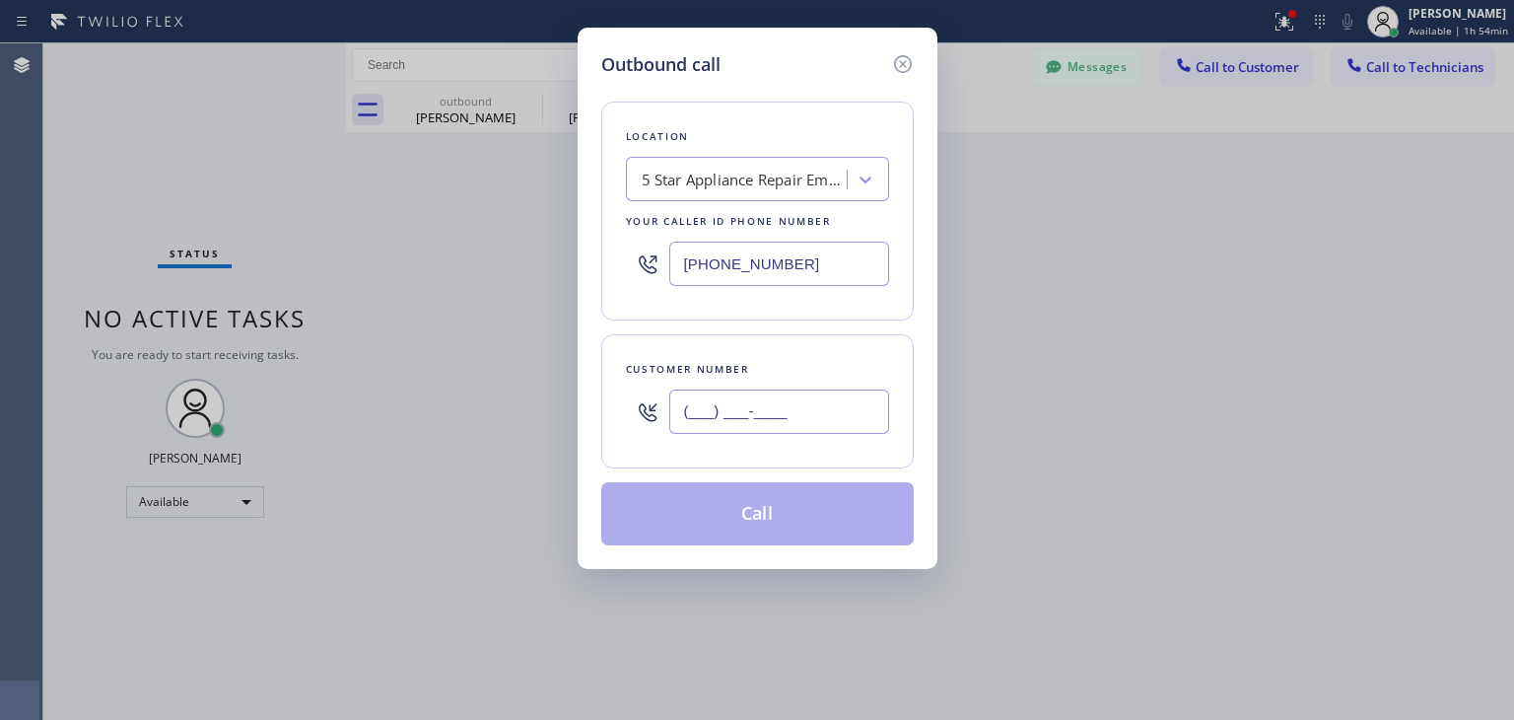
click at [807, 413] on input "(___) ___-____" at bounding box center [779, 411] width 220 height 44
paste input "408) 596-1205"
type input "[PHONE_NUMBER]"
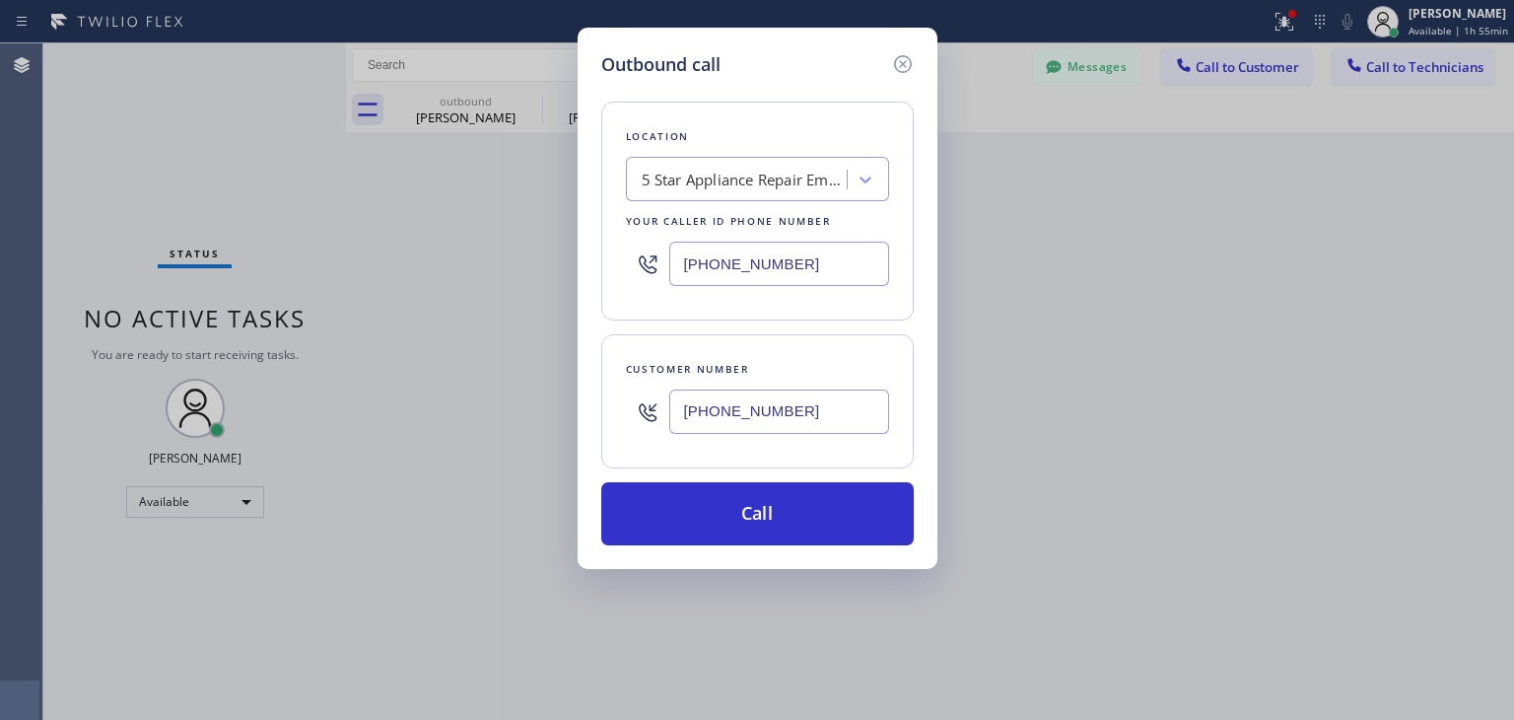
paste input "GE Monogram Repair Expert"
type input "GE Monogram Repair Expert"
click at [801, 163] on div "5 Star Appliance Repair Emails GE Monogram Repair Expert" at bounding box center [739, 180] width 215 height 34
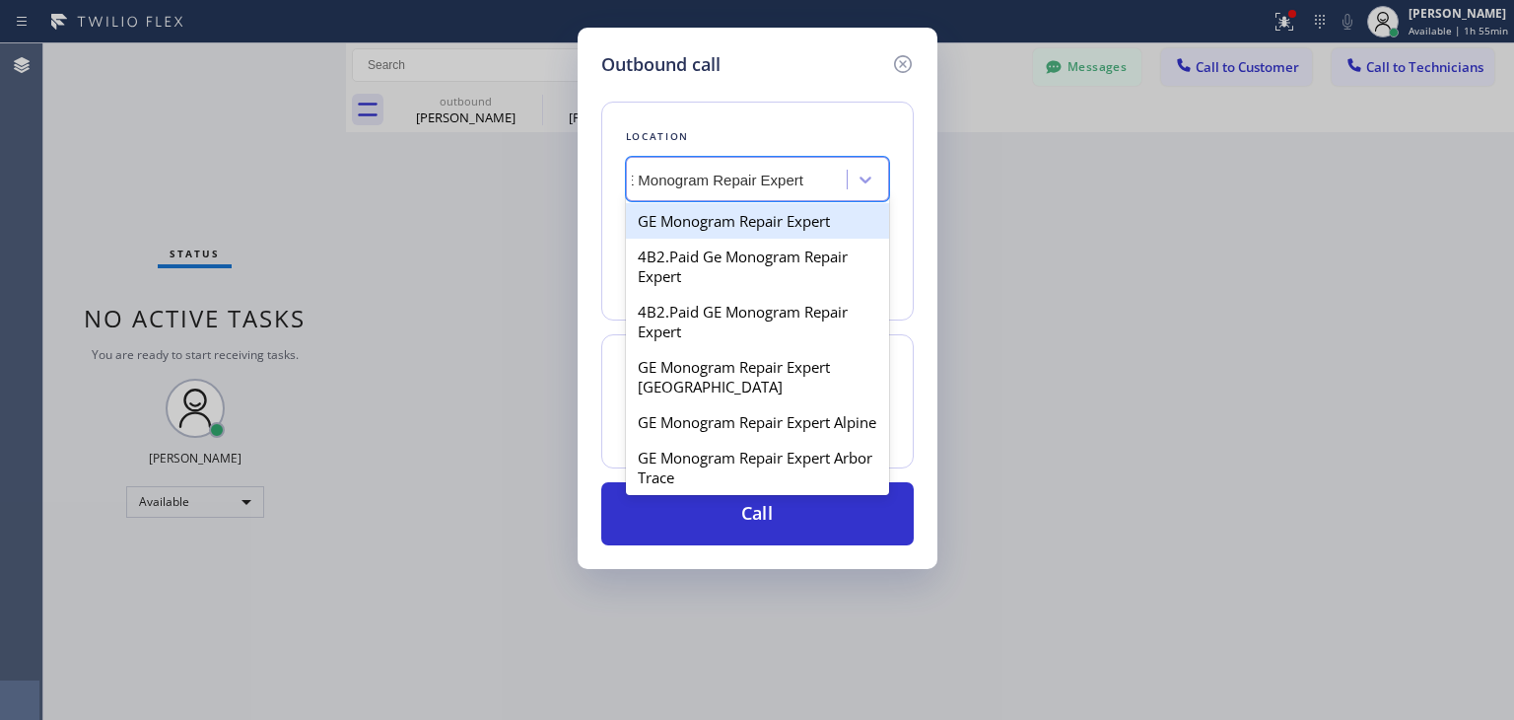
click at [820, 226] on div "GE Monogram Repair Expert" at bounding box center [757, 220] width 263 height 35
type input "[PHONE_NUMBER]"
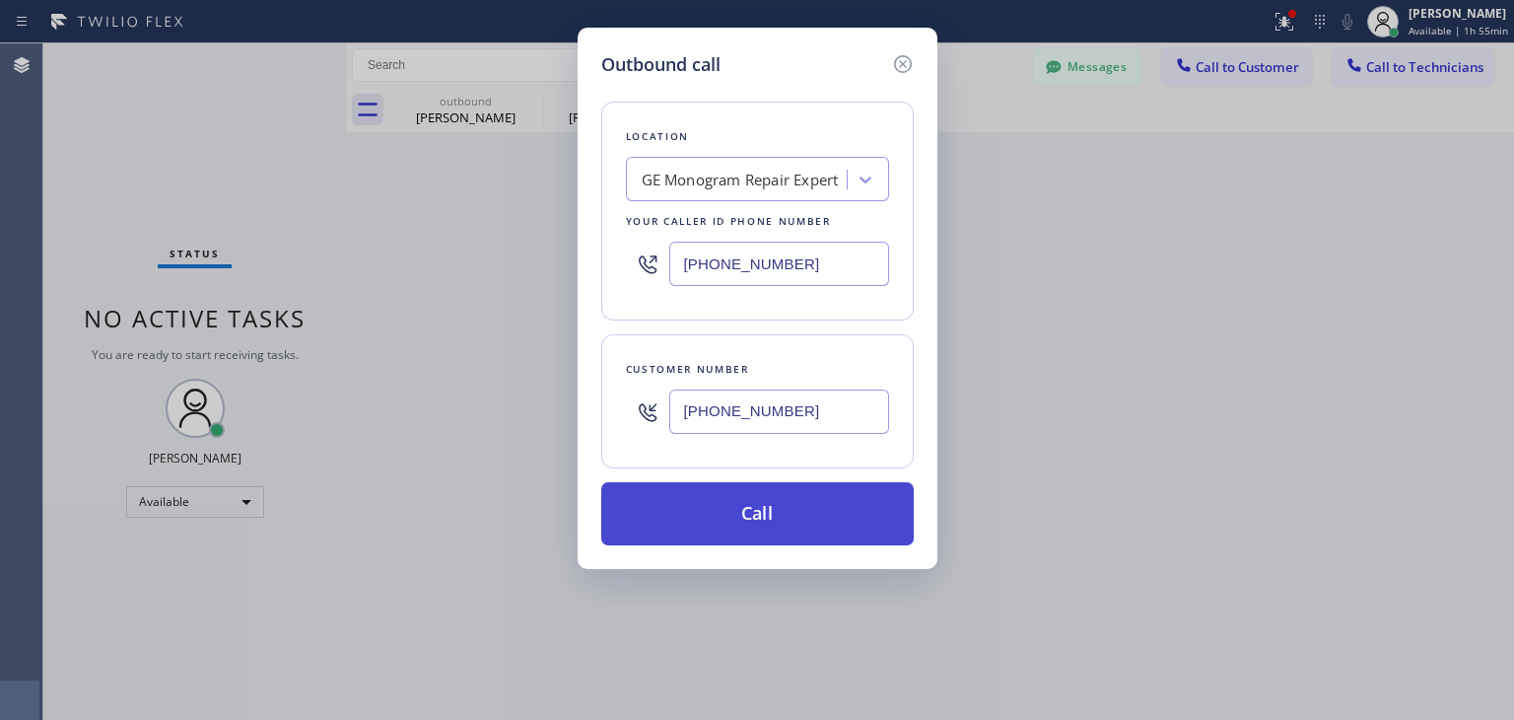
drag, startPoint x: 800, startPoint y: 572, endPoint x: 839, endPoint y: 526, distance: 59.4
click at [839, 526] on div "Outbound call Location GE Monogram Repair Expert Your caller id phone number [P…" at bounding box center [757, 360] width 1514 height 720
click at [839, 526] on button "Call" at bounding box center [757, 513] width 312 height 63
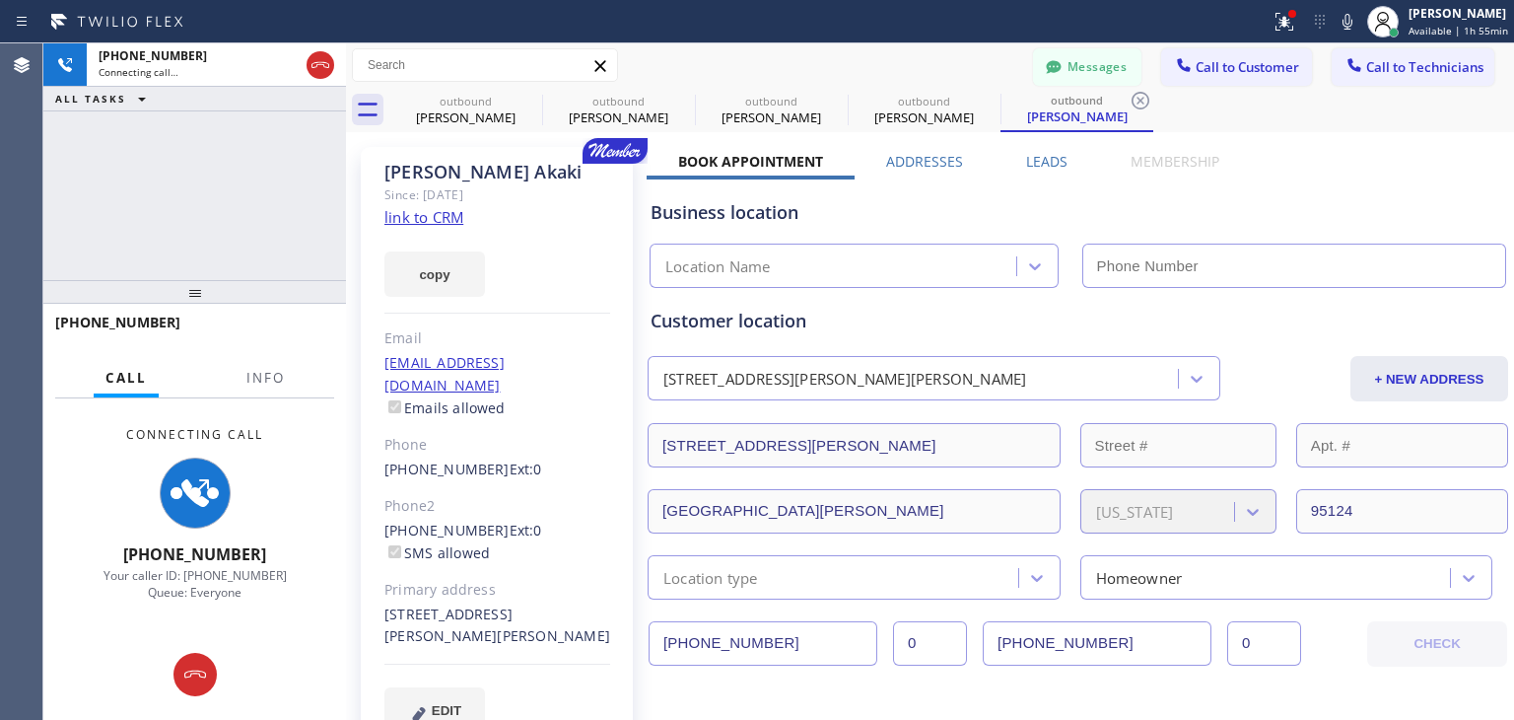
type input "[PHONE_NUMBER]"
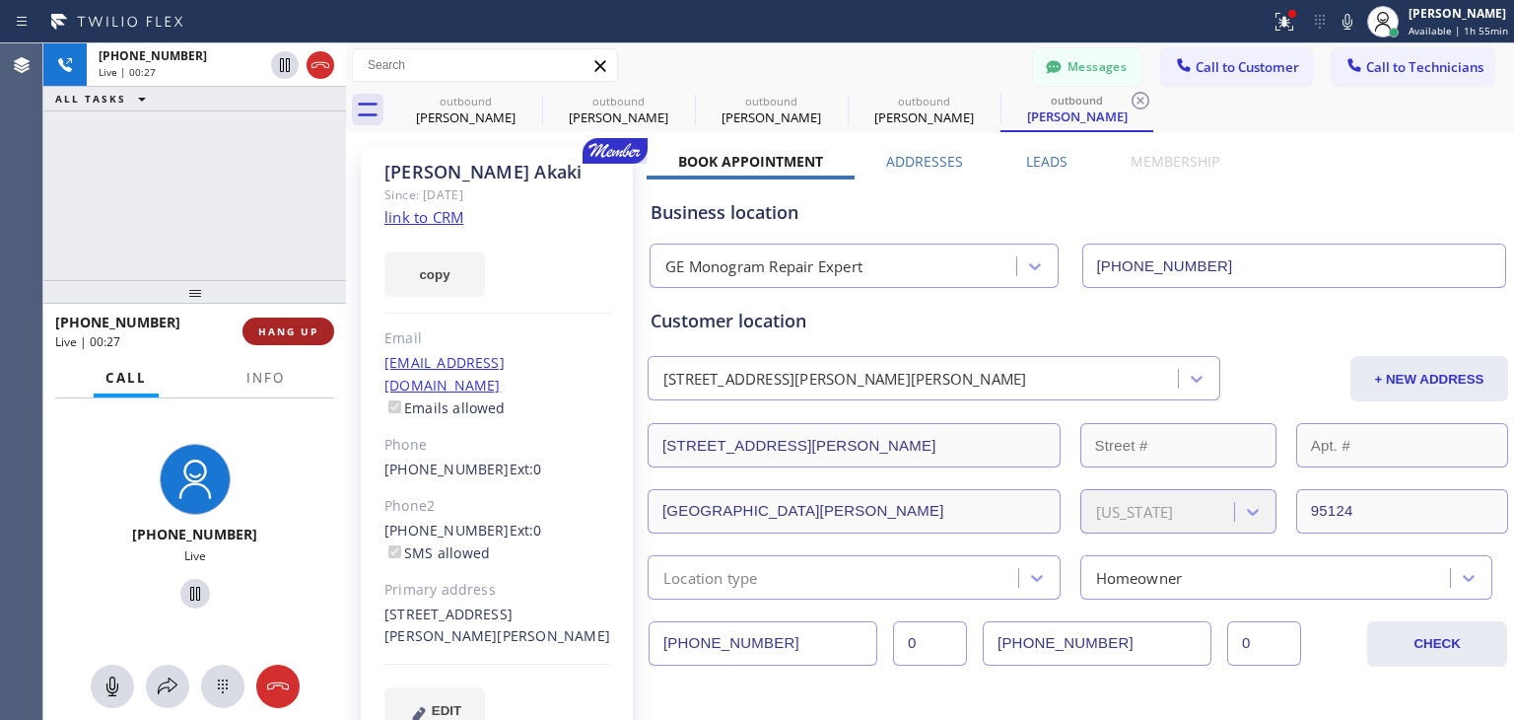
click at [304, 332] on span "HANG UP" at bounding box center [288, 331] width 60 height 14
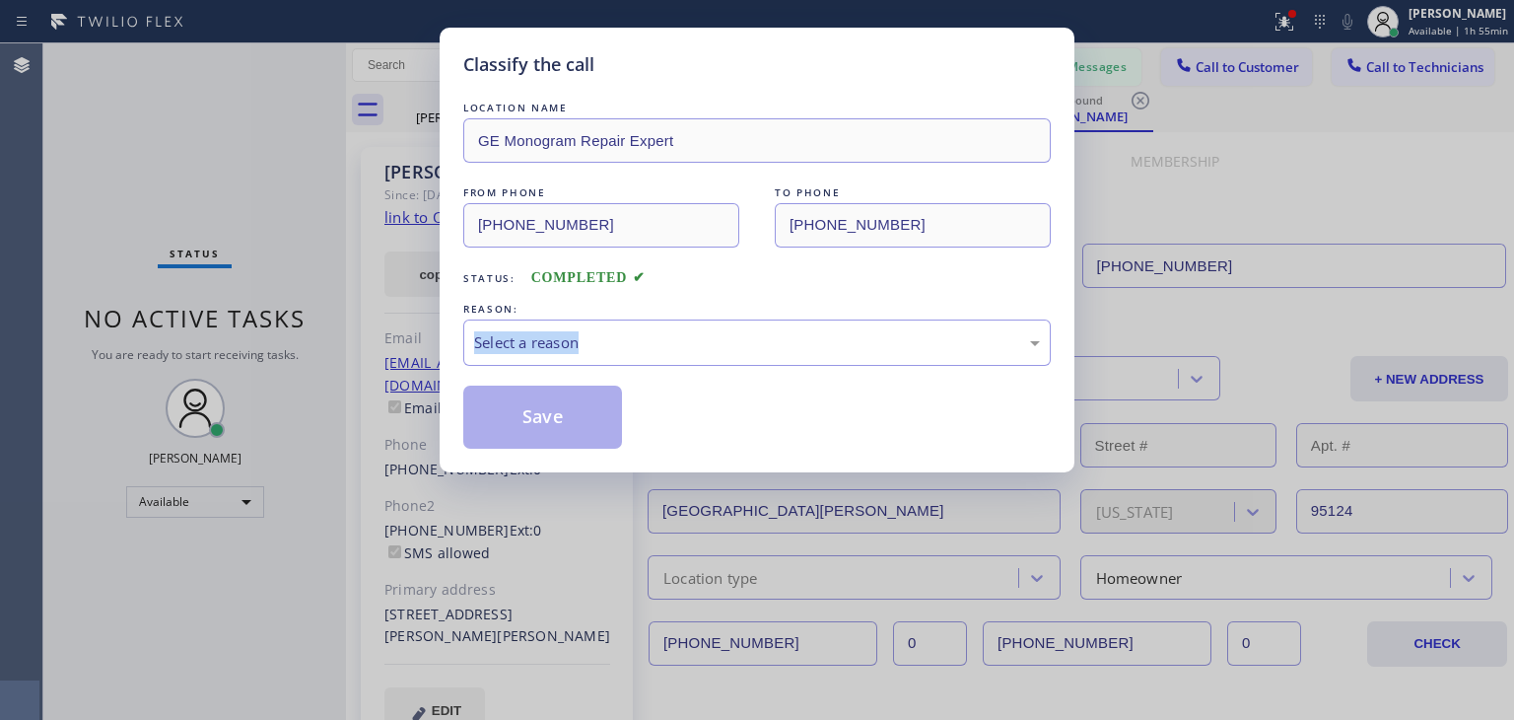
click at [304, 332] on div "Classify the call LOCATION NAME GE Monogram Repair Expert FROM PHONE [PHONE_NUM…" at bounding box center [757, 360] width 1514 height 720
drag, startPoint x: 304, startPoint y: 332, endPoint x: 734, endPoint y: 334, distance: 430.7
click at [734, 334] on div "Classify the call LOCATION NAME GE Monogram Repair Expert FROM PHONE [PHONE_NUM…" at bounding box center [757, 360] width 1514 height 720
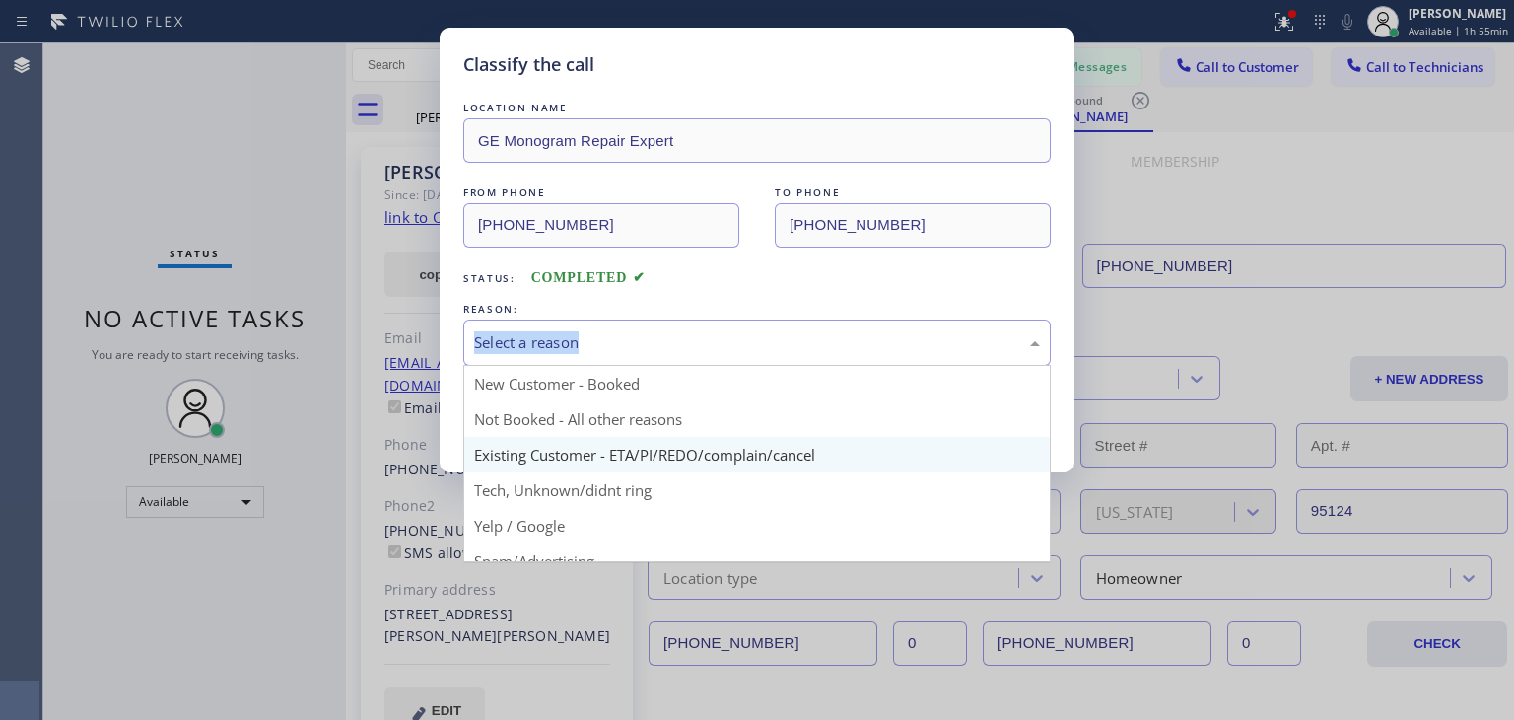
drag, startPoint x: 734, startPoint y: 334, endPoint x: 728, endPoint y: 466, distance: 132.2
click at [728, 366] on div "Select a reason New Customer - Booked Not Booked - All other reasons Existing C…" at bounding box center [756, 342] width 587 height 46
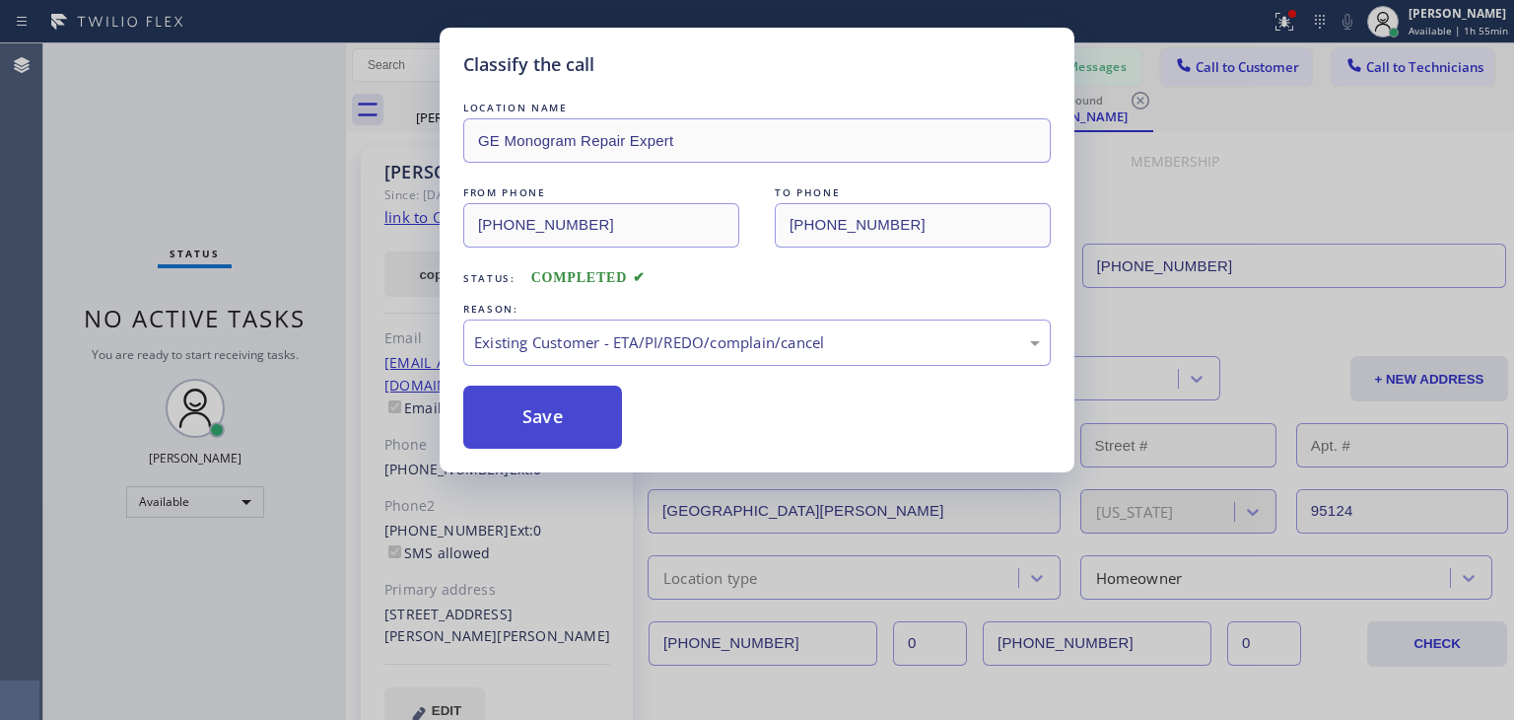
drag, startPoint x: 728, startPoint y: 466, endPoint x: 581, endPoint y: 403, distance: 160.7
click at [581, 403] on button "Save" at bounding box center [542, 416] width 159 height 63
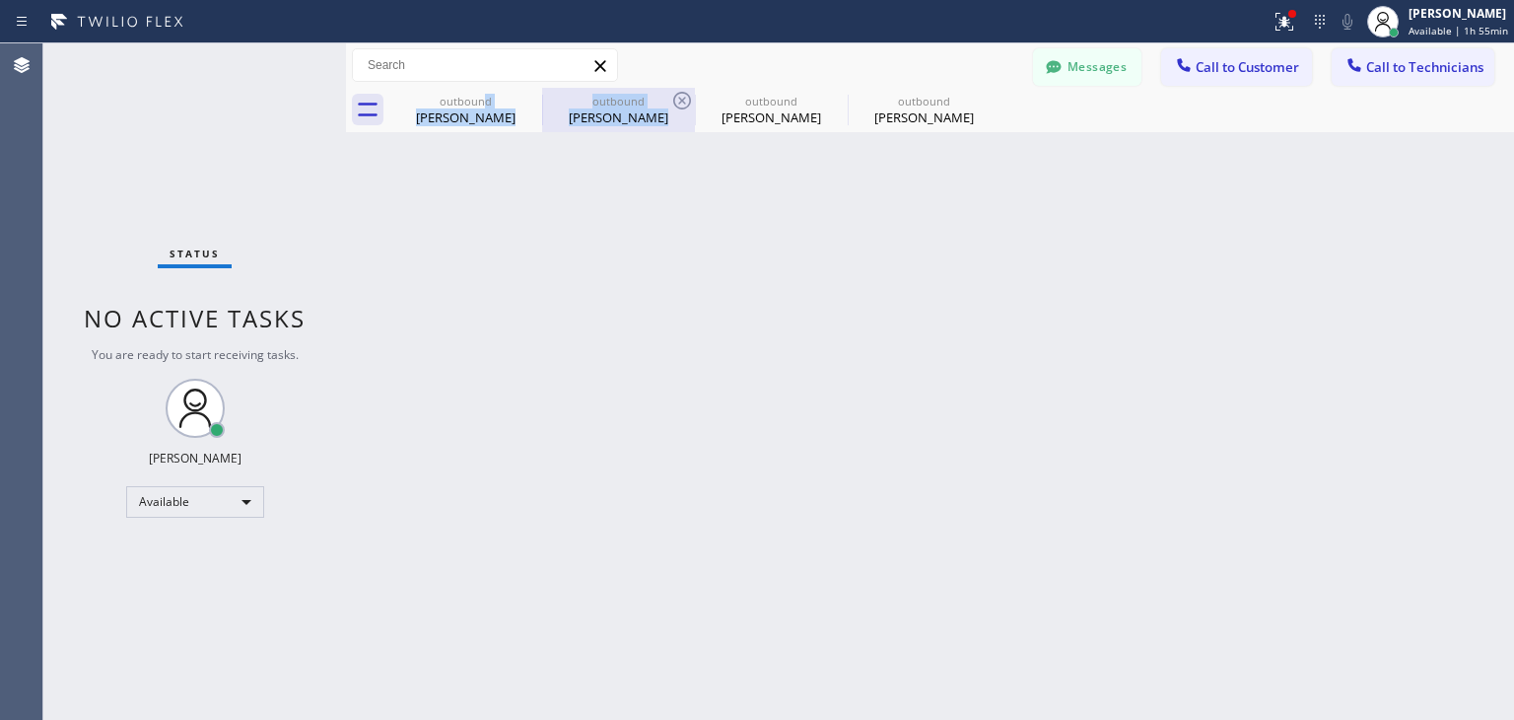
drag, startPoint x: 486, startPoint y: 103, endPoint x: 545, endPoint y: 104, distance: 59.1
click at [545, 104] on div "outbound [PERSON_NAME] outbound [PERSON_NAME] outbound [PERSON_NAME] outbound […" at bounding box center [951, 110] width 1125 height 44
click at [530, 102] on icon at bounding box center [529, 101] width 18 height 18
type input "[PHONE_NUMBER]"
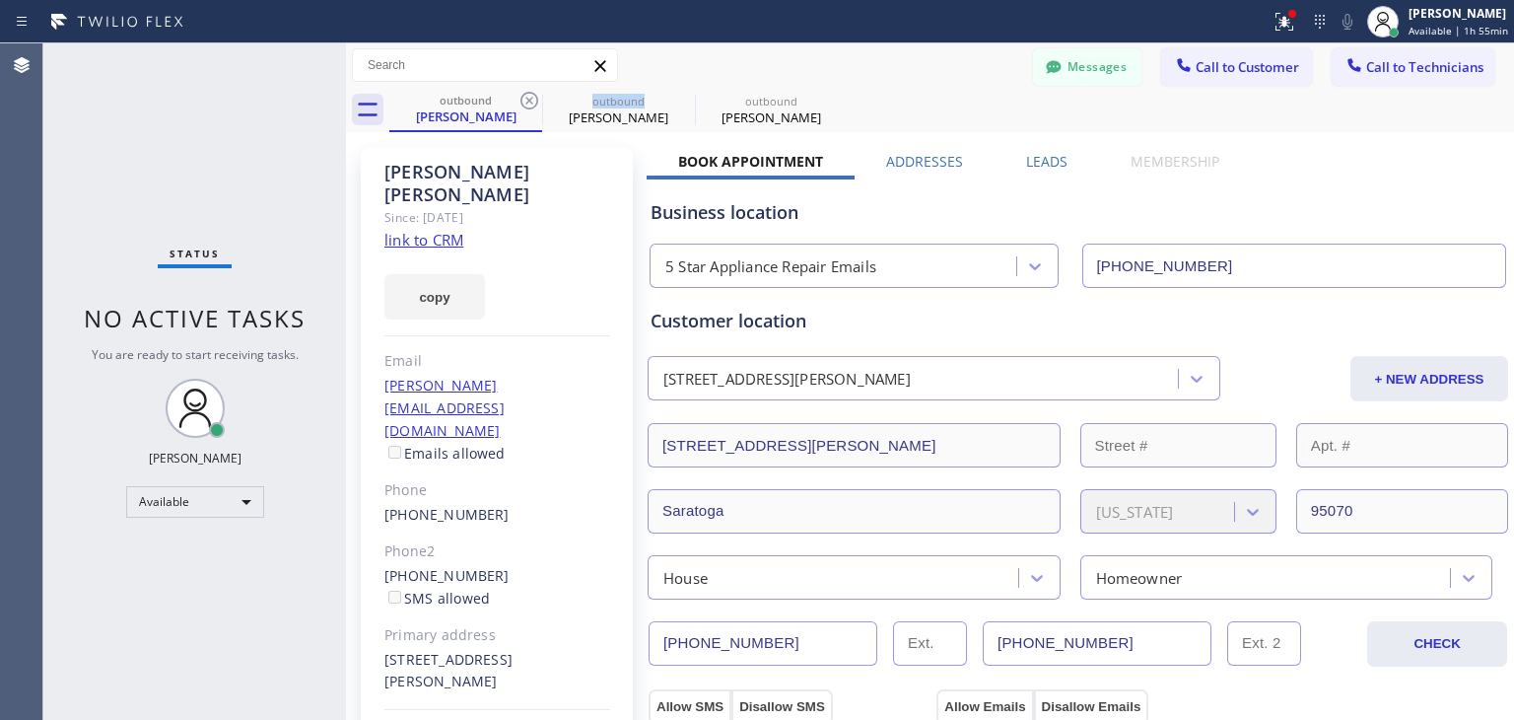
click at [530, 102] on icon at bounding box center [529, 101] width 18 height 18
click at [0, 0] on icon at bounding box center [0, 0] width 0 height 0
type input "[PHONE_NUMBER]"
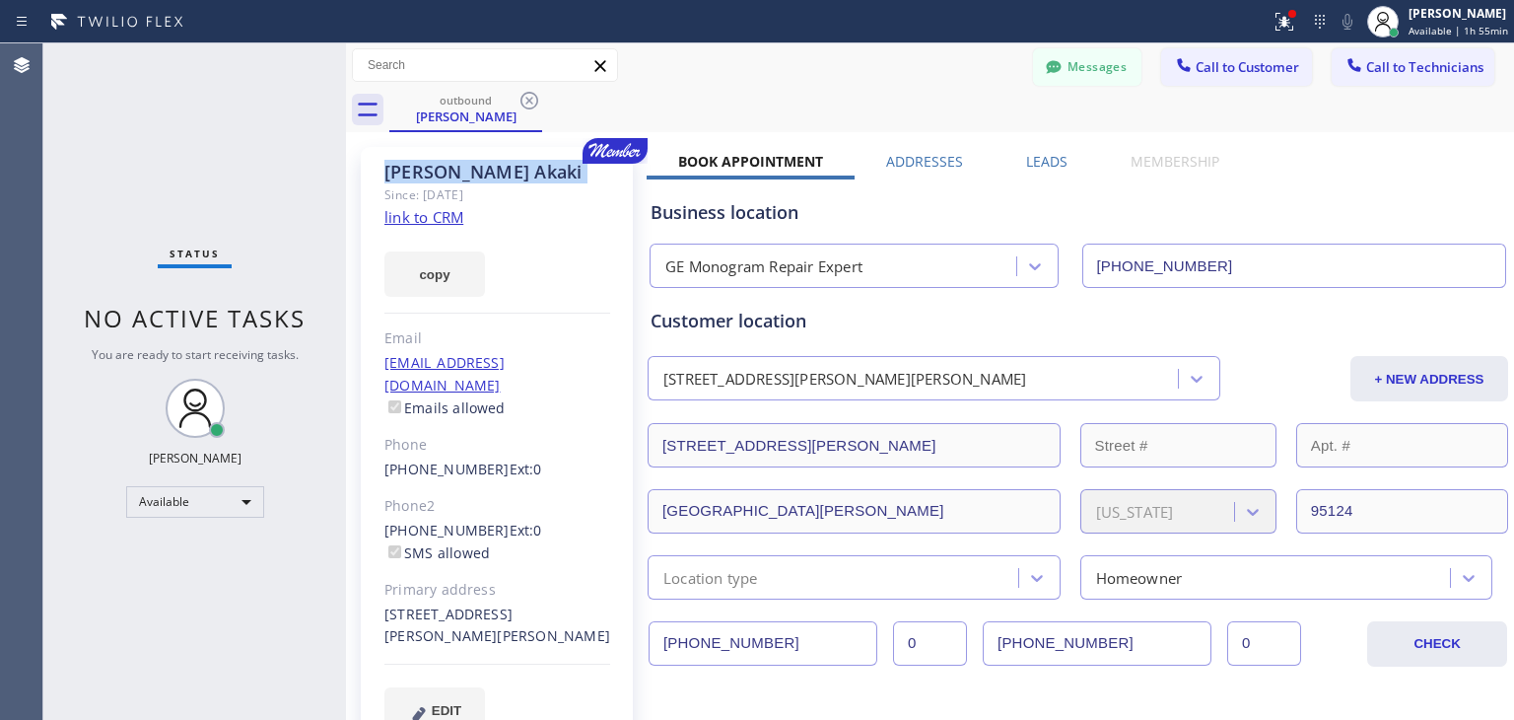
click at [530, 102] on icon at bounding box center [529, 101] width 18 height 18
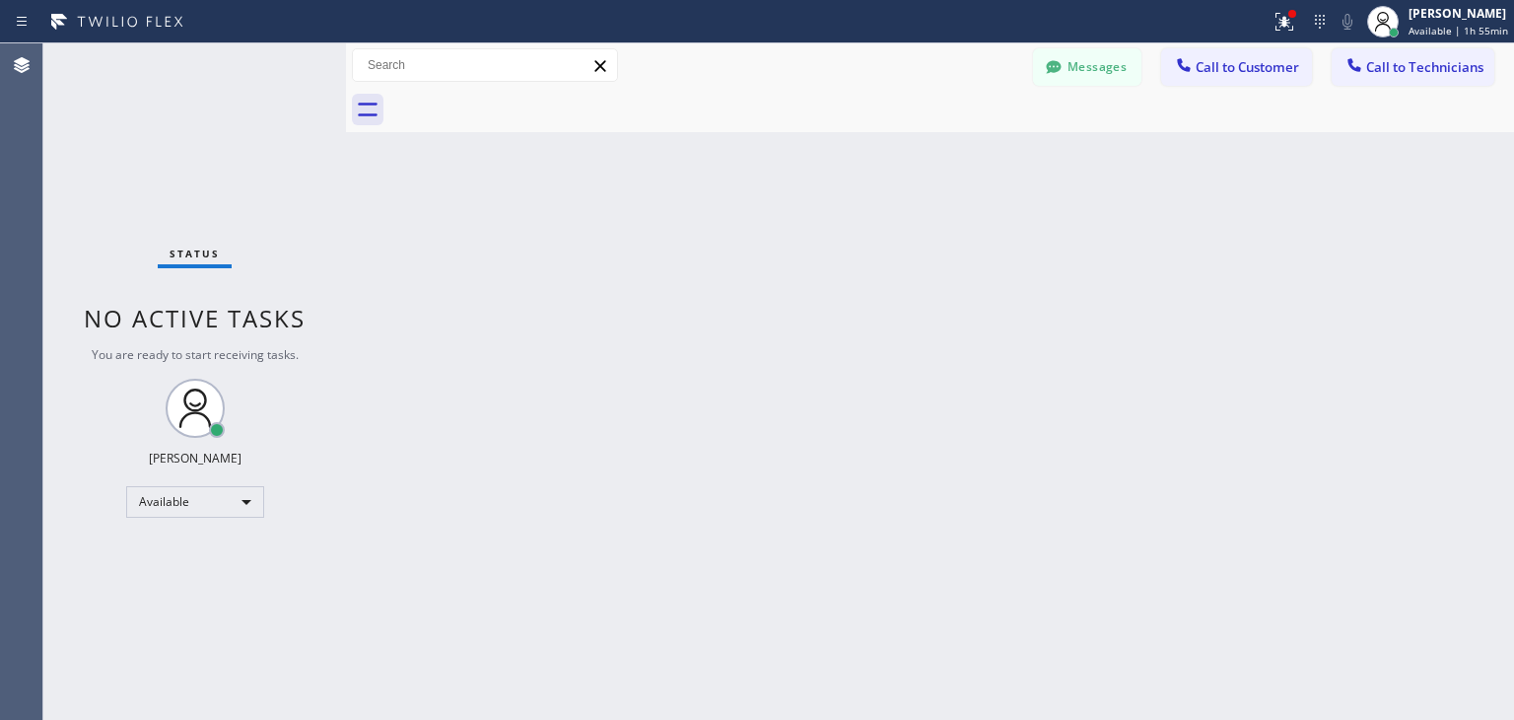
click at [530, 102] on div at bounding box center [951, 110] width 1125 height 44
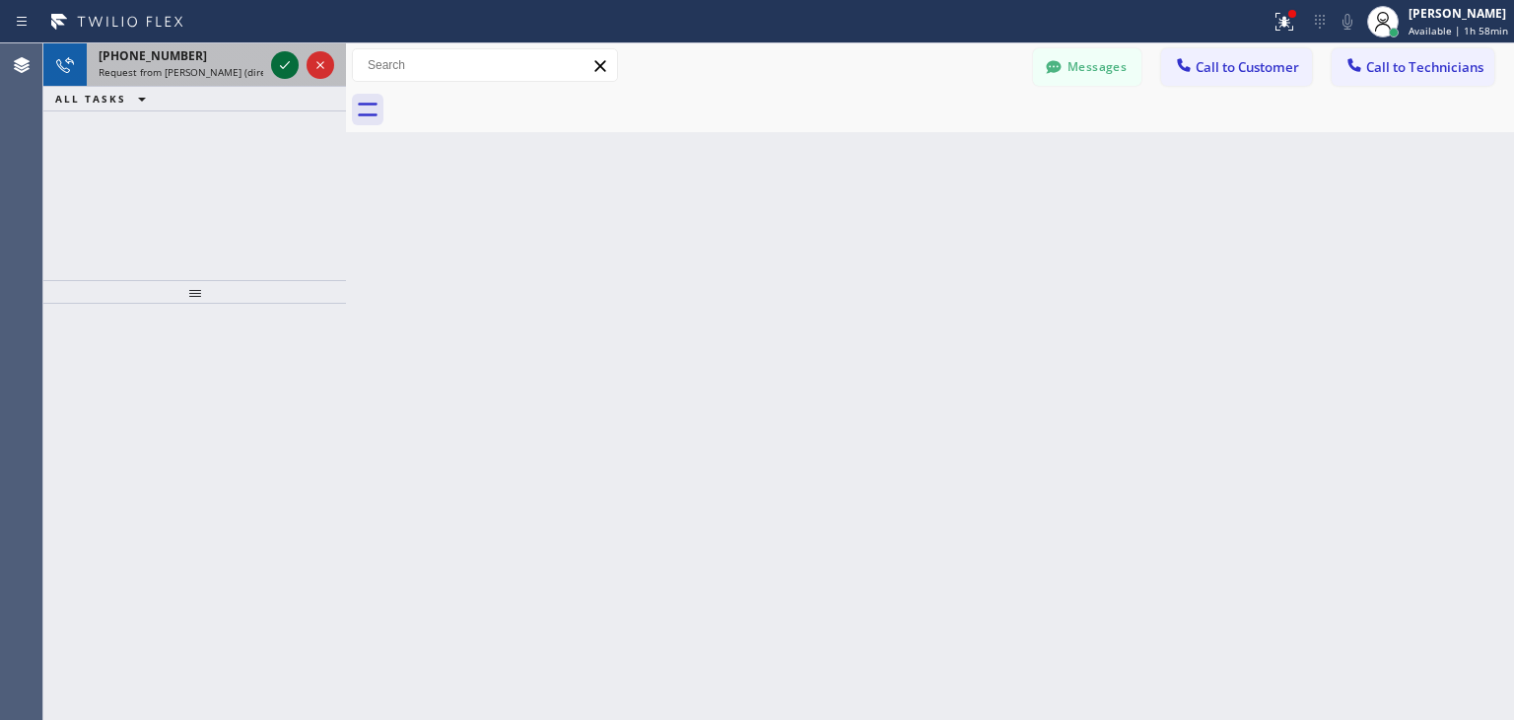
click at [286, 60] on icon at bounding box center [285, 65] width 24 height 24
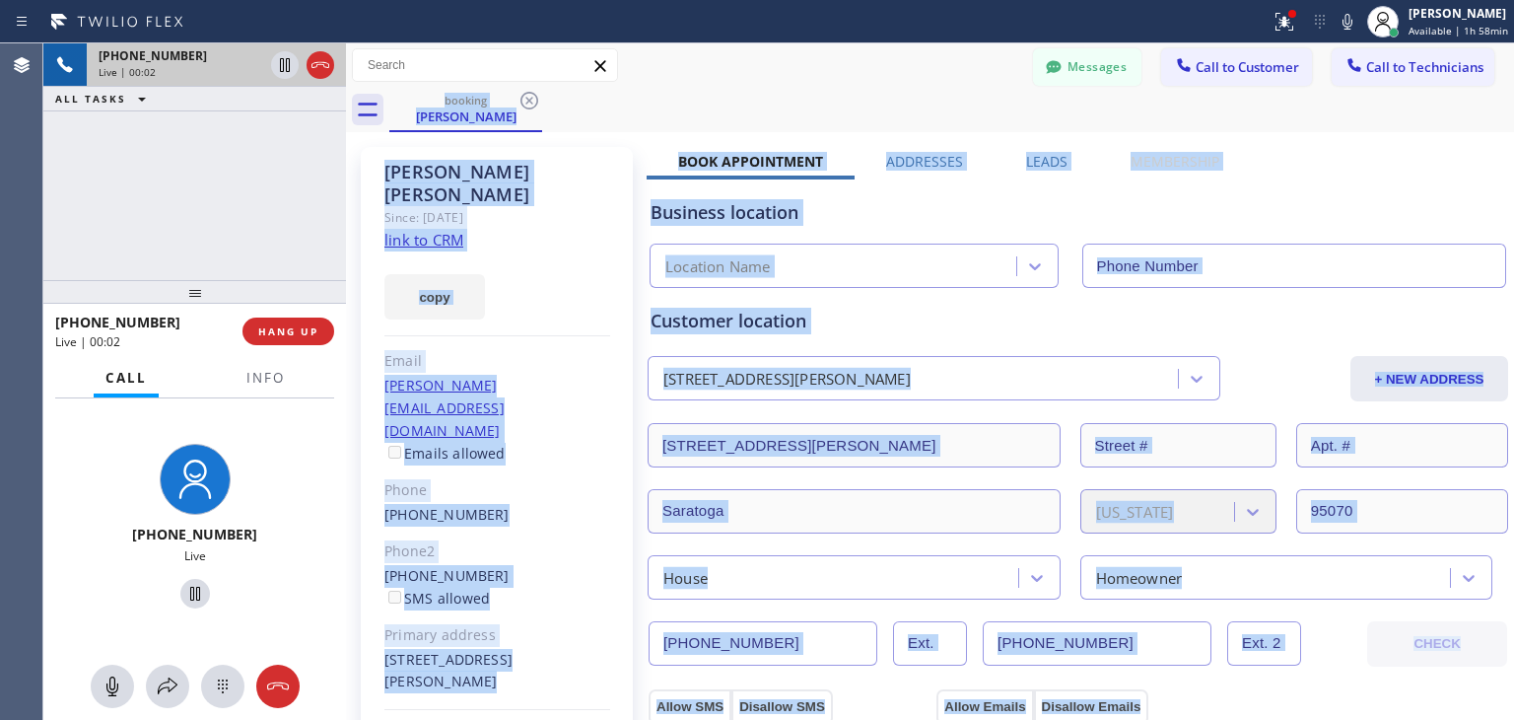
type input "[PHONE_NUMBER]"
click at [320, 62] on icon at bounding box center [320, 65] width 18 height 6
click at [320, 62] on div "[PHONE_NUMBER]" at bounding box center [217, 55] width 236 height 17
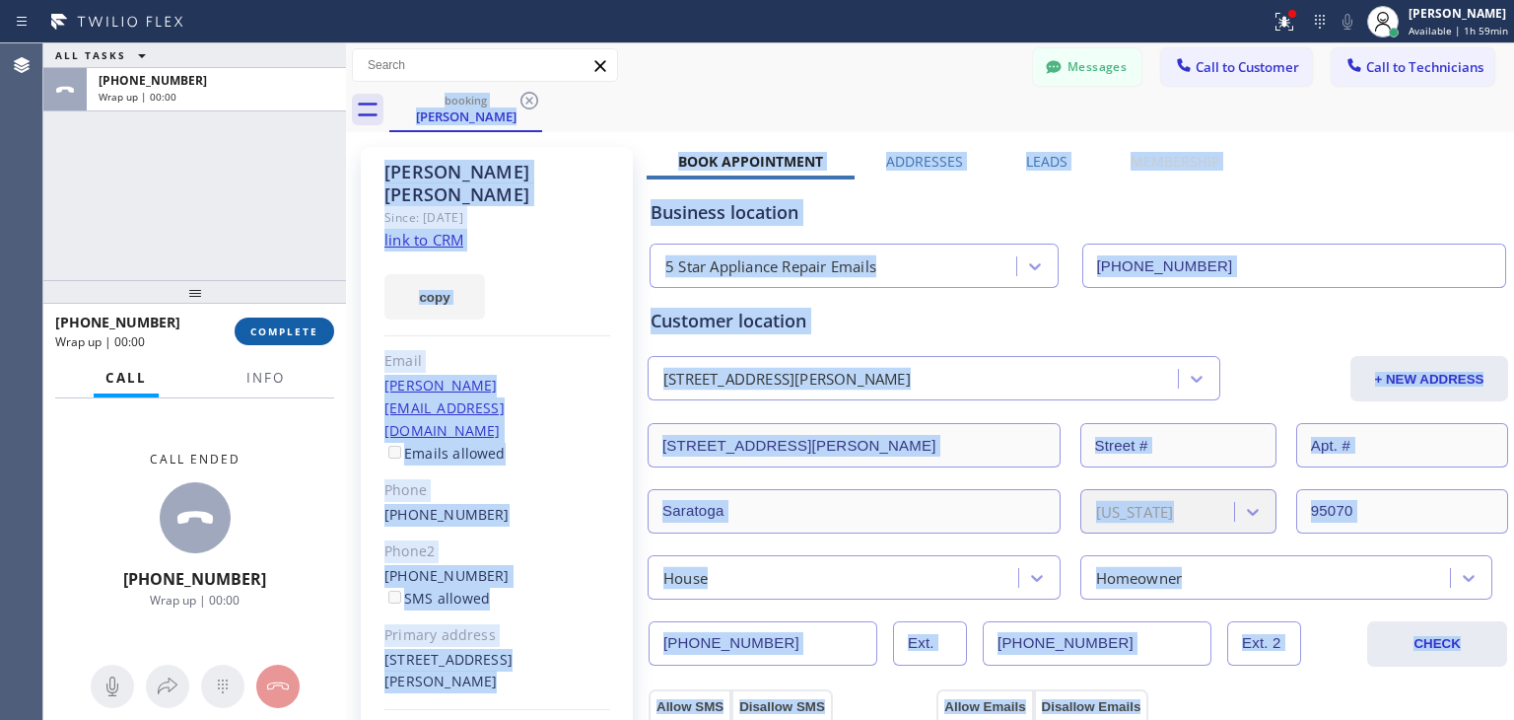
click at [260, 328] on span "COMPLETE" at bounding box center [284, 331] width 68 height 14
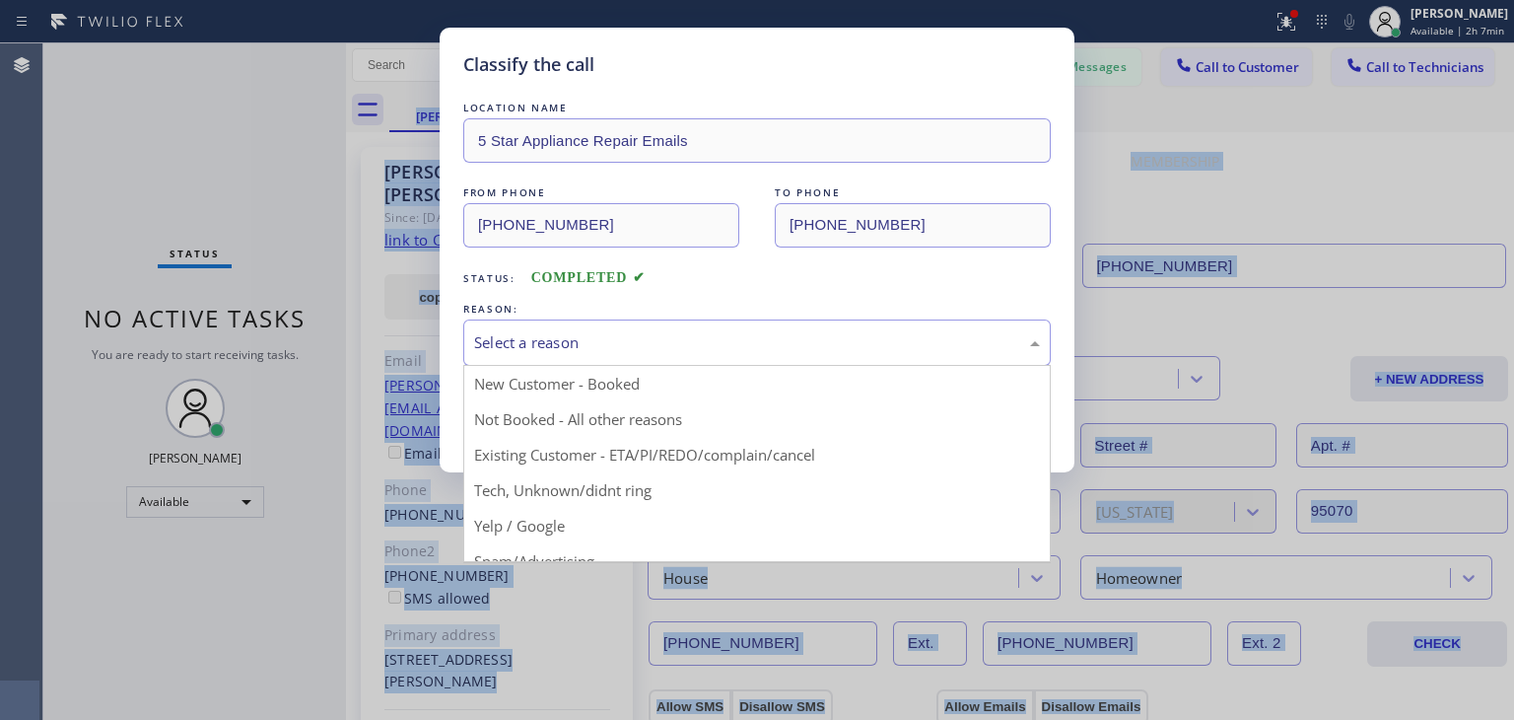
click at [802, 335] on div "Select a reason" at bounding box center [757, 342] width 566 height 23
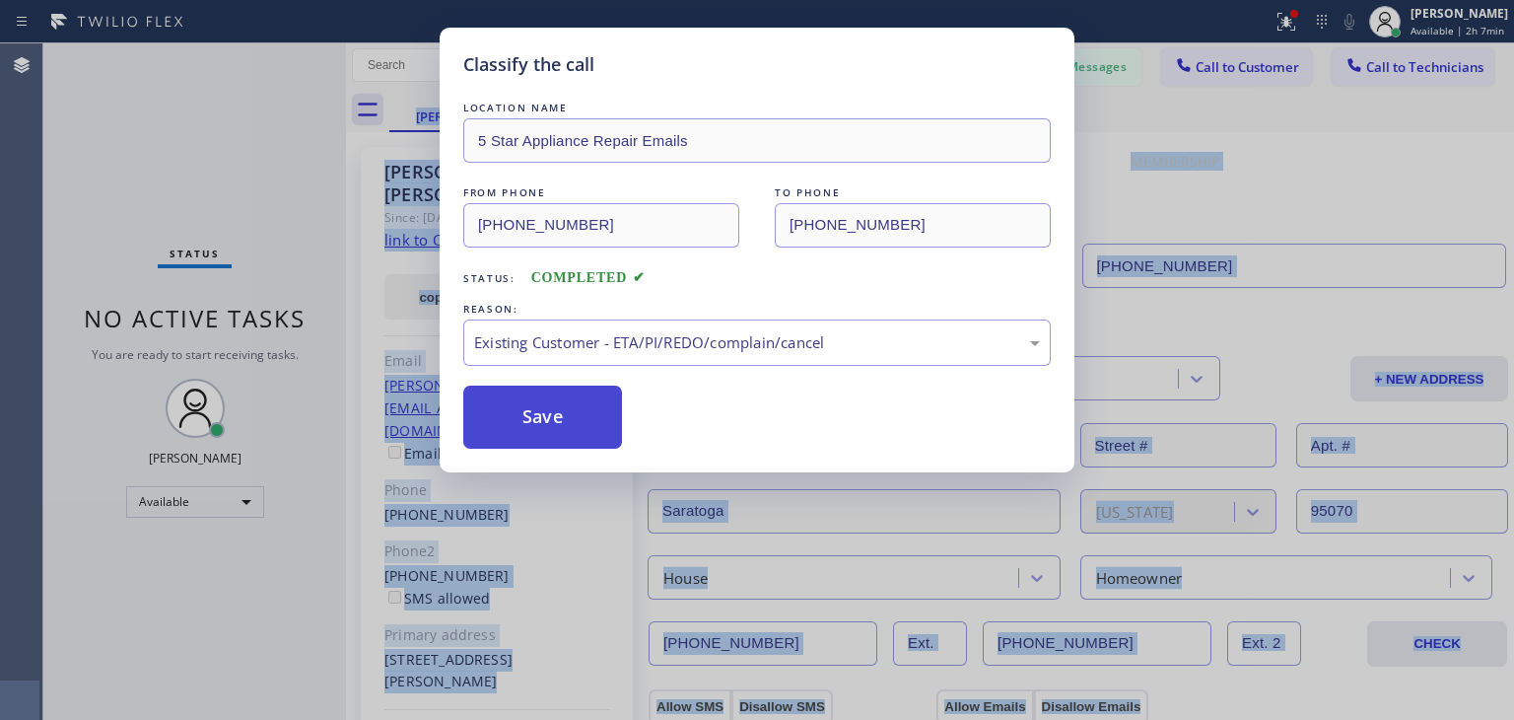
click at [613, 431] on button "Save" at bounding box center [542, 416] width 159 height 63
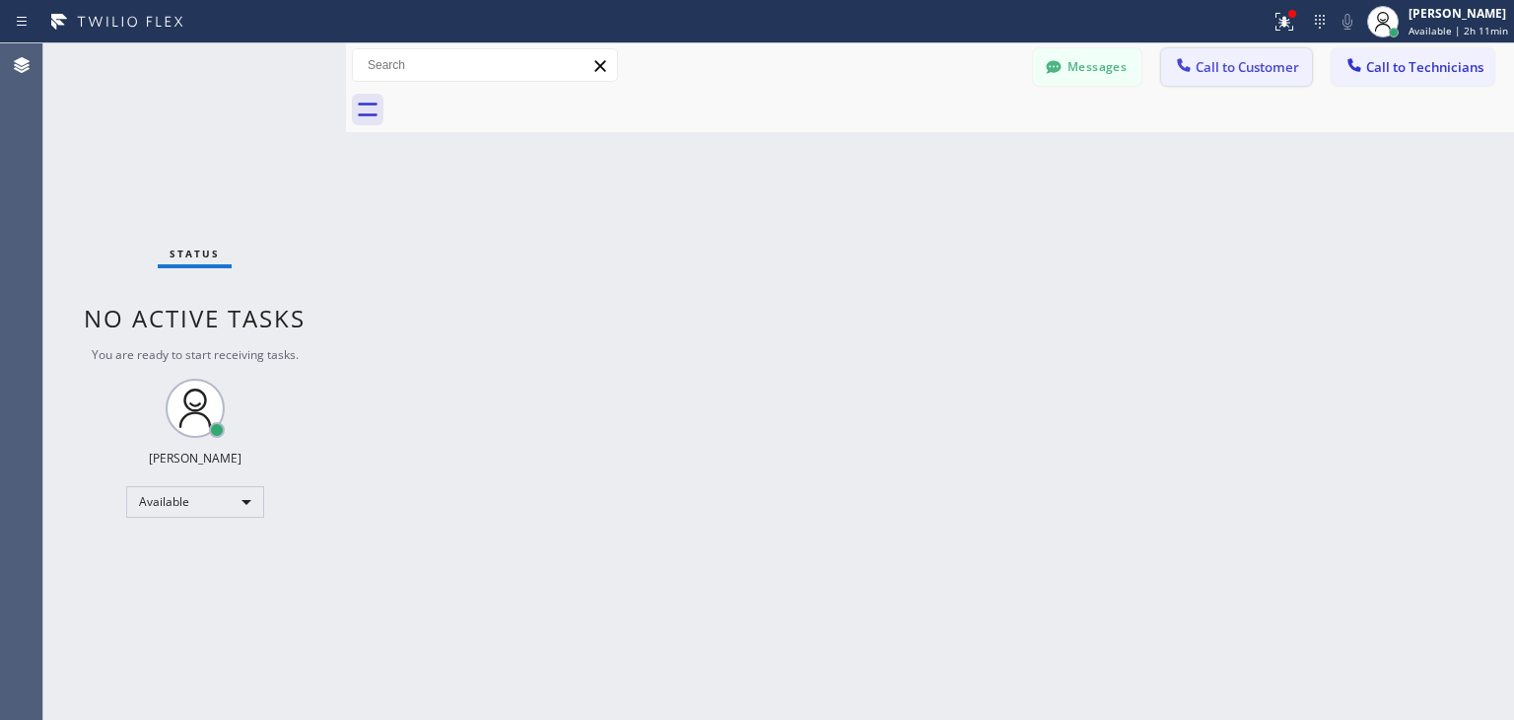
click at [1231, 72] on span "Call to Customer" at bounding box center [1247, 67] width 103 height 18
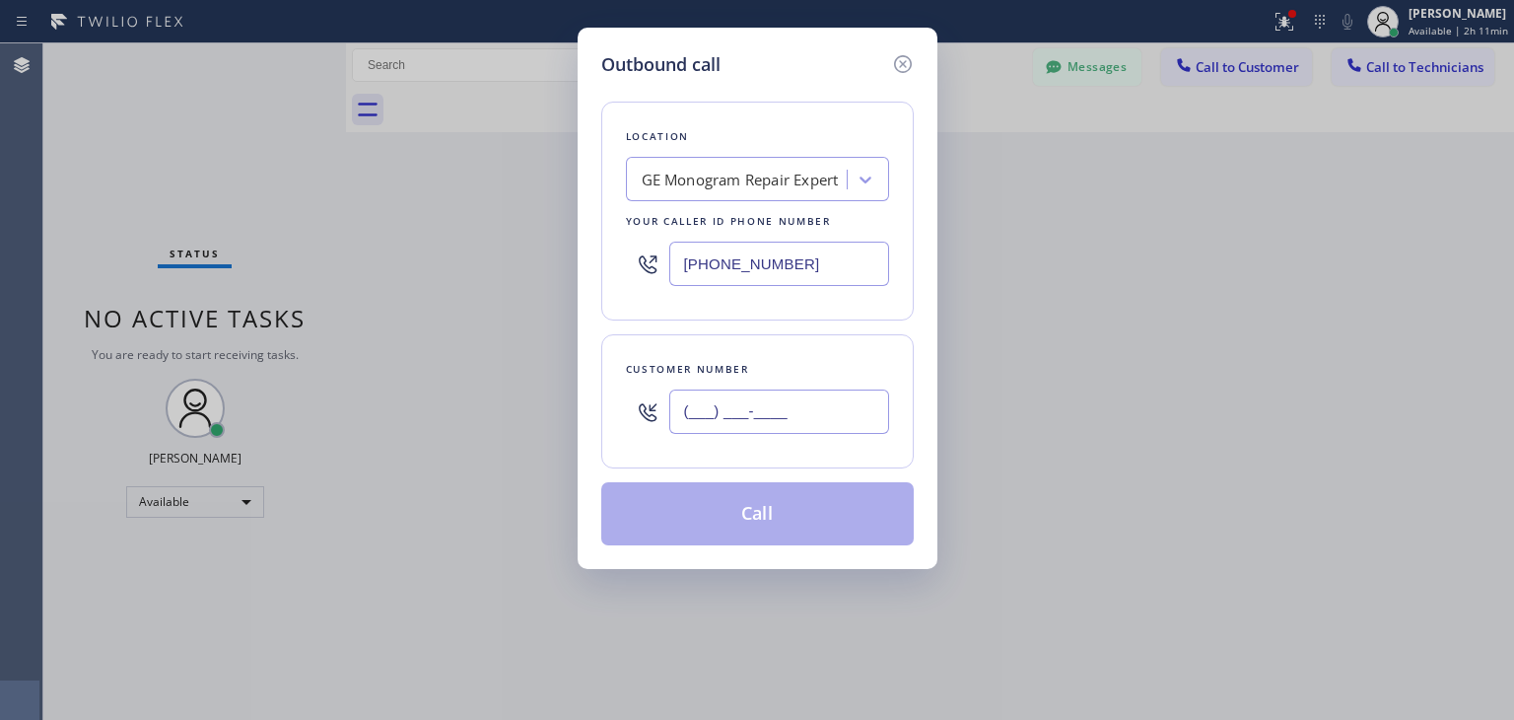
paste input "408) 504-1761"
click at [809, 424] on input "[PHONE_NUMBER]" at bounding box center [779, 411] width 220 height 44
type input "[PHONE_NUMBER]"
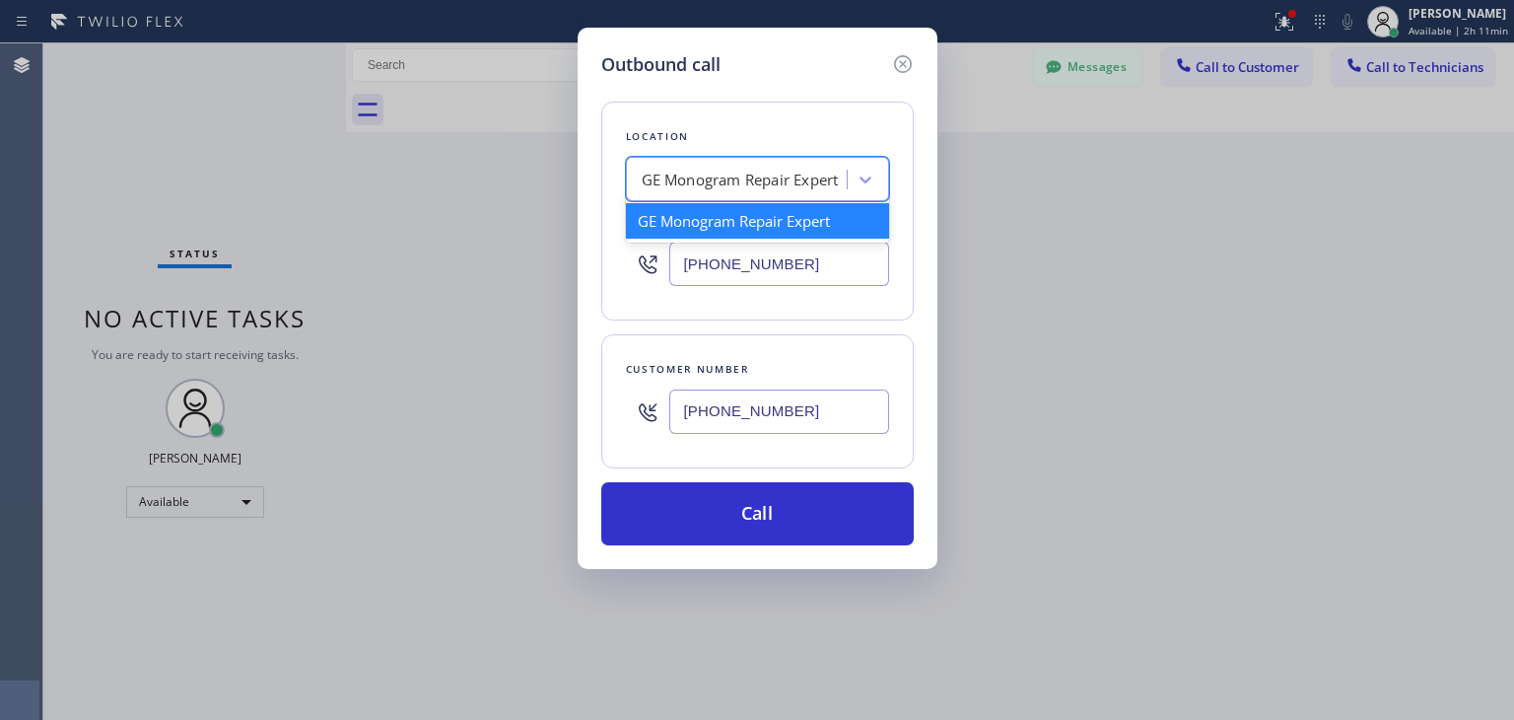
paste input "Sub Zero Appliance Repair (Google Ads, SJ)"
type input "Sub Zero Appliance Repair (Google Ads, SJ)"
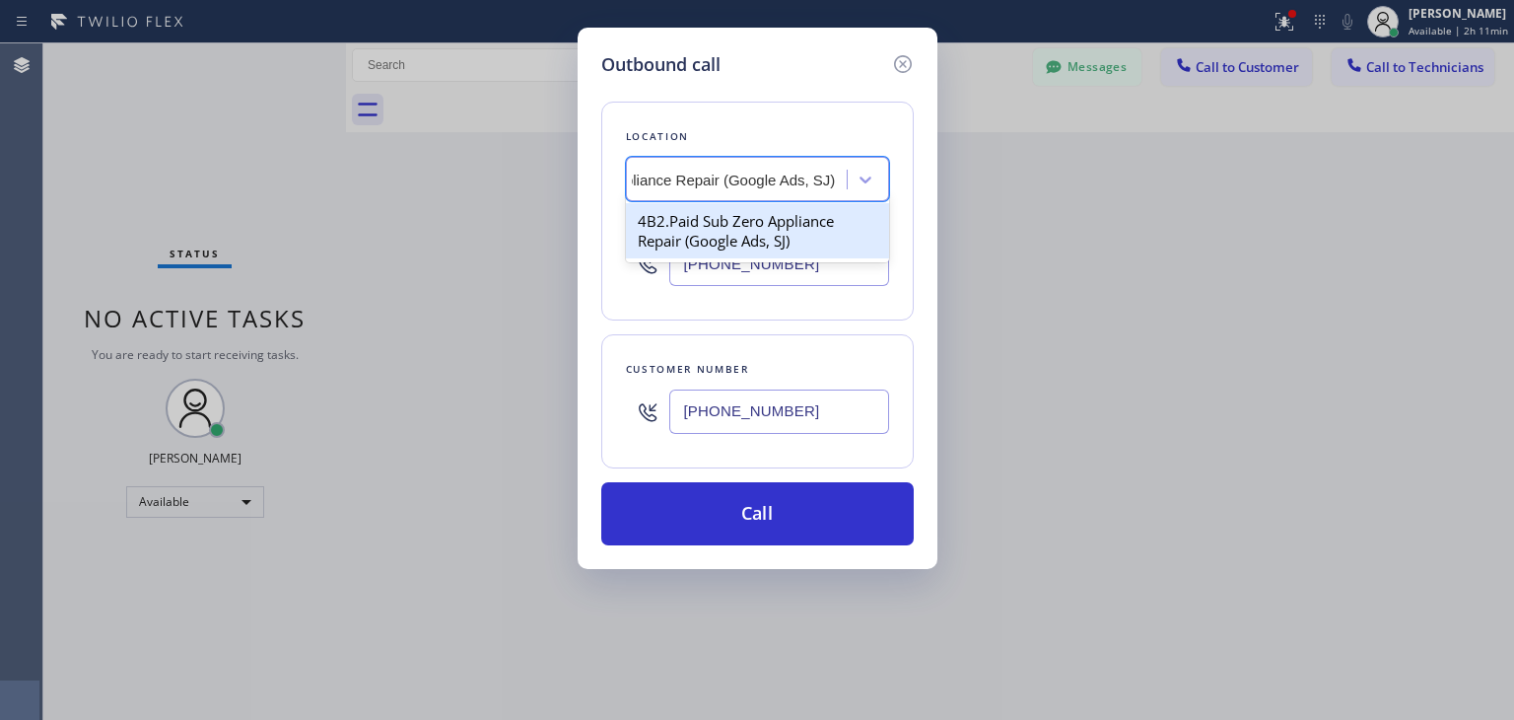
drag, startPoint x: 759, startPoint y: 232, endPoint x: 769, endPoint y: 230, distance: 10.1
click at [769, 230] on div "4B2.Paid Sub Zero Appliance Repair (Google Ads, SJ)" at bounding box center [757, 230] width 263 height 55
type input "[PHONE_NUMBER]"
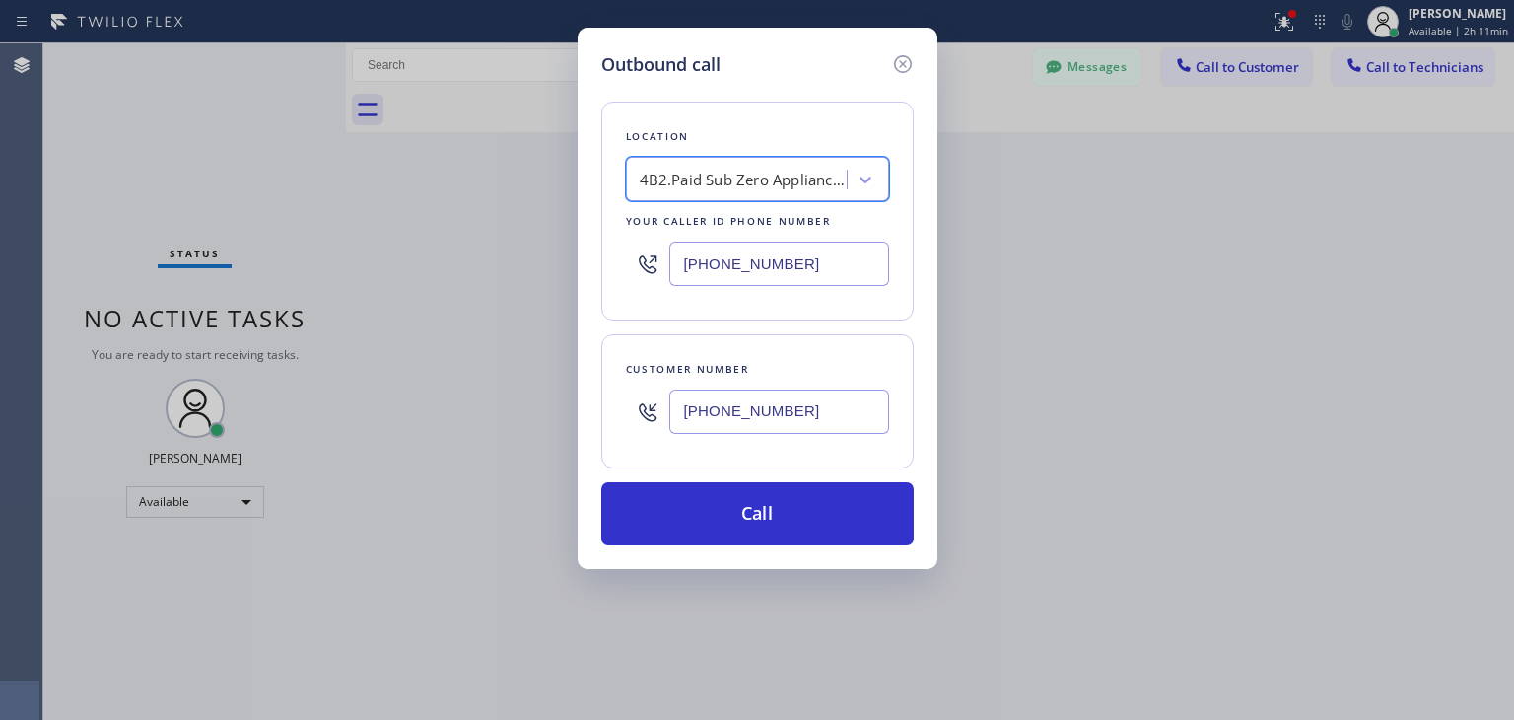
scroll to position [0, 1]
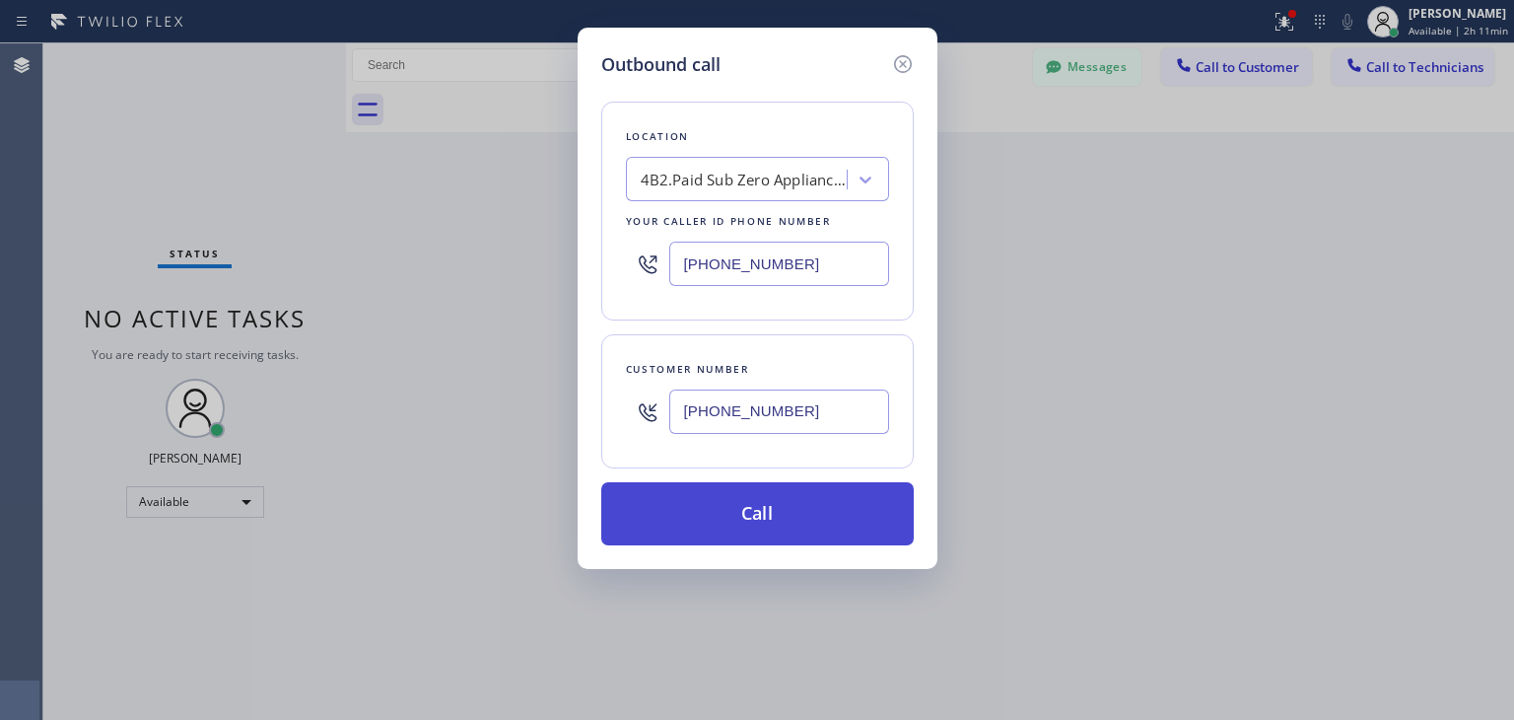
drag, startPoint x: 786, startPoint y: 559, endPoint x: 801, endPoint y: 540, distance: 24.5
click at [801, 540] on div "Outbound call Location 4B2.Paid Sub Zero Appliance Repair (Google Ads, SJ) Your…" at bounding box center [758, 298] width 360 height 541
click at [801, 540] on button "Call" at bounding box center [757, 513] width 312 height 63
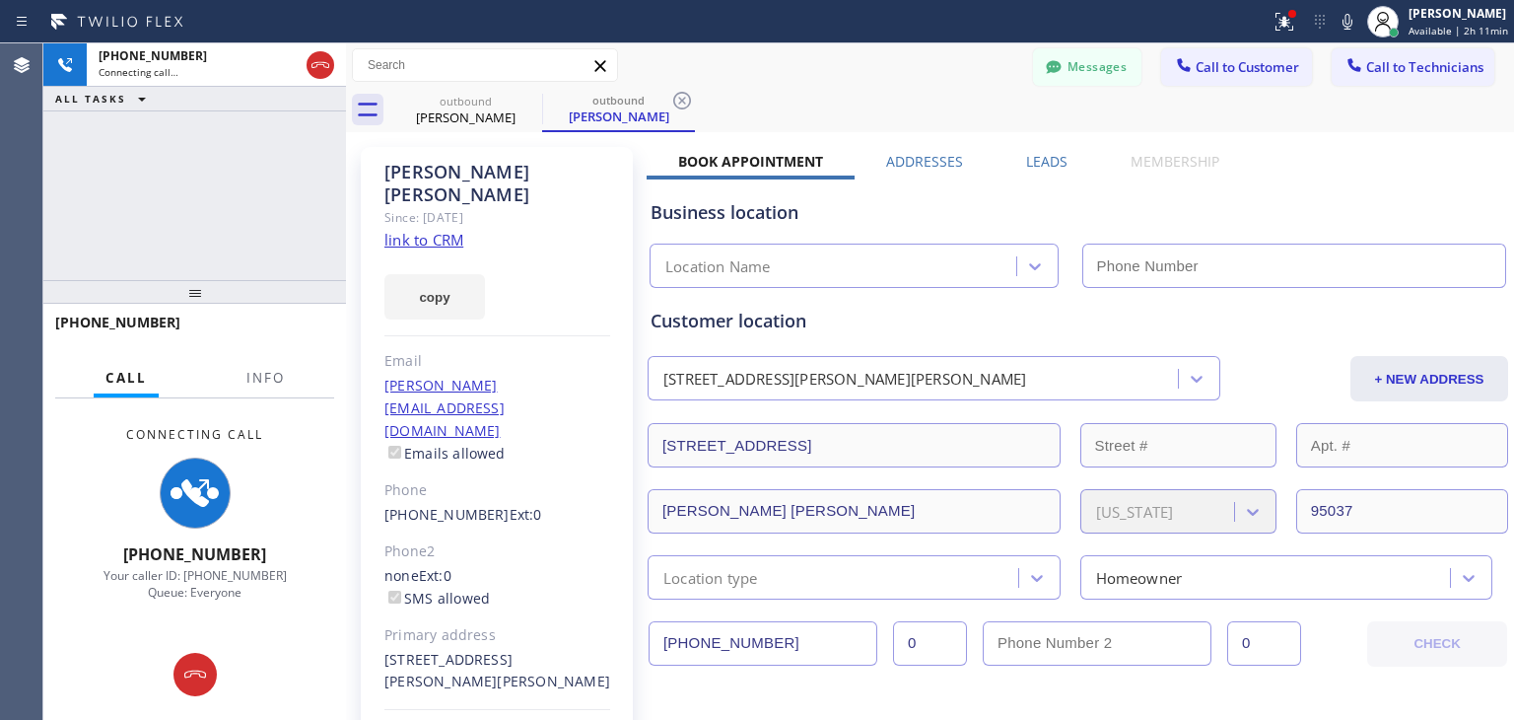
type input "[PHONE_NUMBER]"
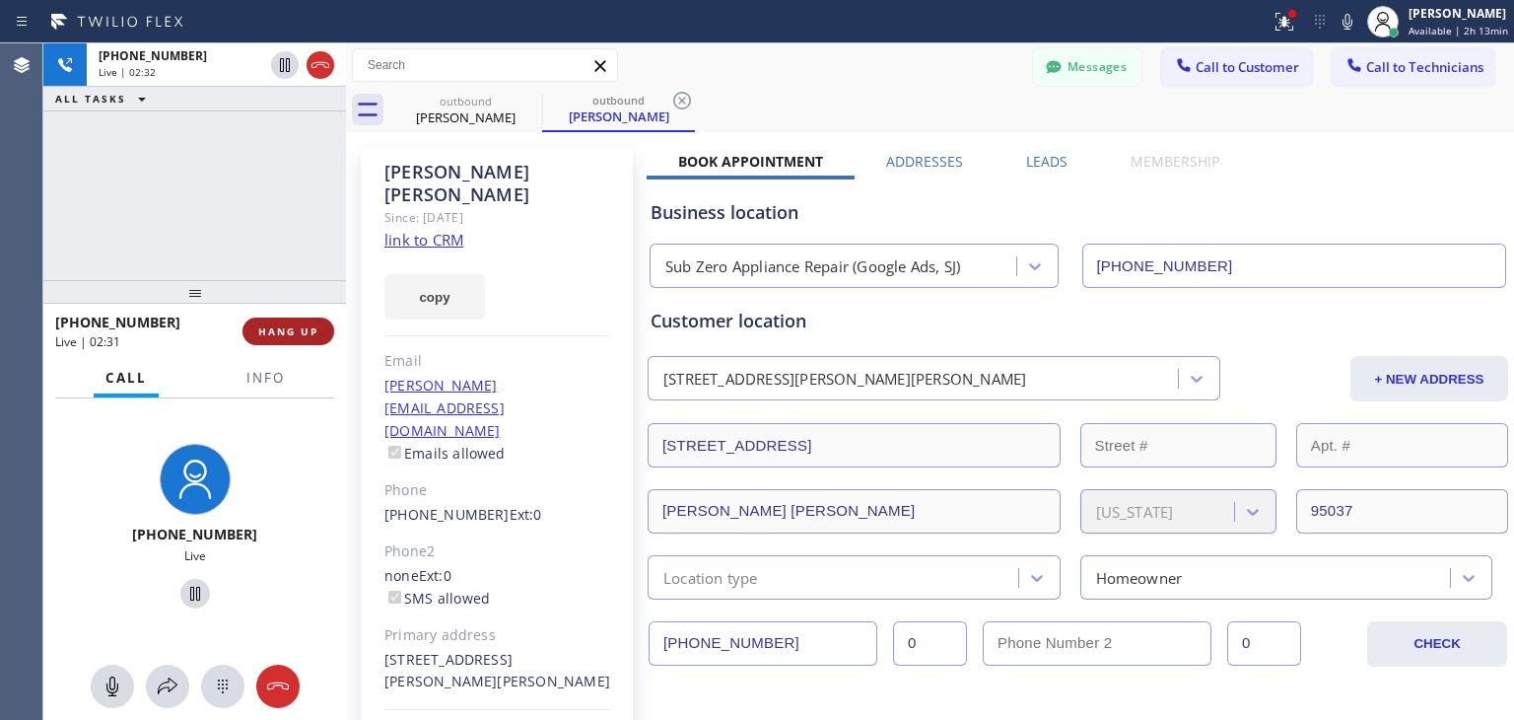
click at [314, 325] on span "HANG UP" at bounding box center [288, 331] width 60 height 14
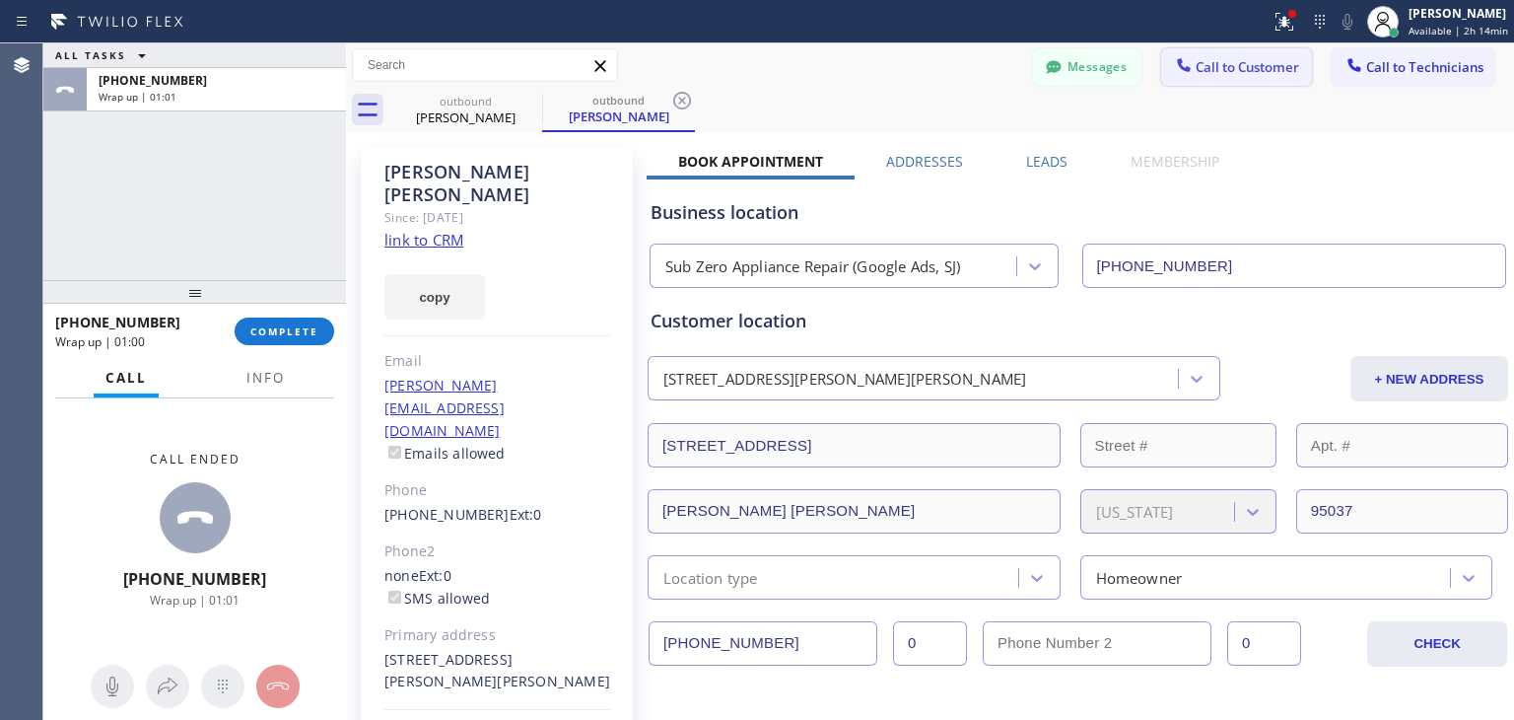
click at [1247, 66] on span "Call to Customer" at bounding box center [1247, 67] width 103 height 18
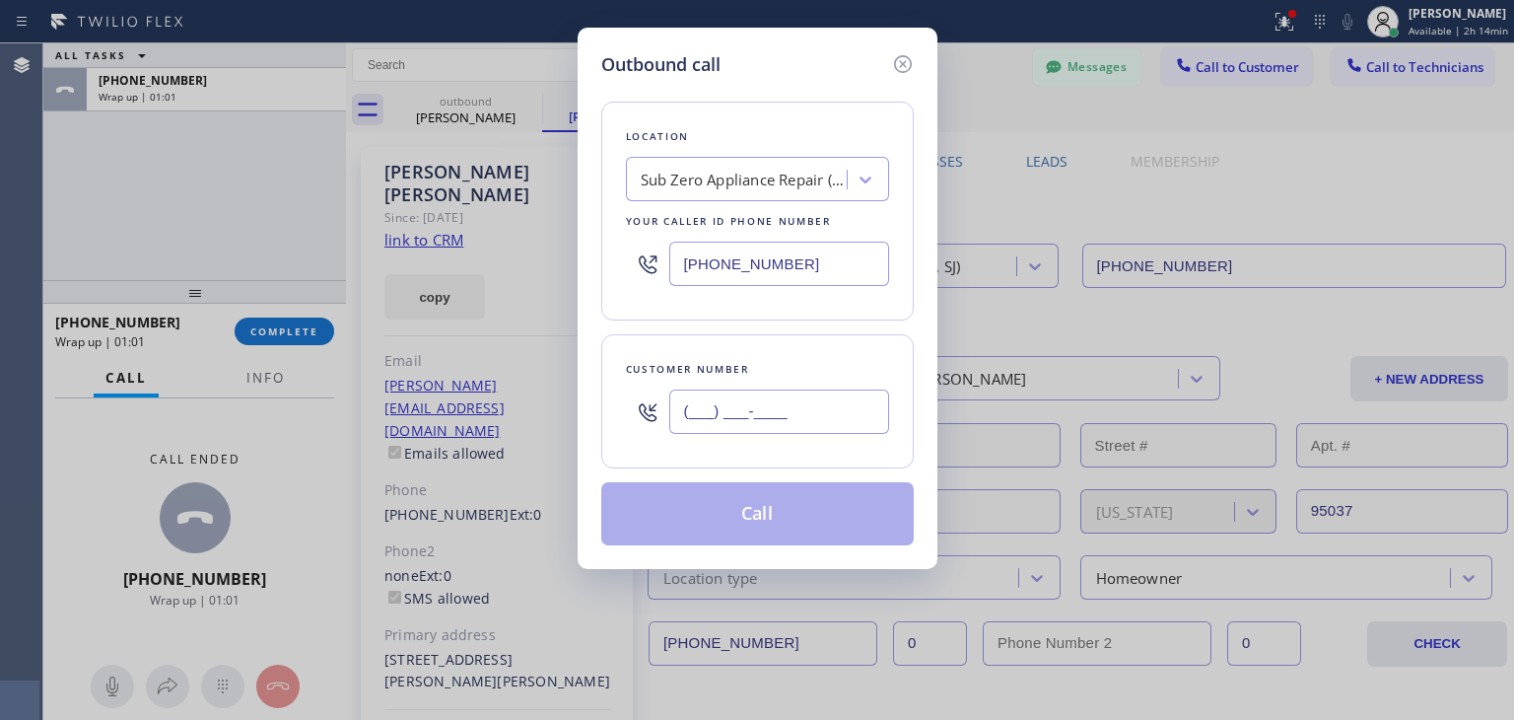
paste input "text"
click at [808, 412] on input "(___) ___-____" at bounding box center [779, 411] width 220 height 44
drag, startPoint x: 787, startPoint y: 400, endPoint x: 635, endPoint y: 389, distance: 152.2
click at [635, 389] on div "(___) ___-____" at bounding box center [757, 411] width 263 height 64
paste input "650) 695-7537"
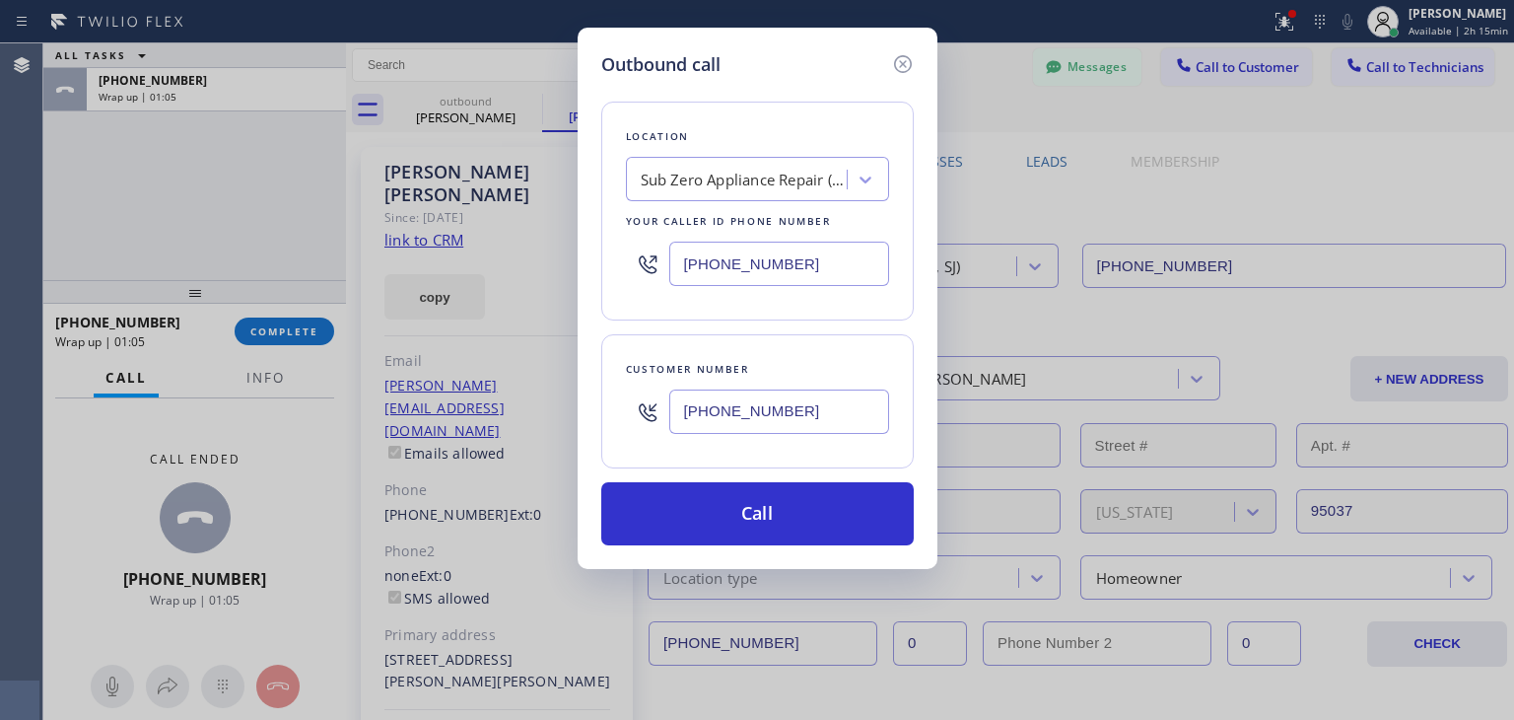
type input "[PHONE_NUMBER]"
paste input "Excellent Repair HVAC Services"
type input "Excellent Repair HVAC Services"
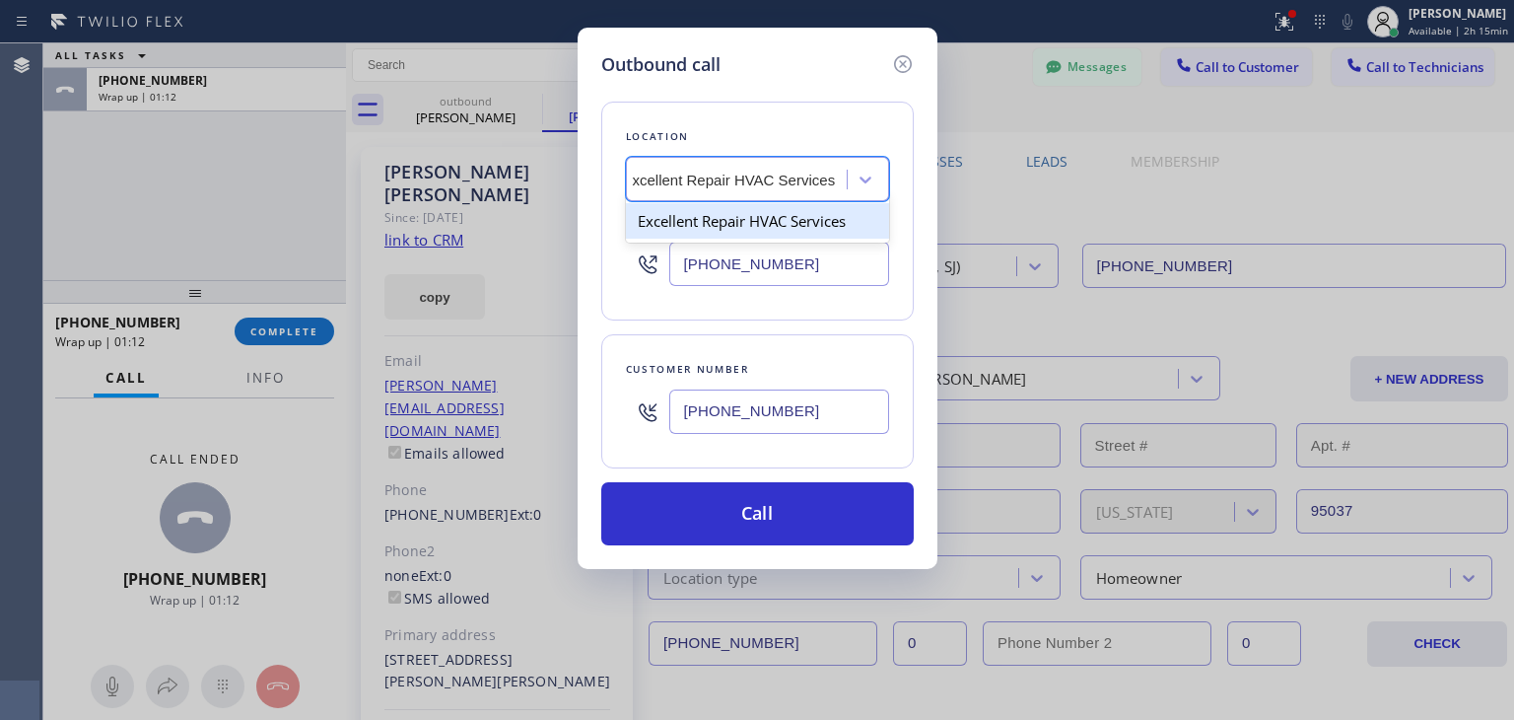
click at [788, 226] on div "Excellent Repair HVAC Services" at bounding box center [757, 220] width 263 height 35
type input "[PHONE_NUMBER]"
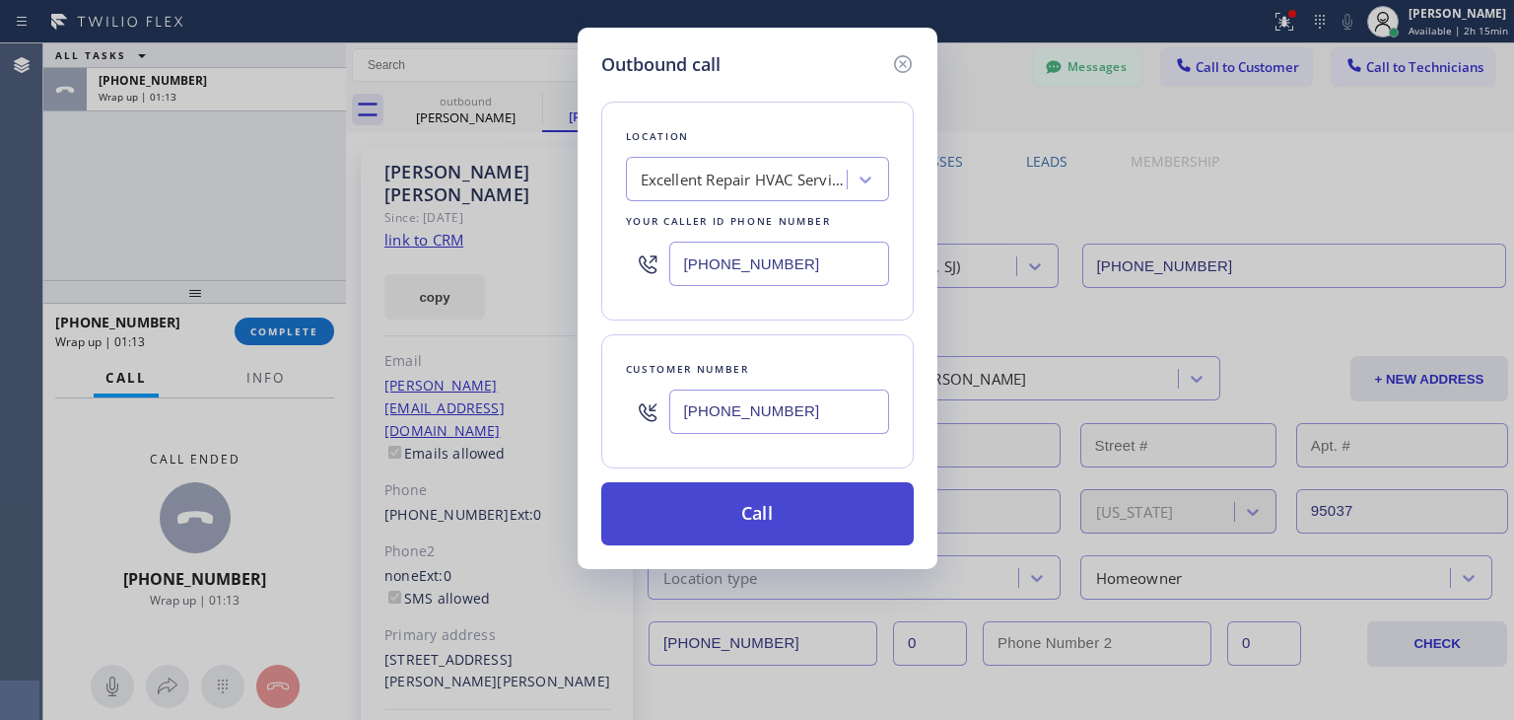
click at [802, 494] on button "Call" at bounding box center [757, 513] width 312 height 63
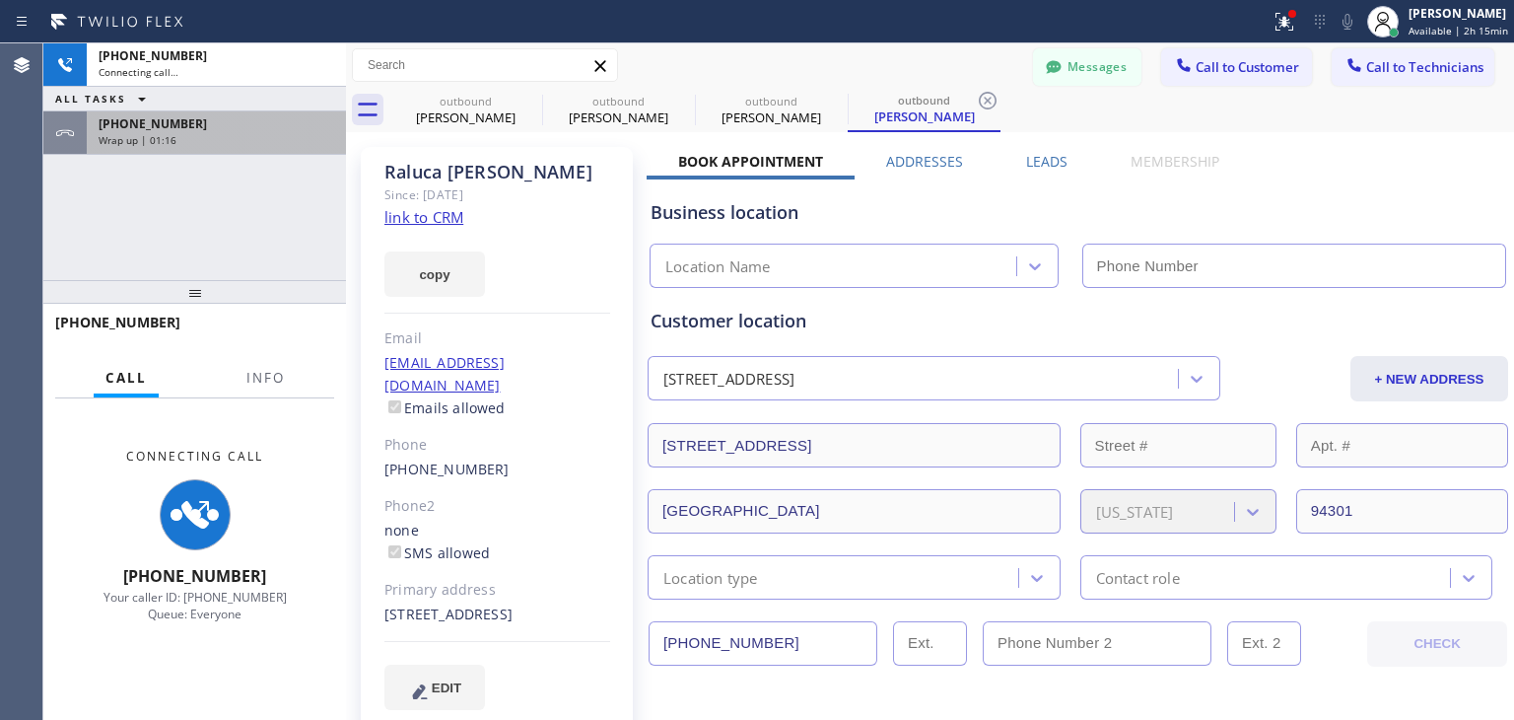
click at [294, 151] on div "[PHONE_NUMBER] Wrap up | 01:16" at bounding box center [212, 132] width 251 height 43
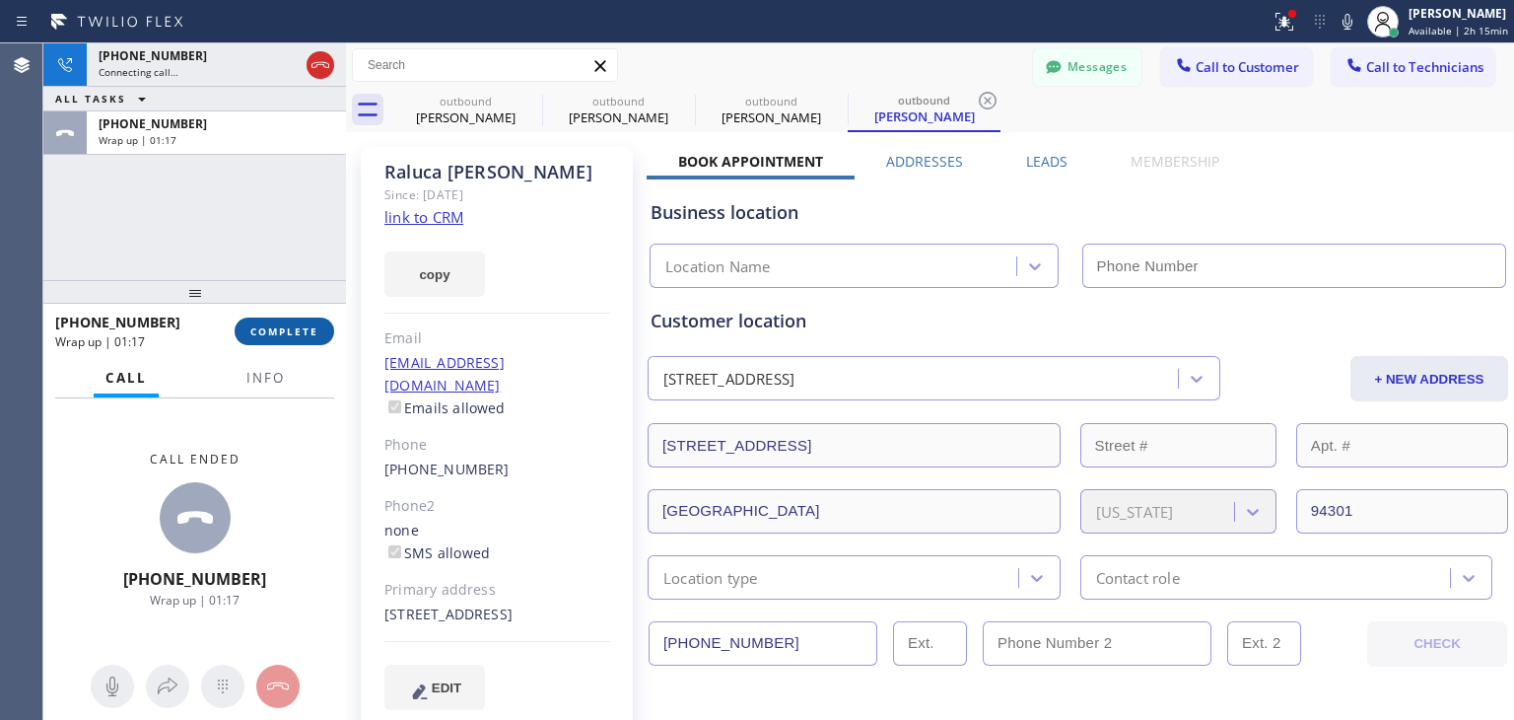
click at [303, 336] on span "COMPLETE" at bounding box center [284, 331] width 68 height 14
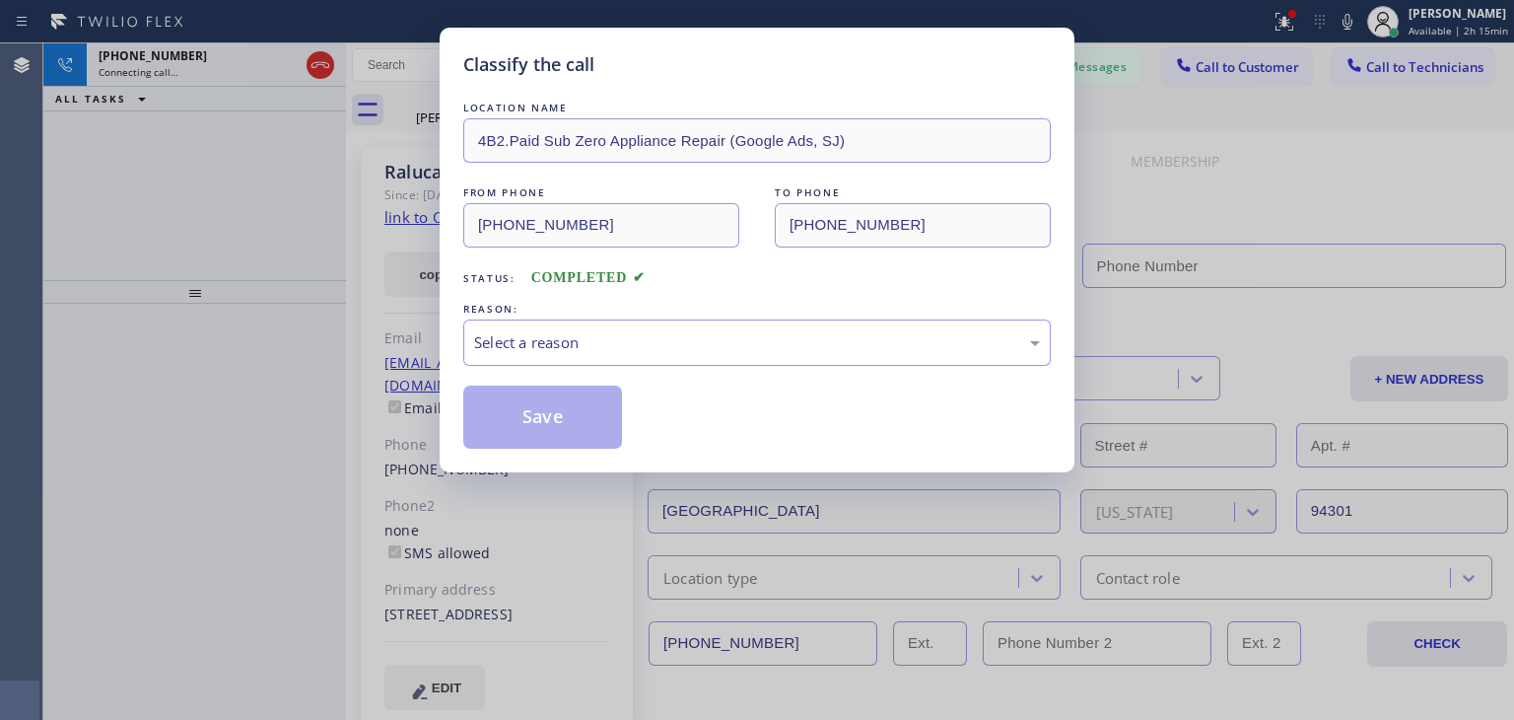
type input "[PHONE_NUMBER]"
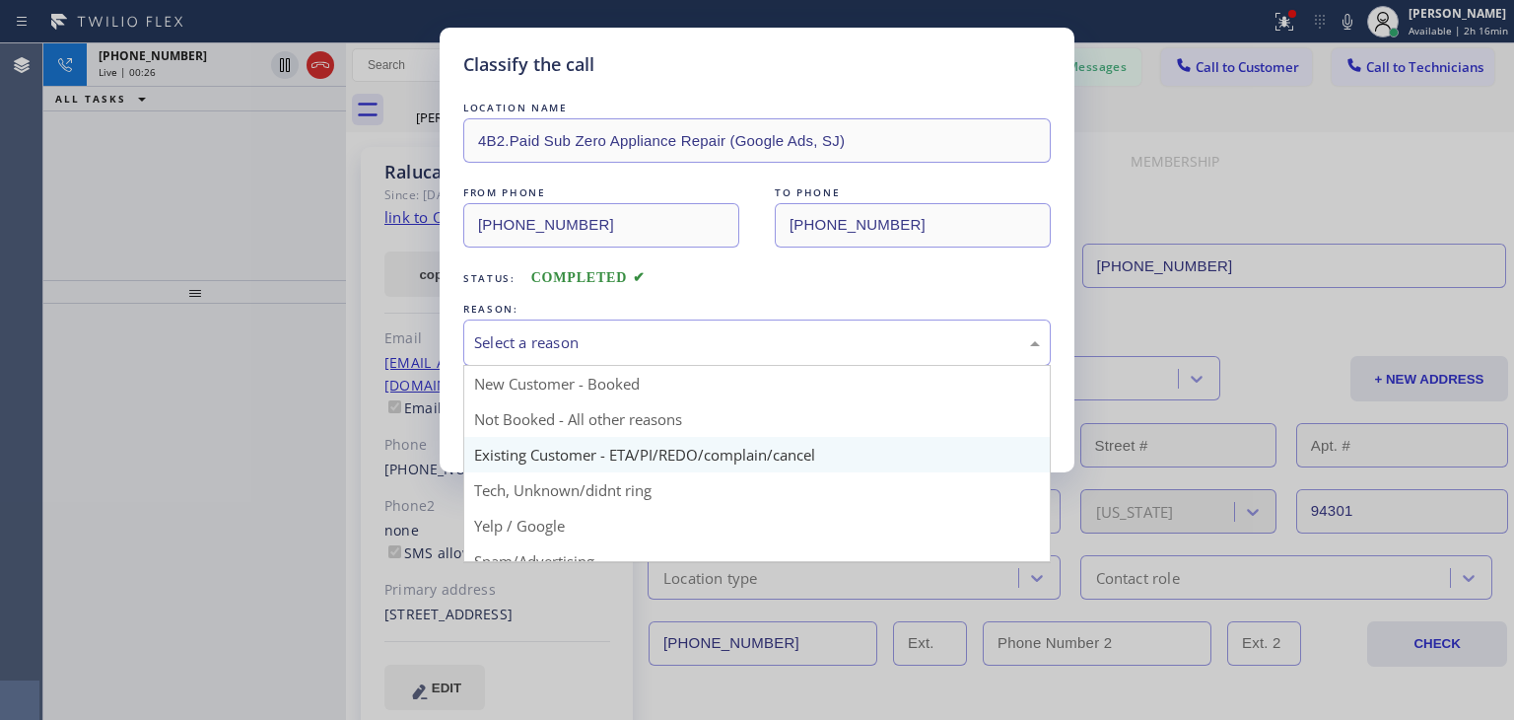
drag, startPoint x: 623, startPoint y: 332, endPoint x: 624, endPoint y: 445, distance: 112.4
click at [624, 366] on div "Select a reason New Customer - Booked Not Booked - All other reasons Existing C…" at bounding box center [756, 342] width 587 height 46
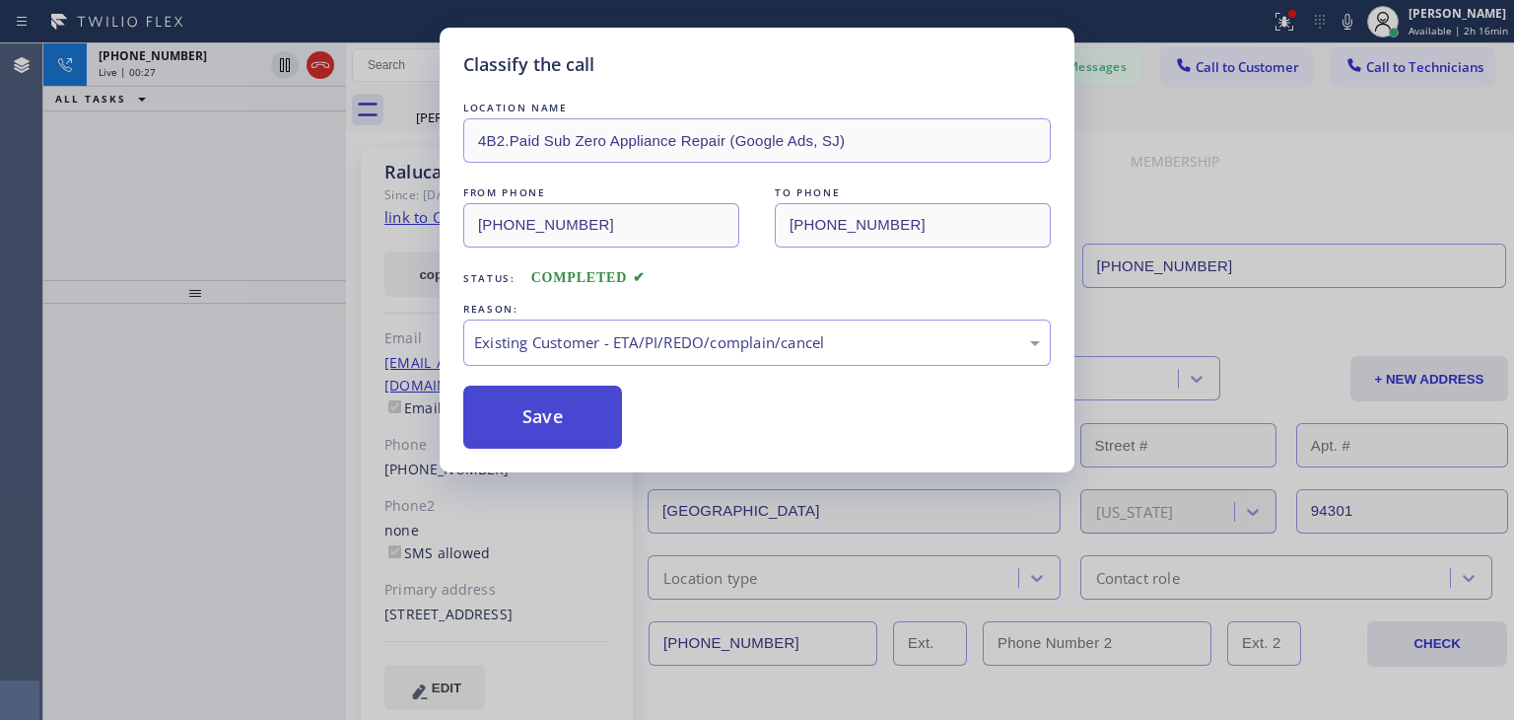
drag, startPoint x: 624, startPoint y: 445, endPoint x: 550, endPoint y: 415, distance: 79.6
click at [550, 415] on button "Save" at bounding box center [542, 416] width 159 height 63
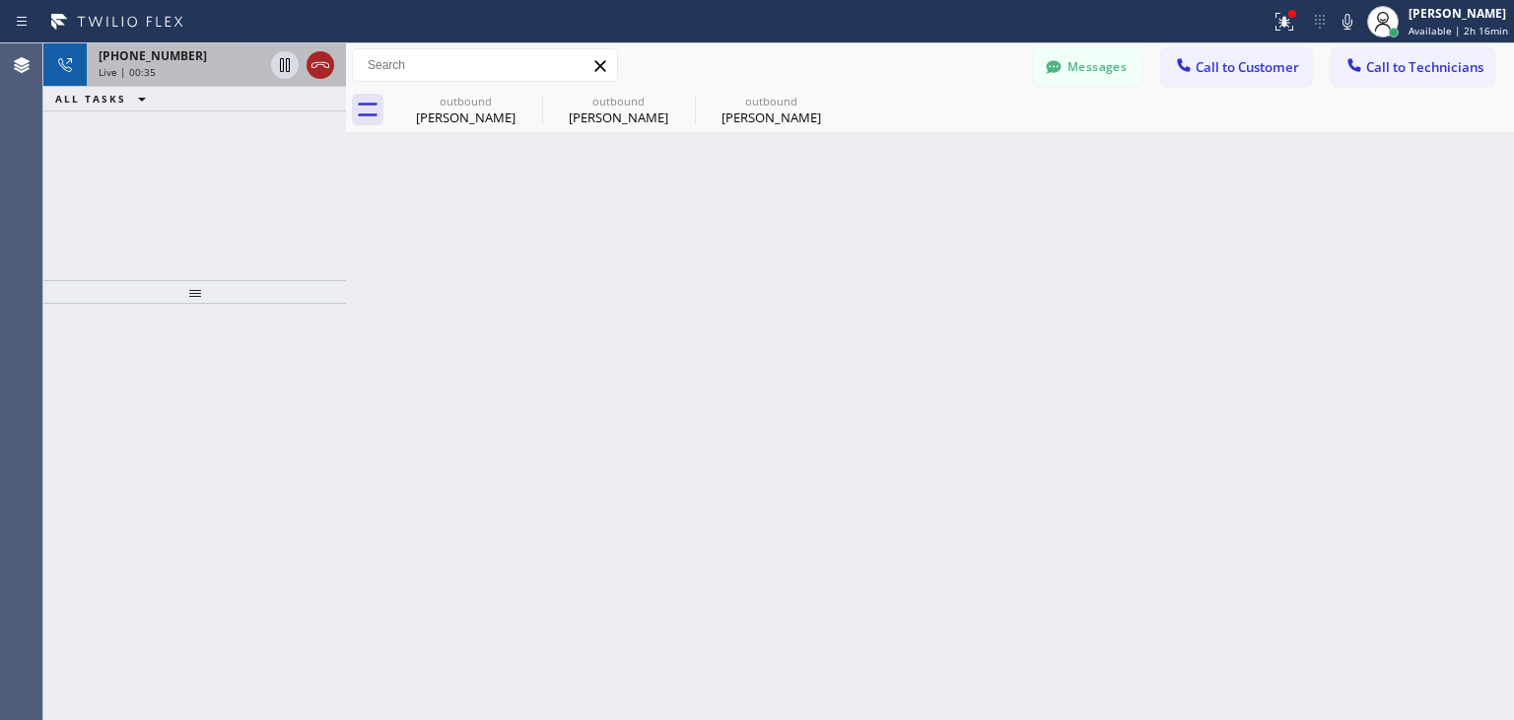
click at [320, 72] on icon at bounding box center [321, 65] width 24 height 24
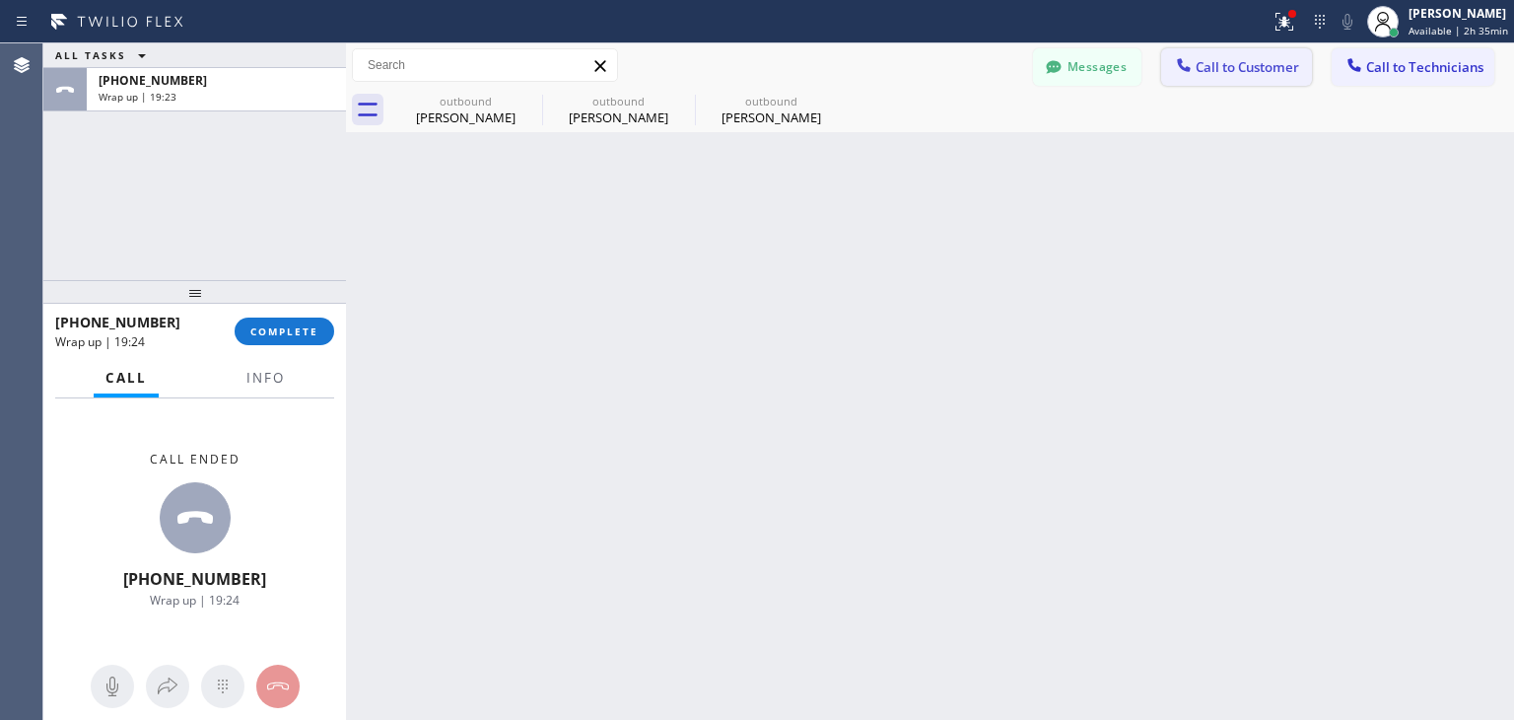
click at [1196, 68] on span "Call to Customer" at bounding box center [1247, 67] width 103 height 18
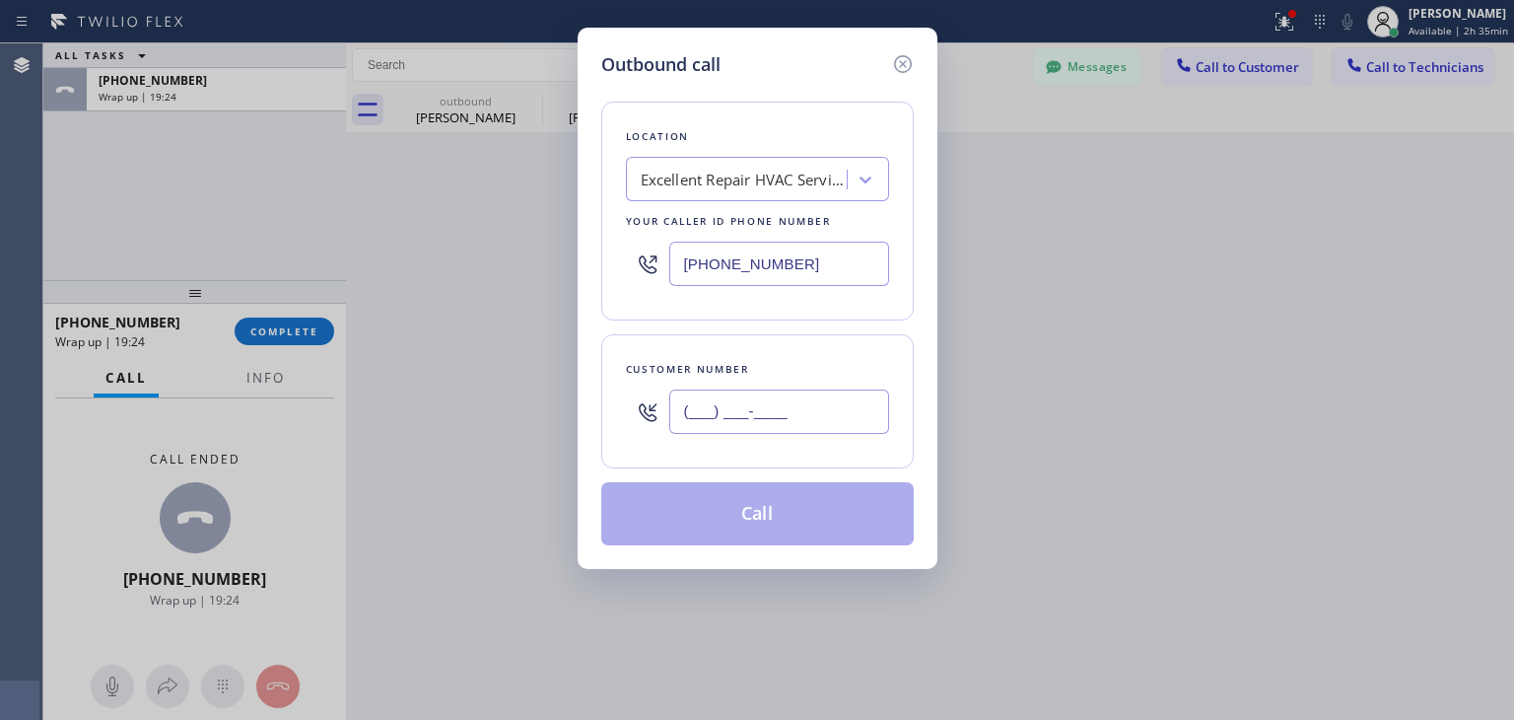
paste input "310) 210-4467"
click at [683, 401] on input "[PHONE_NUMBER]" at bounding box center [779, 411] width 220 height 44
type input "[PHONE_NUMBER]"
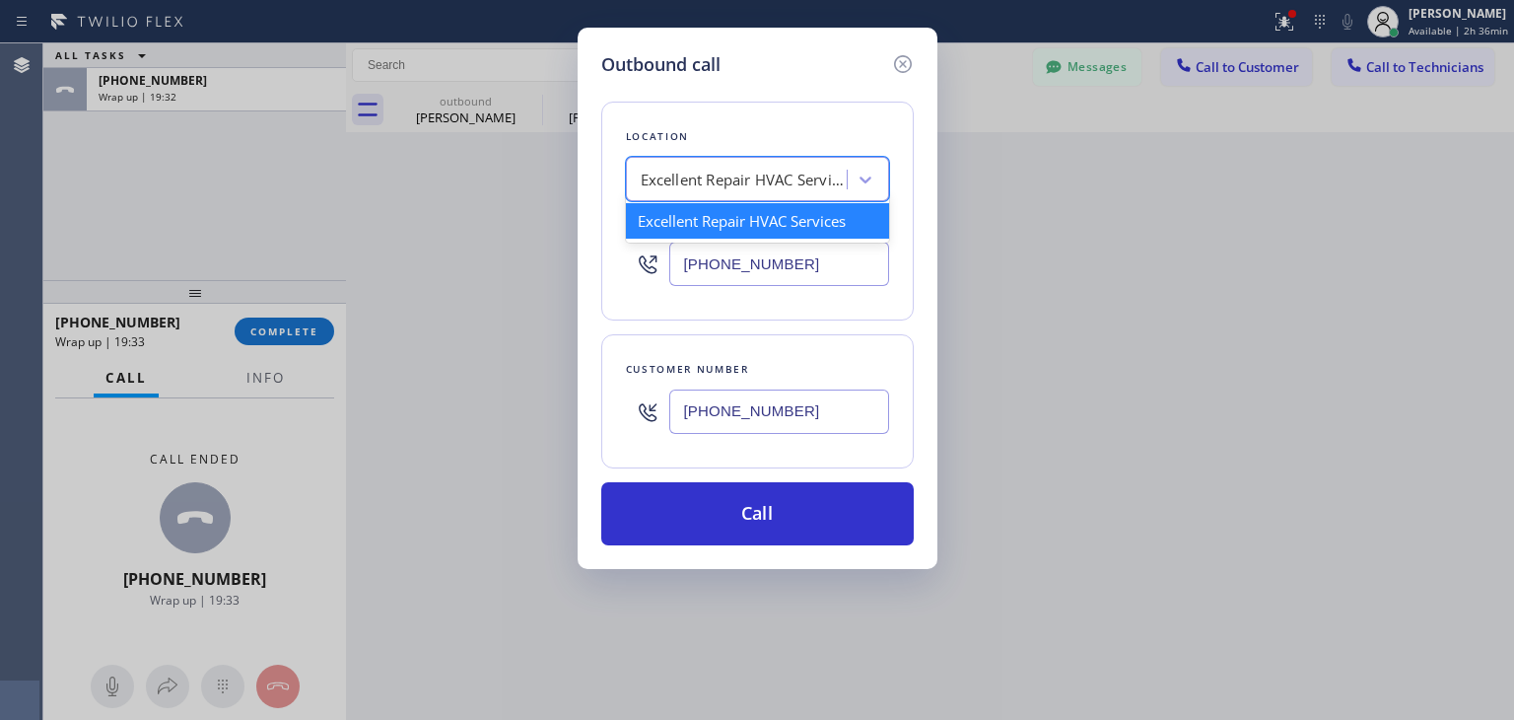
paste input "5 Star Appliance Repair"
click at [748, 163] on div "Excellent Repair HVAC Services" at bounding box center [739, 180] width 215 height 34
type input "5 Star Appliance Repair"
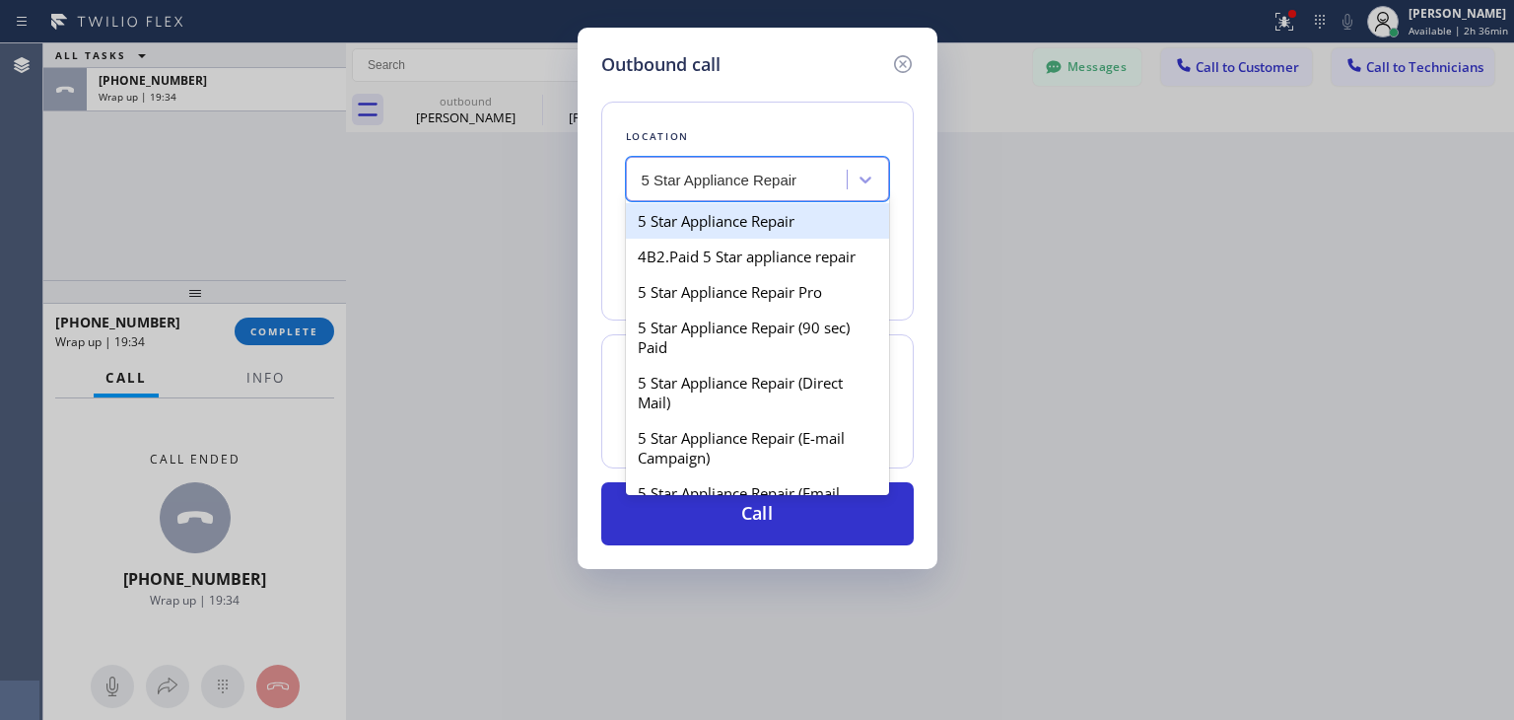
click at [759, 221] on div "5 Star Appliance Repair" at bounding box center [757, 220] width 263 height 35
type input "[PHONE_NUMBER]"
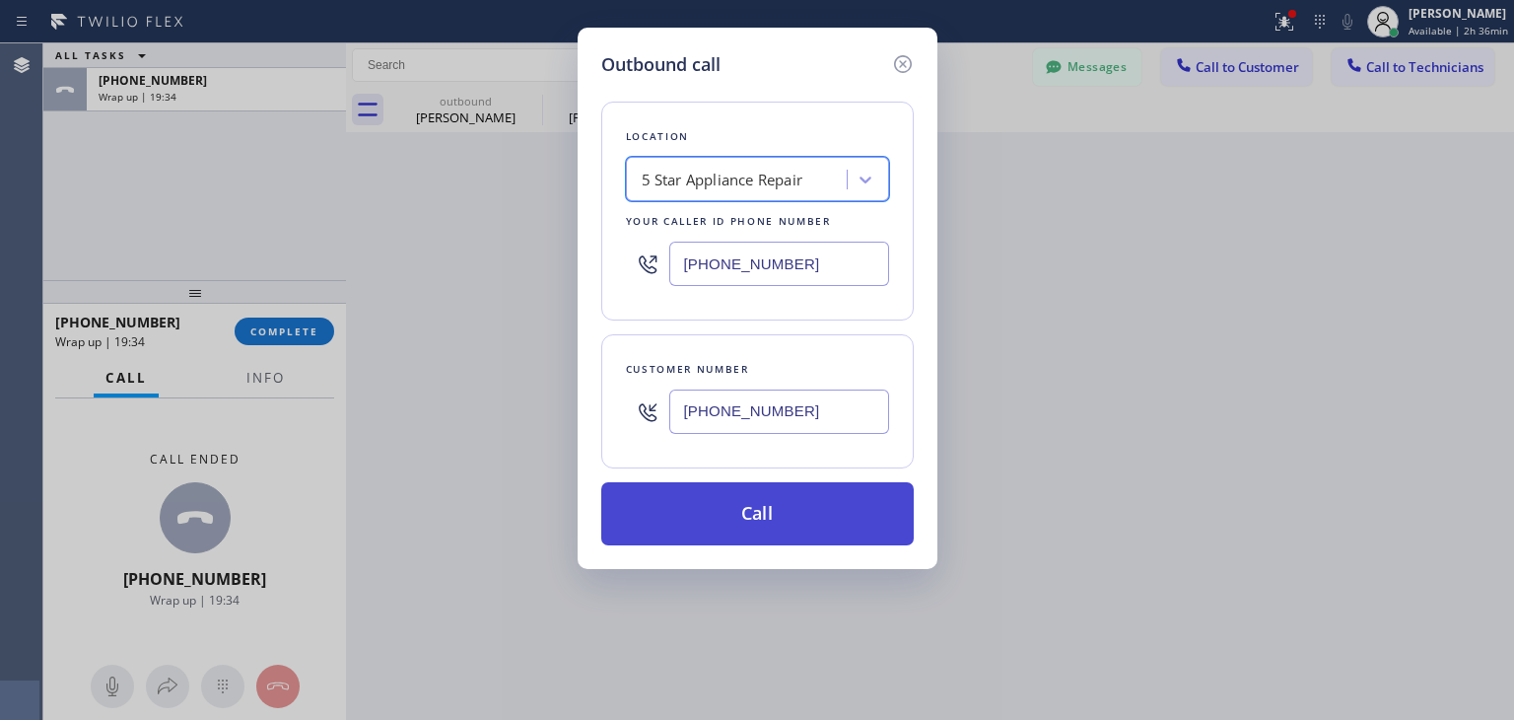
click at [790, 502] on button "Call" at bounding box center [757, 513] width 312 height 63
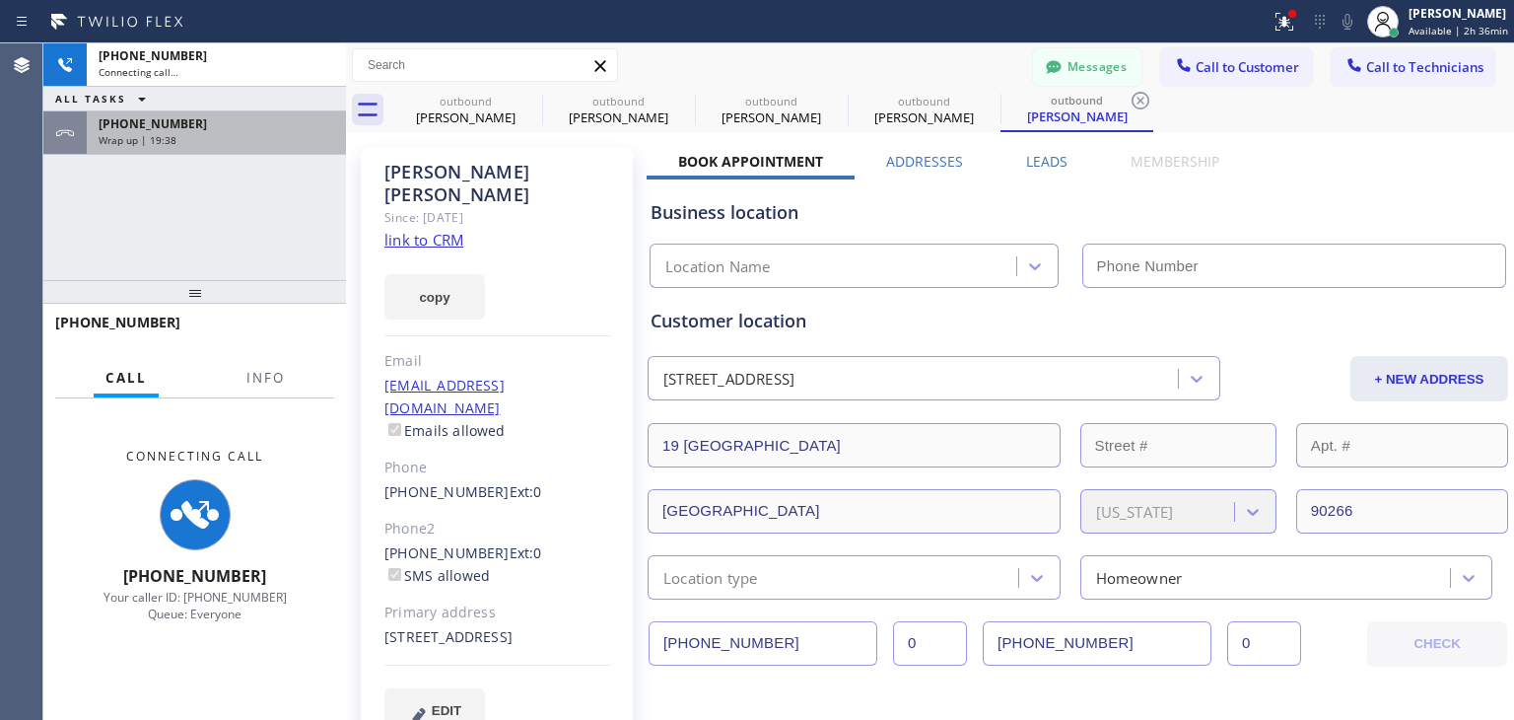
click at [300, 149] on div "[PHONE_NUMBER] Wrap up | 19:38" at bounding box center [212, 132] width 251 height 43
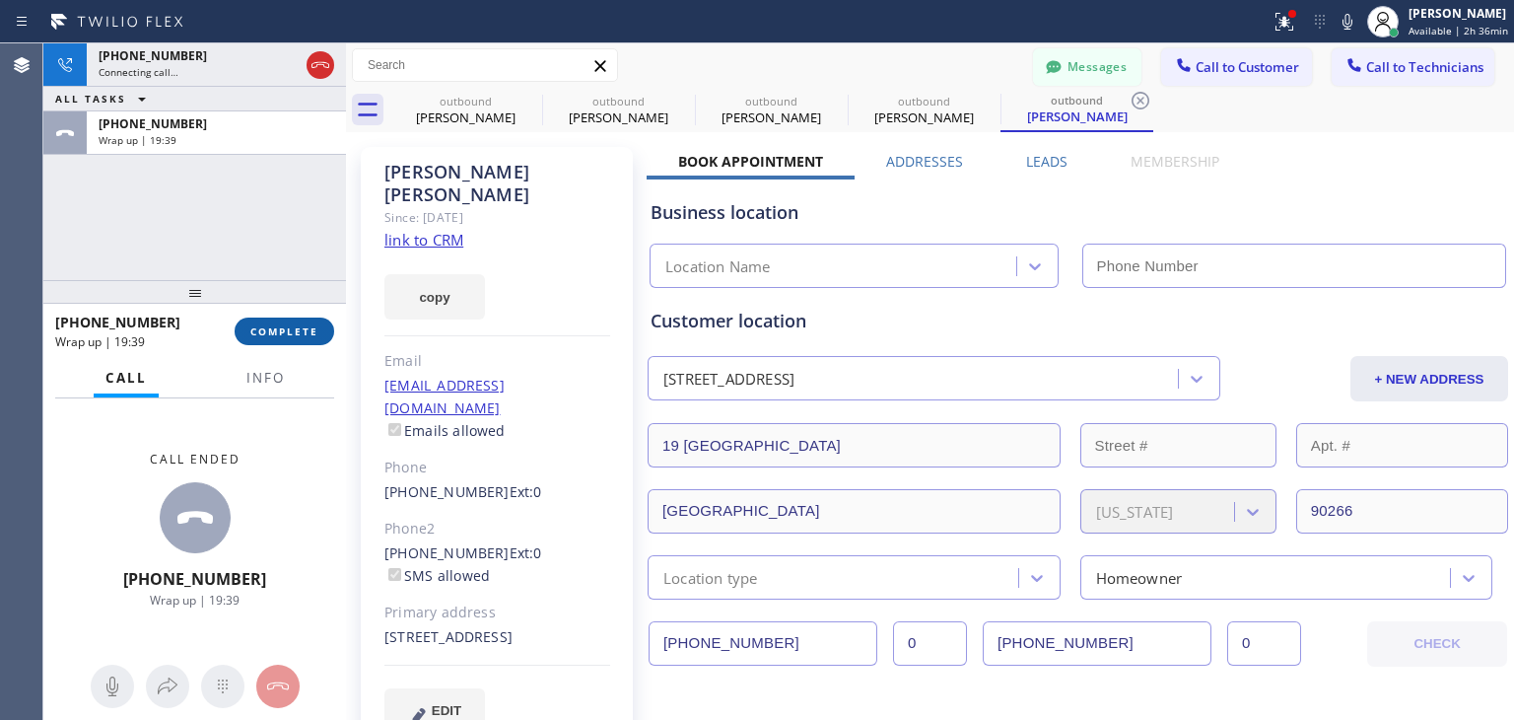
click at [300, 317] on button "COMPLETE" at bounding box center [285, 331] width 100 height 28
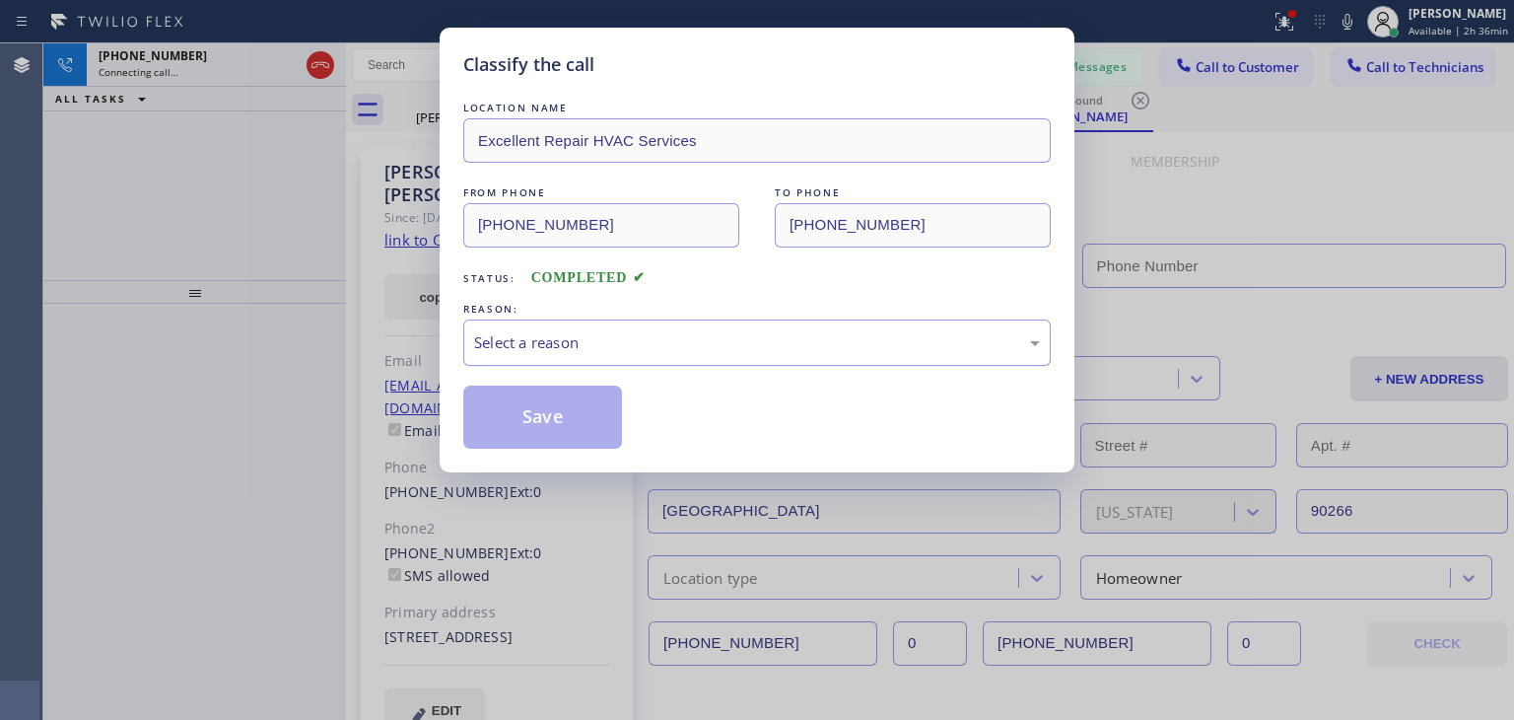
type input "[PHONE_NUMBER]"
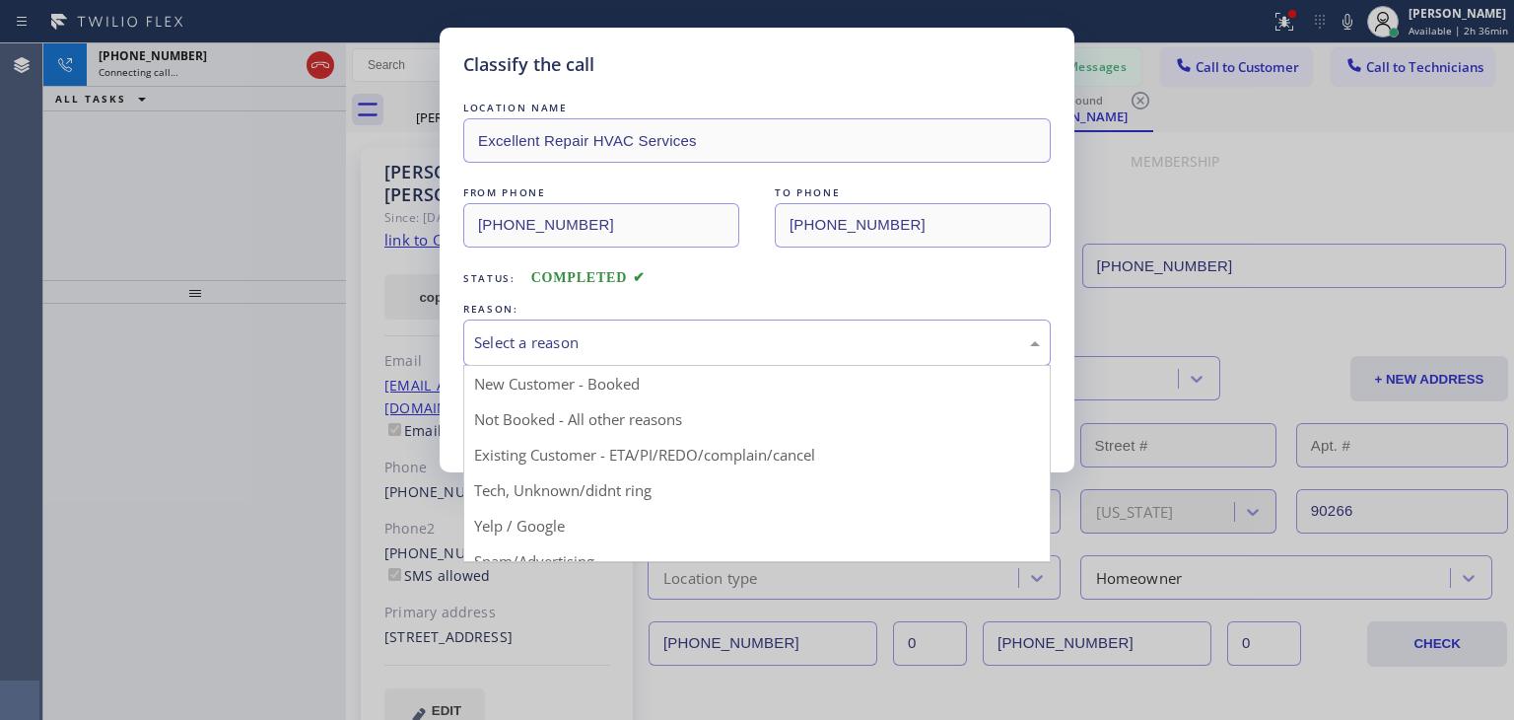
click at [653, 343] on div "Select a reason" at bounding box center [757, 342] width 566 height 23
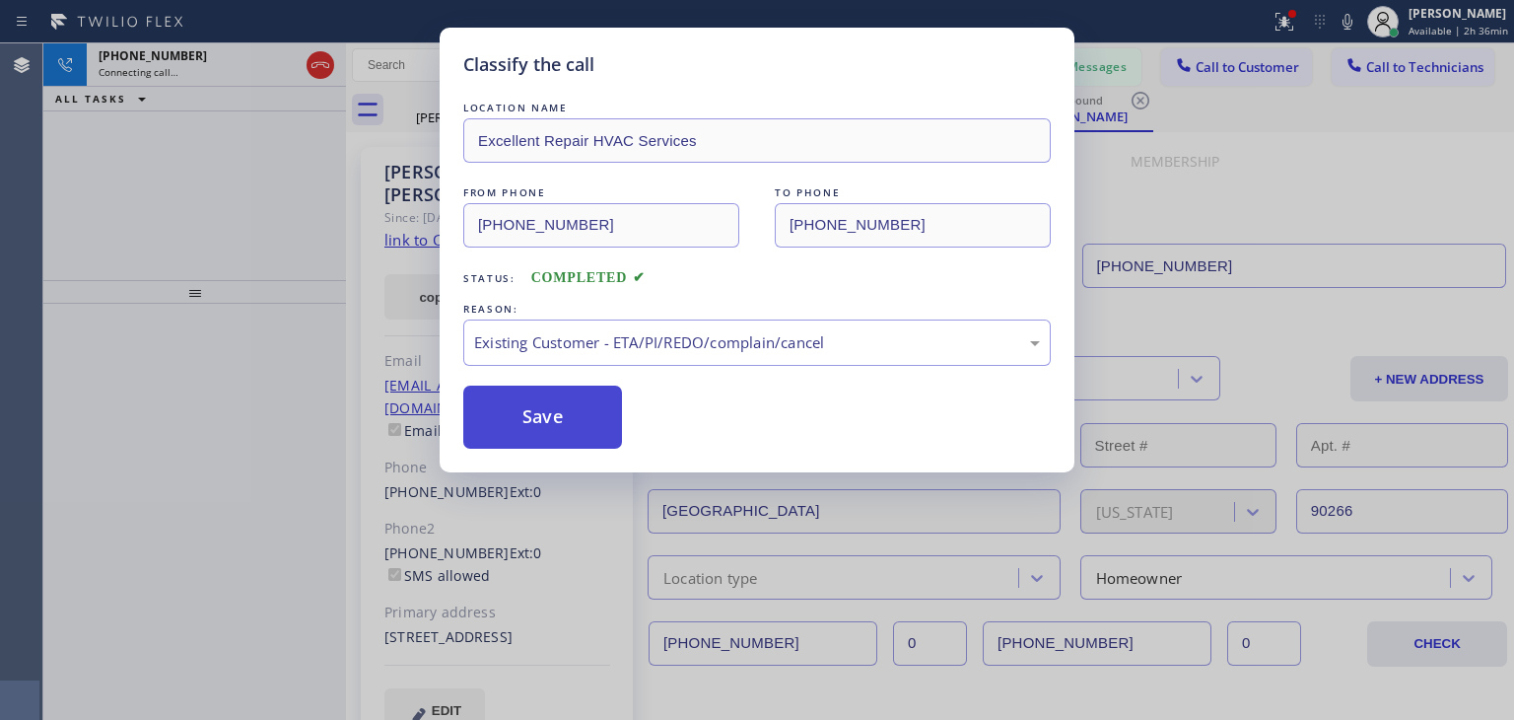
drag, startPoint x: 675, startPoint y: 462, endPoint x: 570, endPoint y: 444, distance: 107.1
click at [570, 444] on button "Save" at bounding box center [542, 416] width 159 height 63
type input "[PHONE_NUMBER]"
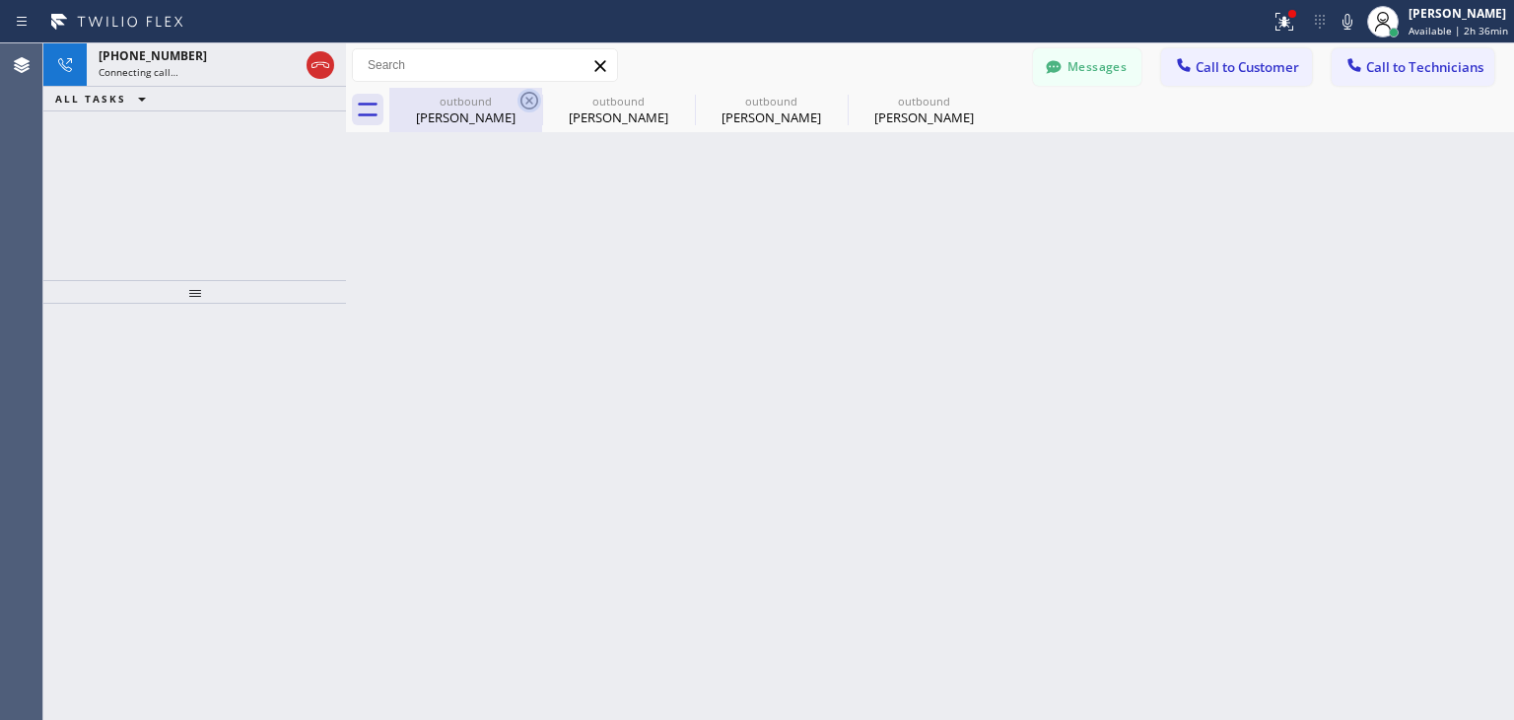
click at [532, 96] on icon at bounding box center [529, 101] width 24 height 24
click at [0, 0] on icon at bounding box center [0, 0] width 0 height 0
type input "[PHONE_NUMBER]"
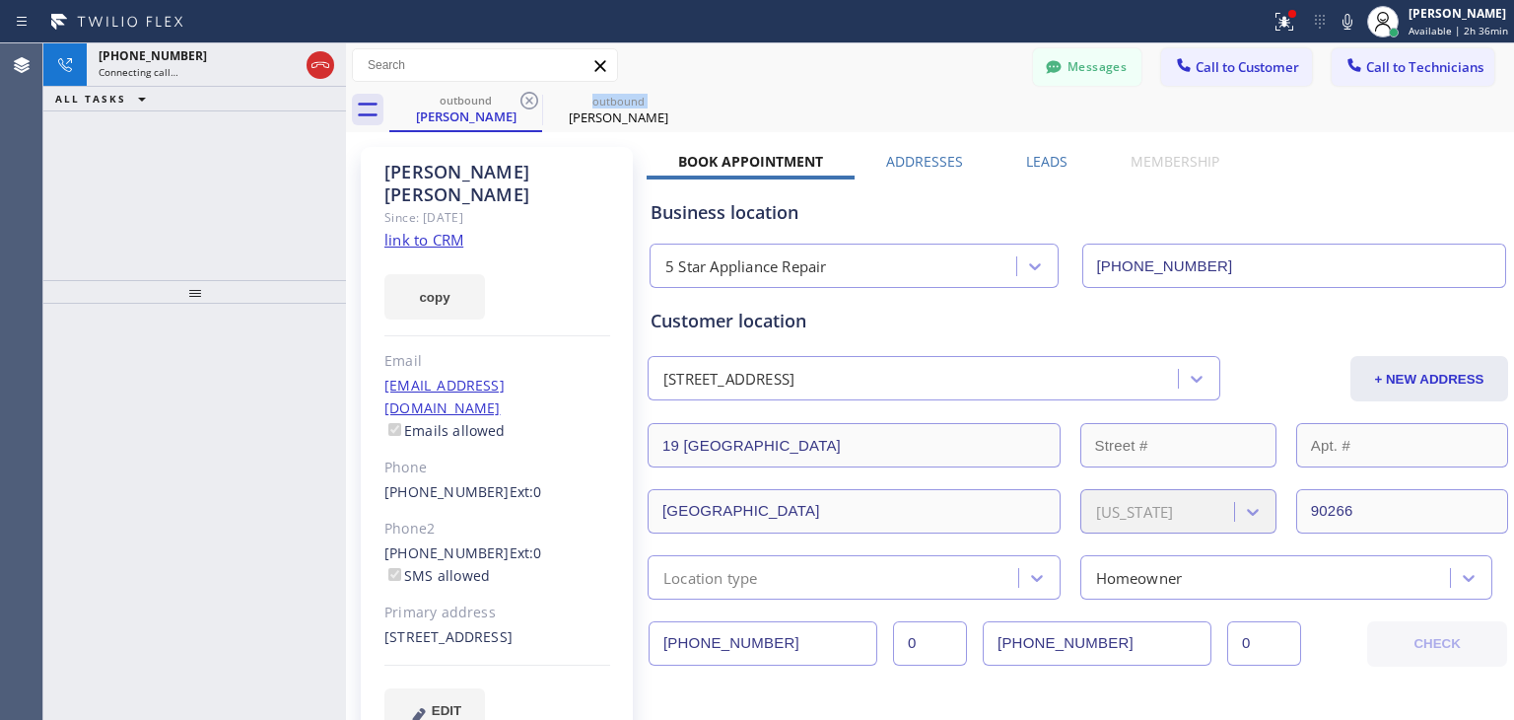
click at [532, 96] on icon at bounding box center [529, 101] width 24 height 24
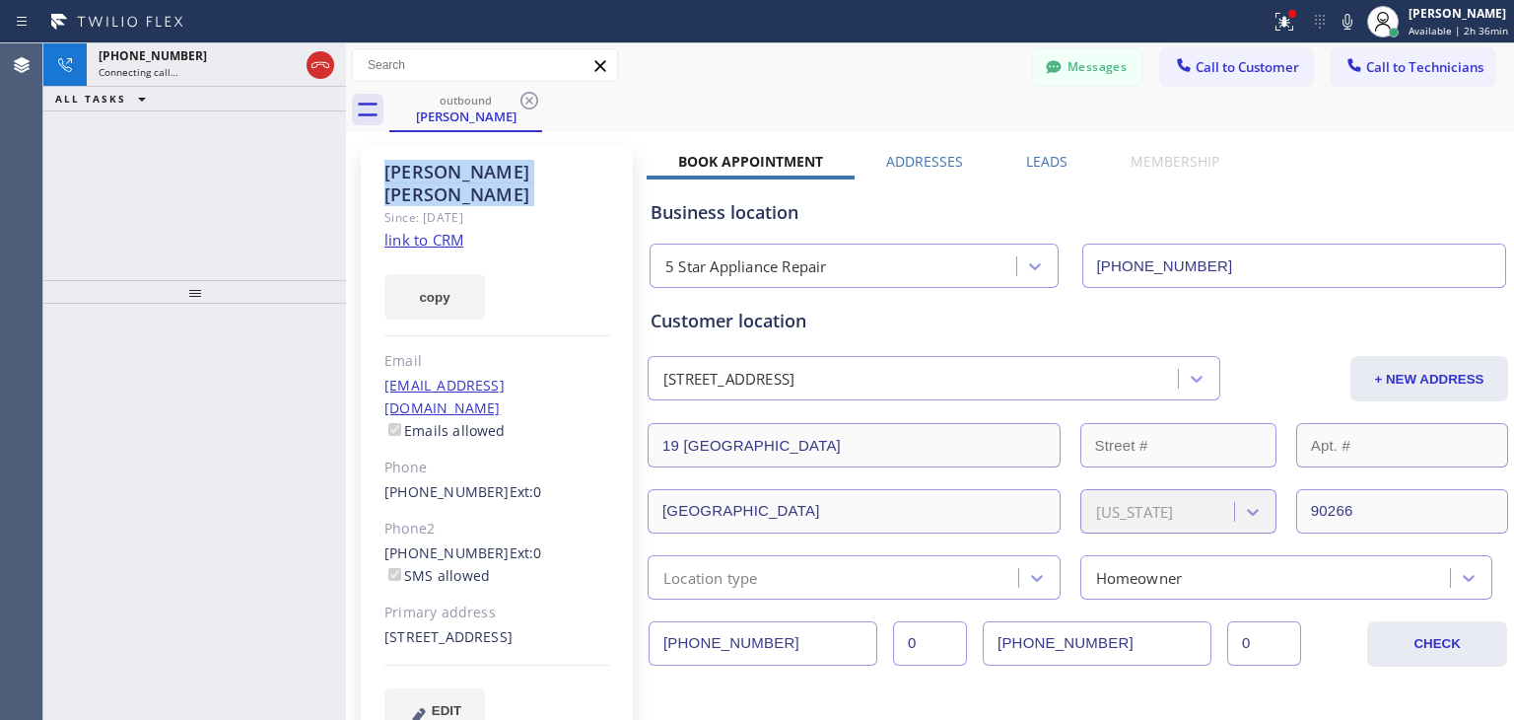
click at [532, 96] on icon at bounding box center [529, 101] width 24 height 24
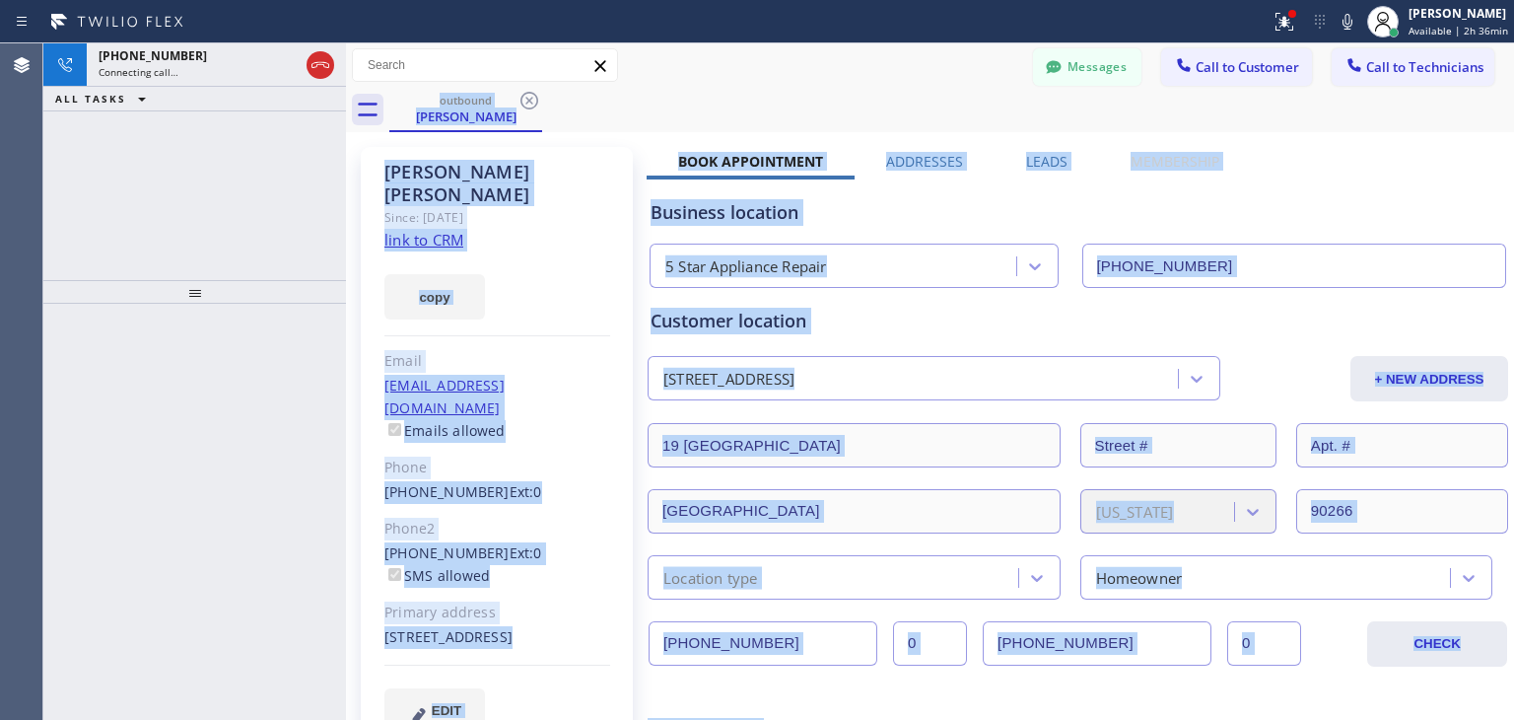
click at [532, 96] on div "outbound [PERSON_NAME]" at bounding box center [951, 110] width 1125 height 44
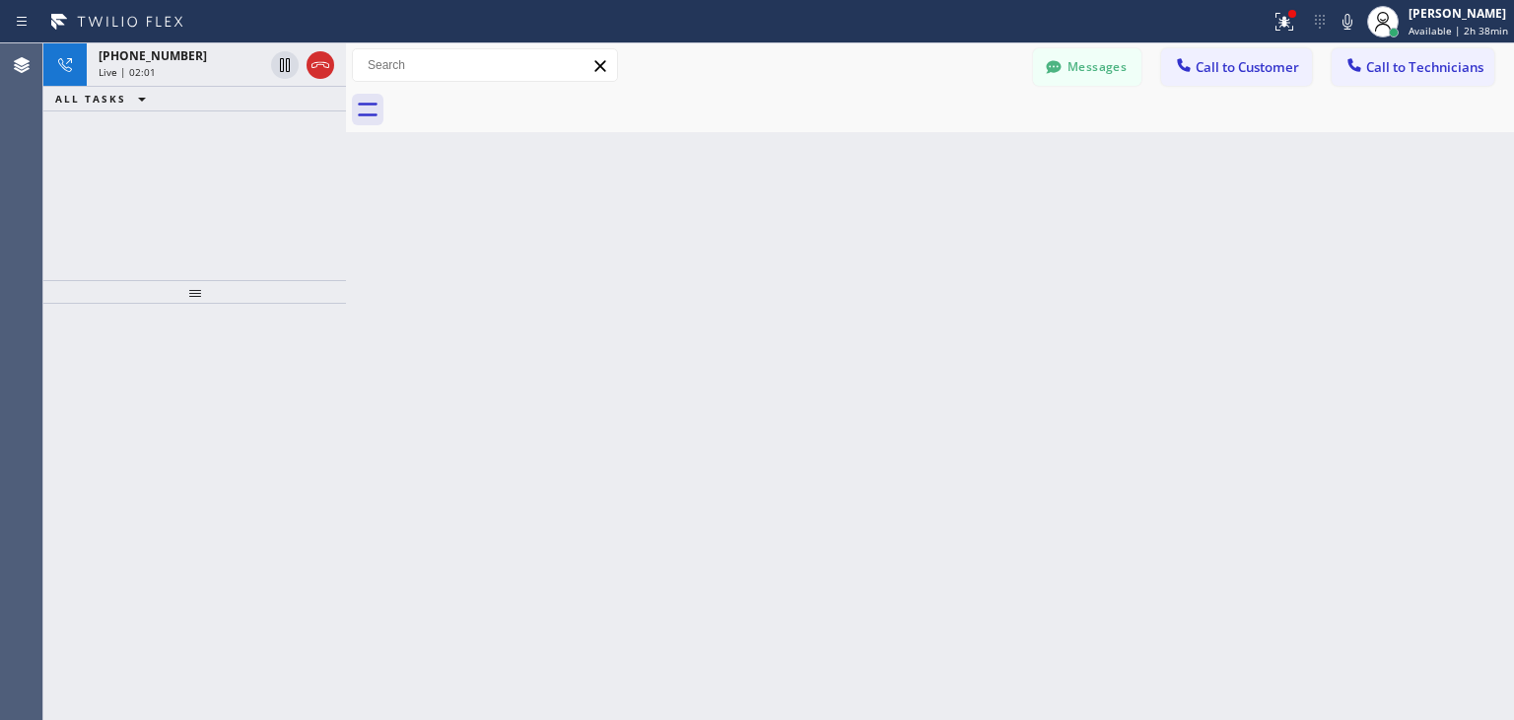
click at [346, 192] on div at bounding box center [346, 381] width 0 height 676
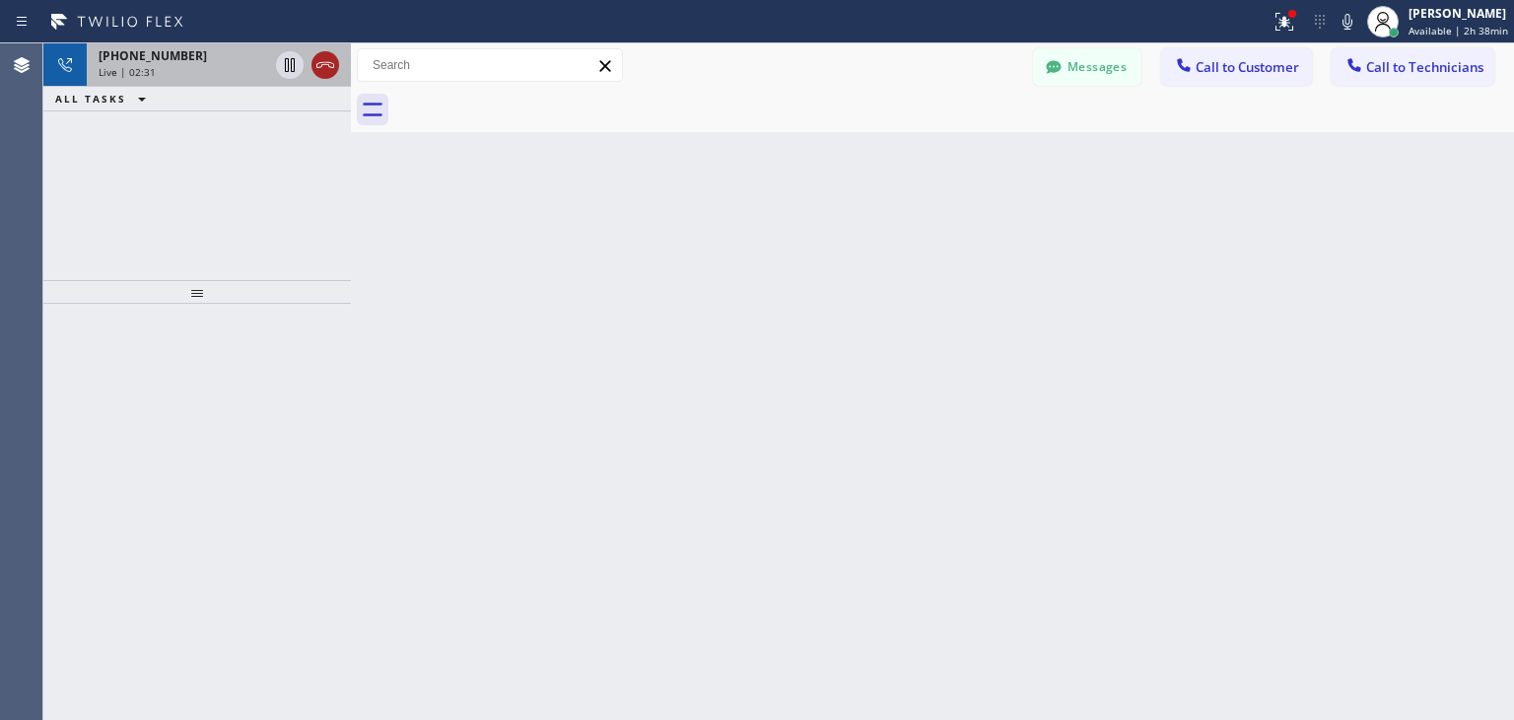
click at [326, 71] on icon at bounding box center [325, 65] width 24 height 24
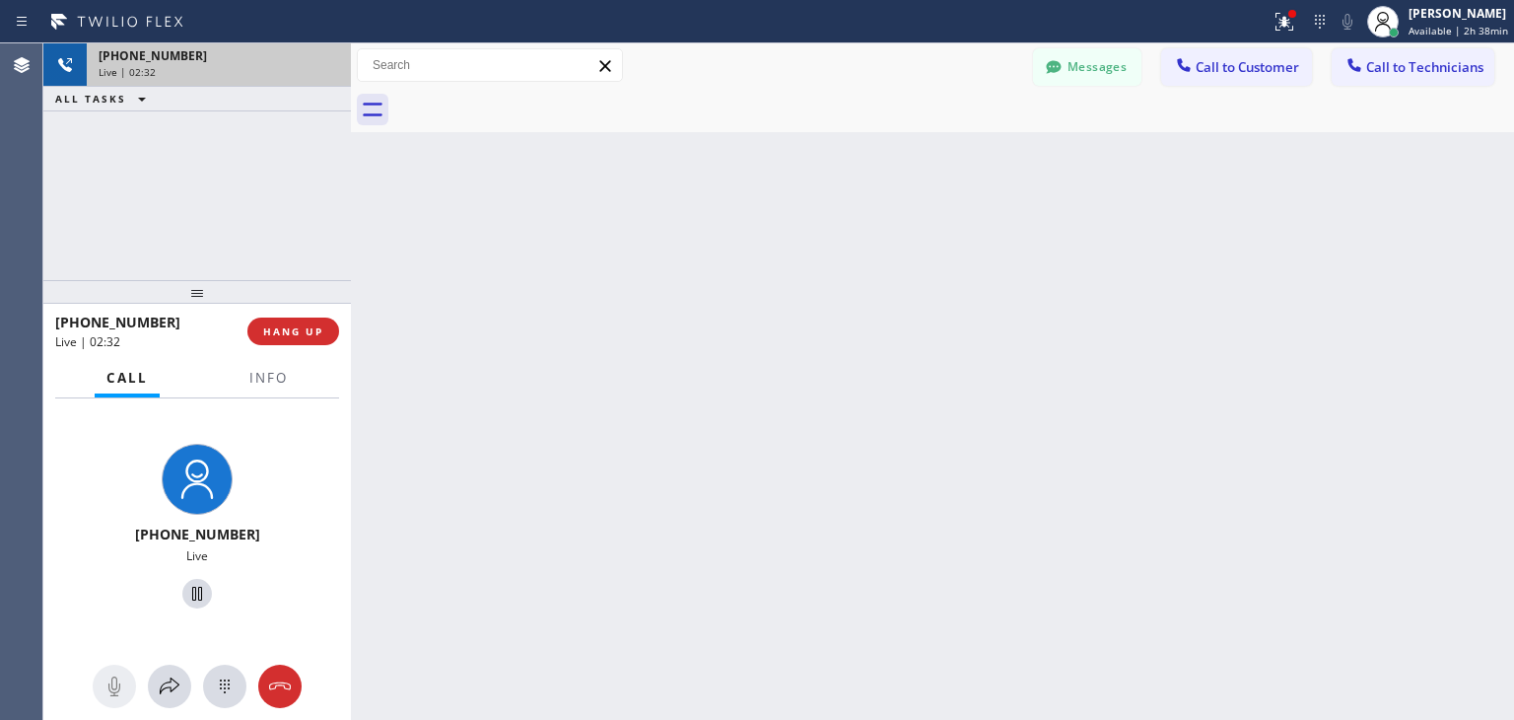
click at [326, 71] on div "Live | 02:32" at bounding box center [219, 72] width 241 height 14
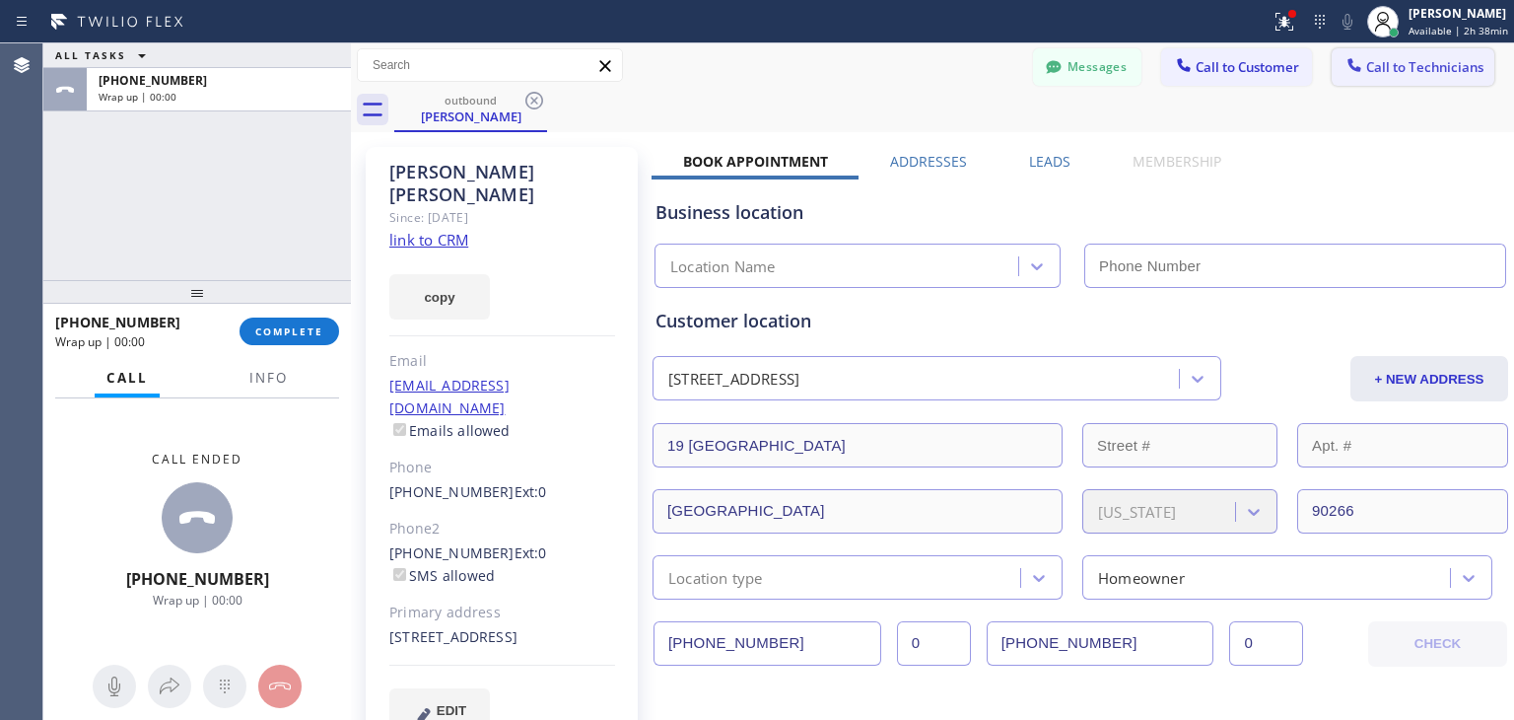
drag, startPoint x: 326, startPoint y: 71, endPoint x: 1401, endPoint y: 71, distance: 1074.4
drag, startPoint x: 1401, startPoint y: 71, endPoint x: 635, endPoint y: 232, distance: 782.5
click at [635, 232] on div "outbound [PERSON_NAME] outbound [PERSON_NAME] outbound [PERSON_NAME] Messages C…" at bounding box center [932, 731] width 1163 height 1376
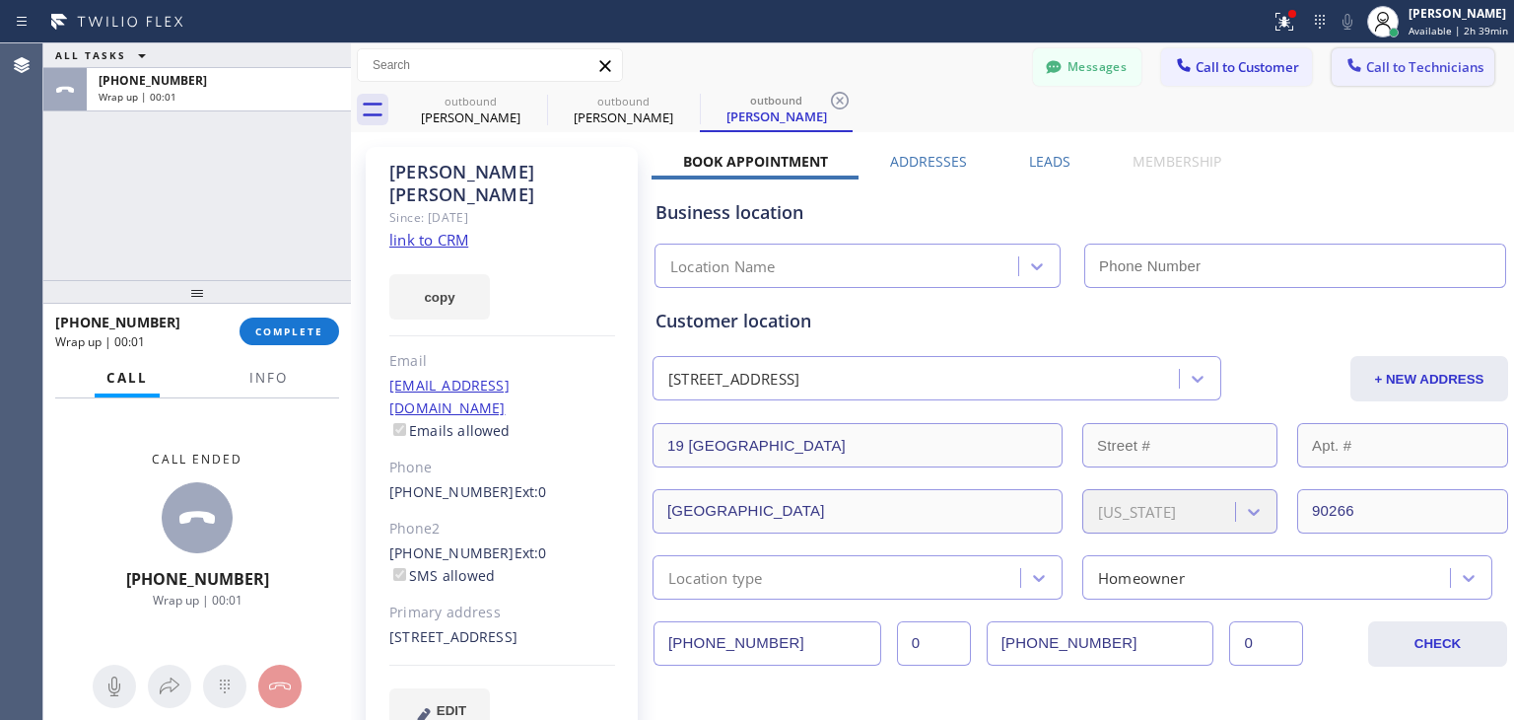
click at [1366, 69] on span "Call to Technicians" at bounding box center [1424, 67] width 117 height 18
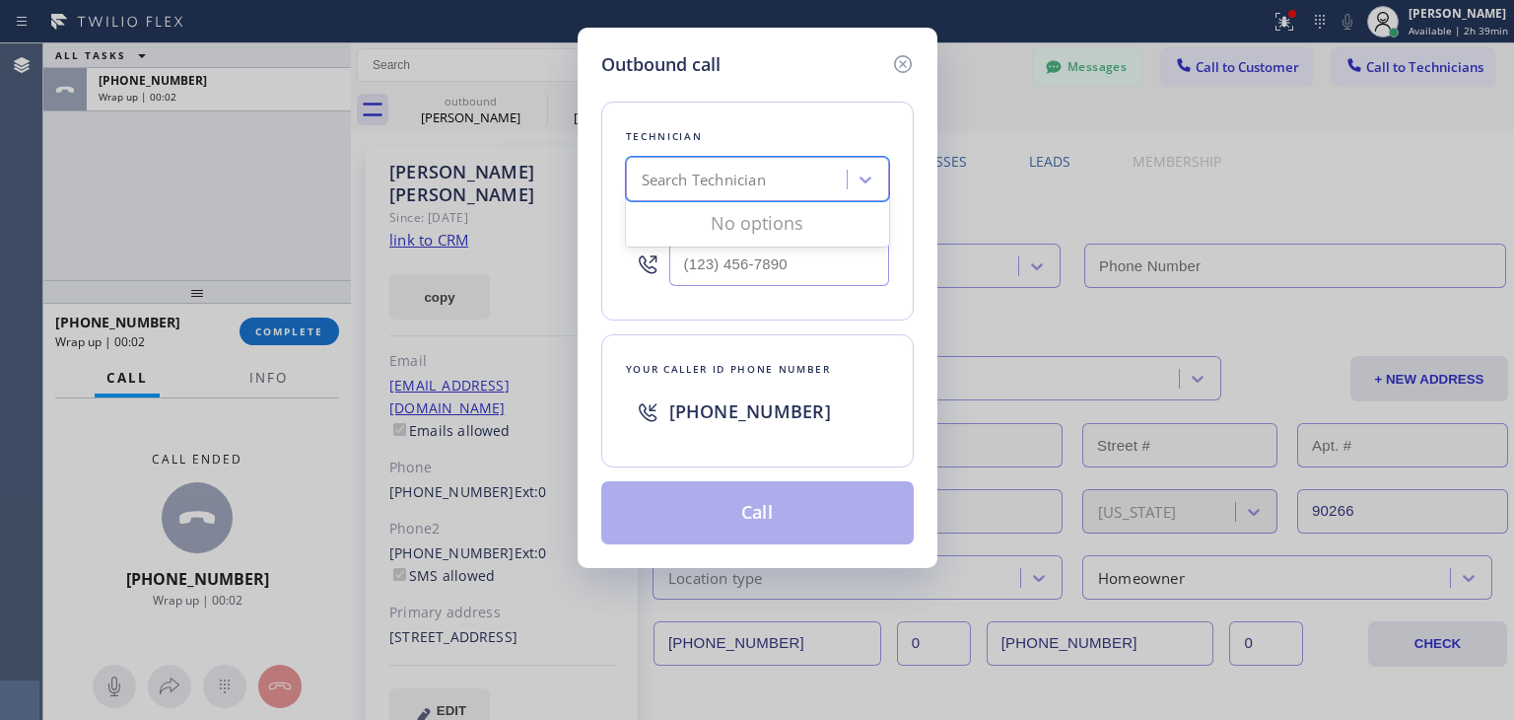
click at [755, 185] on div "Search Technician" at bounding box center [704, 180] width 124 height 23
type input "sar"
type input "[PHONE_NUMBER]"
type input "[PERSON_NAME]"
click at [773, 222] on div "[PERSON_NAME]" at bounding box center [757, 220] width 263 height 35
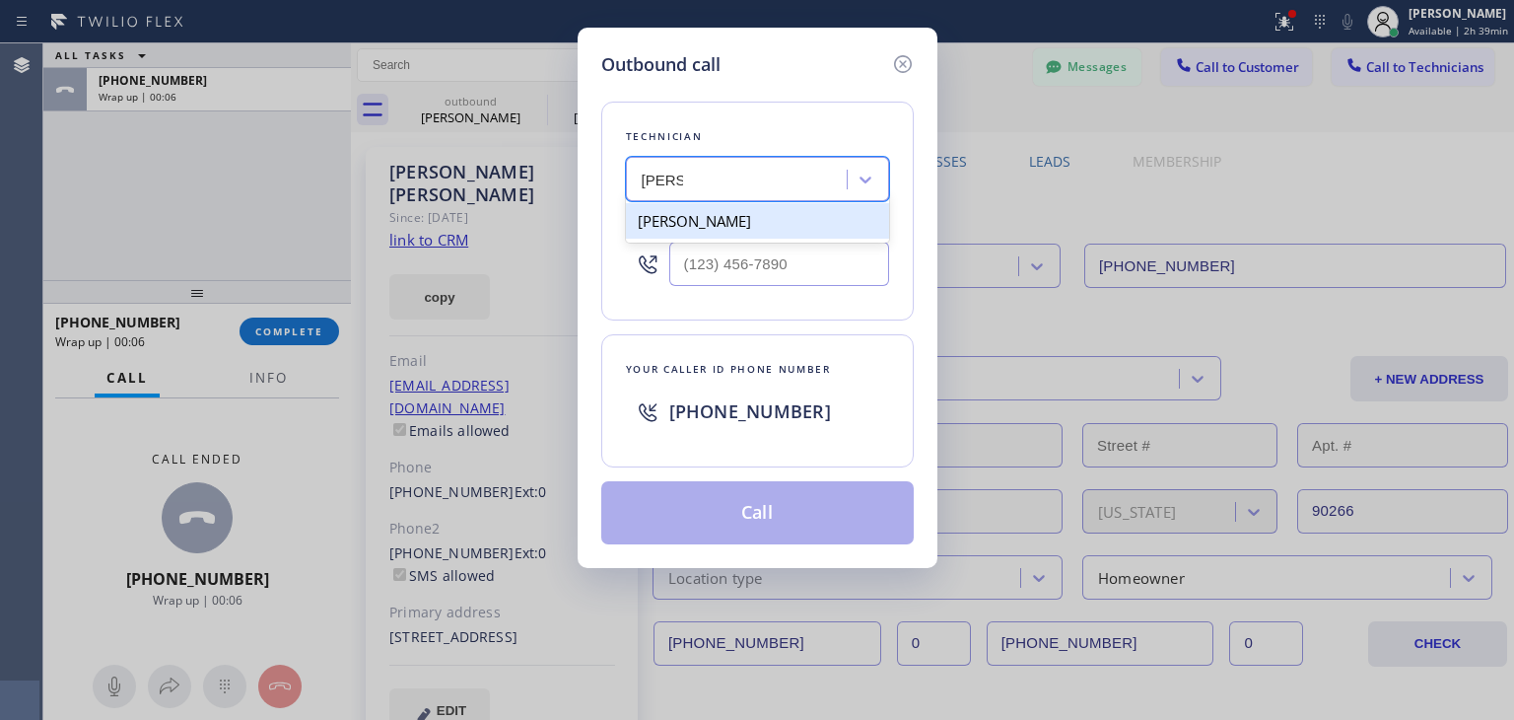
type input "[PHONE_NUMBER]"
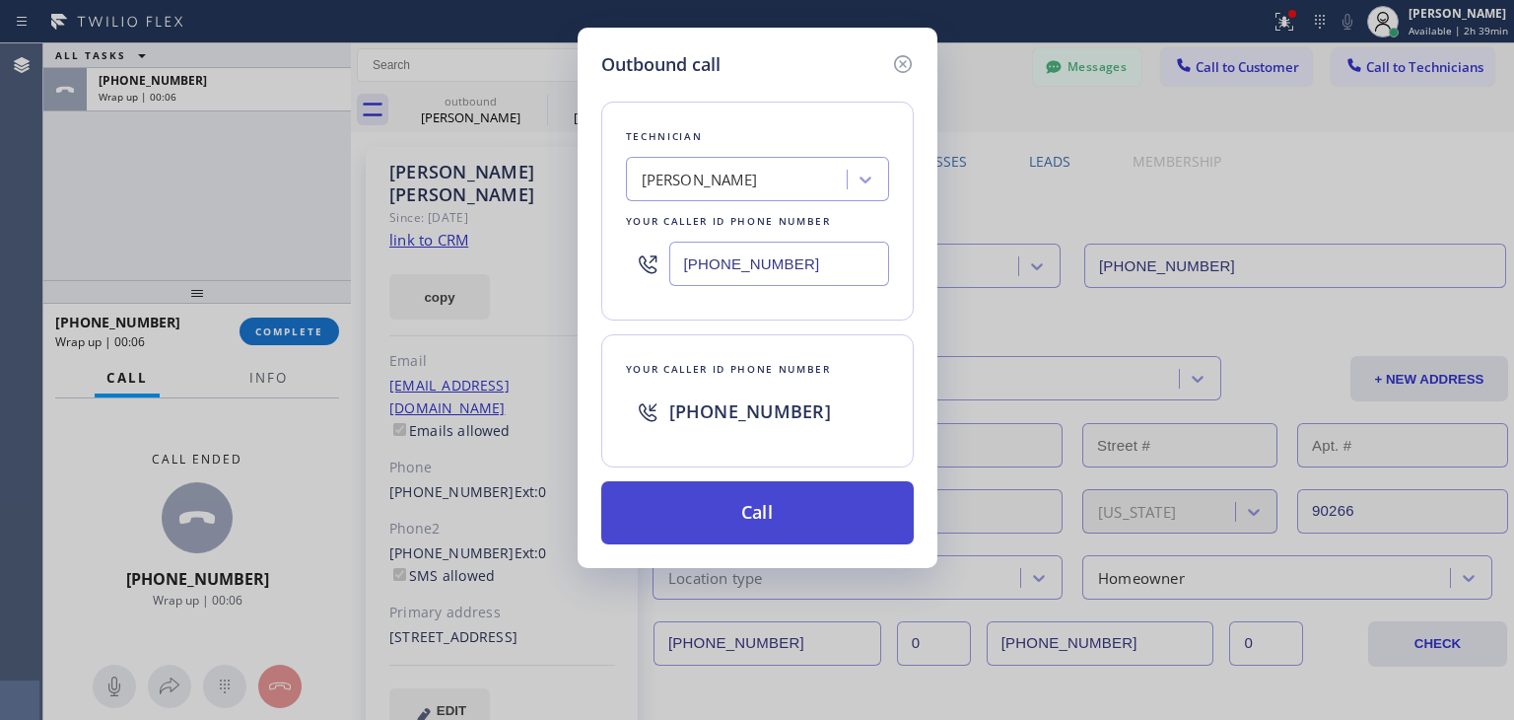
click at [802, 521] on button "Call" at bounding box center [757, 512] width 312 height 63
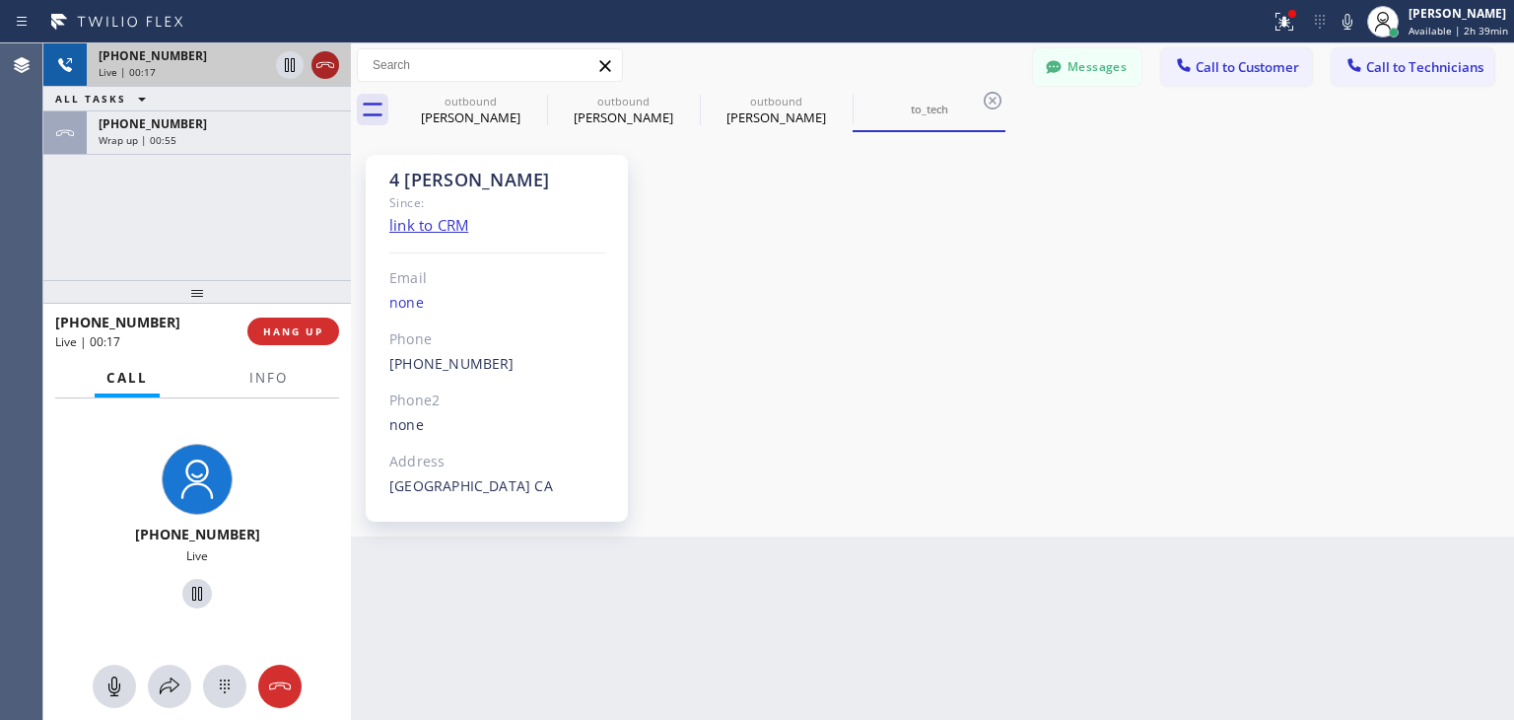
click at [329, 69] on icon at bounding box center [325, 65] width 24 height 24
click at [329, 69] on div "Live | 00:17" at bounding box center [219, 72] width 241 height 14
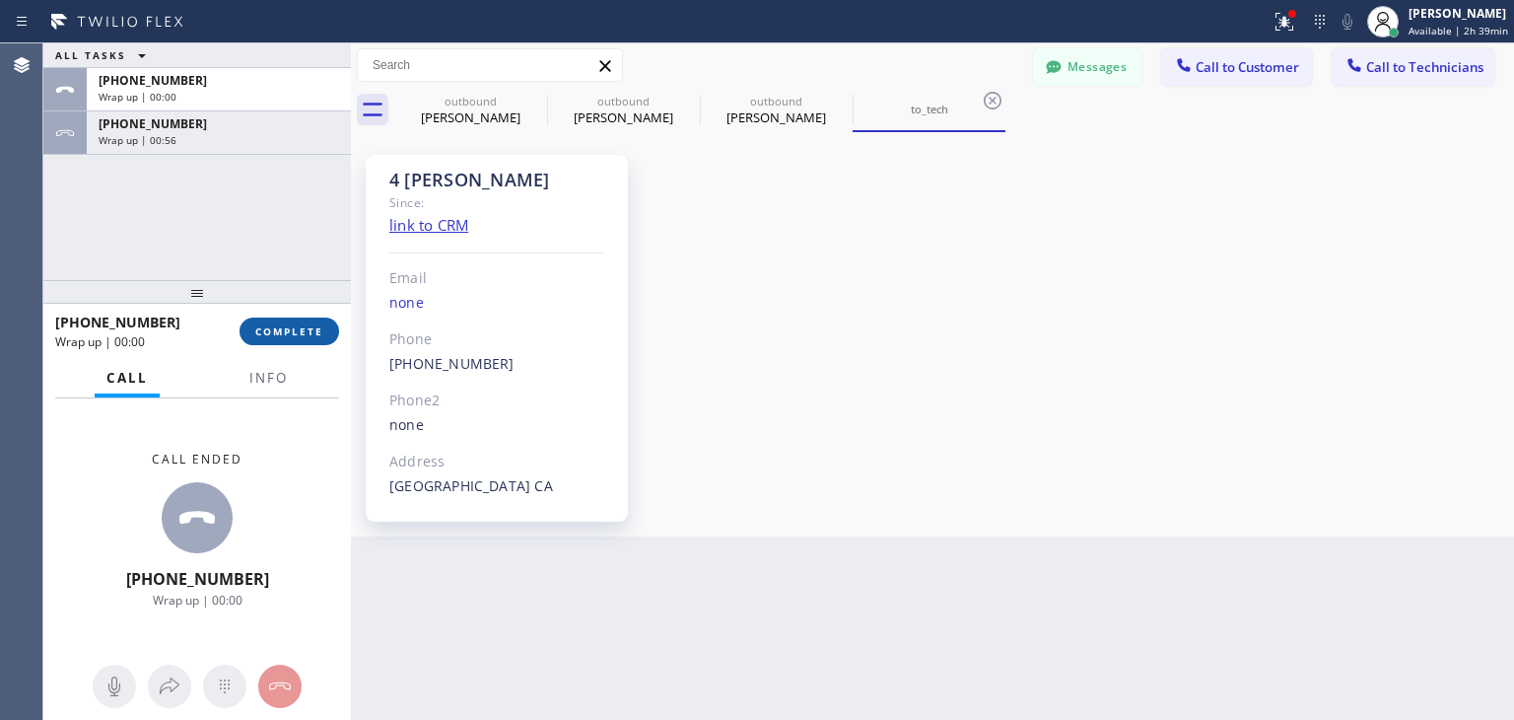
click at [274, 324] on span "COMPLETE" at bounding box center [289, 331] width 68 height 14
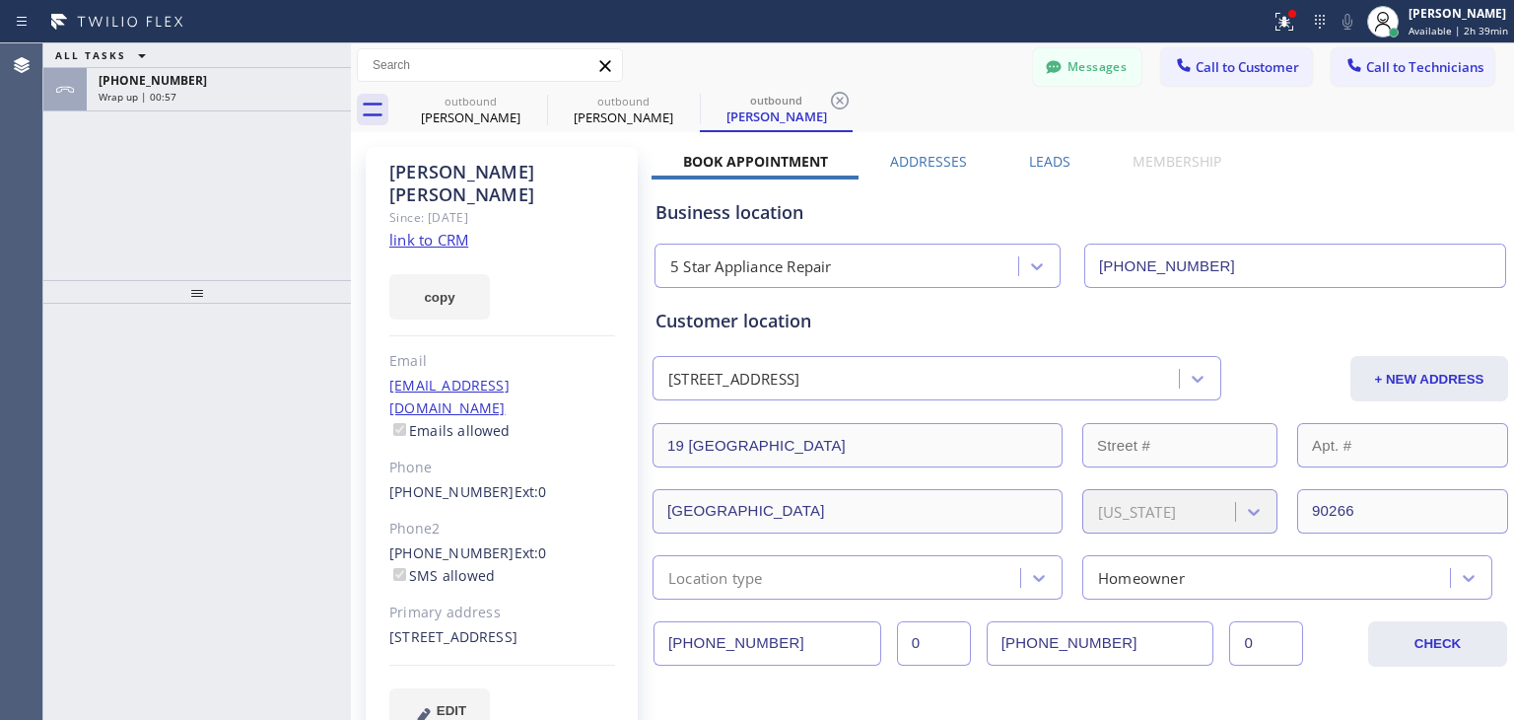
click at [253, 100] on div "ALL TASKS ALL TASKS ACTIVE TASKS TASKS IN WRAP UP [PHONE_NUMBER] Wrap up | 00:57" at bounding box center [197, 77] width 308 height 68
click at [253, 100] on div "Wrap up | 00:57" at bounding box center [219, 97] width 241 height 14
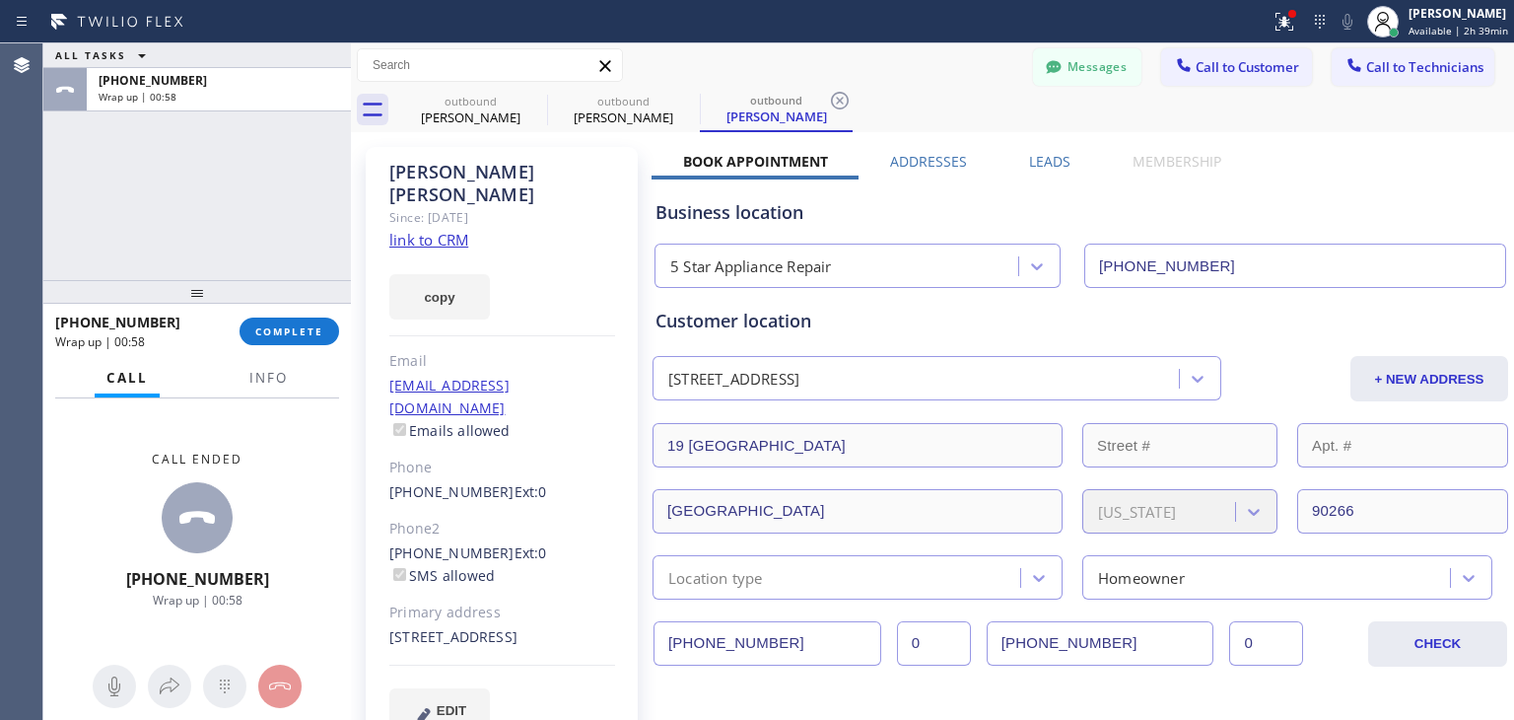
drag, startPoint x: 306, startPoint y: 307, endPoint x: 304, endPoint y: 347, distance: 40.5
click at [304, 304] on div at bounding box center [197, 292] width 308 height 24
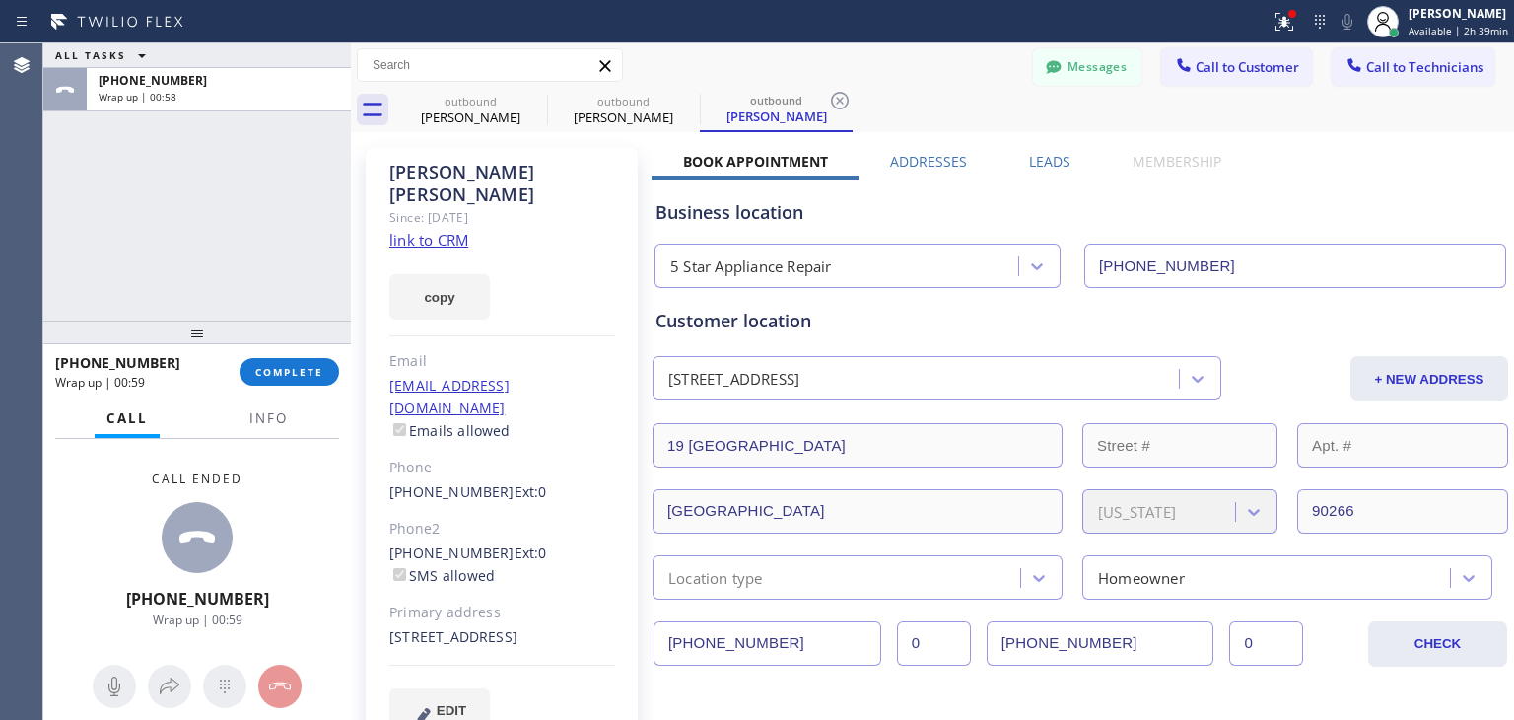
click at [304, 344] on div at bounding box center [197, 332] width 308 height 24
click at [304, 356] on div "[PHONE_NUMBER] Wrap up | 00:59 COMPLETE" at bounding box center [197, 371] width 284 height 51
drag, startPoint x: 304, startPoint y: 356, endPoint x: 304, endPoint y: 368, distance: 11.8
click at [304, 368] on div "[PHONE_NUMBER] Wrap up | 01:00 COMPLETE" at bounding box center [197, 371] width 284 height 51
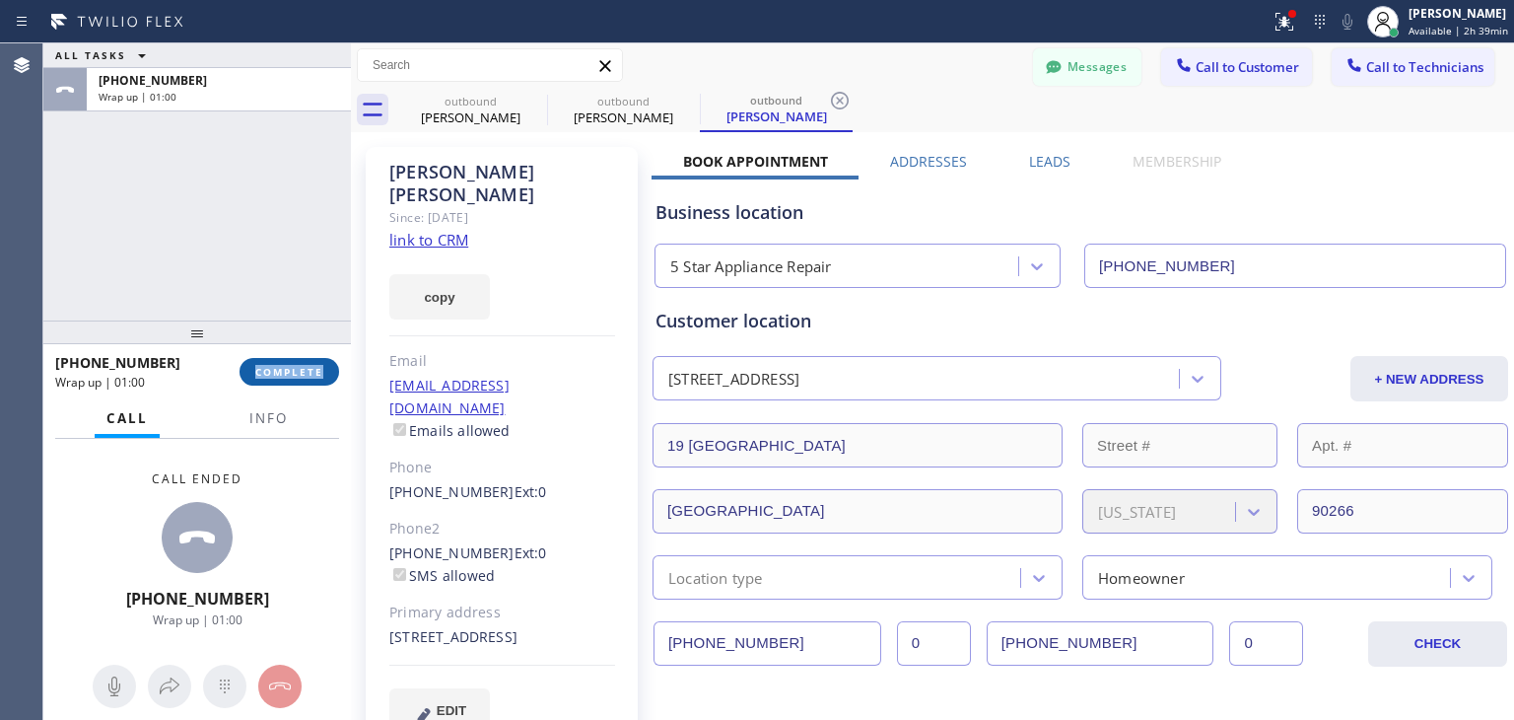
click at [304, 368] on span "COMPLETE" at bounding box center [289, 372] width 68 height 14
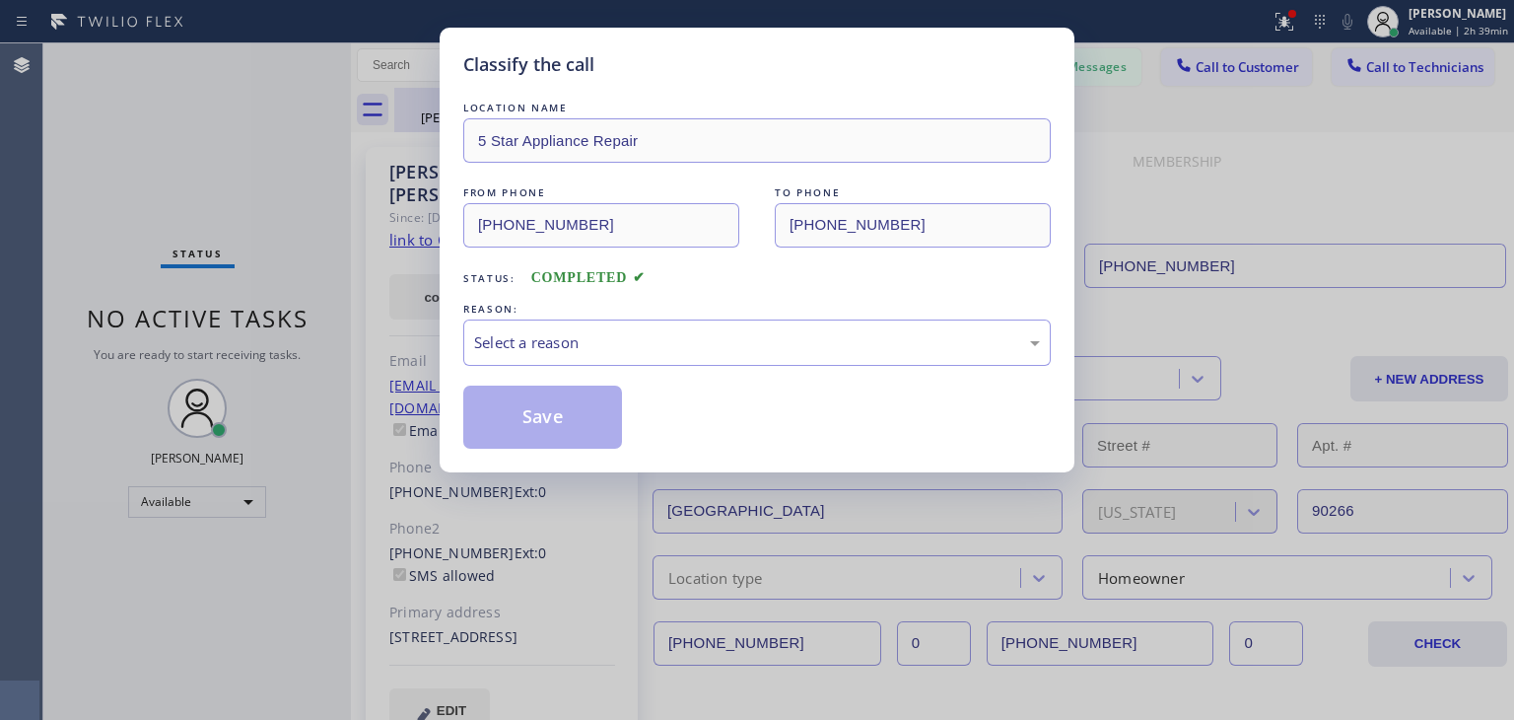
click at [540, 96] on div "LOCATION NAME 5 Star Appliance Repair FROM PHONE [PHONE_NUMBER] TO PHONE [PHONE…" at bounding box center [756, 263] width 587 height 371
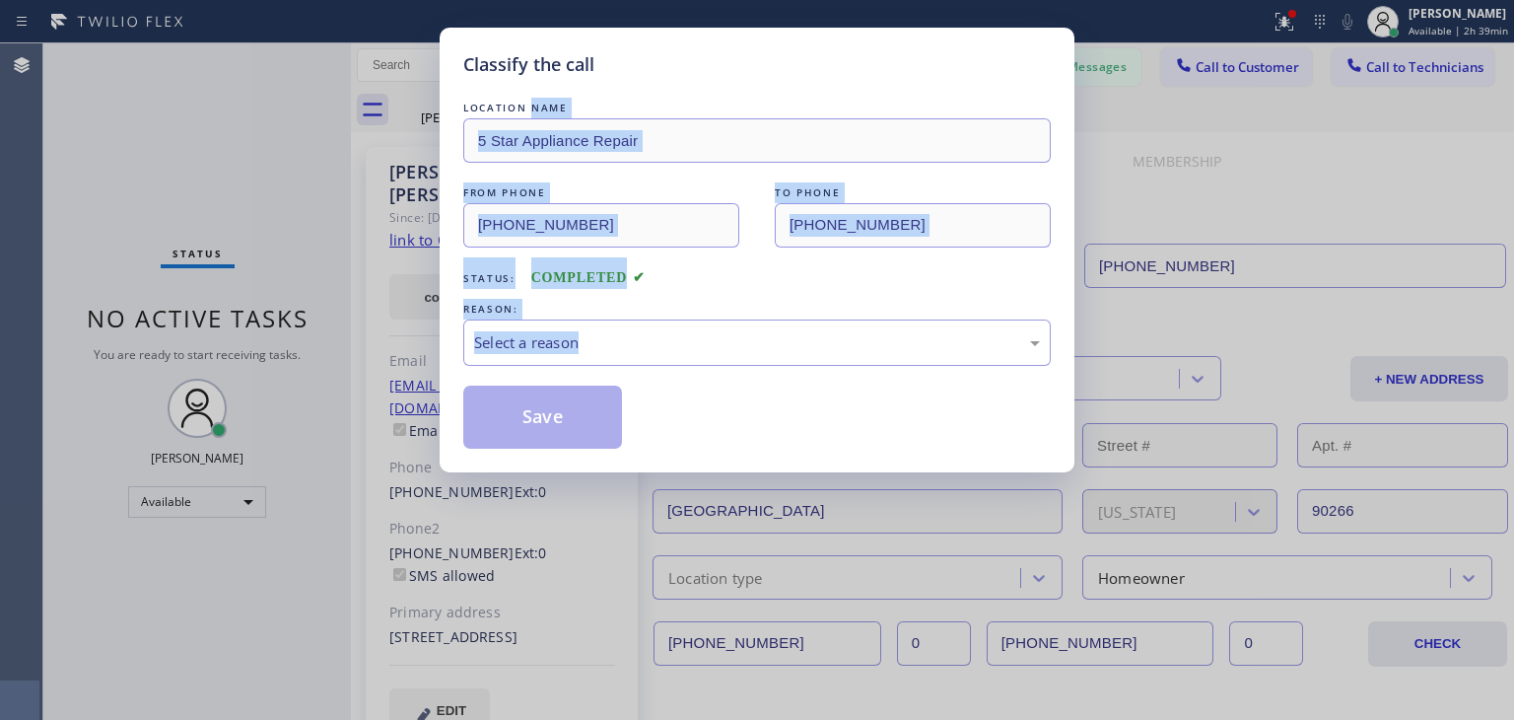
drag, startPoint x: 542, startPoint y: 96, endPoint x: 622, endPoint y: 379, distance: 294.9
click at [622, 379] on div "LOCATION NAME 5 Star Appliance Repair FROM PHONE [PHONE_NUMBER] TO PHONE [PHONE…" at bounding box center [756, 263] width 587 height 371
click at [690, 340] on div "Select a reason" at bounding box center [757, 342] width 566 height 23
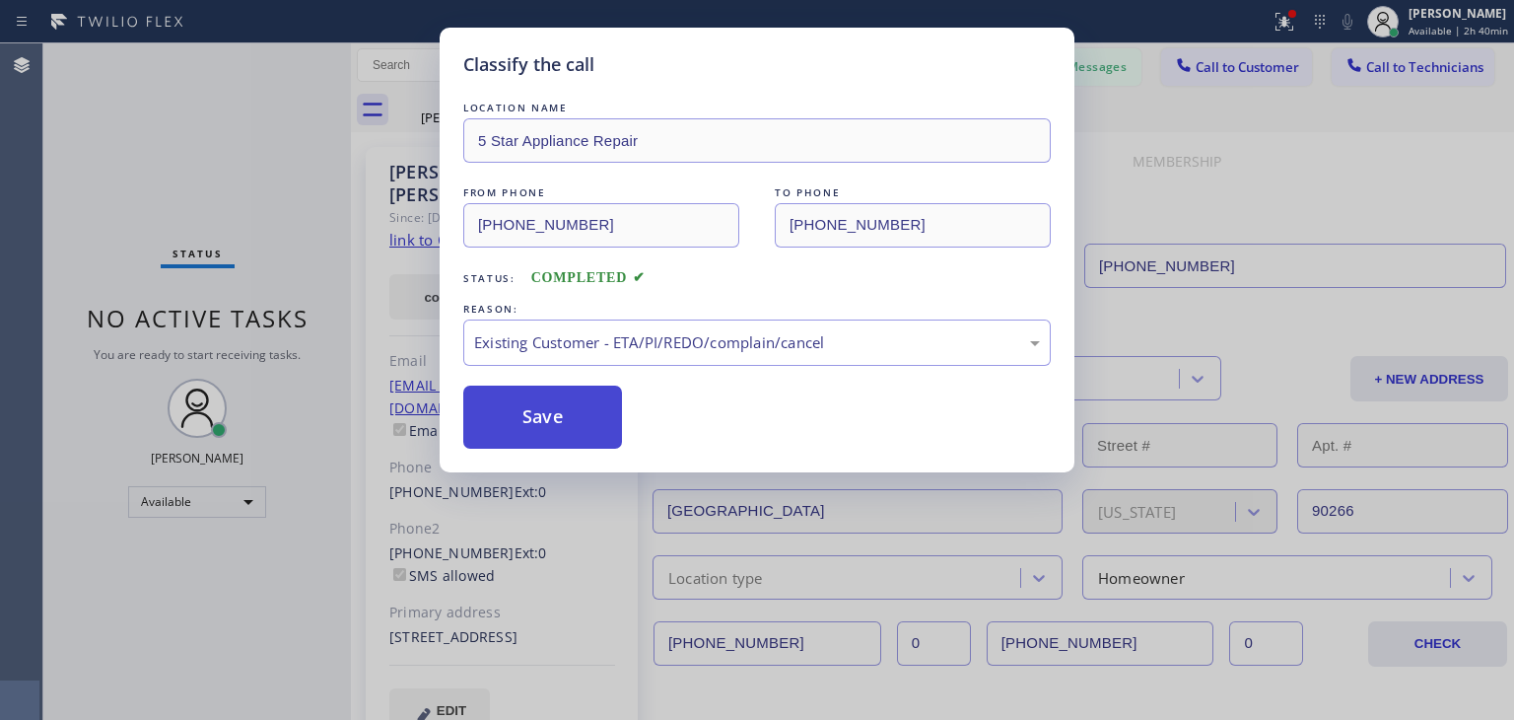
drag, startPoint x: 678, startPoint y: 436, endPoint x: 532, endPoint y: 417, distance: 147.1
click at [532, 417] on button "Save" at bounding box center [542, 416] width 159 height 63
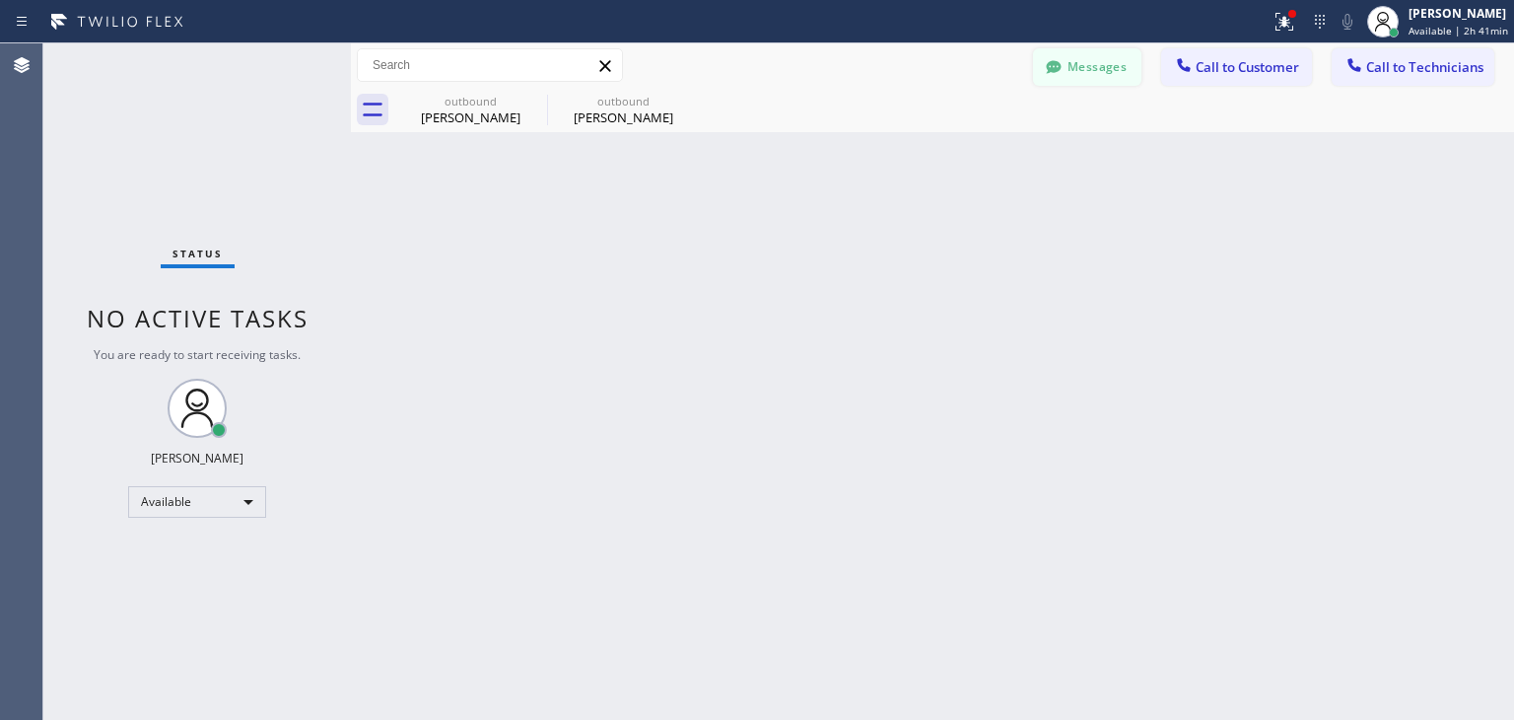
click at [1135, 73] on button "Messages" at bounding box center [1087, 66] width 108 height 37
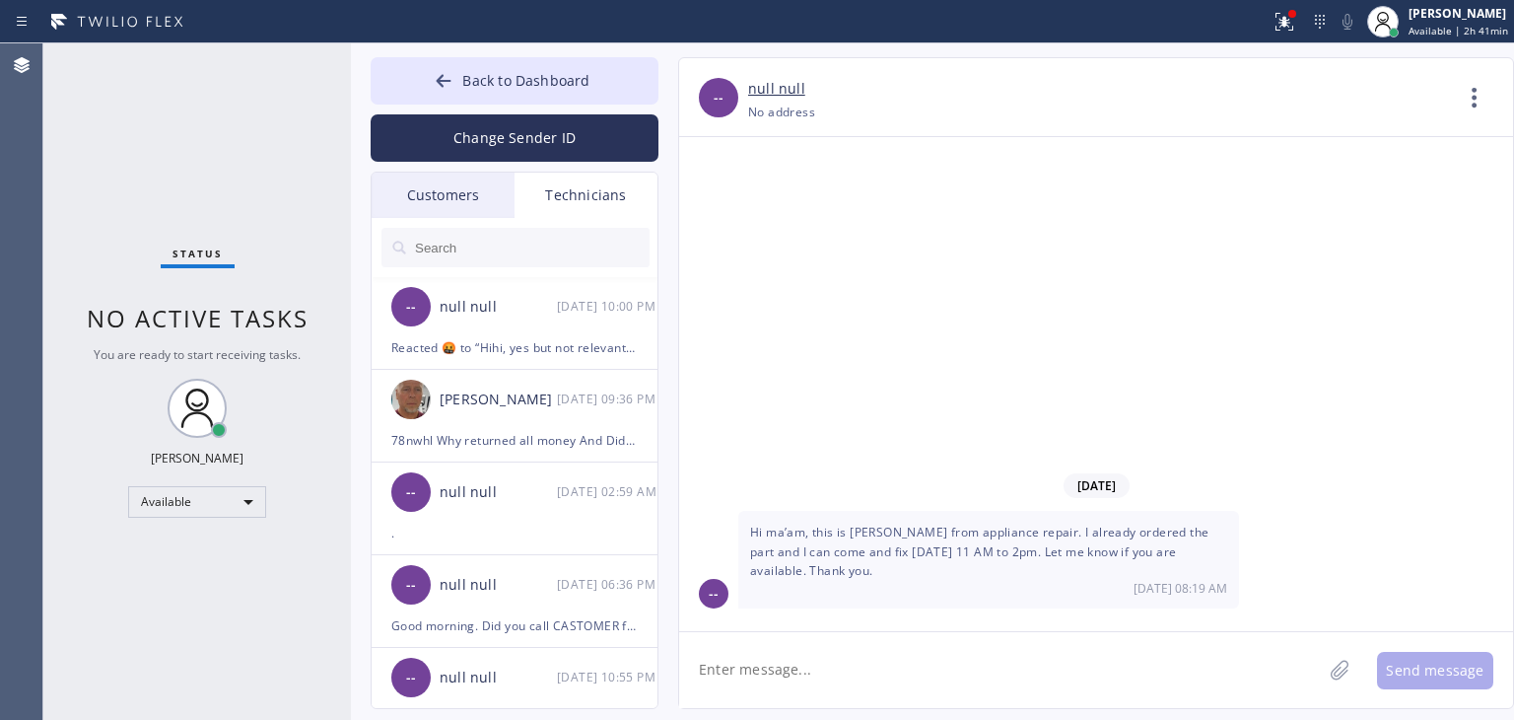
click at [440, 197] on div "Customers" at bounding box center [443, 194] width 143 height 45
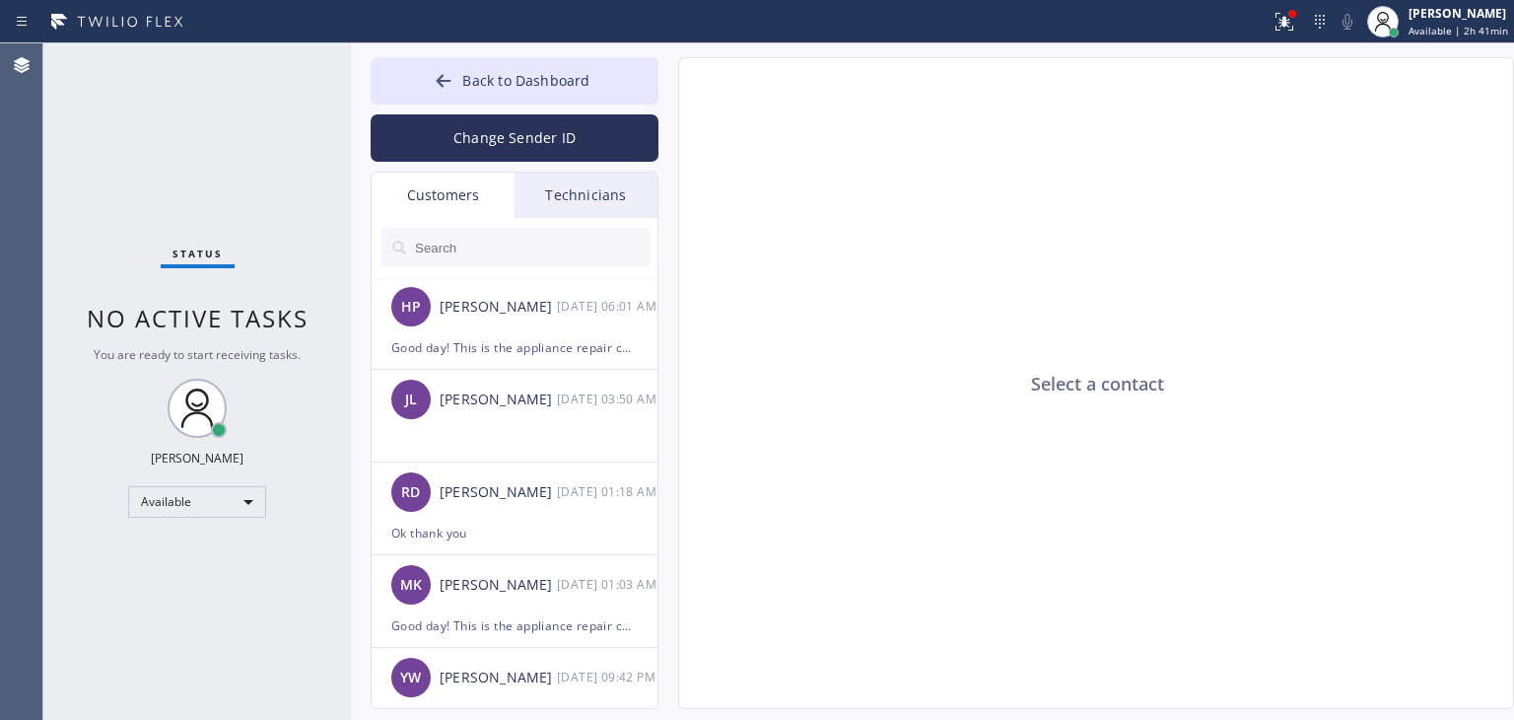
click at [478, 241] on input "text" at bounding box center [531, 247] width 237 height 39
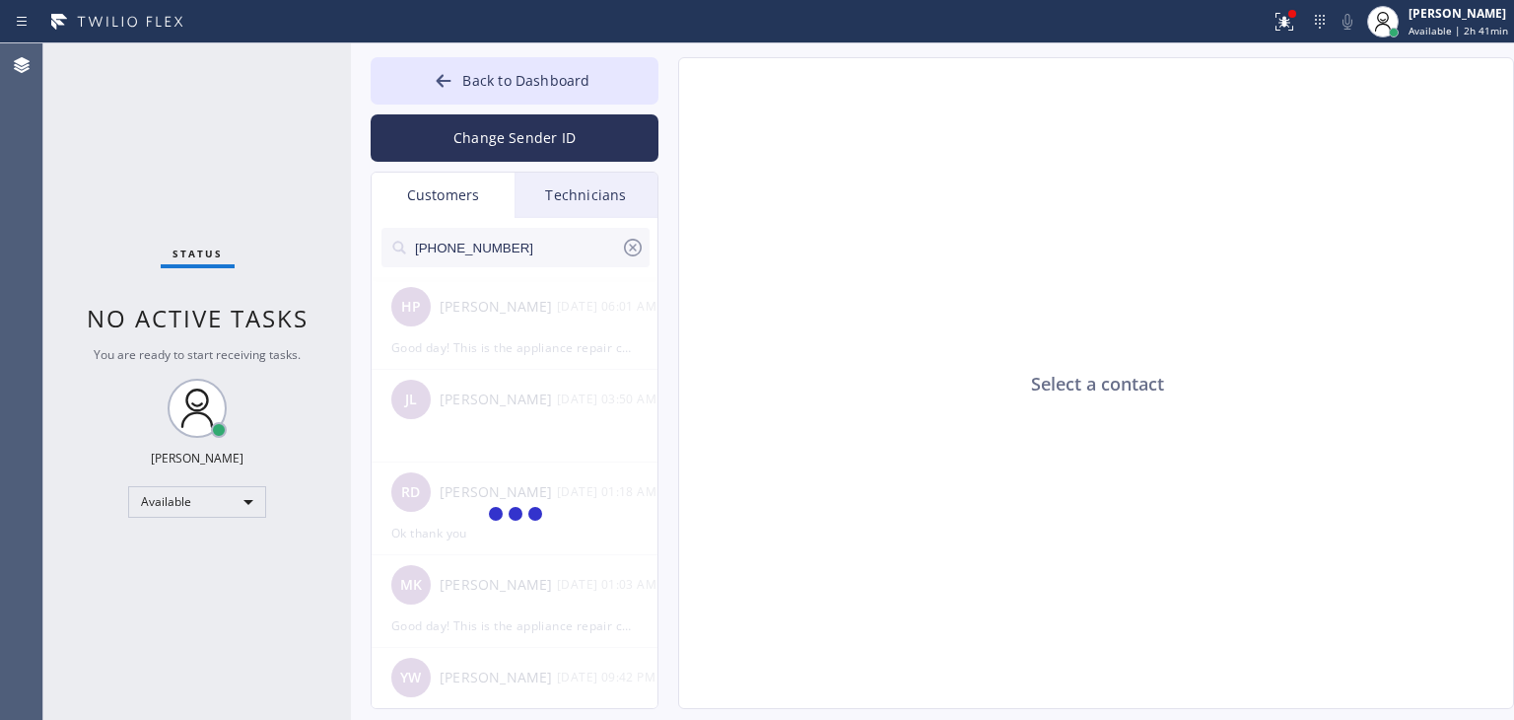
click at [526, 246] on input "[PHONE_NUMBER]" at bounding box center [517, 247] width 208 height 39
click at [526, 246] on input "(650) 695-753" at bounding box center [517, 247] width 208 height 39
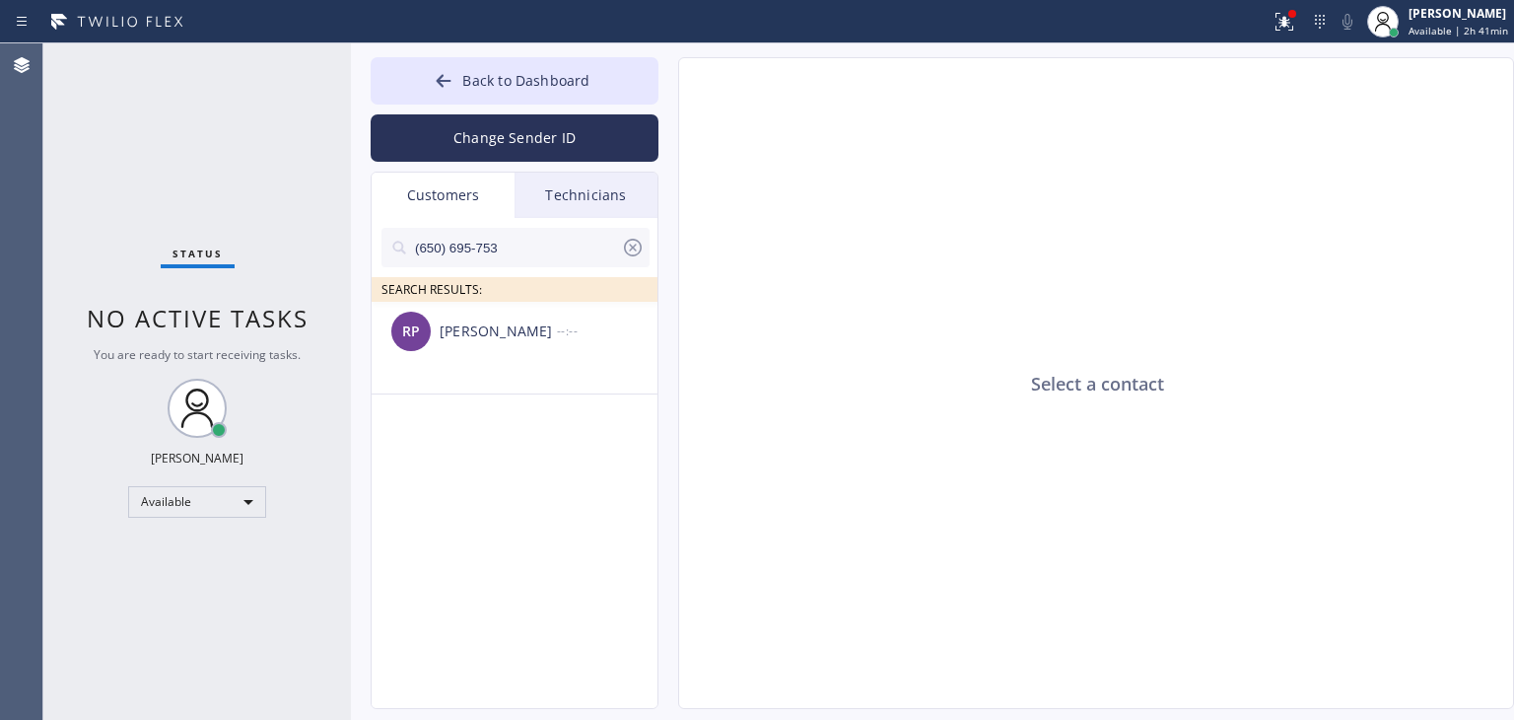
type input "(650) 695-753"
click at [493, 340] on div "[PERSON_NAME]" at bounding box center [498, 331] width 117 height 23
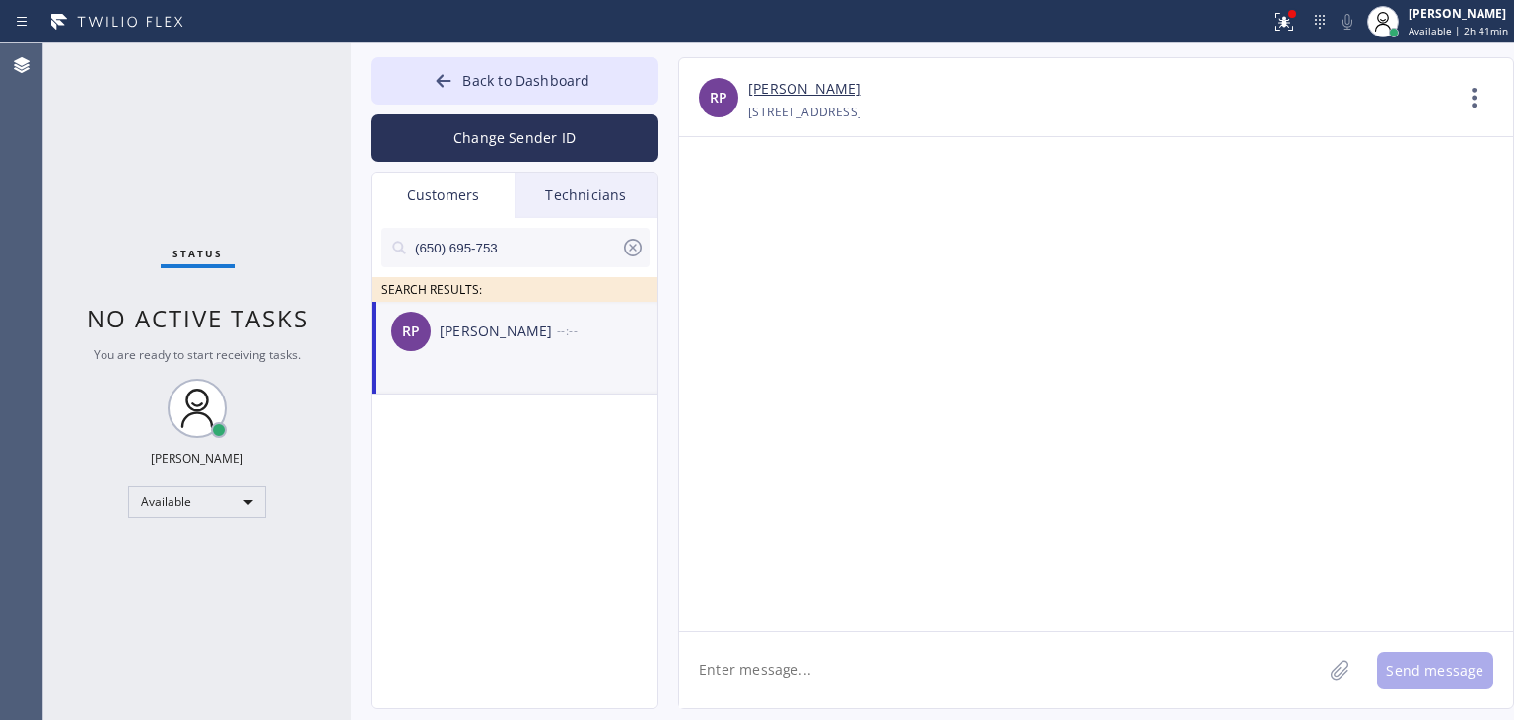
click at [836, 679] on textarea at bounding box center [1000, 670] width 643 height 76
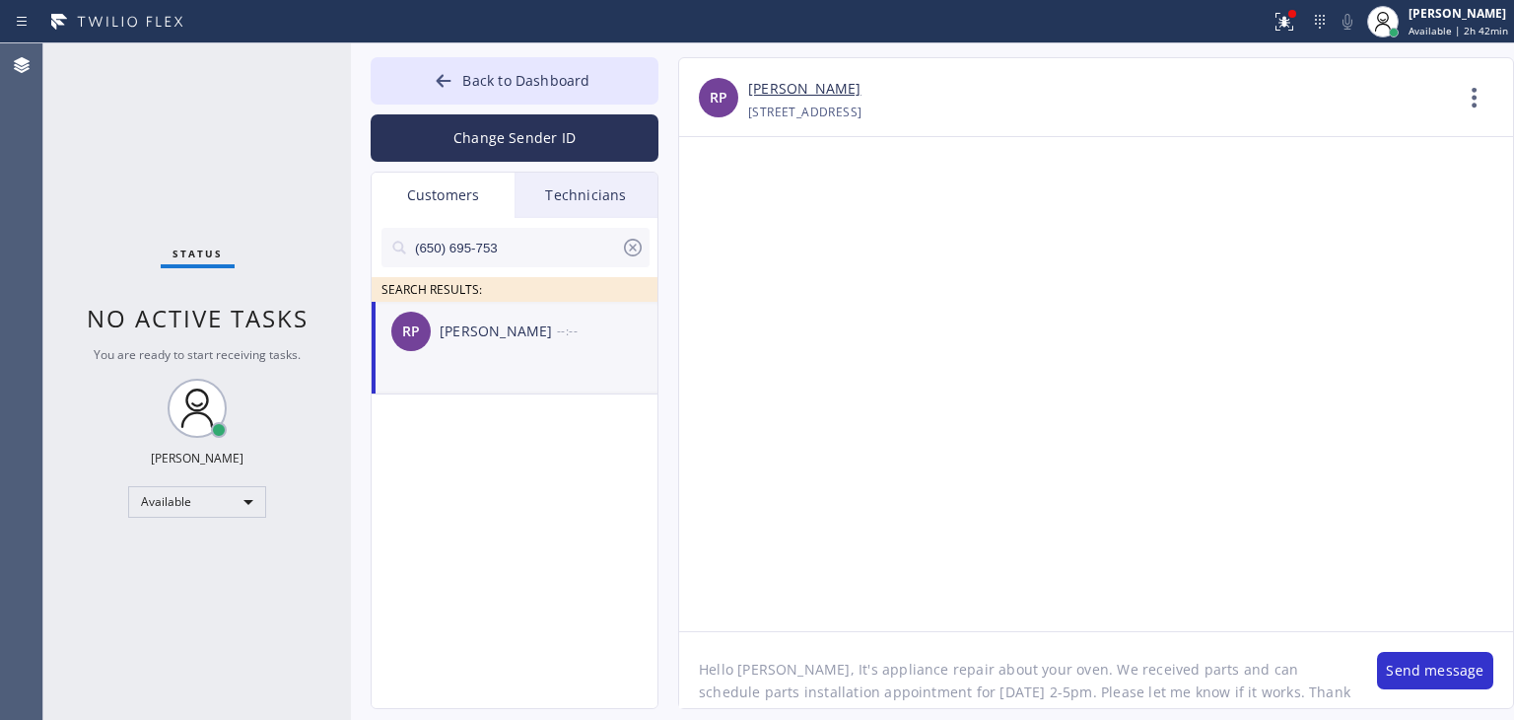
type textarea "Hello [PERSON_NAME], It's appliance repair about your oven. We received parts a…"
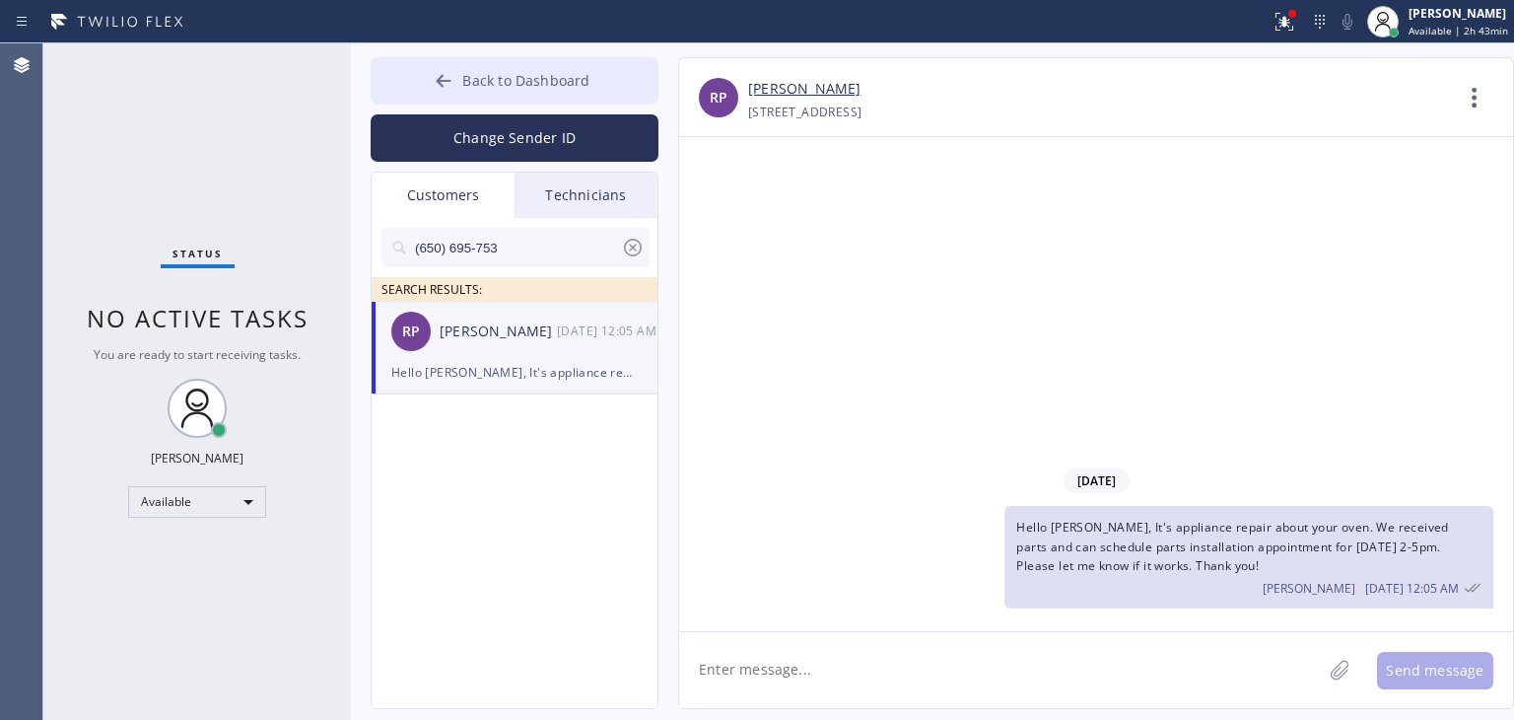
click at [582, 80] on span "Back to Dashboard" at bounding box center [525, 80] width 127 height 19
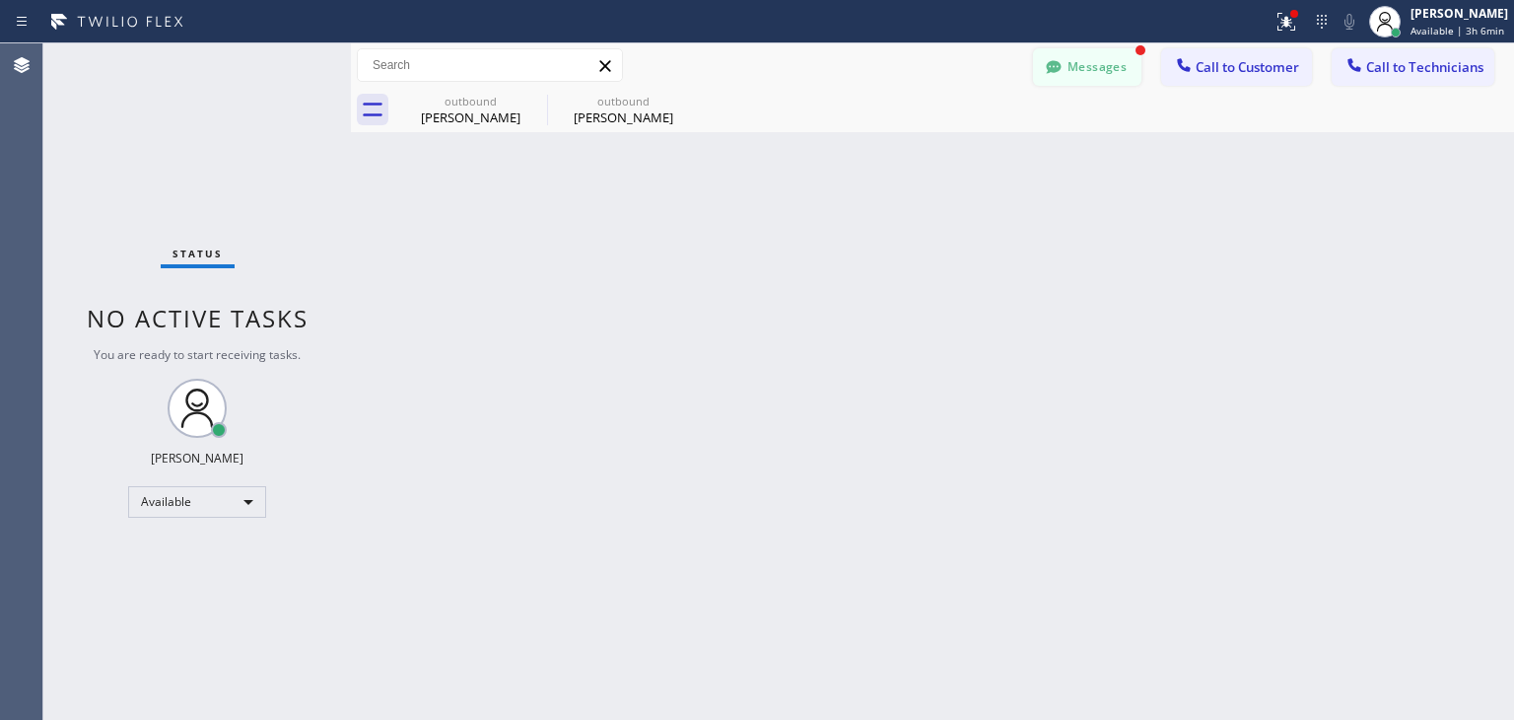
click at [1113, 75] on button "Messages" at bounding box center [1087, 66] width 108 height 37
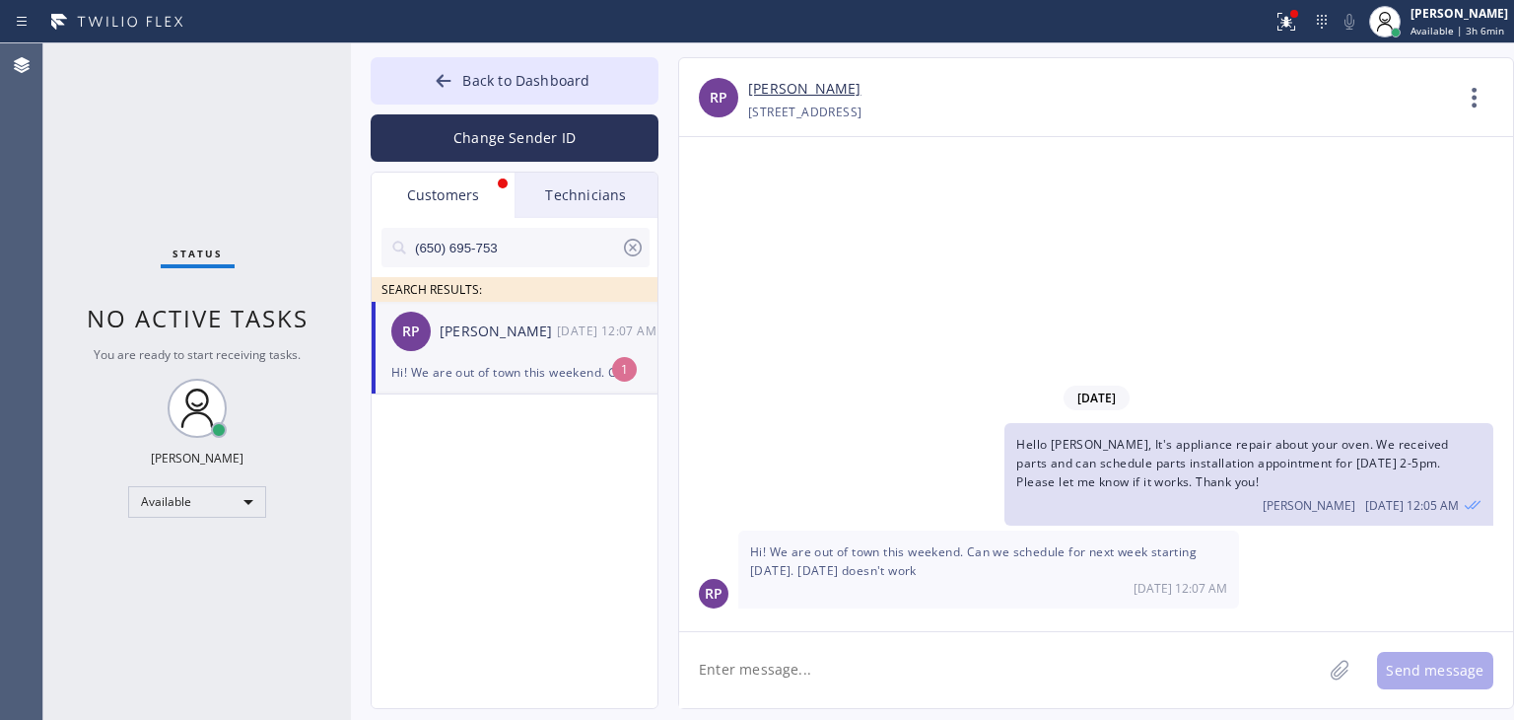
click at [457, 333] on div "[PERSON_NAME]" at bounding box center [498, 331] width 117 height 23
click at [994, 641] on textarea at bounding box center [1000, 670] width 643 height 76
click at [917, 659] on textarea at bounding box center [1000, 670] width 643 height 76
click at [578, 71] on span "Back to Dashboard" at bounding box center [525, 80] width 127 height 19
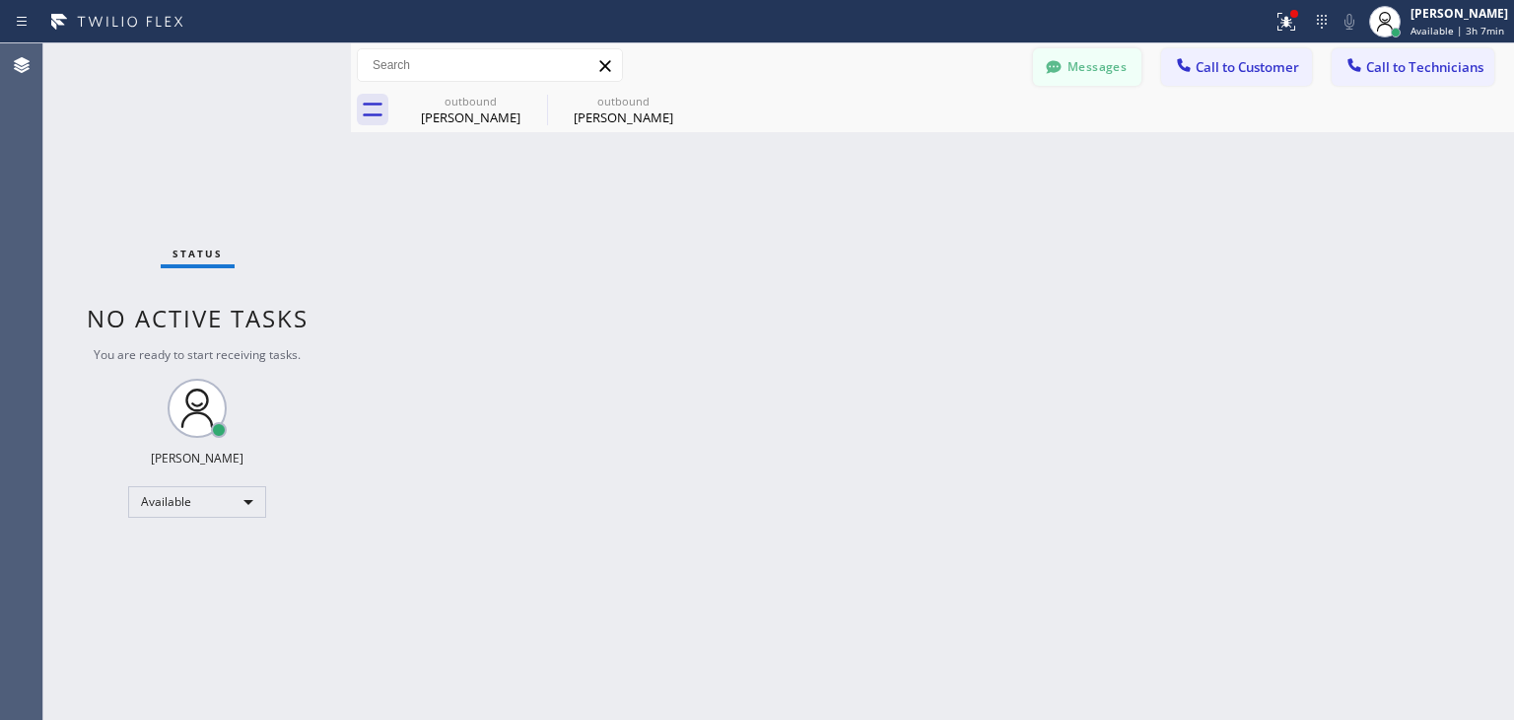
click at [1083, 59] on button "Messages" at bounding box center [1087, 66] width 108 height 37
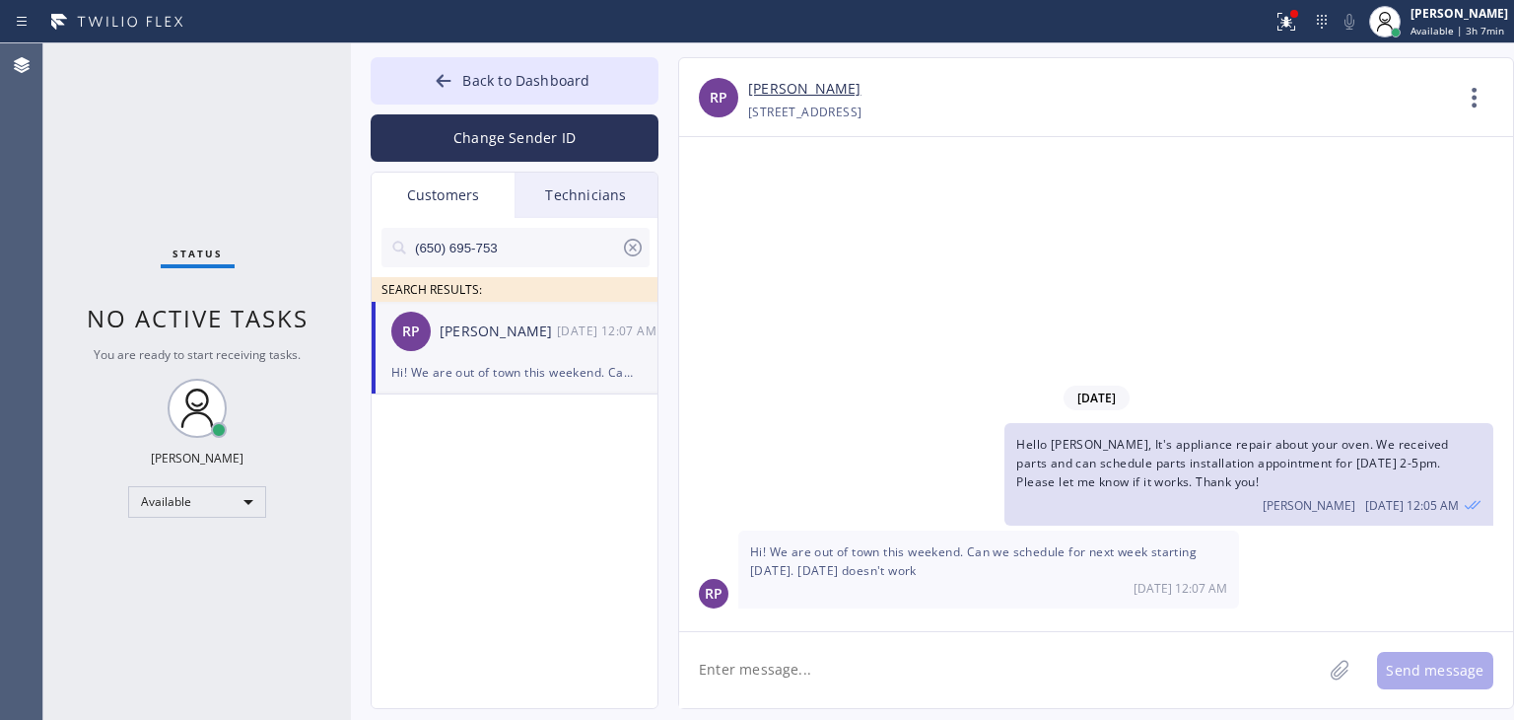
click at [829, 667] on textarea at bounding box center [1000, 670] width 643 height 76
type textarea "Y"
type textarea "Then [DATE] 2-5, works?"
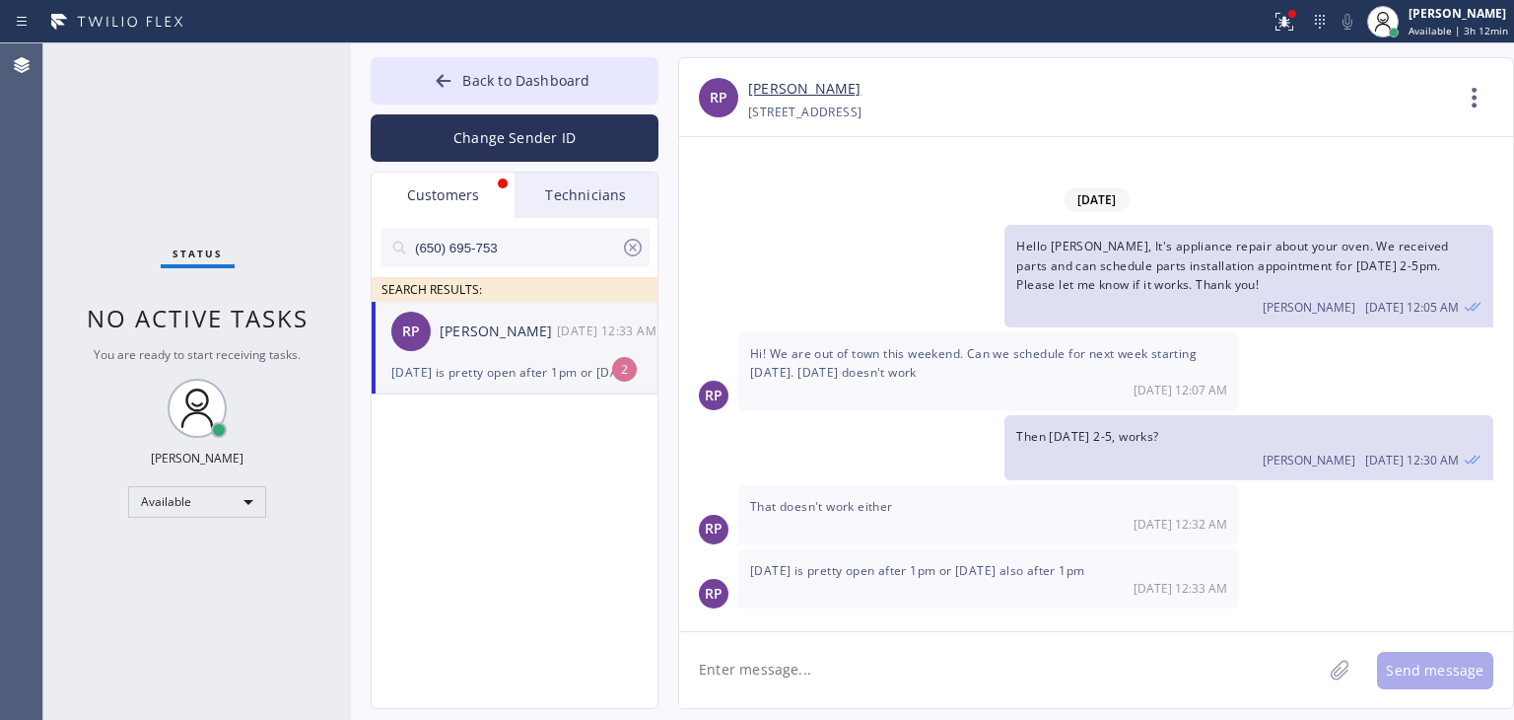
click at [993, 647] on textarea at bounding box center [1000, 670] width 643 height 76
click at [584, 370] on div "[DATE] is pretty open after 1pm or [DATE] also after 1pm" at bounding box center [514, 372] width 246 height 23
click at [890, 637] on textarea at bounding box center [1000, 670] width 643 height 76
type textarea "I can offer [DATE] 2-5"
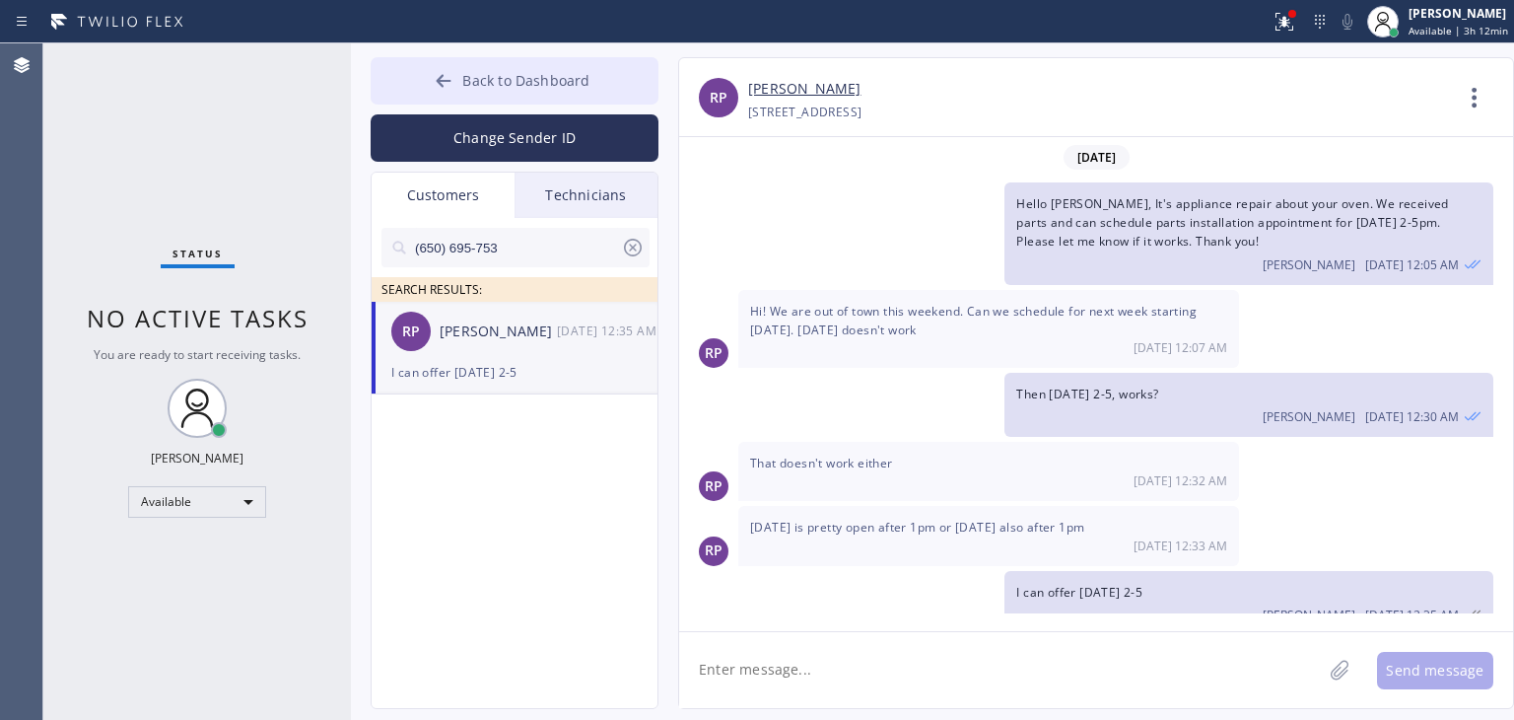
scroll to position [20, 0]
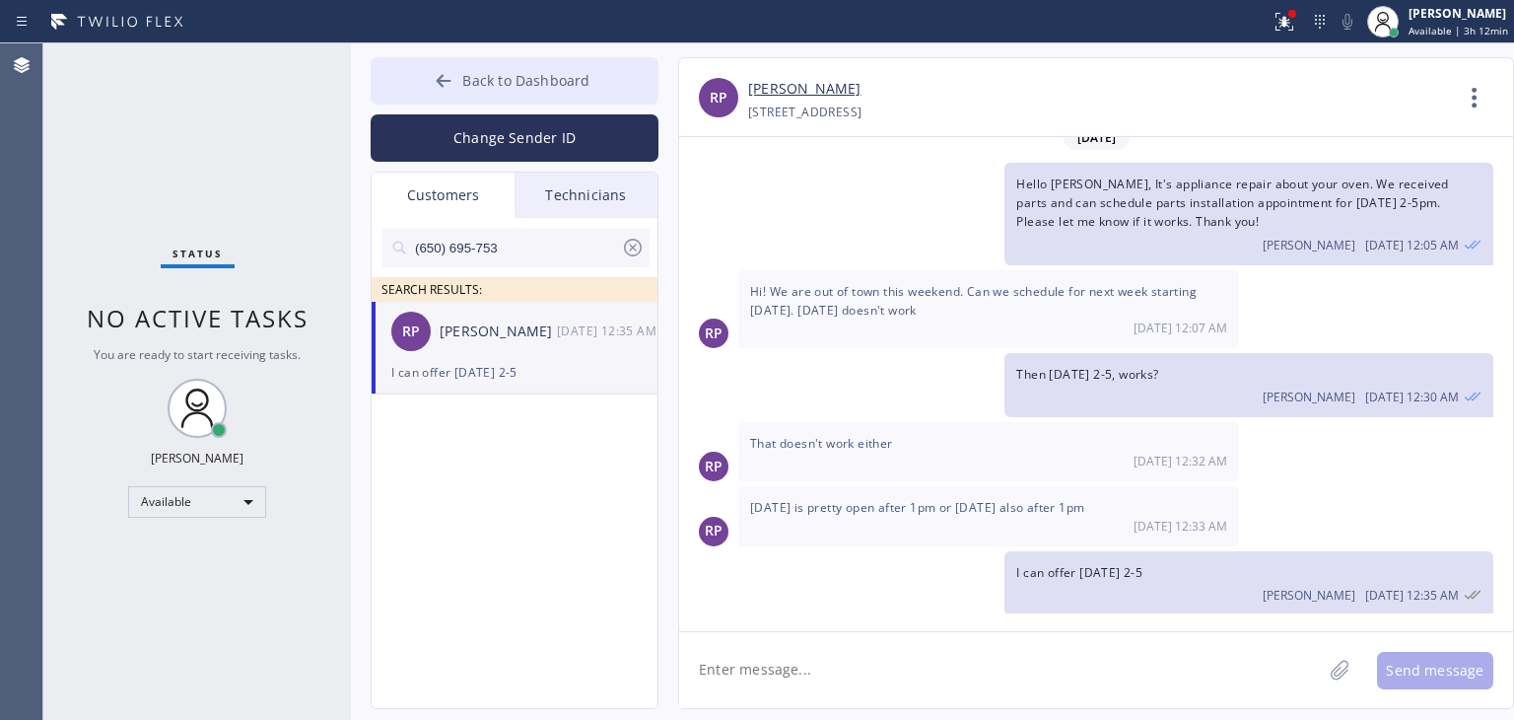
click at [571, 82] on span "Back to Dashboard" at bounding box center [525, 80] width 127 height 19
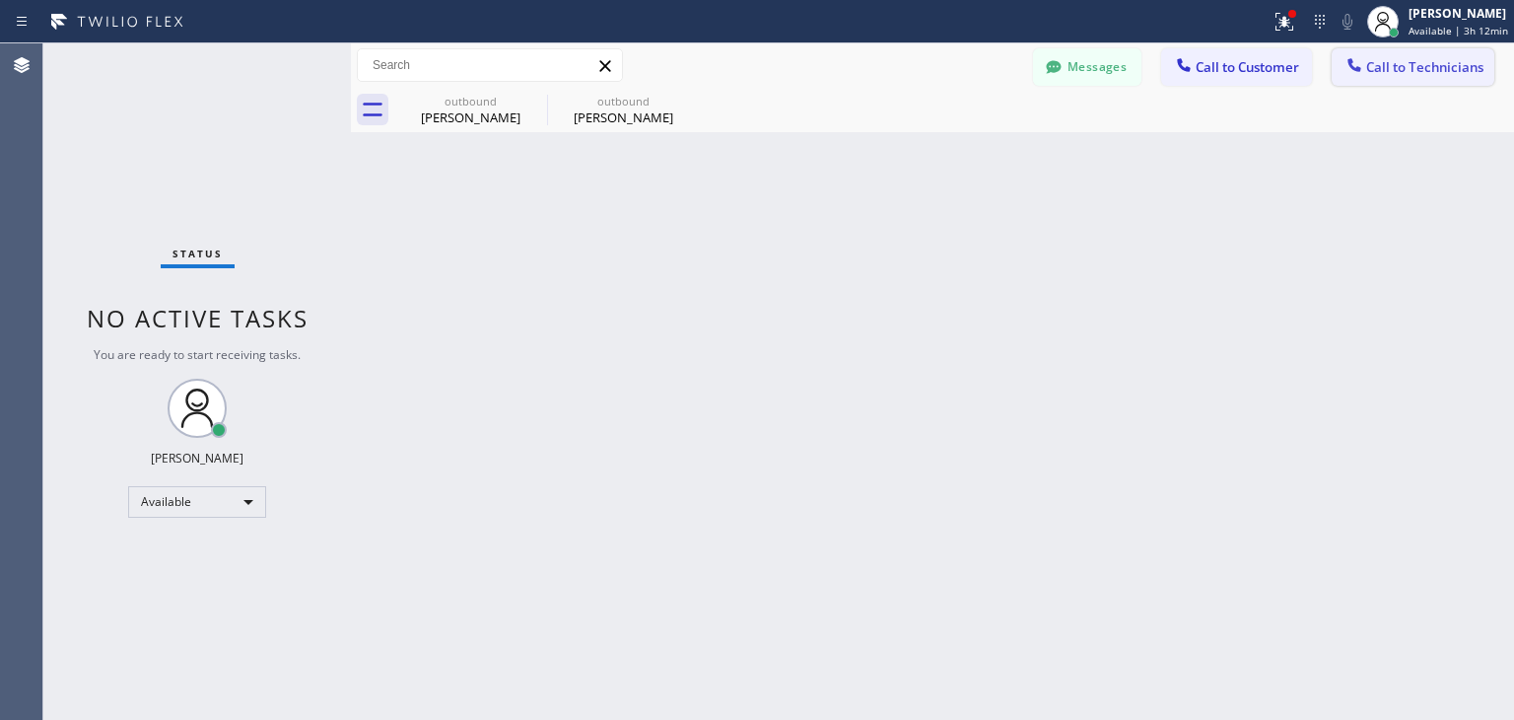
click at [1384, 49] on button "Call to Technicians" at bounding box center [1413, 66] width 163 height 37
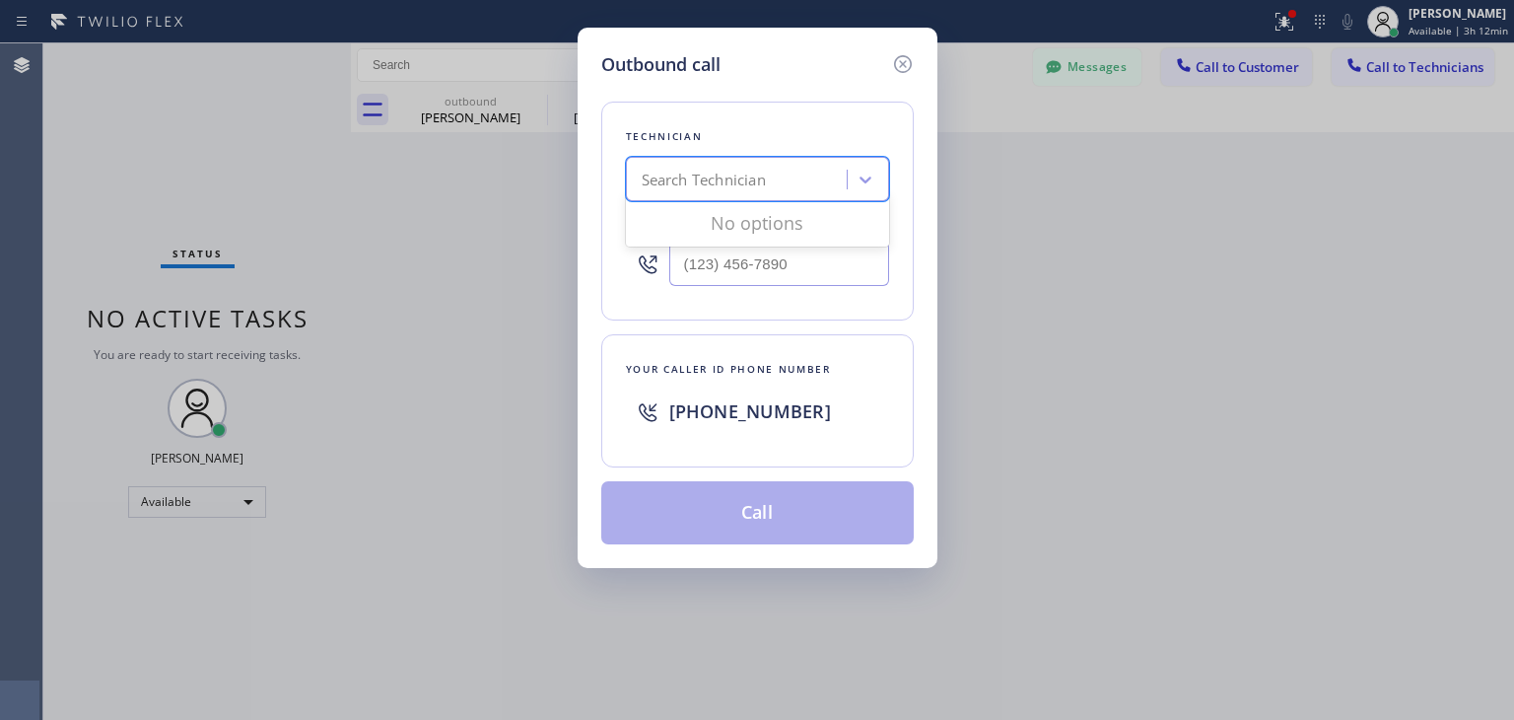
click at [766, 198] on div "Search Technician" at bounding box center [757, 179] width 263 height 44
type input "ibragim"
click at [773, 222] on div "Loading..." at bounding box center [757, 222] width 263 height 39
click at [771, 227] on div "[PERSON_NAME]" at bounding box center [757, 220] width 263 height 35
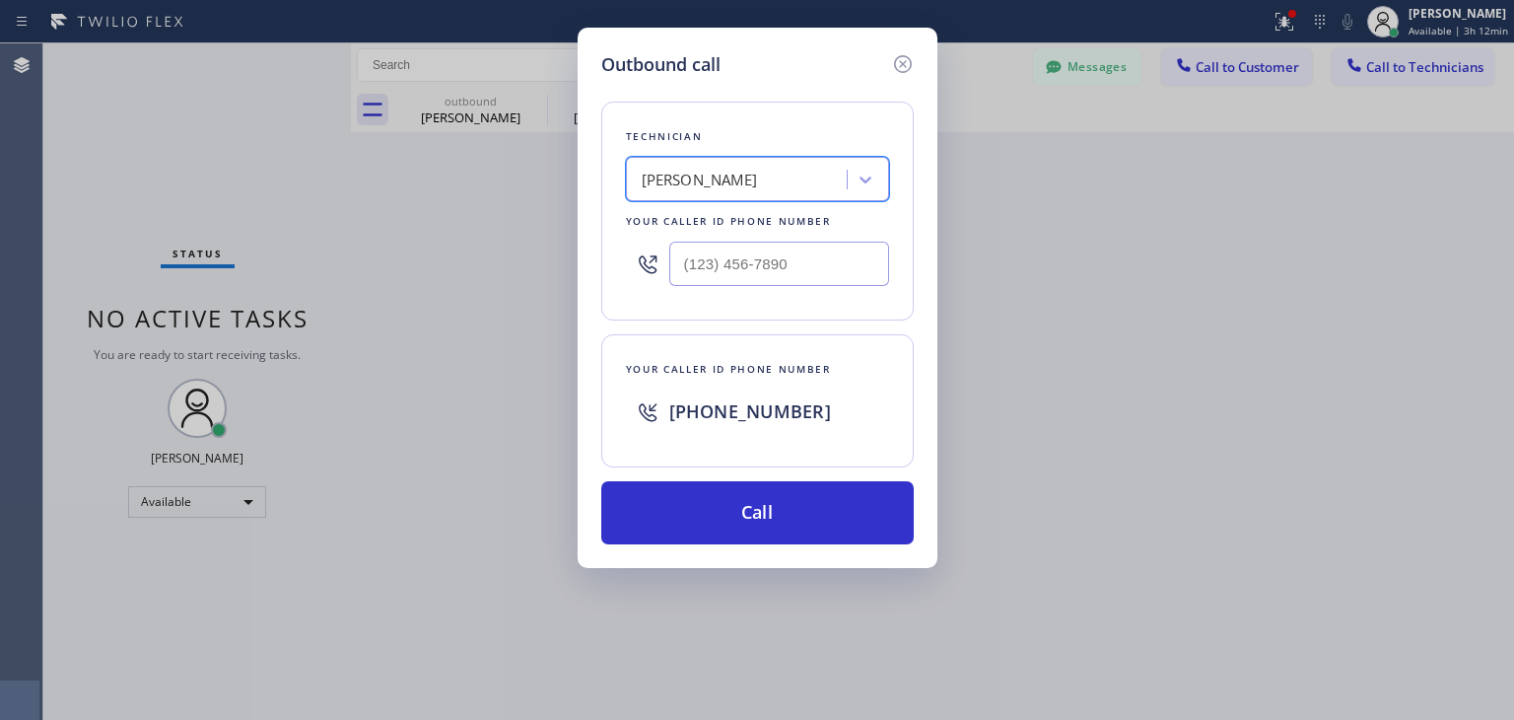
type input "[PHONE_NUMBER]"
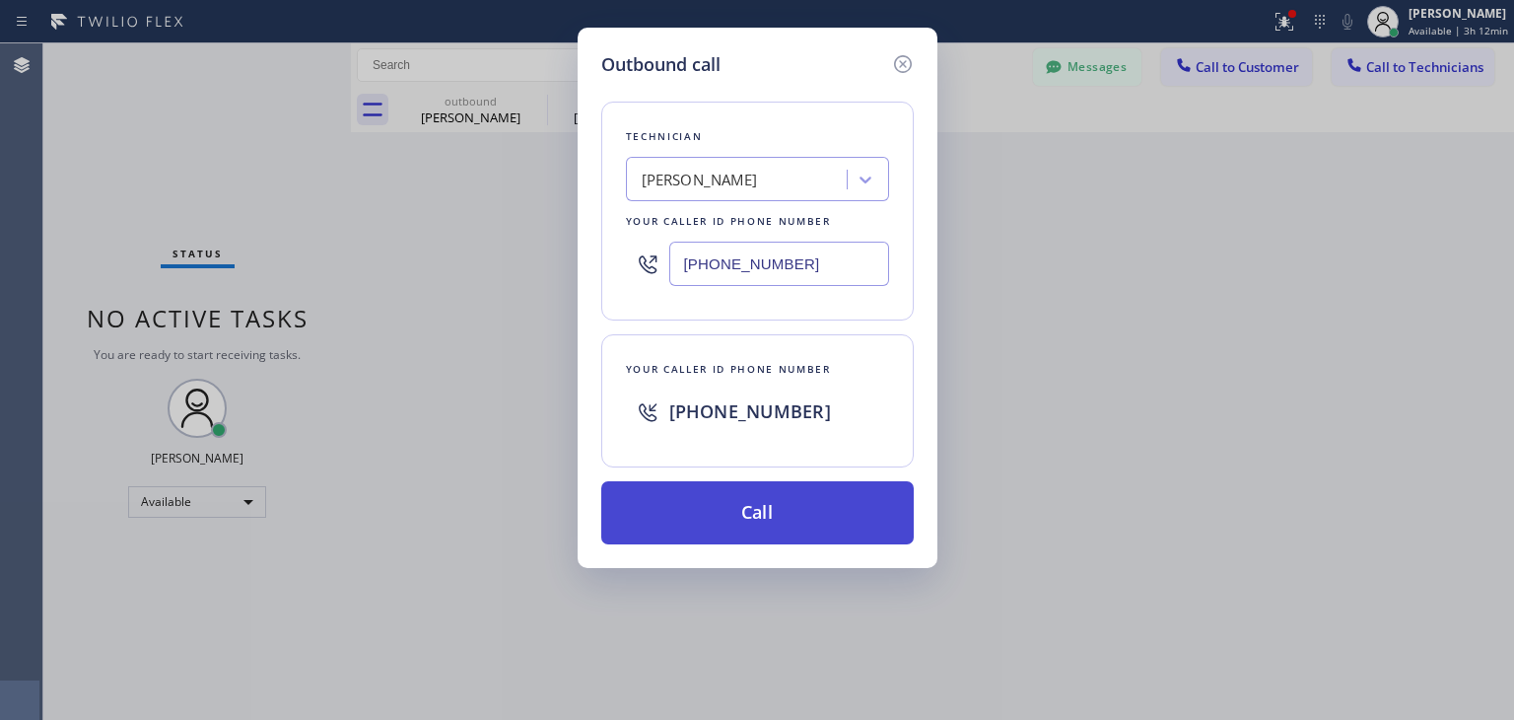
click at [769, 486] on button "Call" at bounding box center [757, 512] width 312 height 63
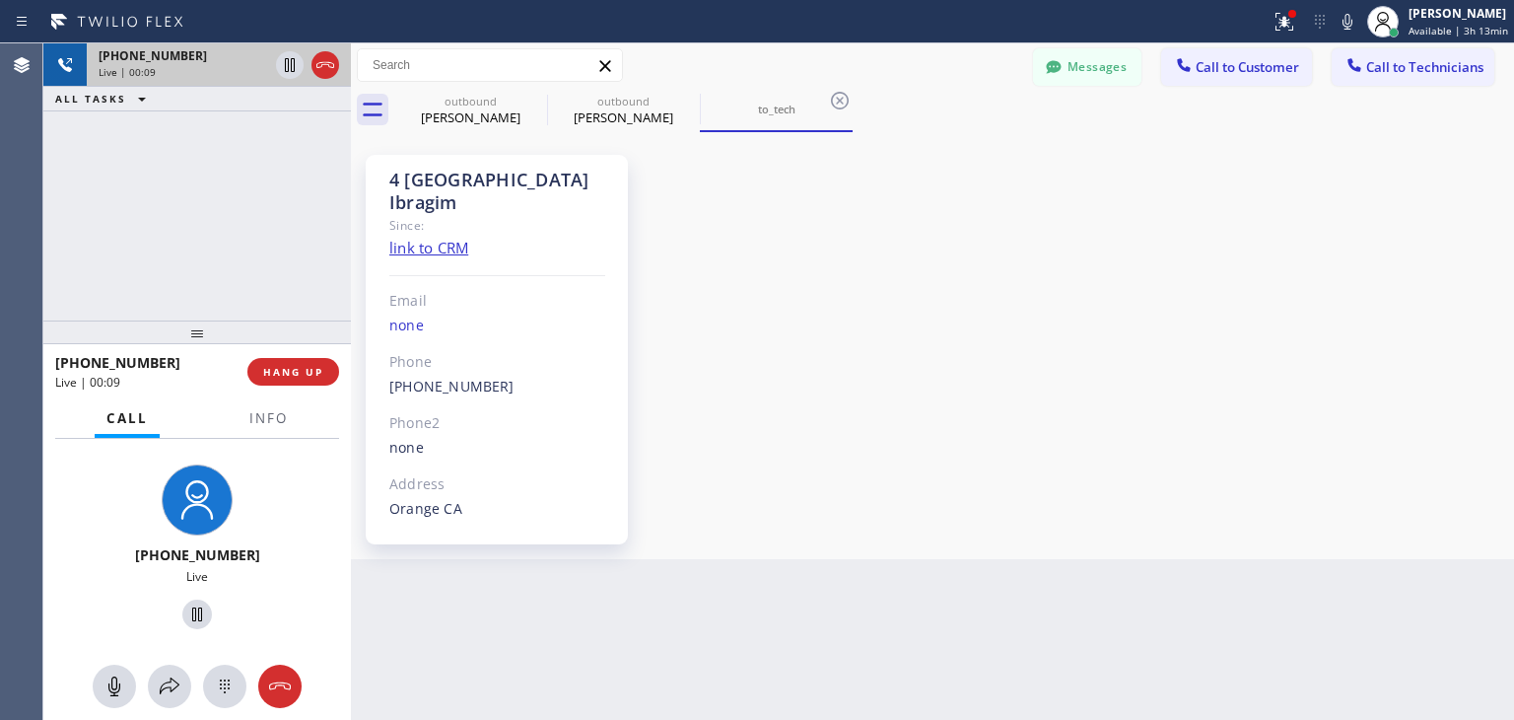
click at [316, 77] on div at bounding box center [307, 64] width 71 height 43
click at [320, 76] on icon at bounding box center [325, 65] width 24 height 24
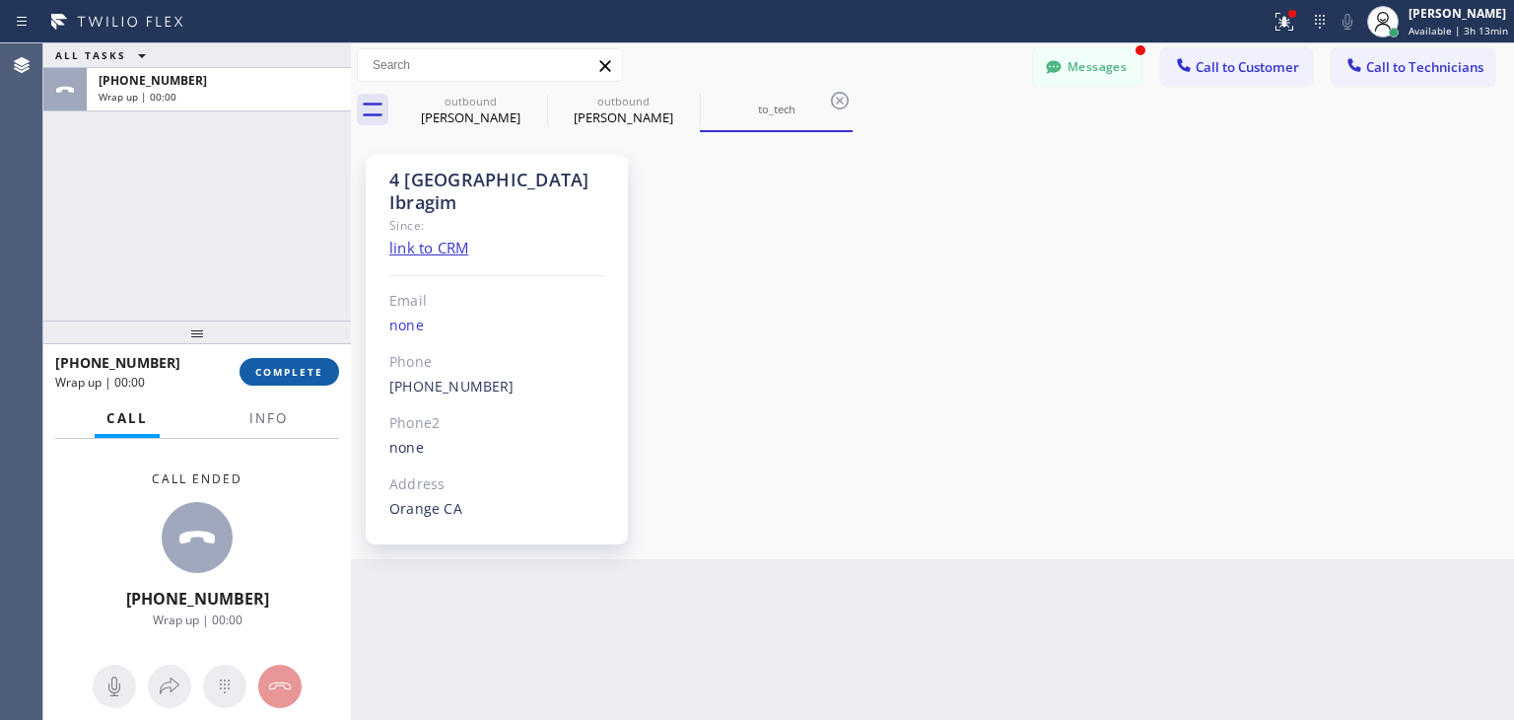
click at [259, 360] on button "COMPLETE" at bounding box center [290, 372] width 100 height 28
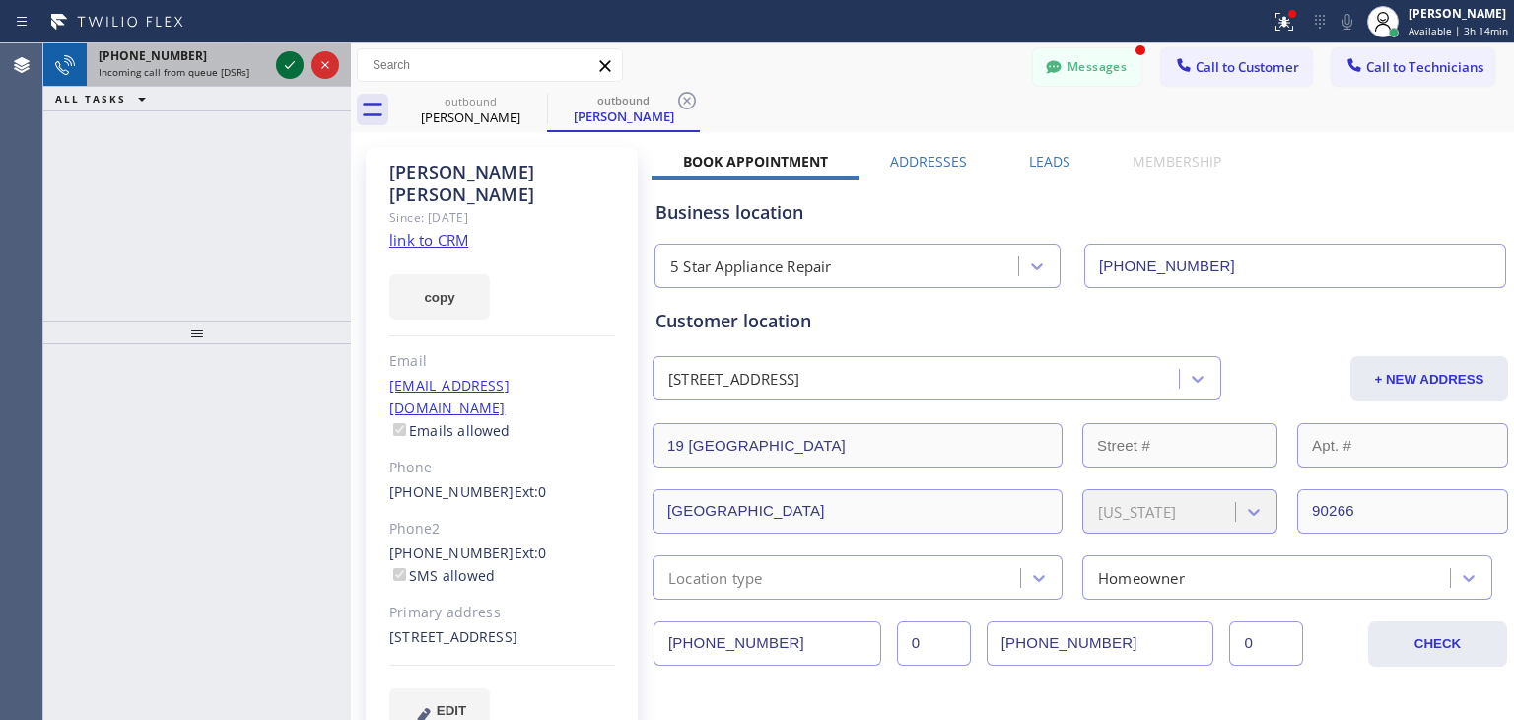
click at [283, 54] on icon at bounding box center [290, 65] width 24 height 24
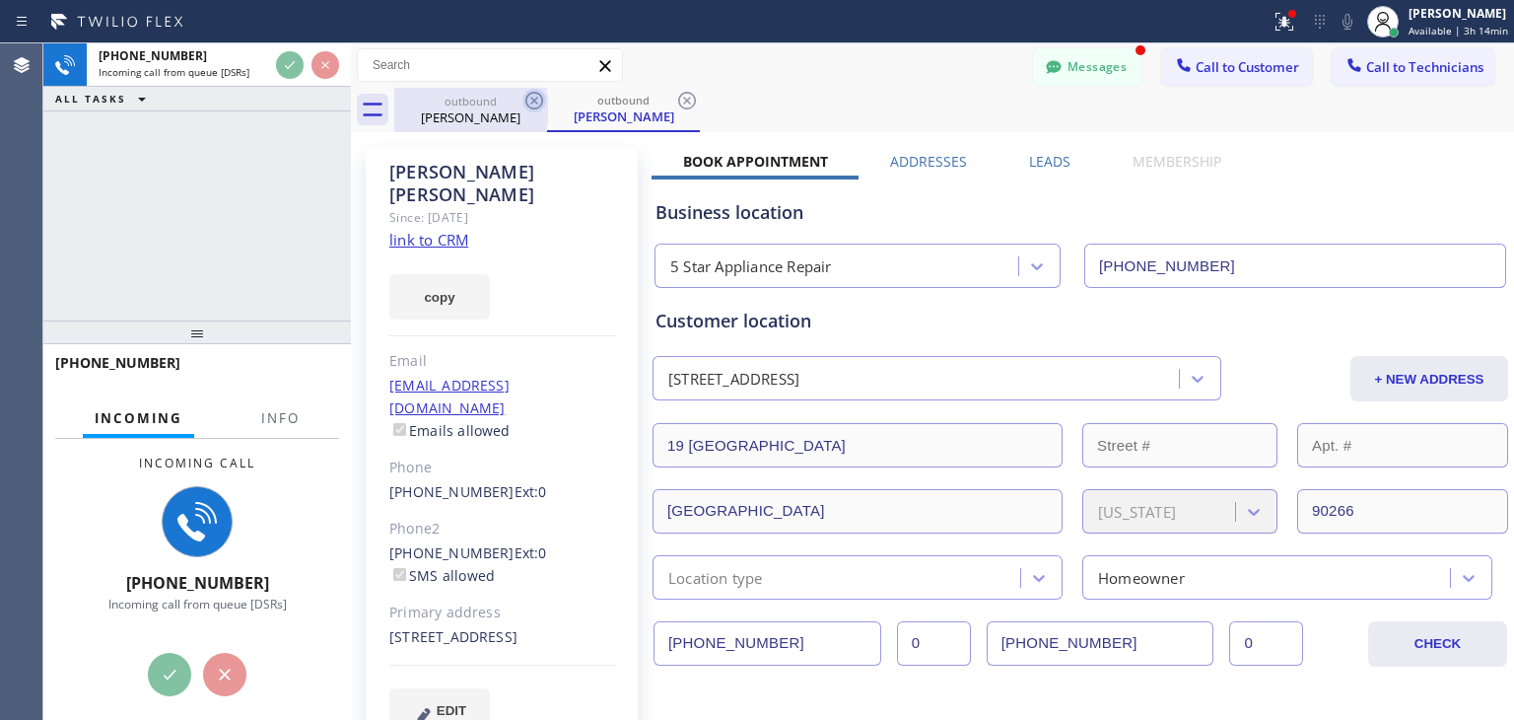
click at [540, 100] on icon at bounding box center [534, 101] width 24 height 24
click at [675, 100] on icon at bounding box center [687, 101] width 24 height 24
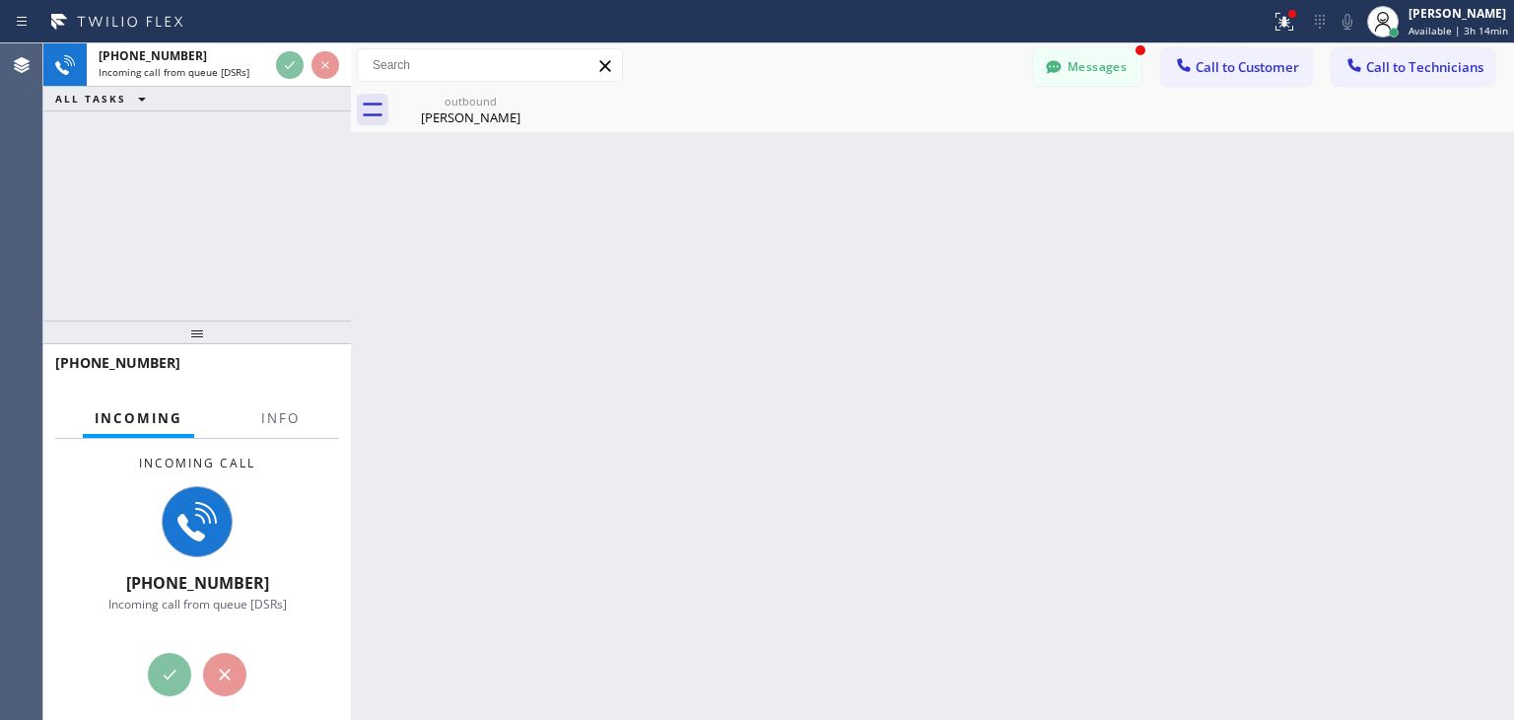
click at [0, 0] on icon at bounding box center [0, 0] width 0 height 0
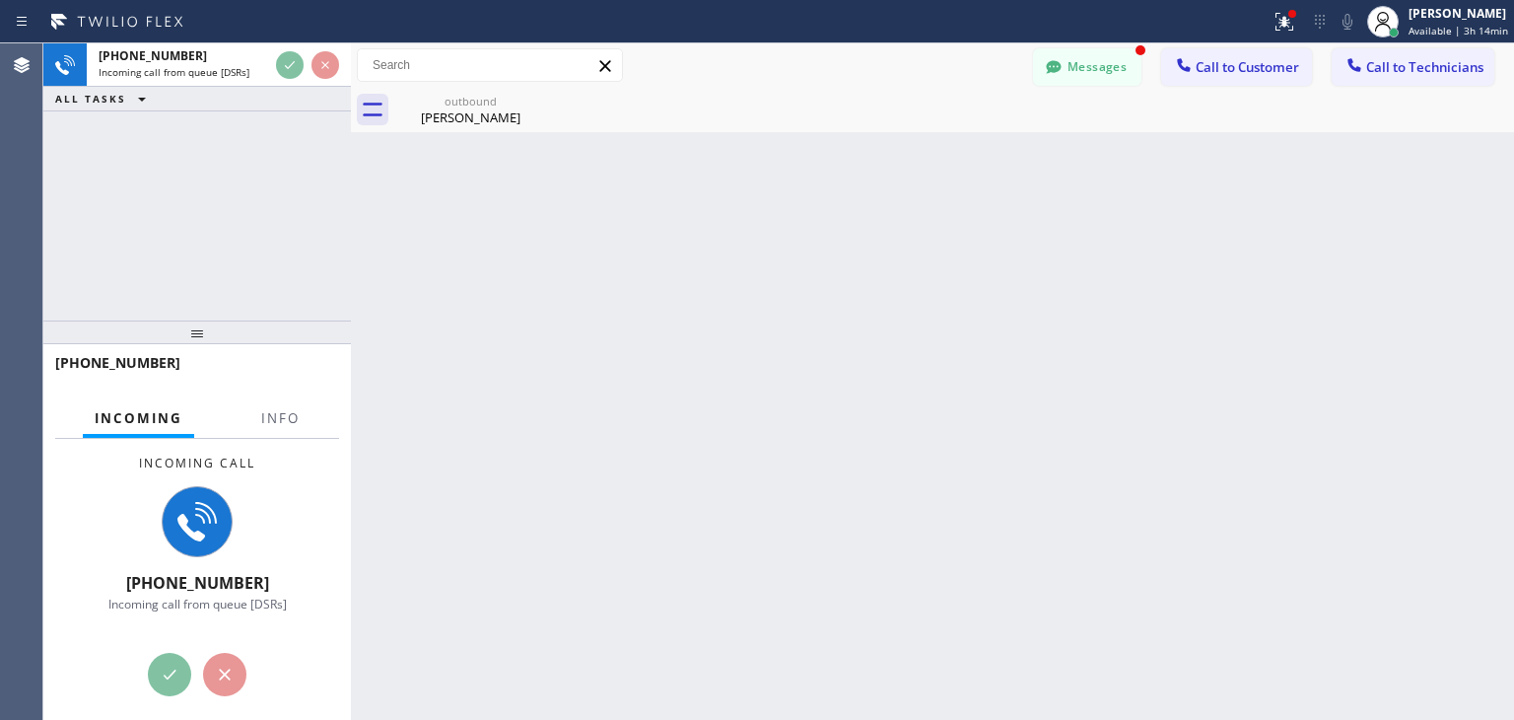
click at [0, 0] on icon at bounding box center [0, 0] width 0 height 0
click at [540, 100] on icon at bounding box center [534, 101] width 24 height 24
drag, startPoint x: 540, startPoint y: 100, endPoint x: 653, endPoint y: 222, distance: 166.7
click at [653, 222] on div "Back to Dashboard Change Sender ID Customers Technicians (650) 695-753 SEARCH R…" at bounding box center [932, 381] width 1163 height 676
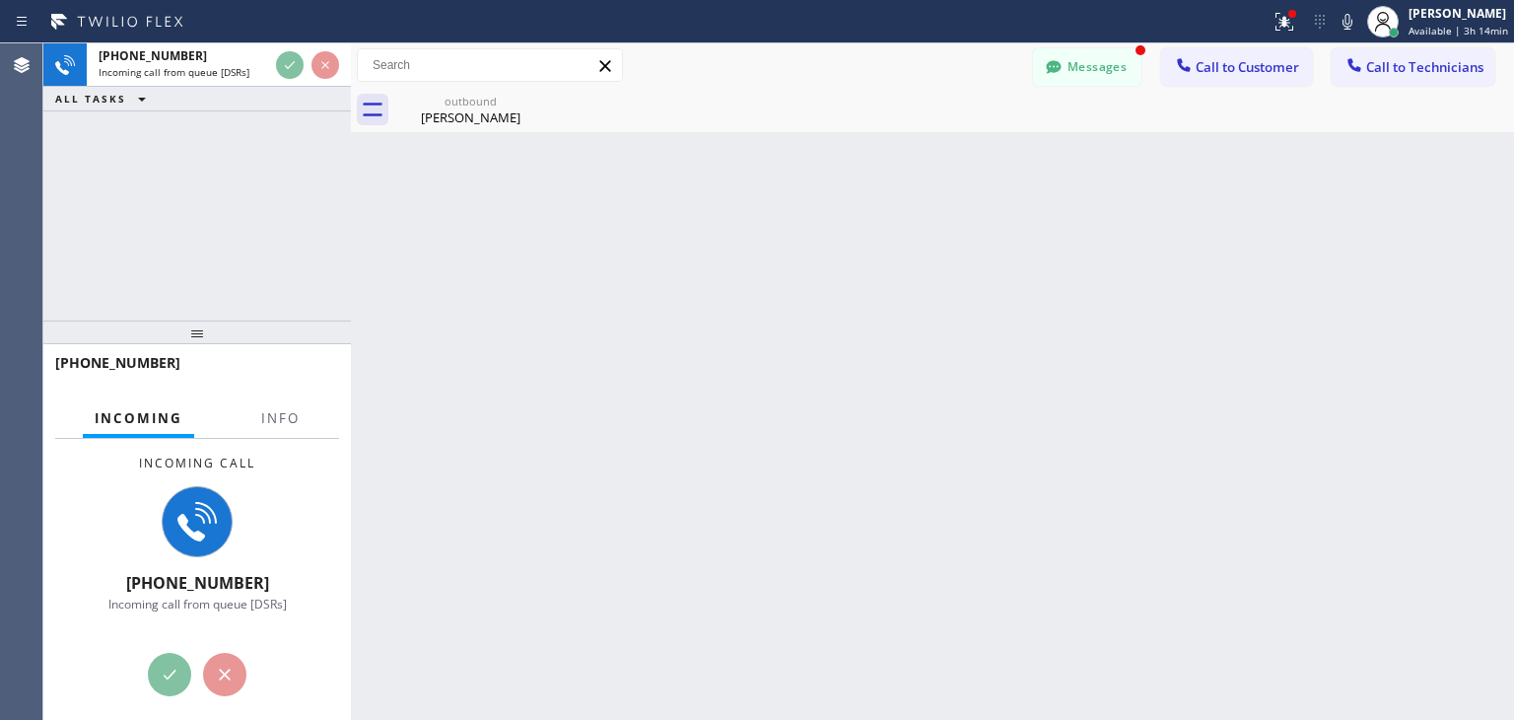
click at [653, 222] on div "Back to Dashboard Change Sender ID Customers Technicians (650) 695-753 SEARCH R…" at bounding box center [932, 381] width 1163 height 676
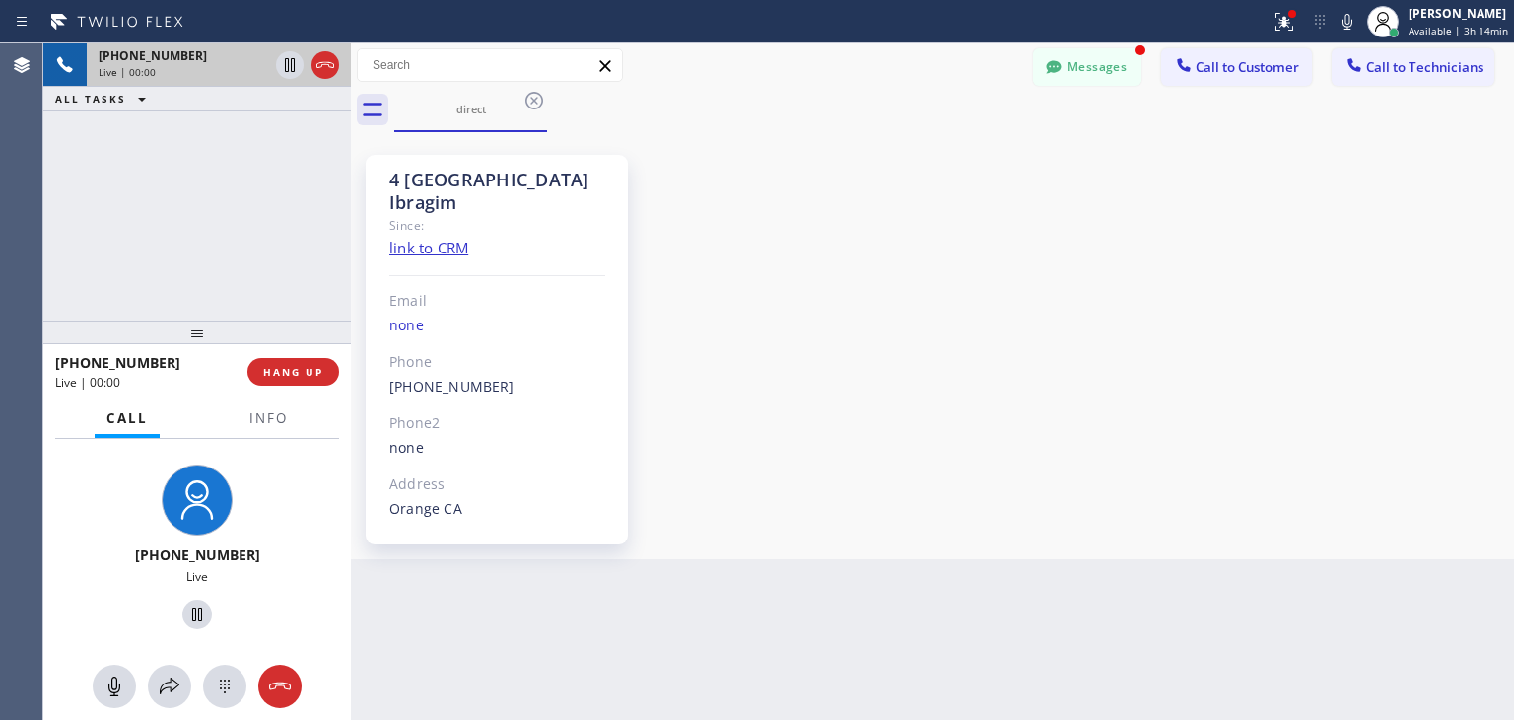
click at [225, 59] on div "[PHONE_NUMBER]" at bounding box center [184, 55] width 170 height 17
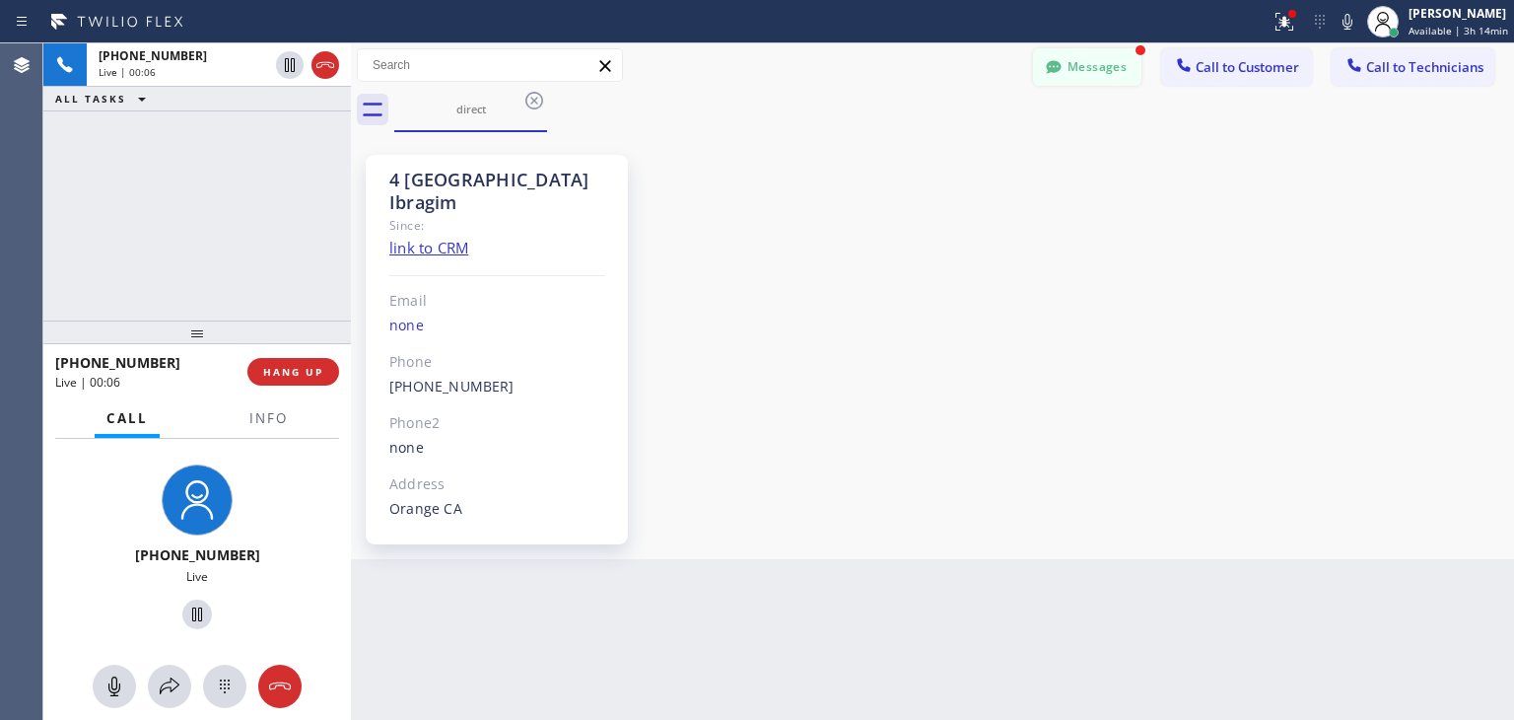
click at [1105, 68] on button "Messages" at bounding box center [1087, 66] width 108 height 37
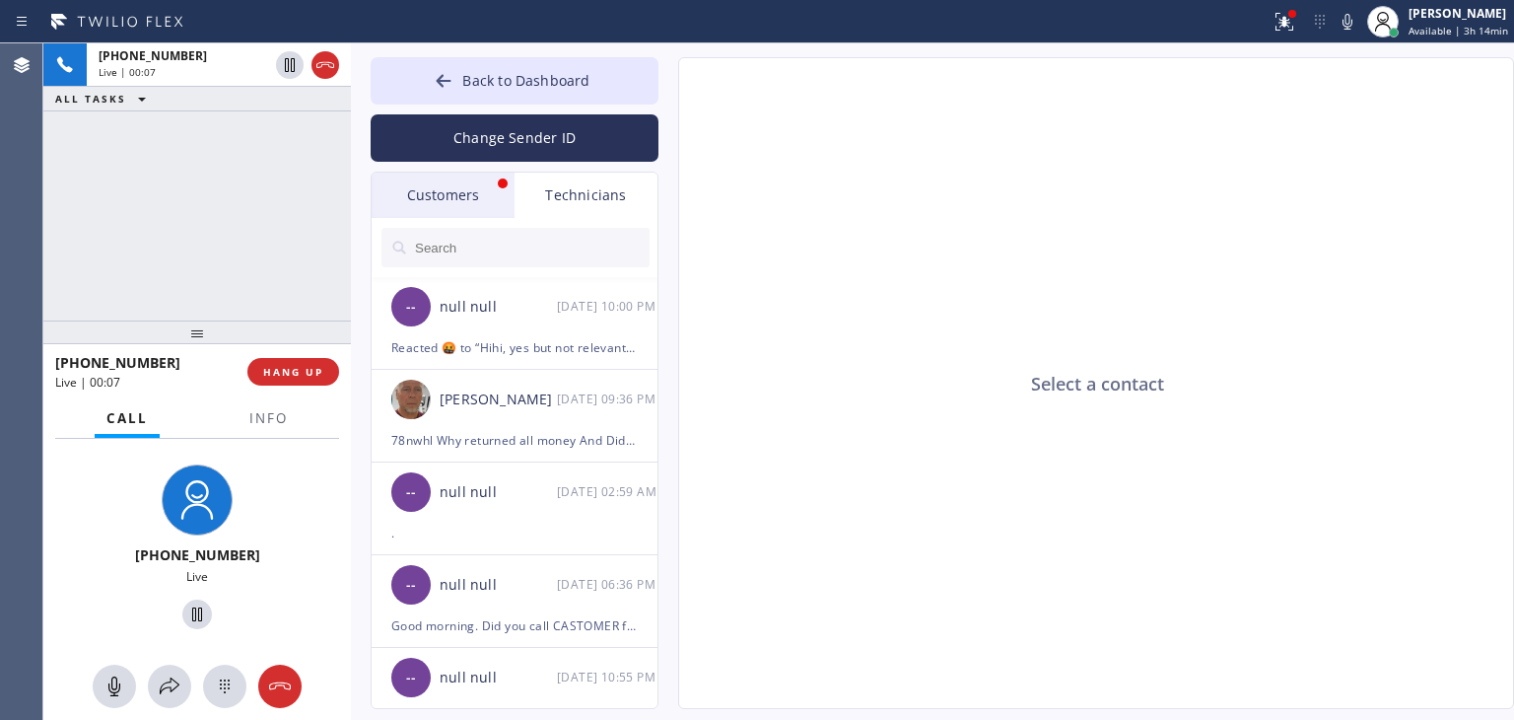
click at [481, 201] on div "Customers" at bounding box center [443, 194] width 143 height 45
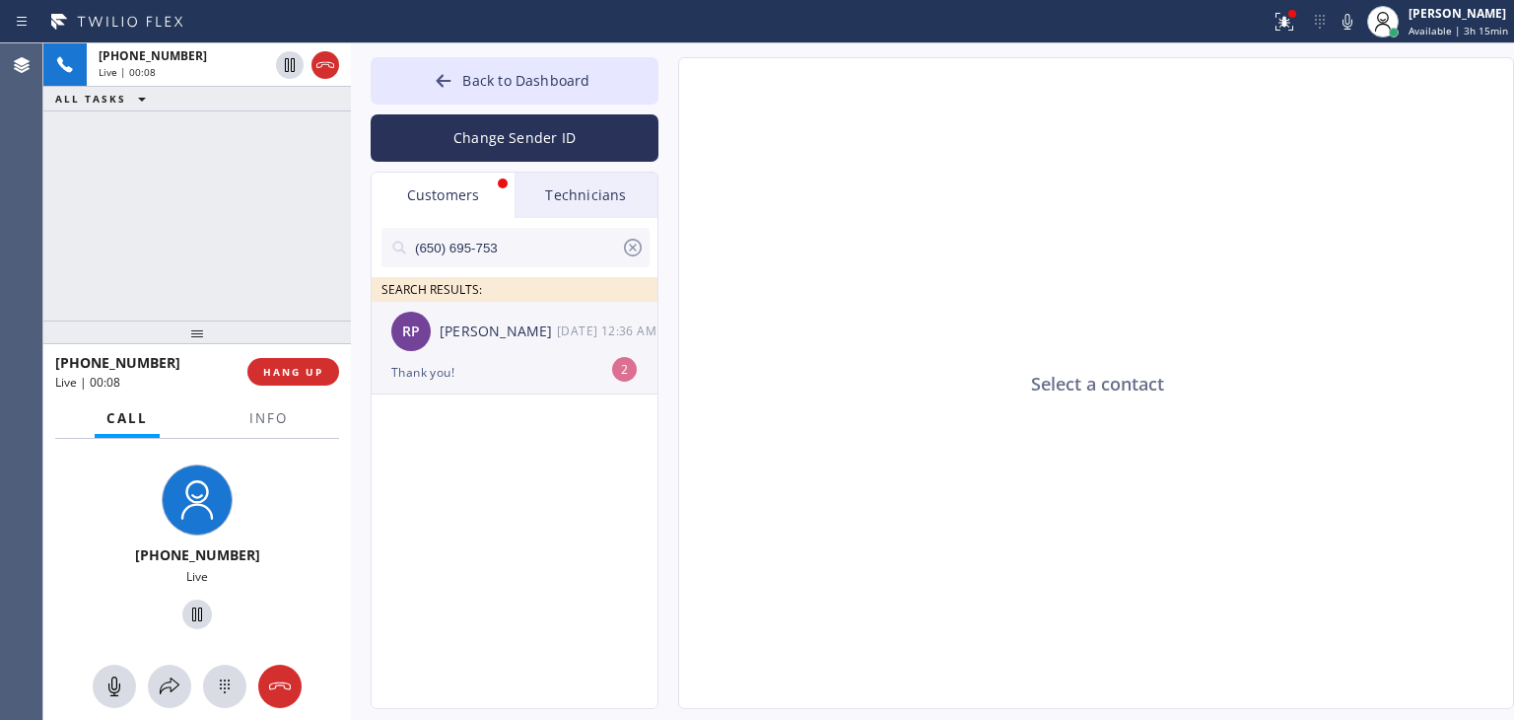
click at [612, 344] on div "RP [PERSON_NAME] [DATE] 12:36 AM" at bounding box center [516, 331] width 288 height 59
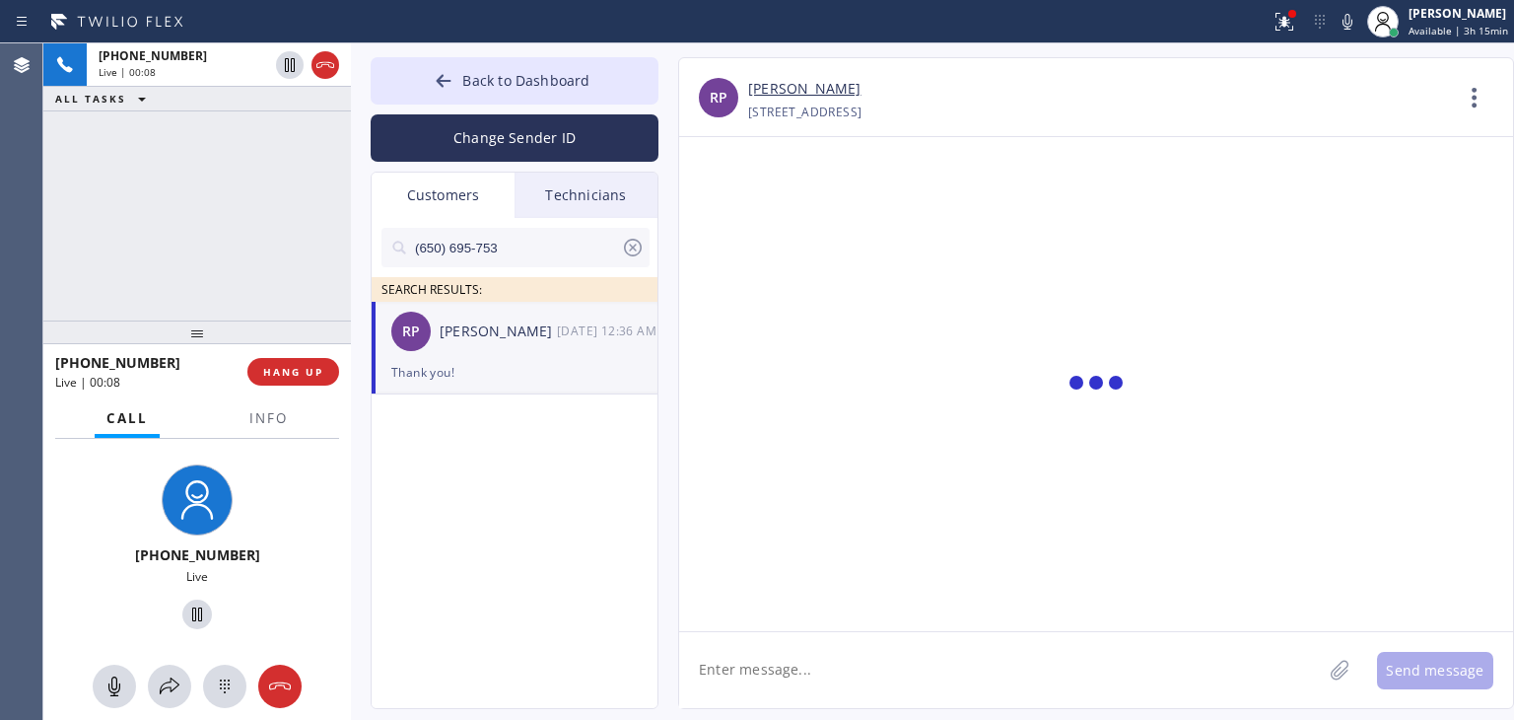
scroll to position [146, 0]
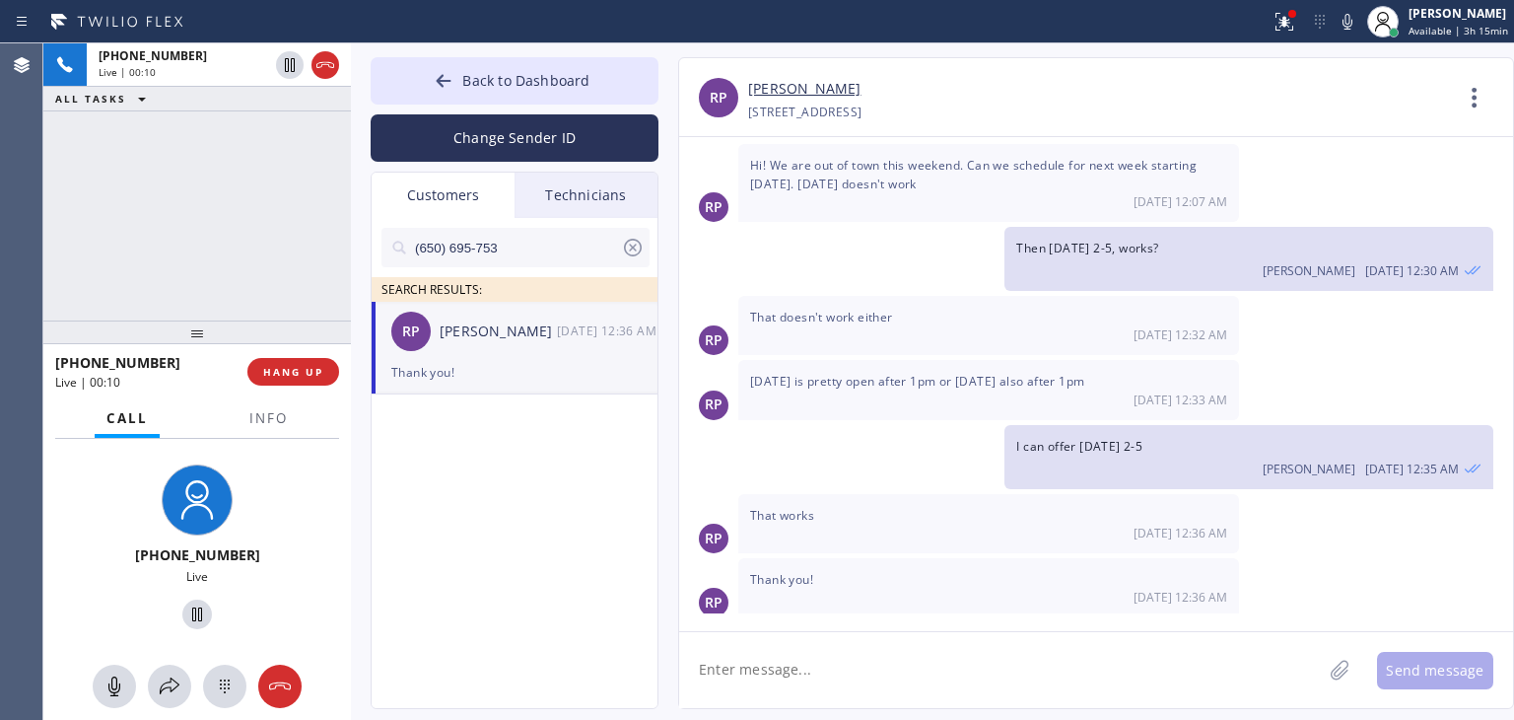
click at [967, 494] on div "That works [DATE] 12:36 AM" at bounding box center [988, 523] width 501 height 59
drag, startPoint x: 967, startPoint y: 488, endPoint x: 827, endPoint y: 504, distance: 140.8
click at [827, 504] on div "That works [DATE] 12:36 AM" at bounding box center [988, 523] width 501 height 59
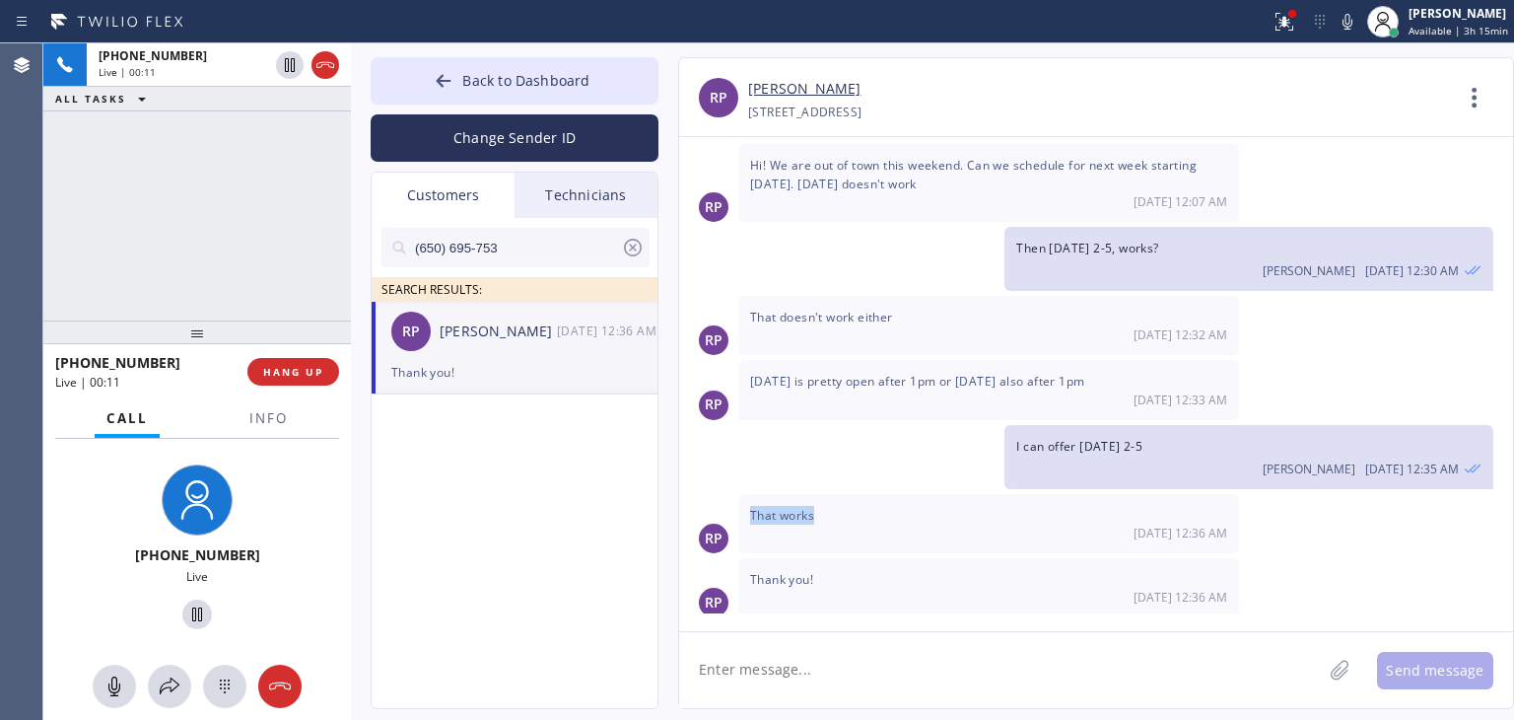
click at [827, 504] on div "That works [DATE] 12:36 AM" at bounding box center [988, 523] width 501 height 59
click at [813, 571] on span "Thank you!" at bounding box center [781, 579] width 63 height 17
click at [803, 509] on span "That works" at bounding box center [782, 515] width 64 height 17
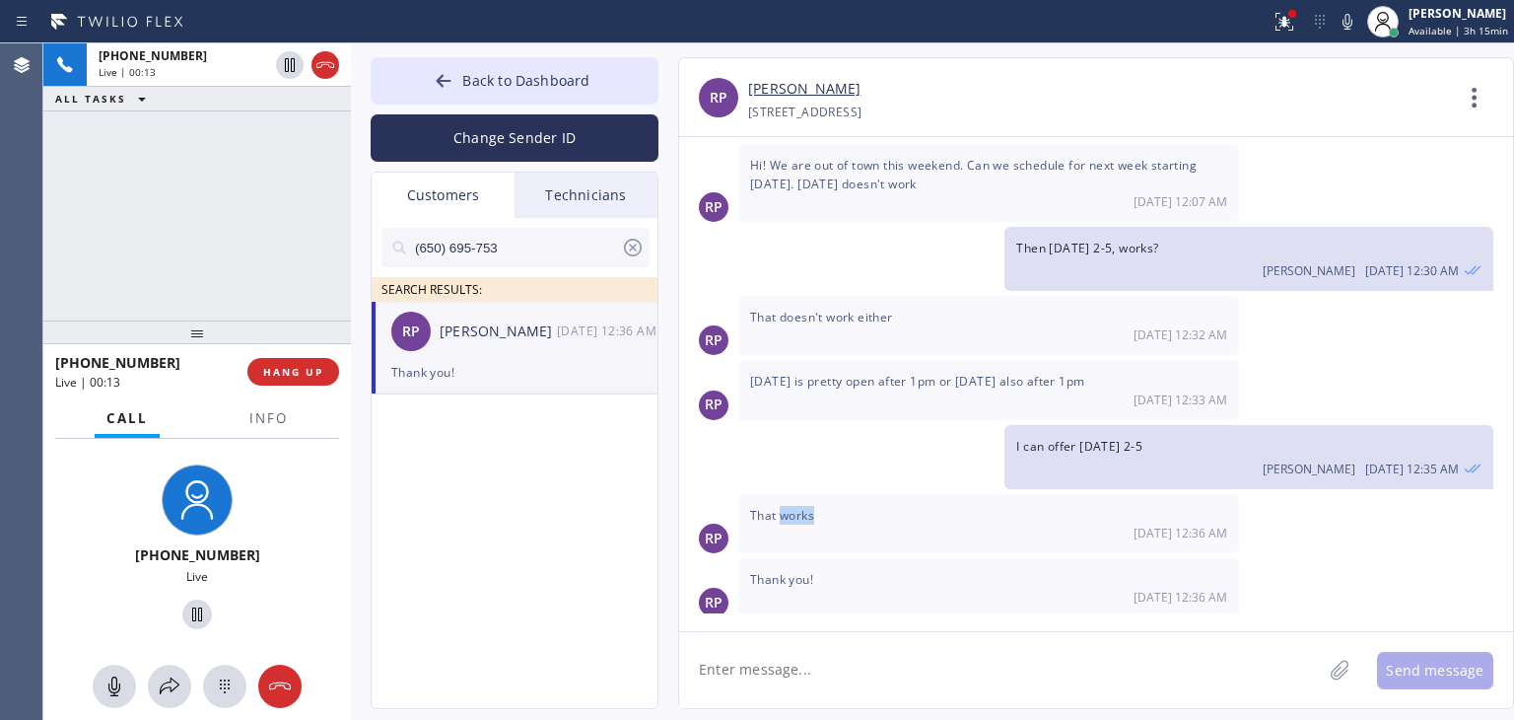
click at [803, 509] on span "That works" at bounding box center [782, 515] width 64 height 17
click at [621, 256] on icon at bounding box center [633, 248] width 24 height 24
click at [584, 251] on input "text" at bounding box center [531, 247] width 237 height 39
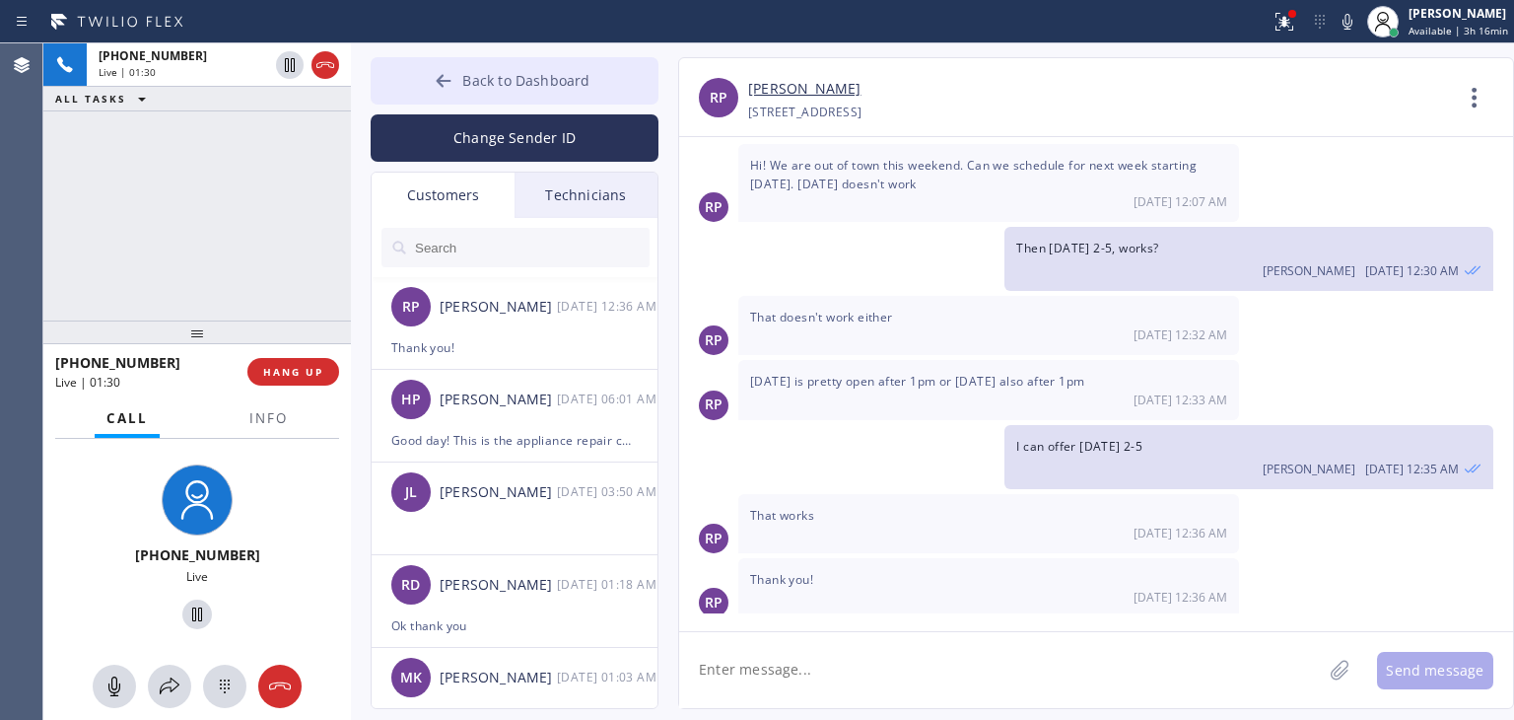
click at [438, 89] on icon at bounding box center [444, 81] width 20 height 20
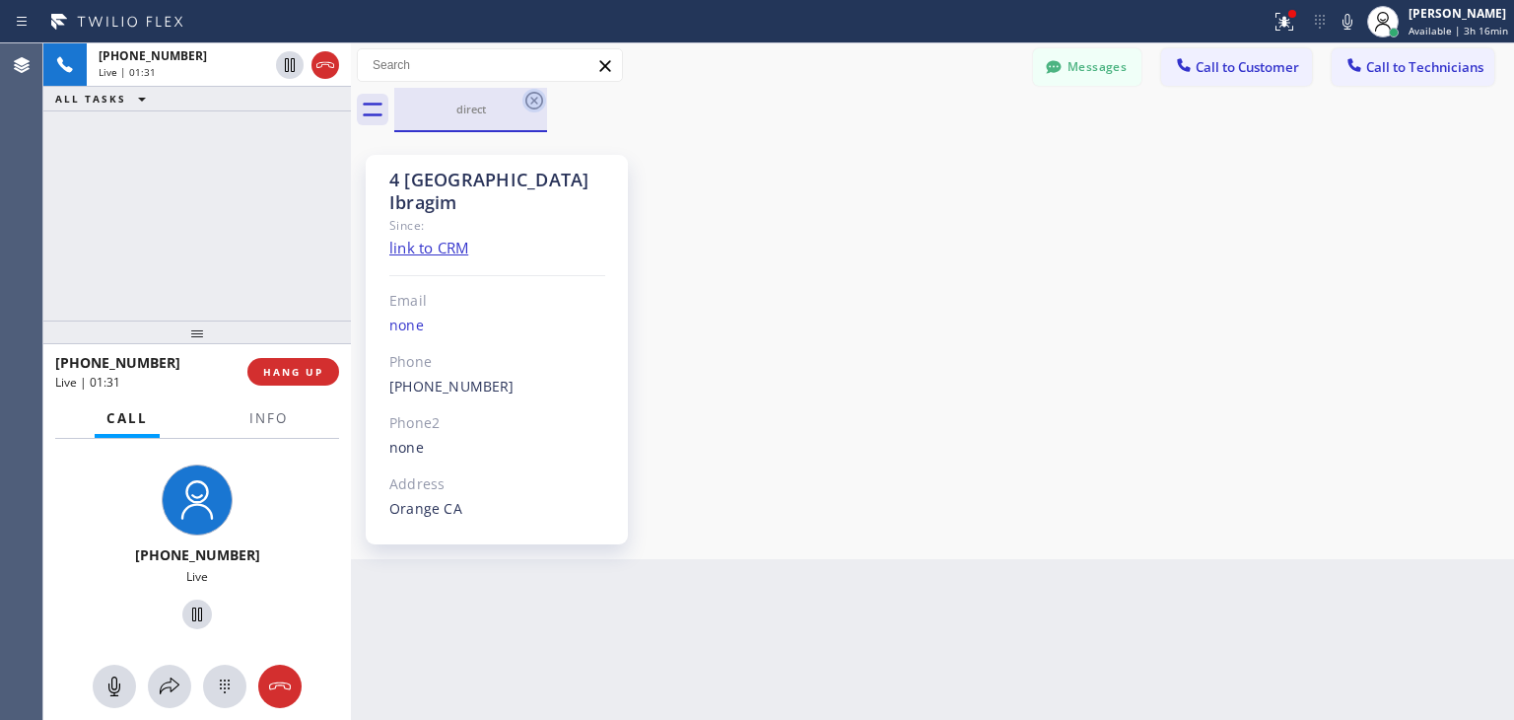
click at [524, 104] on icon at bounding box center [534, 101] width 24 height 24
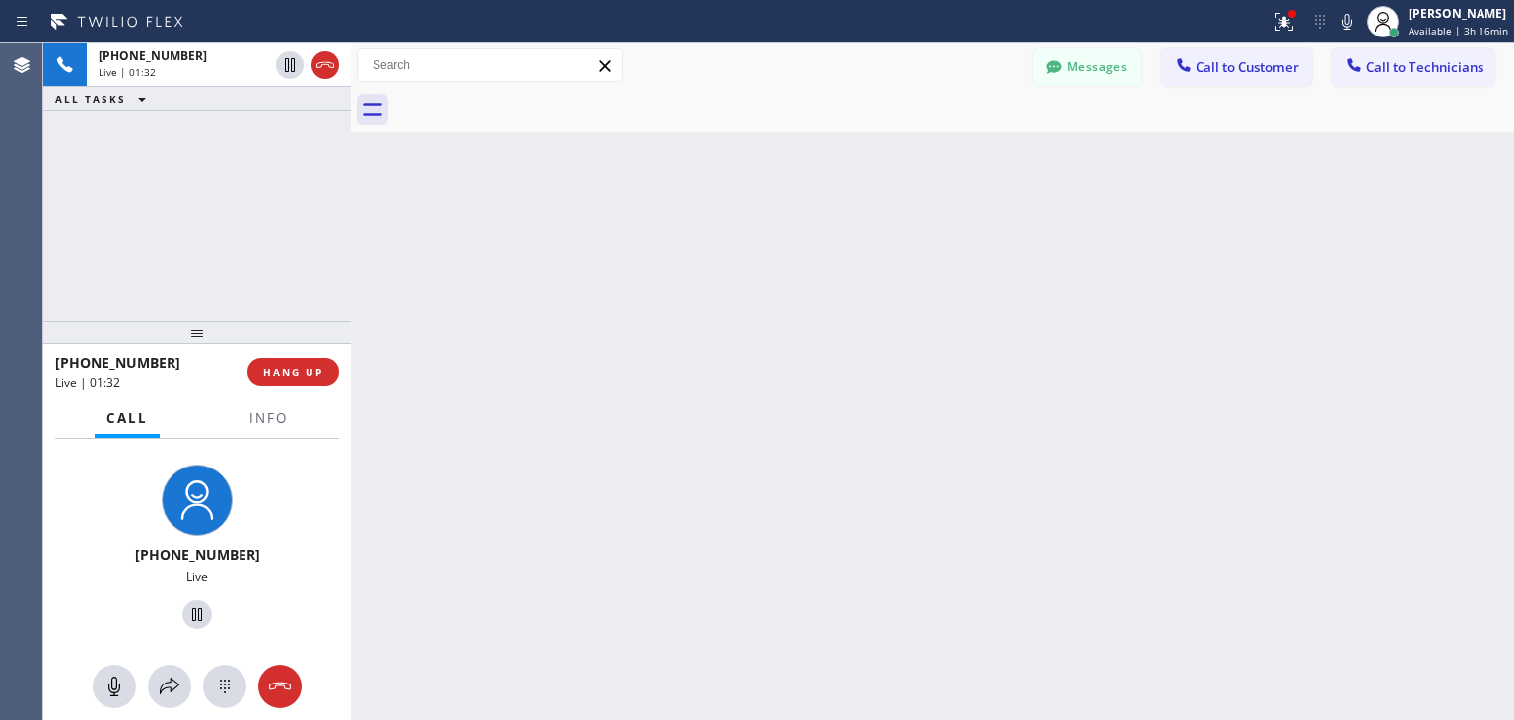
click at [524, 104] on div at bounding box center [954, 110] width 1120 height 44
click at [325, 378] on button "HANG UP" at bounding box center [293, 372] width 92 height 28
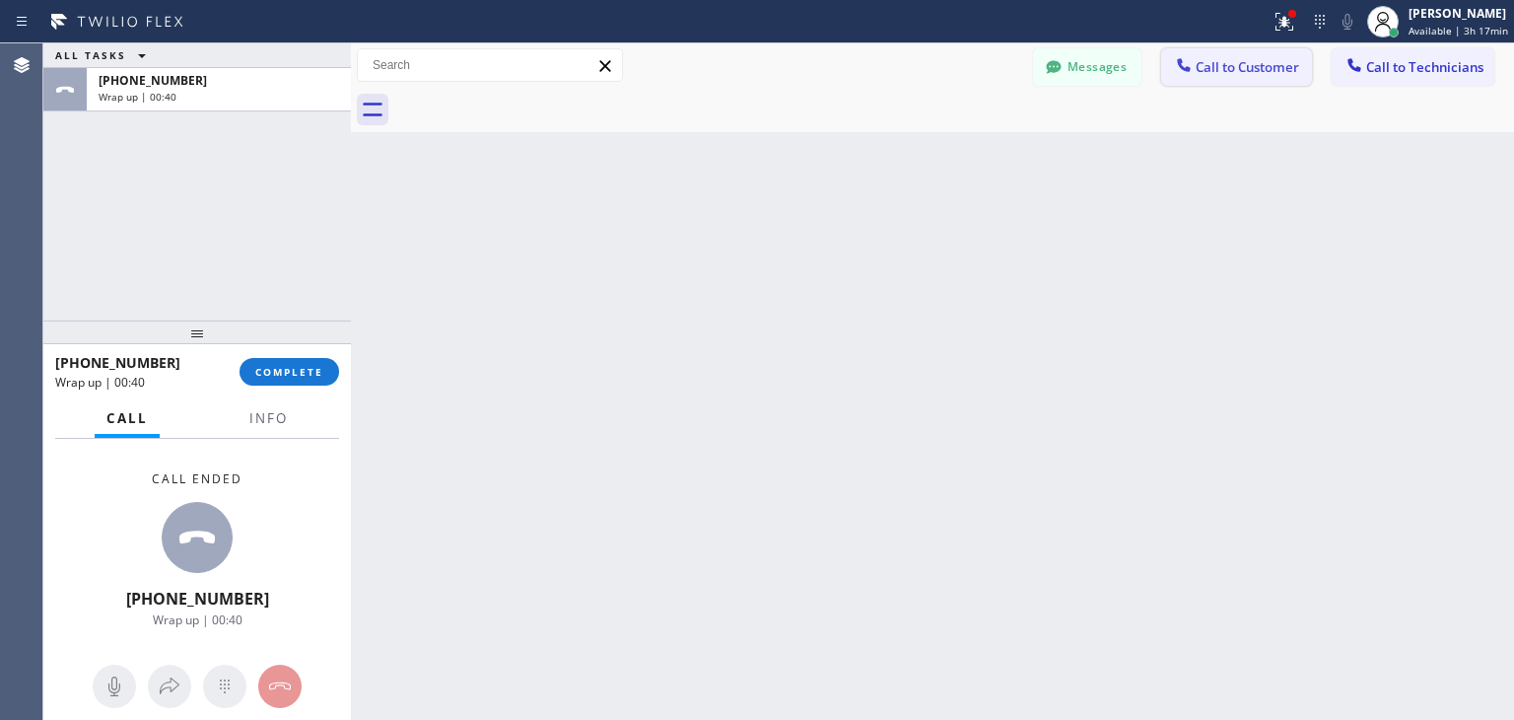
click at [1285, 56] on button "Call to Customer" at bounding box center [1236, 66] width 151 height 37
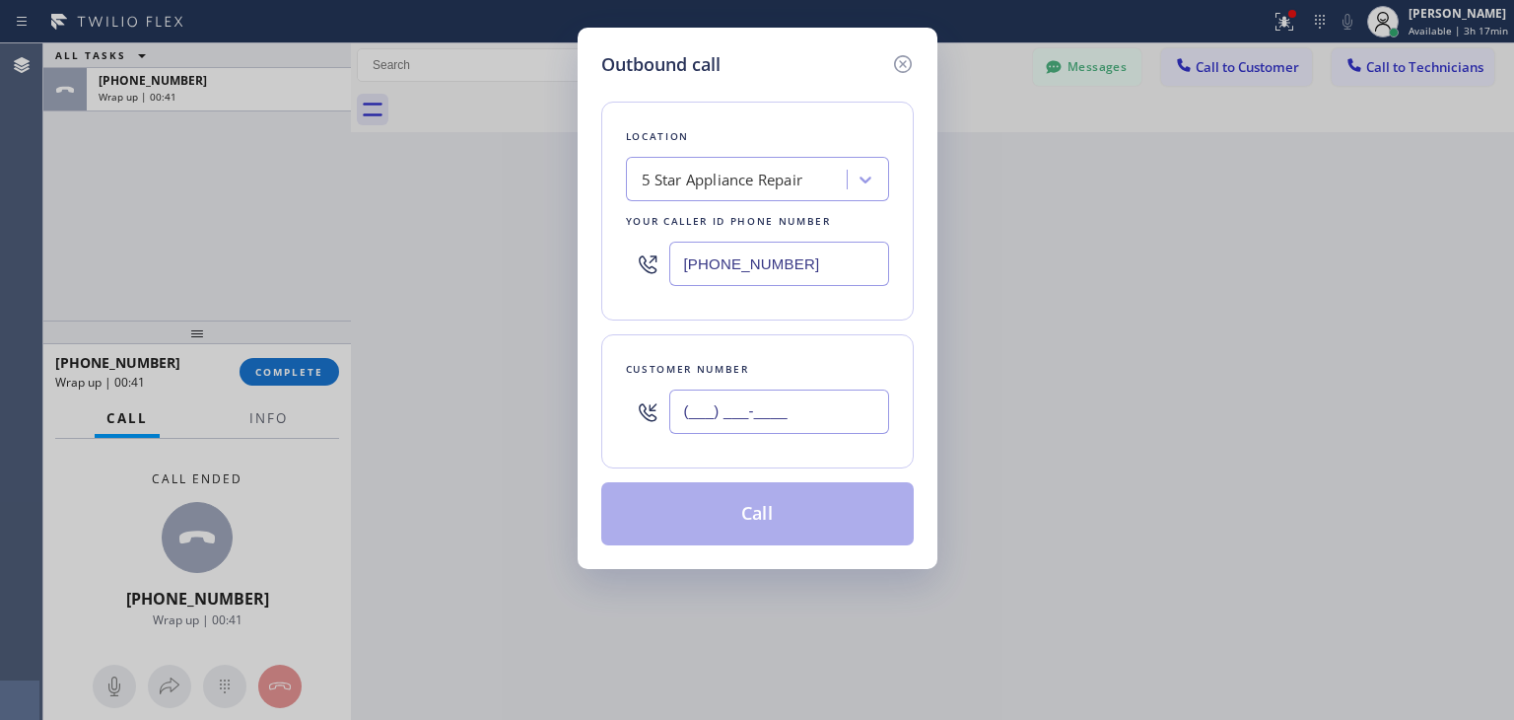
click at [749, 397] on input "(___) ___-____" at bounding box center [779, 411] width 220 height 44
paste input "312) 806-2646"
type input "[PHONE_NUMBER]"
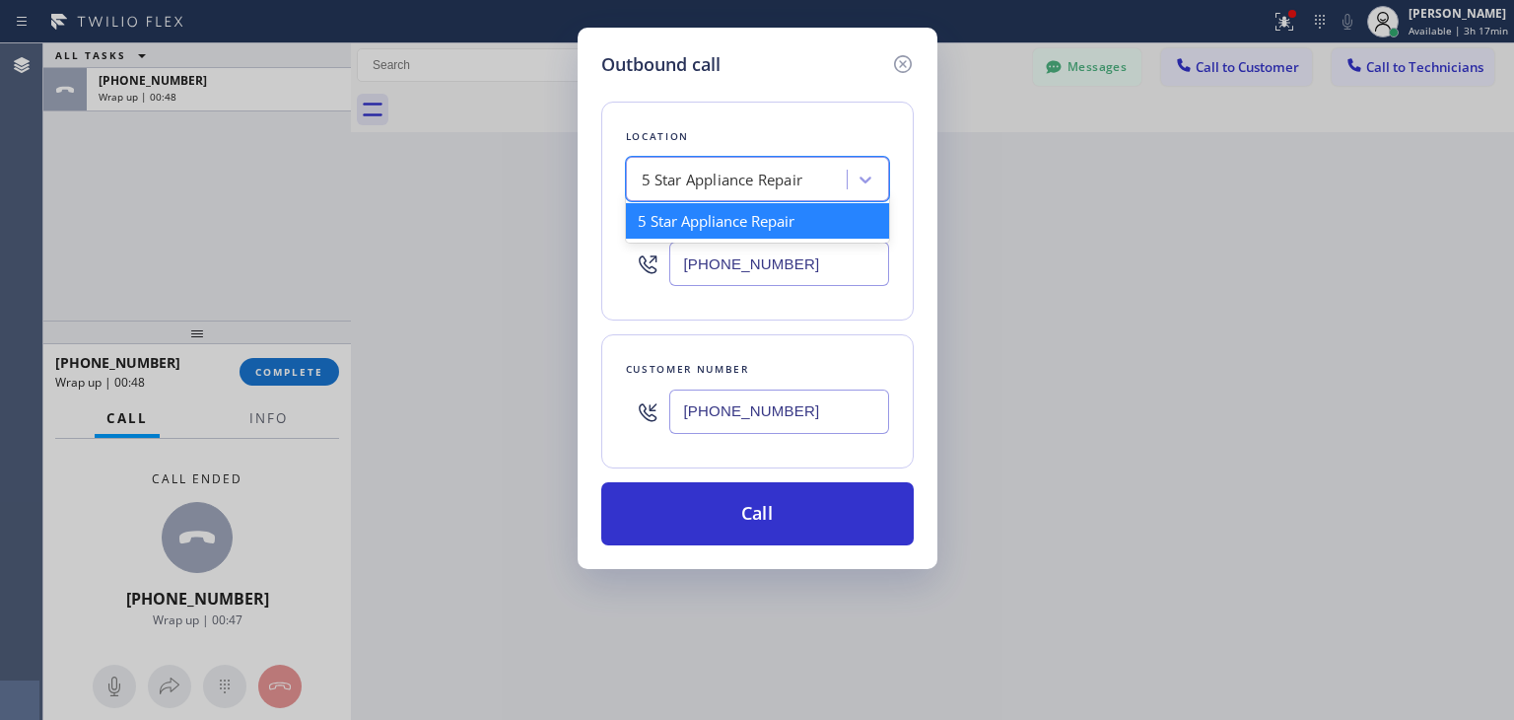
paste input "AR B2B SMS"
type input "AR B2B SMS"
click at [820, 178] on div "5 Star Appliance Repair AR B2B SMS" at bounding box center [757, 179] width 263 height 44
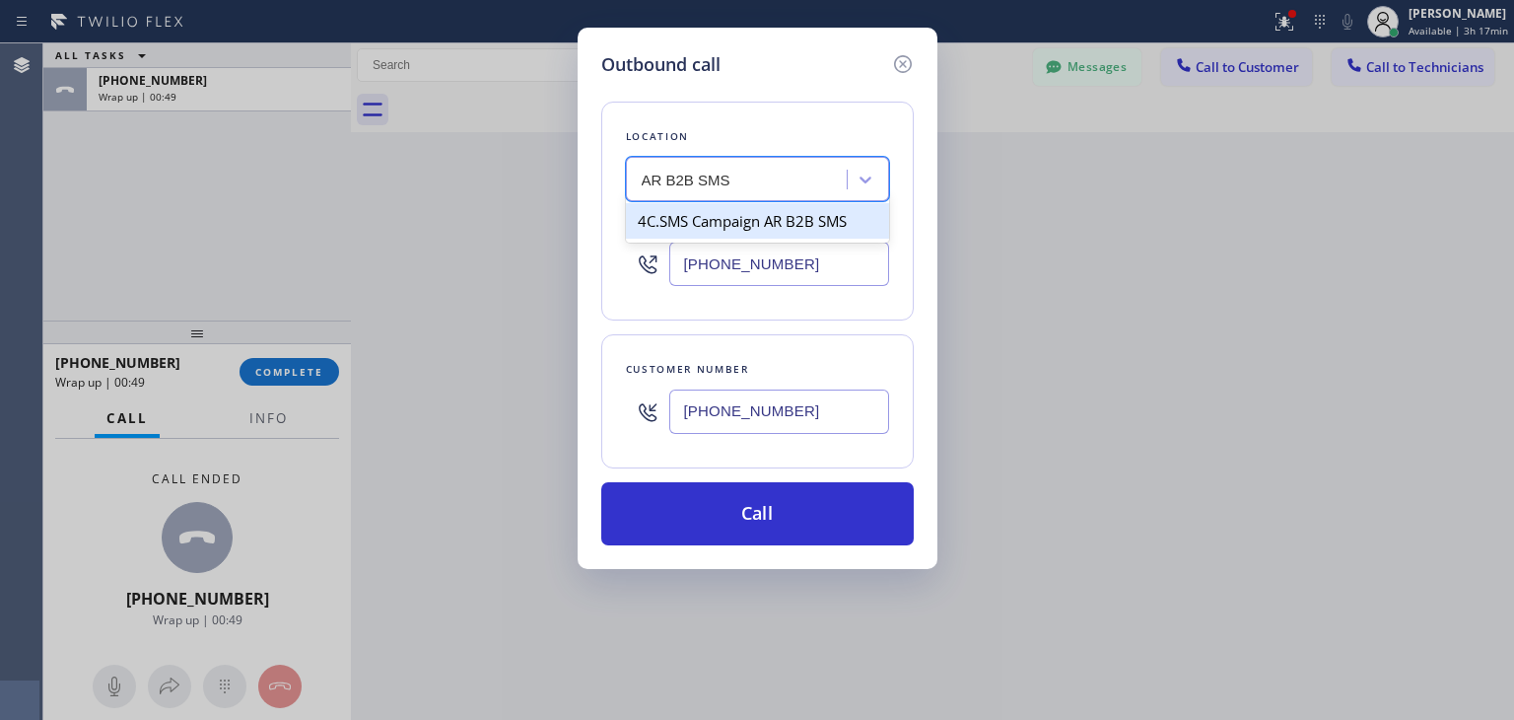
click at [776, 213] on div "4C.SMS Campaign AR B2B SMS" at bounding box center [757, 220] width 263 height 35
type input "[PHONE_NUMBER]"
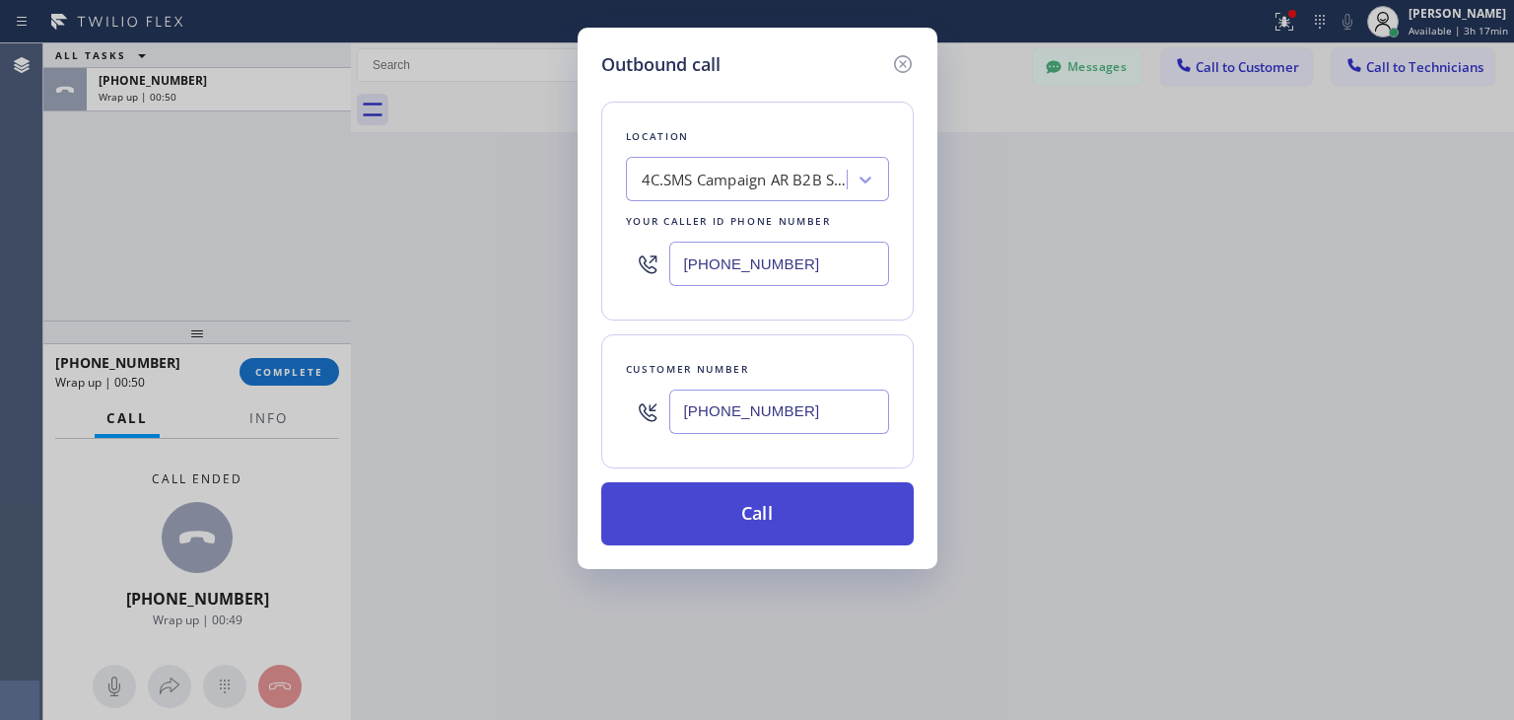
click at [733, 494] on button "Call" at bounding box center [757, 513] width 312 height 63
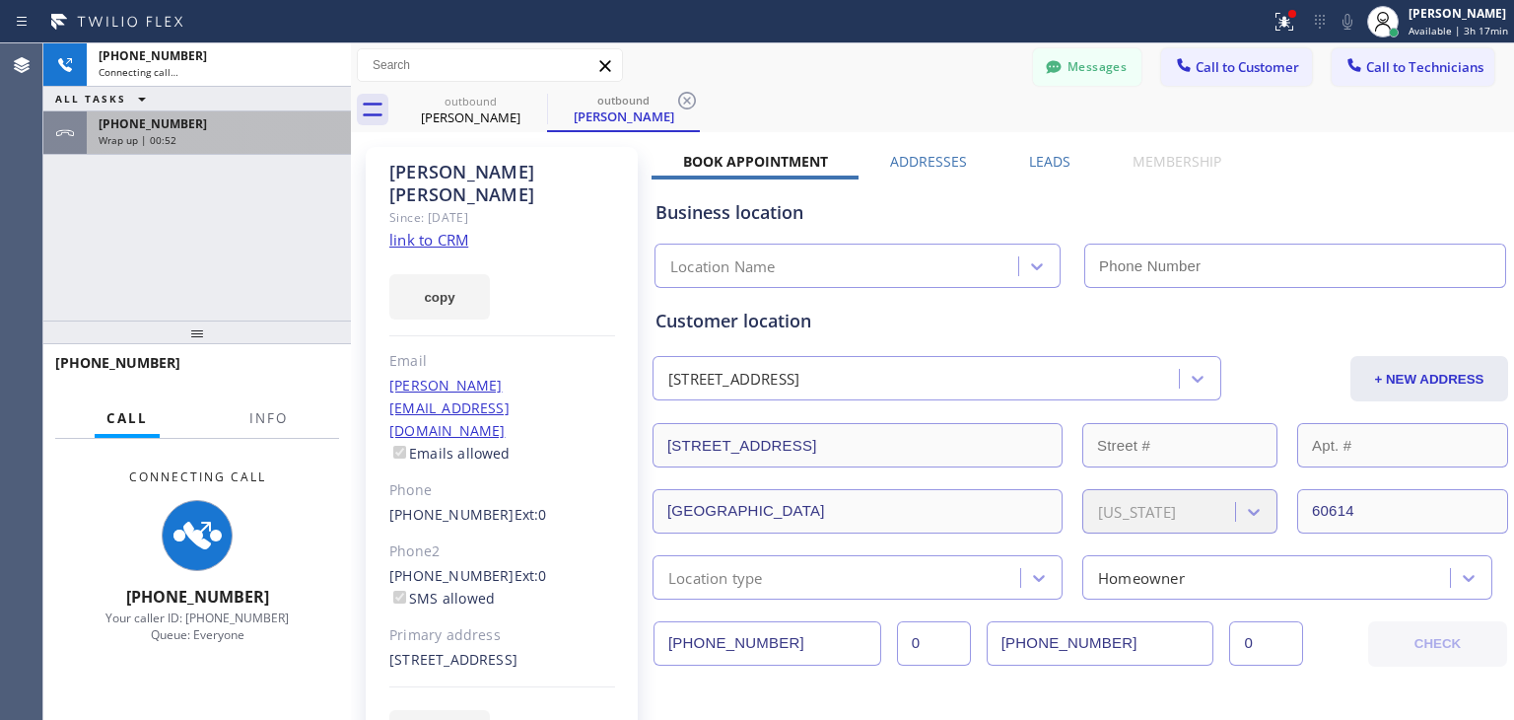
drag, startPoint x: 331, startPoint y: 157, endPoint x: 311, endPoint y: 147, distance: 22.0
click at [311, 147] on div "[PHONE_NUMBER] Connecting call… ALL TASKS ALL TASKS ACTIVE TASKS TASKS IN WRAP …" at bounding box center [197, 181] width 308 height 277
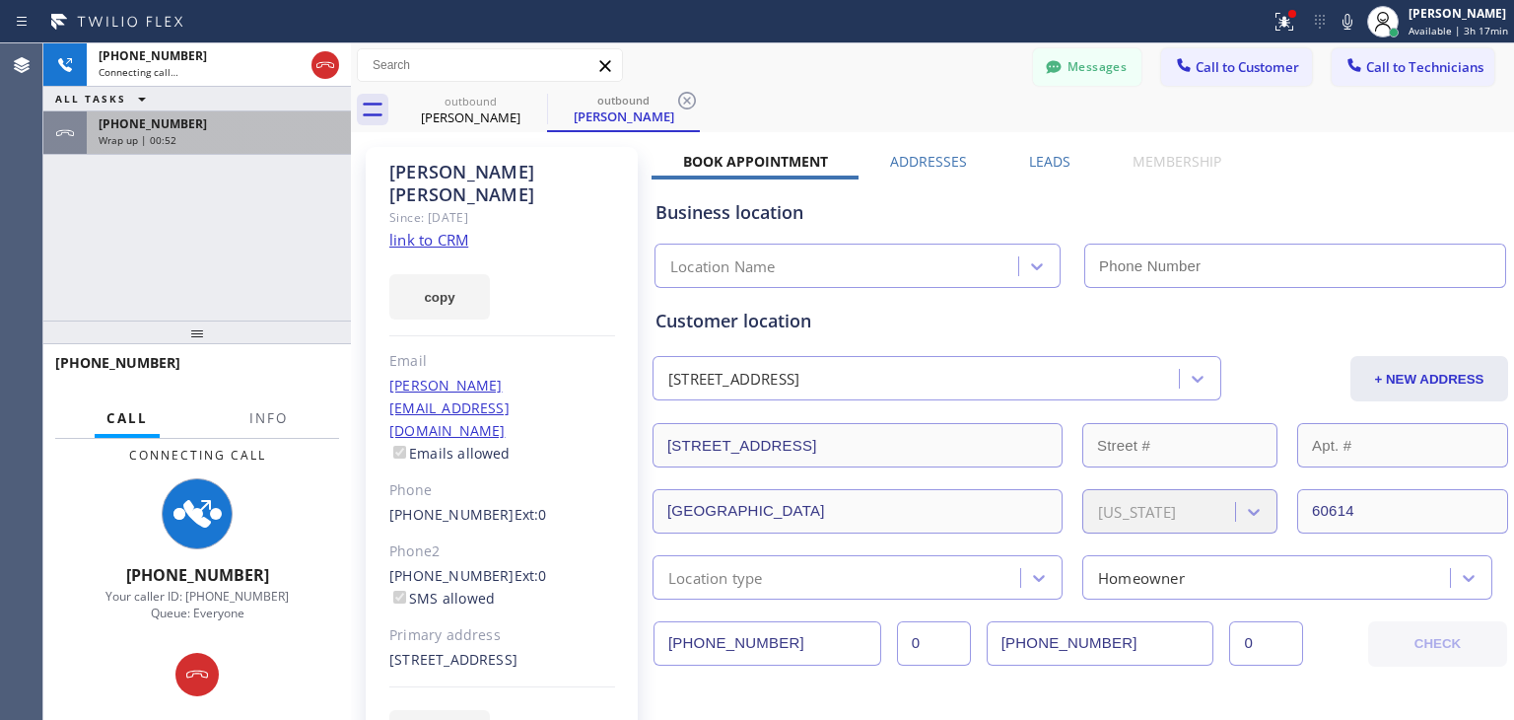
click at [311, 147] on div "[PHONE_NUMBER] Wrap up | 00:52" at bounding box center [215, 132] width 256 height 43
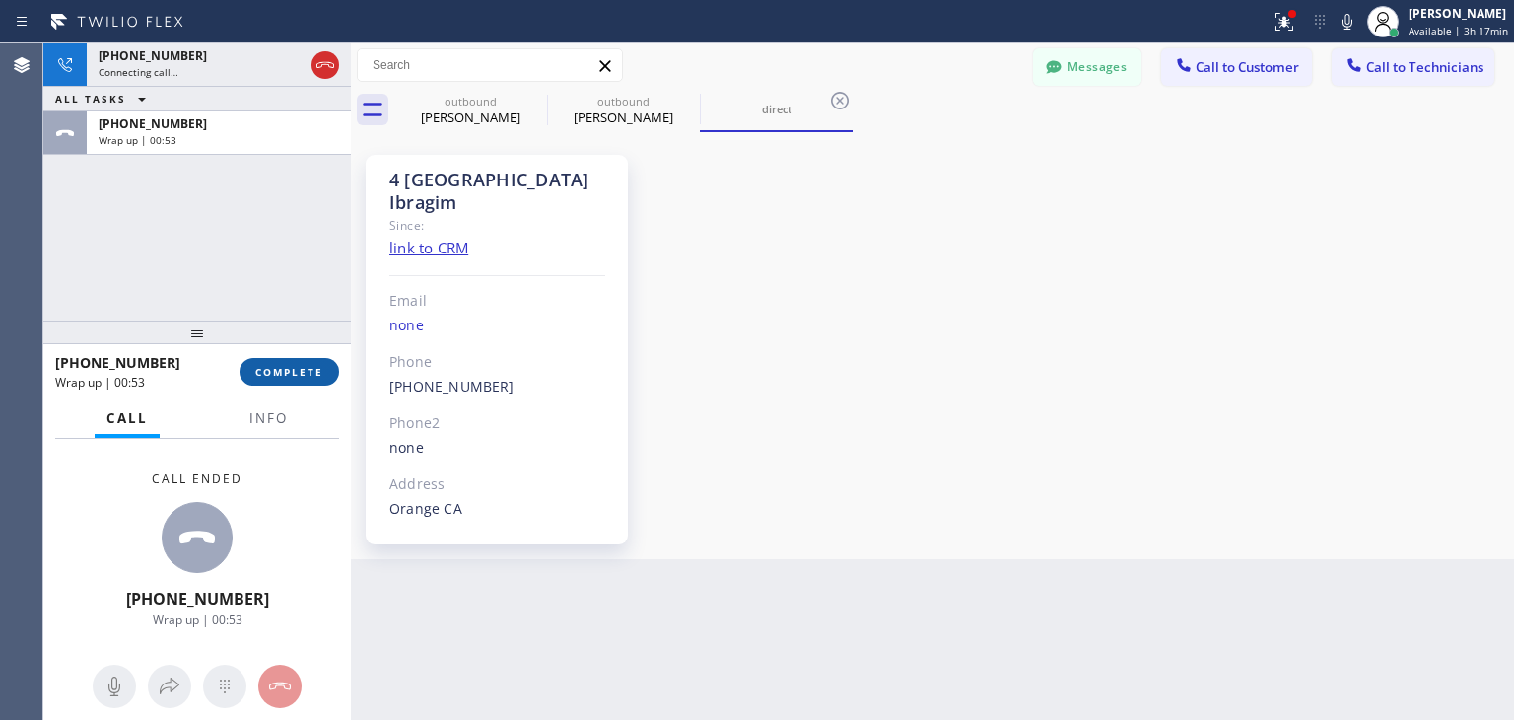
click at [307, 376] on span "COMPLETE" at bounding box center [289, 372] width 68 height 14
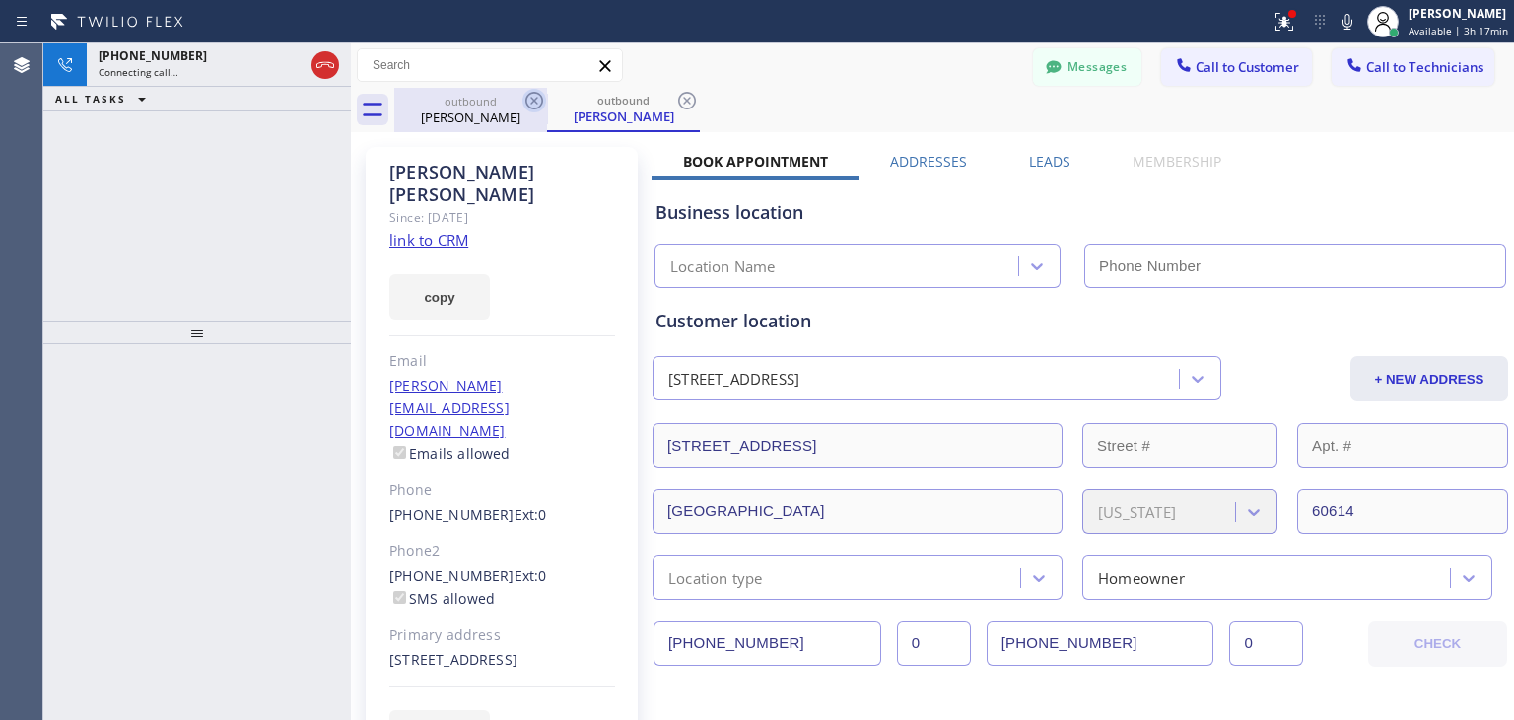
click at [531, 96] on icon at bounding box center [534, 101] width 24 height 24
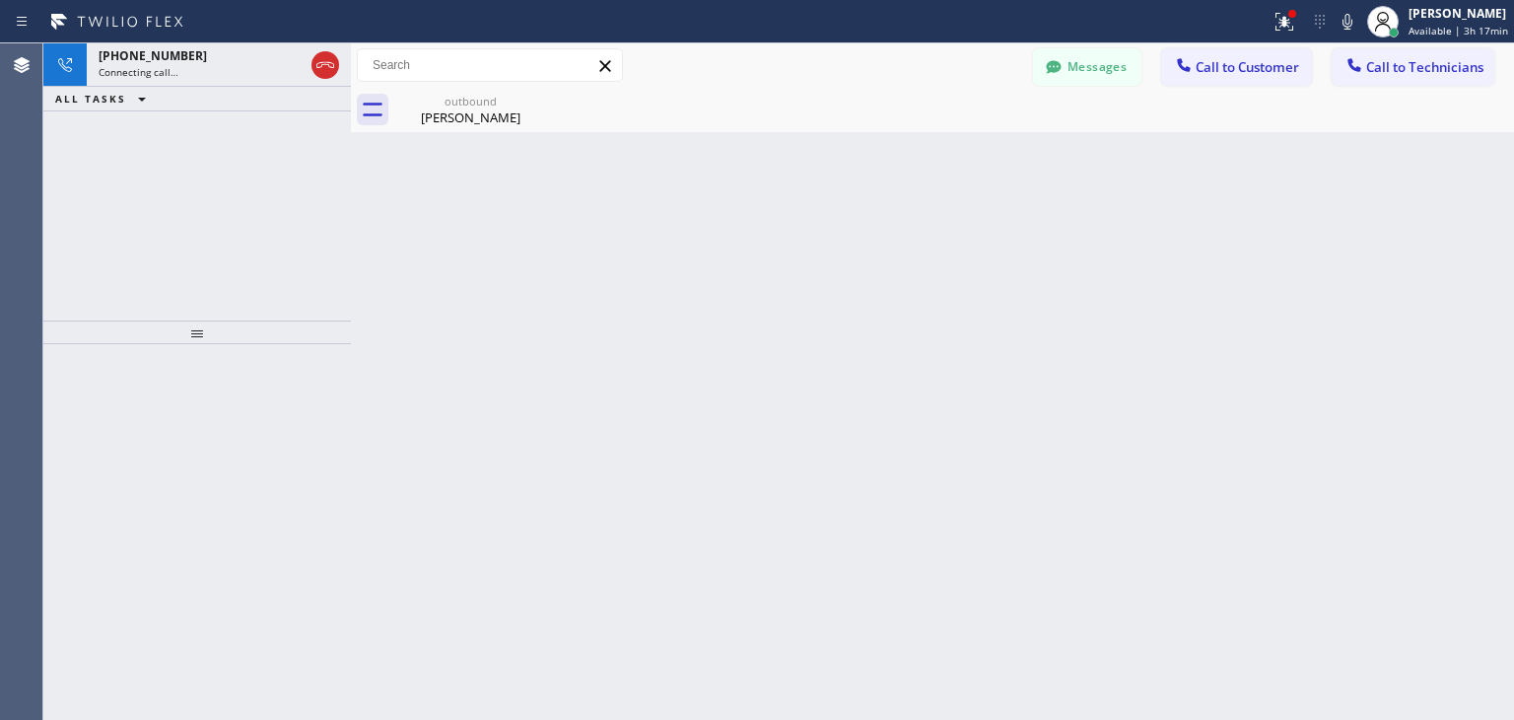
click at [0, 0] on icon at bounding box center [0, 0] width 0 height 0
click at [355, 258] on div at bounding box center [355, 381] width 0 height 676
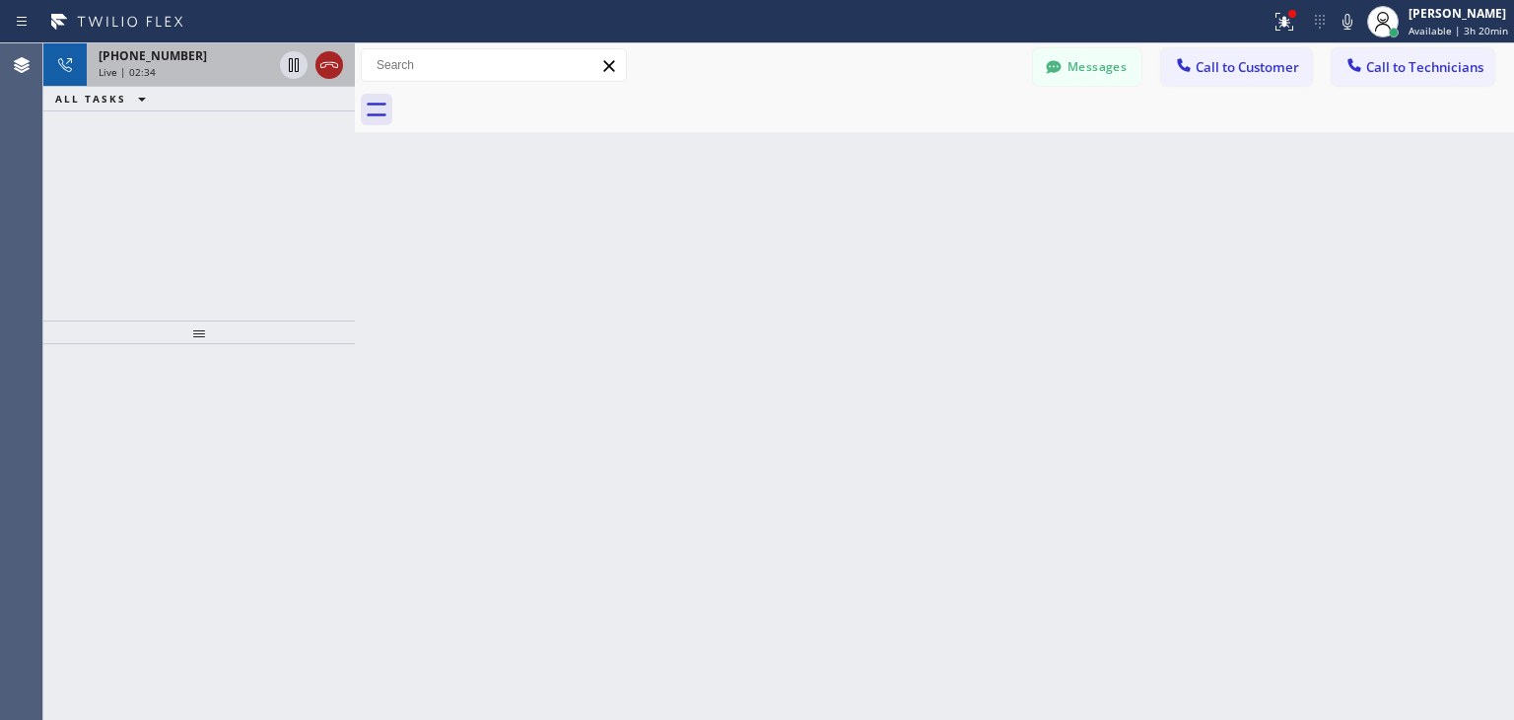
click at [340, 65] on icon at bounding box center [329, 65] width 24 height 24
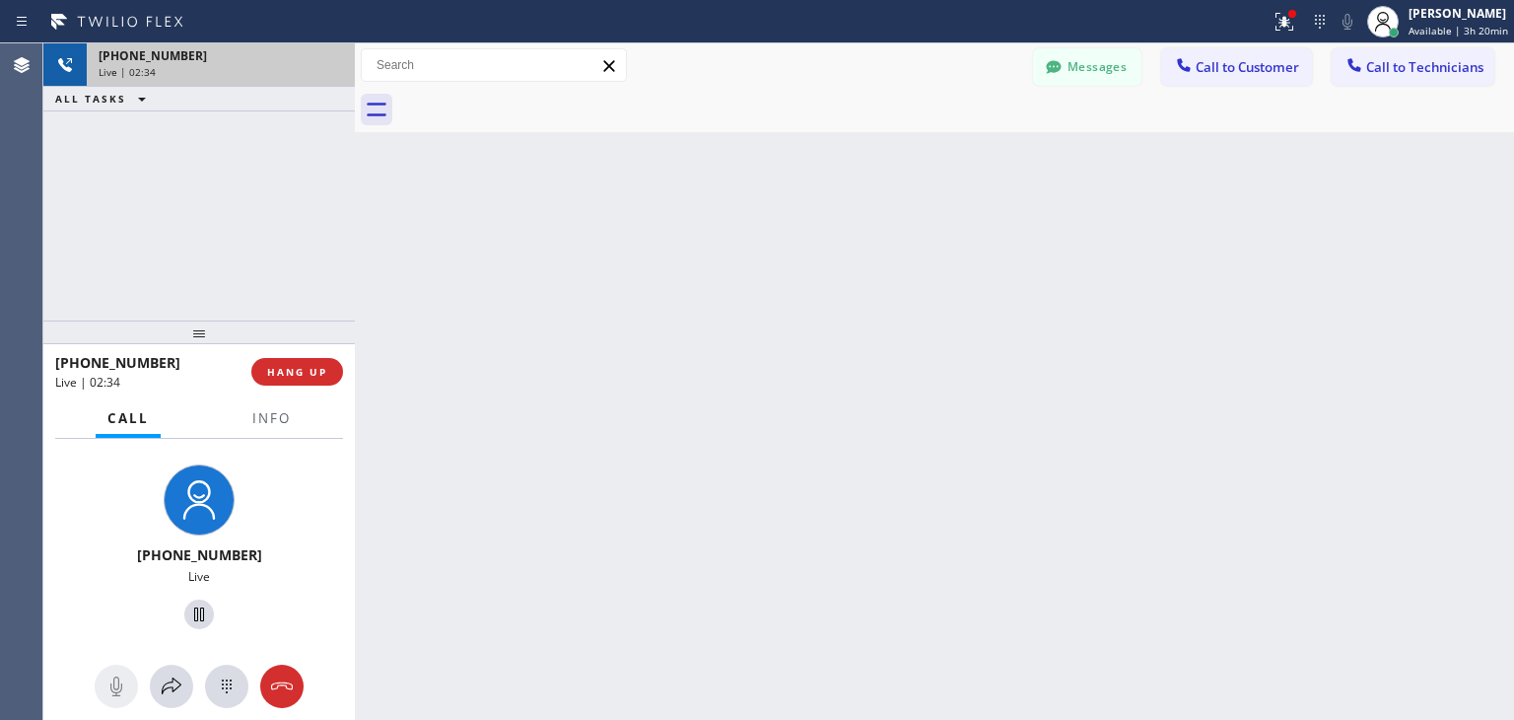
click at [340, 65] on div "Live | 02:34" at bounding box center [221, 72] width 244 height 14
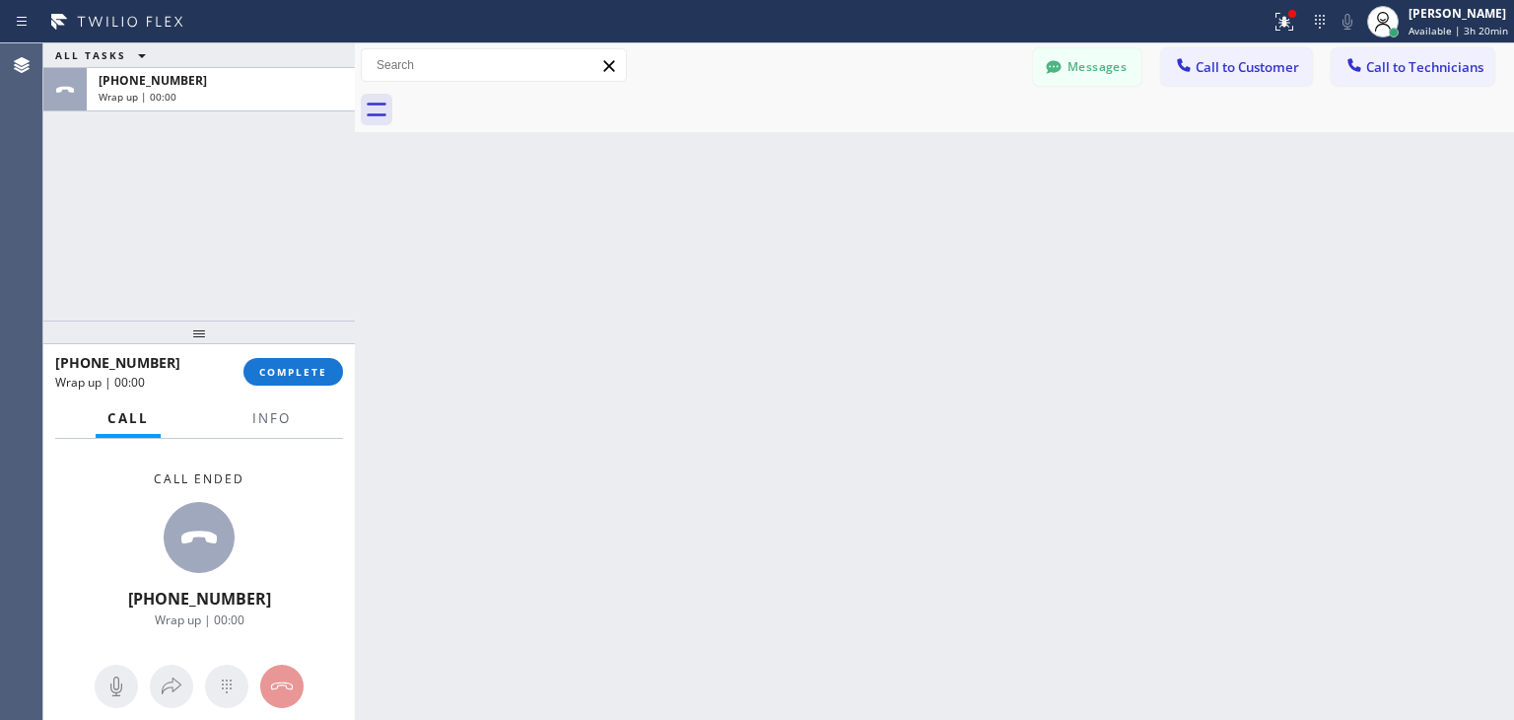
drag, startPoint x: 340, startPoint y: 65, endPoint x: 293, endPoint y: 389, distance: 327.7
drag, startPoint x: 293, startPoint y: 389, endPoint x: 305, endPoint y: 369, distance: 23.8
click at [305, 369] on div "[PHONE_NUMBER] Wrap up | 00:00 COMPLETE" at bounding box center [199, 371] width 288 height 51
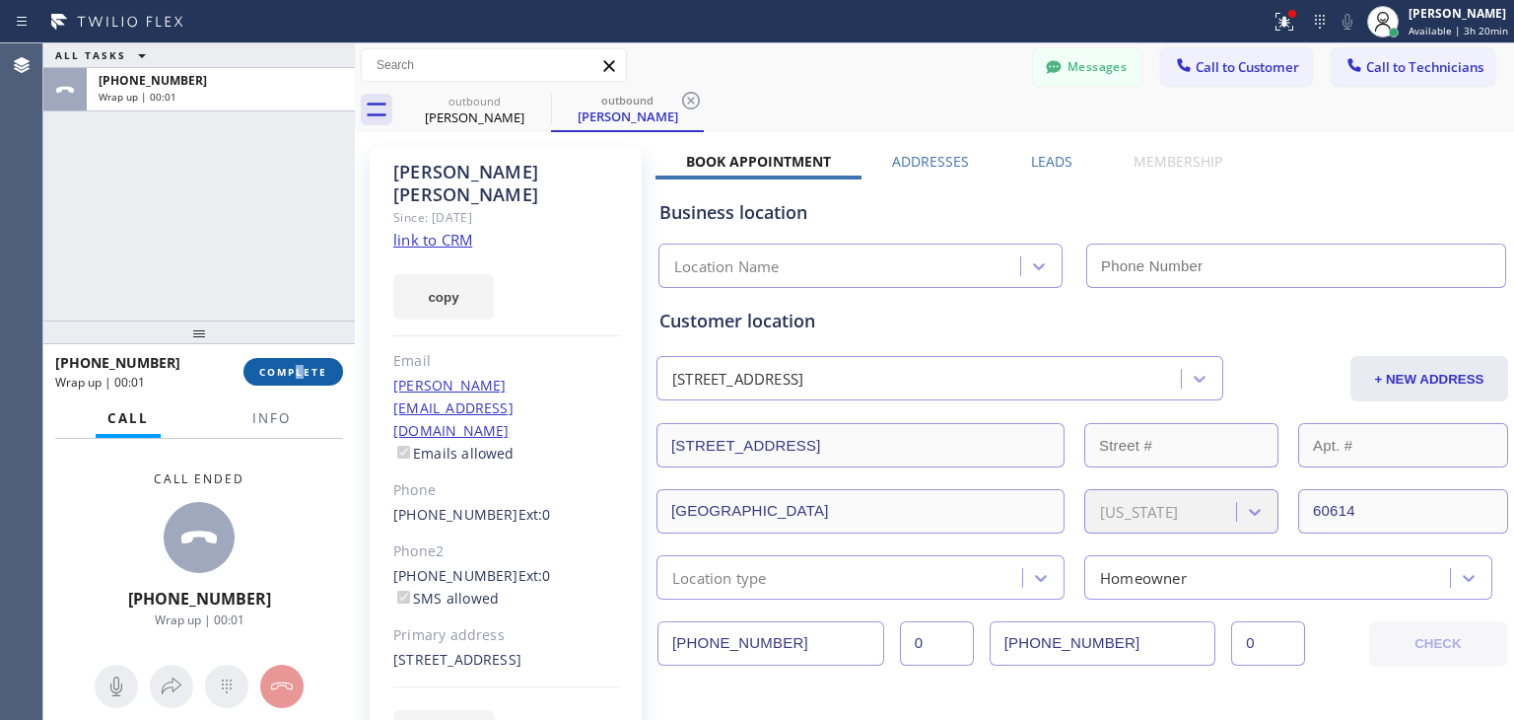
click at [305, 369] on span "COMPLETE" at bounding box center [293, 372] width 68 height 14
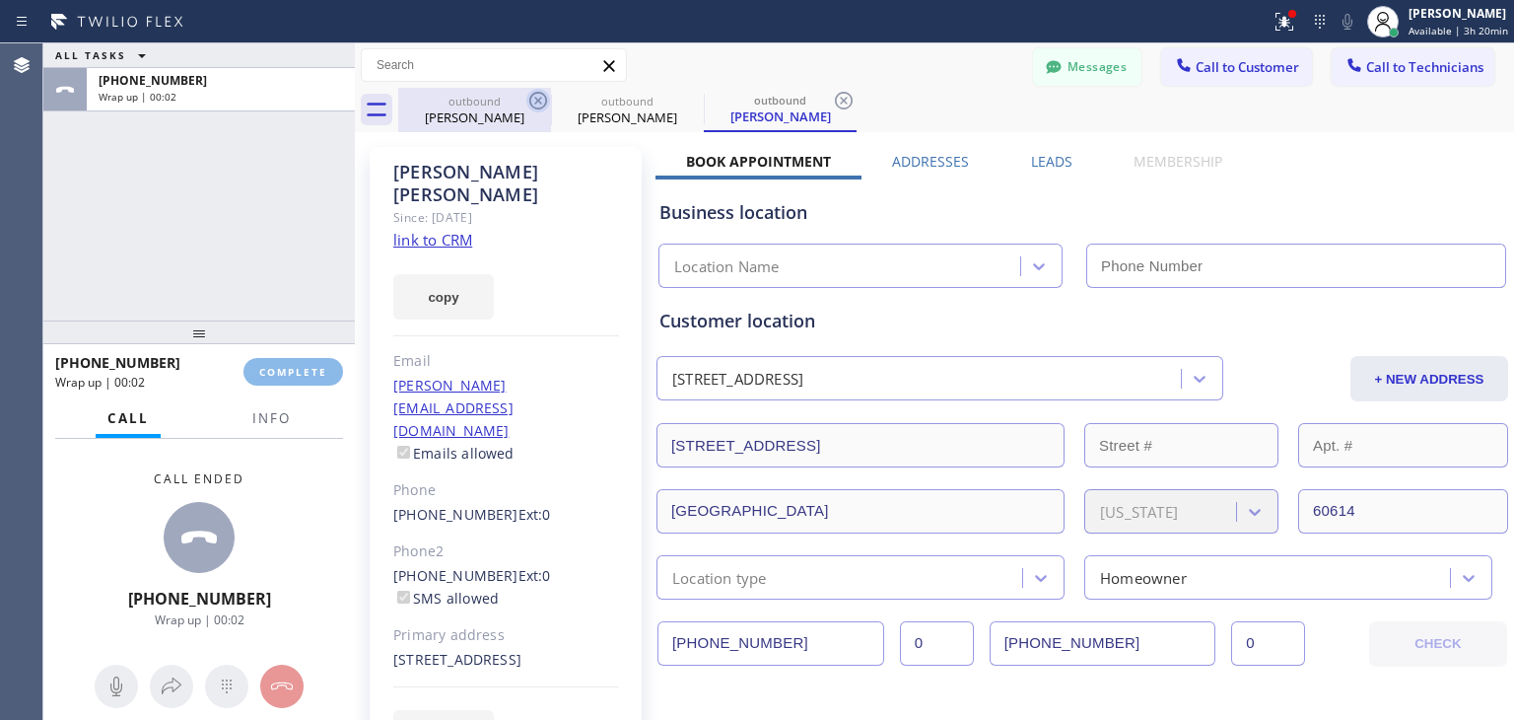
click at [533, 97] on icon at bounding box center [538, 101] width 24 height 24
click at [533, 97] on div "Classify the call LOCATION NAME Thermador Repair Group Menlo Park FROM PHONE [P…" at bounding box center [778, 381] width 1471 height 676
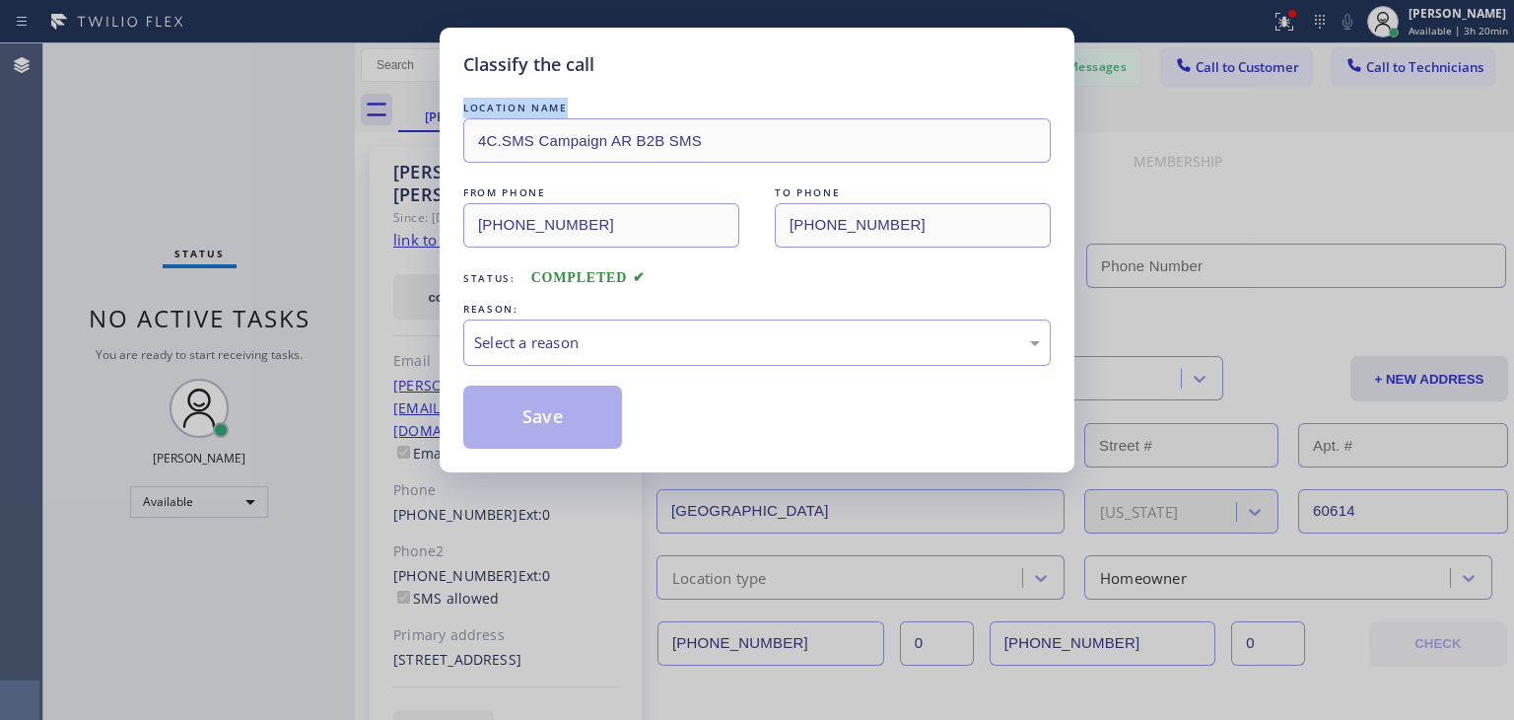
click at [533, 98] on div "LOCATION NAME" at bounding box center [756, 108] width 587 height 21
click at [793, 302] on div "REASON:" at bounding box center [756, 309] width 587 height 21
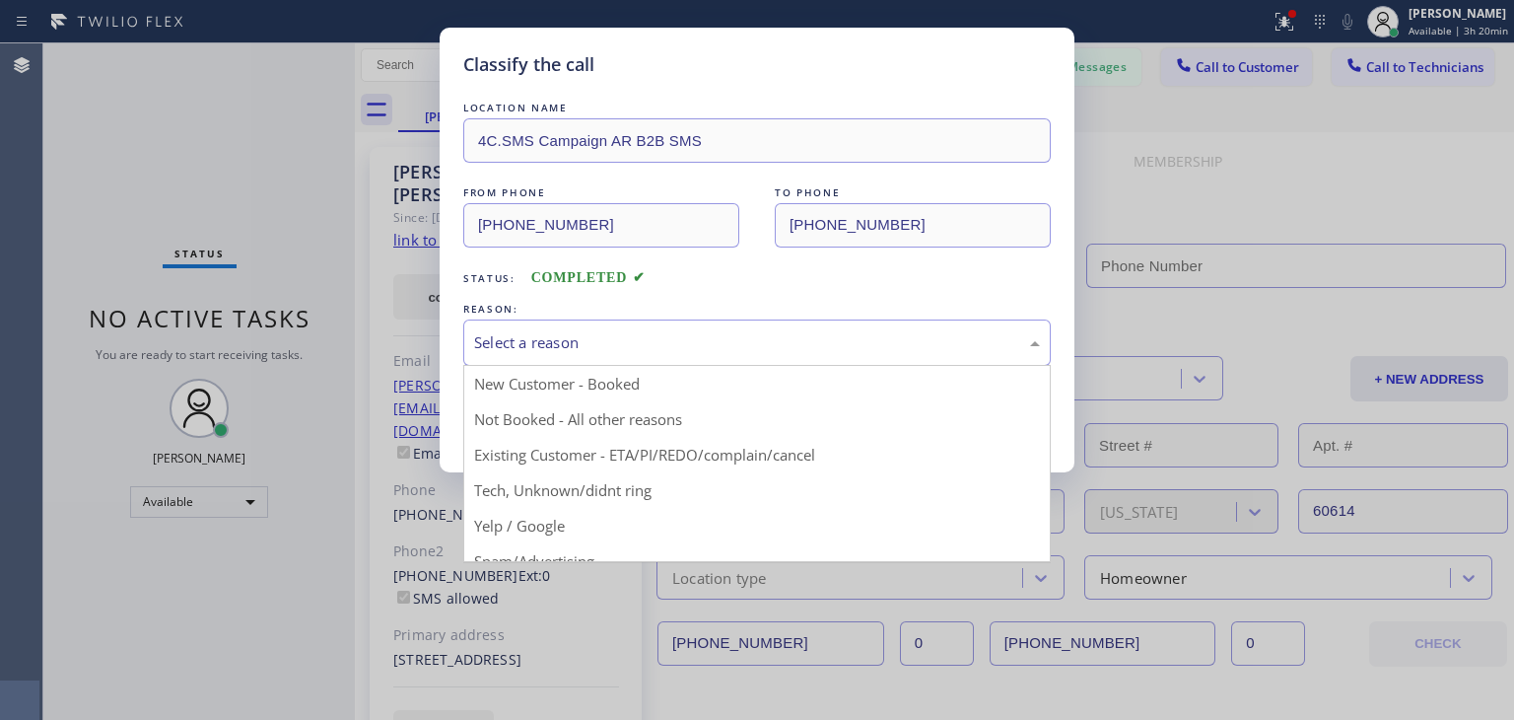
click at [780, 356] on div "Select a reason" at bounding box center [756, 342] width 587 height 46
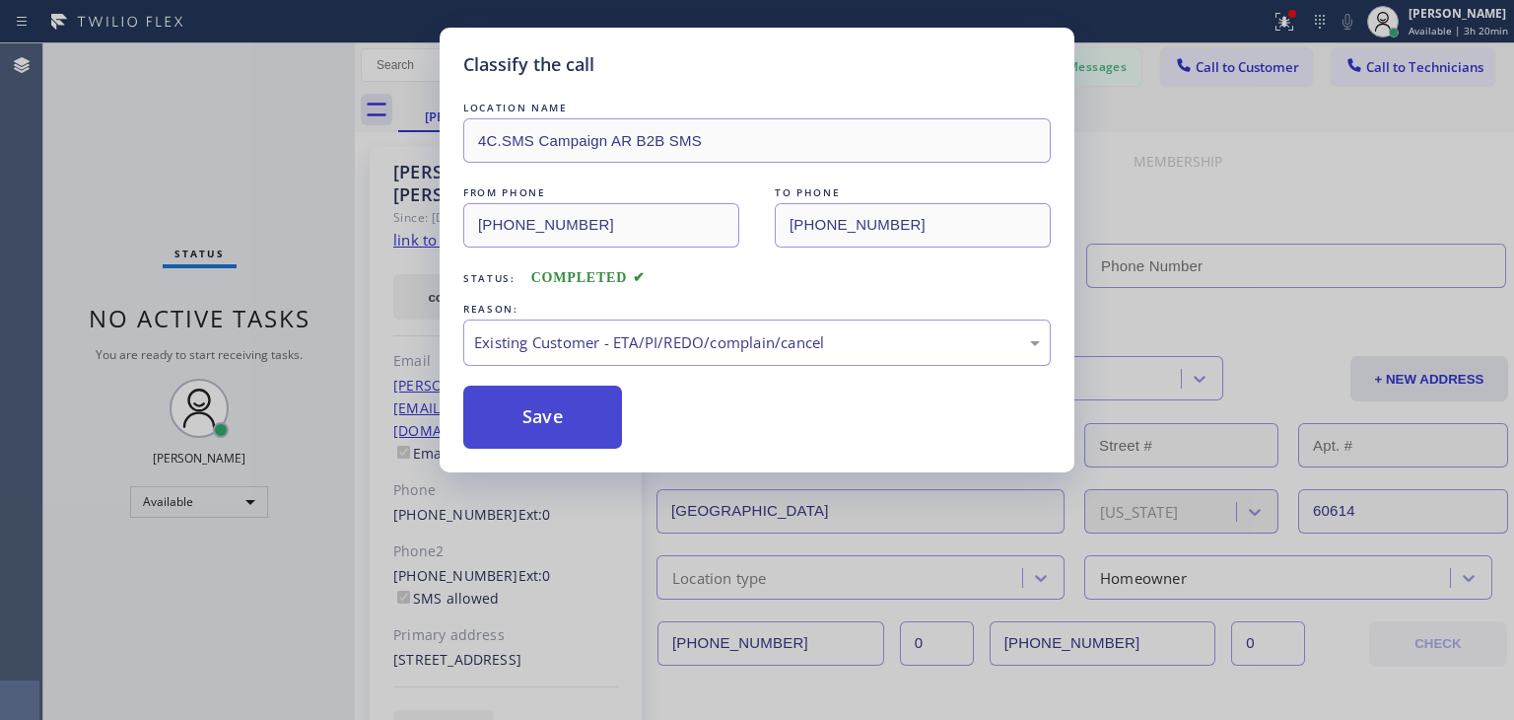
drag, startPoint x: 747, startPoint y: 439, endPoint x: 599, endPoint y: 427, distance: 148.3
click at [599, 427] on button "Save" at bounding box center [542, 416] width 159 height 63
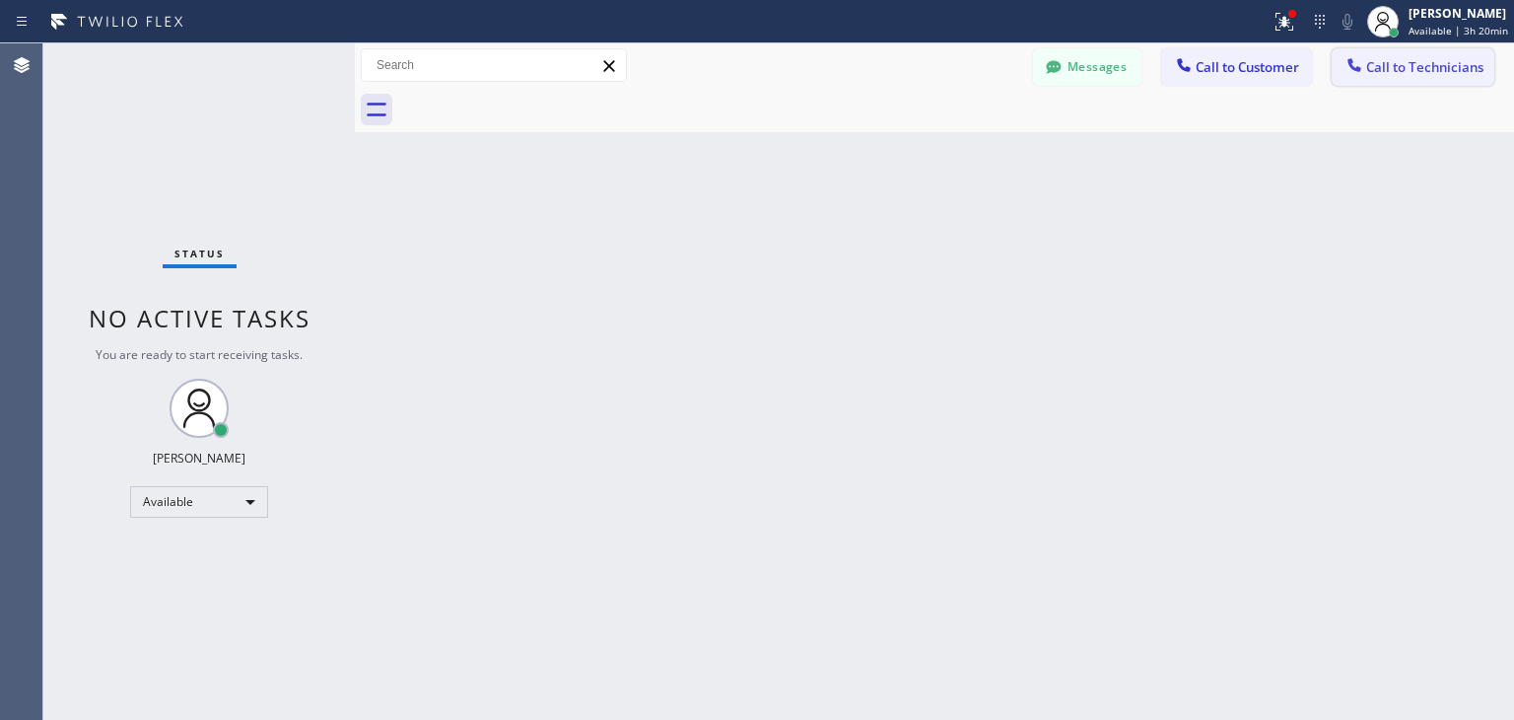
click at [1409, 73] on span "Call to Technicians" at bounding box center [1424, 67] width 117 height 18
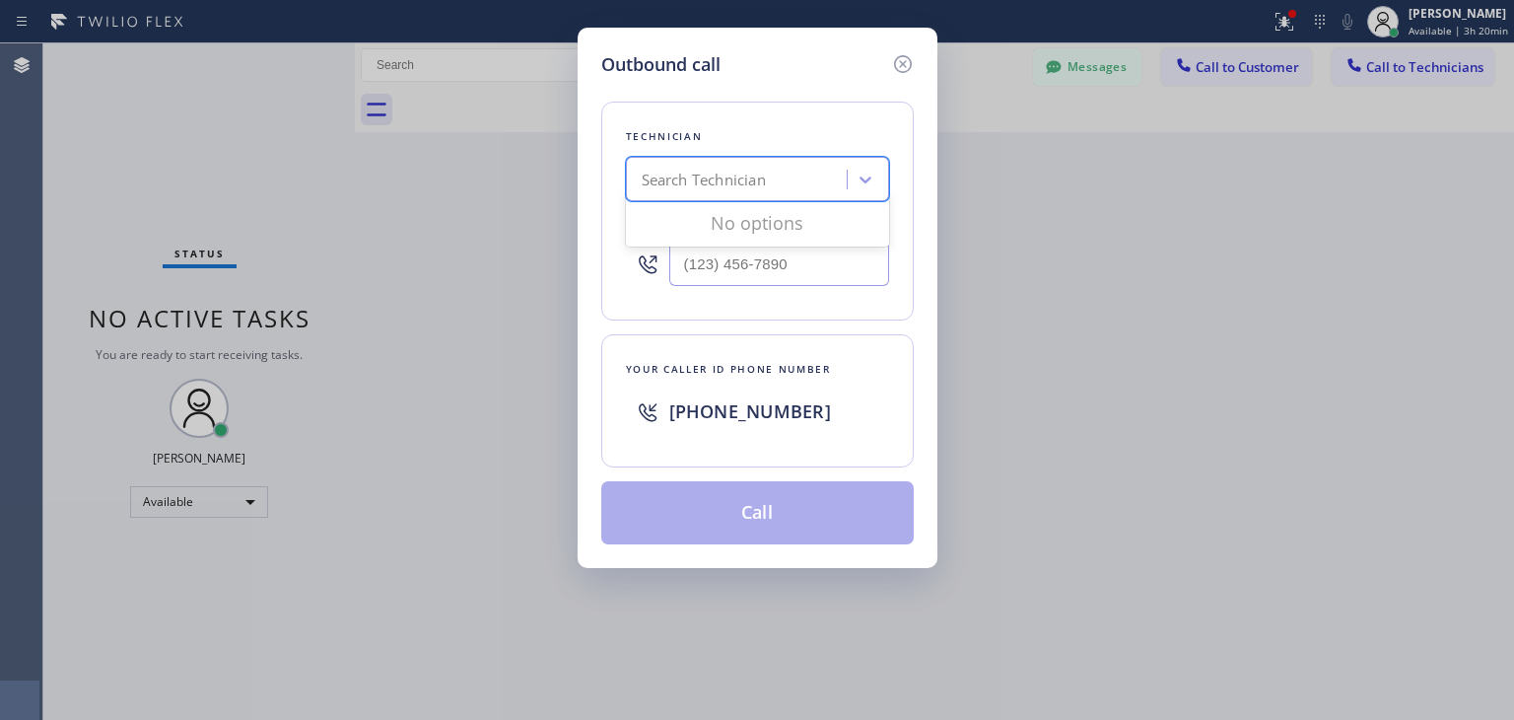
click at [775, 178] on div "Search Technician" at bounding box center [739, 180] width 215 height 34
type input "[PERSON_NAME]"
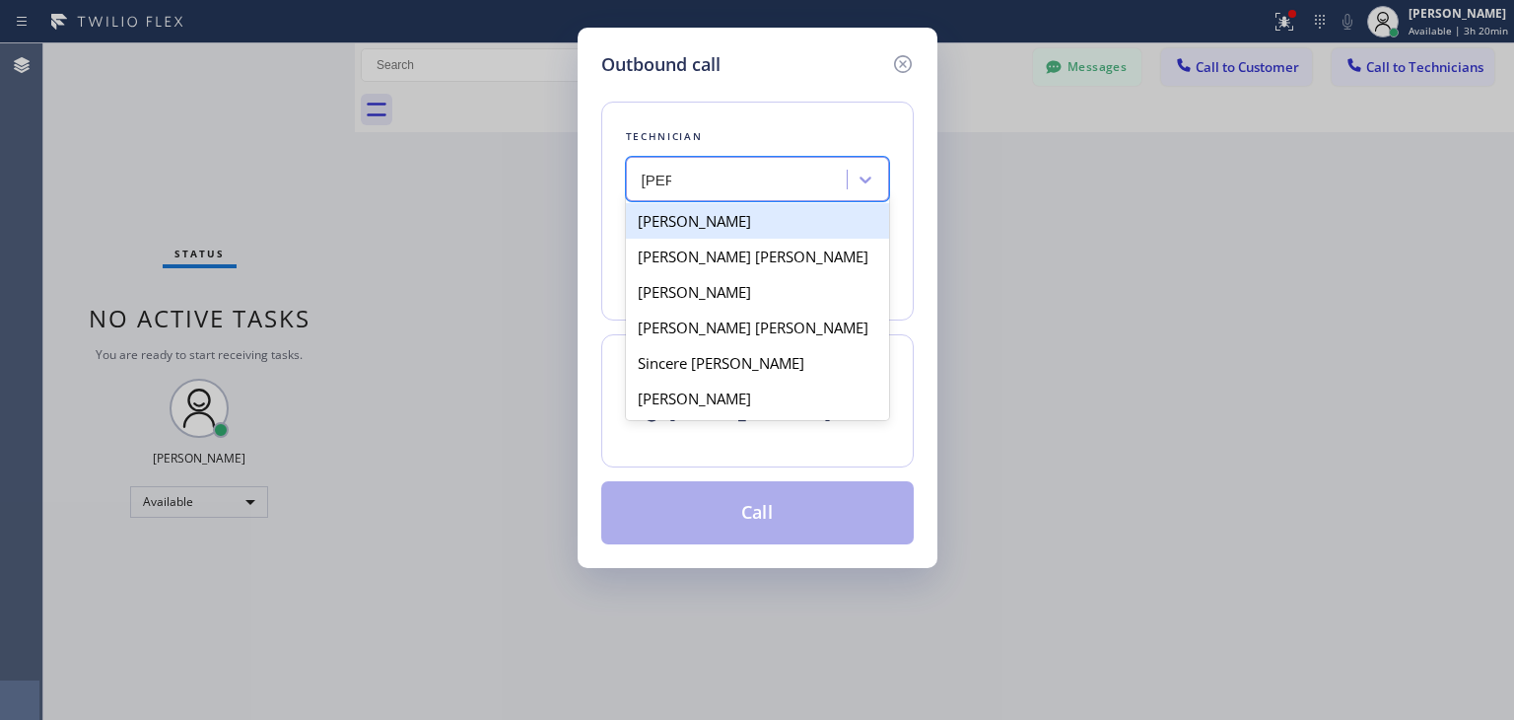
click at [760, 225] on div "[PERSON_NAME]" at bounding box center [757, 220] width 263 height 35
type input "[PHONE_NUMBER]"
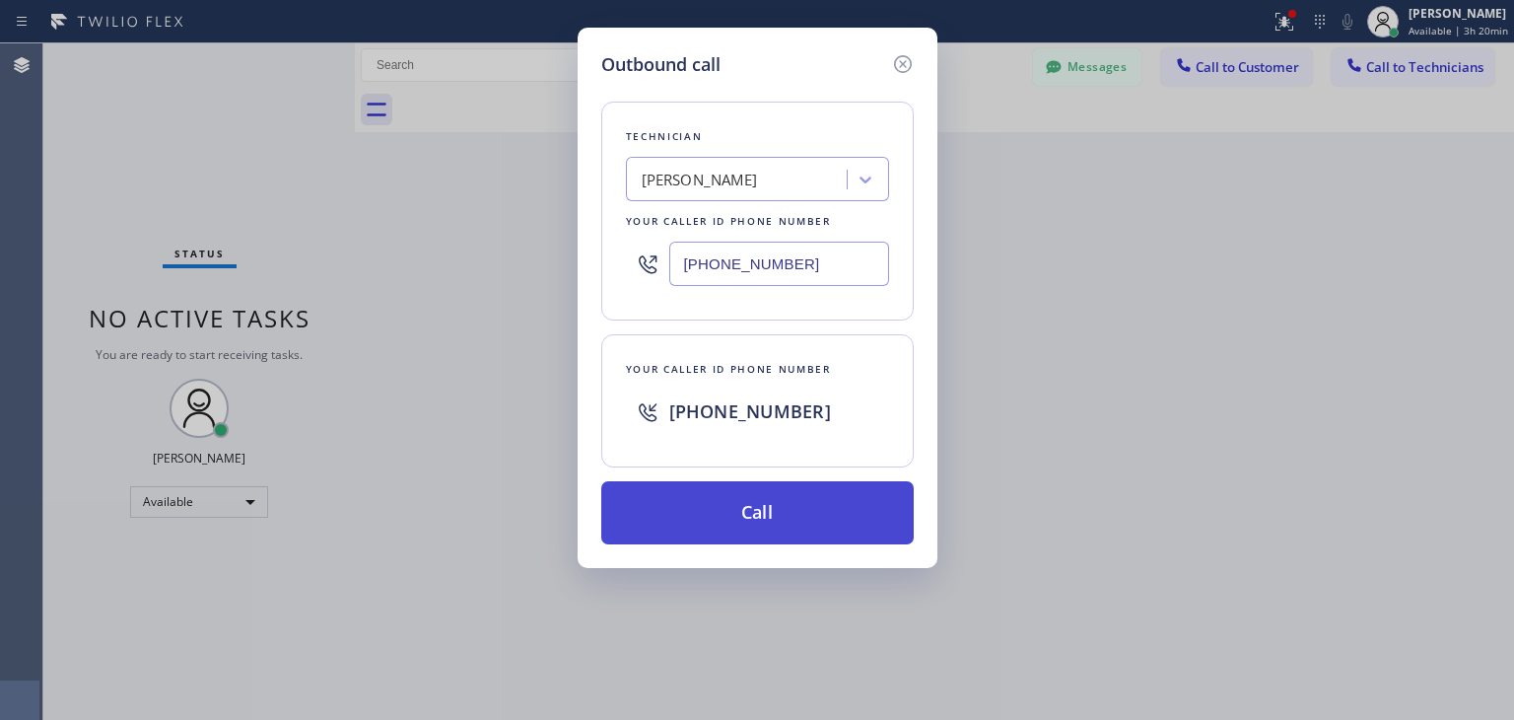
click at [735, 517] on button "Call" at bounding box center [757, 512] width 312 height 63
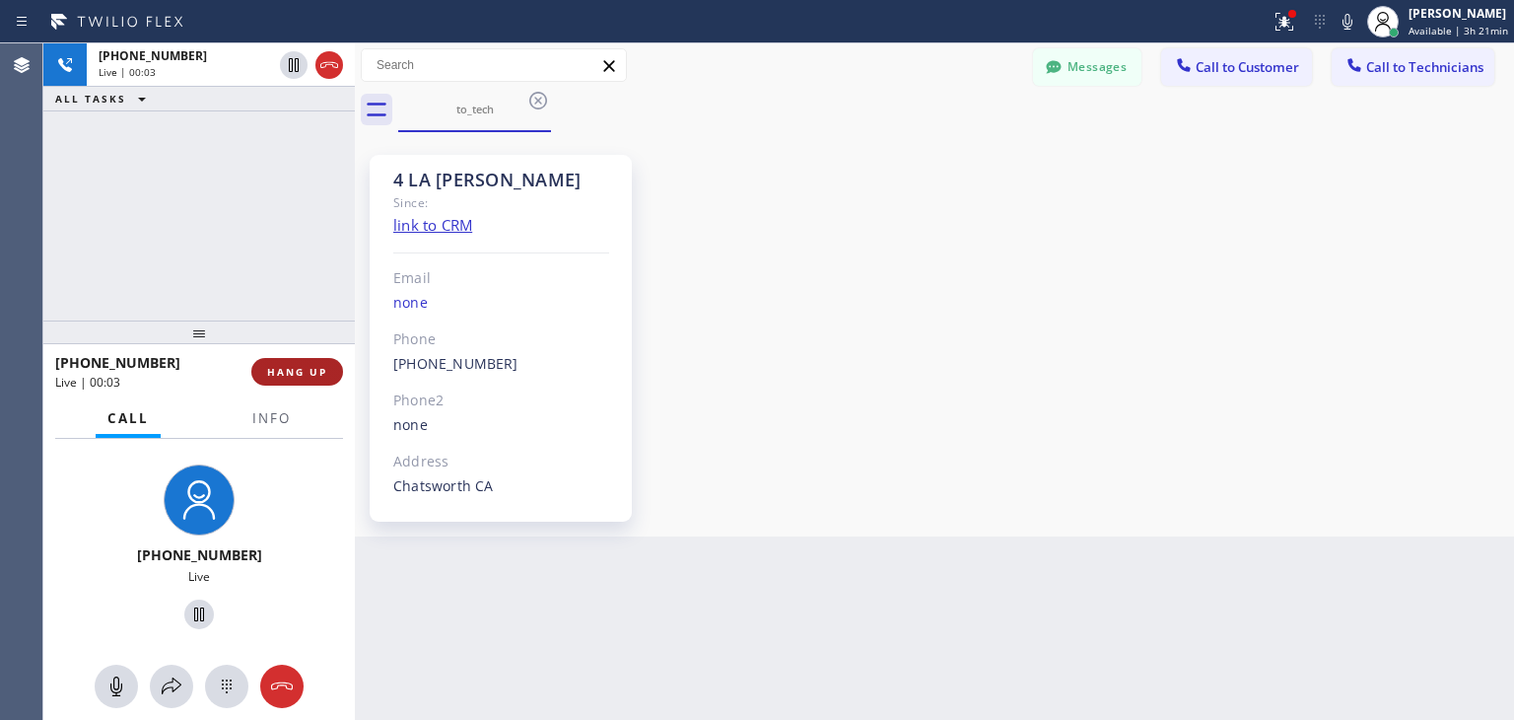
click at [308, 378] on span "HANG UP" at bounding box center [297, 372] width 60 height 14
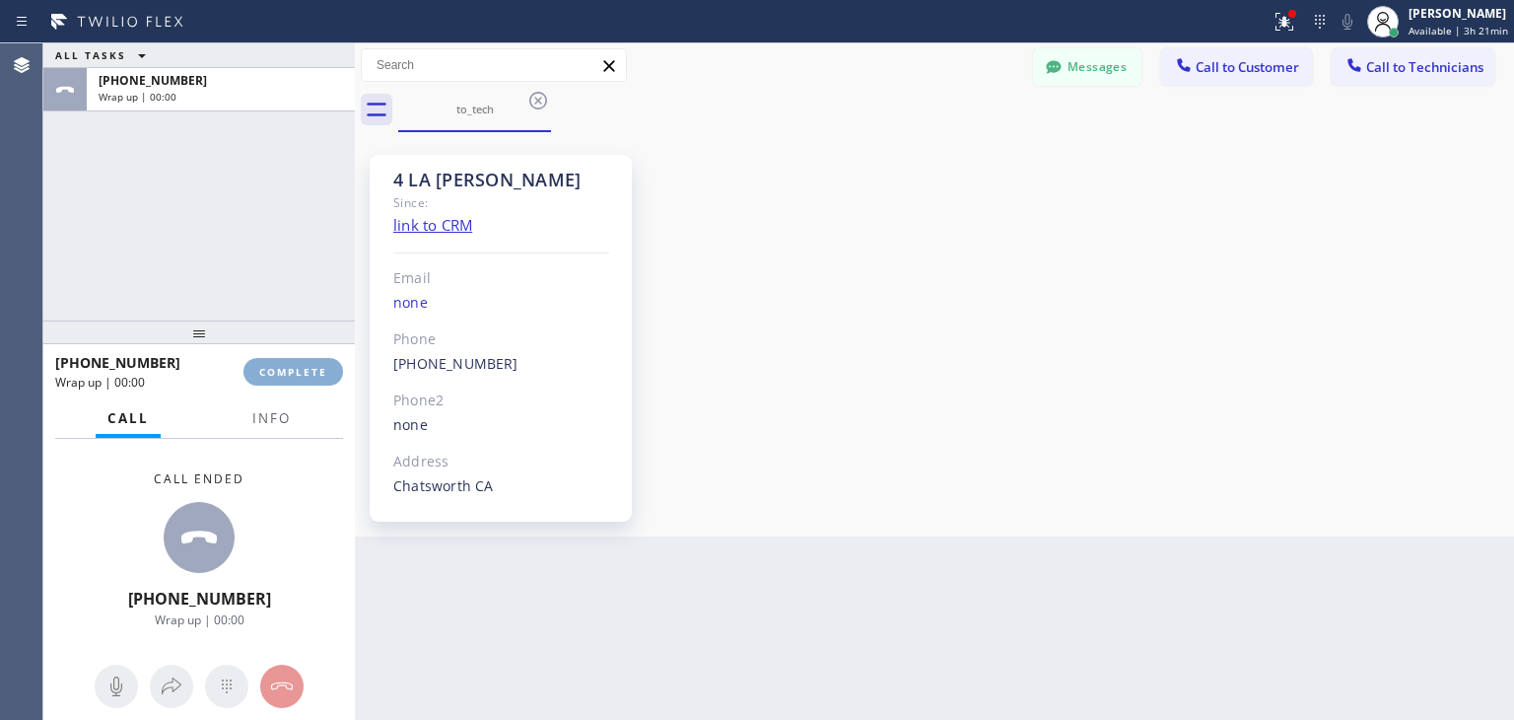
click at [308, 378] on span "COMPLETE" at bounding box center [293, 372] width 68 height 14
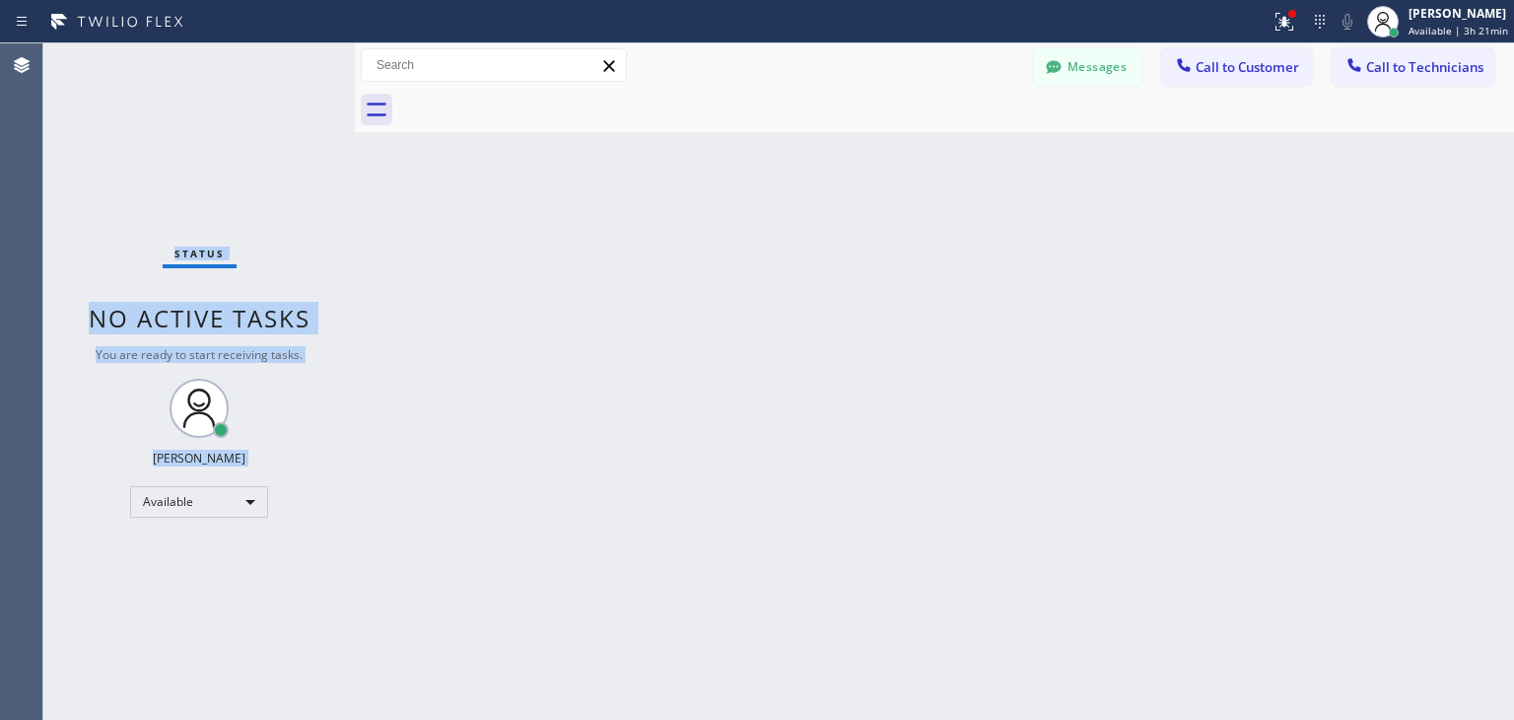
click at [308, 378] on div "Status No active tasks You are ready to start receiving tasks. [PERSON_NAME] Av…" at bounding box center [198, 381] width 311 height 676
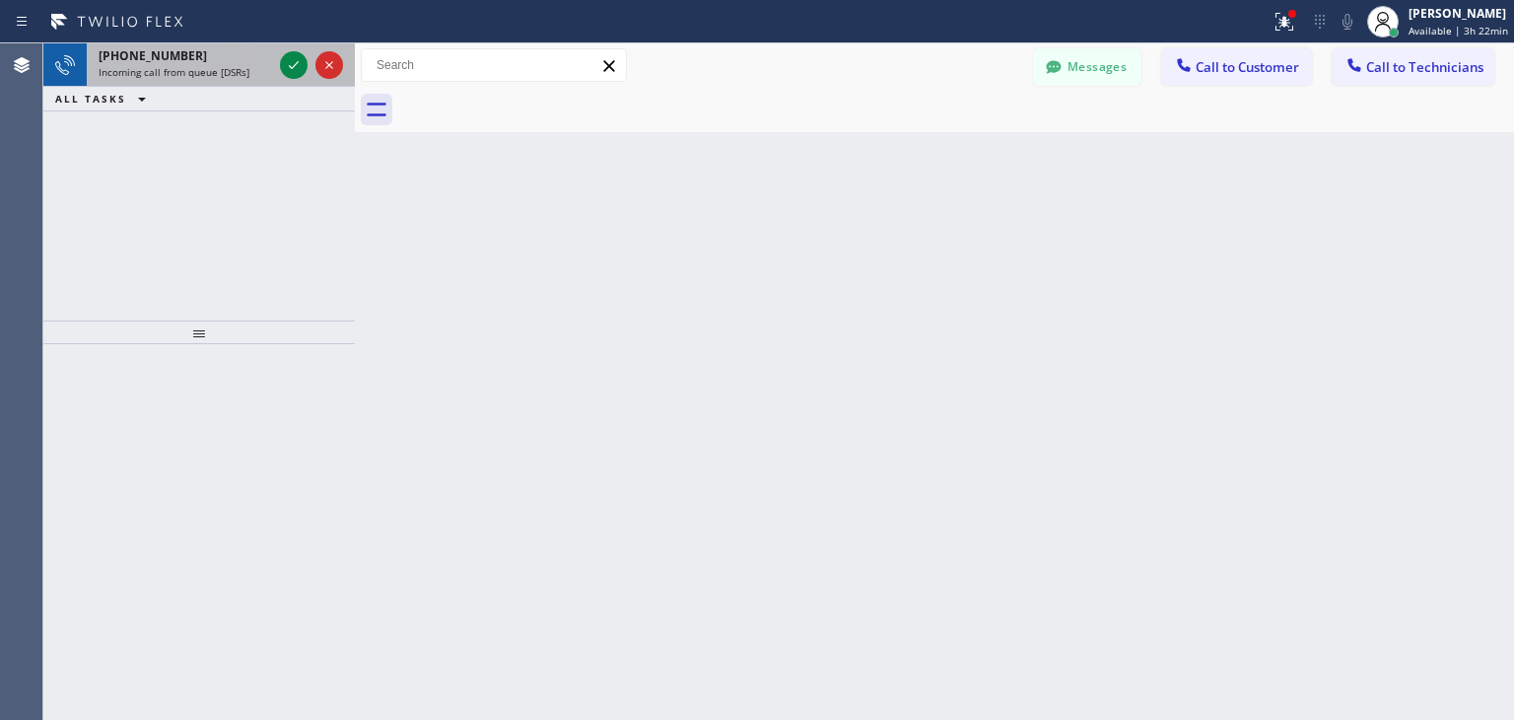
click at [287, 48] on div at bounding box center [311, 64] width 71 height 43
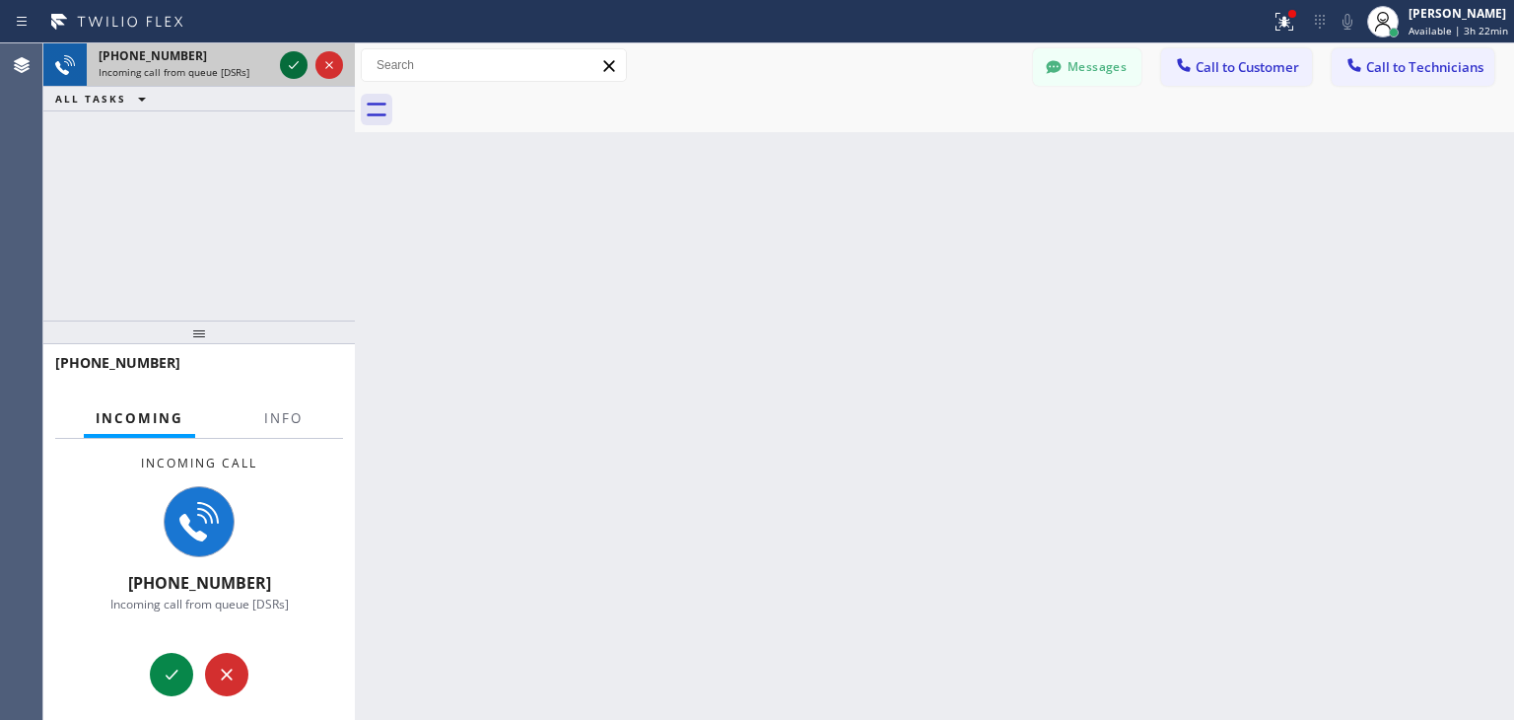
click at [294, 62] on icon at bounding box center [294, 65] width 24 height 24
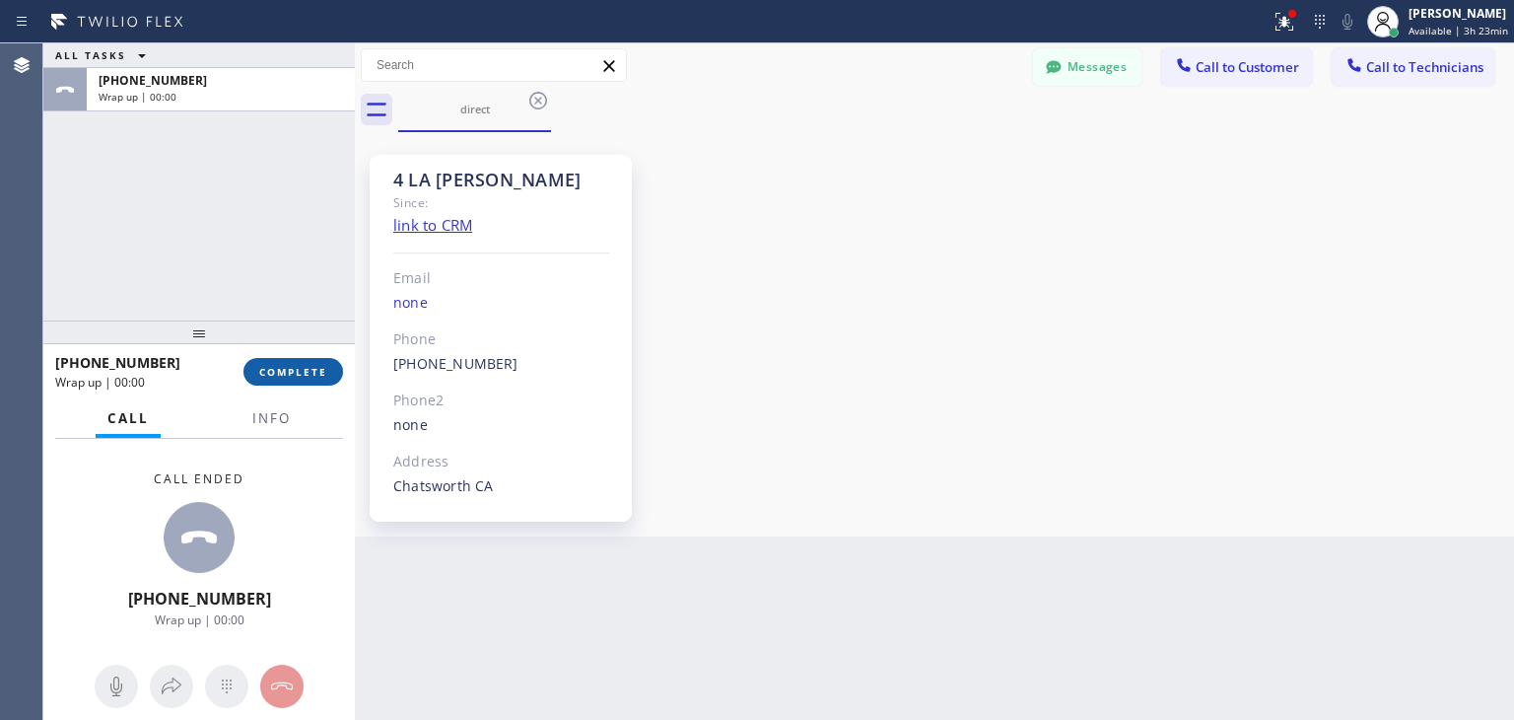
click at [277, 365] on span "COMPLETE" at bounding box center [293, 372] width 68 height 14
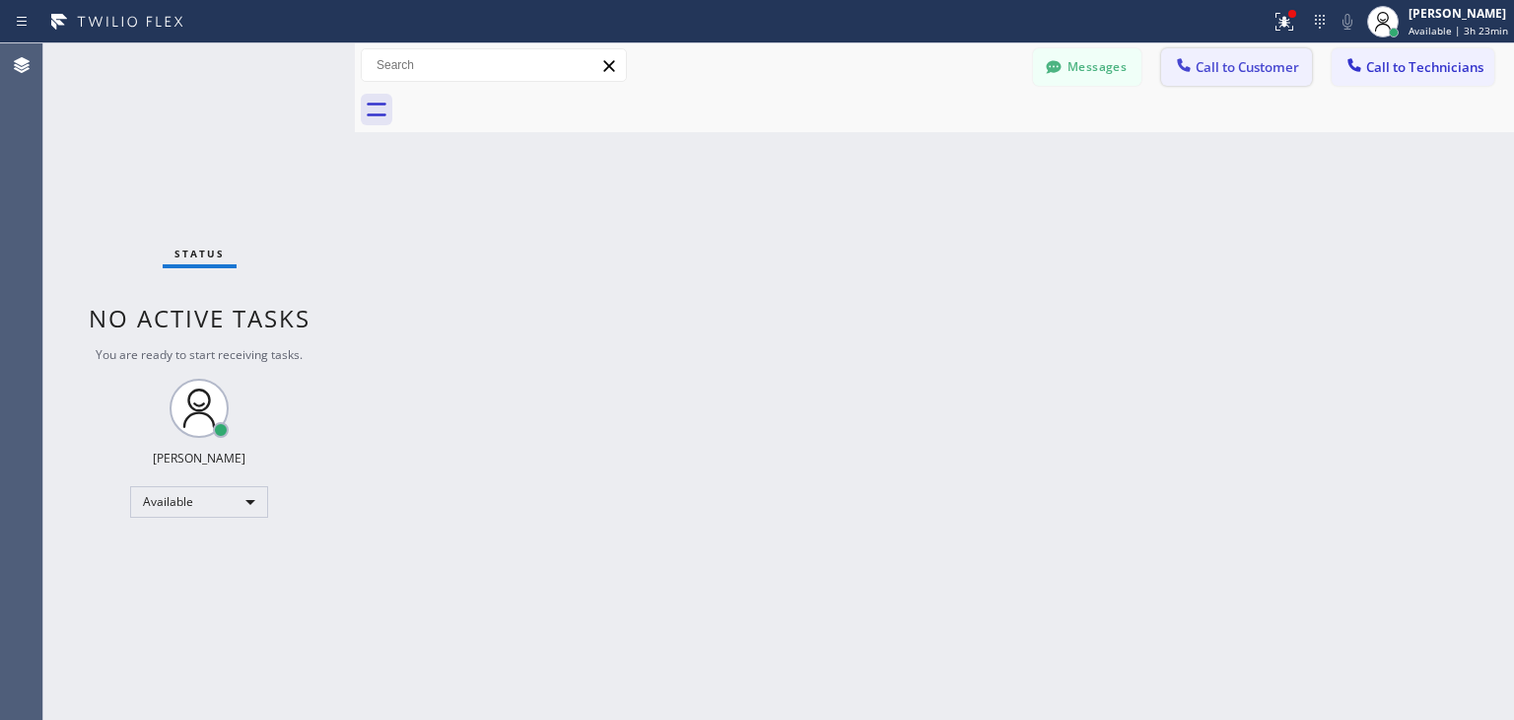
click at [1179, 52] on button "Call to Customer" at bounding box center [1236, 66] width 151 height 37
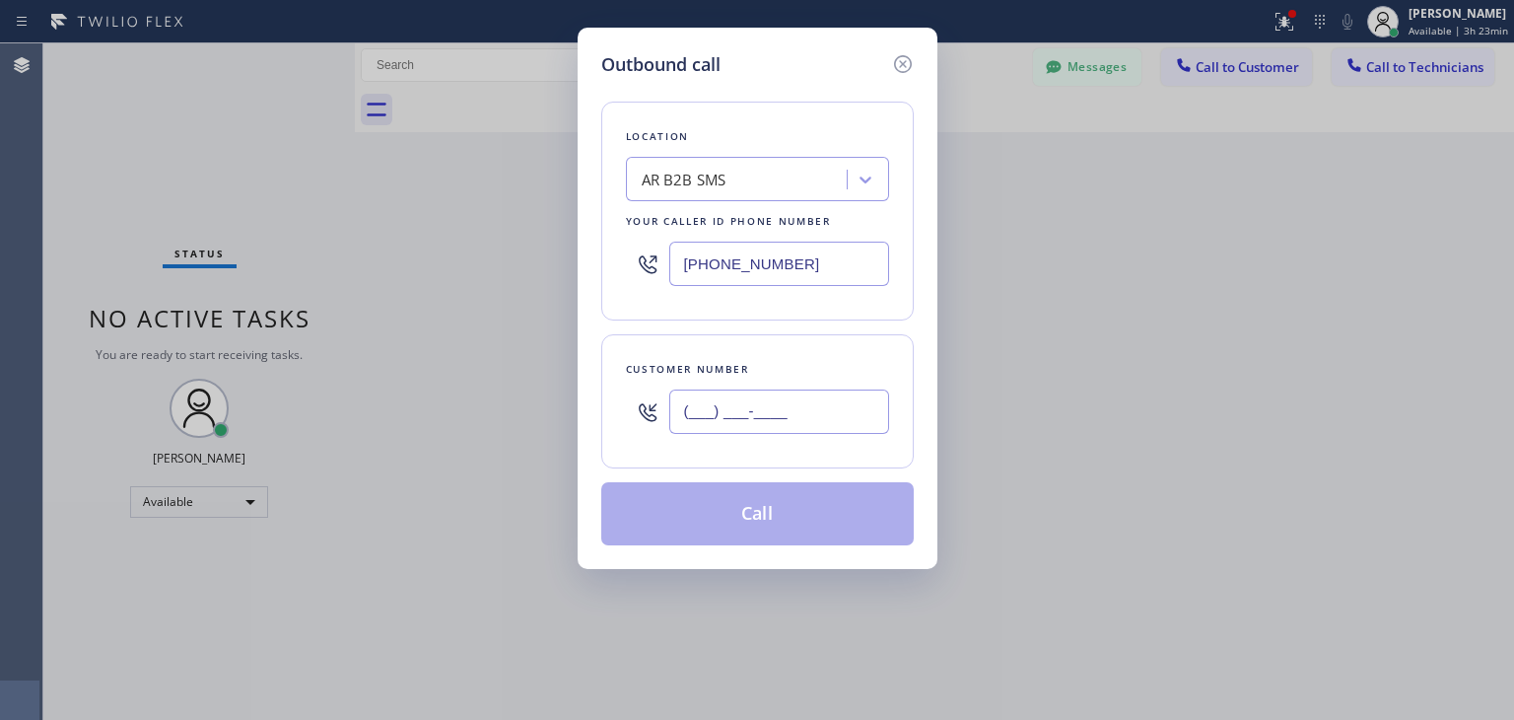
paste input "310) 591-4008"
click at [745, 401] on input "[PHONE_NUMBER]" at bounding box center [779, 411] width 220 height 44
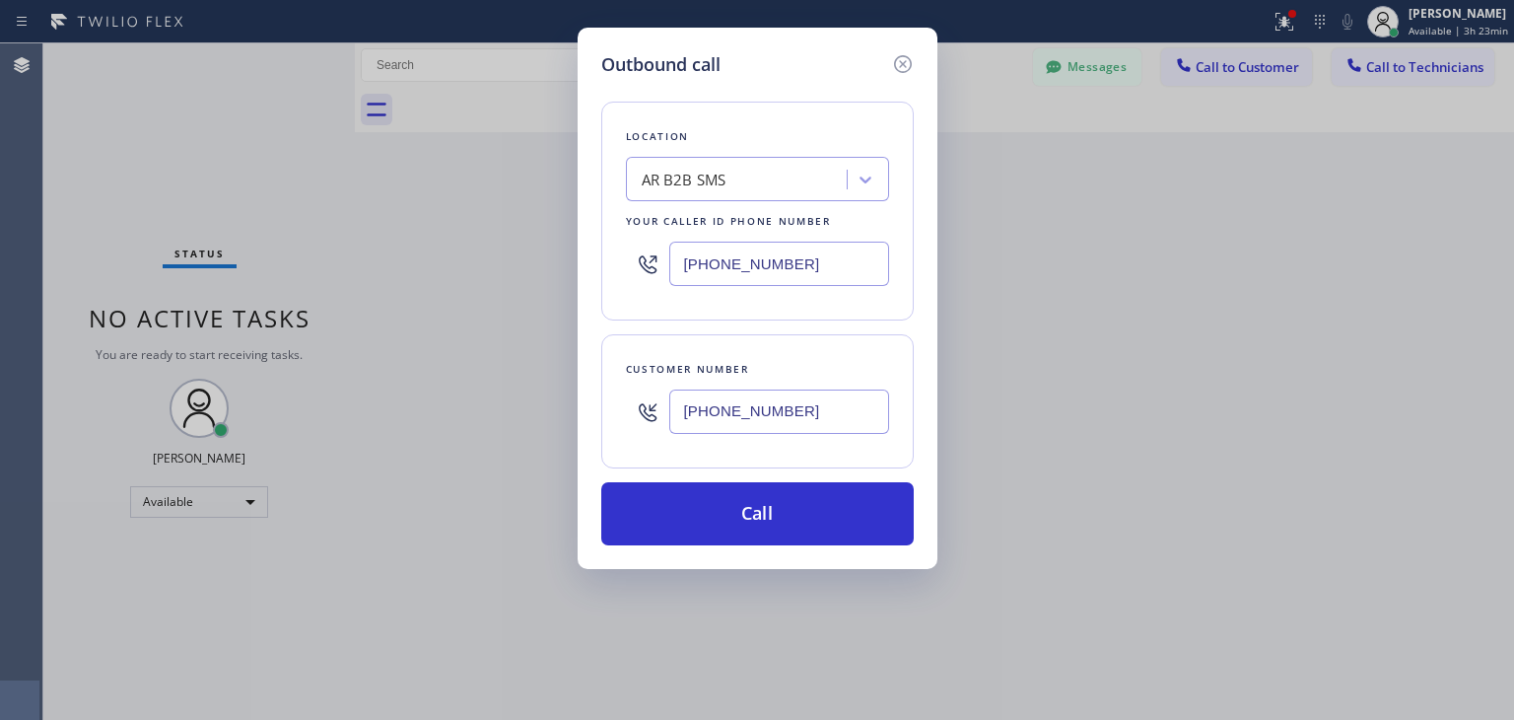
type input "[PHONE_NUMBER]"
drag, startPoint x: 722, startPoint y: 220, endPoint x: 777, endPoint y: 185, distance: 64.3
click at [777, 185] on div "Location AR B2B SMS Your caller id phone number [PHONE_NUMBER]" at bounding box center [757, 211] width 312 height 219
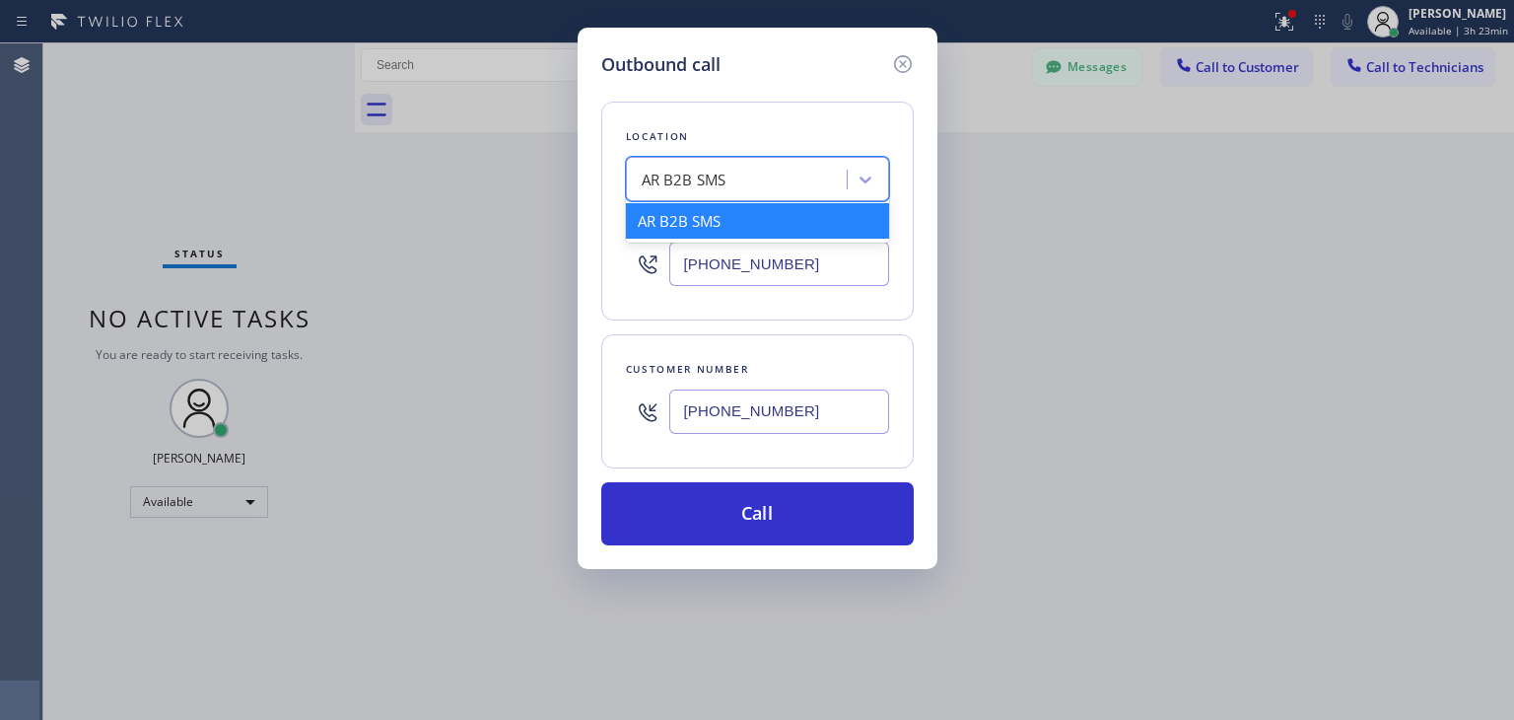
click at [777, 185] on div "AR B2B SMS" at bounding box center [739, 180] width 215 height 34
paste input "Viking Repair Service"
type input "Viking Repair Service"
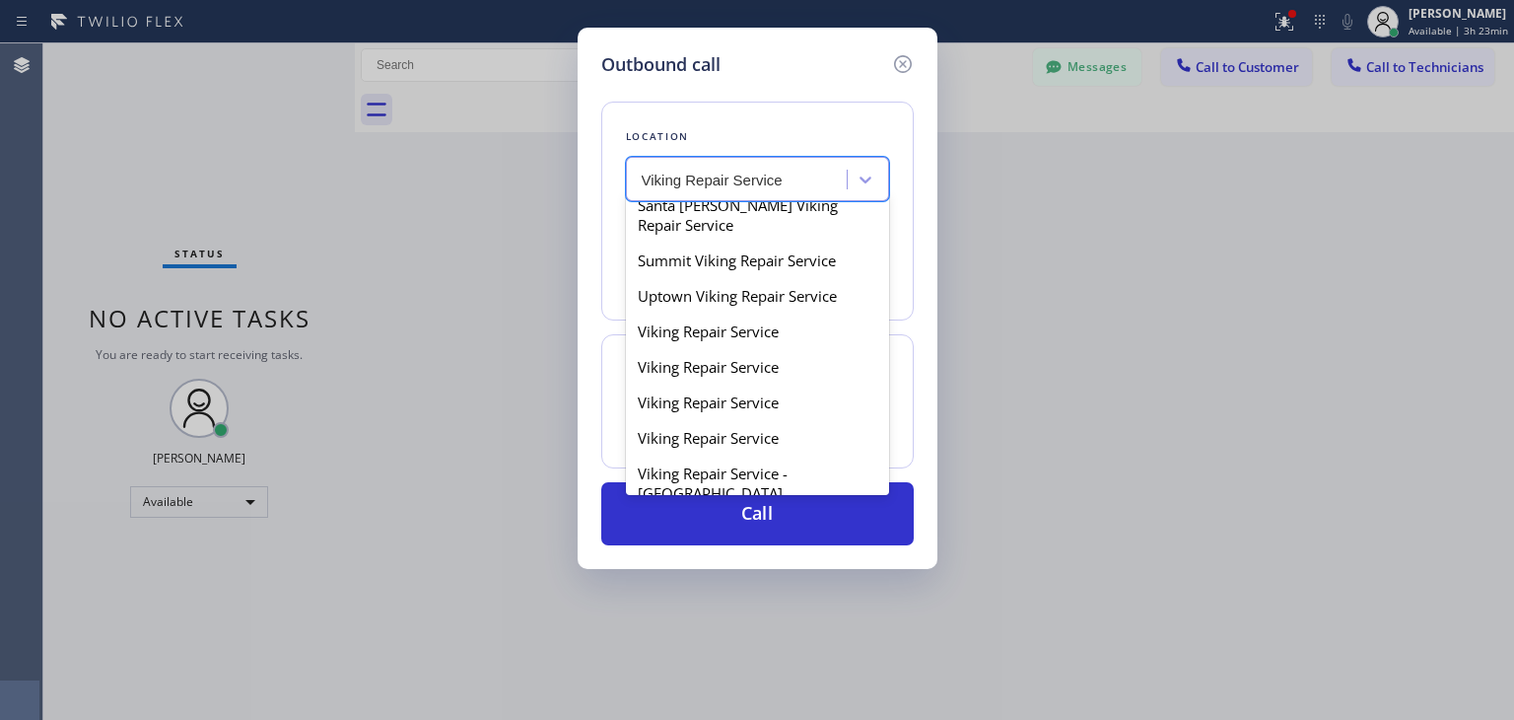
scroll to position [274, 0]
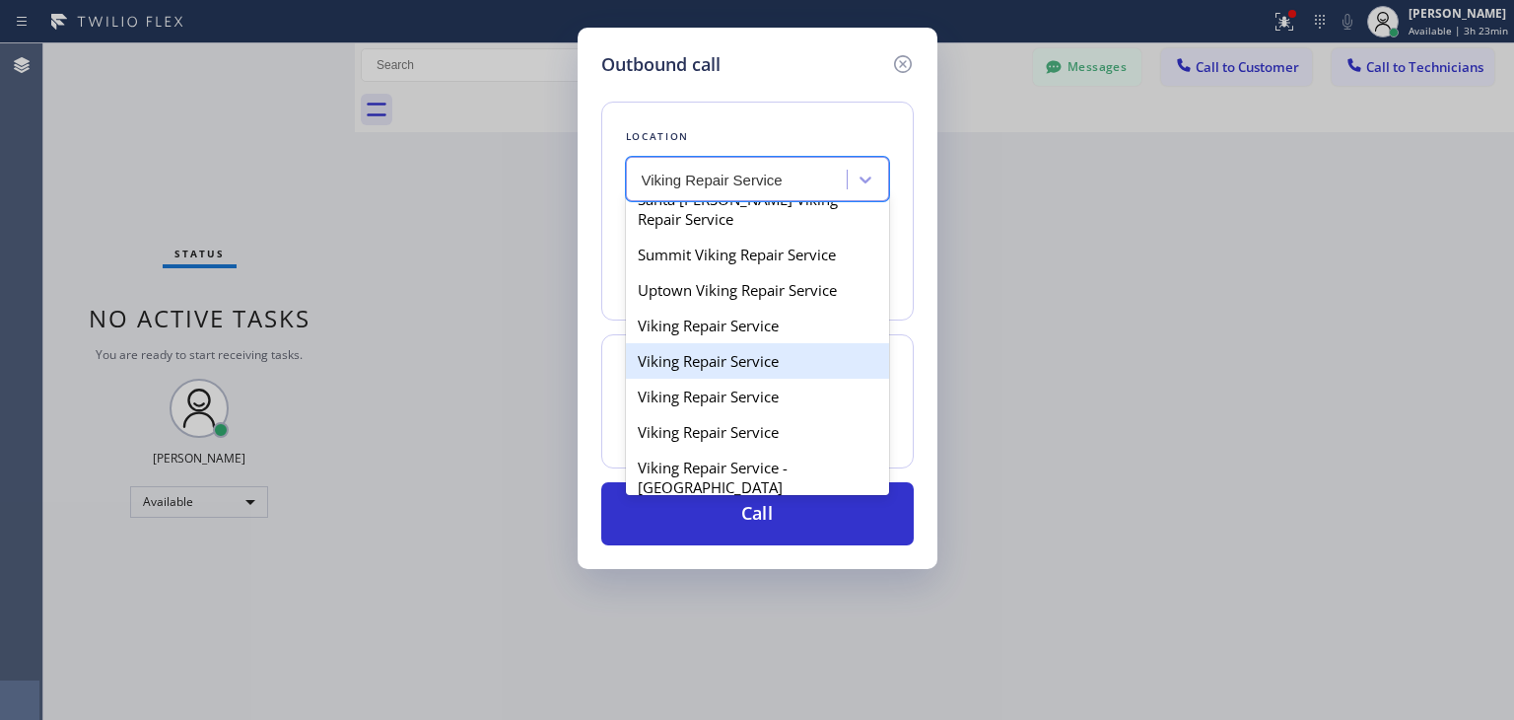
drag, startPoint x: 758, startPoint y: 383, endPoint x: 788, endPoint y: 368, distance: 33.5
click at [788, 368] on div "Barret Bros Viking Repair Service Golden Beach Viking Repair Service [PERSON_NA…" at bounding box center [757, 347] width 263 height 296
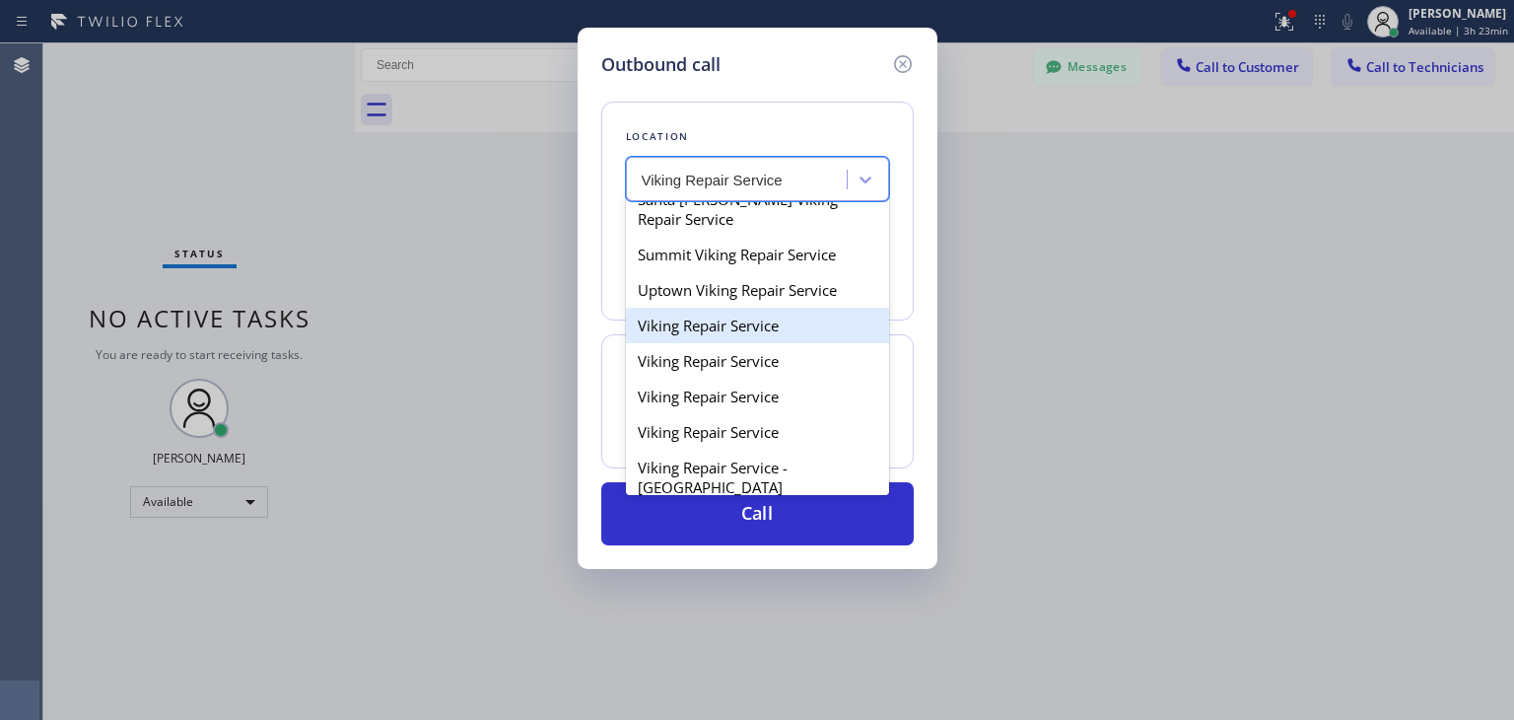
click at [788, 343] on div "Viking Repair Service" at bounding box center [757, 325] width 263 height 35
type input "[PHONE_NUMBER]"
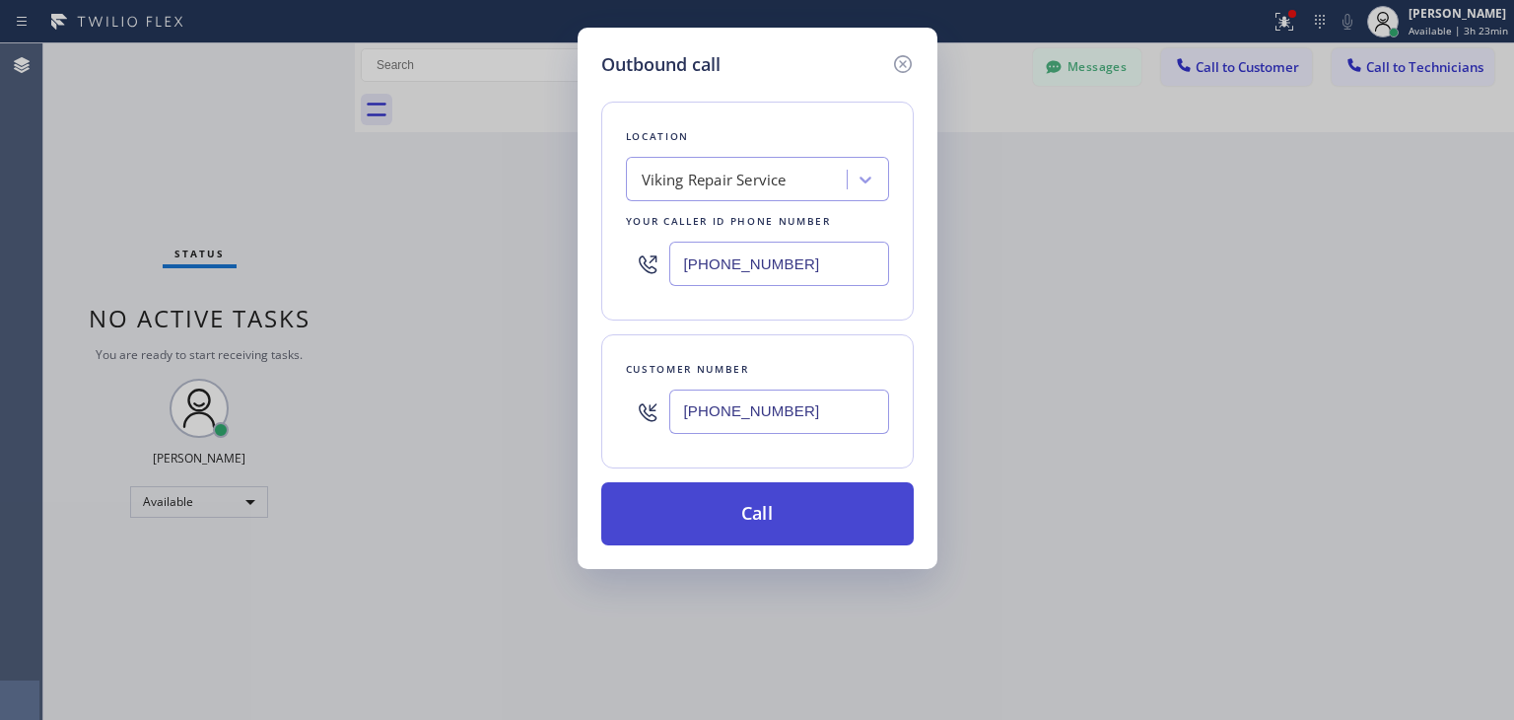
click at [792, 499] on button "Call" at bounding box center [757, 513] width 312 height 63
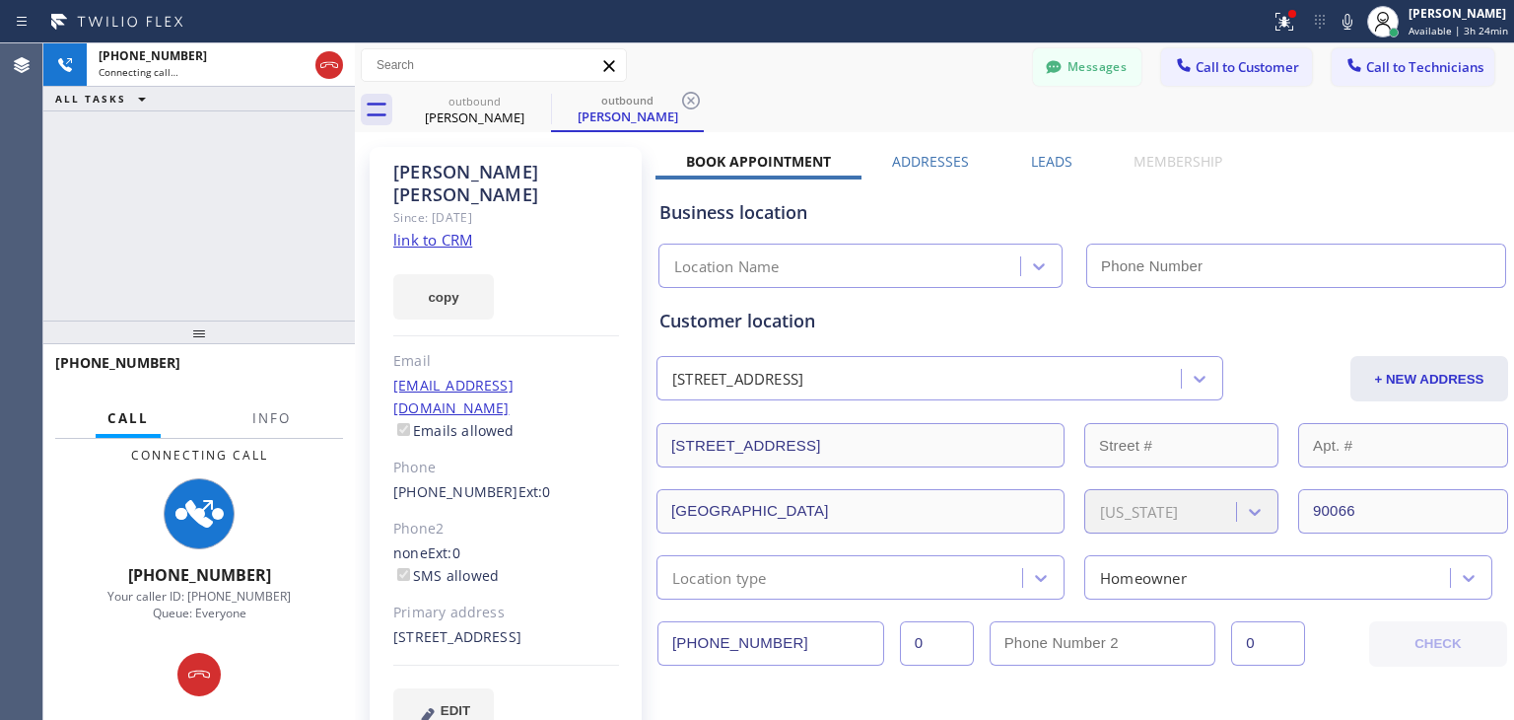
type input "[PHONE_NUMBER]"
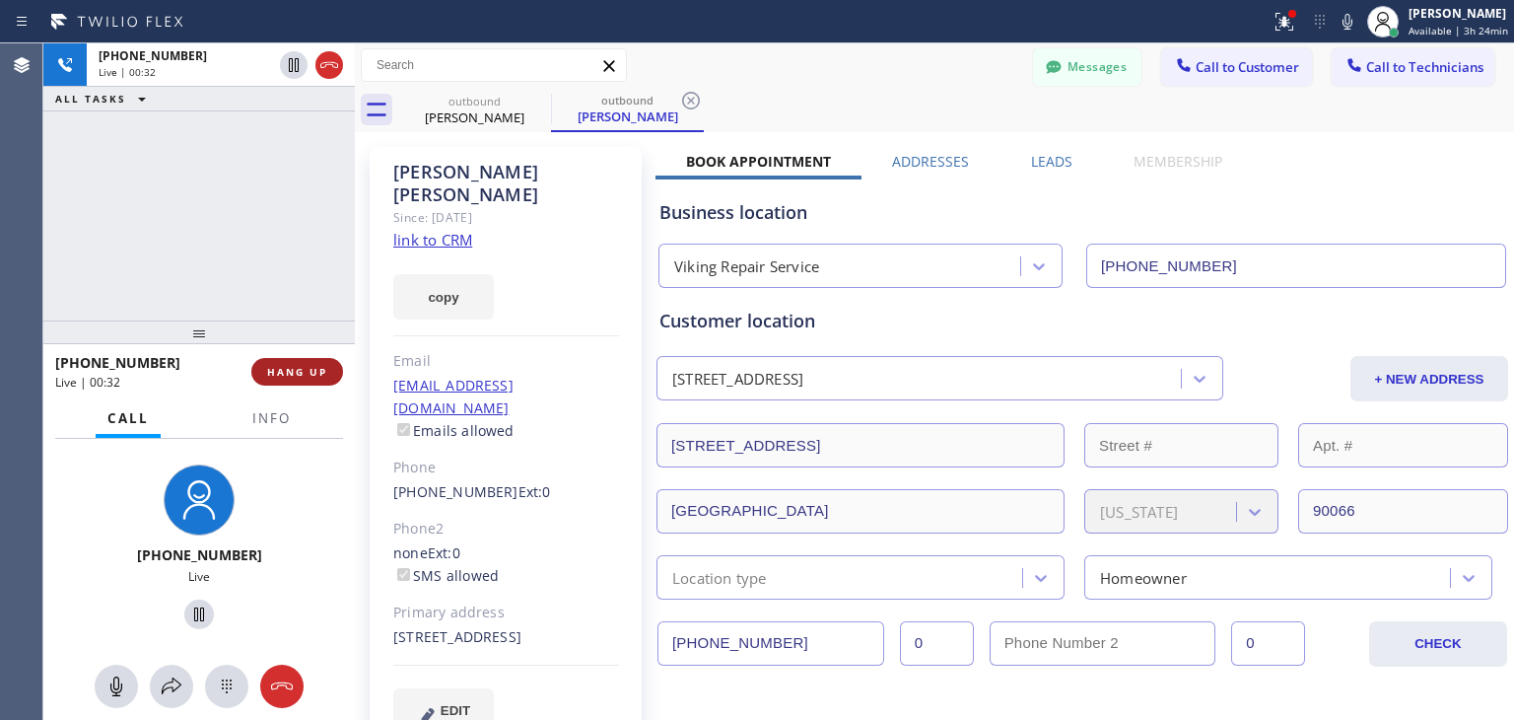
click at [290, 379] on button "HANG UP" at bounding box center [297, 372] width 92 height 28
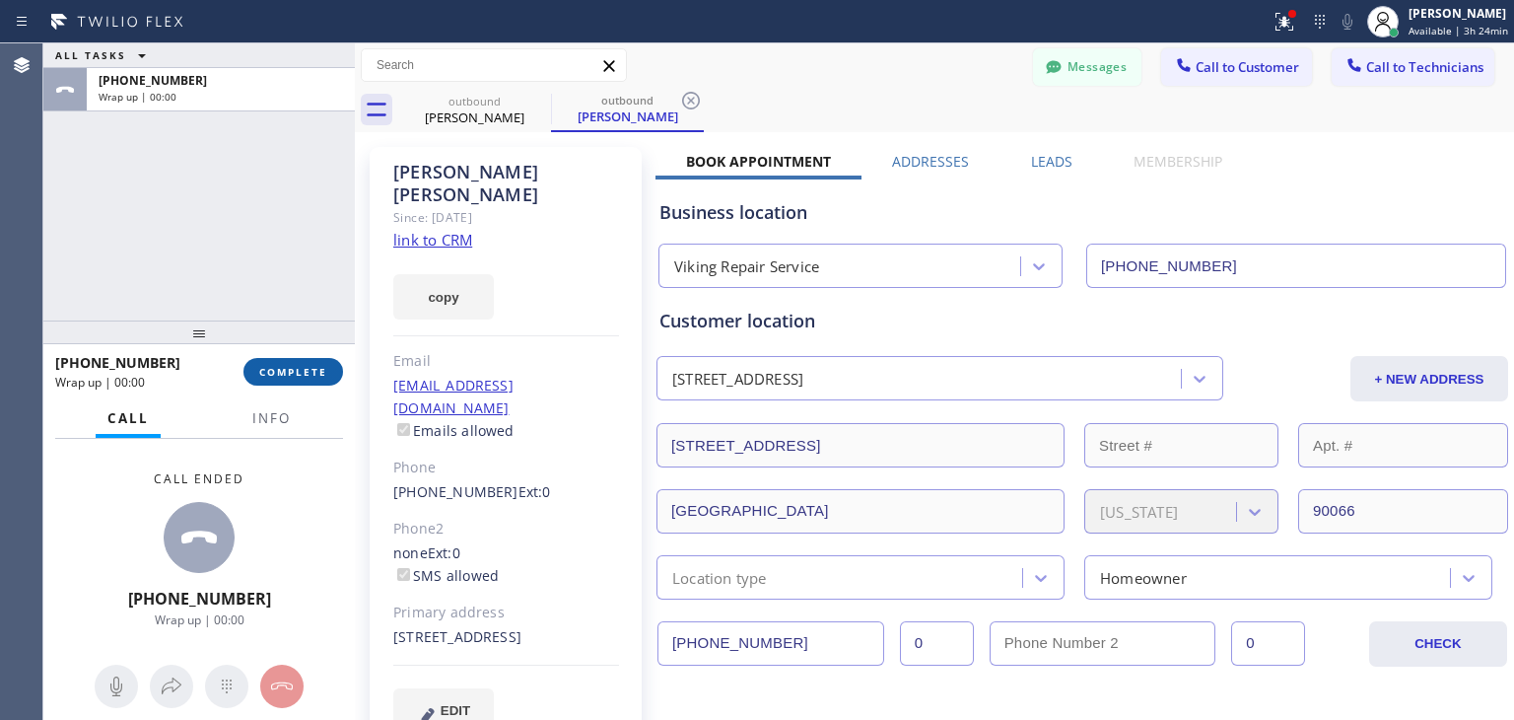
click at [290, 379] on button "COMPLETE" at bounding box center [293, 372] width 100 height 28
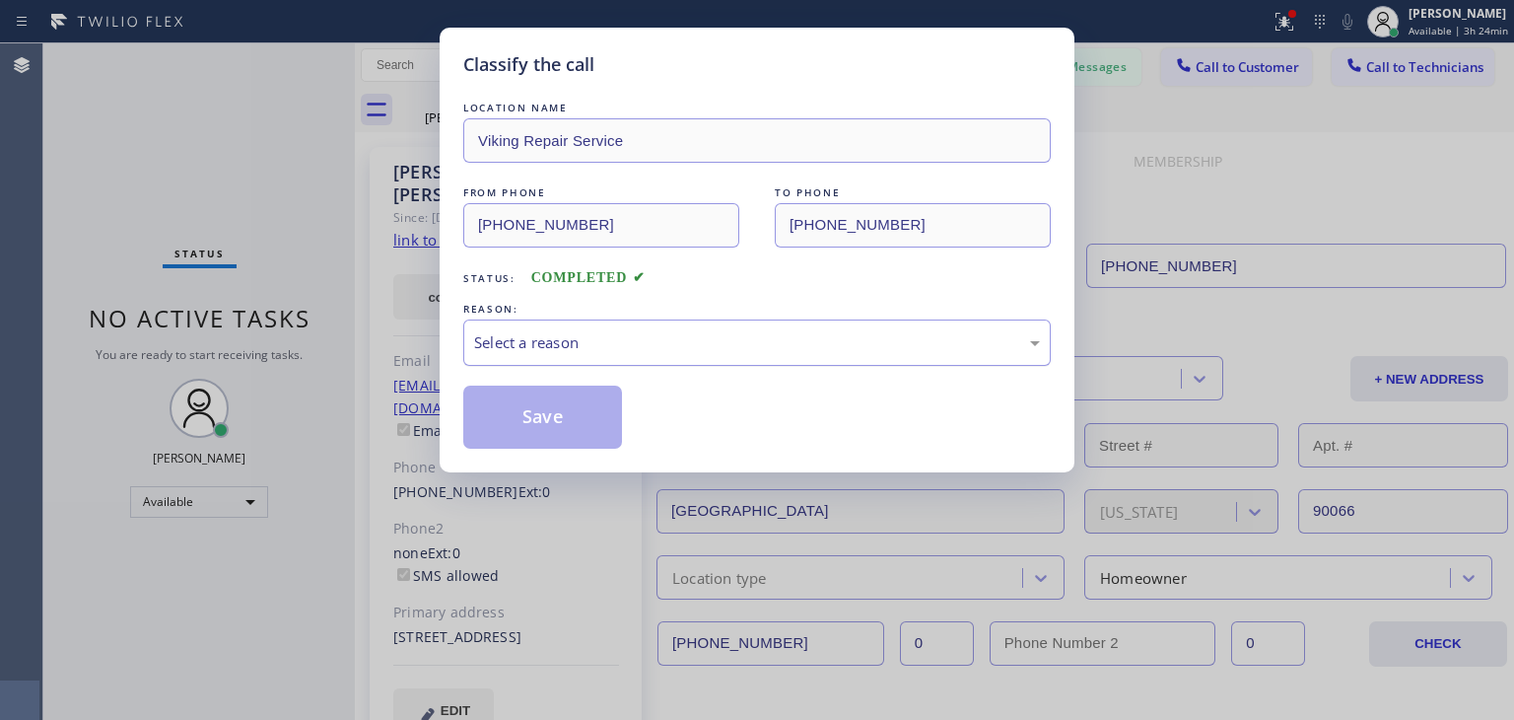
drag, startPoint x: 580, startPoint y: 365, endPoint x: 647, endPoint y: 325, distance: 77.8
click at [647, 325] on div "LOCATION NAME Viking Repair Service FROM PHONE [PHONE_NUMBER] TO PHONE [PHONE_N…" at bounding box center [756, 273] width 587 height 351
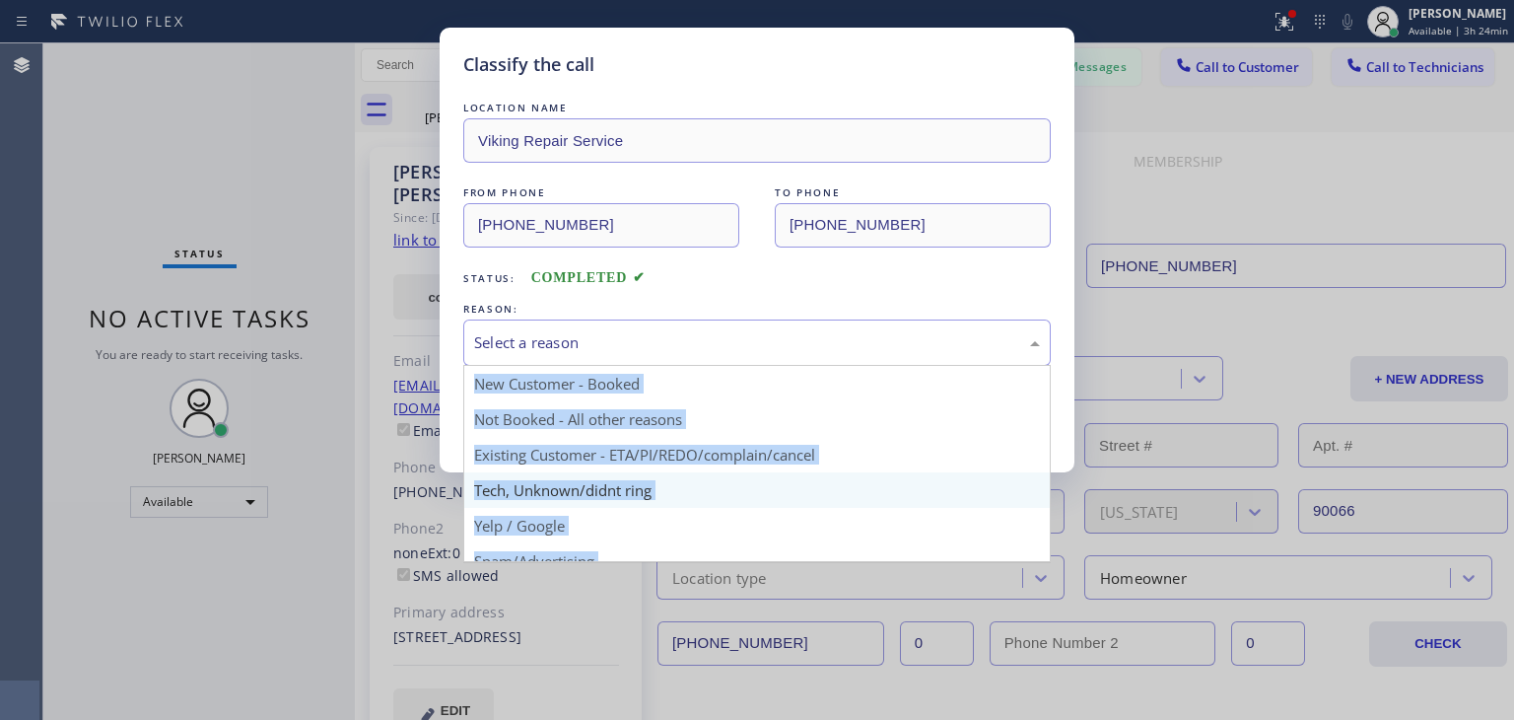
drag, startPoint x: 647, startPoint y: 325, endPoint x: 633, endPoint y: 490, distance: 165.2
click at [633, 366] on div "Select a reason New Customer - Booked Not Booked - All other reasons Existing C…" at bounding box center [756, 342] width 587 height 46
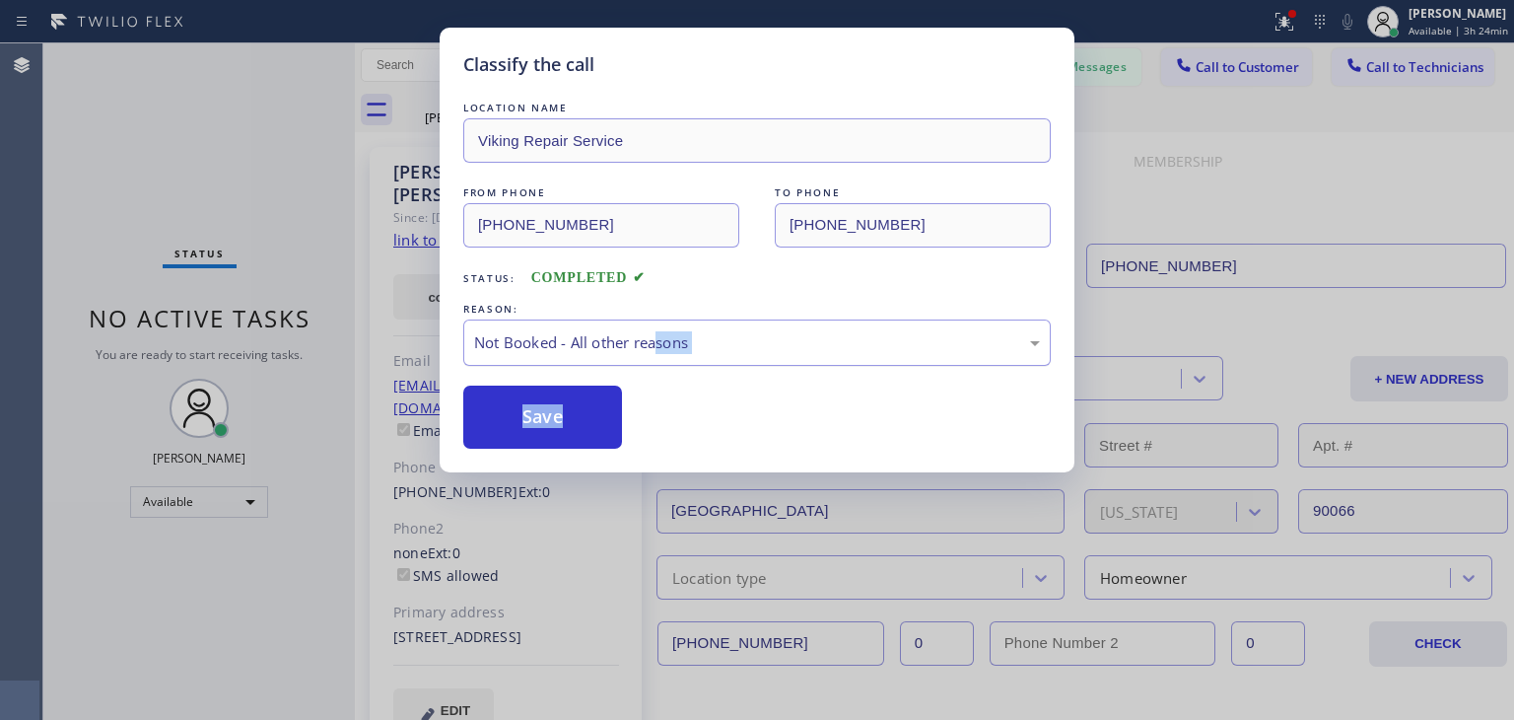
drag, startPoint x: 710, startPoint y: 432, endPoint x: 656, endPoint y: 344, distance: 102.6
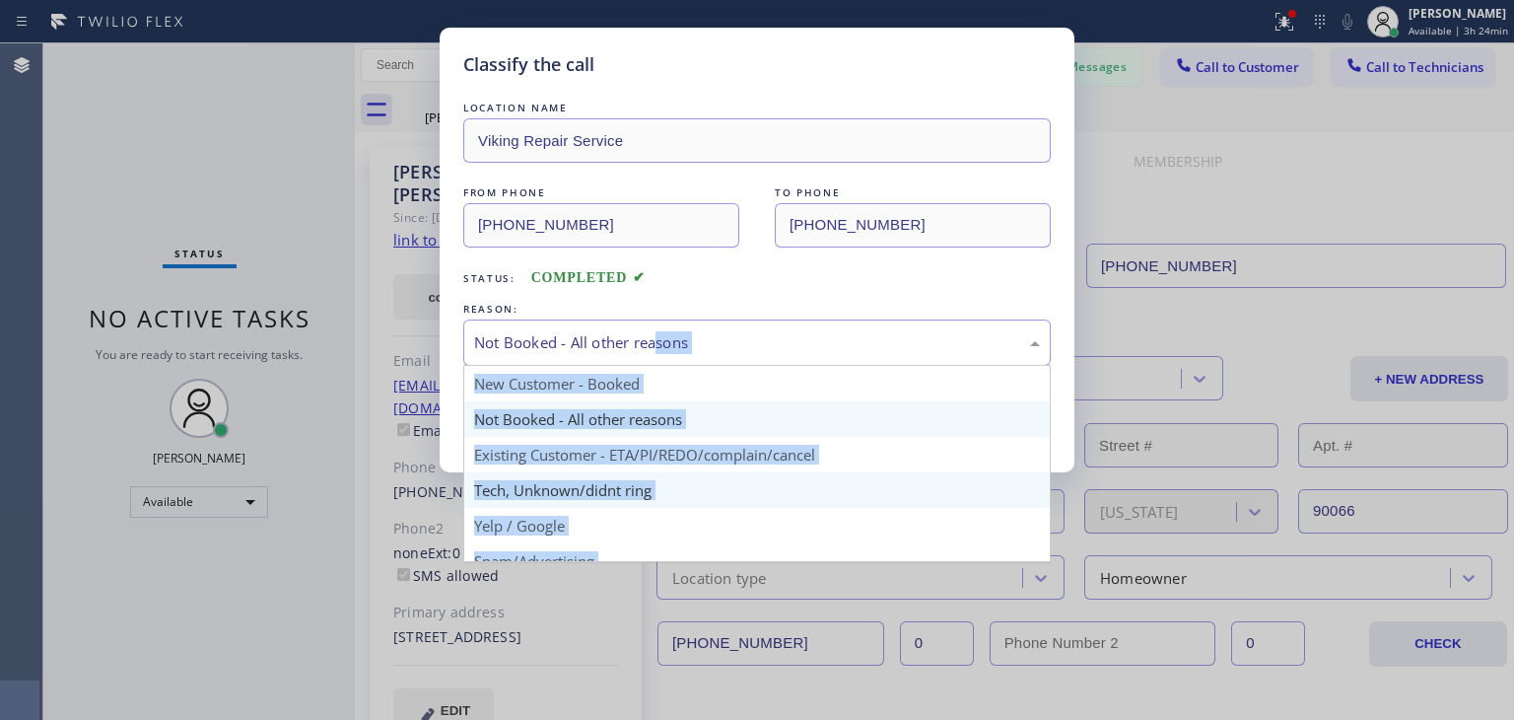
drag, startPoint x: 656, startPoint y: 344, endPoint x: 666, endPoint y: 488, distance: 144.2
click at [666, 366] on div "Not Booked - All other reasons New Customer - Booked Not Booked - All other rea…" at bounding box center [756, 342] width 587 height 46
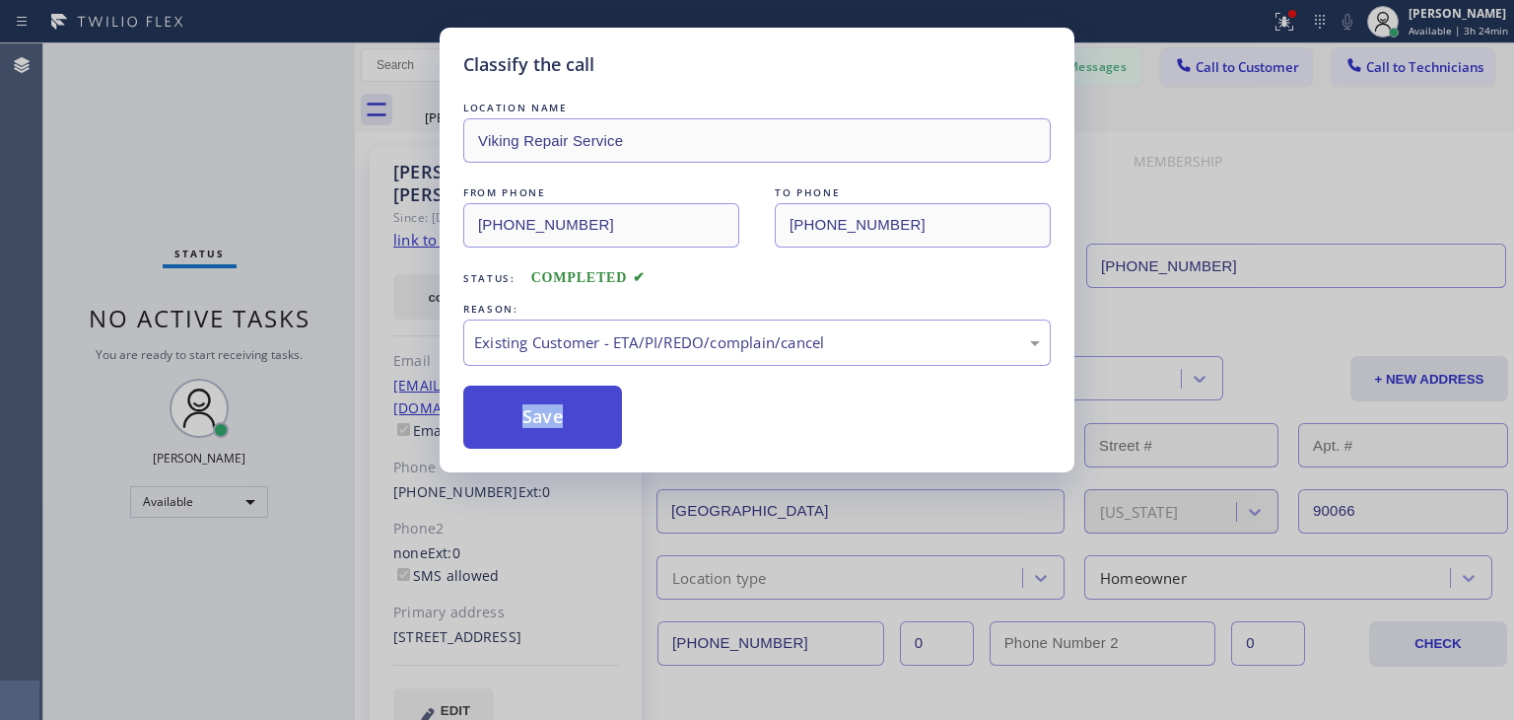
drag, startPoint x: 720, startPoint y: 445, endPoint x: 516, endPoint y: 414, distance: 205.3
click at [516, 414] on button "Save" at bounding box center [542, 416] width 159 height 63
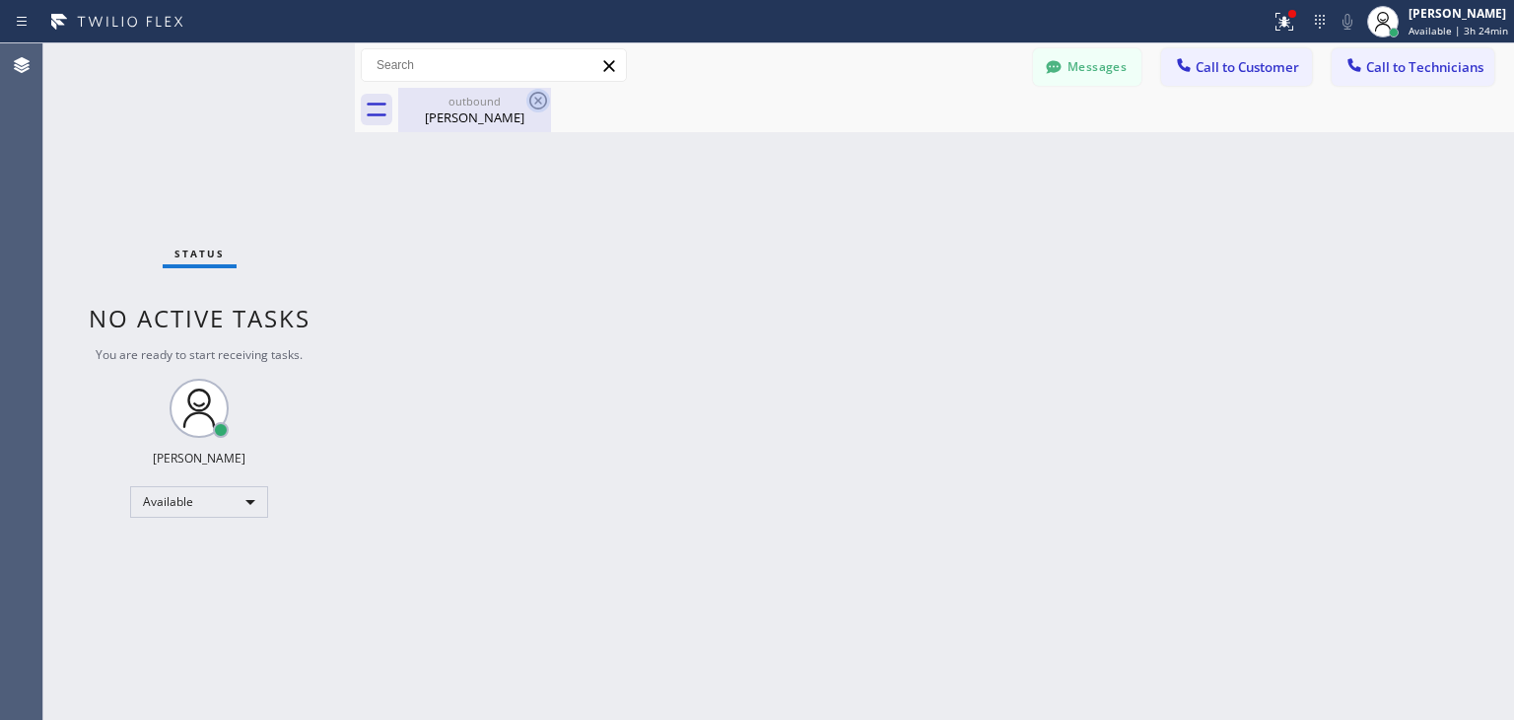
click at [543, 102] on icon at bounding box center [538, 101] width 24 height 24
click at [1112, 62] on button "Messages" at bounding box center [1087, 66] width 108 height 37
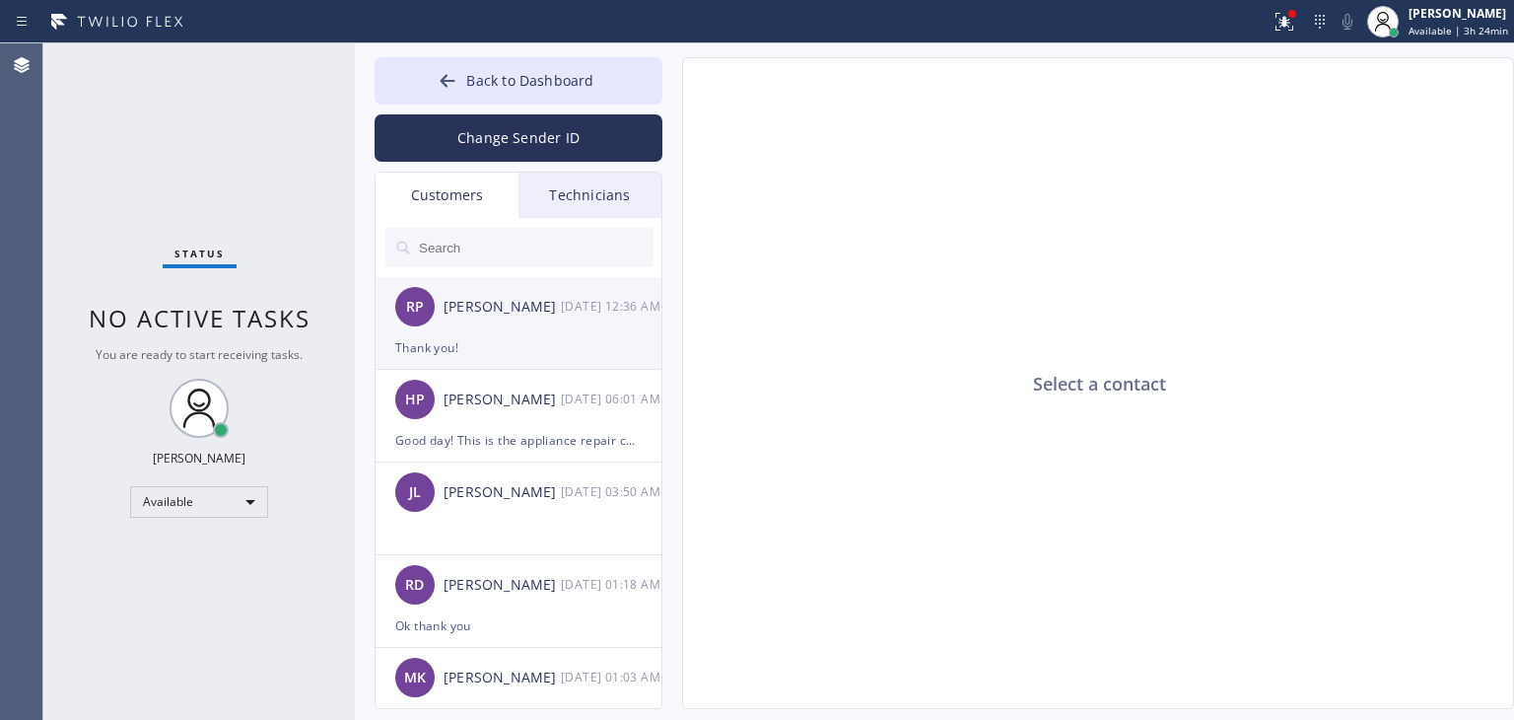
click at [505, 325] on div "RP [PERSON_NAME] [DATE] 12:36 AM" at bounding box center [520, 306] width 288 height 59
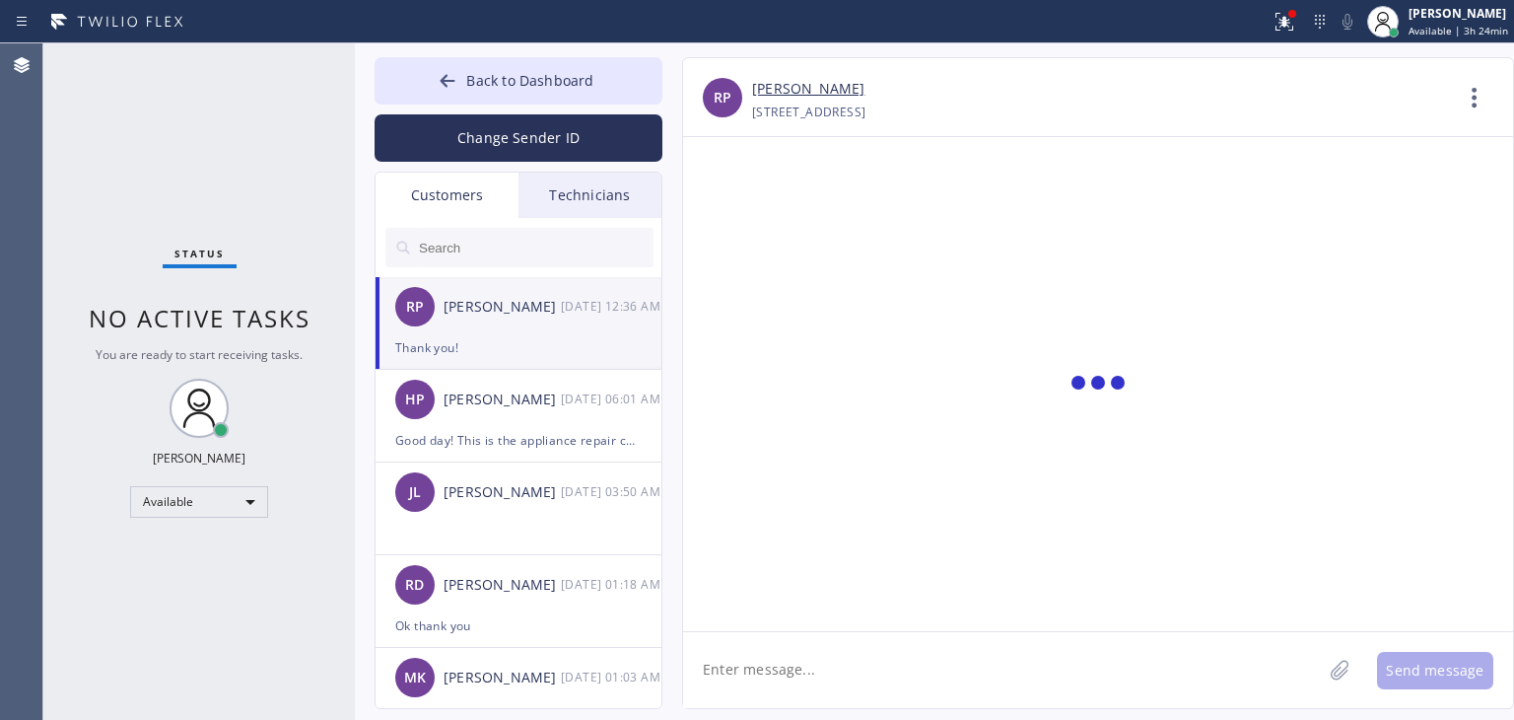
scroll to position [146, 0]
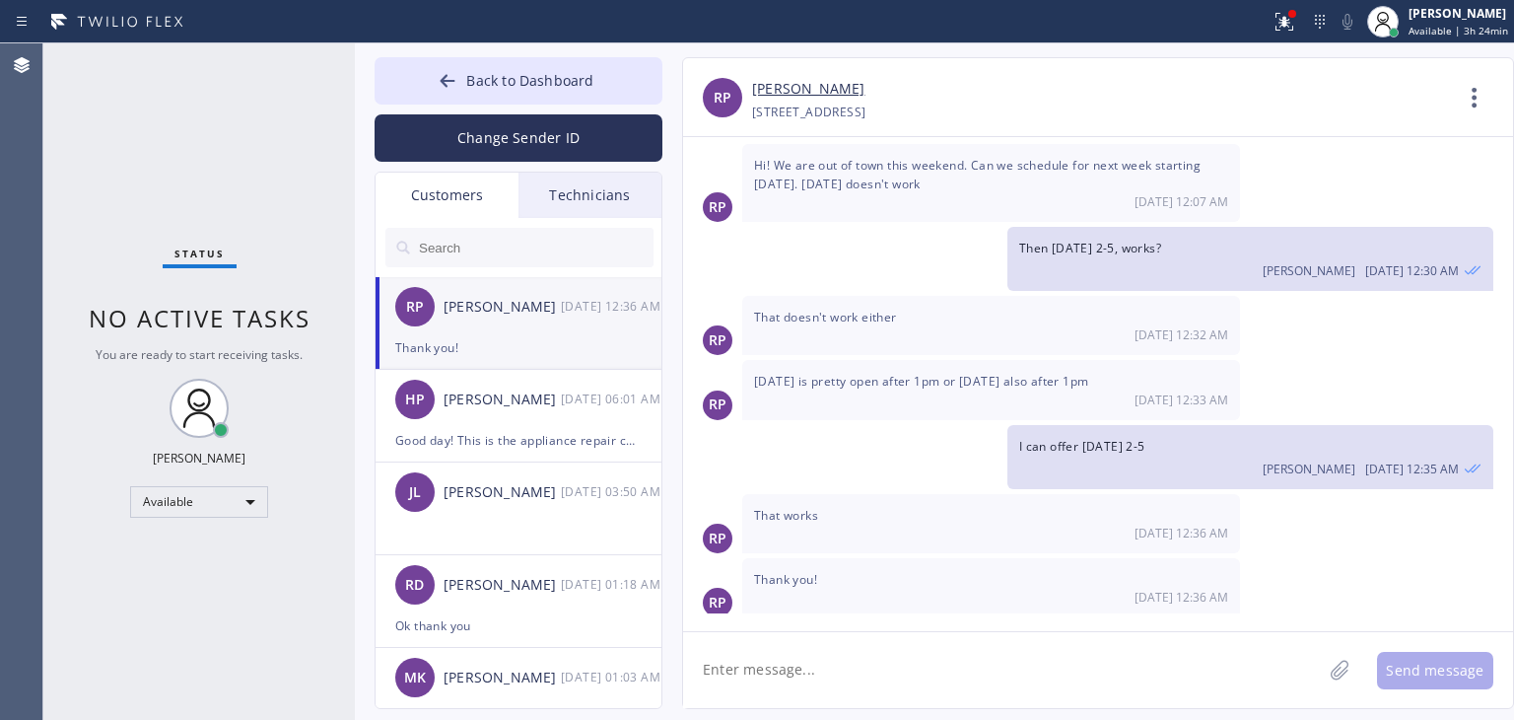
click at [937, 655] on textarea at bounding box center [1002, 670] width 639 height 76
type textarea "Nice, scheduled in our system, thank you!"
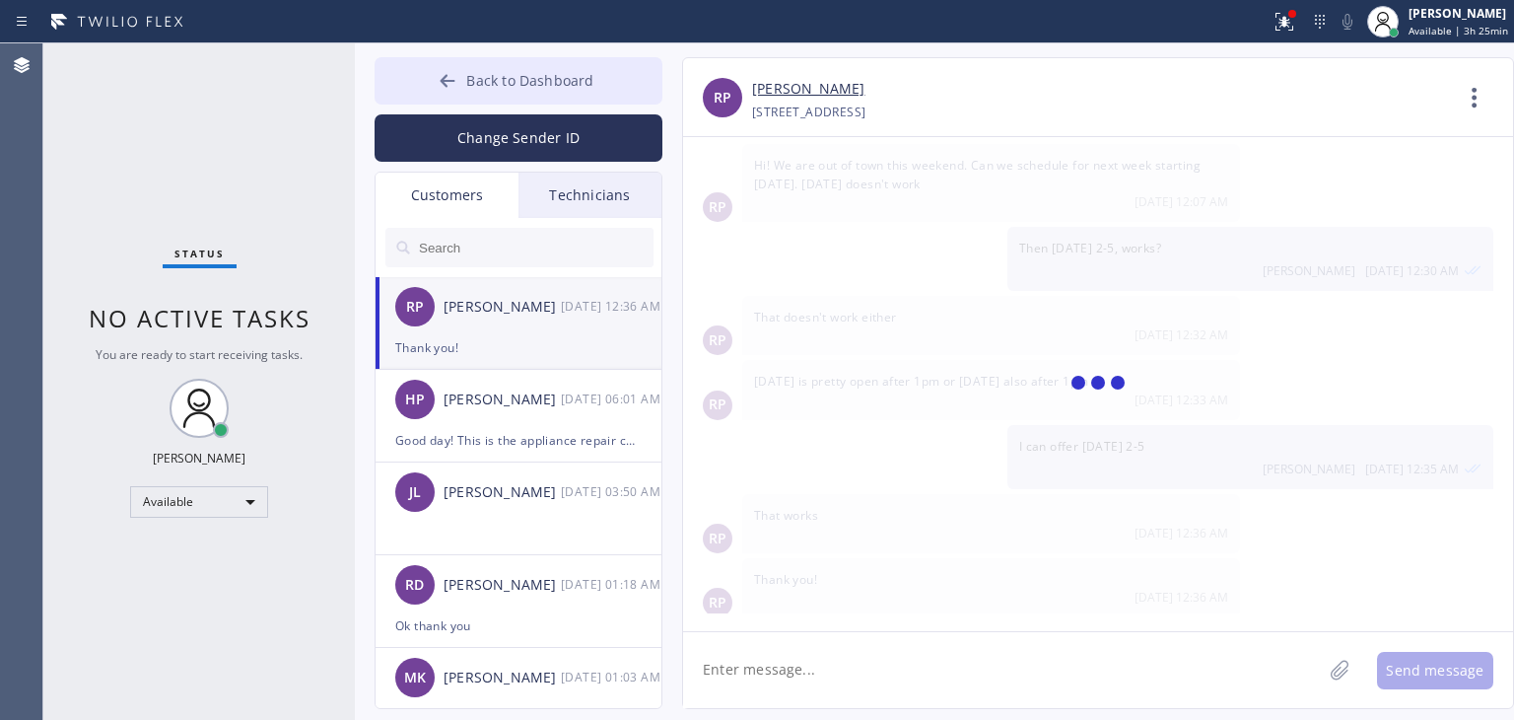
scroll to position [215, 0]
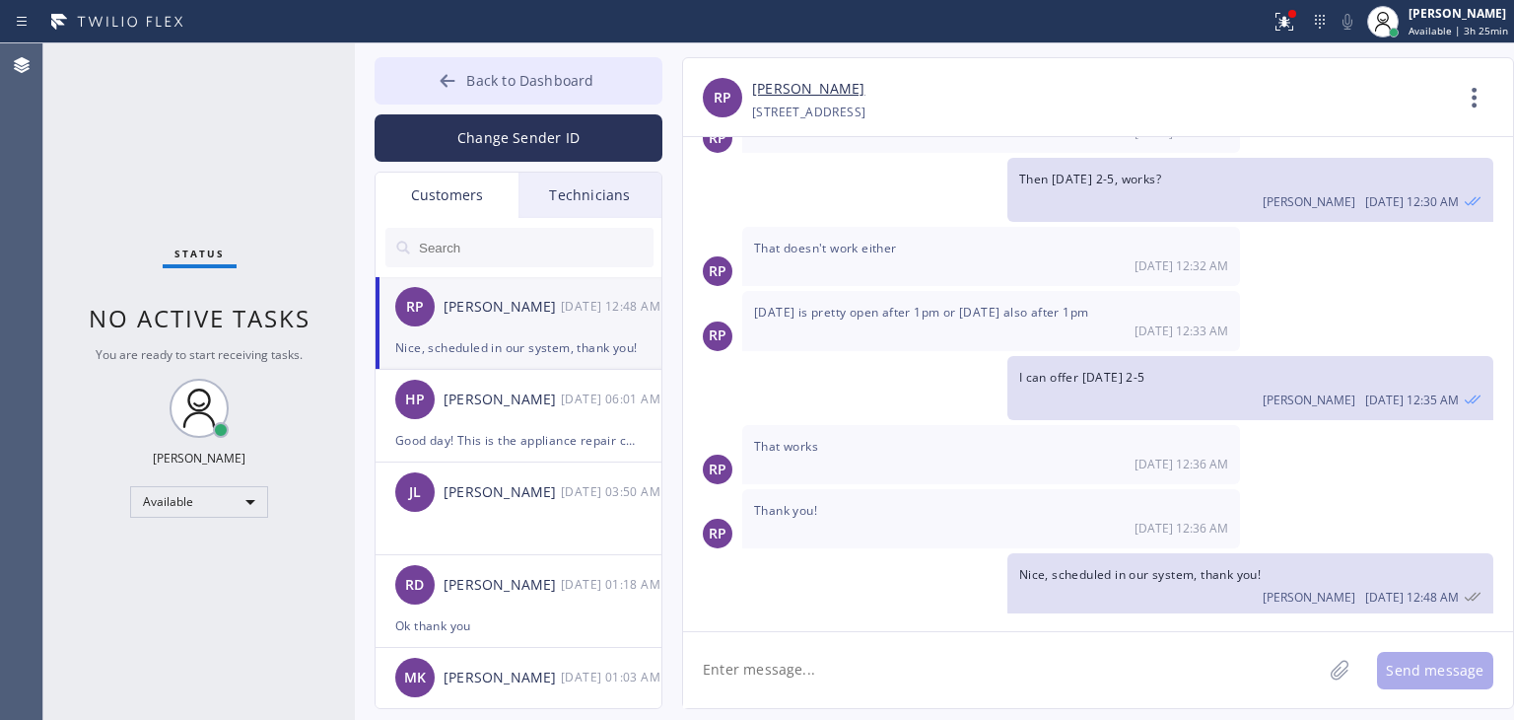
click at [611, 76] on button "Back to Dashboard" at bounding box center [519, 80] width 288 height 47
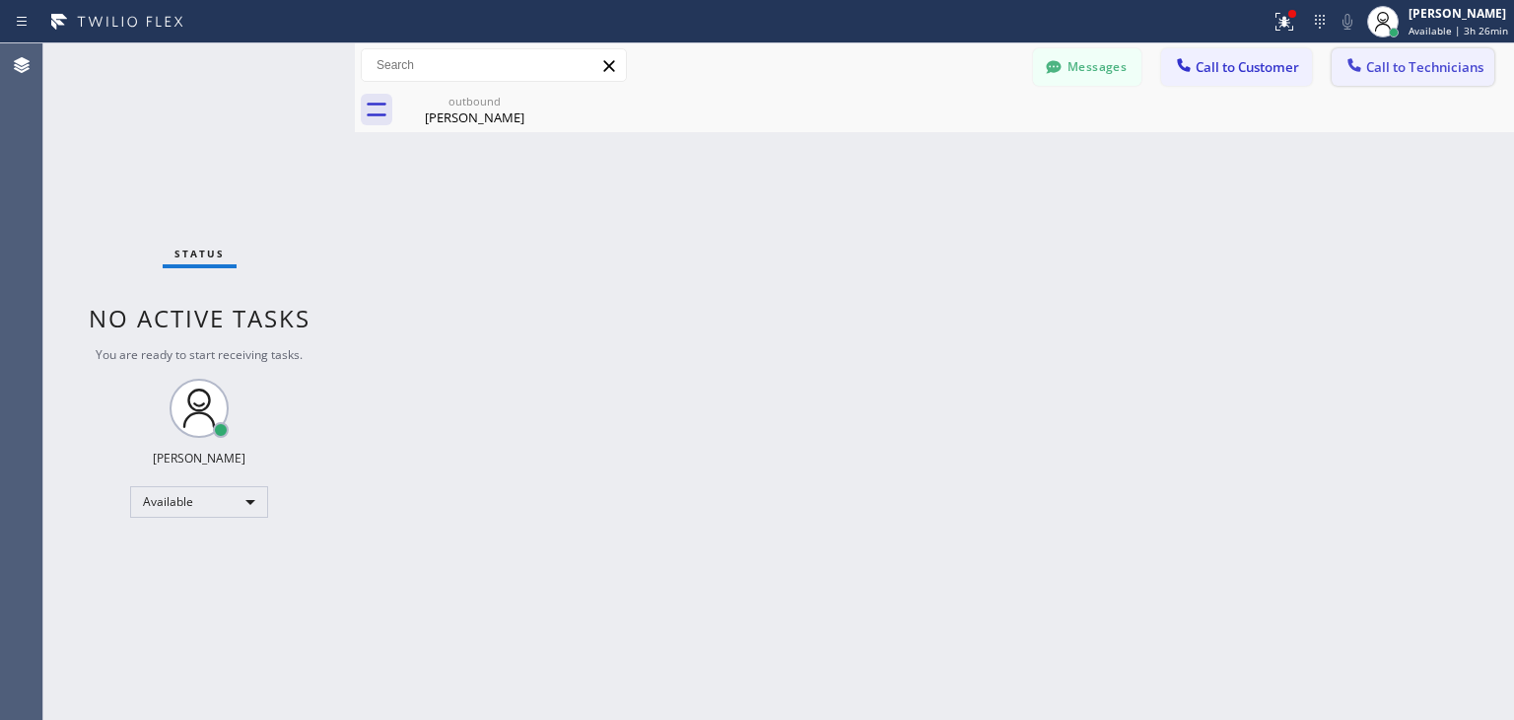
click at [1382, 75] on span "Call to Technicians" at bounding box center [1424, 67] width 117 height 18
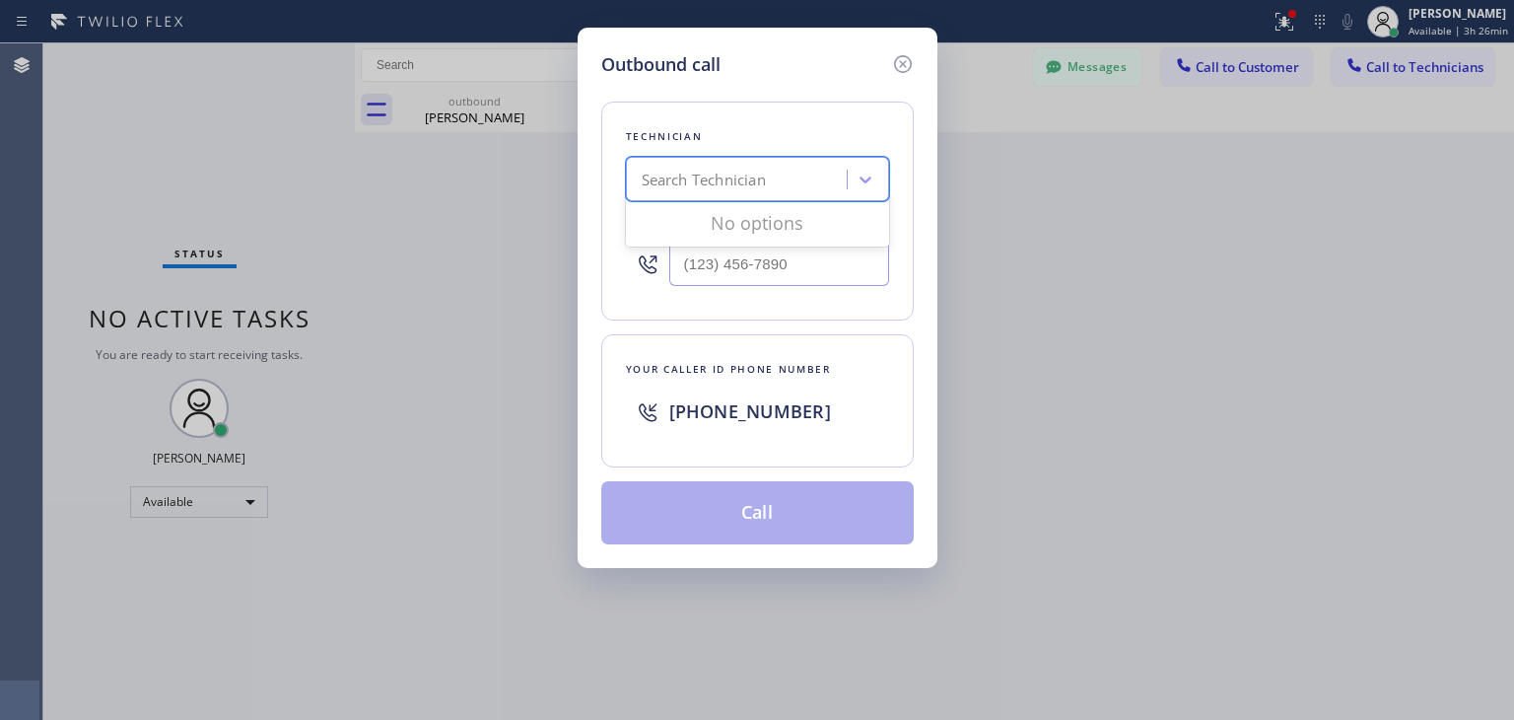
click at [739, 159] on div "Search Technician" at bounding box center [757, 179] width 263 height 44
type input "ibragim"
click at [841, 232] on div "[PERSON_NAME]" at bounding box center [757, 220] width 263 height 35
type input "[PHONE_NUMBER]"
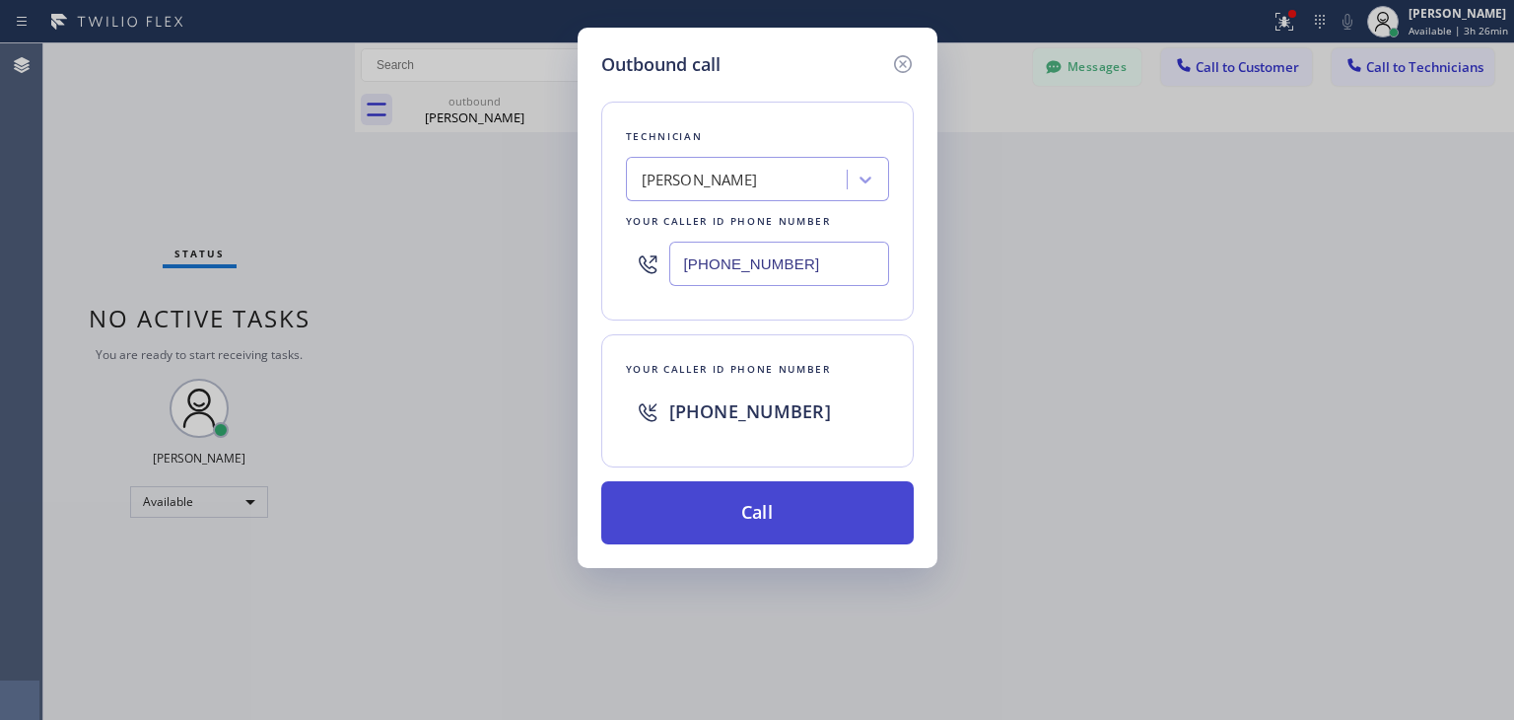
click at [784, 492] on button "Call" at bounding box center [757, 512] width 312 height 63
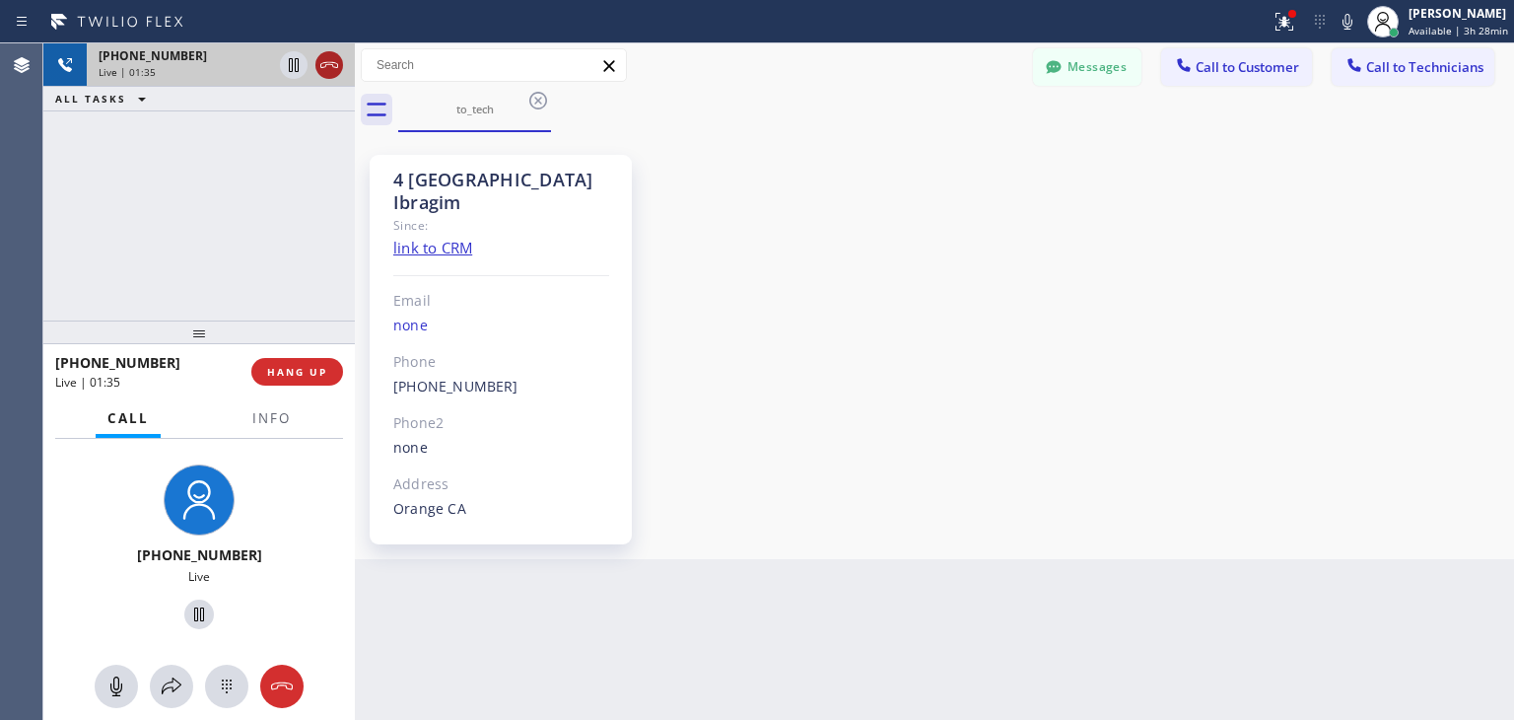
click at [339, 68] on icon at bounding box center [329, 65] width 24 height 24
click at [272, 68] on div "Live | 01:35" at bounding box center [185, 72] width 173 height 14
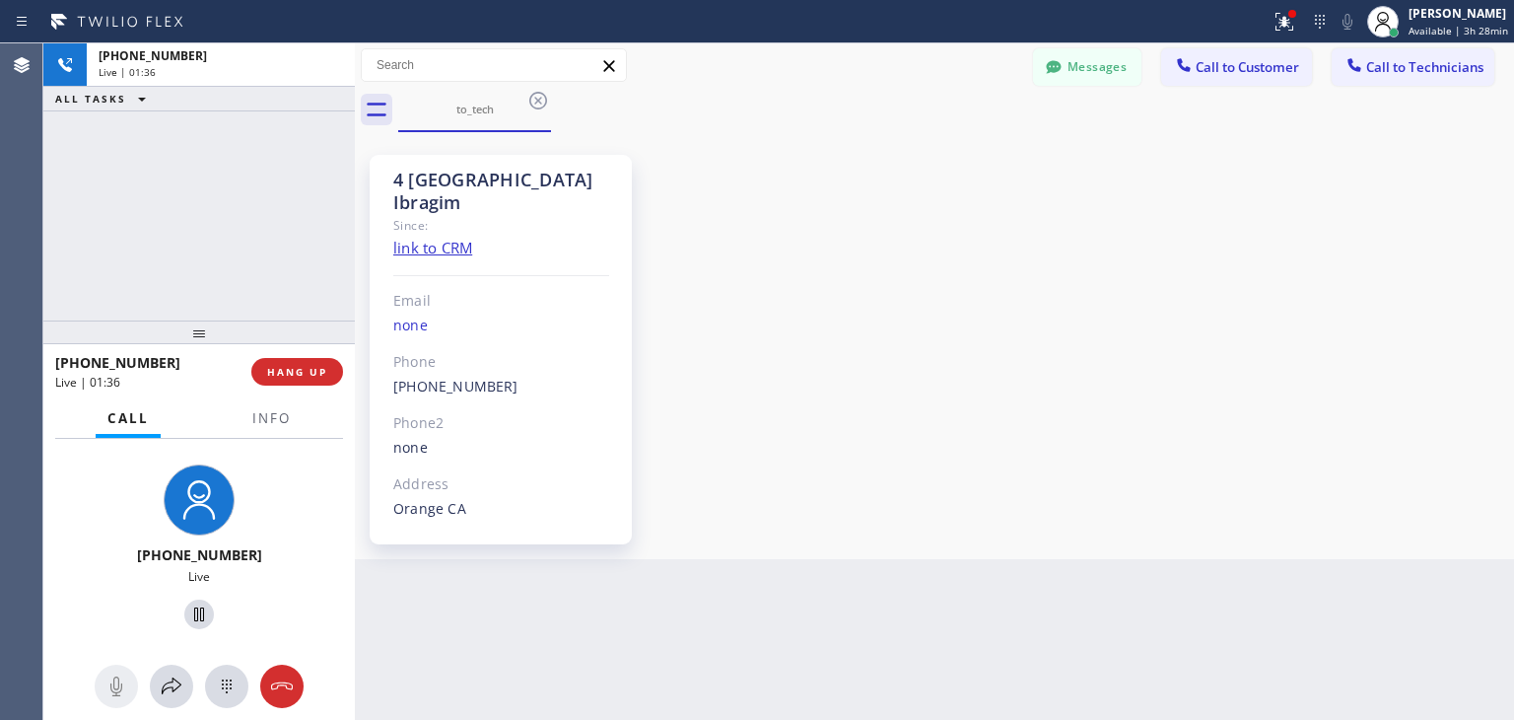
drag, startPoint x: 339, startPoint y: 68, endPoint x: 326, endPoint y: 390, distance: 322.6
click at [326, 390] on div "[PHONE_NUMBER] Live | 01:36 ALL TASKS ALL TASKS ACTIVE TASKS TASKS IN WRAP UP […" at bounding box center [198, 381] width 311 height 676
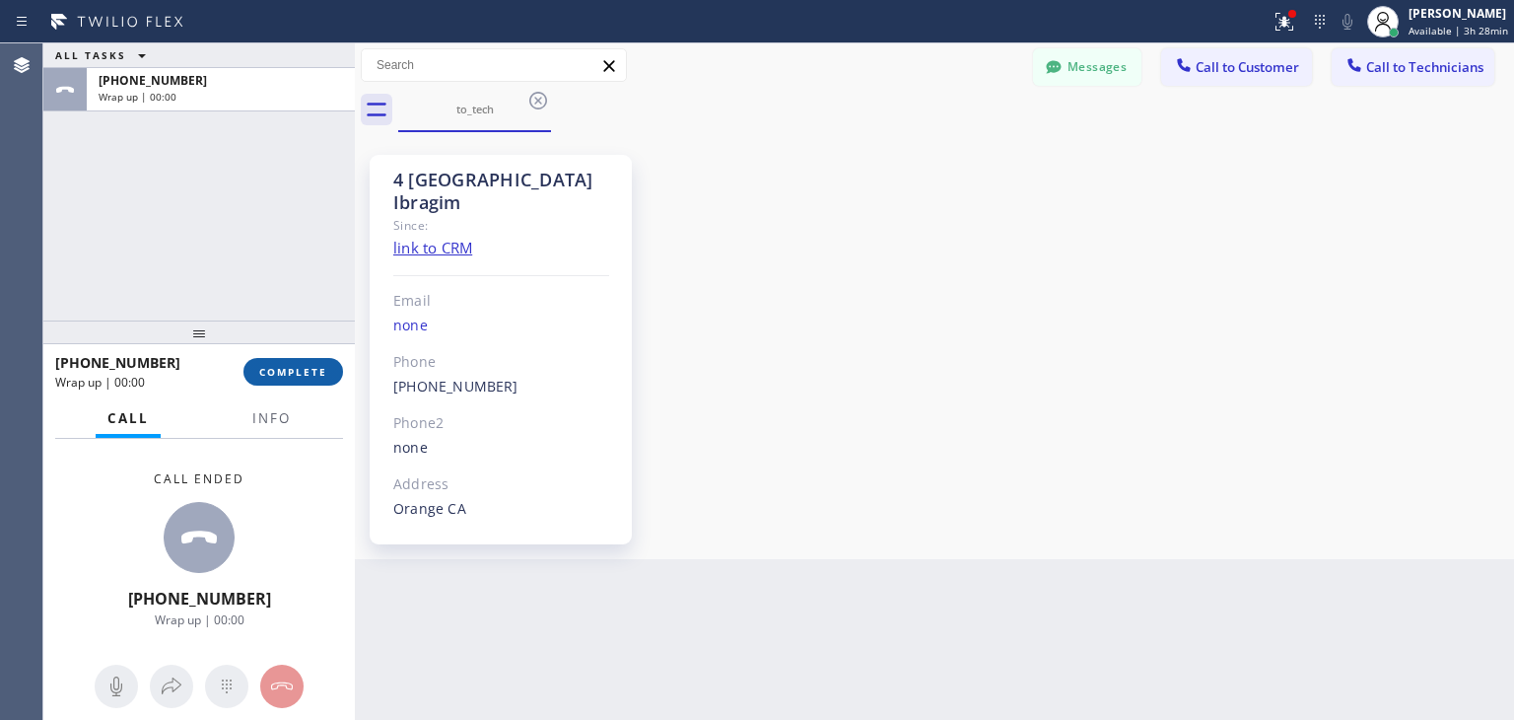
click at [309, 366] on span "COMPLETE" at bounding box center [293, 372] width 68 height 14
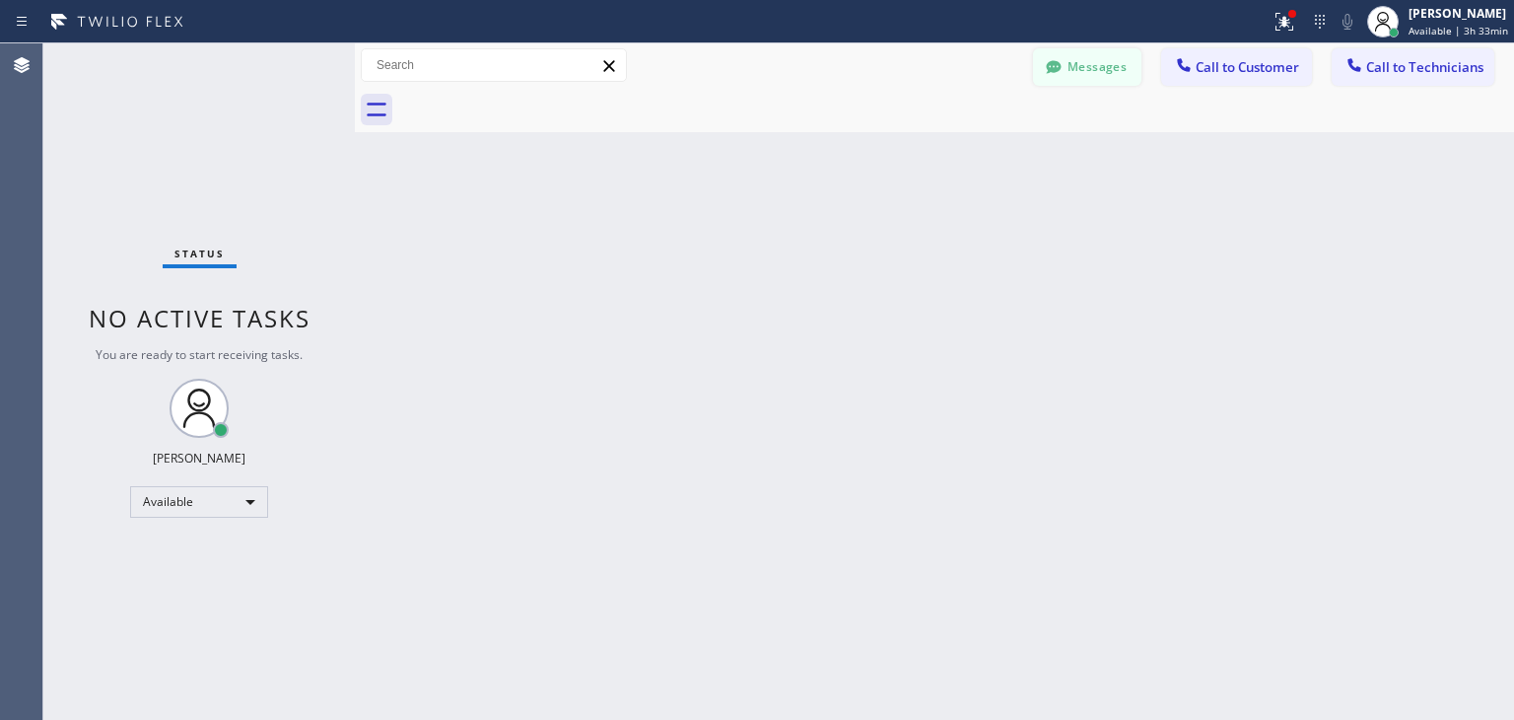
click at [1099, 60] on button "Messages" at bounding box center [1087, 66] width 108 height 37
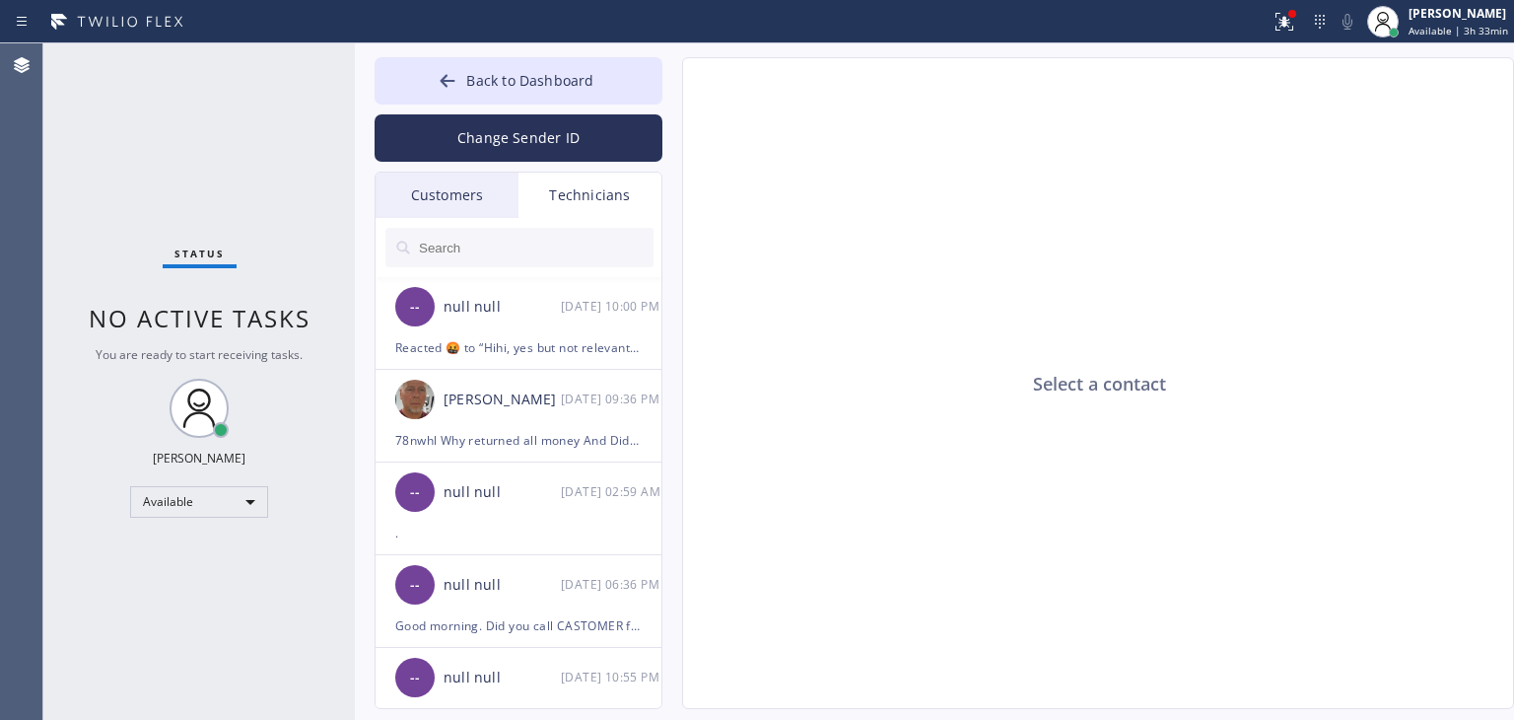
click at [474, 194] on div "Customers" at bounding box center [447, 194] width 143 height 45
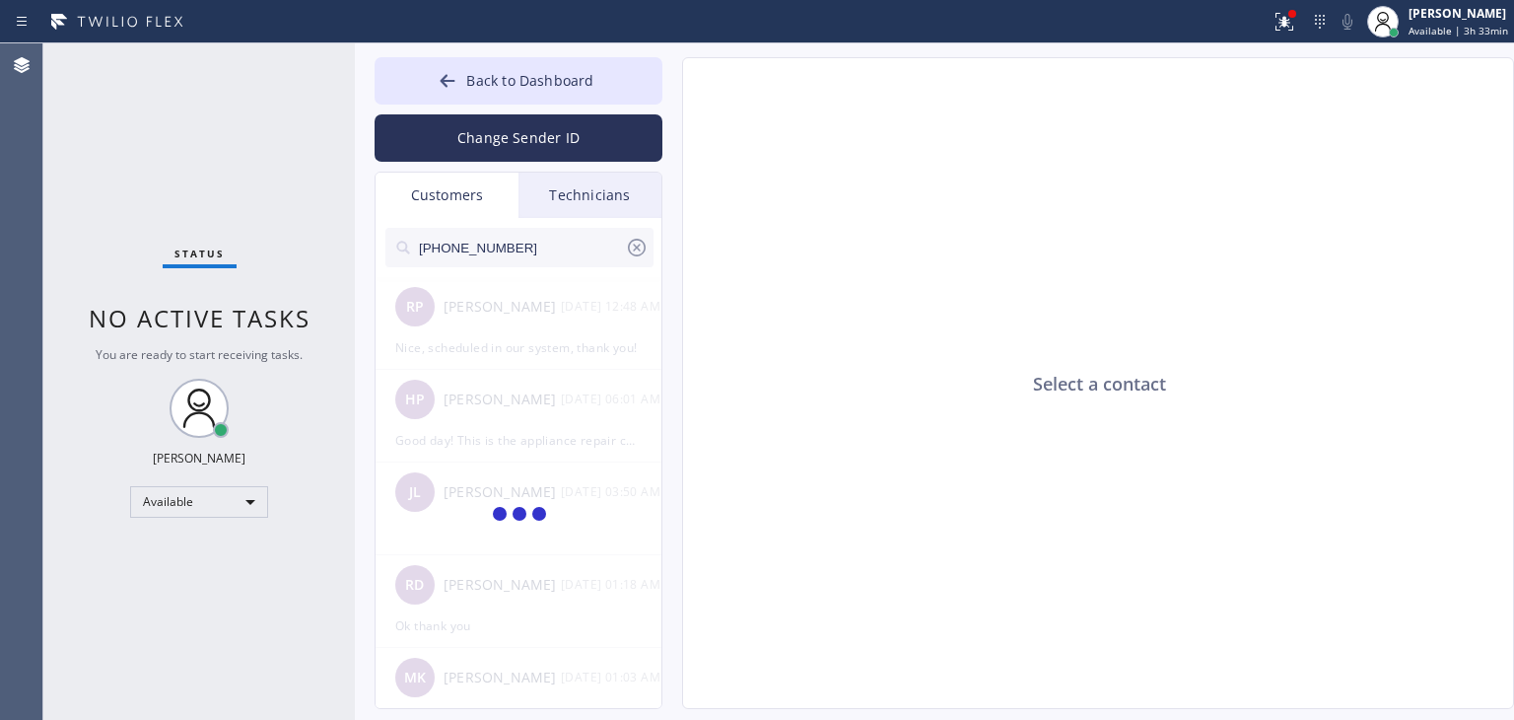
click at [551, 261] on input "[PHONE_NUMBER]" at bounding box center [521, 247] width 208 height 39
click at [551, 261] on input "(310) 591-400_" at bounding box center [521, 247] width 208 height 39
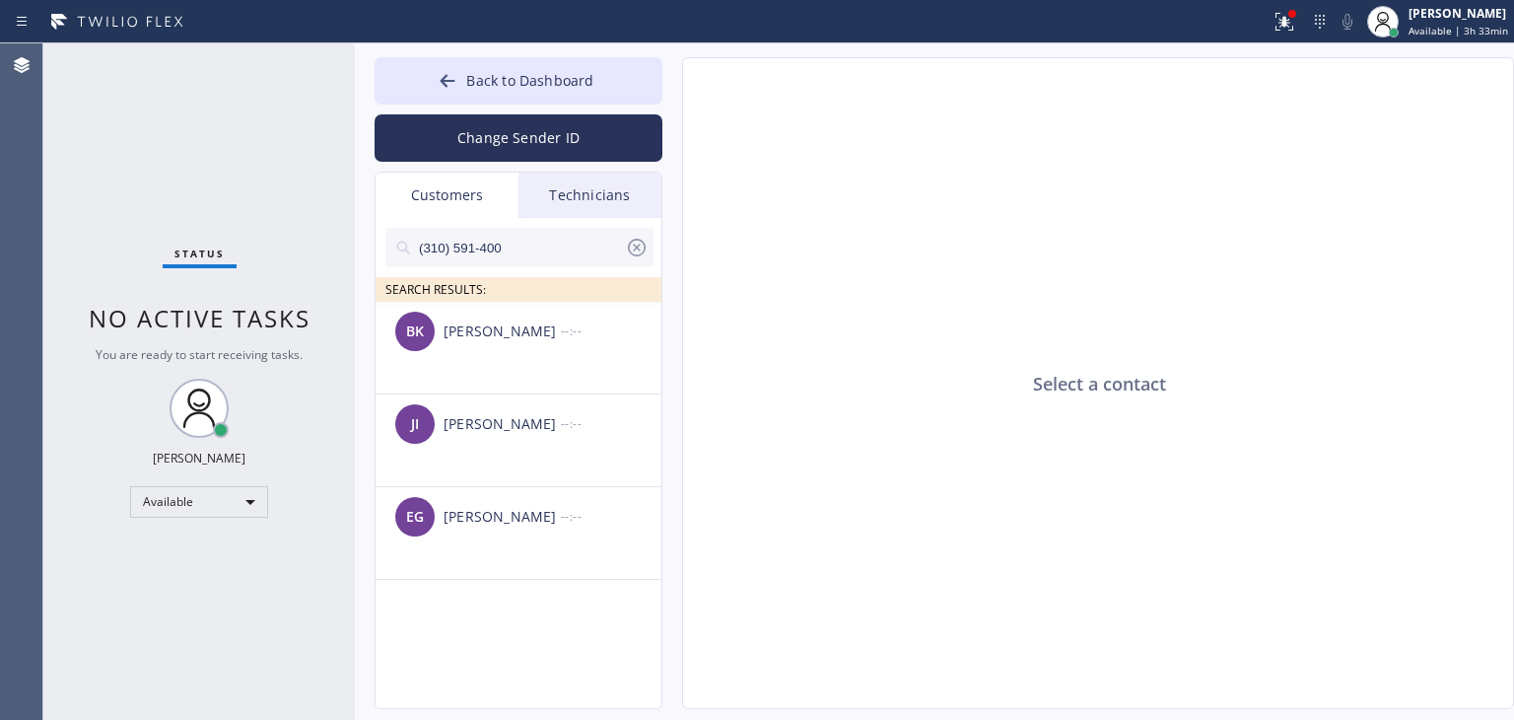
type input "(310) 591-400"
click at [524, 351] on div "BK [PERSON_NAME] --:--" at bounding box center [520, 331] width 288 height 59
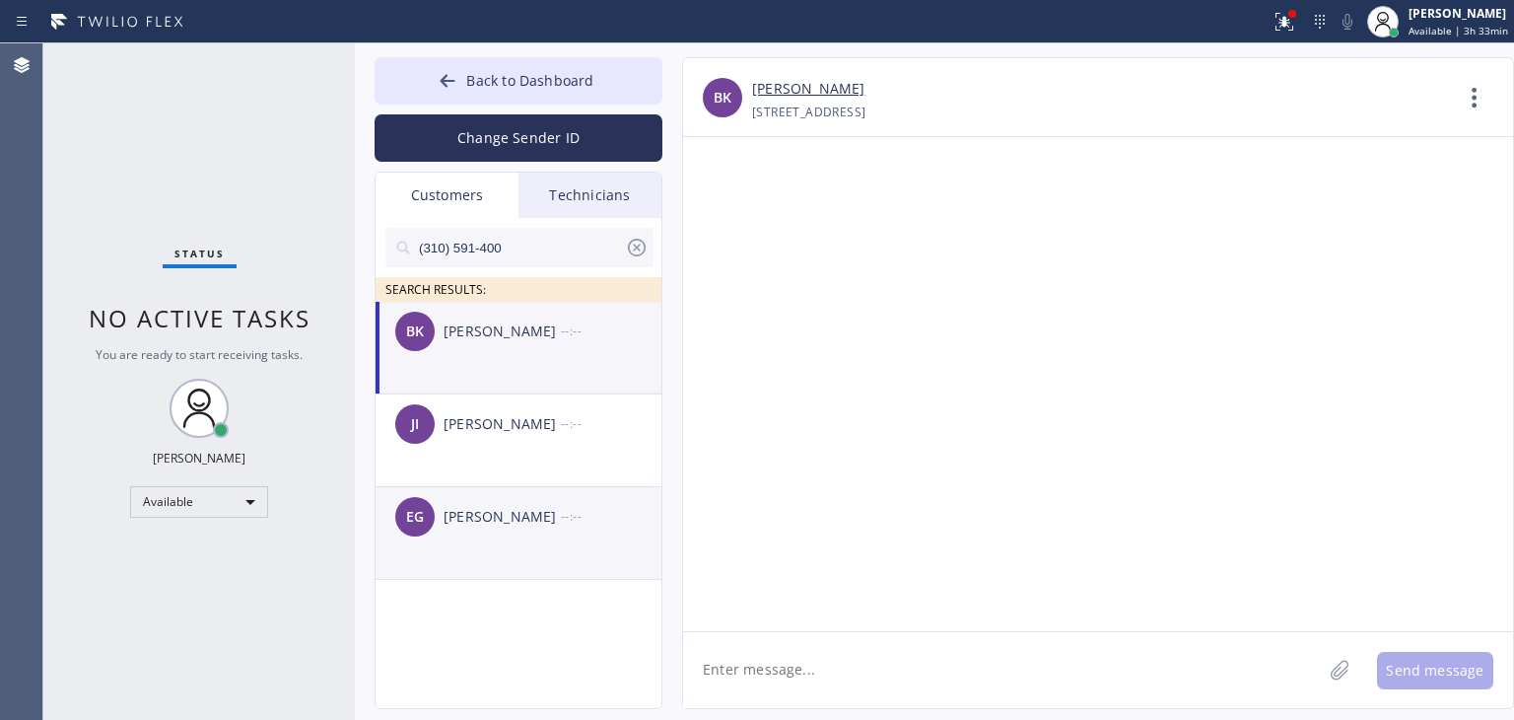
click at [584, 513] on div "--:--" at bounding box center [612, 516] width 103 height 23
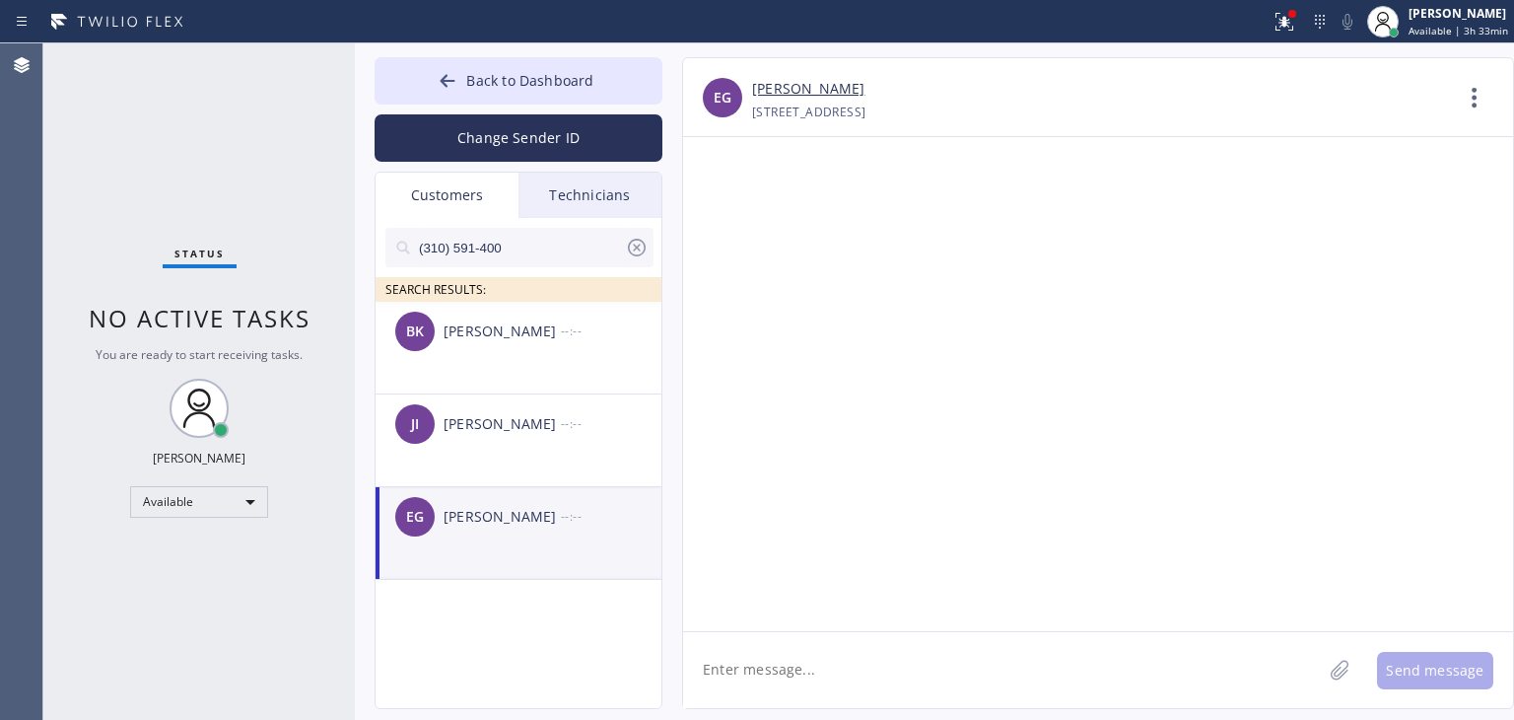
click at [891, 686] on textarea at bounding box center [1002, 670] width 639 height 76
type textarea "Р"
paste textarea "Viking Repair Service"
click at [1060, 669] on textarea "Hello [PERSON_NAME], it's Viking Repair Service" at bounding box center [1020, 670] width 674 height 76
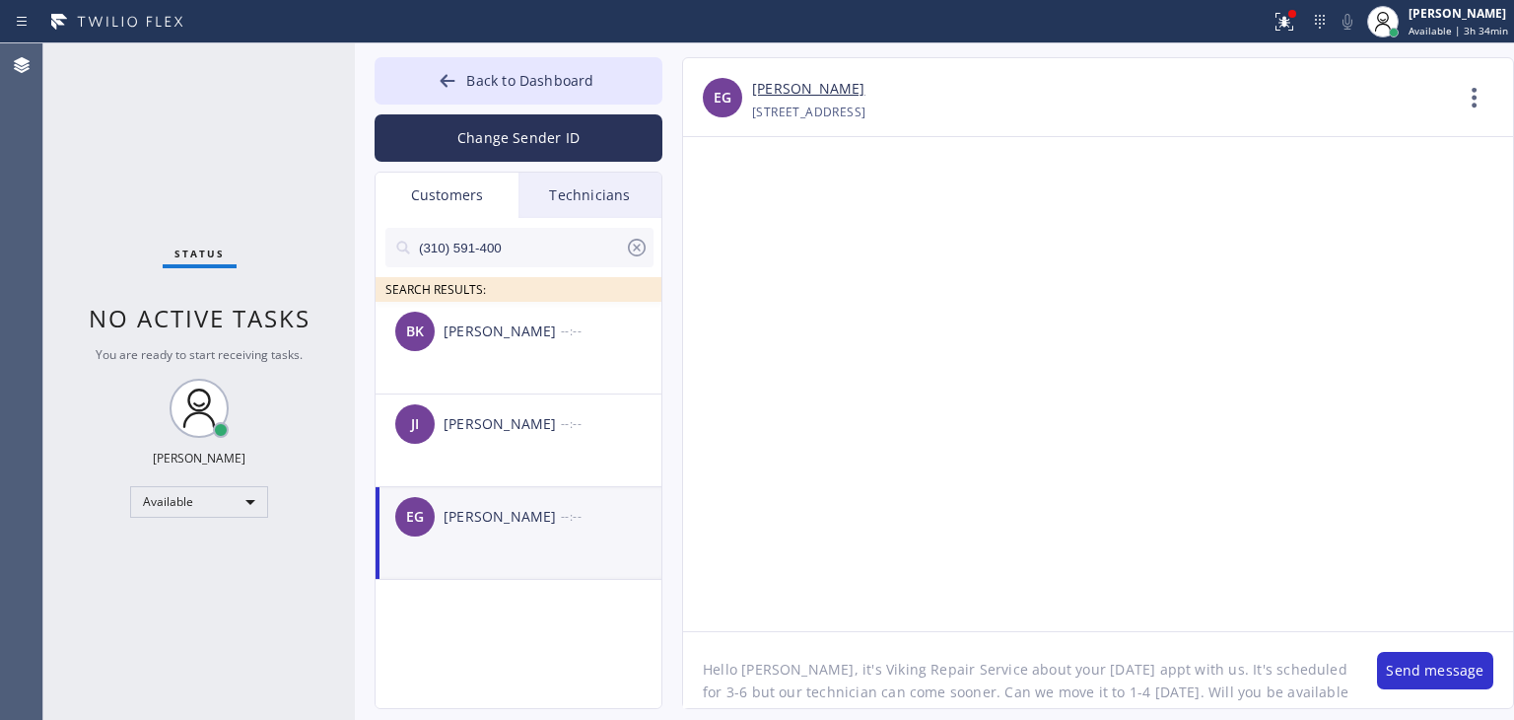
type textarea "Hello [PERSON_NAME], it's Viking Repair Service about your [DATE] appt with us.…"
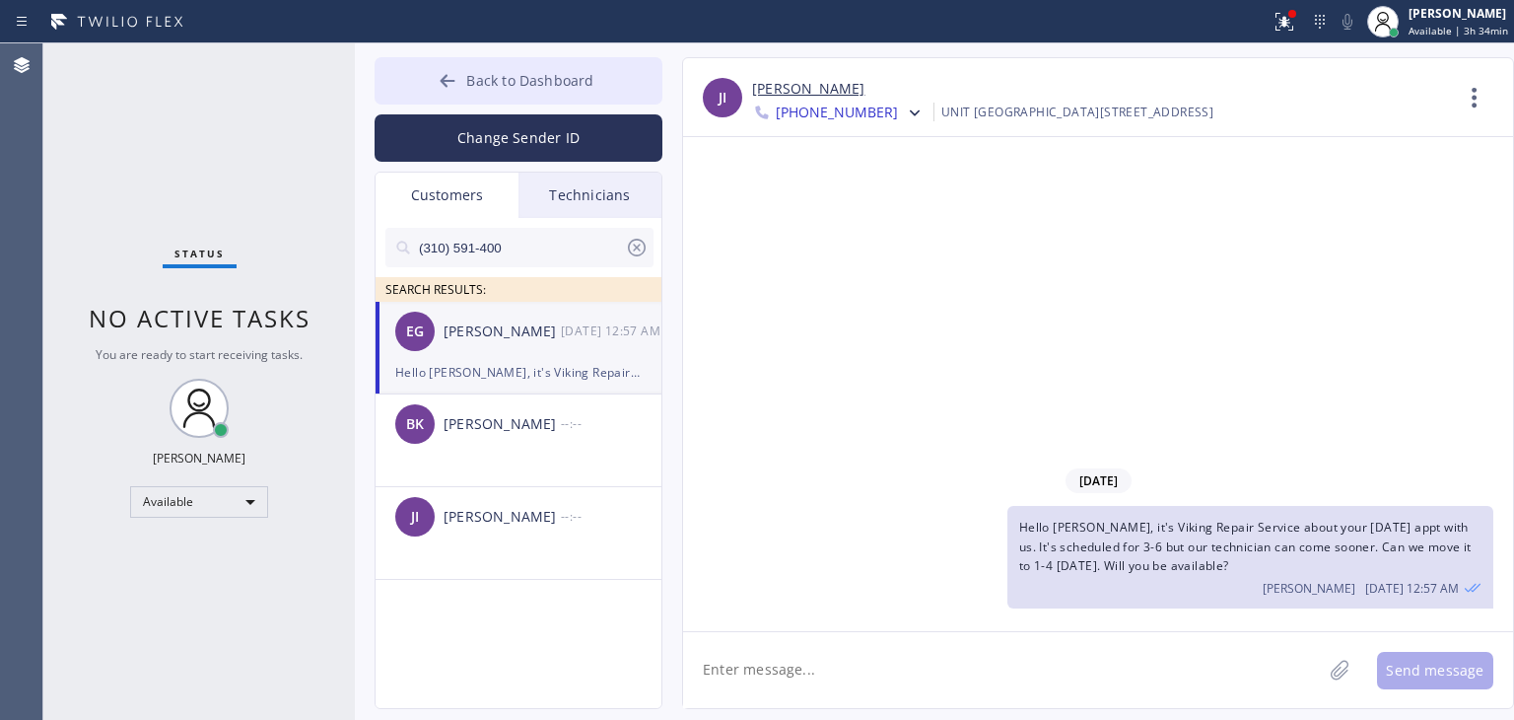
click at [599, 81] on button "Back to Dashboard" at bounding box center [519, 80] width 288 height 47
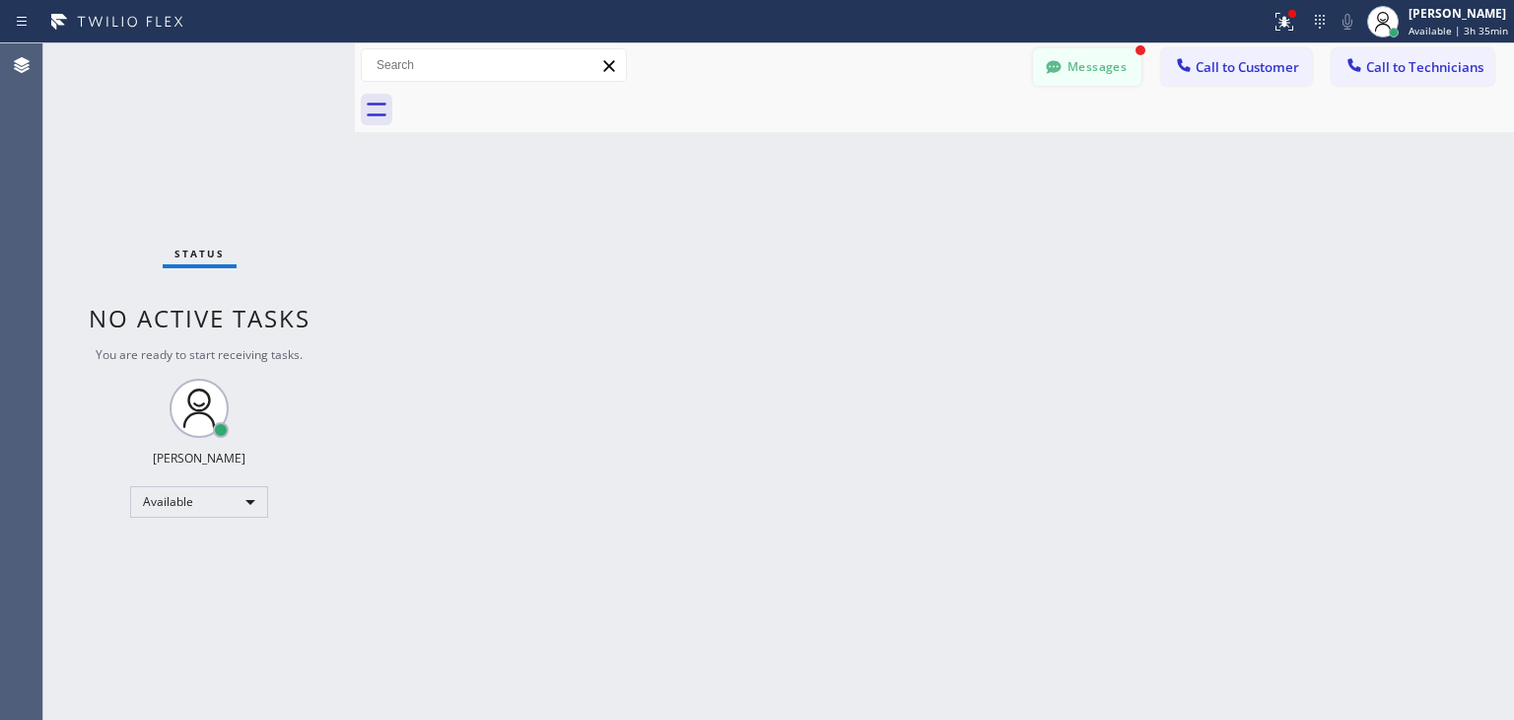
click at [1099, 59] on button "Messages" at bounding box center [1087, 66] width 108 height 37
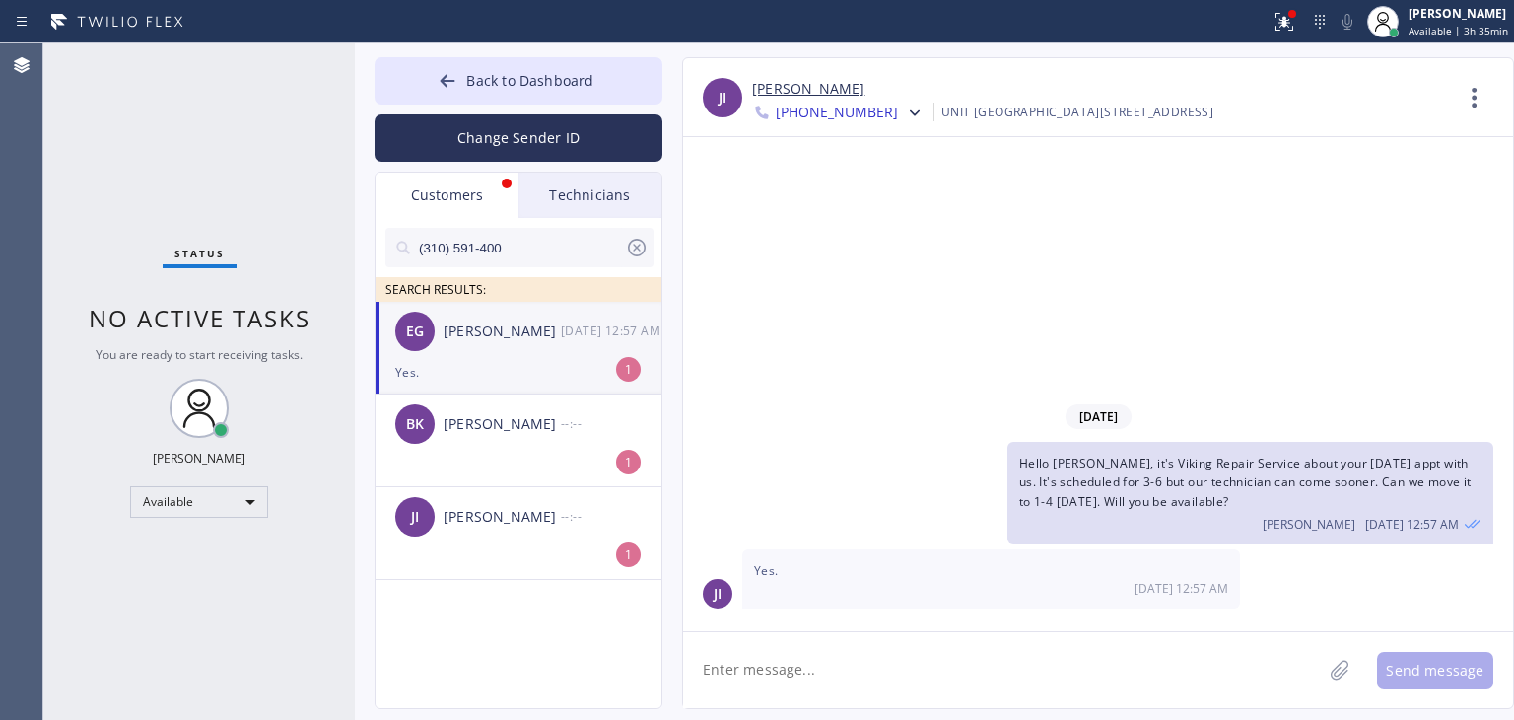
click at [599, 332] on div "[DATE] 12:57 AM" at bounding box center [612, 330] width 103 height 23
click at [919, 681] on textarea at bounding box center [1002, 670] width 639 height 76
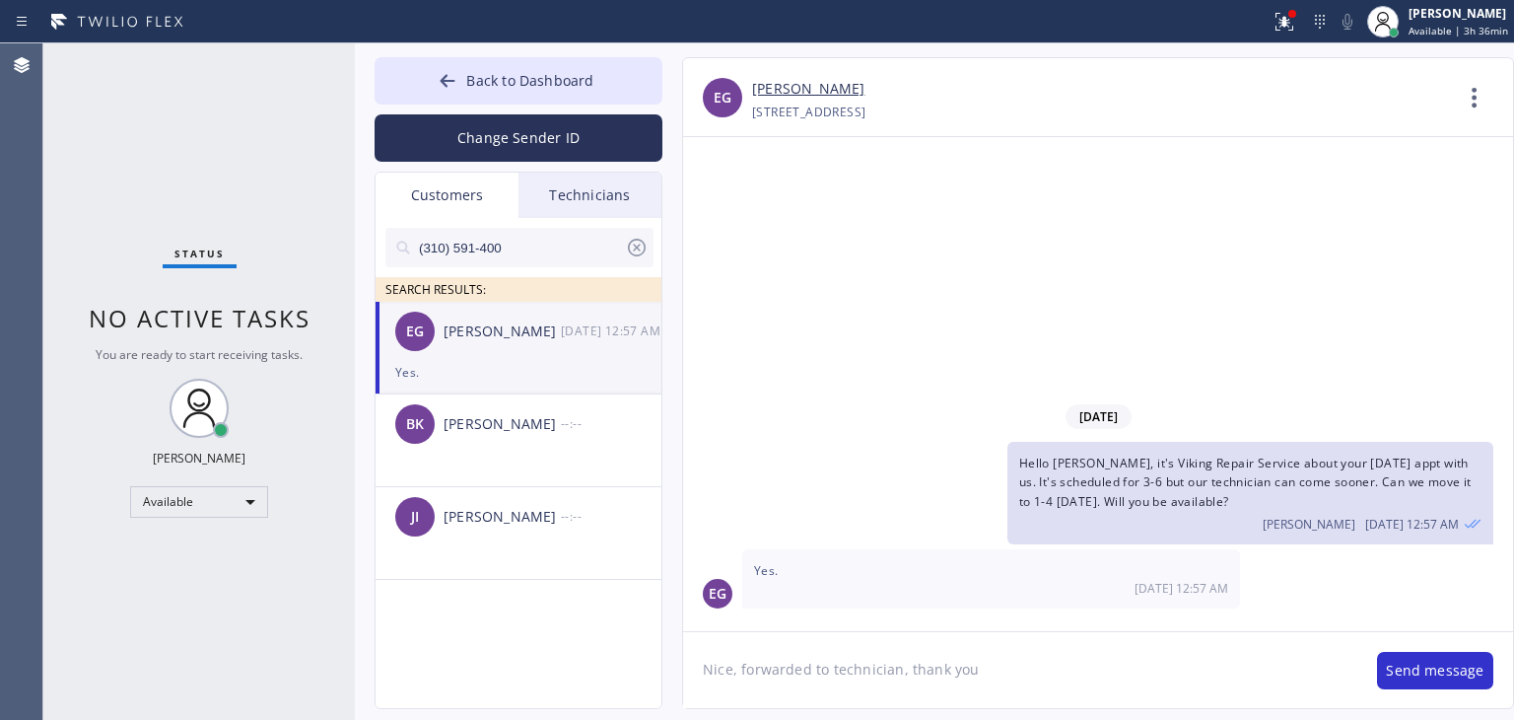
type textarea "Nice, forwarded to technician, thank you!"
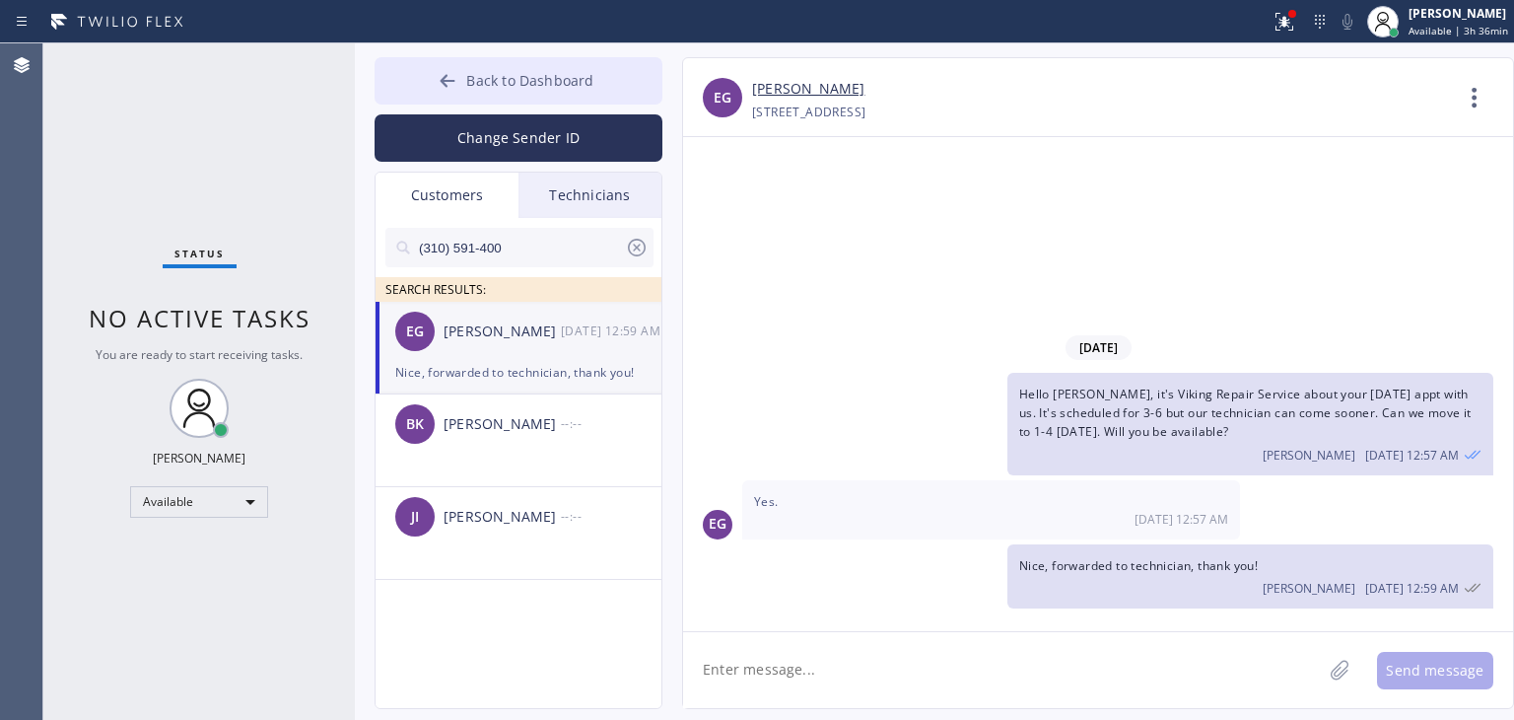
click at [539, 63] on button "Back to Dashboard" at bounding box center [519, 80] width 288 height 47
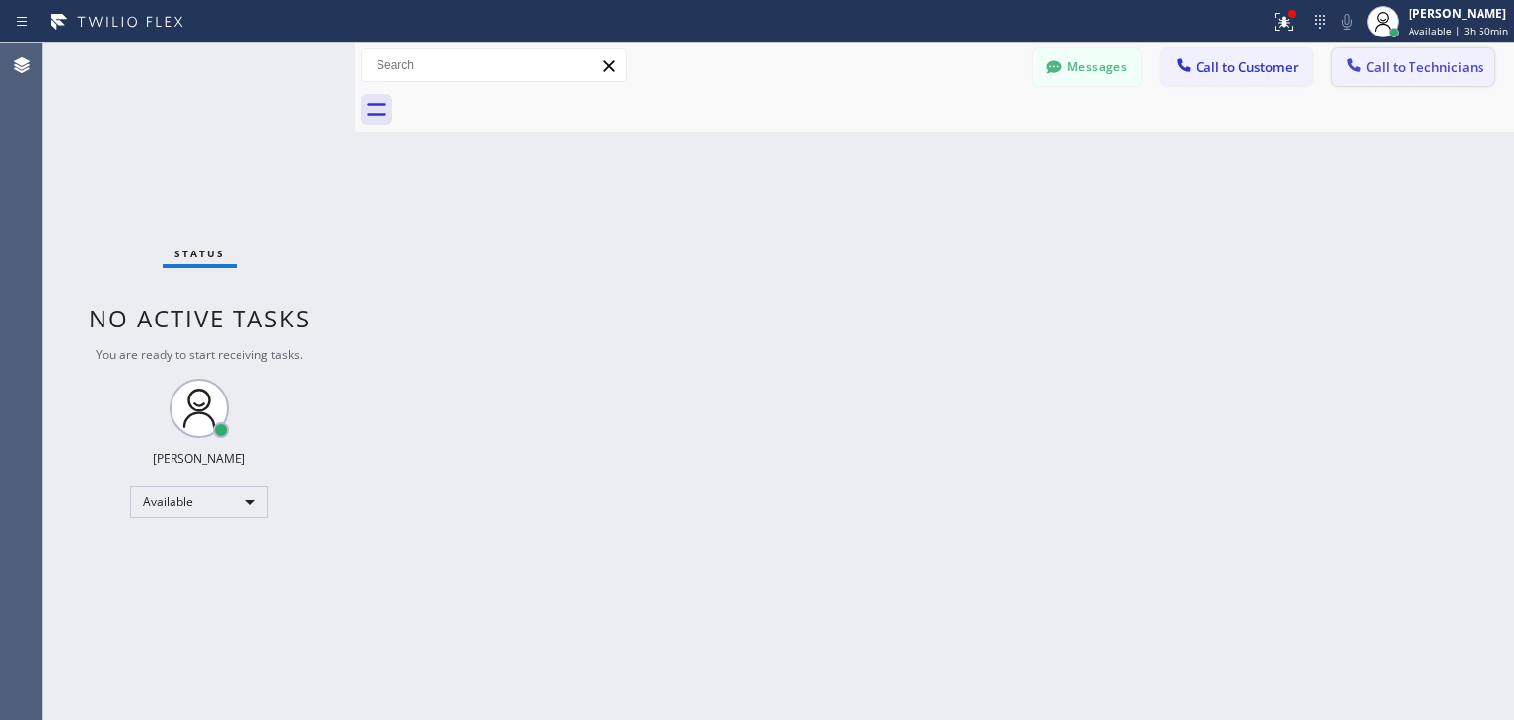
click at [1426, 69] on span "Call to Technicians" at bounding box center [1424, 67] width 117 height 18
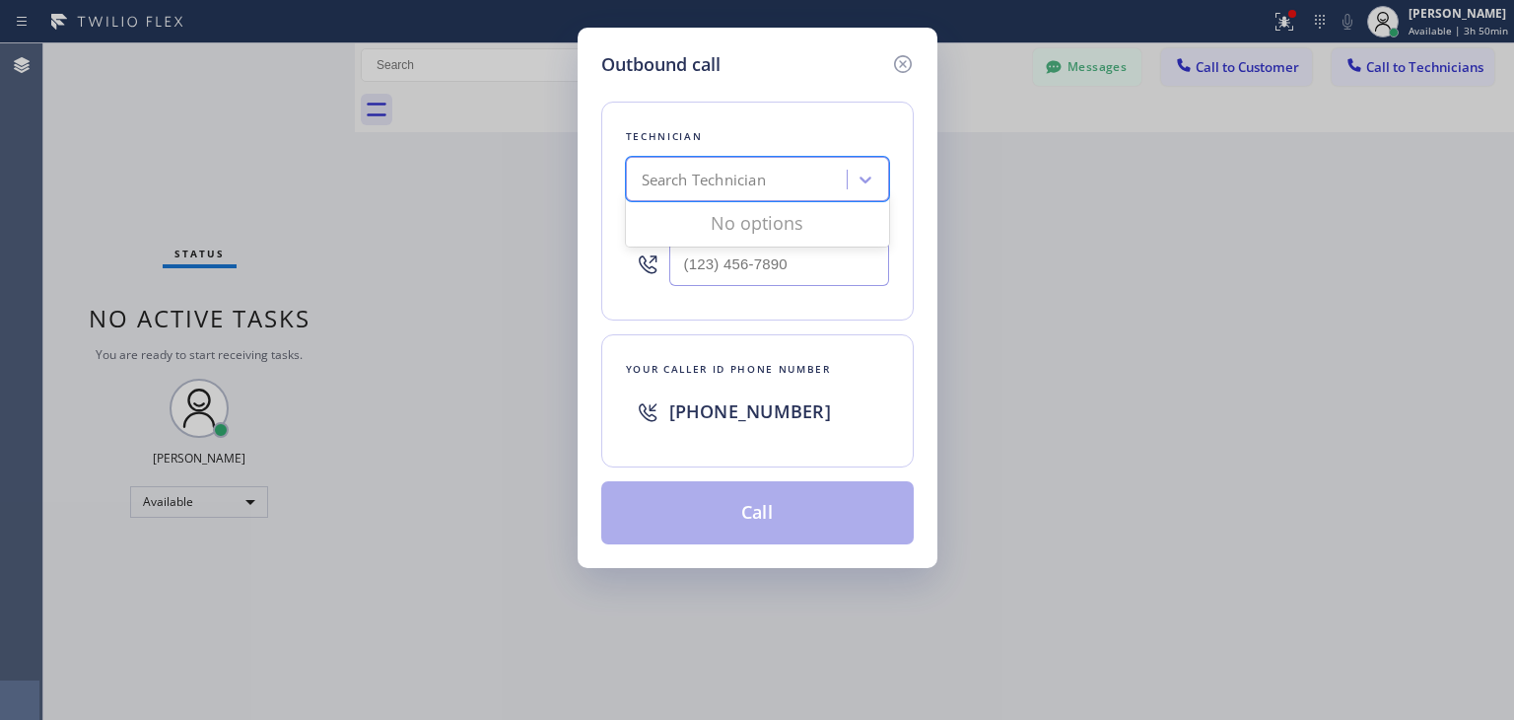
click at [703, 189] on div "Search Technician" at bounding box center [704, 180] width 124 height 23
type input "m"
type input "mario"
click at [757, 226] on div "[PERSON_NAME] [PERSON_NAME]" at bounding box center [757, 220] width 263 height 35
type input "[PHONE_NUMBER]"
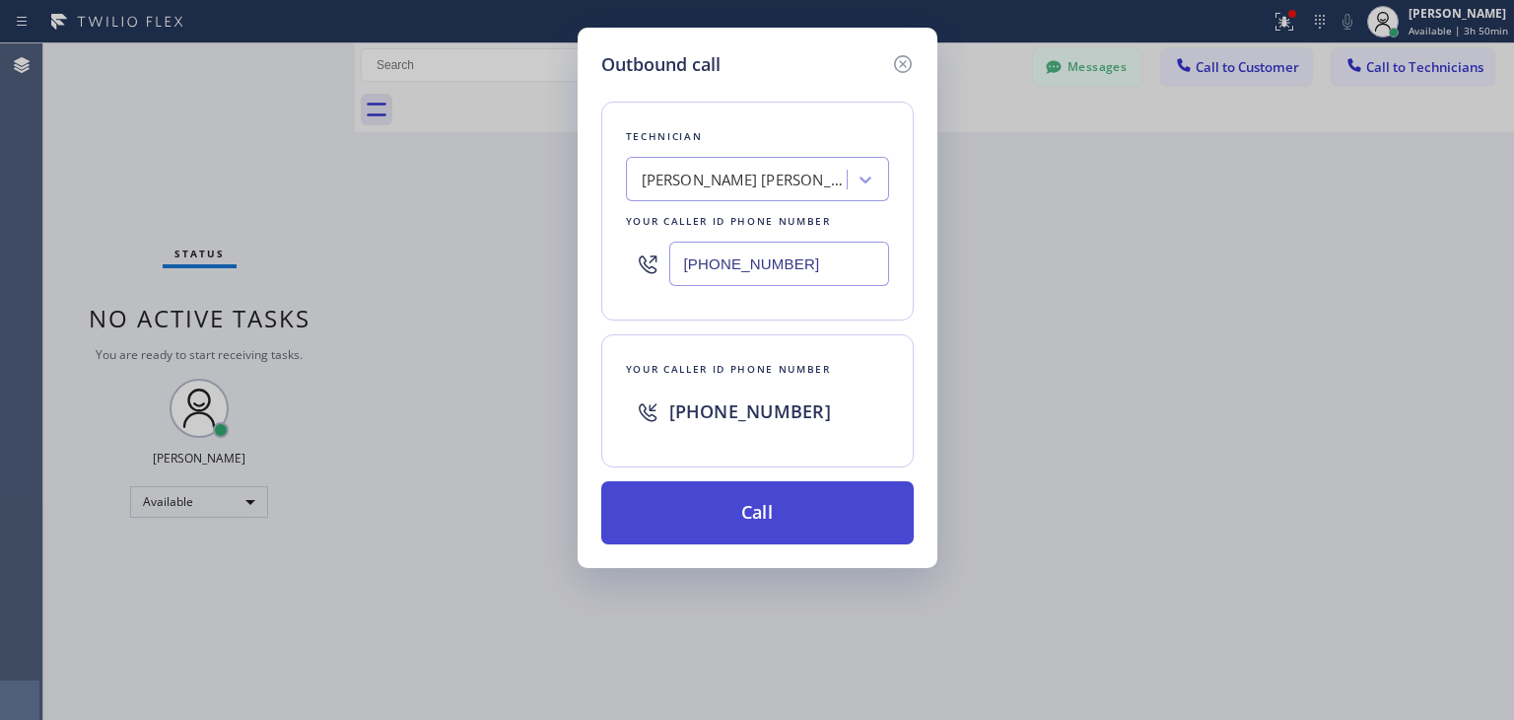
click at [756, 495] on button "Call" at bounding box center [757, 512] width 312 height 63
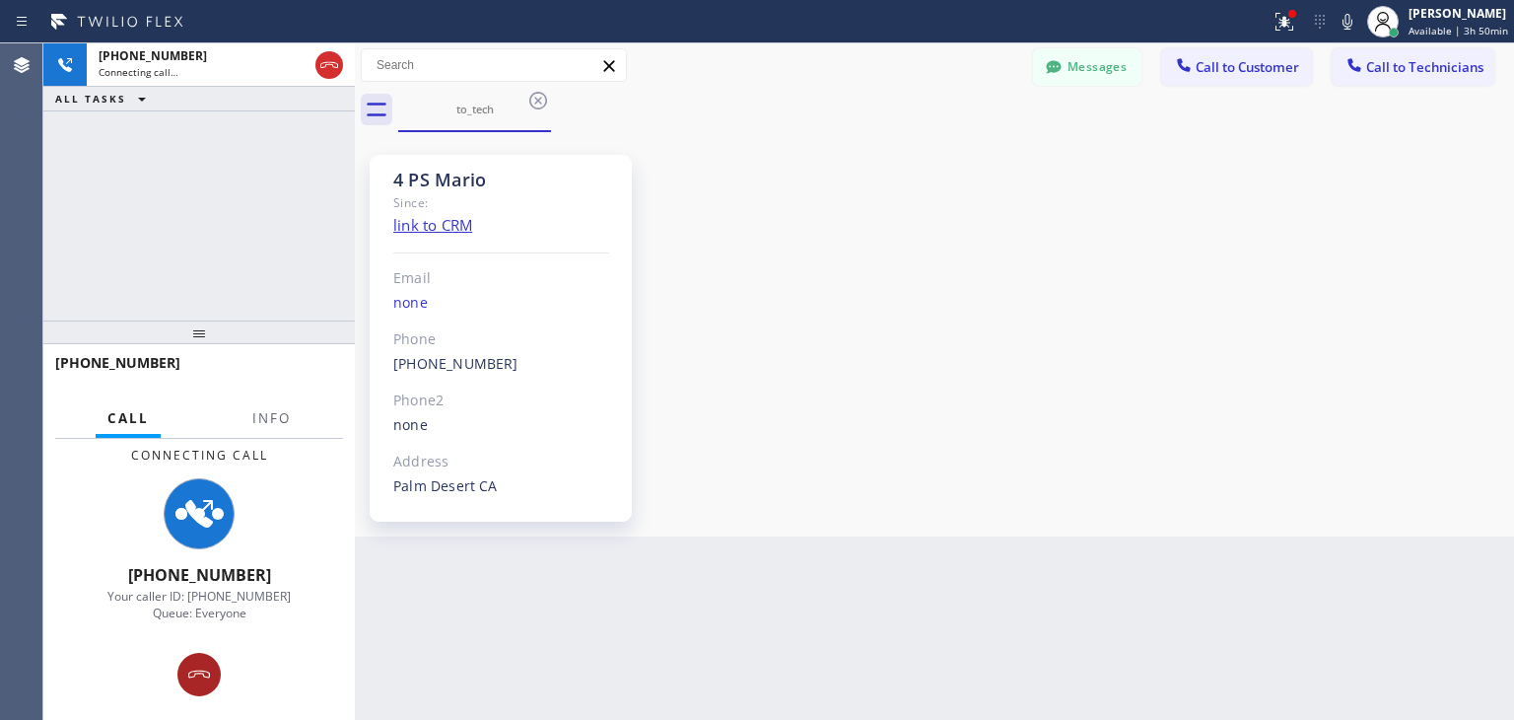
click at [205, 685] on icon at bounding box center [199, 674] width 24 height 24
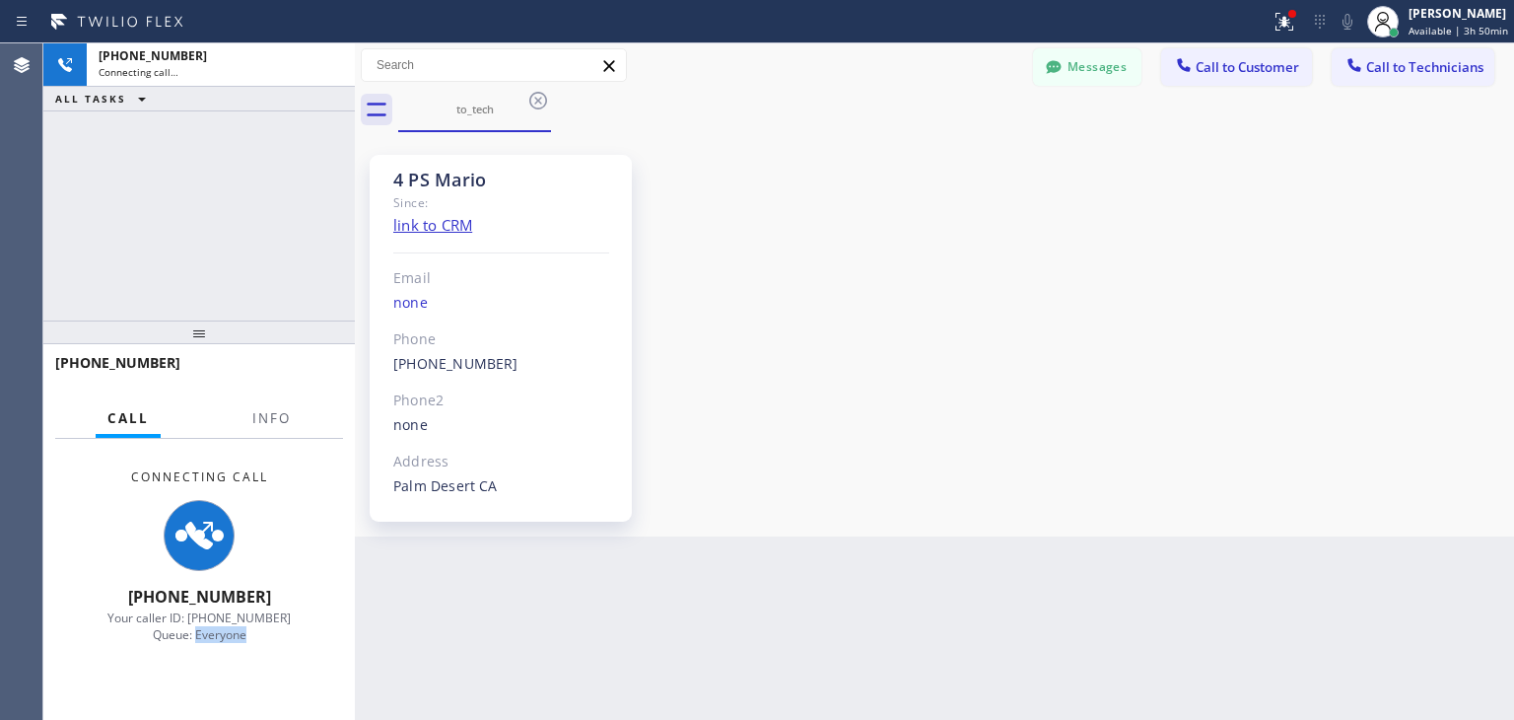
click at [205, 685] on div "Connecting Call [PHONE_NUMBER] Your caller ID: [PHONE_NUMBER] Queue: Everyone" at bounding box center [198, 579] width 311 height 281
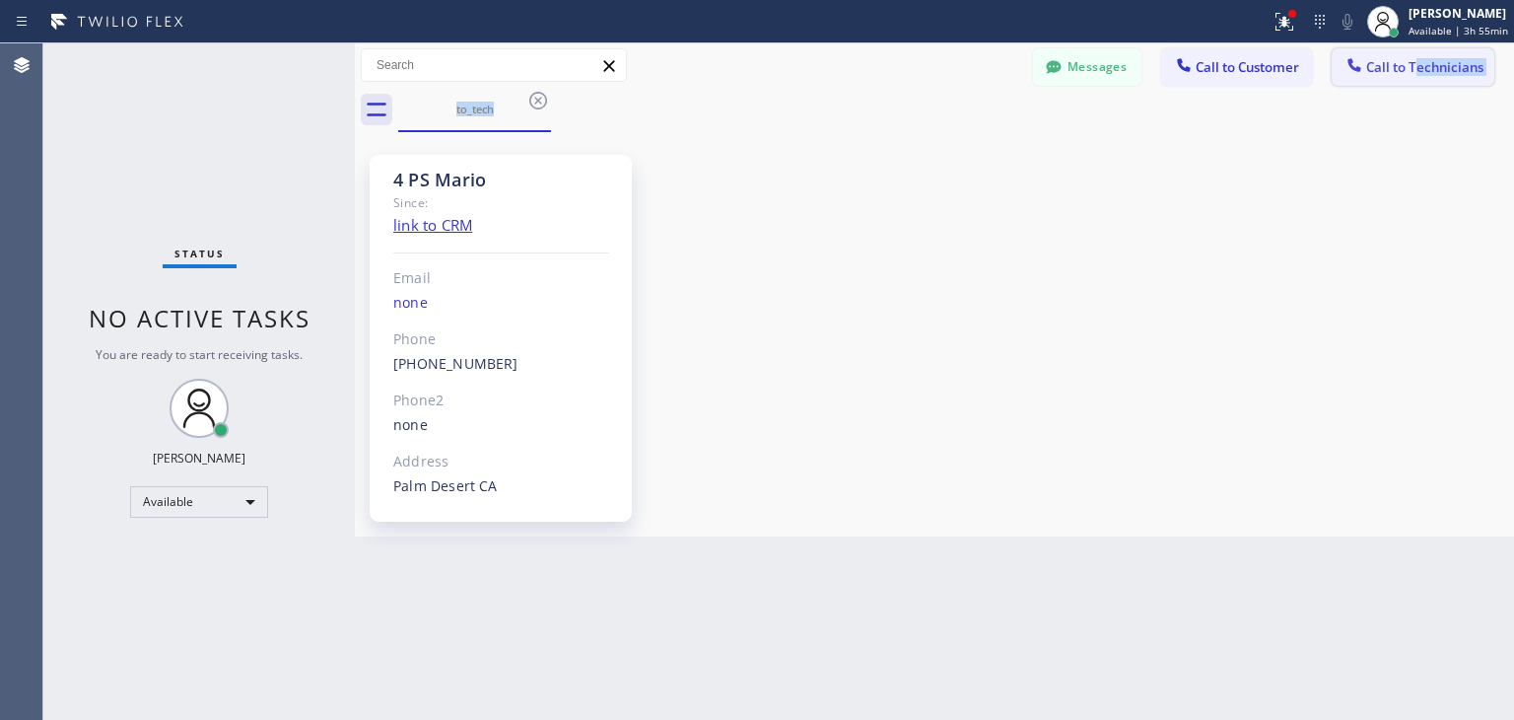
drag, startPoint x: 1503, startPoint y: 88, endPoint x: 1408, endPoint y: 73, distance: 96.7
click at [1408, 73] on div "Messages Call to Customer Call to Technicians Outbound call Location Viking Rep…" at bounding box center [934, 87] width 1159 height 89
click at [1408, 73] on span "Call to Technicians" at bounding box center [1424, 67] width 117 height 18
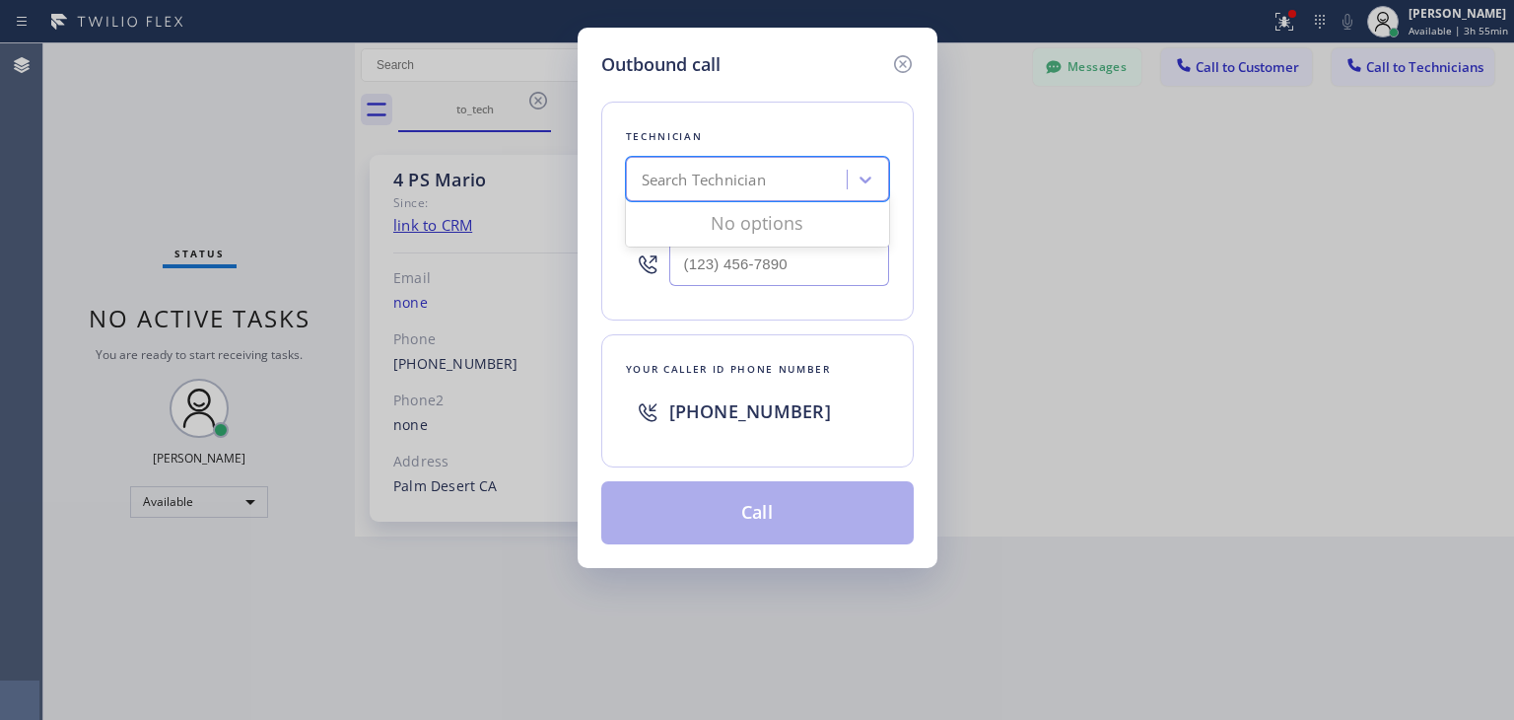
click at [789, 172] on div "Search Technician" at bounding box center [739, 180] width 215 height 34
type input "mario"
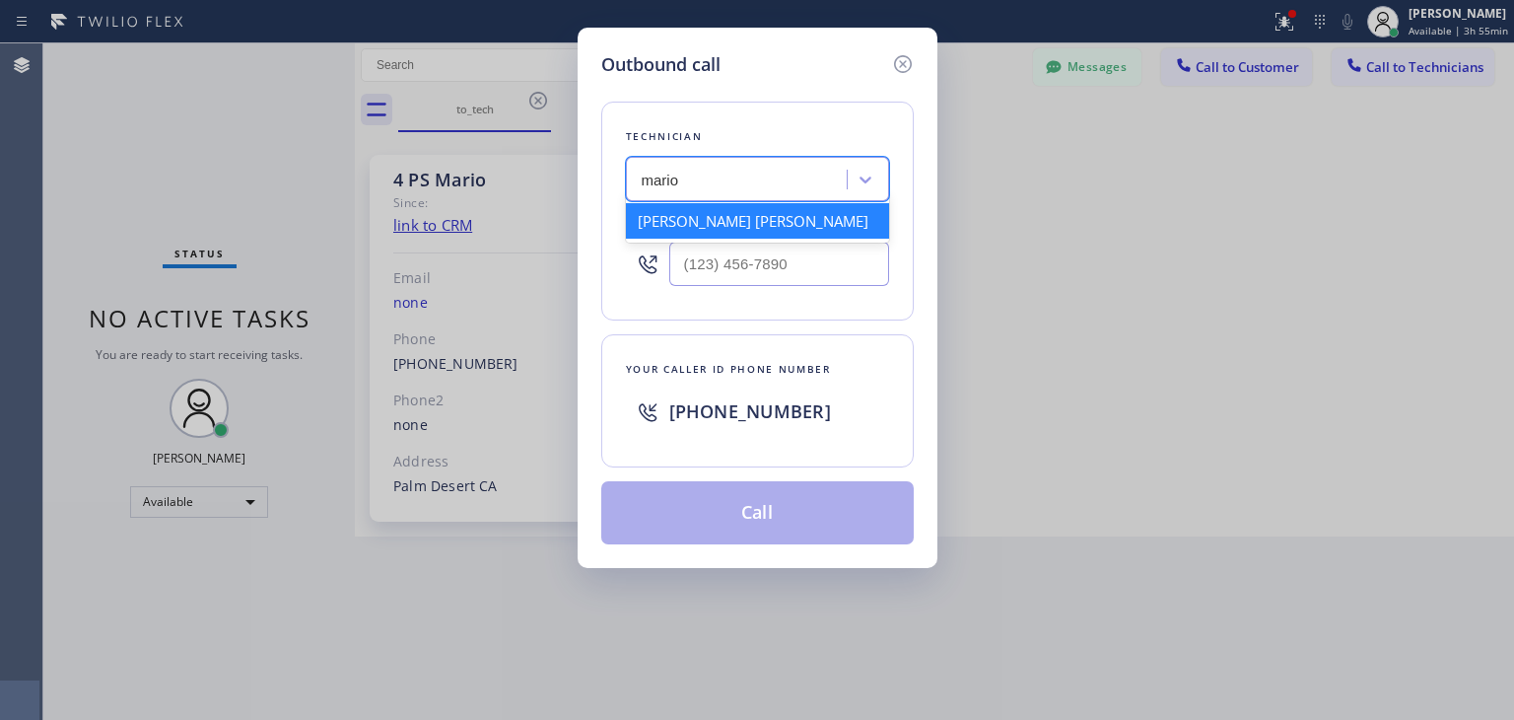
click at [746, 223] on div "[PERSON_NAME] [PERSON_NAME]" at bounding box center [757, 220] width 263 height 35
type input "[PHONE_NUMBER]"
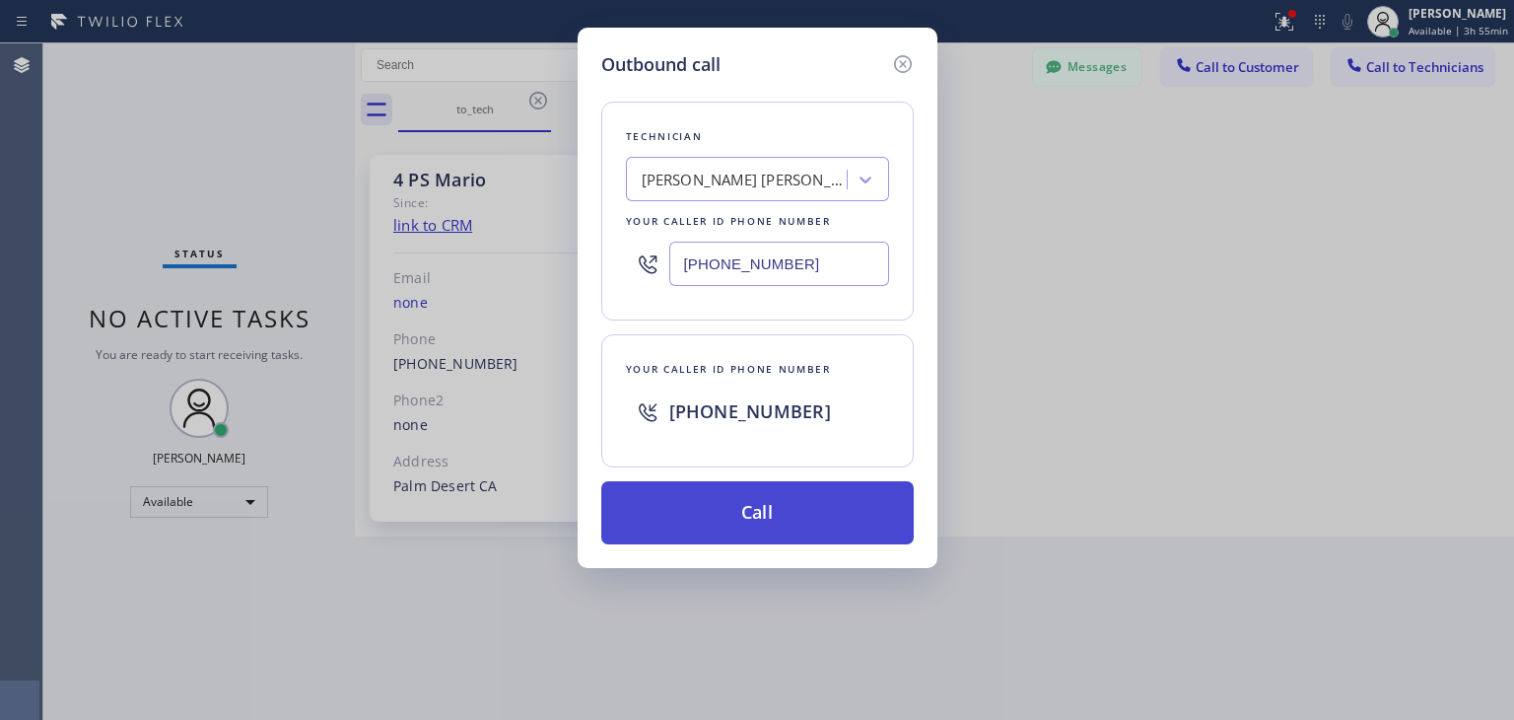
click at [743, 485] on button "Call" at bounding box center [757, 512] width 312 height 63
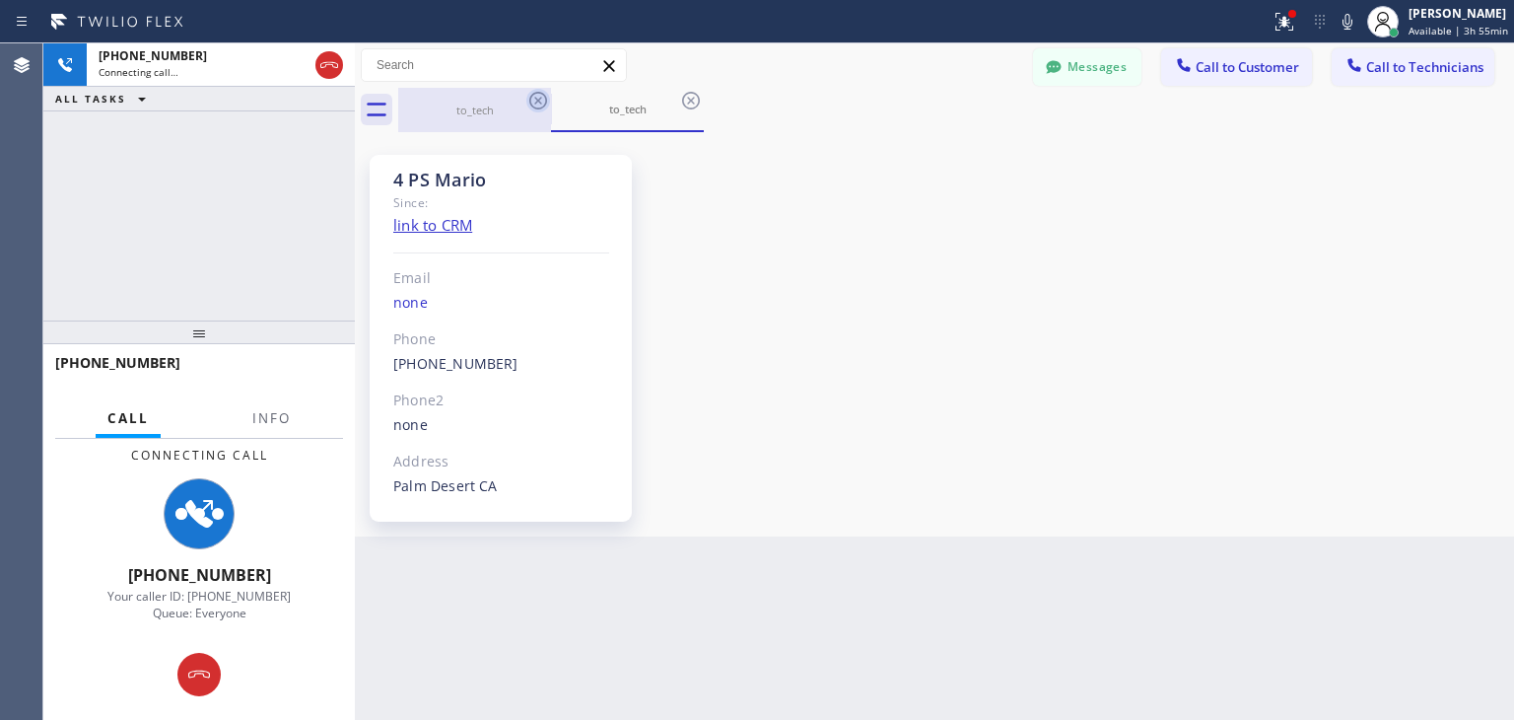
click at [539, 105] on icon at bounding box center [538, 101] width 24 height 24
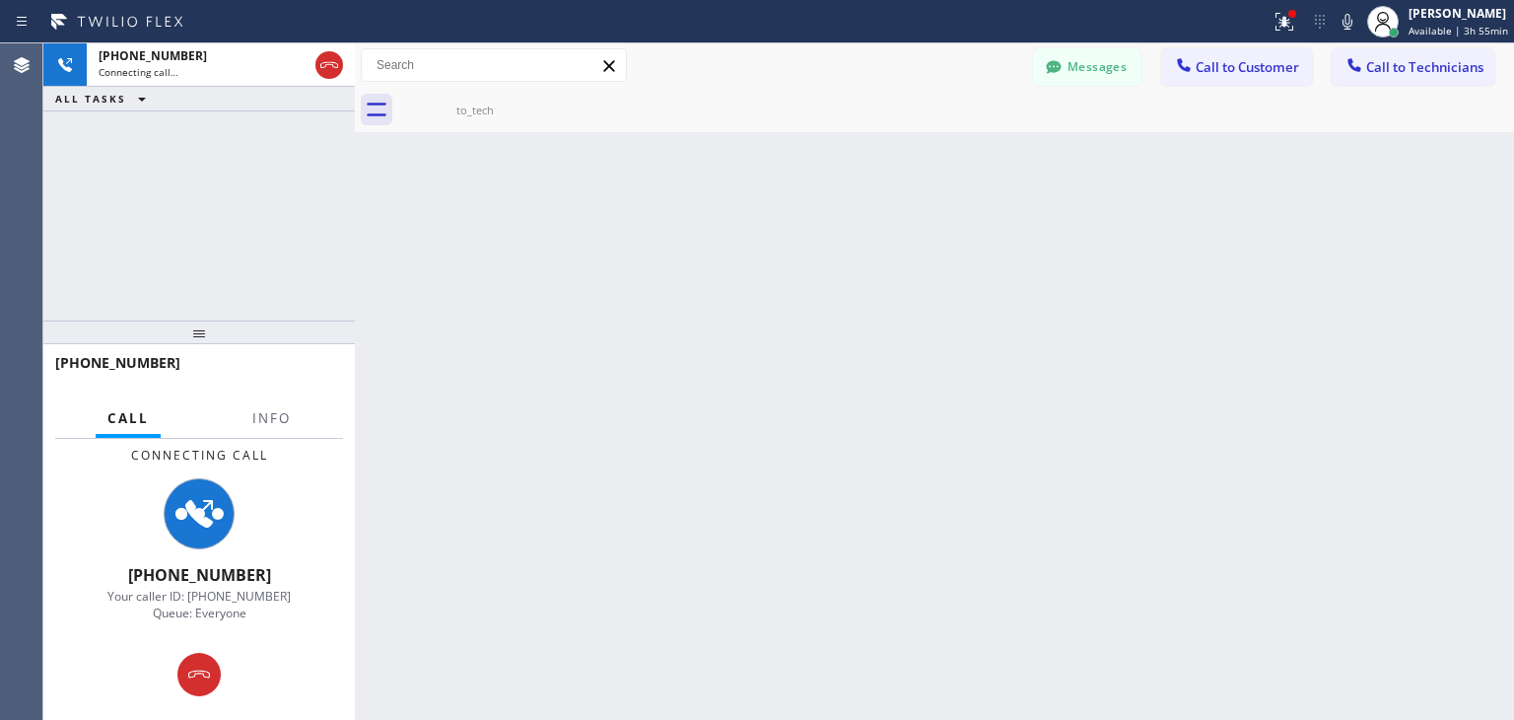
click at [0, 0] on icon at bounding box center [0, 0] width 0 height 0
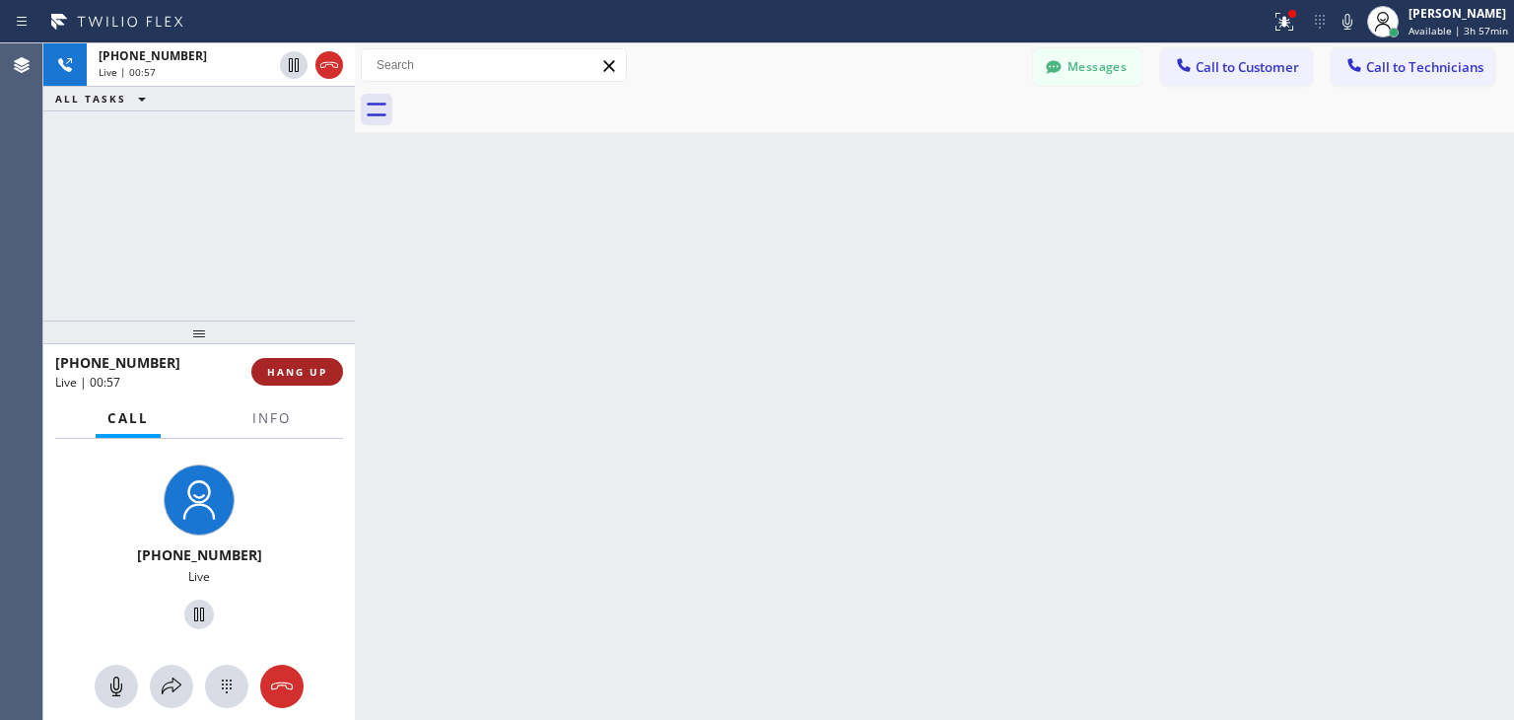
click at [319, 368] on span "HANG UP" at bounding box center [297, 372] width 60 height 14
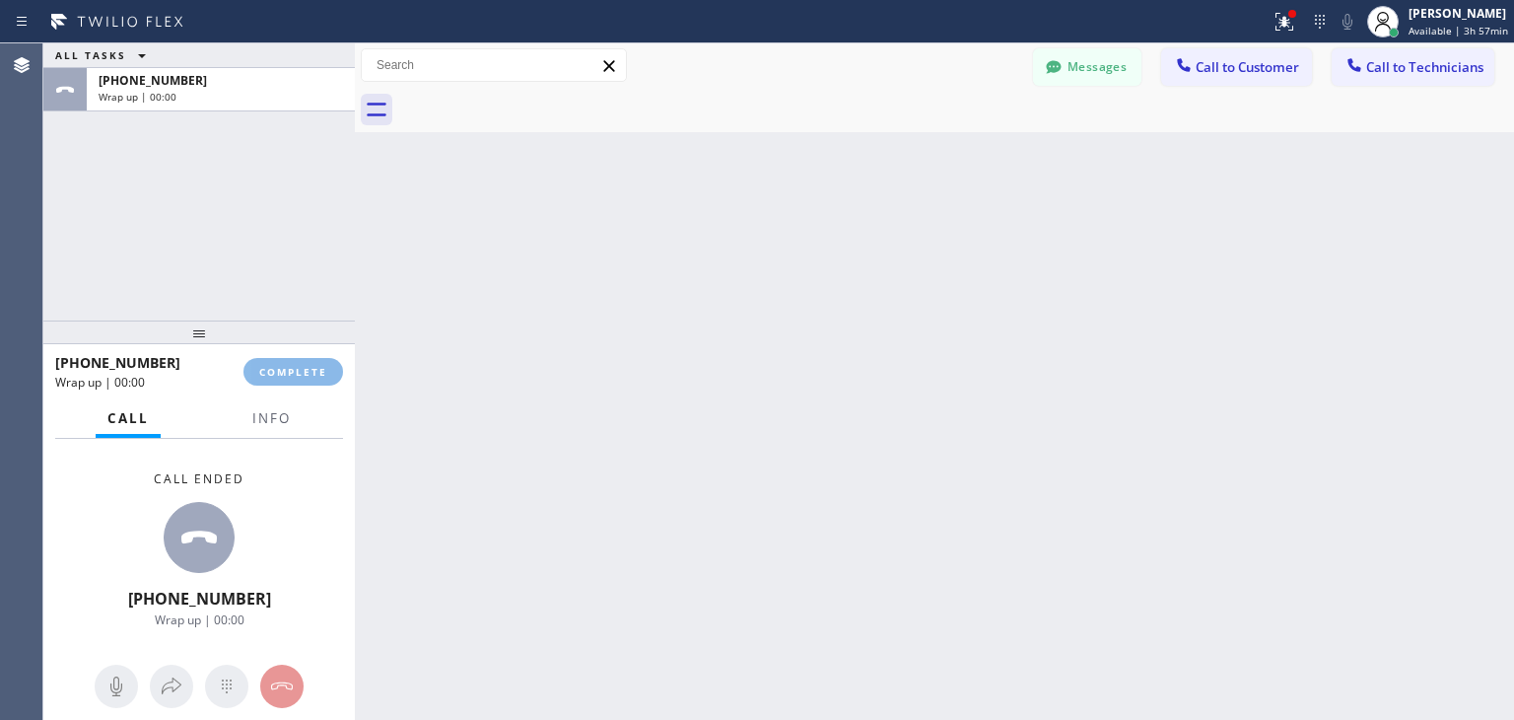
click at [1032, 635] on div "ALL TASKS ALL TASKS ACTIVE TASKS TASKS IN WRAP UP [PHONE_NUMBER] Wrap up | 00:0…" at bounding box center [778, 381] width 1471 height 676
click at [1259, 62] on span "Call to Customer" at bounding box center [1247, 67] width 103 height 18
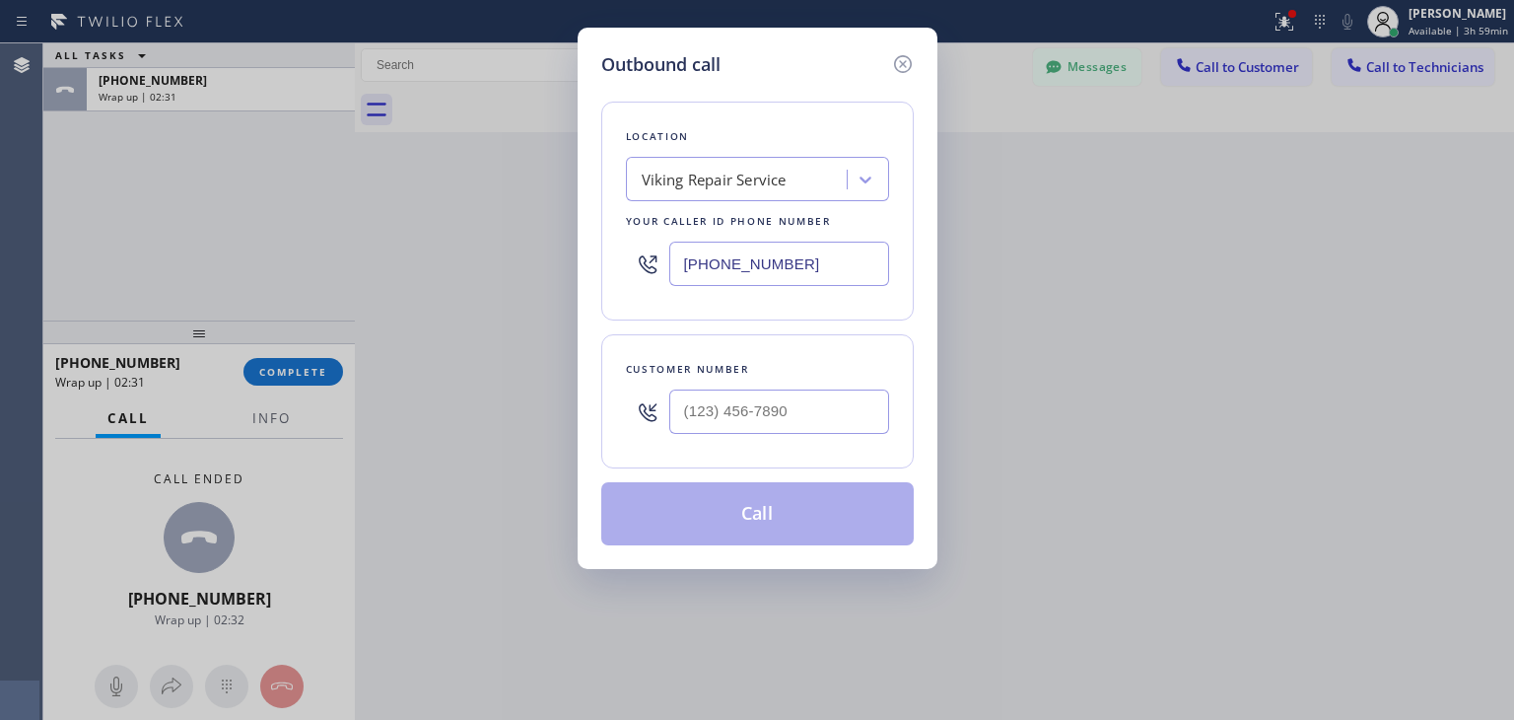
click at [762, 386] on div at bounding box center [779, 411] width 220 height 64
click at [762, 408] on input "(___) ___-____" at bounding box center [779, 411] width 220 height 44
paste input "562) 477-1224"
type input "[PHONE_NUMBER]"
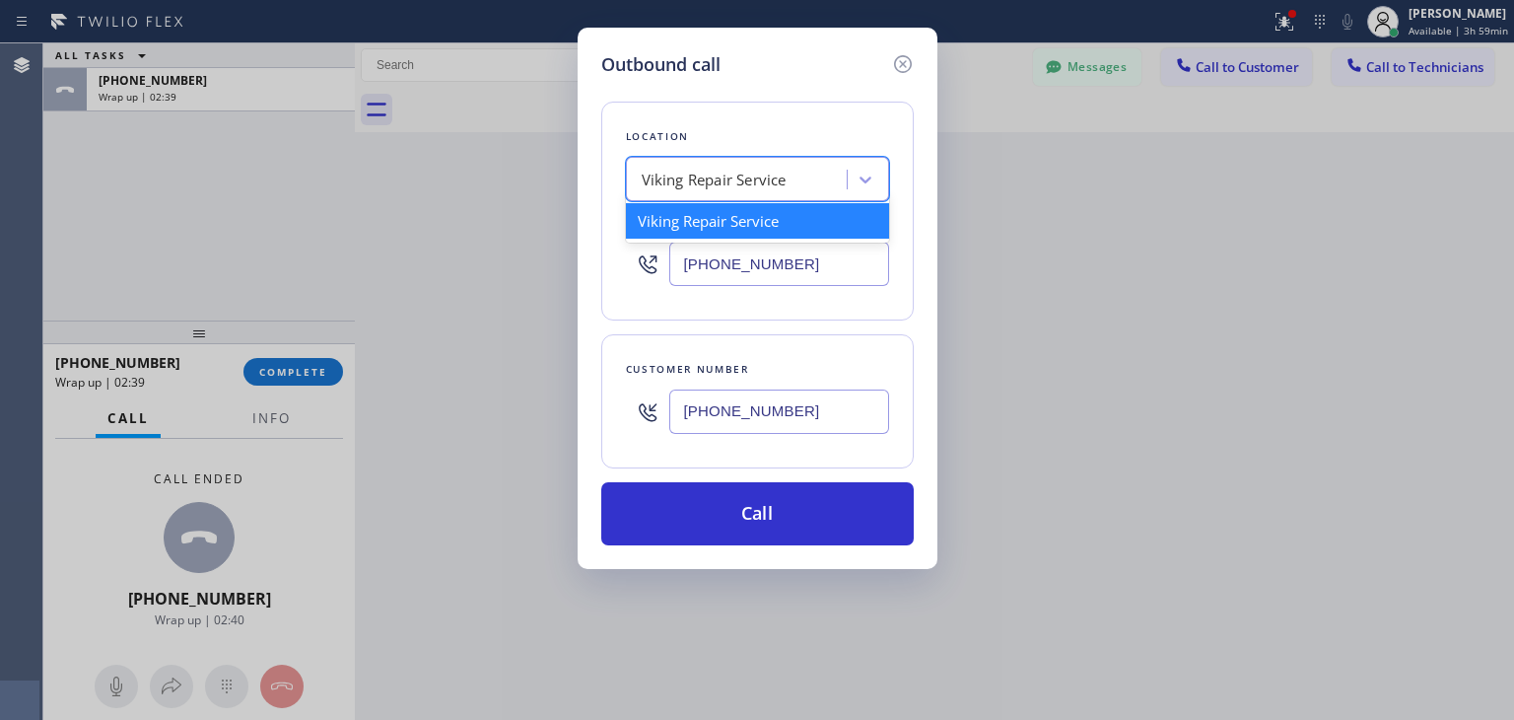
paste input "American Service Alliance [GEOGRAPHIC_DATA]"
type input "American Service Alliance [GEOGRAPHIC_DATA]"
click at [748, 191] on div "Viking Repair Service American Service Alliance [GEOGRAPHIC_DATA]" at bounding box center [739, 180] width 215 height 34
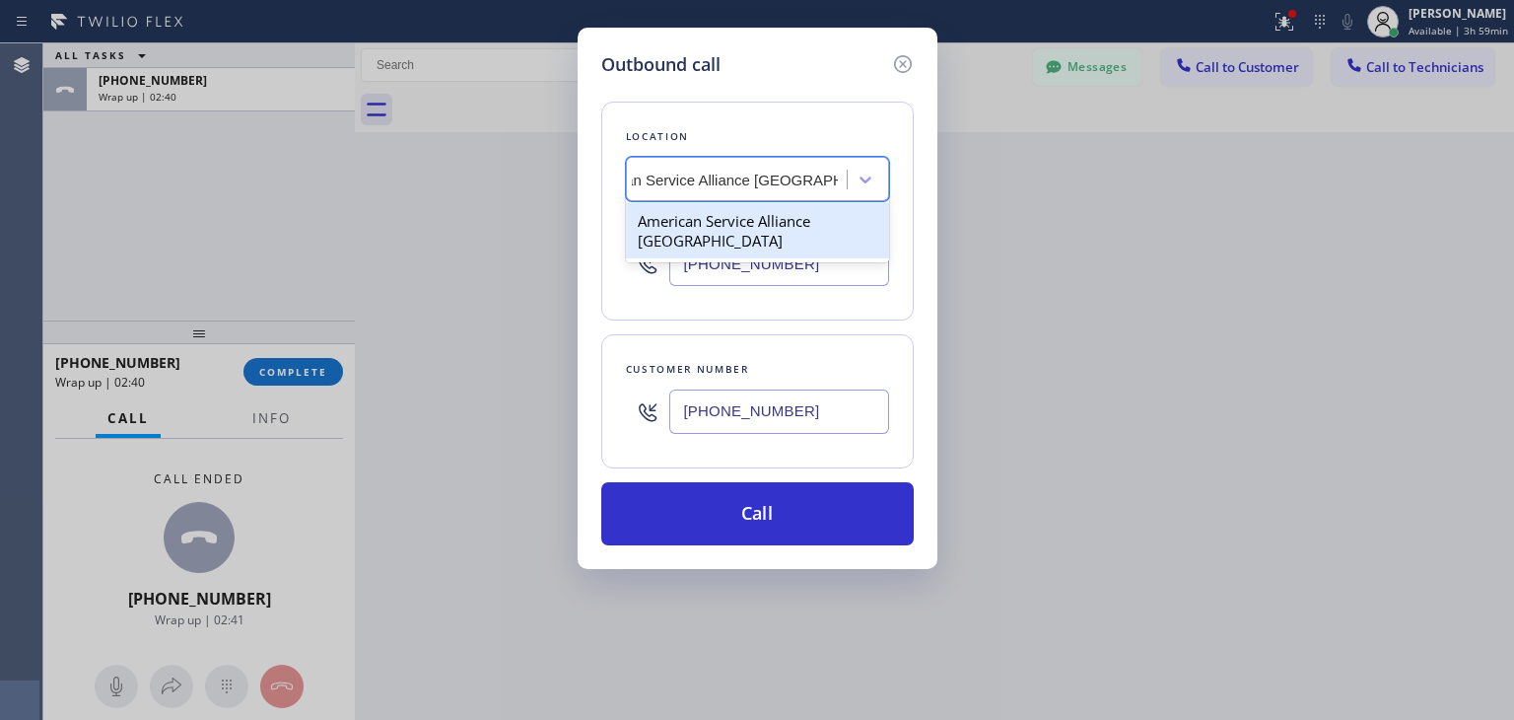
click at [727, 233] on div "American Service Alliance [GEOGRAPHIC_DATA]" at bounding box center [757, 230] width 263 height 55
type input "[PHONE_NUMBER]"
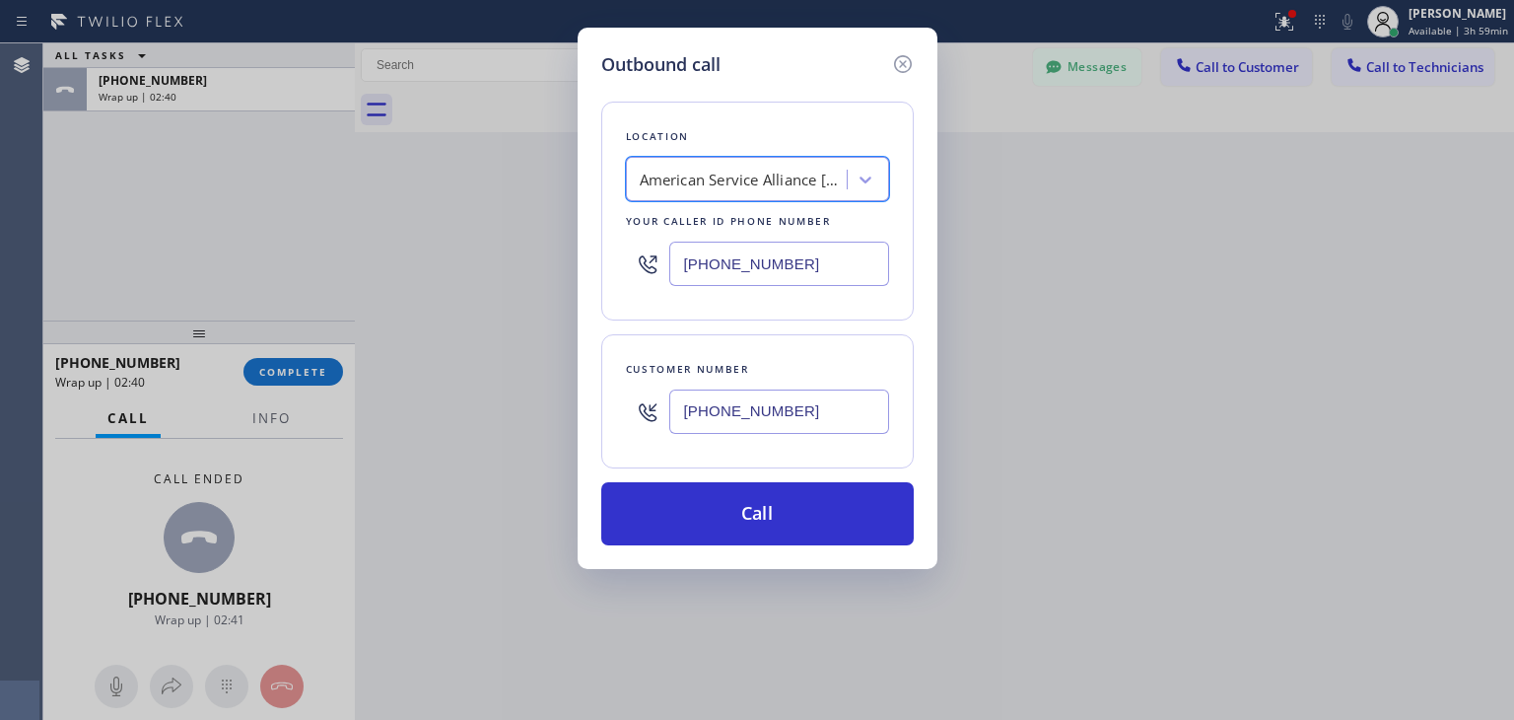
scroll to position [0, 1]
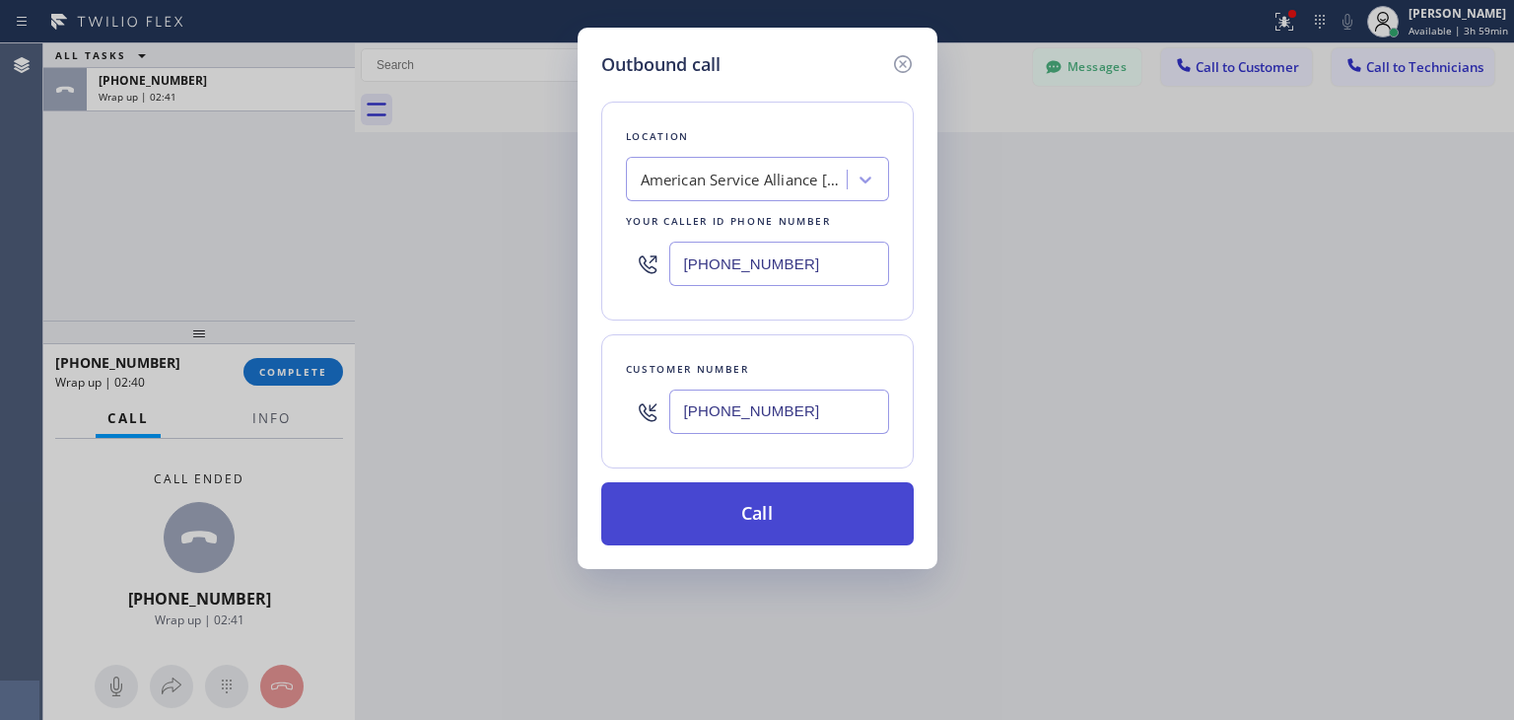
click at [745, 529] on button "Call" at bounding box center [757, 513] width 312 height 63
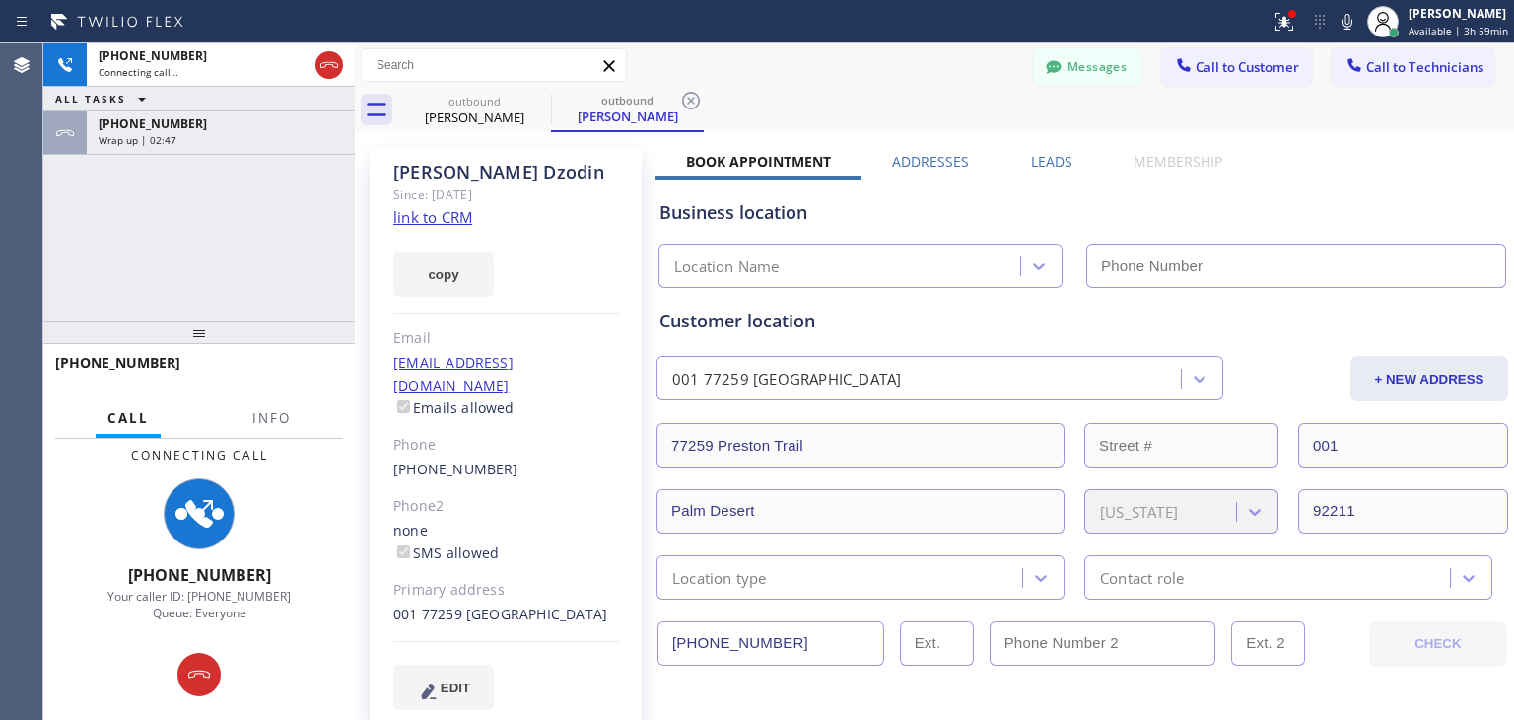
type input "[PHONE_NUMBER]"
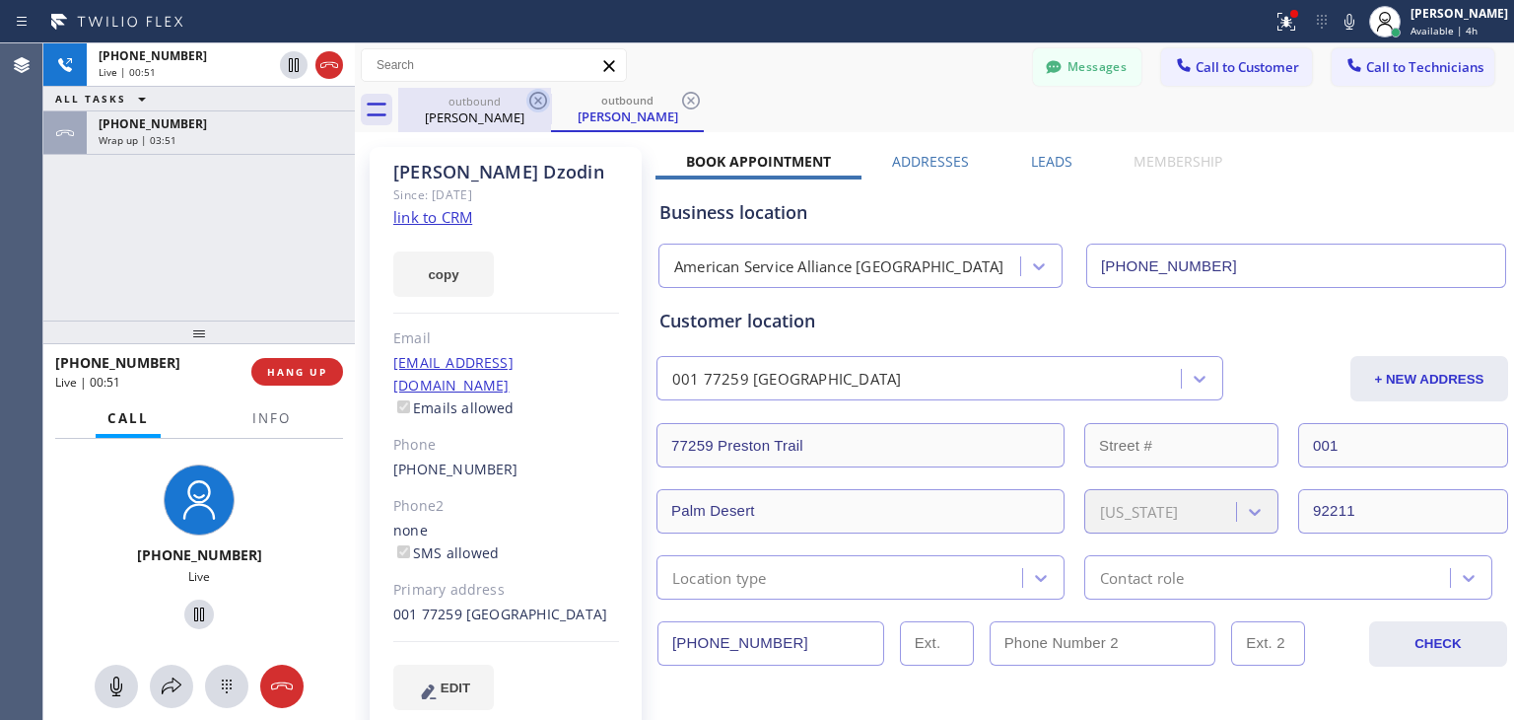
click at [540, 103] on icon at bounding box center [538, 101] width 18 height 18
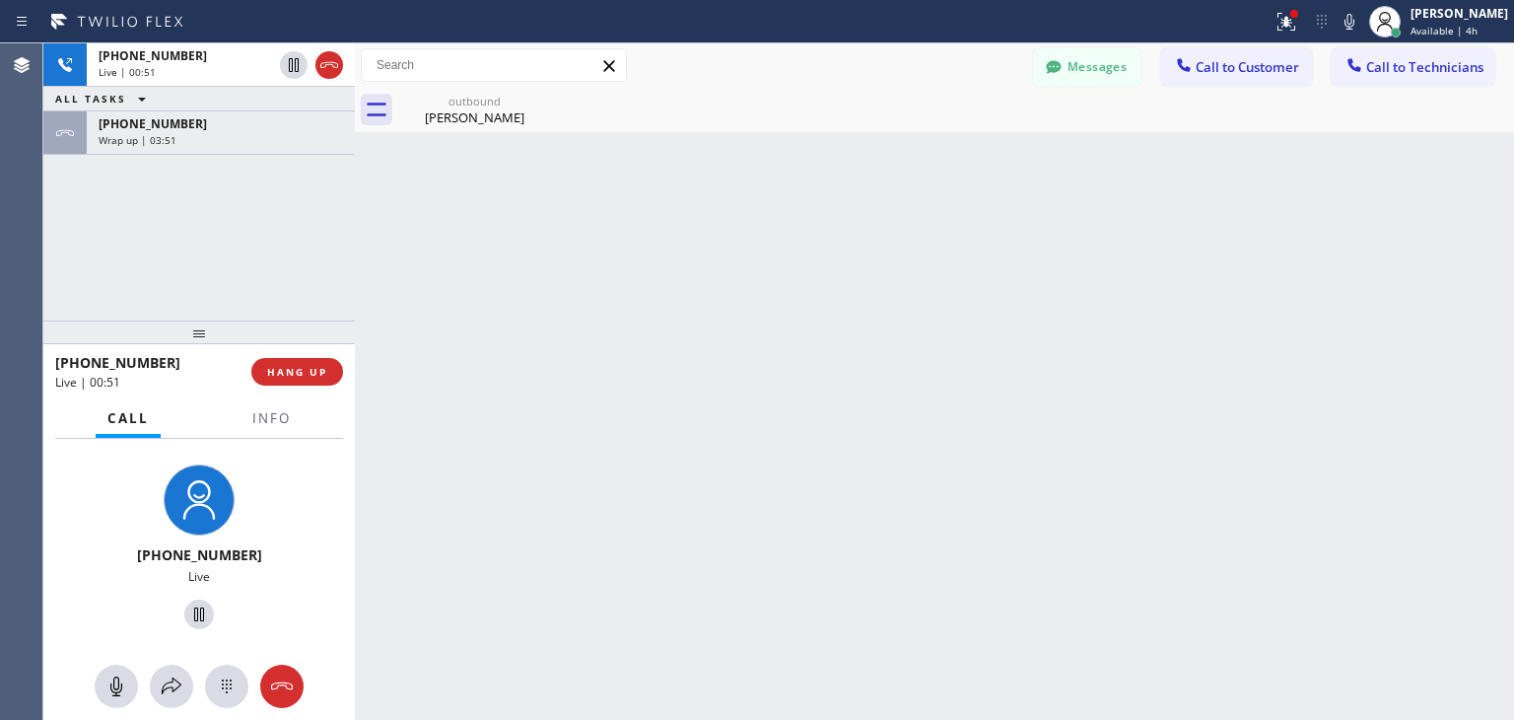
click at [0, 0] on icon at bounding box center [0, 0] width 0 height 0
click at [288, 379] on button "HANG UP" at bounding box center [297, 372] width 92 height 28
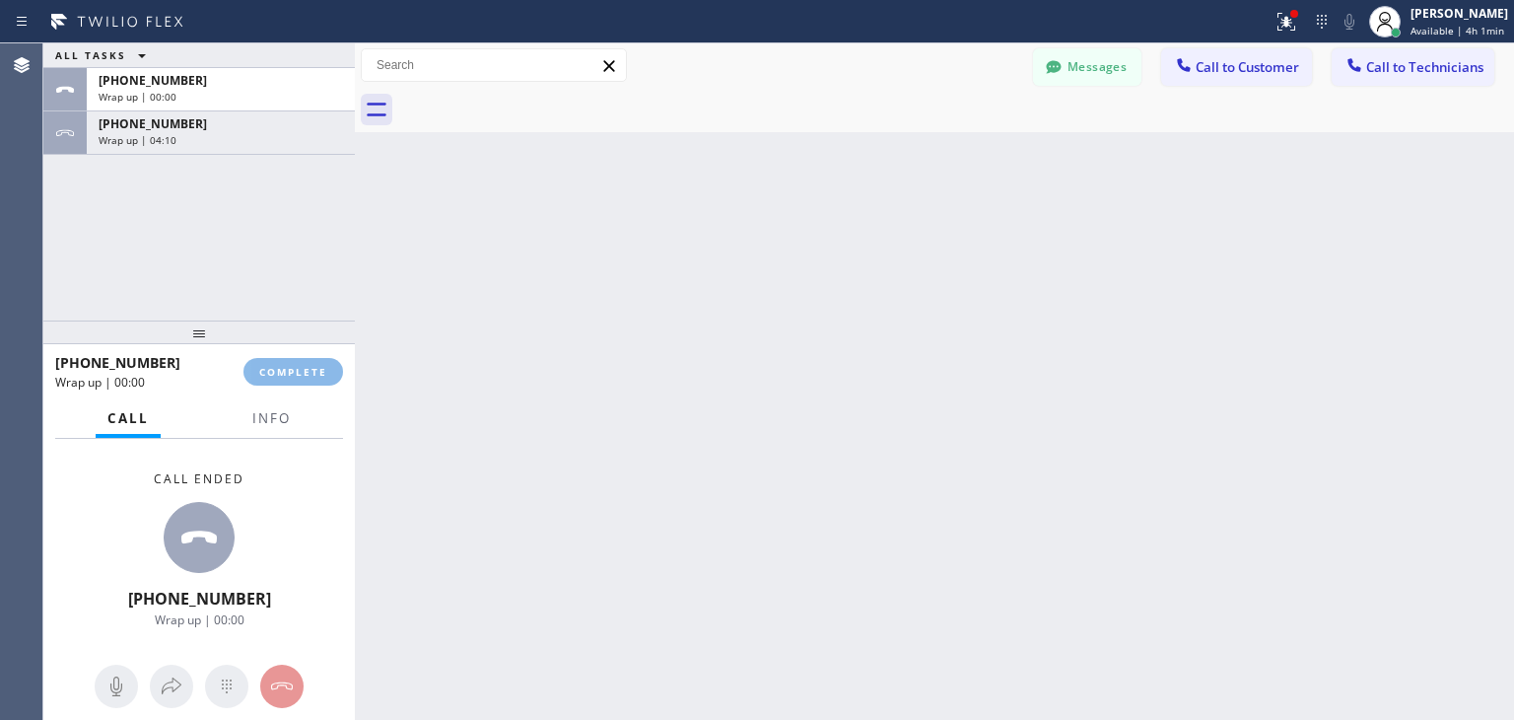
click at [1062, 719] on html "Status report Issues detected These issues could affect your workflow. Please c…" at bounding box center [757, 360] width 1514 height 720
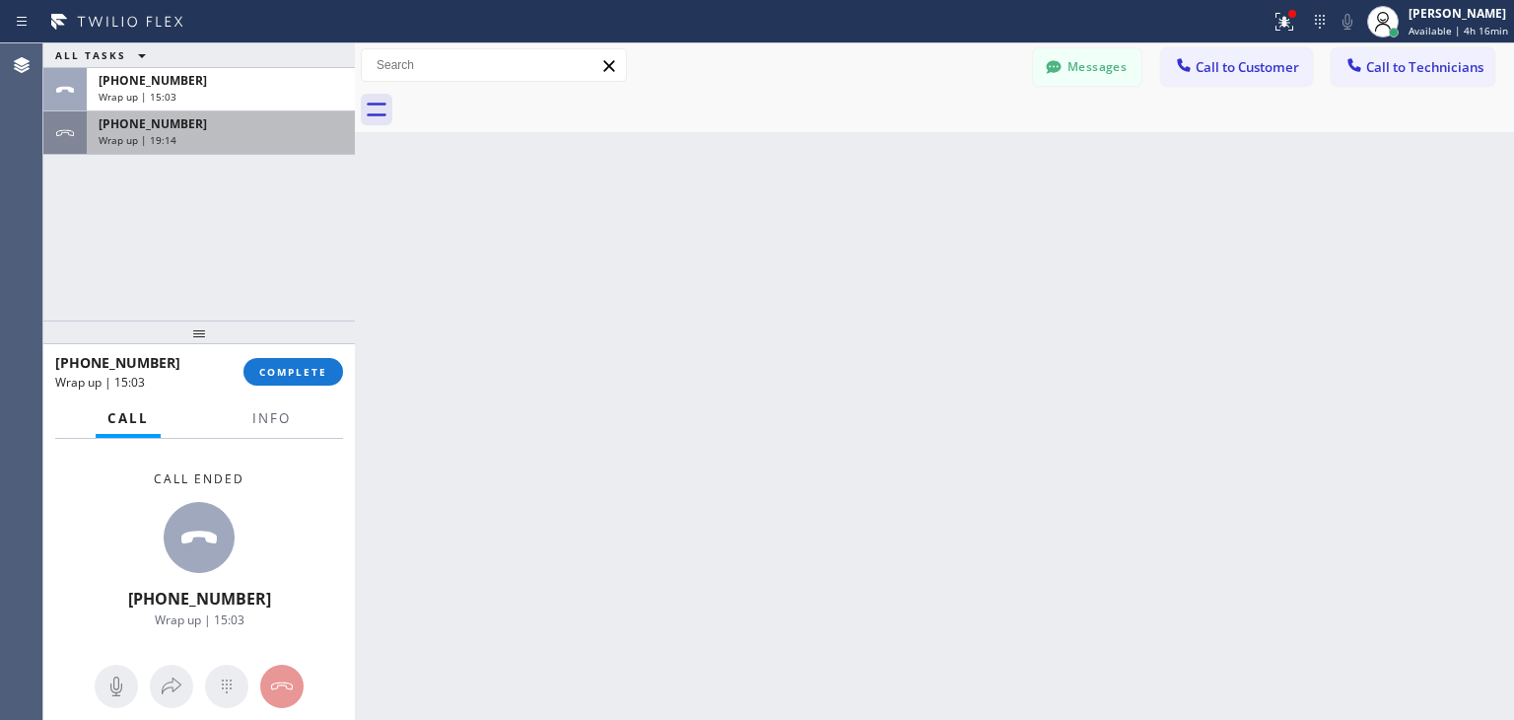
click at [251, 151] on div "[PHONE_NUMBER] Wrap up | 19:14" at bounding box center [217, 132] width 260 height 43
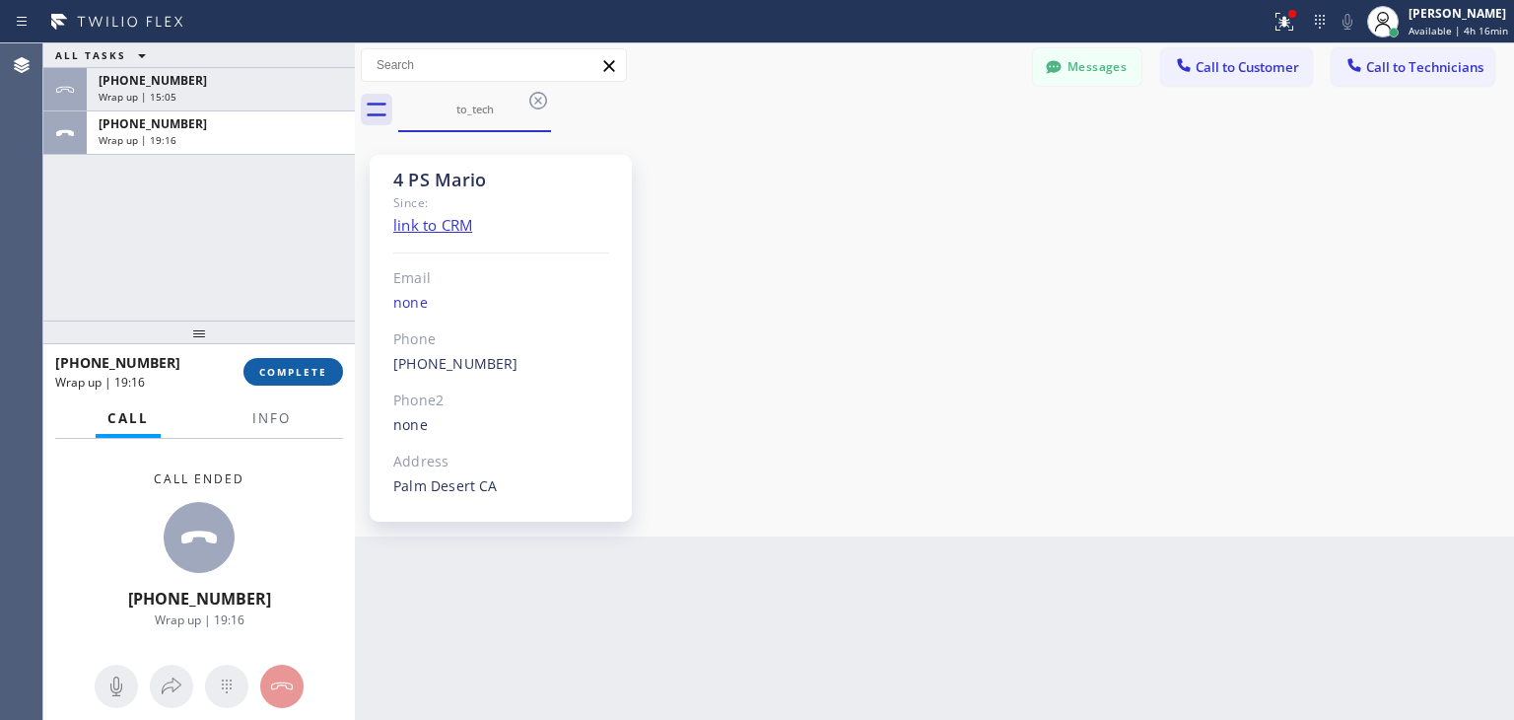
click at [323, 378] on span "COMPLETE" at bounding box center [293, 372] width 68 height 14
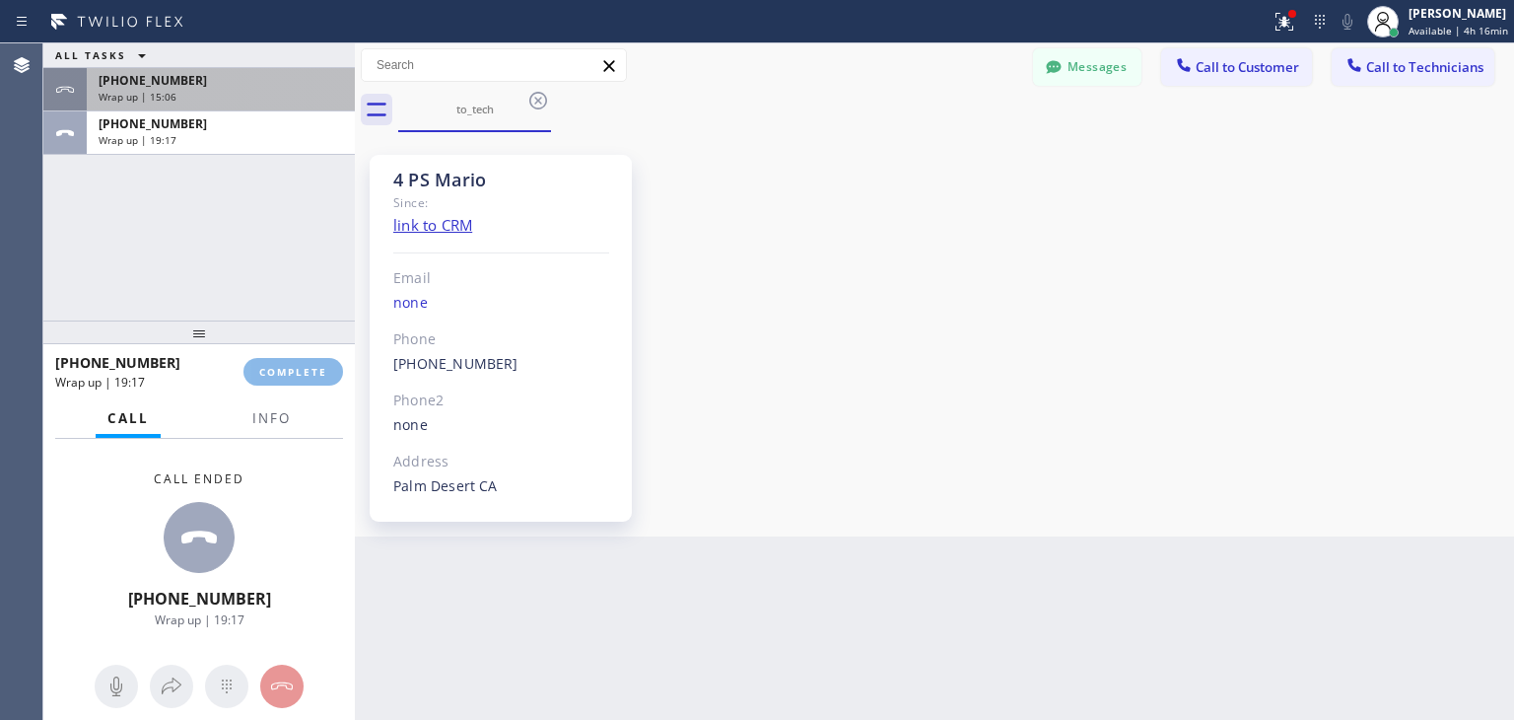
click at [241, 94] on div "Wrap up | 15:06" at bounding box center [221, 97] width 244 height 14
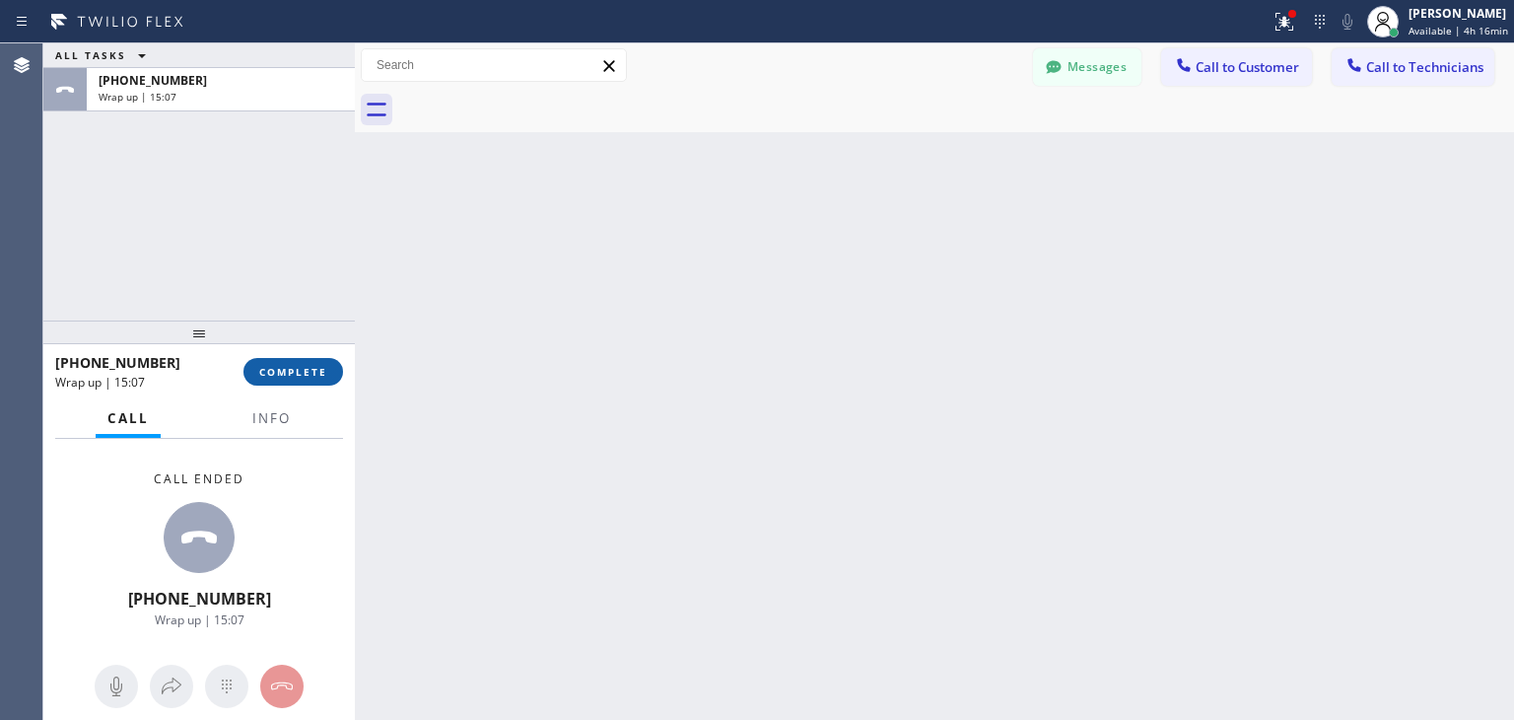
click at [297, 360] on button "COMPLETE" at bounding box center [293, 372] width 100 height 28
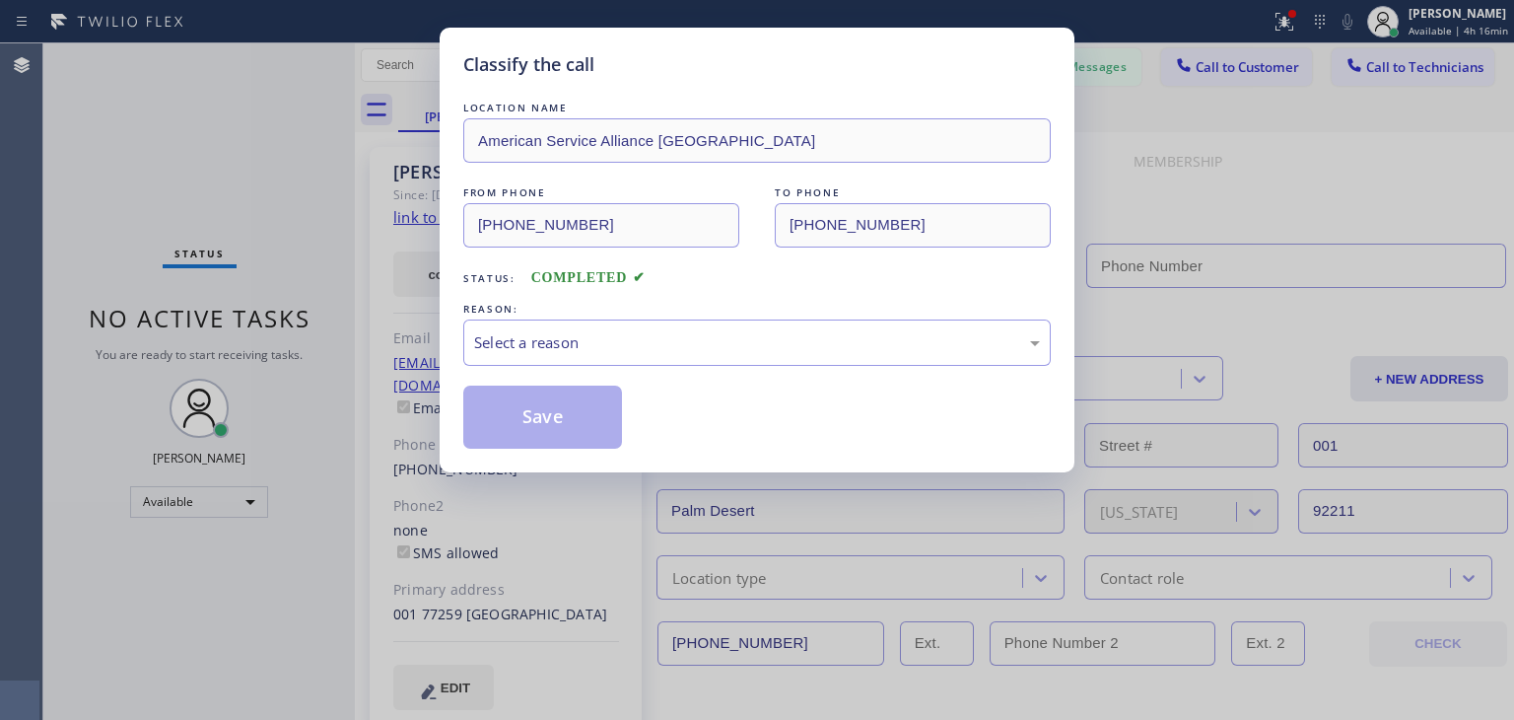
type input "[PHONE_NUMBER]"
drag, startPoint x: 883, startPoint y: 378, endPoint x: 915, endPoint y: 345, distance: 45.3
click at [915, 345] on div "LOCATION NAME American Service Alliance Palm Desert FROM PHONE [PHONE_NUMBER] T…" at bounding box center [756, 273] width 587 height 351
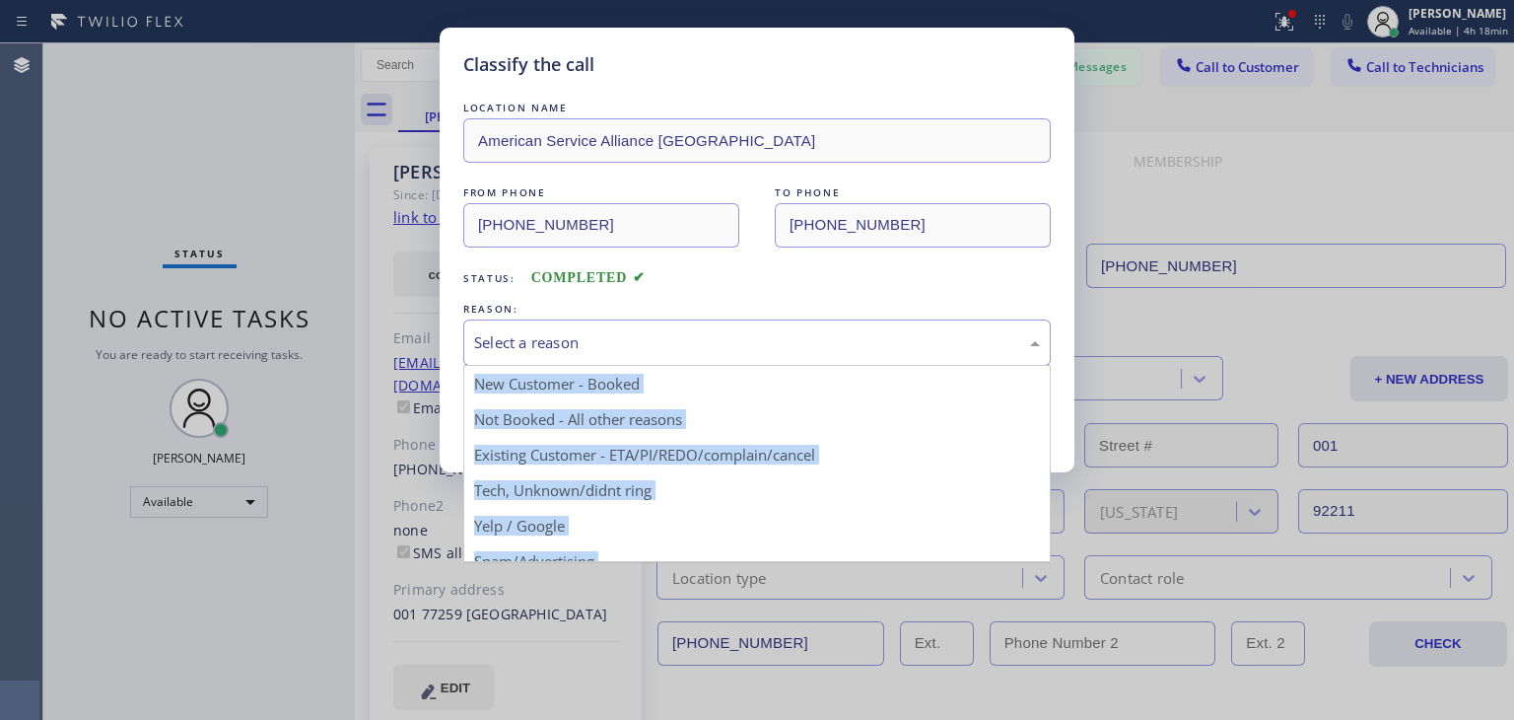
click at [915, 345] on div "Select a reason" at bounding box center [757, 342] width 566 height 23
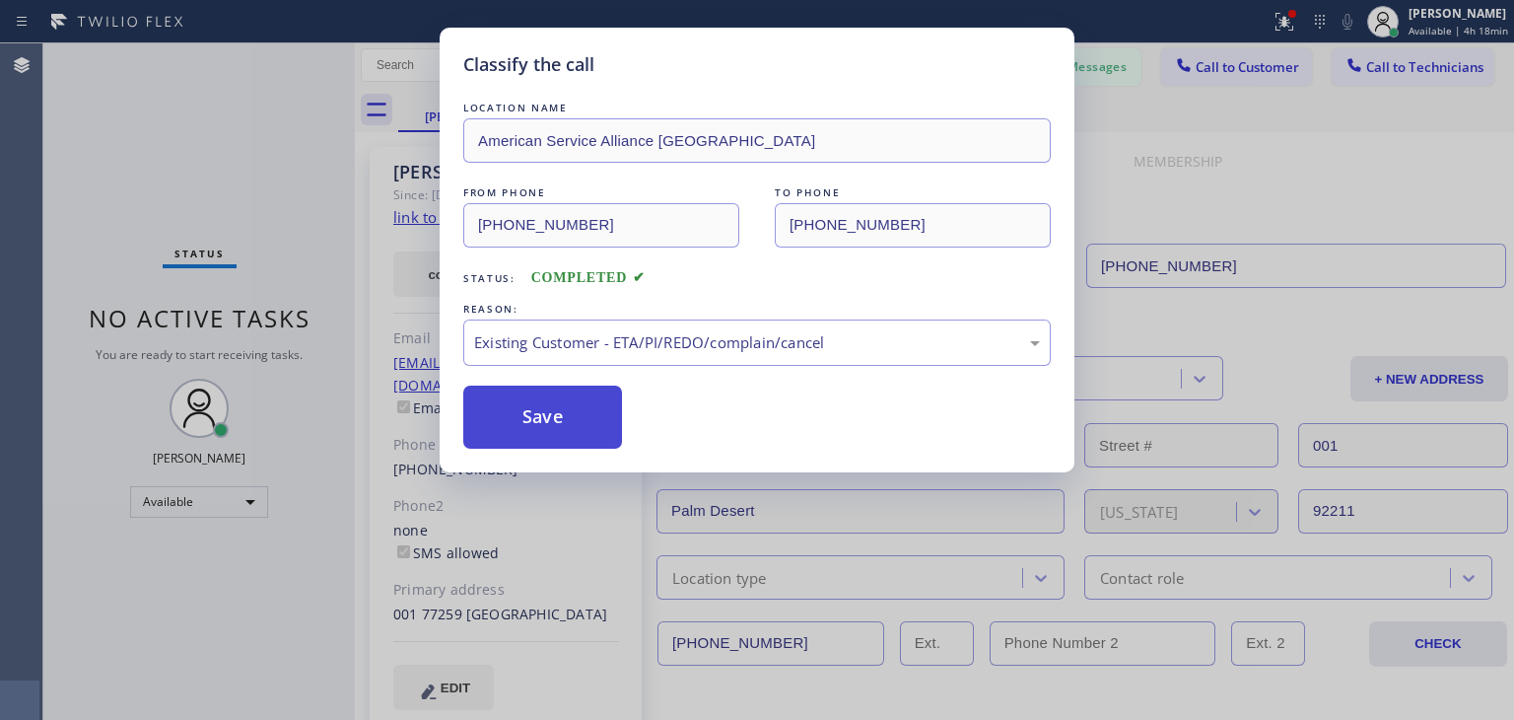
drag, startPoint x: 865, startPoint y: 450, endPoint x: 554, endPoint y: 443, distance: 311.6
click at [554, 443] on button "Save" at bounding box center [542, 416] width 159 height 63
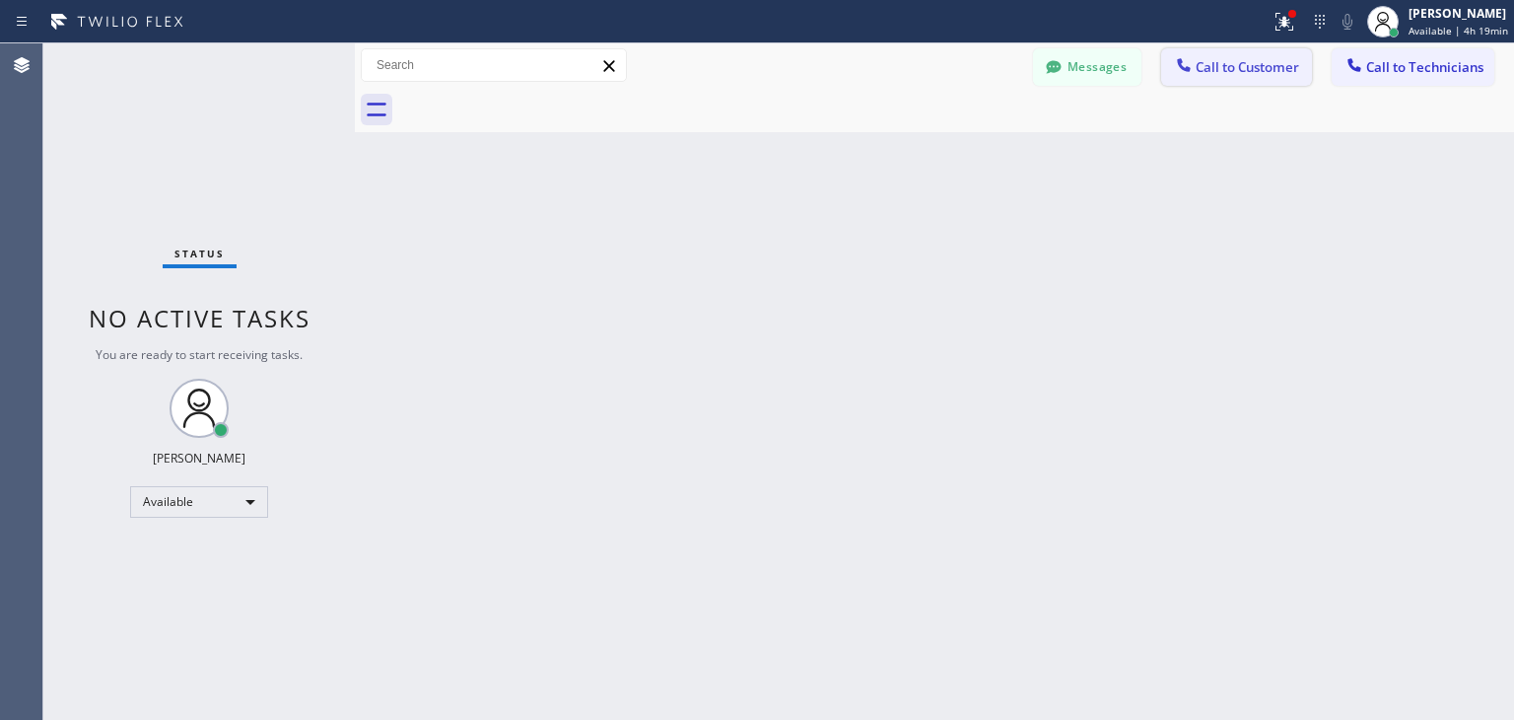
click at [1251, 51] on button "Call to Customer" at bounding box center [1236, 66] width 151 height 37
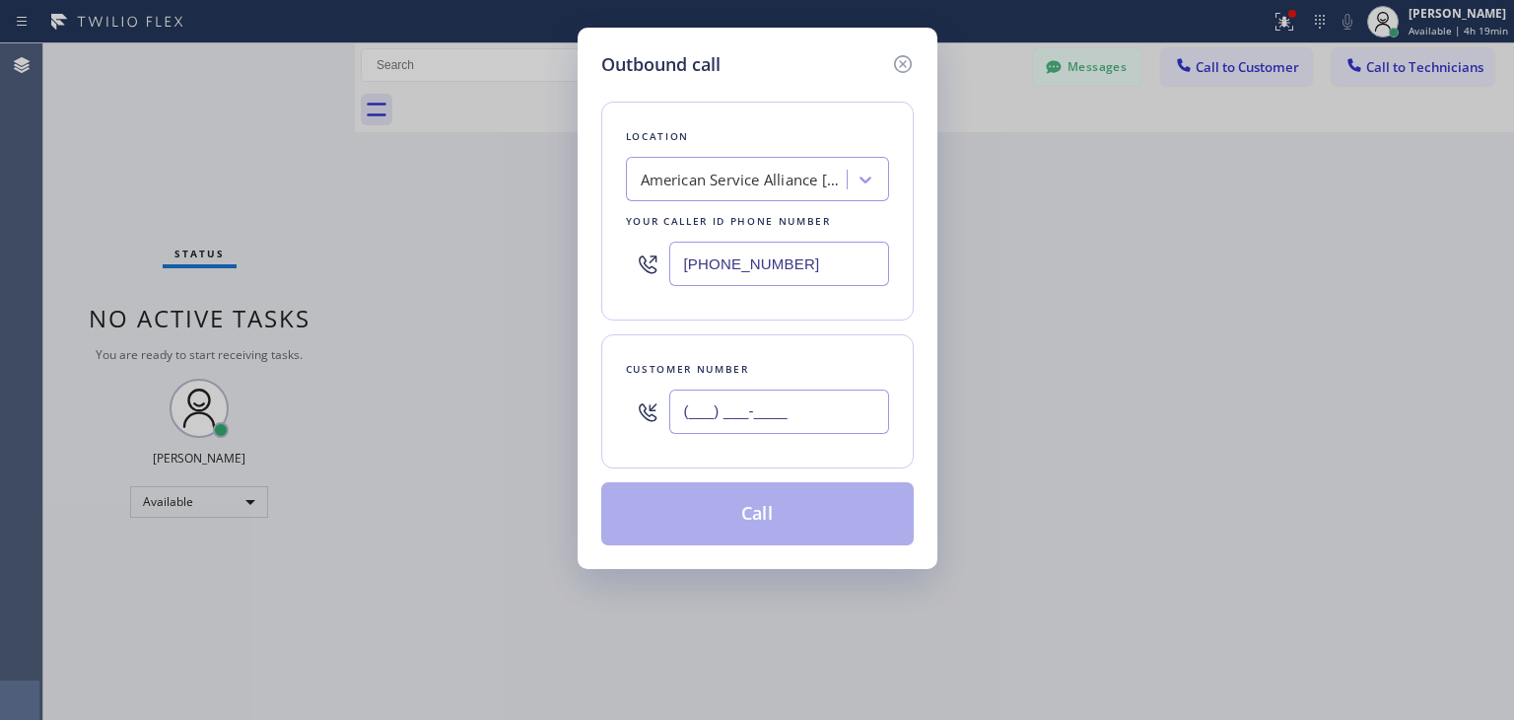
paste input "786) 282-8361"
click at [803, 416] on input "[PHONE_NUMBER]" at bounding box center [779, 411] width 220 height 44
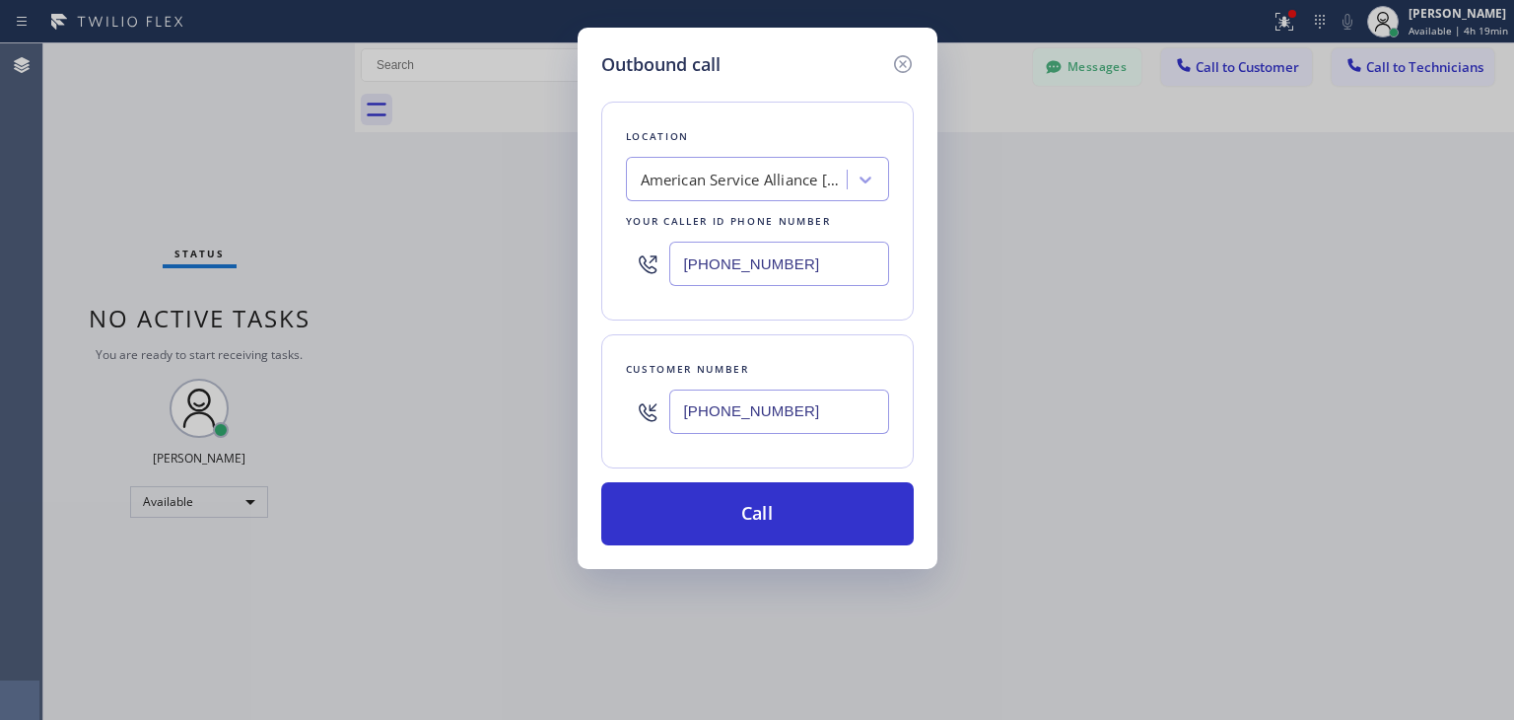
type input "[PHONE_NUMBER]"
paste input "Thermador Repair Group"
type input "Thermador Repair Group"
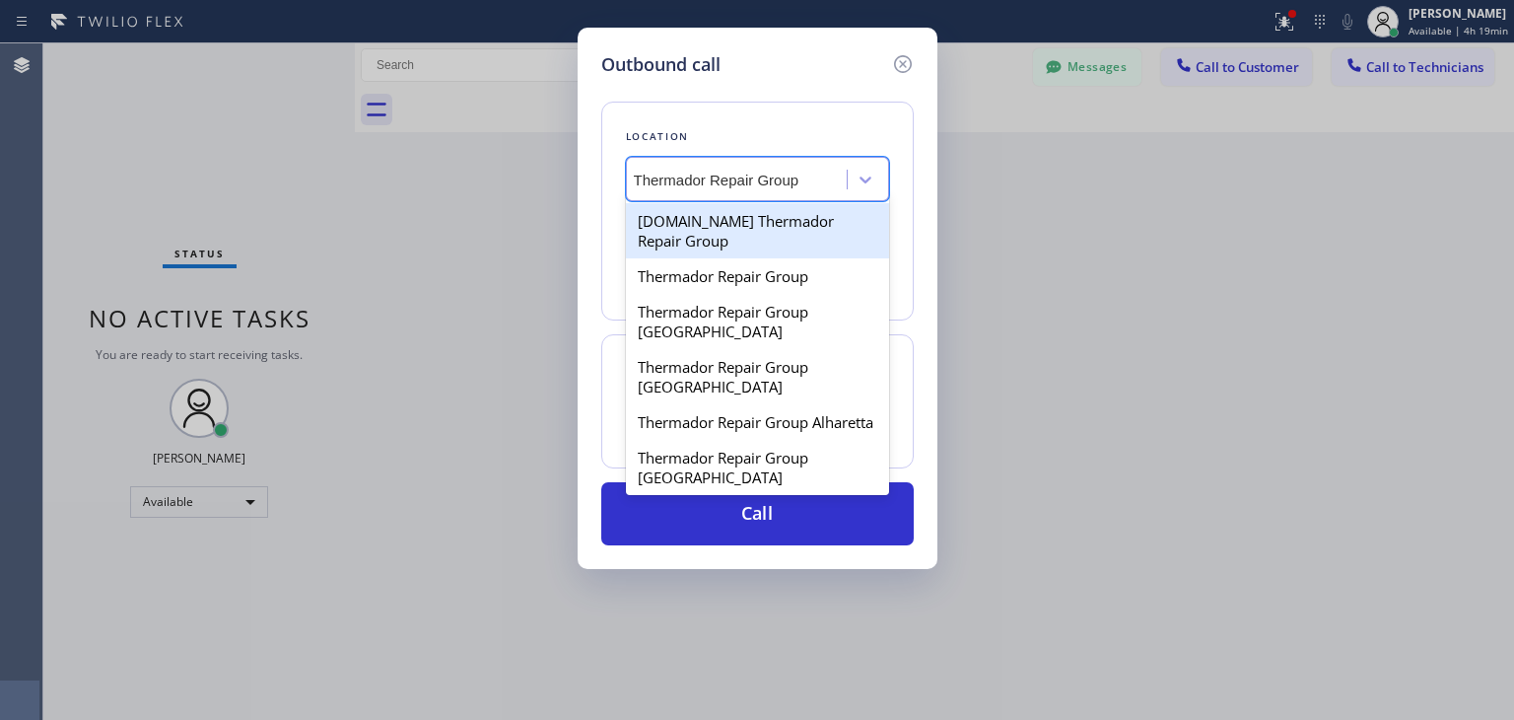
click at [802, 226] on div "[DOMAIN_NAME] Thermador Repair Group" at bounding box center [757, 230] width 263 height 55
type input "[PHONE_NUMBER]"
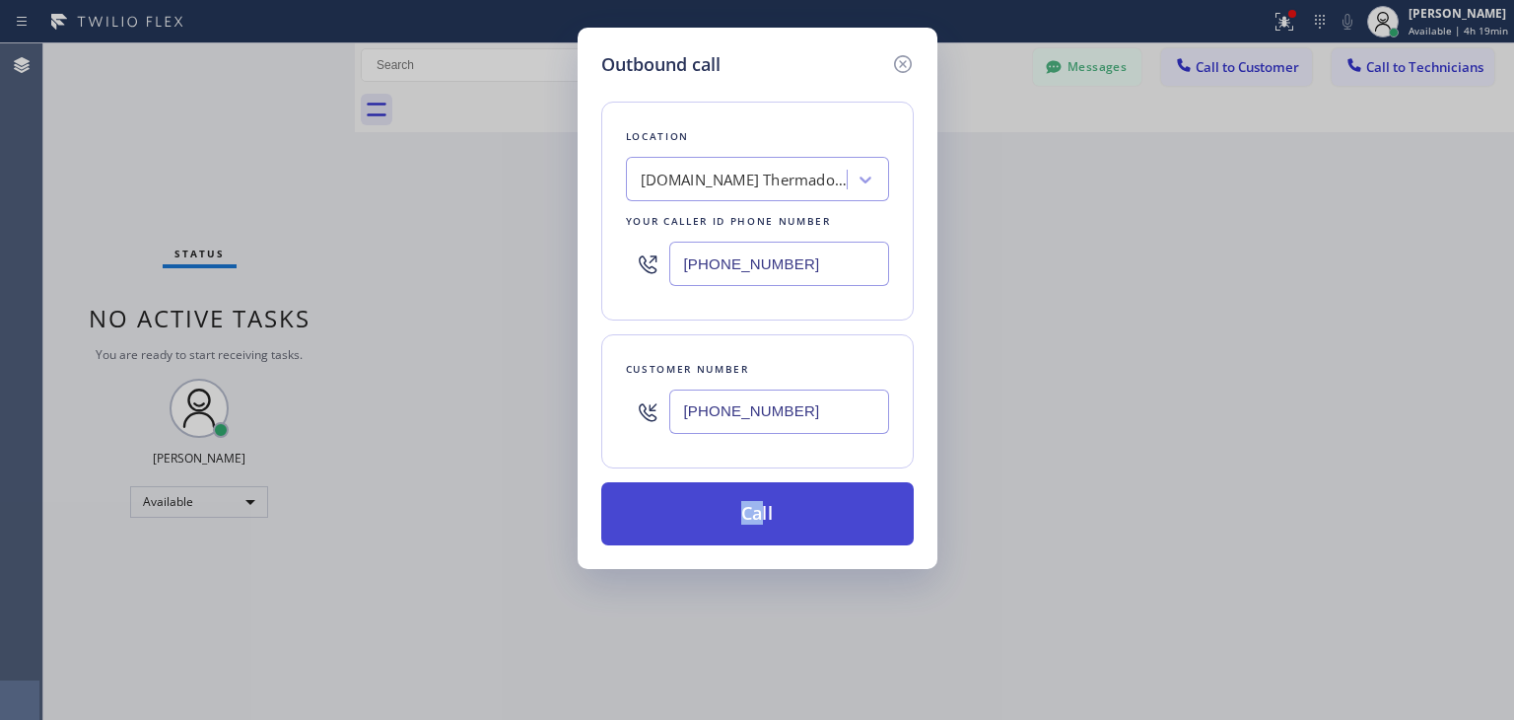
drag, startPoint x: 763, startPoint y: 478, endPoint x: 765, endPoint y: 521, distance: 43.4
click at [765, 521] on div "Location [DOMAIN_NAME] Thermador Repair Group Your caller id phone number [PHON…" at bounding box center [757, 311] width 312 height 467
click at [765, 521] on button "Call" at bounding box center [757, 513] width 312 height 63
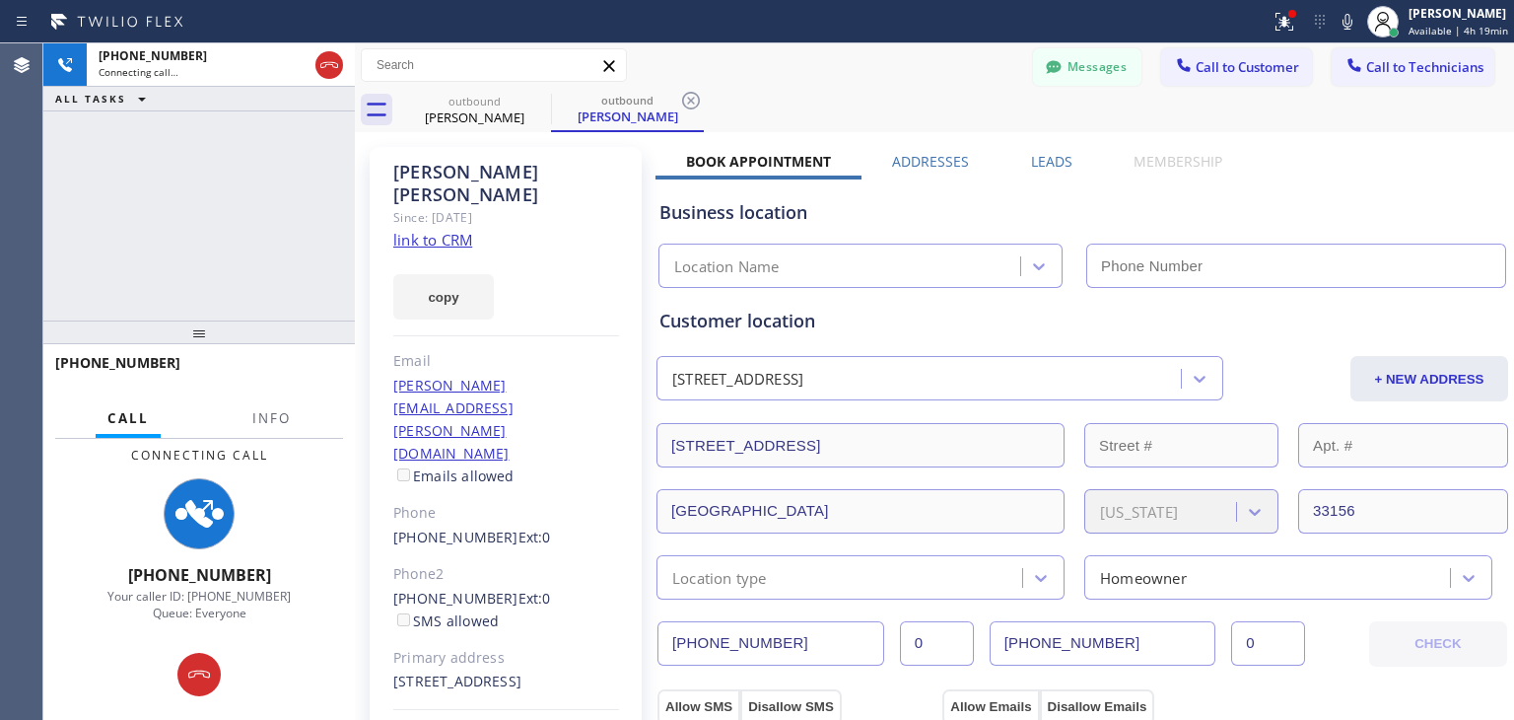
type input "[PHONE_NUMBER]"
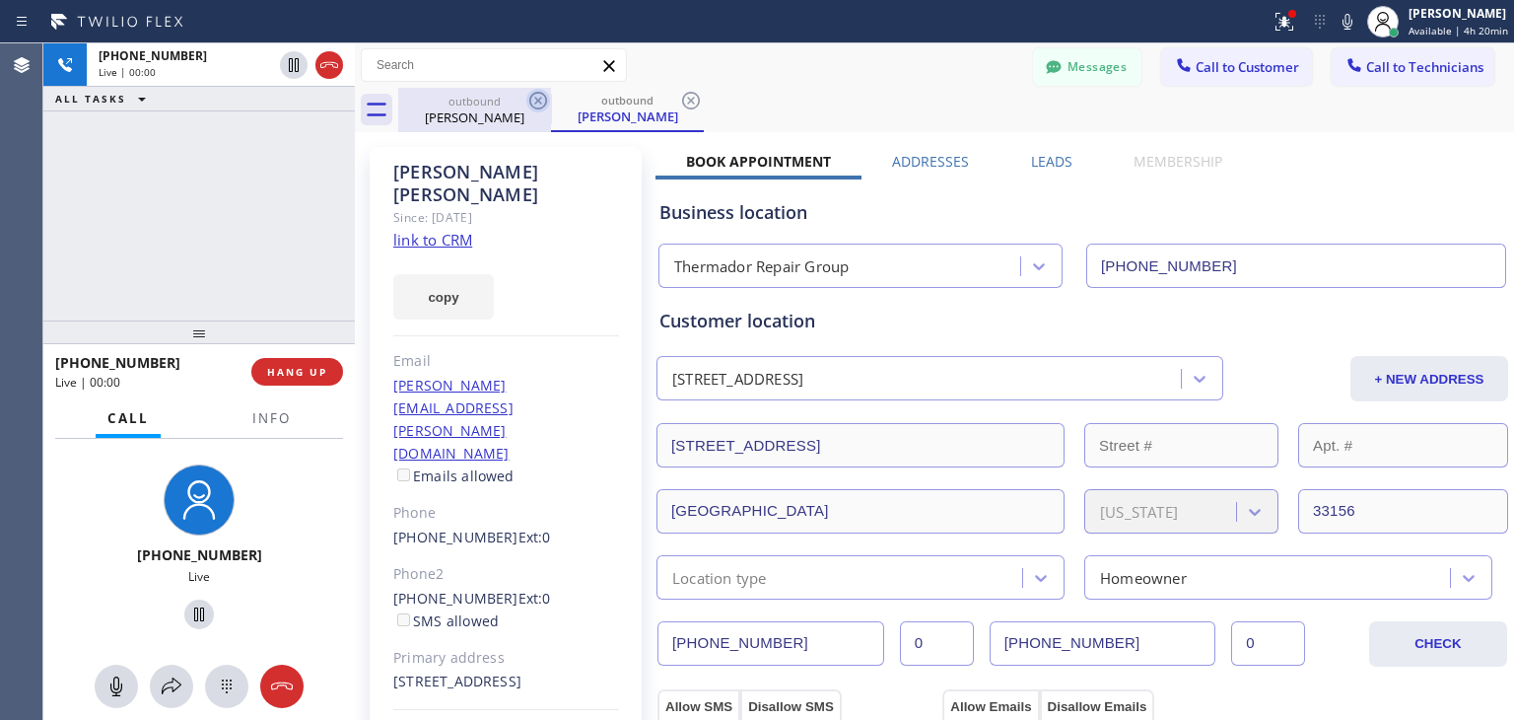
click at [546, 89] on icon at bounding box center [538, 101] width 24 height 24
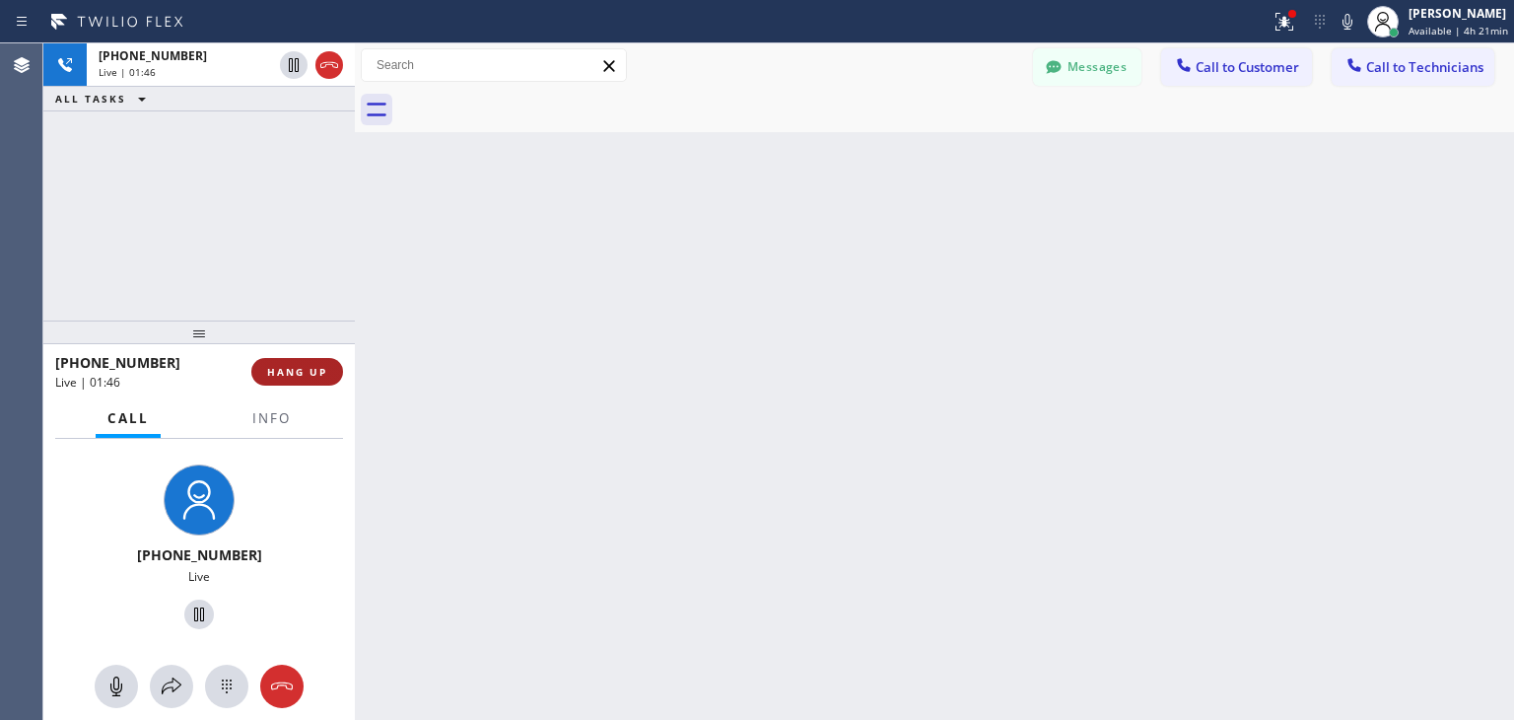
click at [305, 360] on button "HANG UP" at bounding box center [297, 372] width 92 height 28
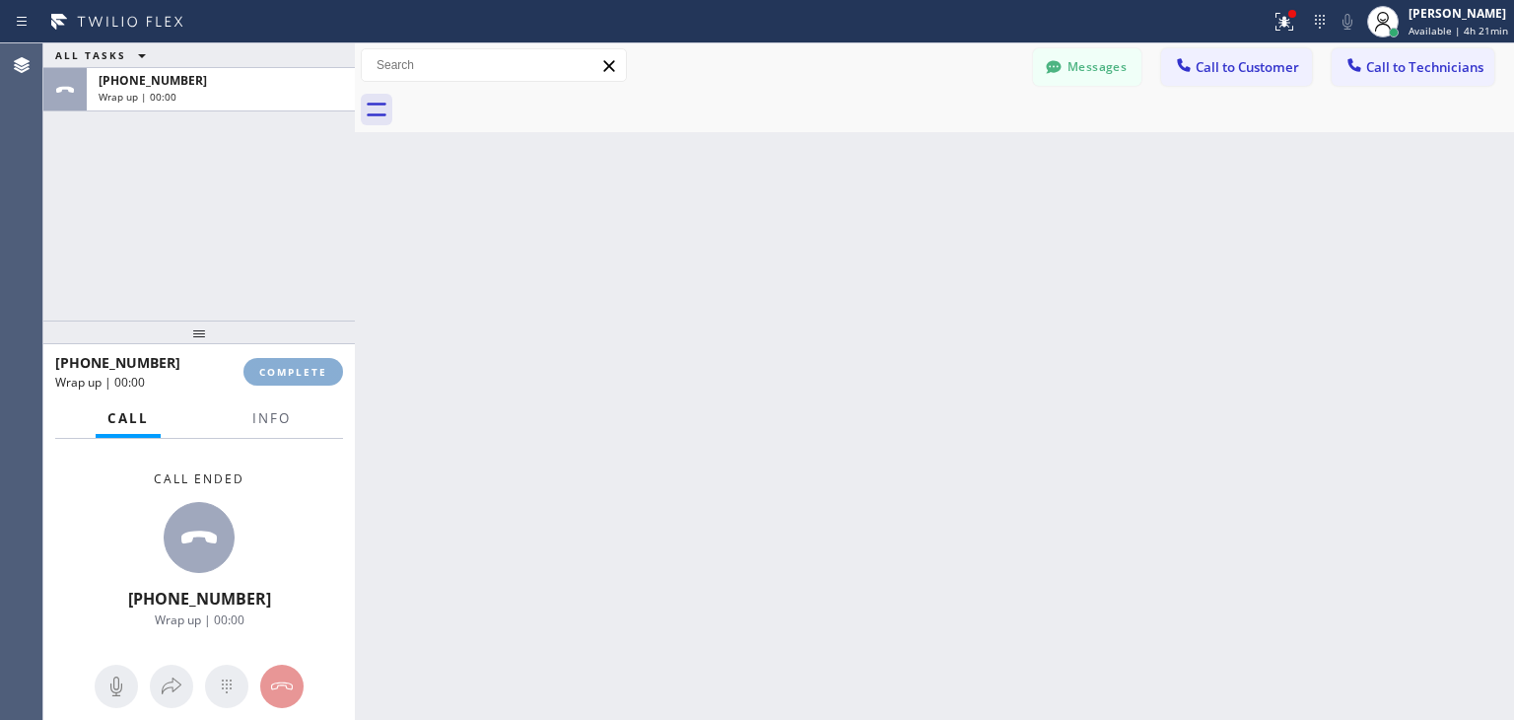
click at [305, 360] on button "COMPLETE" at bounding box center [293, 372] width 100 height 28
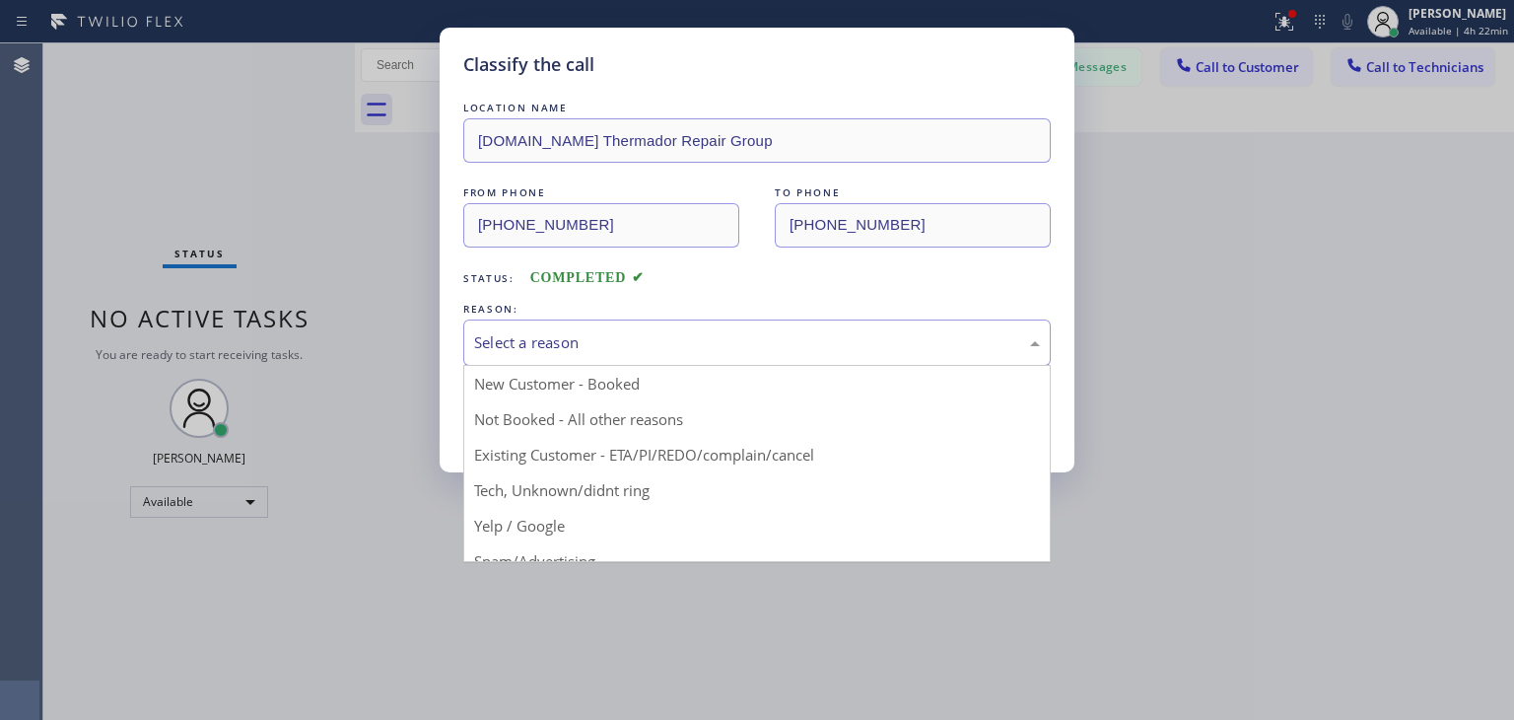
click at [943, 347] on div "Select a reason" at bounding box center [757, 342] width 566 height 23
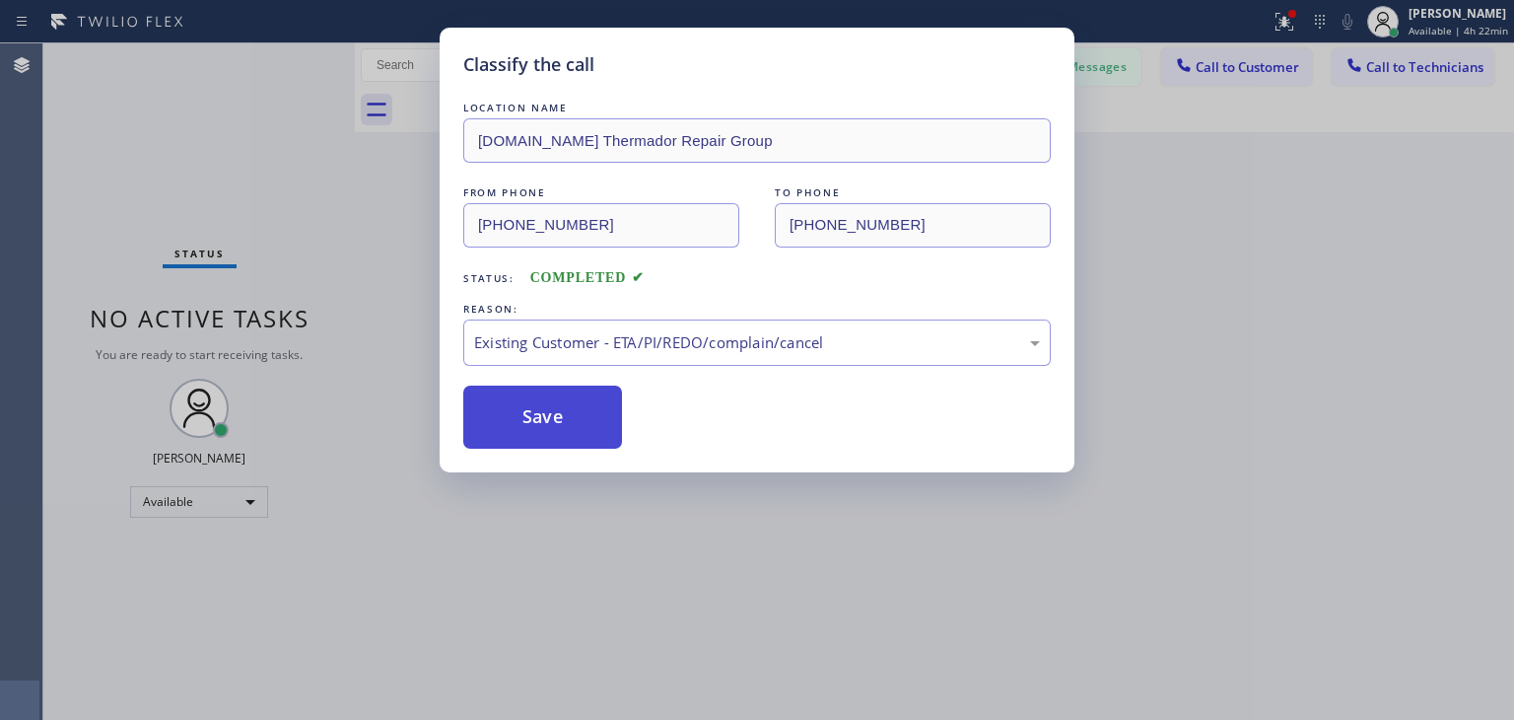
click at [580, 393] on button "Save" at bounding box center [542, 416] width 159 height 63
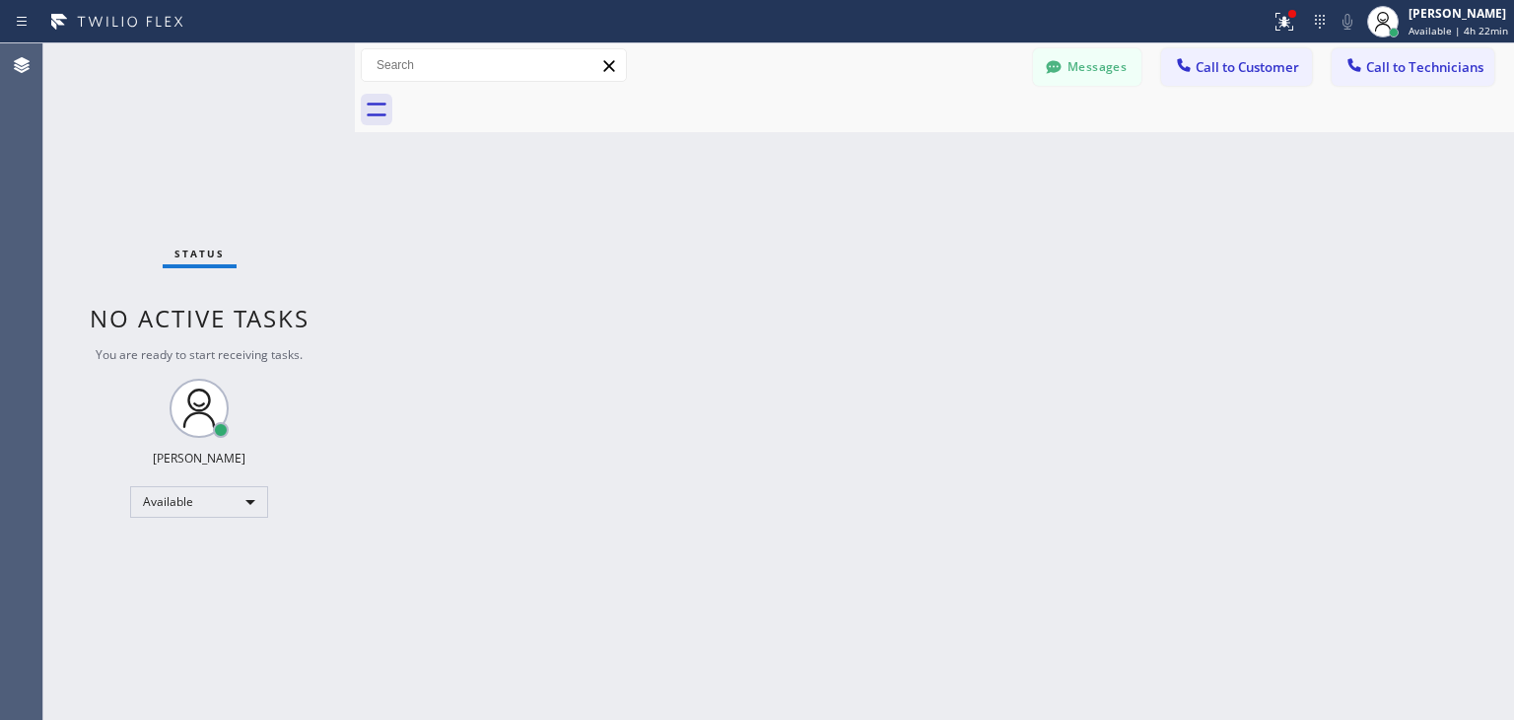
click at [1389, 62] on span "Call to Technicians" at bounding box center [1424, 67] width 117 height 18
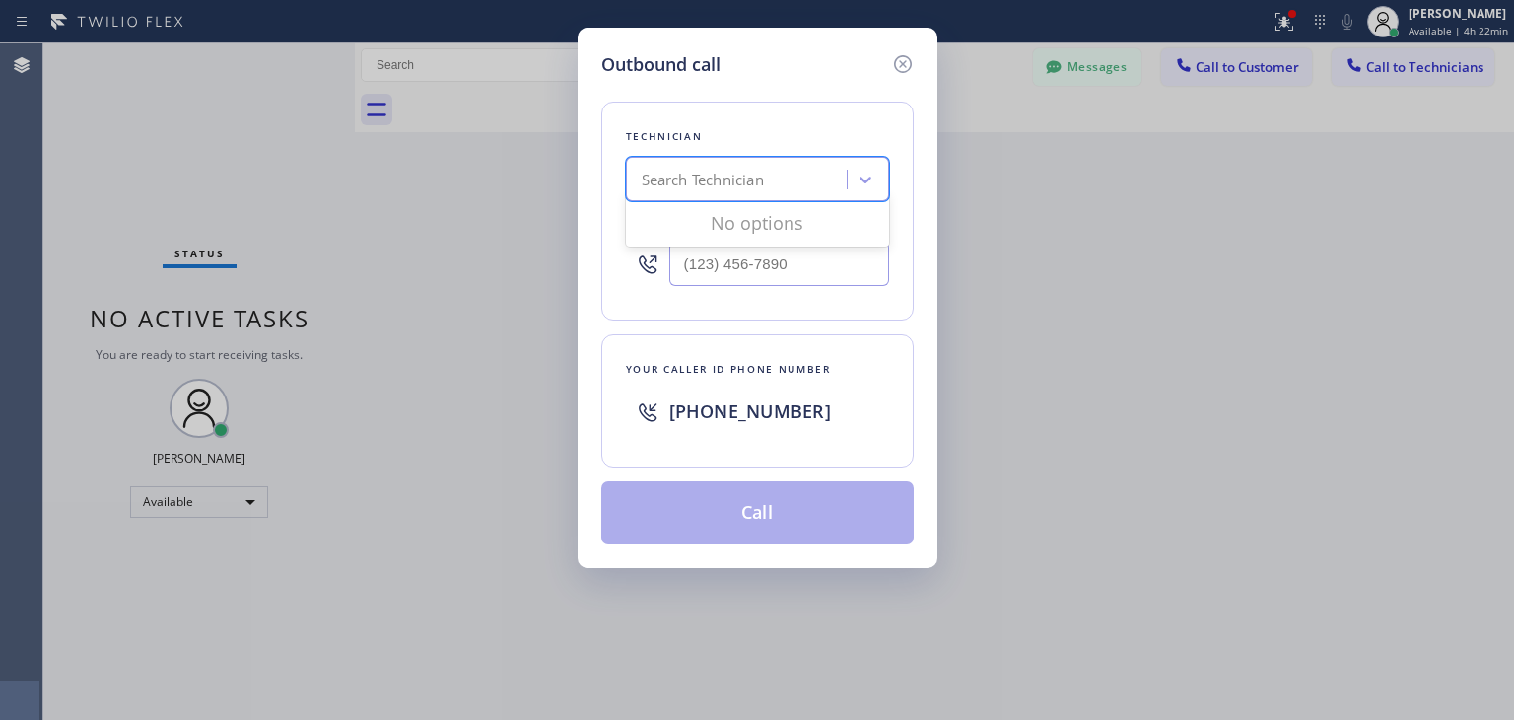
click at [715, 171] on div "Search Technician" at bounding box center [703, 180] width 122 height 23
type input "[PERSON_NAME]"
click at [773, 224] on div "[PERSON_NAME]" at bounding box center [757, 220] width 263 height 35
type input "[PHONE_NUMBER]"
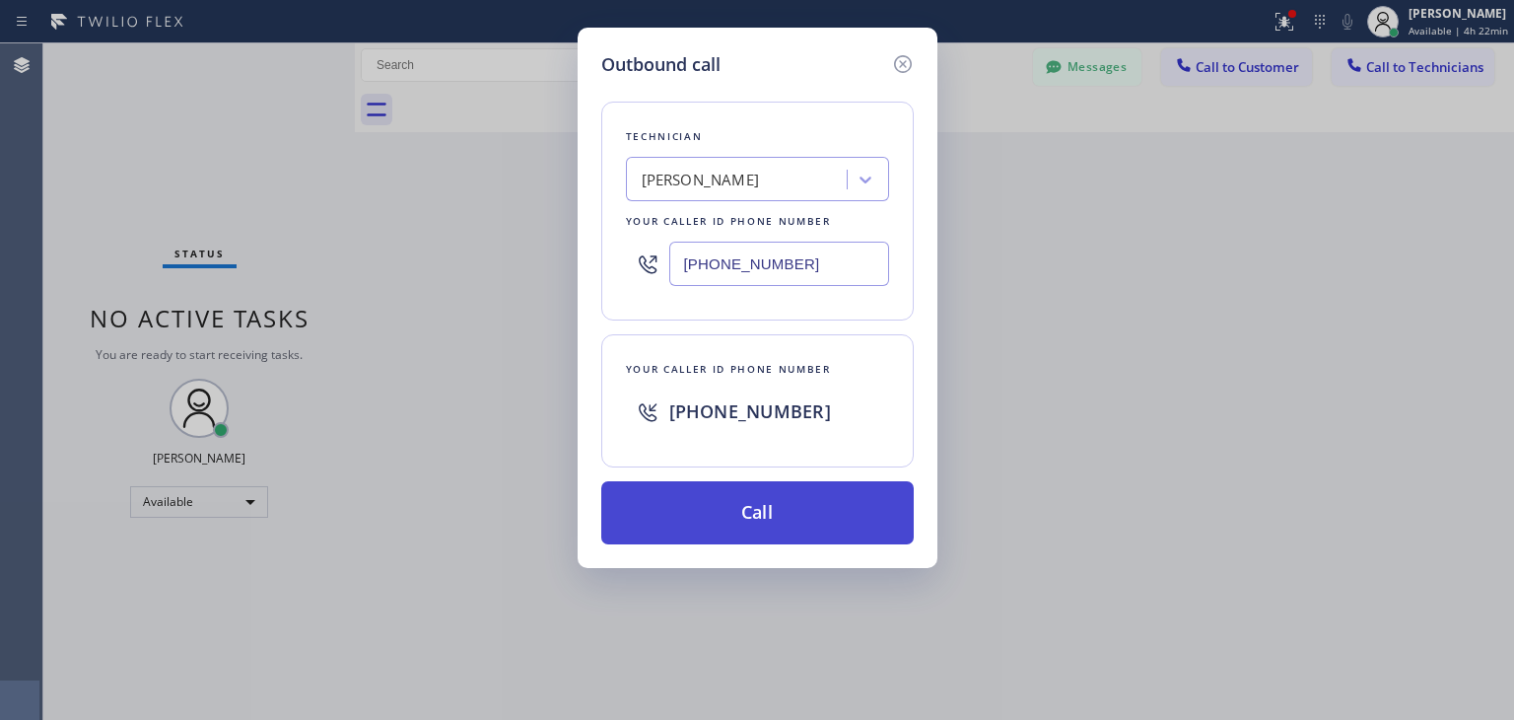
click at [753, 495] on button "Call" at bounding box center [757, 512] width 312 height 63
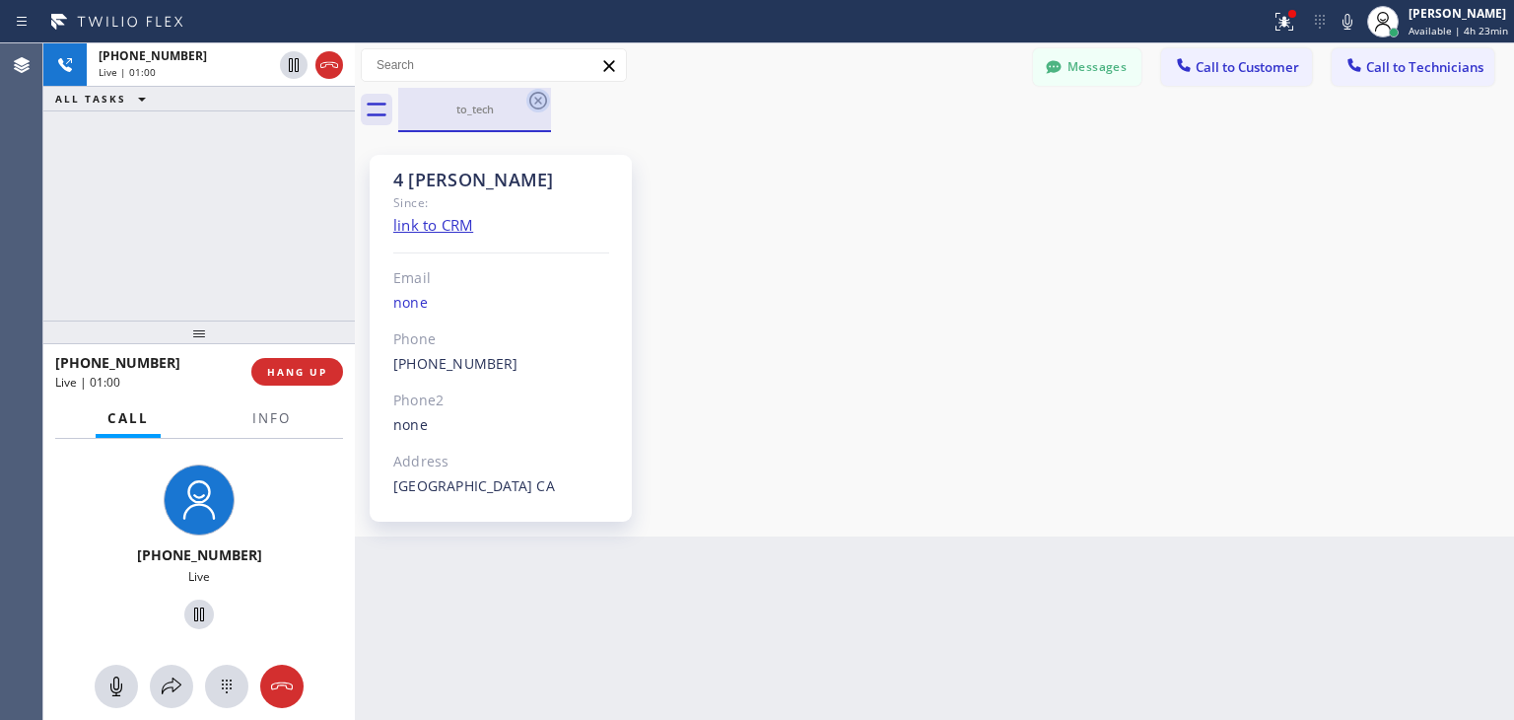
click at [548, 101] on icon at bounding box center [538, 101] width 24 height 24
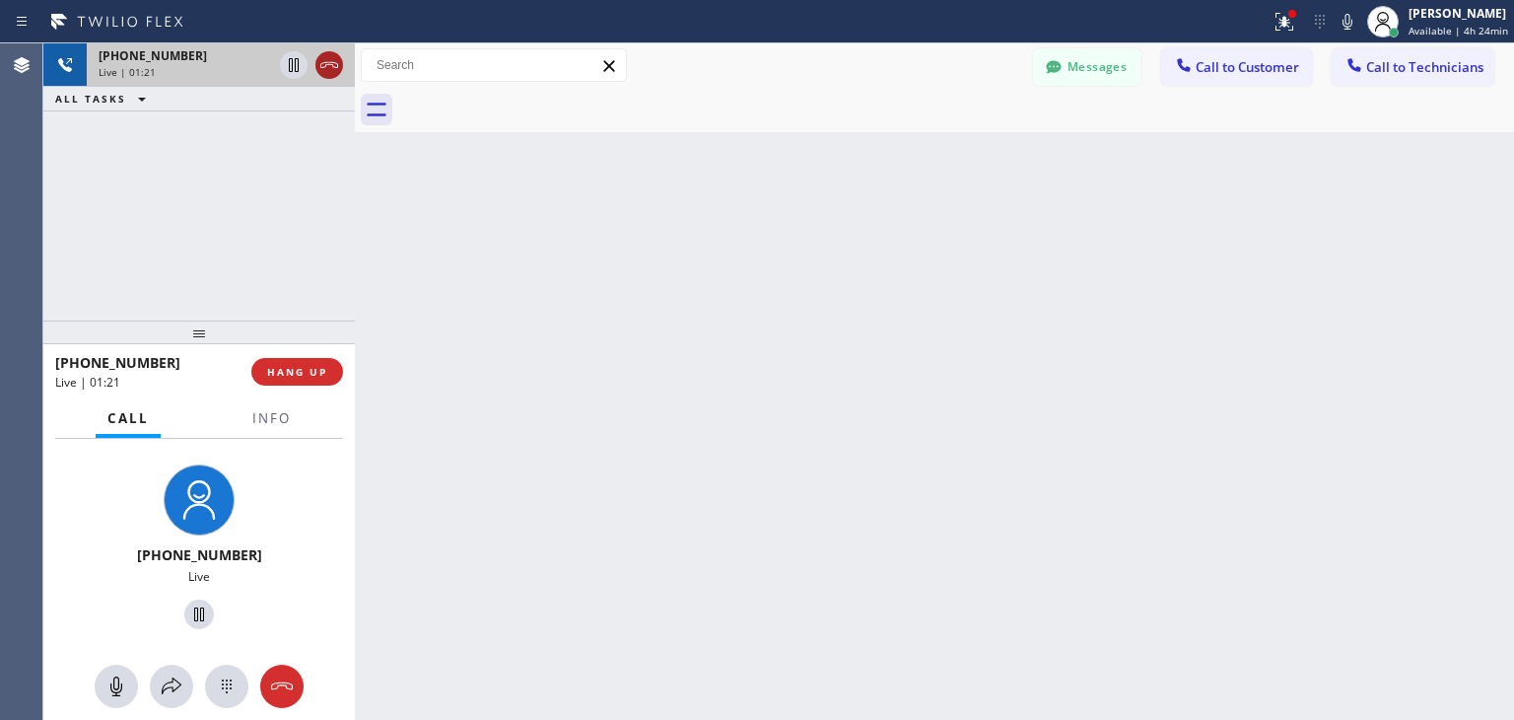
click at [329, 53] on icon at bounding box center [329, 65] width 24 height 24
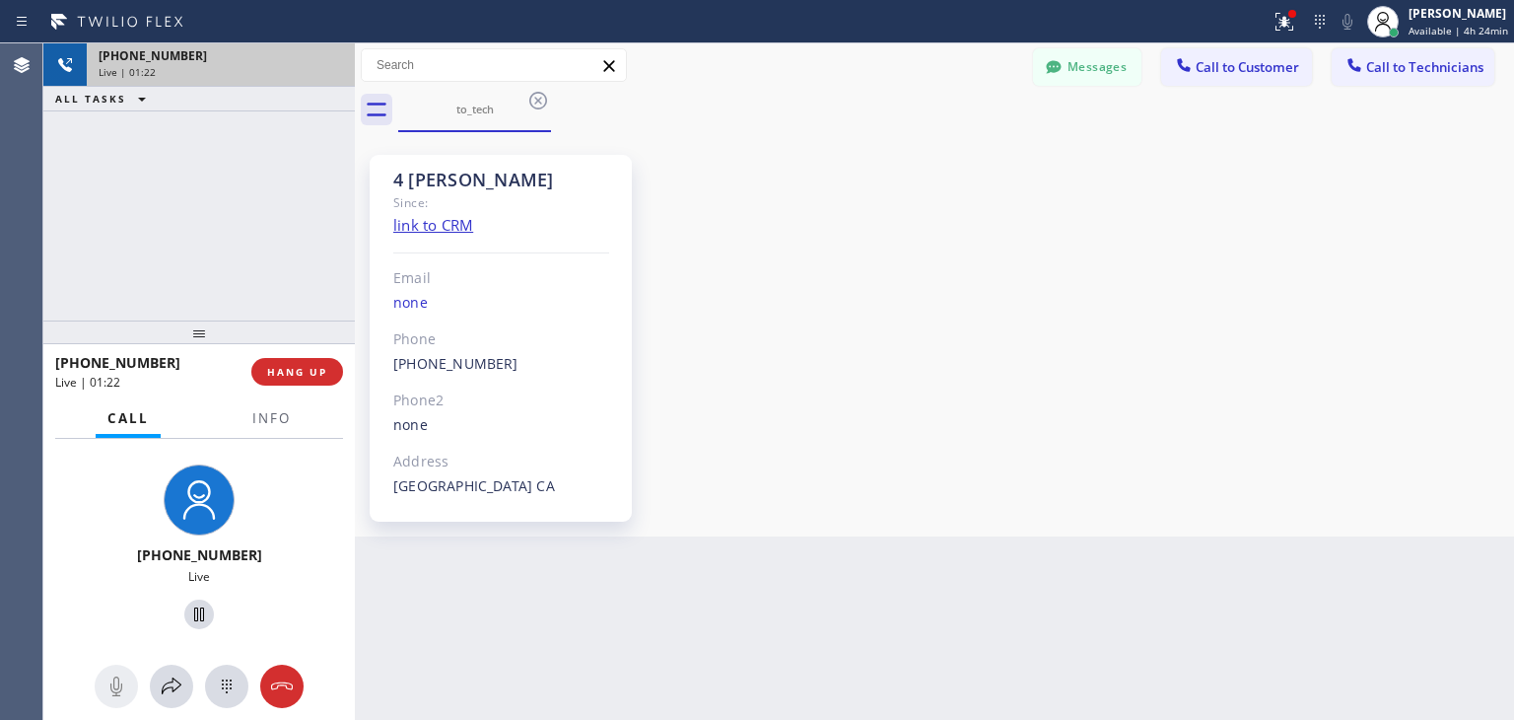
click at [329, 53] on div "[PHONE_NUMBER]" at bounding box center [221, 55] width 244 height 17
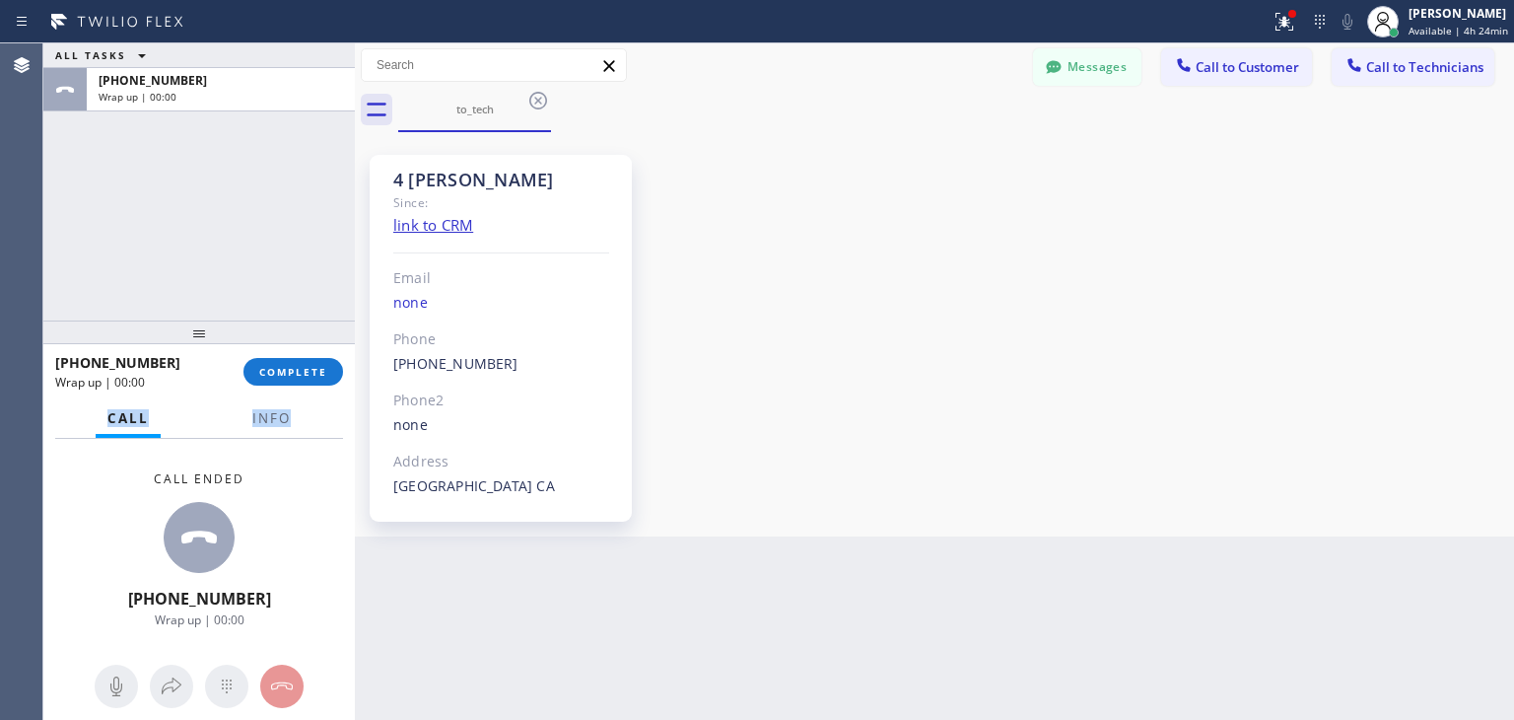
drag, startPoint x: 314, startPoint y: 401, endPoint x: 343, endPoint y: 340, distance: 67.5
click at [343, 340] on div "ALL TASKS ALL TASKS ACTIVE TASKS TASKS IN WRAP UP +18182704540 Wrap up | 00:00 …" at bounding box center [198, 381] width 311 height 676
click at [323, 379] on button "COMPLETE" at bounding box center [293, 372] width 100 height 28
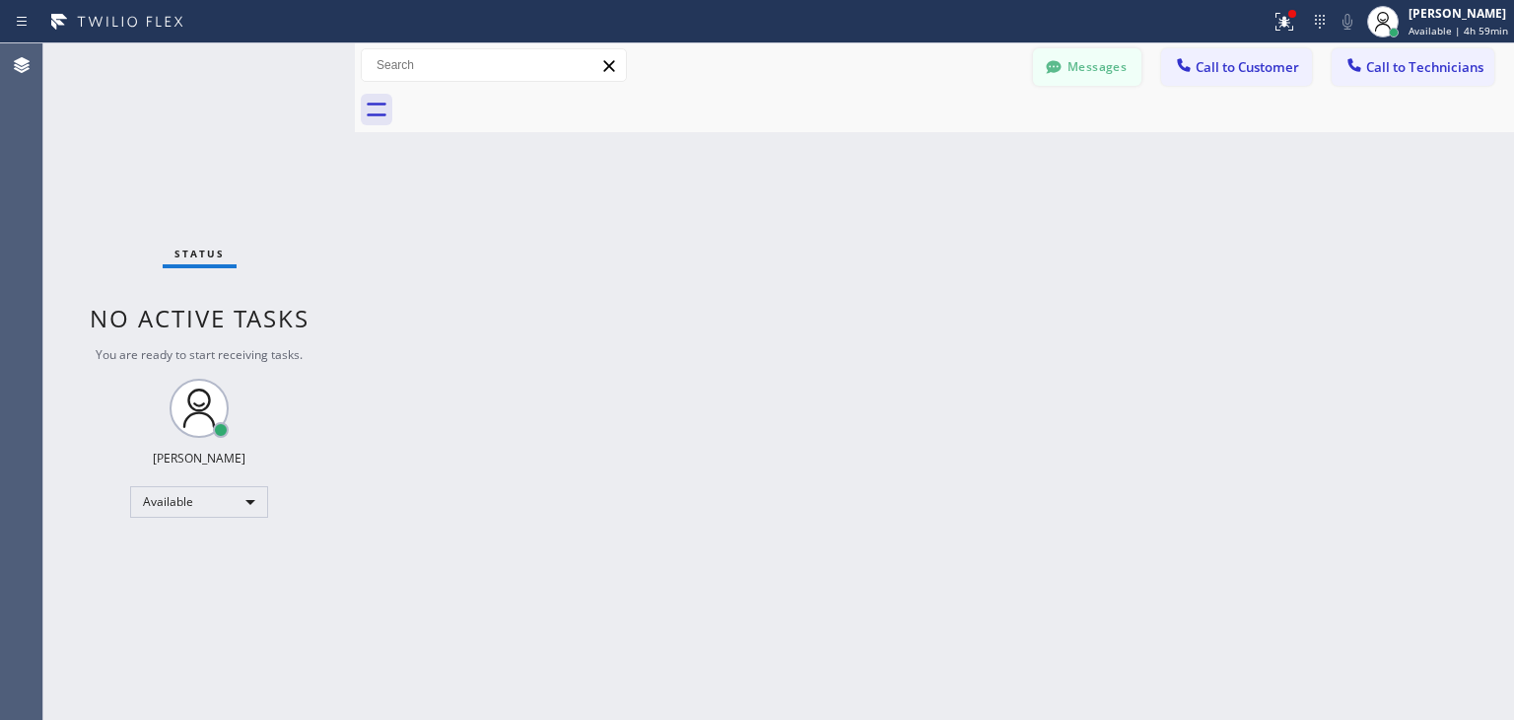
click at [1082, 66] on button "Messages" at bounding box center [1087, 66] width 108 height 37
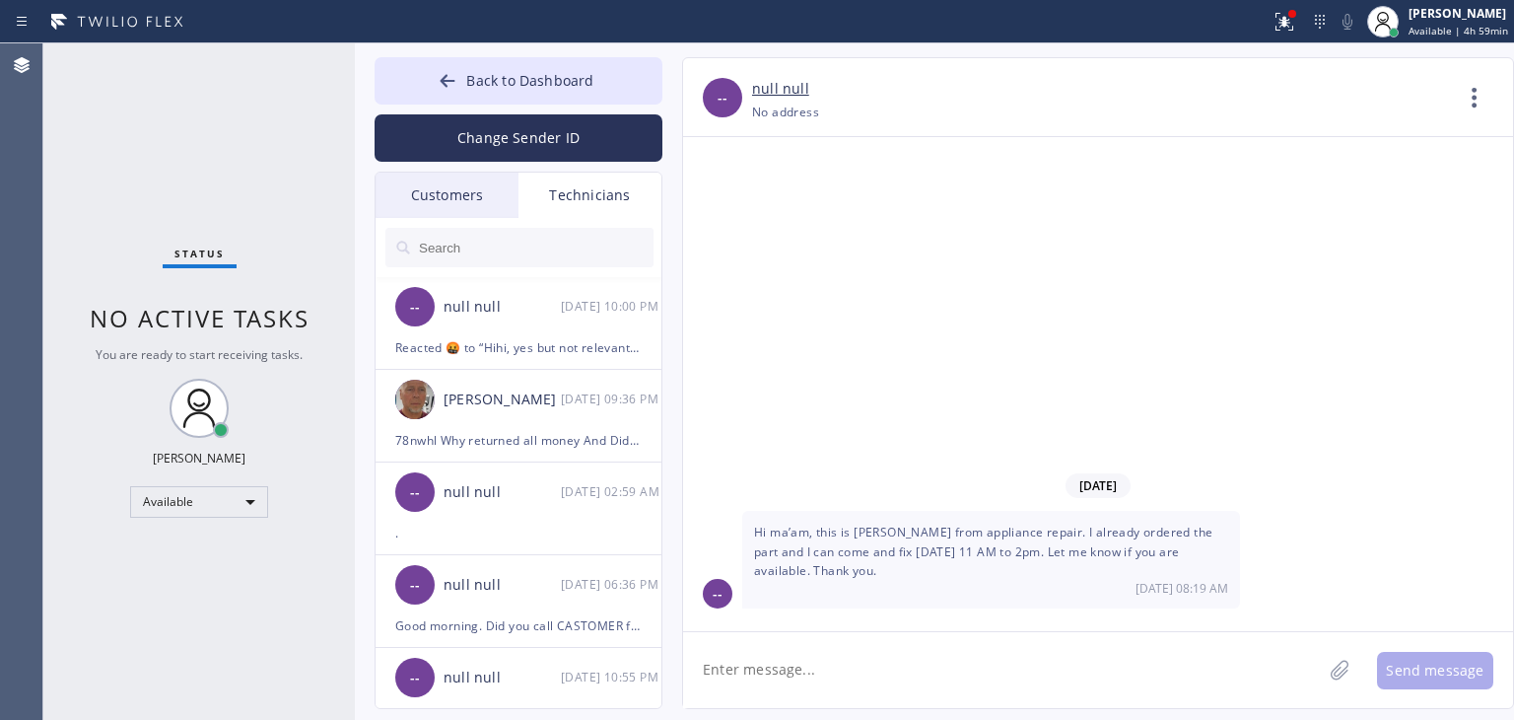
click at [495, 210] on div "Customers" at bounding box center [447, 194] width 143 height 45
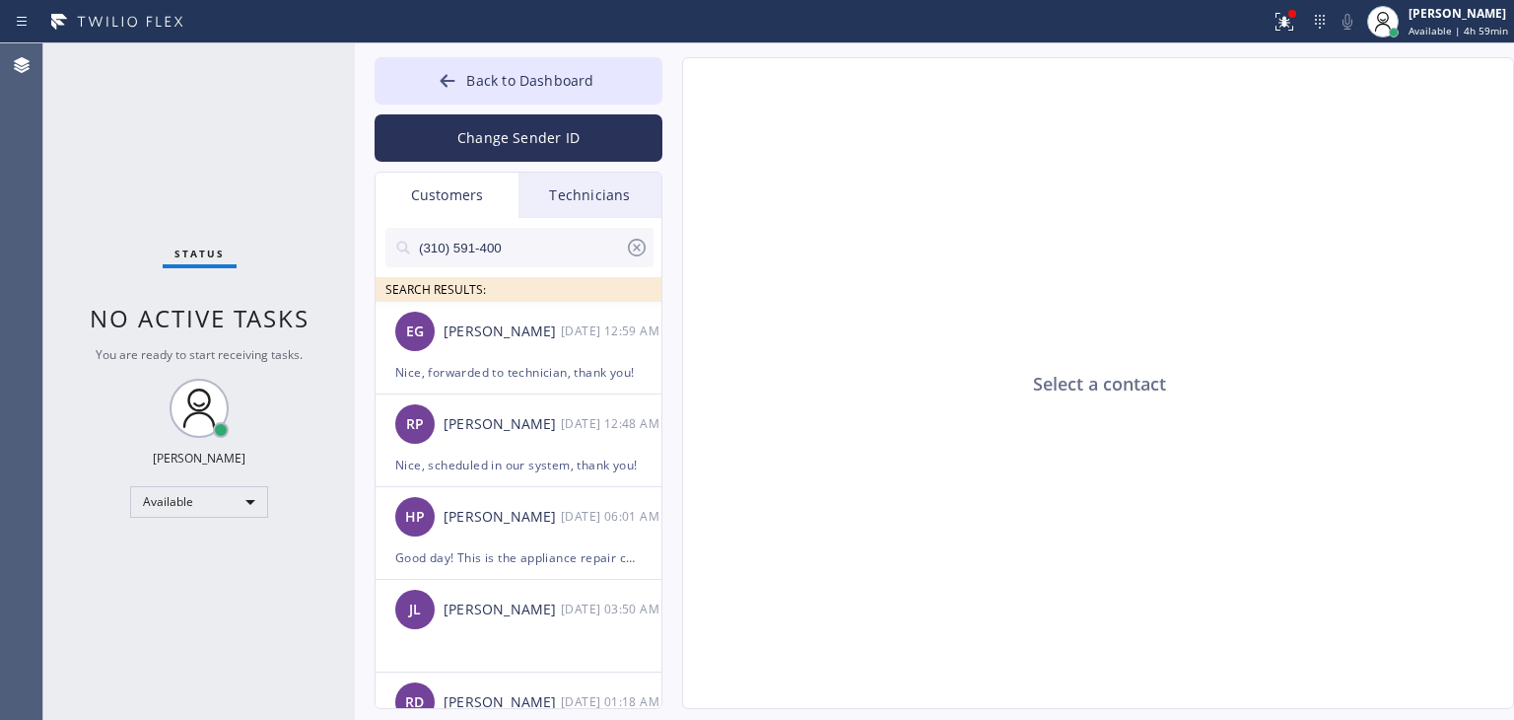
click at [520, 249] on input "(310) 591-400" at bounding box center [521, 247] width 208 height 39
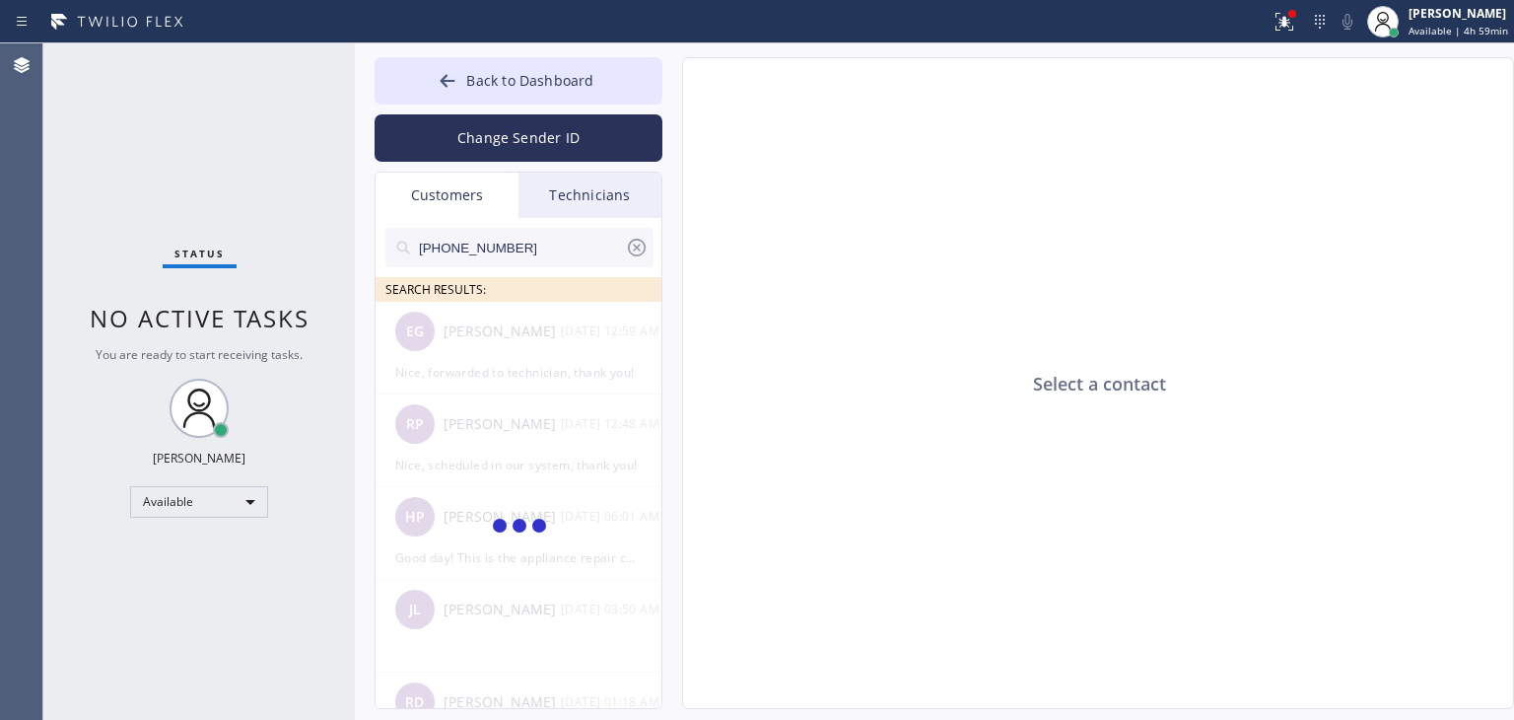
click at [520, 249] on input "(310) 591-4003" at bounding box center [521, 247] width 208 height 39
click at [520, 249] on input "(___) ___-____" at bounding box center [521, 247] width 208 height 39
type input "("
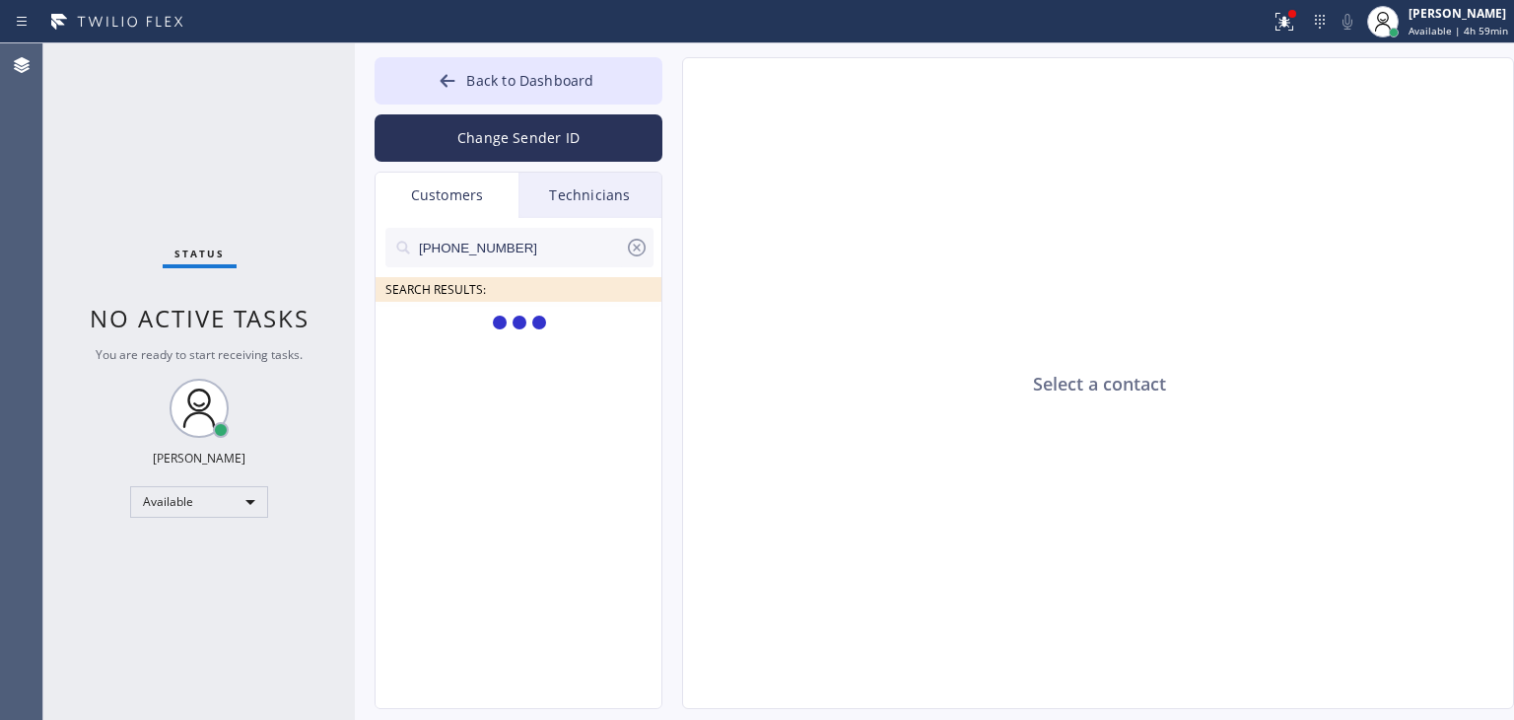
click at [520, 249] on input "(310) 770-4971" at bounding box center [521, 247] width 208 height 39
click at [520, 249] on input "(310) 770-497" at bounding box center [521, 247] width 208 height 39
type input "(310) 770-497"
click at [527, 338] on div "Yuon Shinn" at bounding box center [502, 331] width 117 height 23
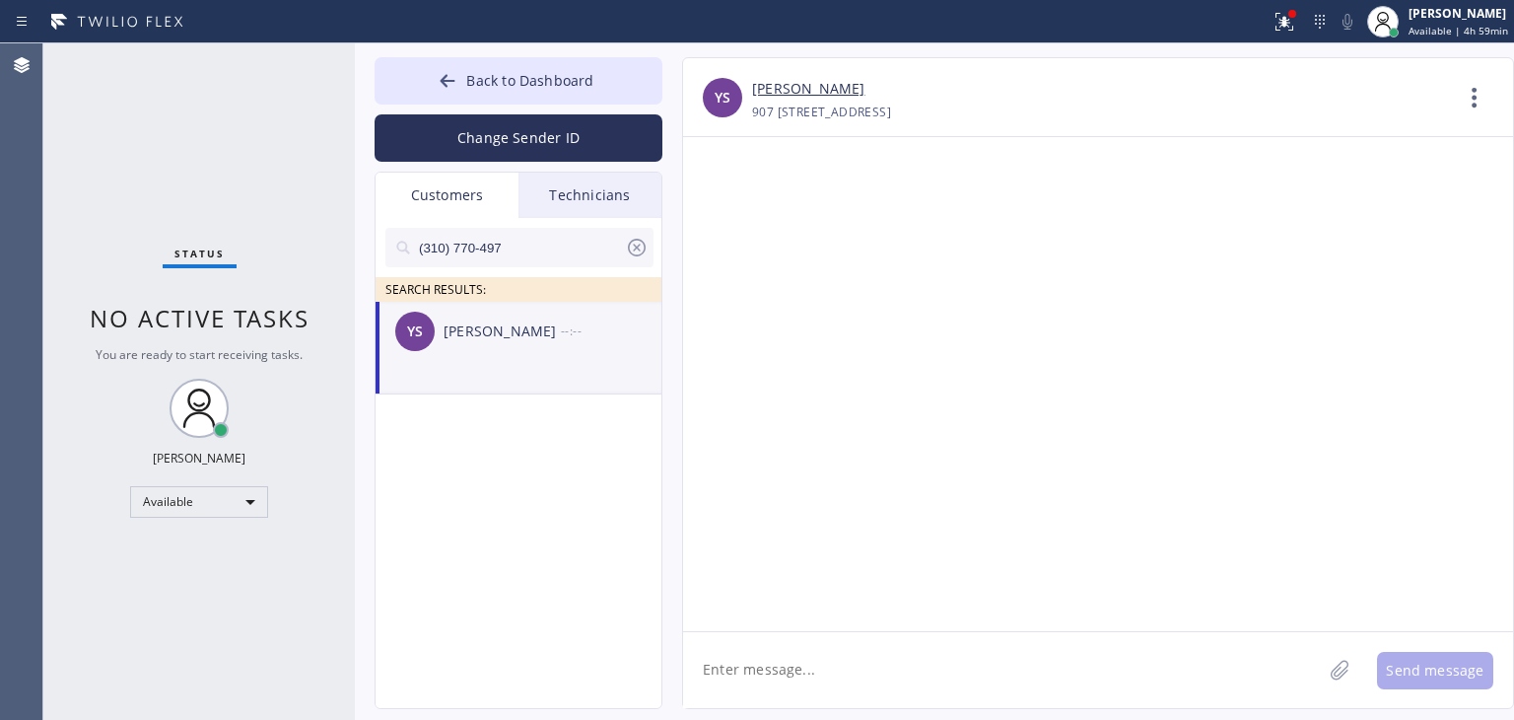
click at [864, 636] on textarea at bounding box center [1002, 670] width 639 height 76
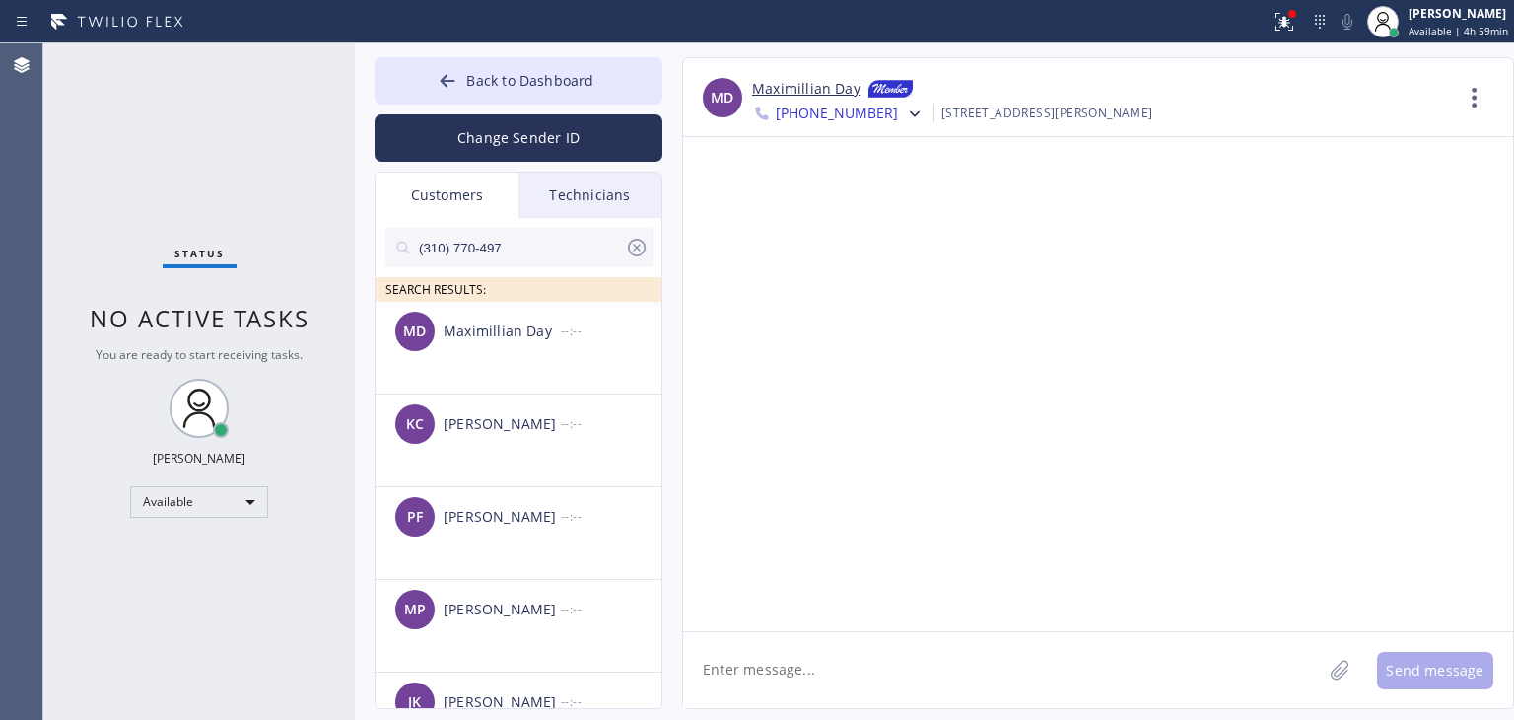
type textarea "Р"
click at [863, 694] on textarea at bounding box center [1002, 670] width 639 height 76
paste textarea "Good day! This is the appliance repair company you recently contacted. Unfortun…"
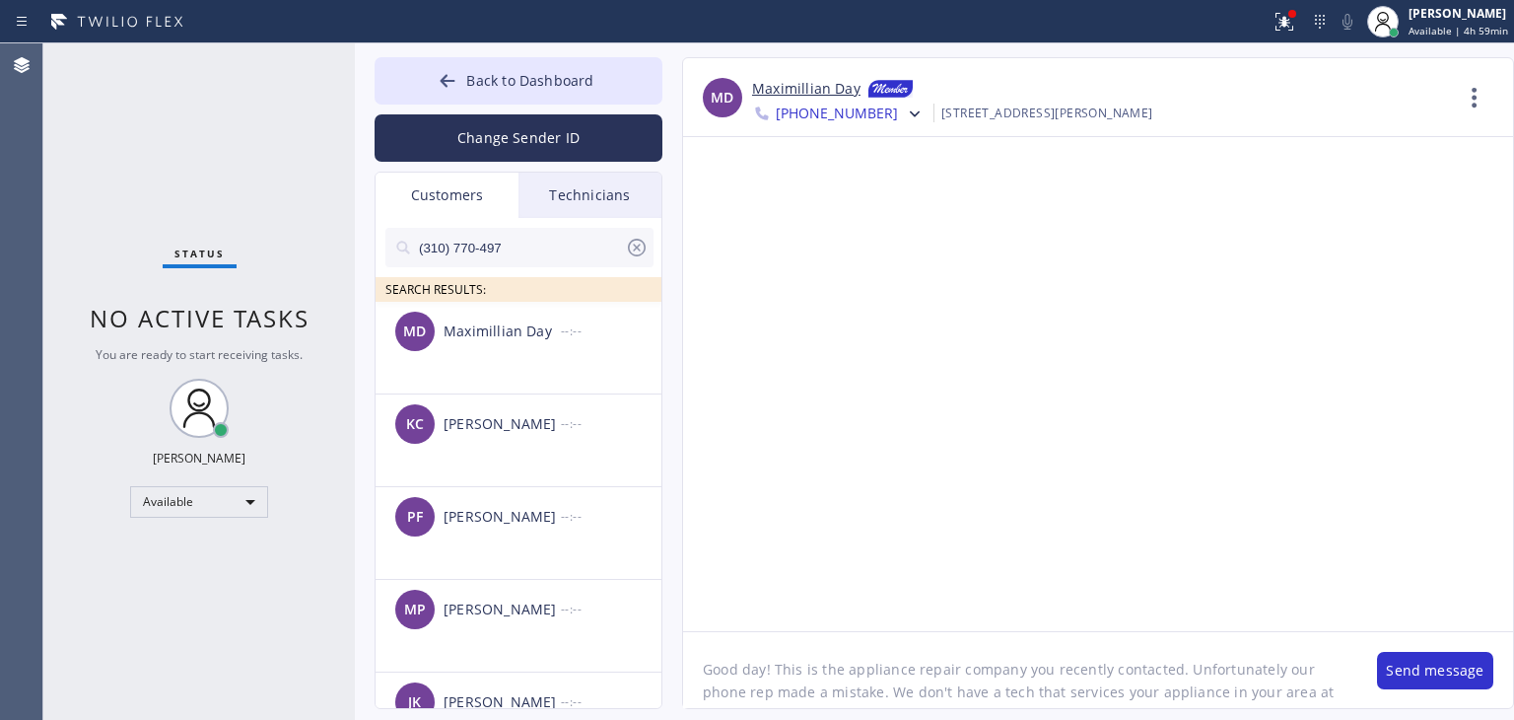
scroll to position [39, 0]
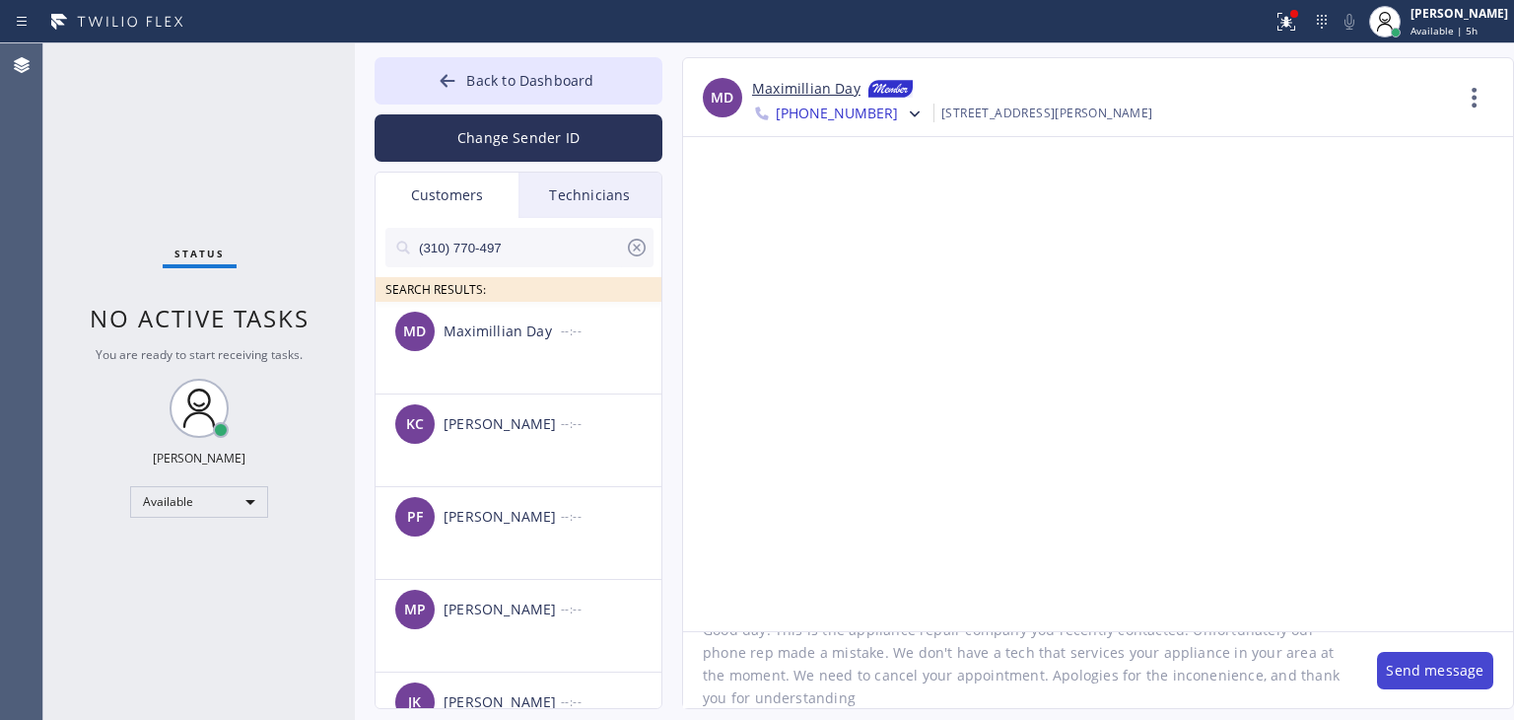
type textarea "Good day! This is the appliance repair company you recently contacted. Unfortun…"
click at [1434, 653] on button "Send message" at bounding box center [1435, 670] width 116 height 37
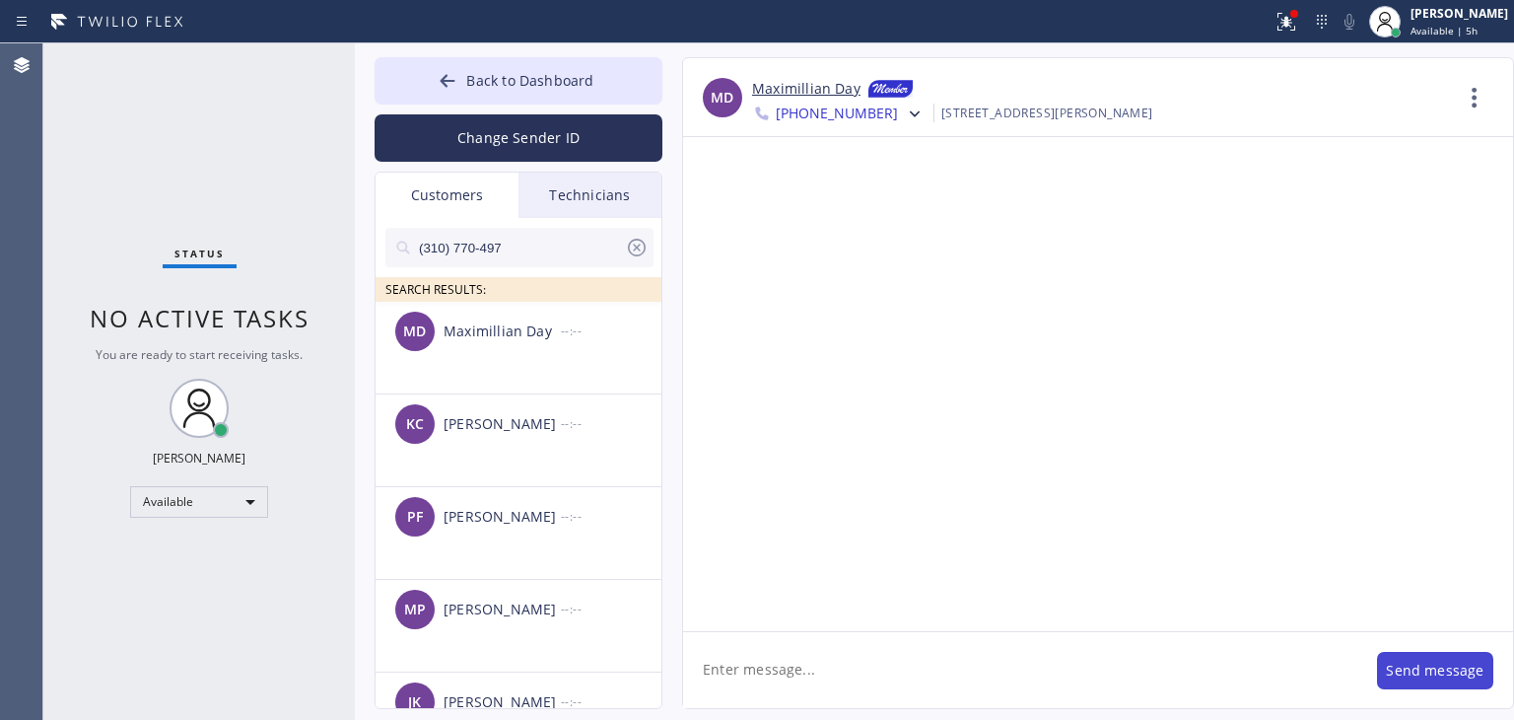
scroll to position [0, 0]
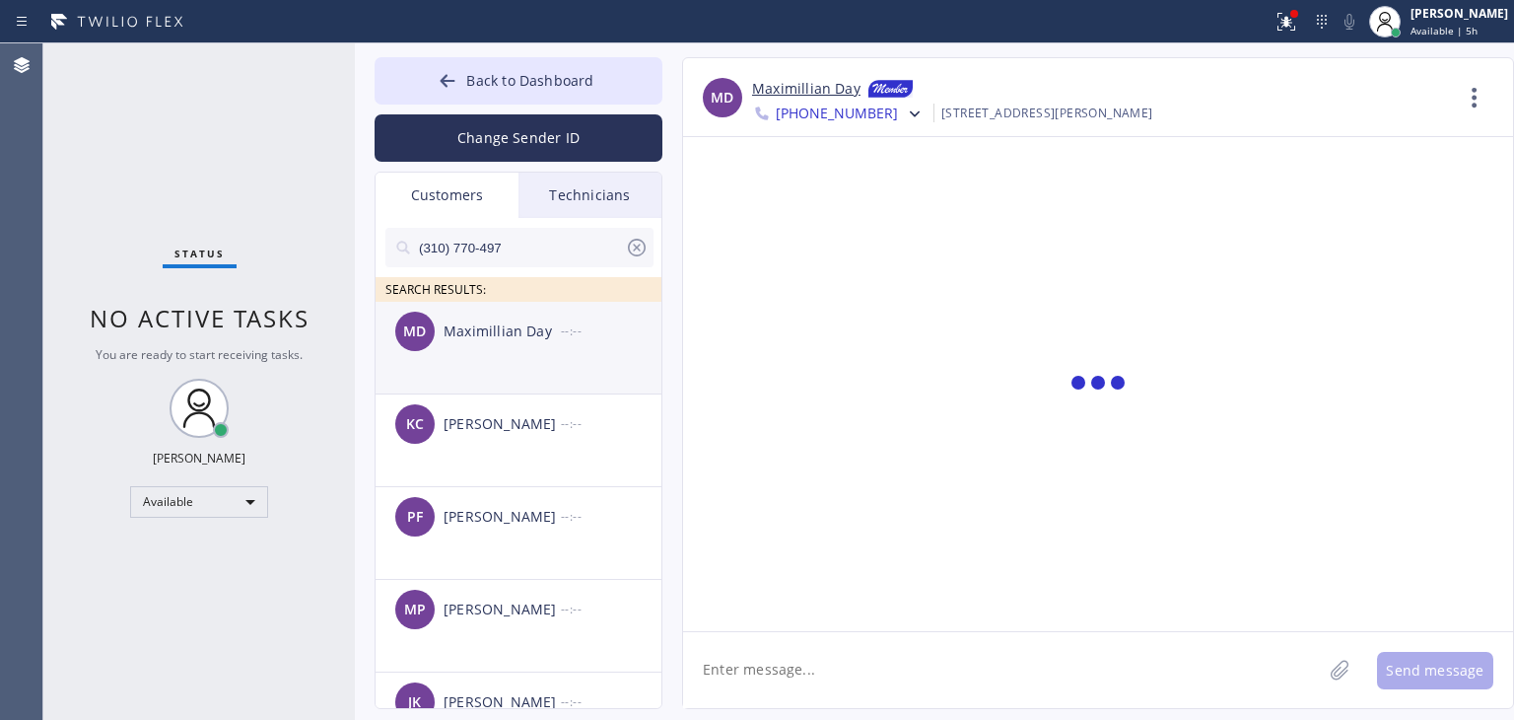
click at [615, 341] on div "--:--" at bounding box center [612, 330] width 103 height 23
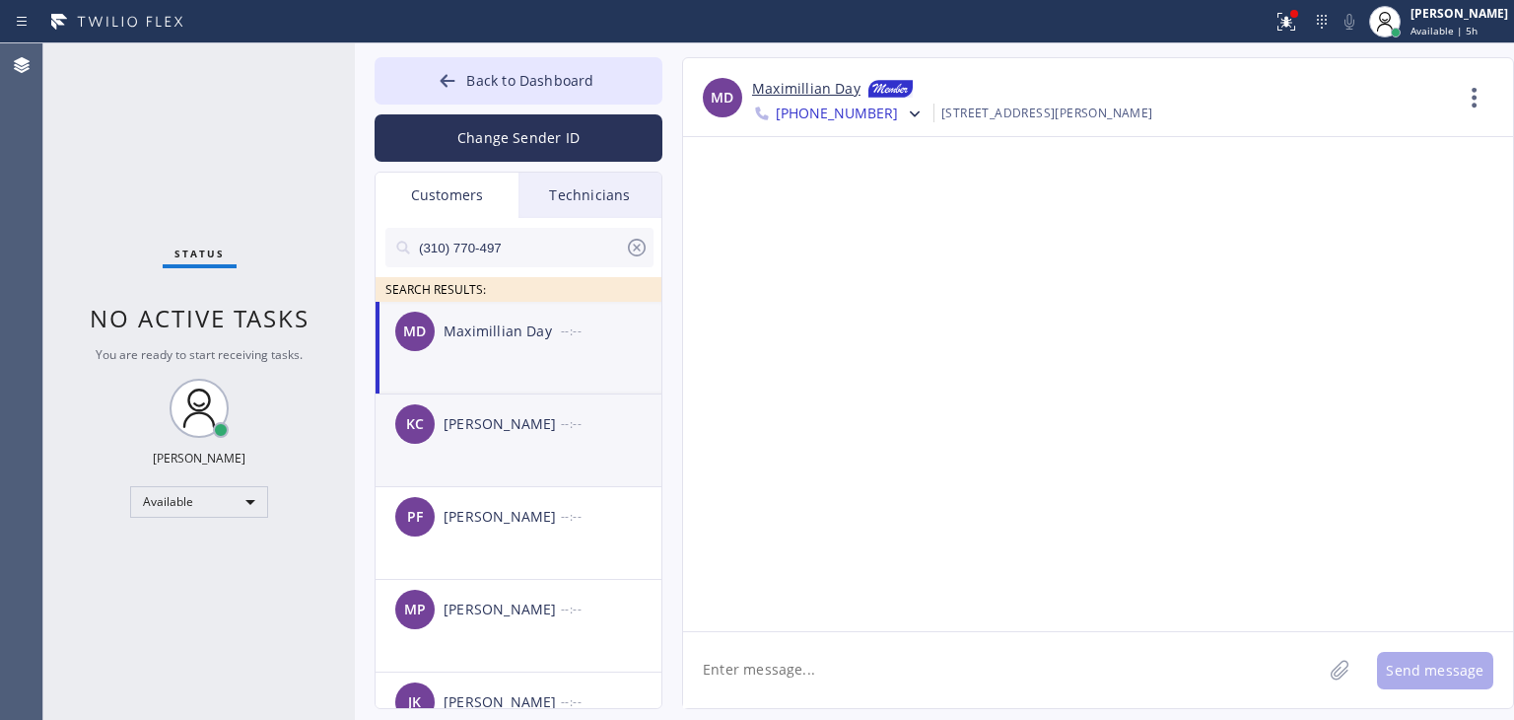
click at [558, 409] on div "KC Kyung Chung --:--" at bounding box center [520, 423] width 288 height 59
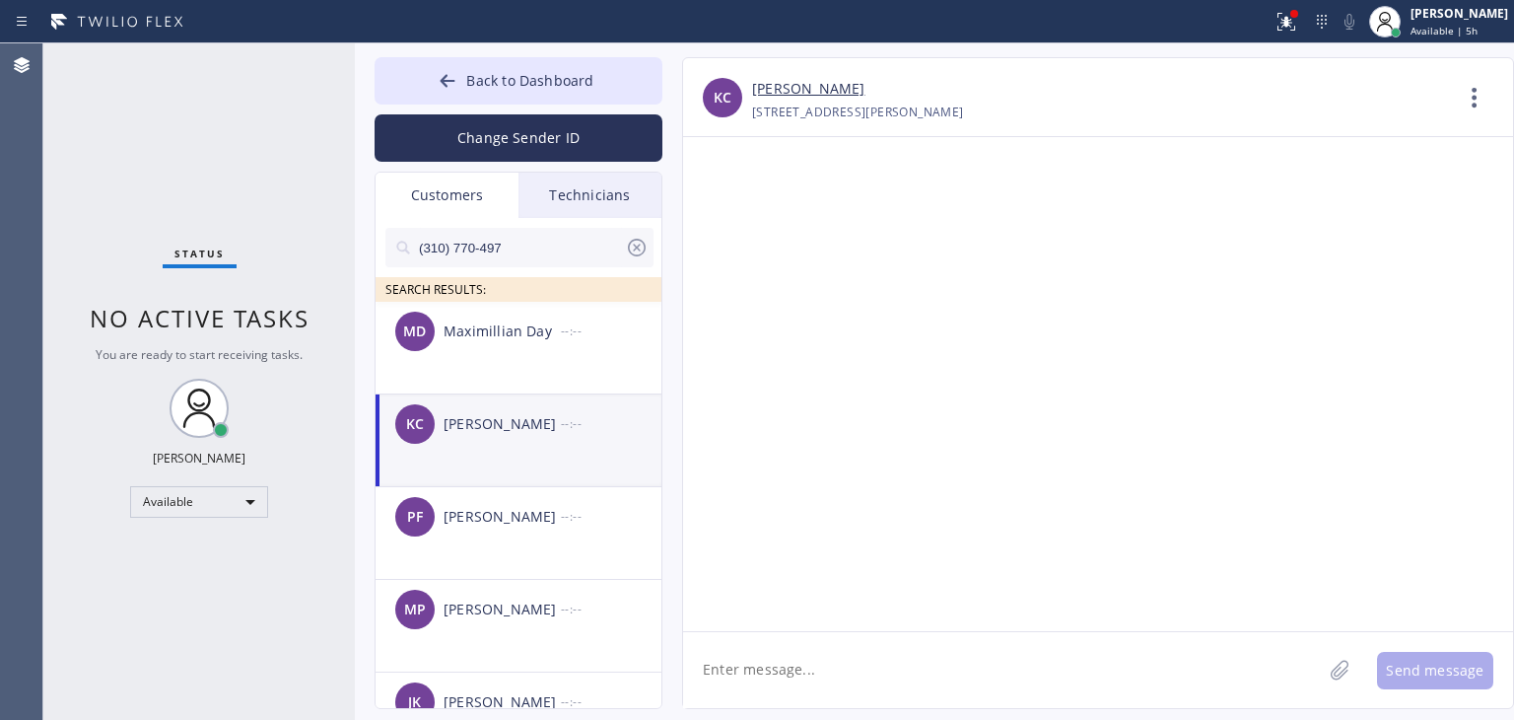
click at [598, 239] on input "(310) 770-497" at bounding box center [521, 247] width 208 height 39
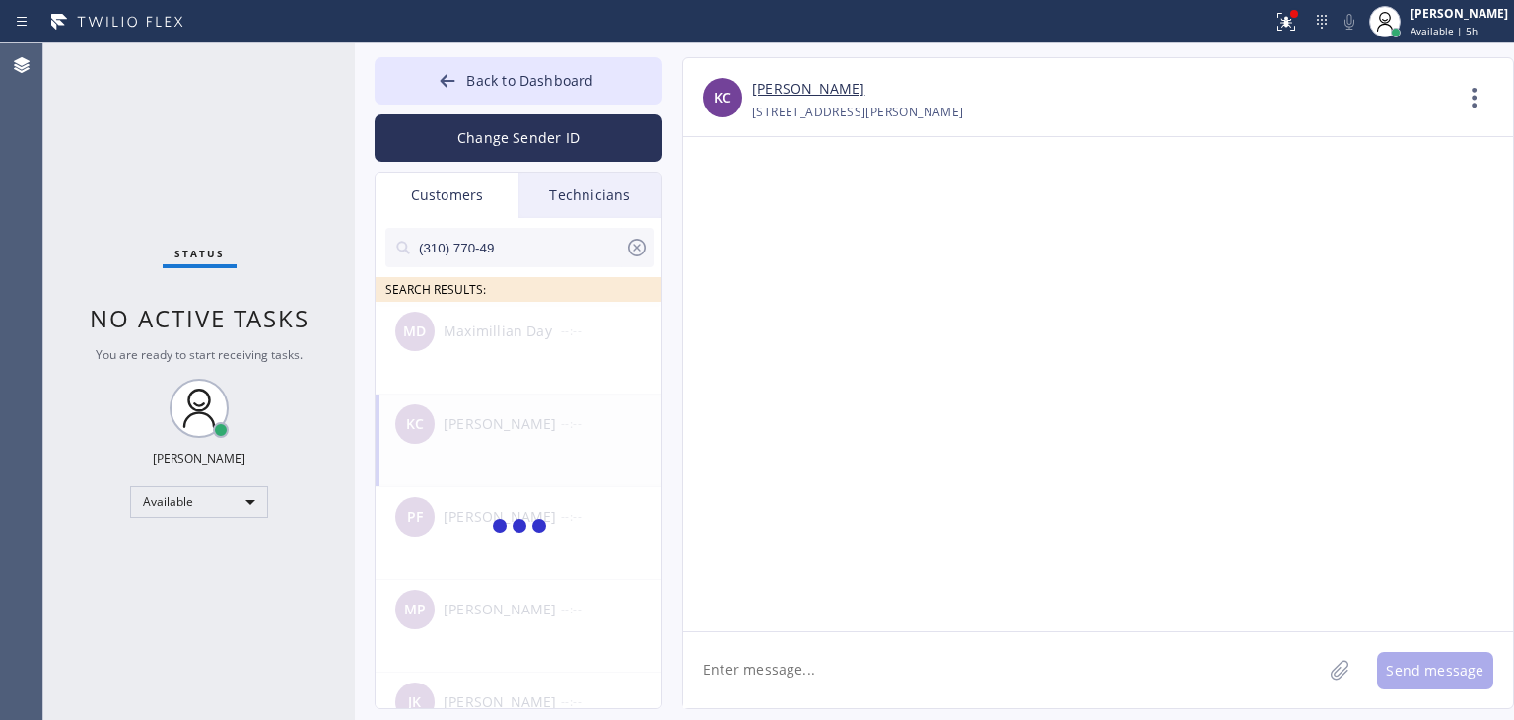
click at [598, 239] on input "(310) 770-49" at bounding box center [521, 247] width 208 height 39
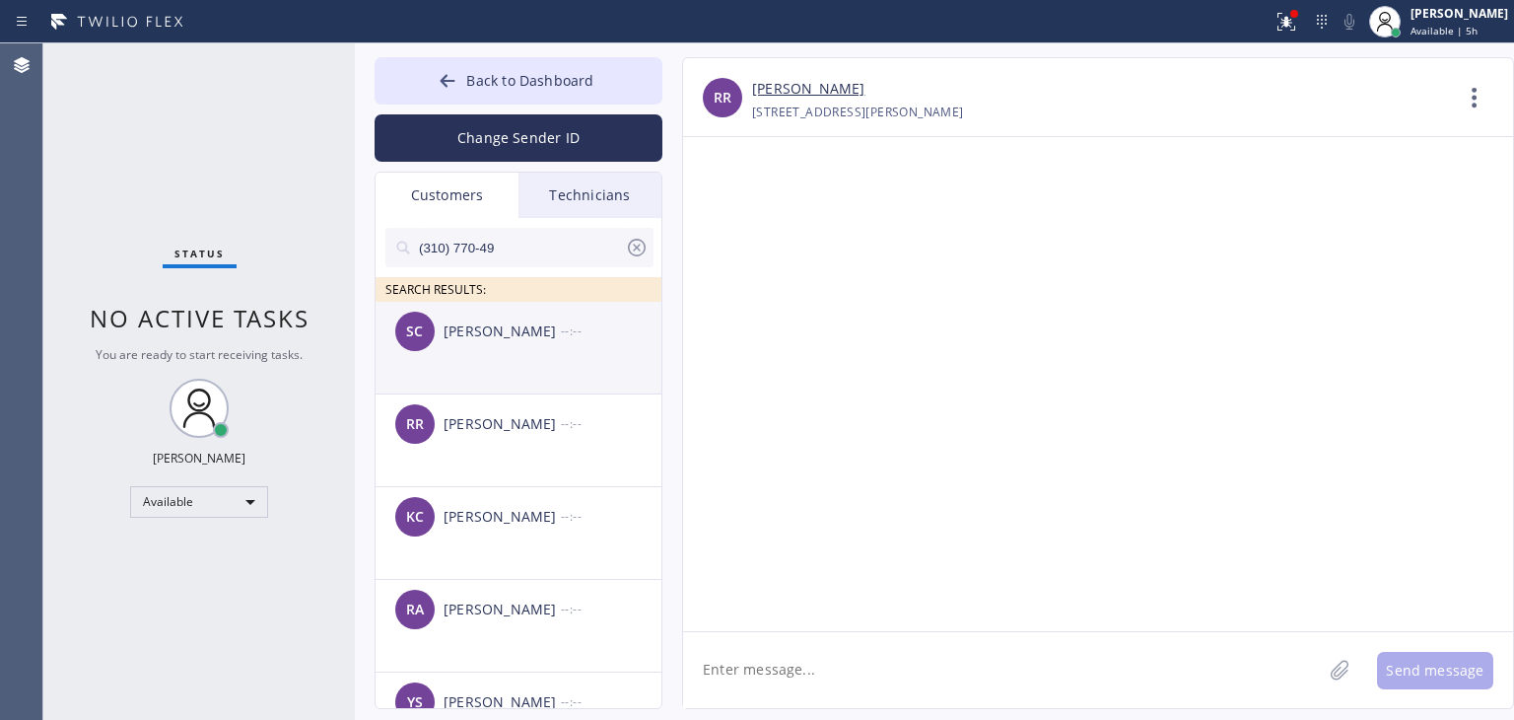
type input "(310) 770-49"
click at [543, 394] on li "SC Suzanne Codiga --:--" at bounding box center [520, 440] width 288 height 93
click at [587, 245] on input "(310) 770-49" at bounding box center [521, 247] width 208 height 39
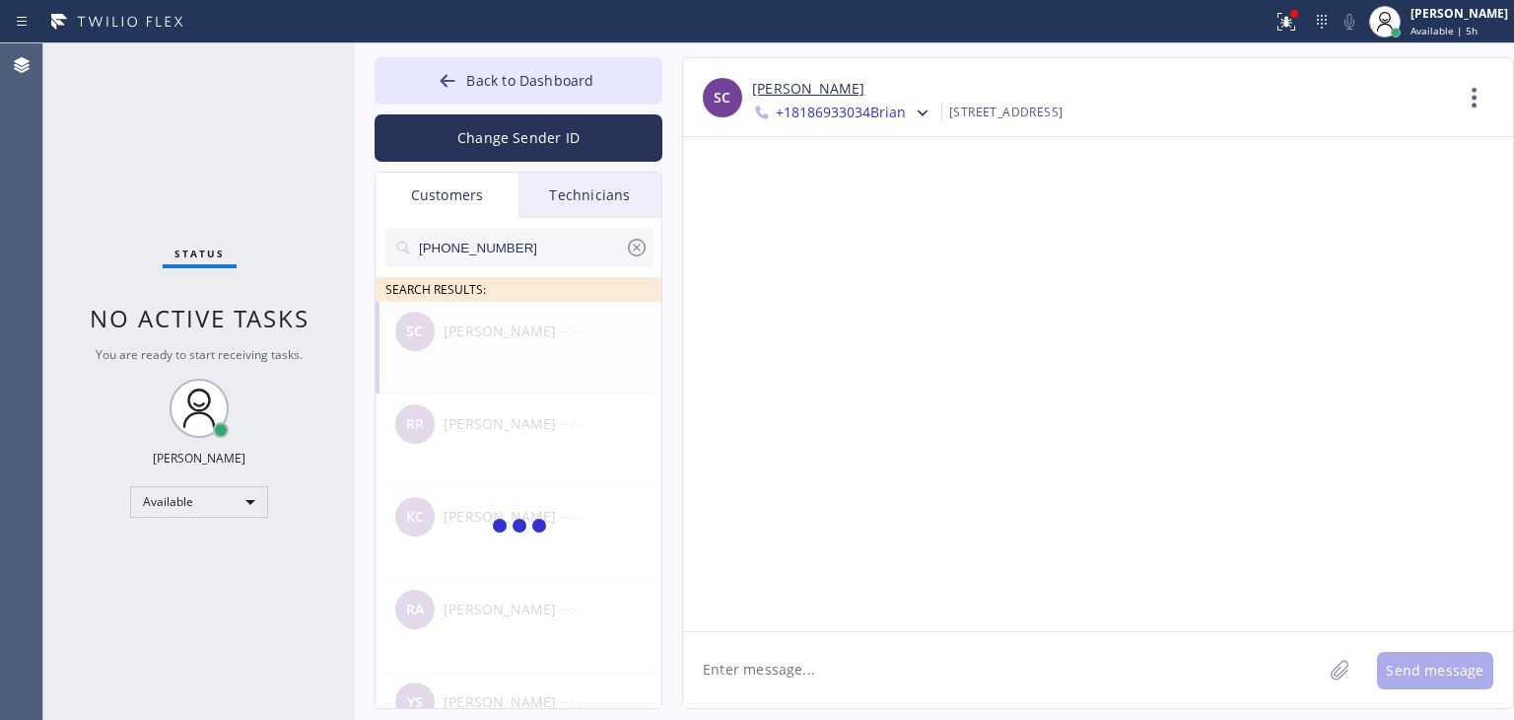
click at [587, 245] on input "(310) 770-4971" at bounding box center [521, 247] width 208 height 39
click at [587, 245] on input "(310) 770-497_" at bounding box center [521, 247] width 208 height 39
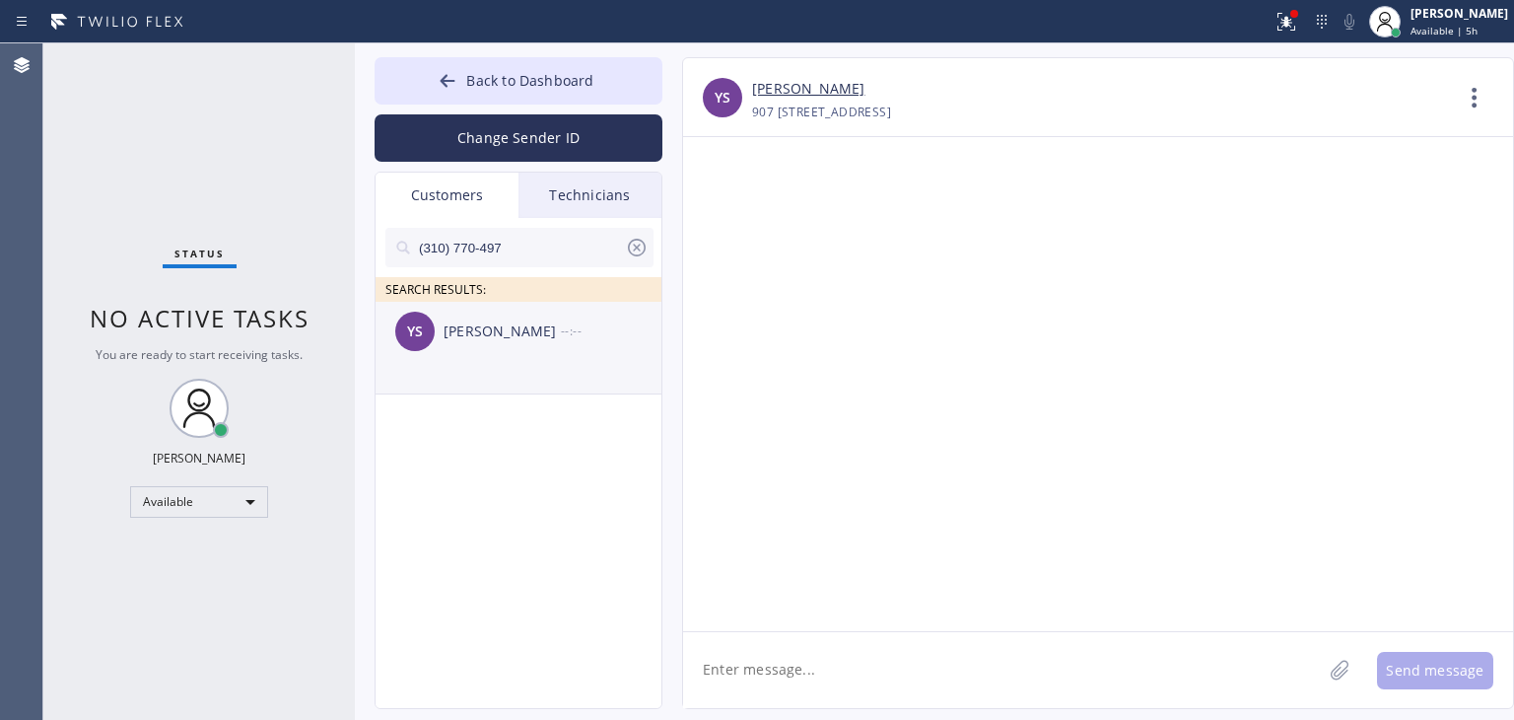
type input "(310) 770-497"
click at [538, 352] on div "YS Yuon Shinn --:--" at bounding box center [520, 331] width 288 height 59
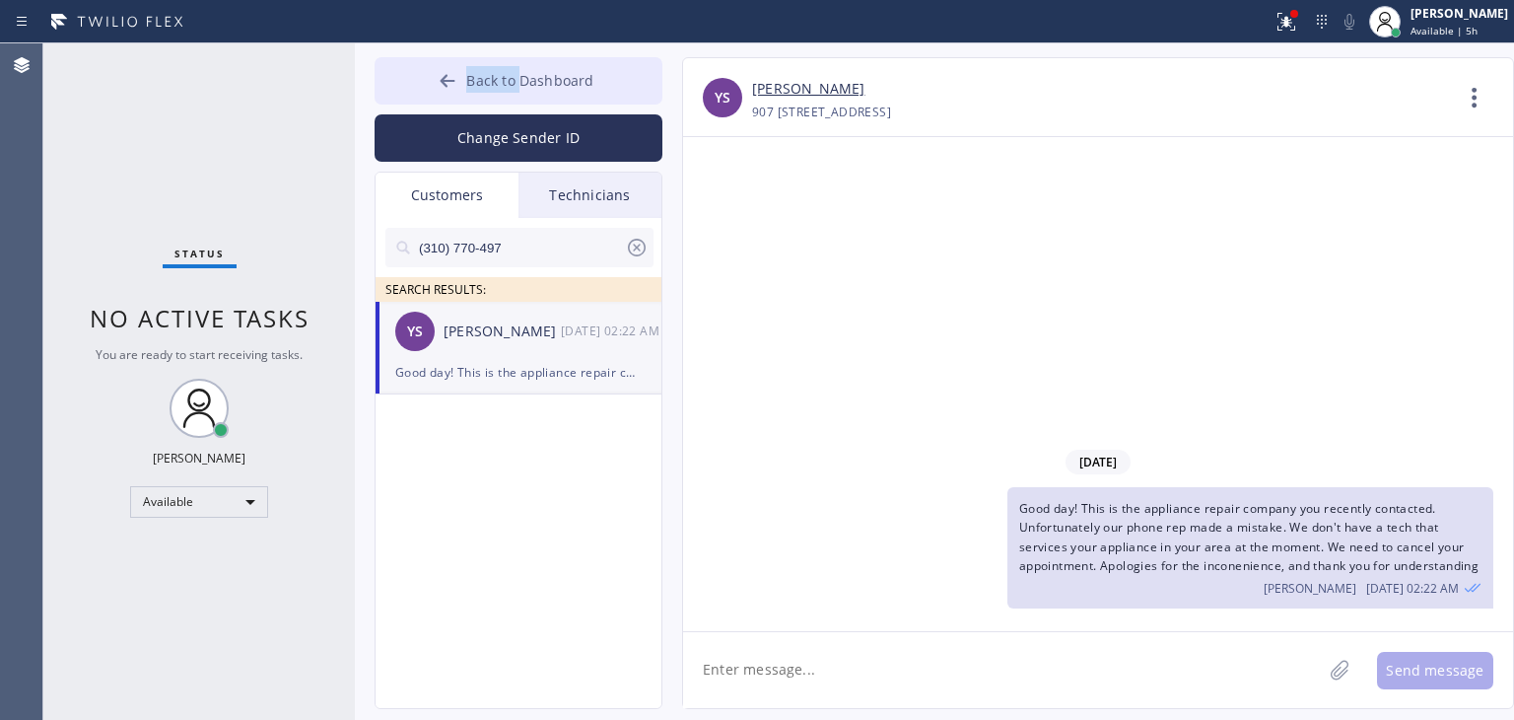
drag, startPoint x: 516, startPoint y: 55, endPoint x: 522, endPoint y: 72, distance: 18.1
click at [522, 72] on div "Back to Dashboard Change Sender ID Customers Technicians (310) 770-497 SEARCH R…" at bounding box center [934, 381] width 1159 height 676
click at [522, 72] on span "Back to Dashboard" at bounding box center [529, 80] width 127 height 19
